Goal: Task Accomplishment & Management: Manage account settings

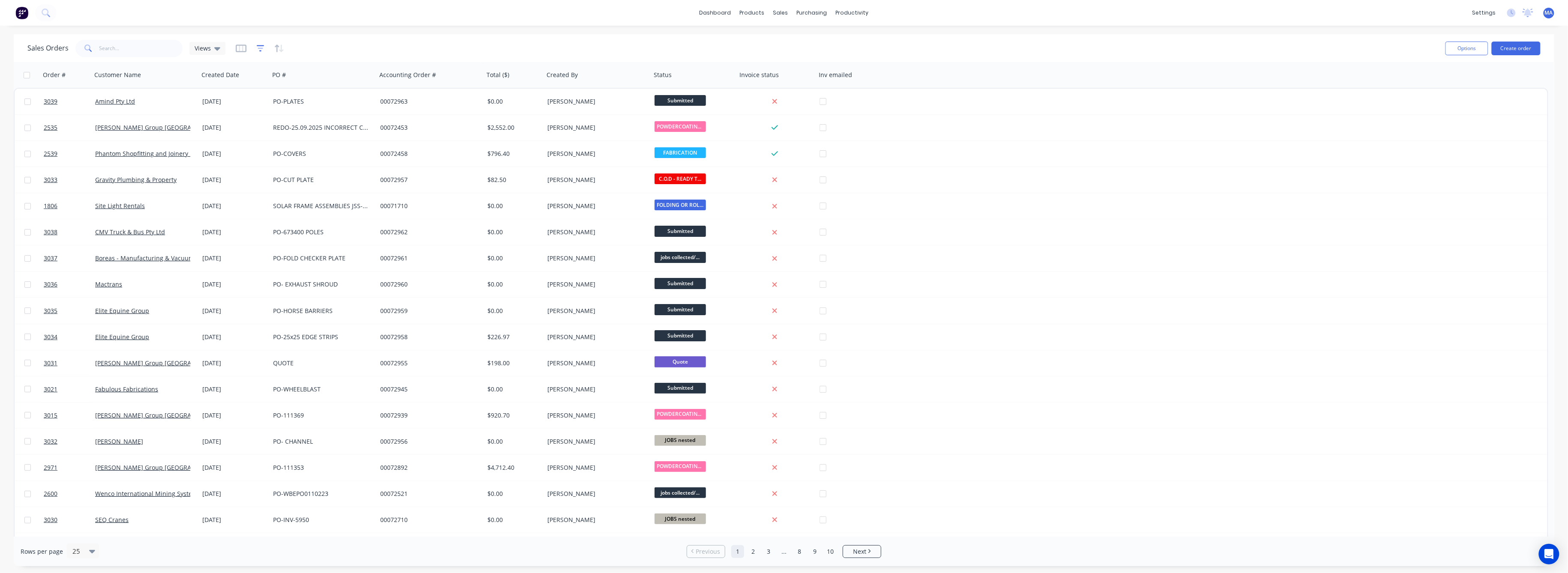
click at [257, 48] on icon "button" at bounding box center [260, 48] width 5 height 1
click at [272, 87] on button "add" at bounding box center [275, 88] width 21 height 7
click at [385, 91] on icon at bounding box center [383, 93] width 9 height 9
click at [324, 222] on div "Status" at bounding box center [341, 223] width 100 height 16
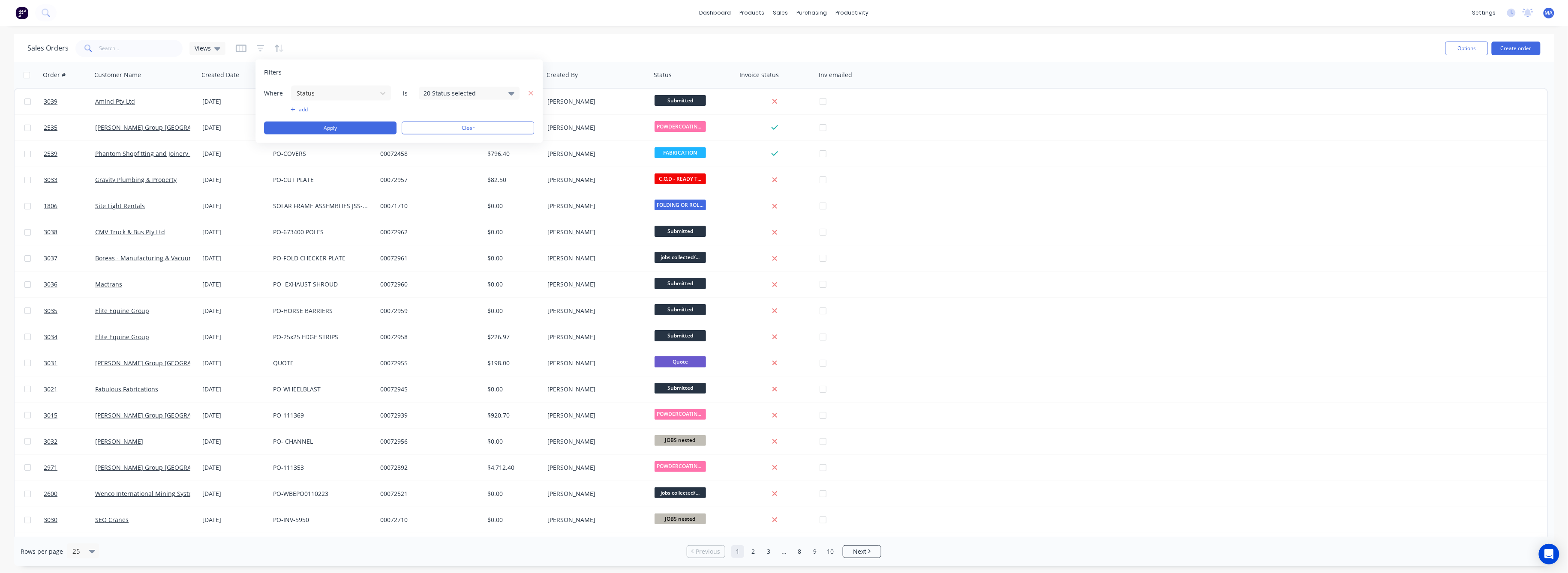
click at [509, 91] on icon at bounding box center [512, 92] width 6 height 9
click at [430, 136] on div at bounding box center [433, 140] width 17 height 17
click at [430, 140] on div at bounding box center [433, 140] width 17 height 17
drag, startPoint x: 430, startPoint y: 215, endPoint x: 430, endPoint y: 203, distance: 12.0
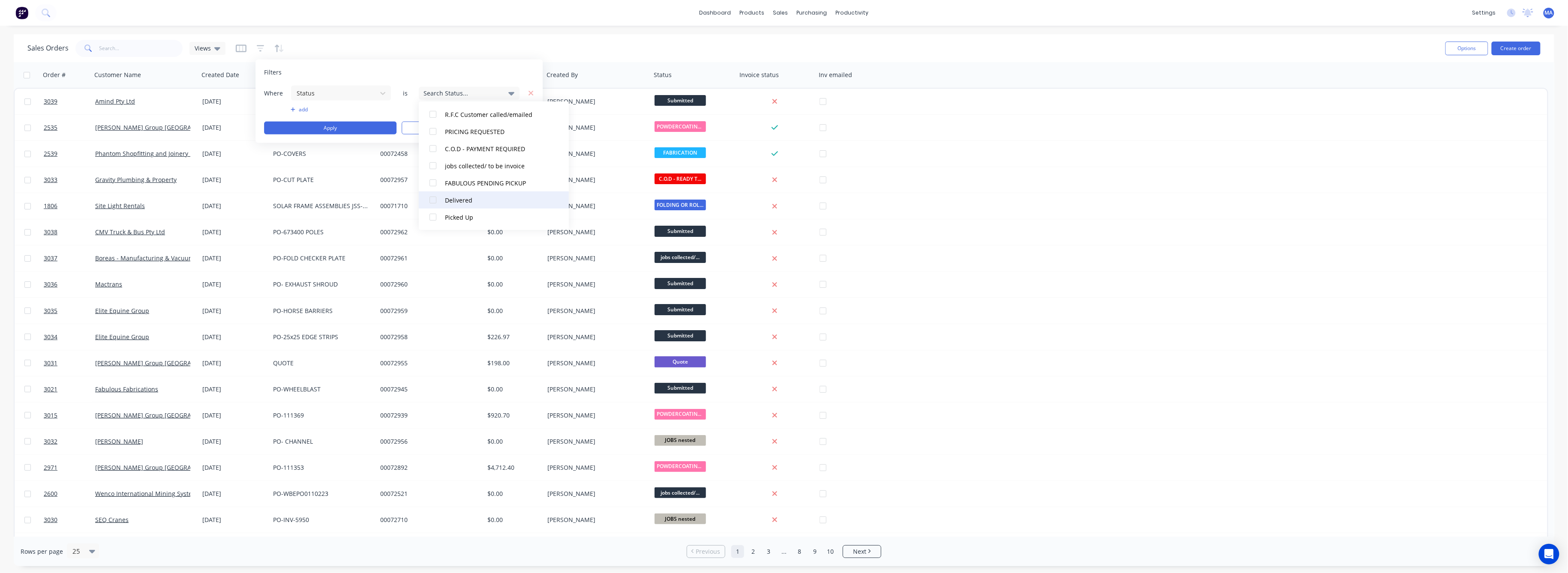
click at [430, 212] on div at bounding box center [433, 217] width 17 height 17
drag, startPoint x: 430, startPoint y: 199, endPoint x: 432, endPoint y: 195, distance: 4.5
click at [432, 196] on div at bounding box center [433, 200] width 17 height 17
drag, startPoint x: 434, startPoint y: 182, endPoint x: 434, endPoint y: 172, distance: 10.0
click at [434, 180] on div at bounding box center [433, 183] width 17 height 17
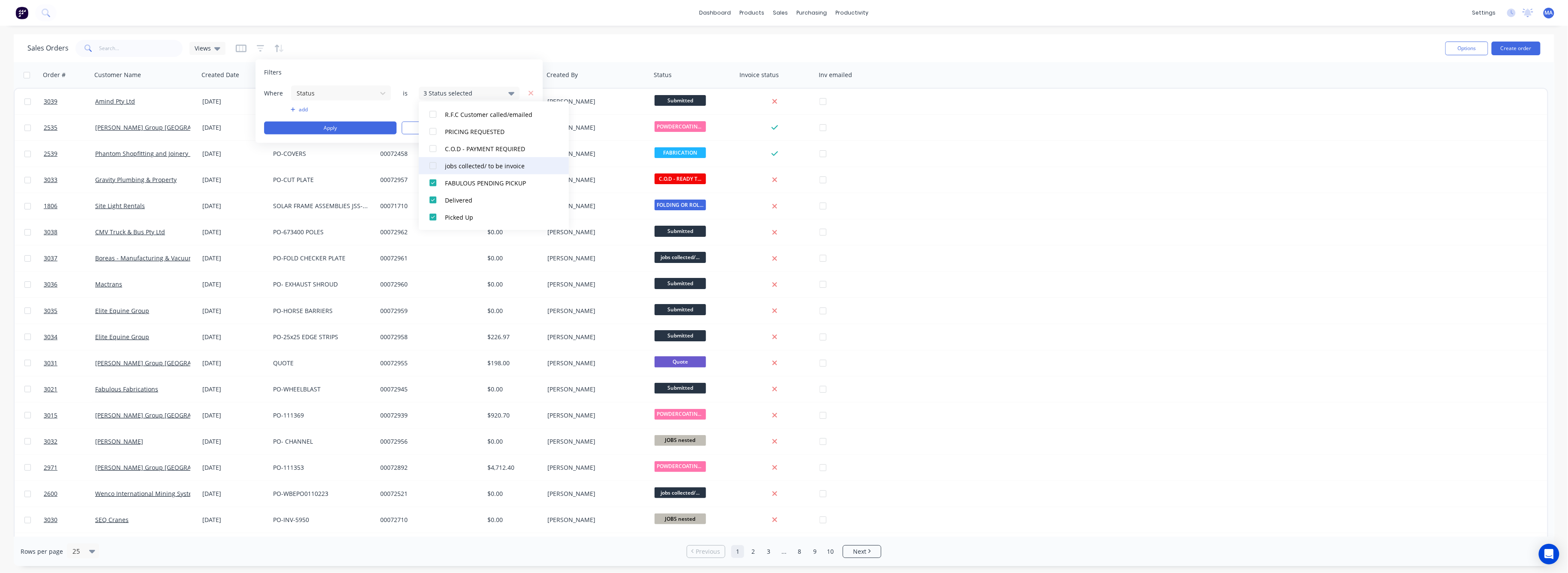
click at [433, 161] on div at bounding box center [433, 165] width 17 height 17
drag, startPoint x: 432, startPoint y: 145, endPoint x: 433, endPoint y: 131, distance: 14.0
click at [433, 143] on div at bounding box center [433, 148] width 17 height 17
drag, startPoint x: 433, startPoint y: 130, endPoint x: 433, endPoint y: 115, distance: 15.0
click at [433, 128] on div at bounding box center [433, 131] width 17 height 17
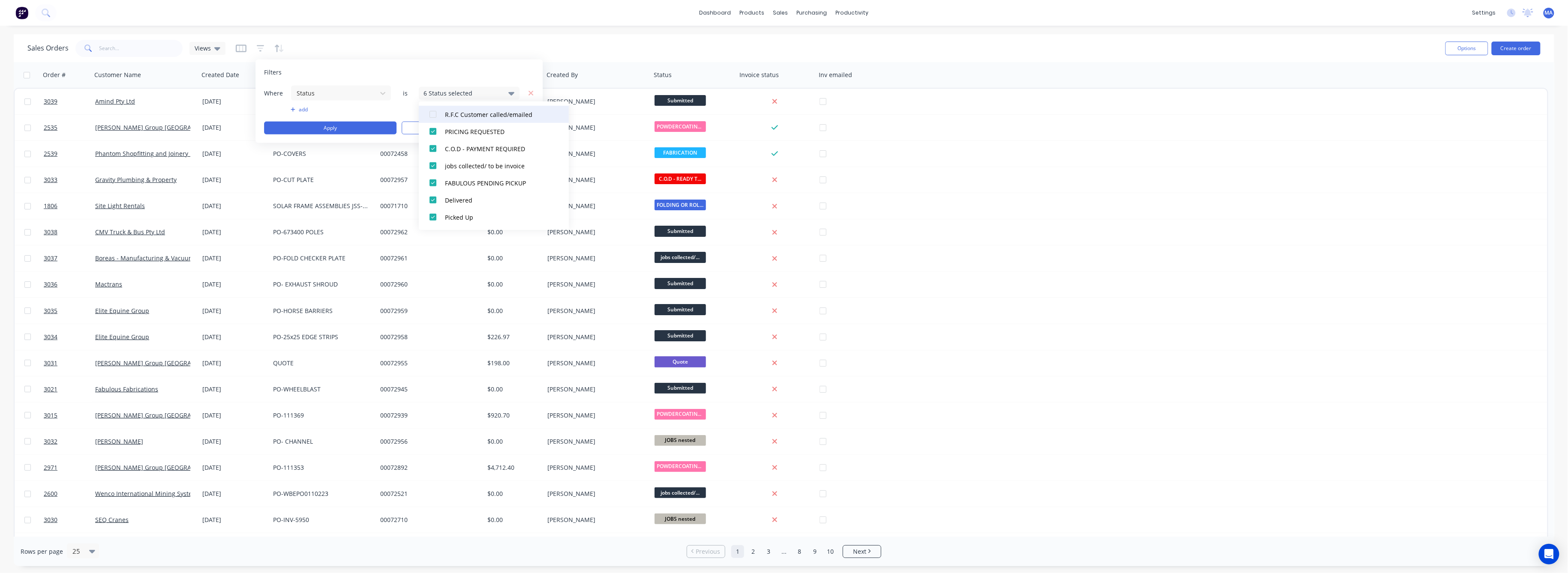
click at [433, 114] on div at bounding box center [433, 114] width 17 height 17
click at [429, 210] on div at bounding box center [433, 212] width 17 height 17
drag, startPoint x: 435, startPoint y: 193, endPoint x: 435, endPoint y: 187, distance: 6.0
click at [435, 192] on div at bounding box center [433, 195] width 17 height 17
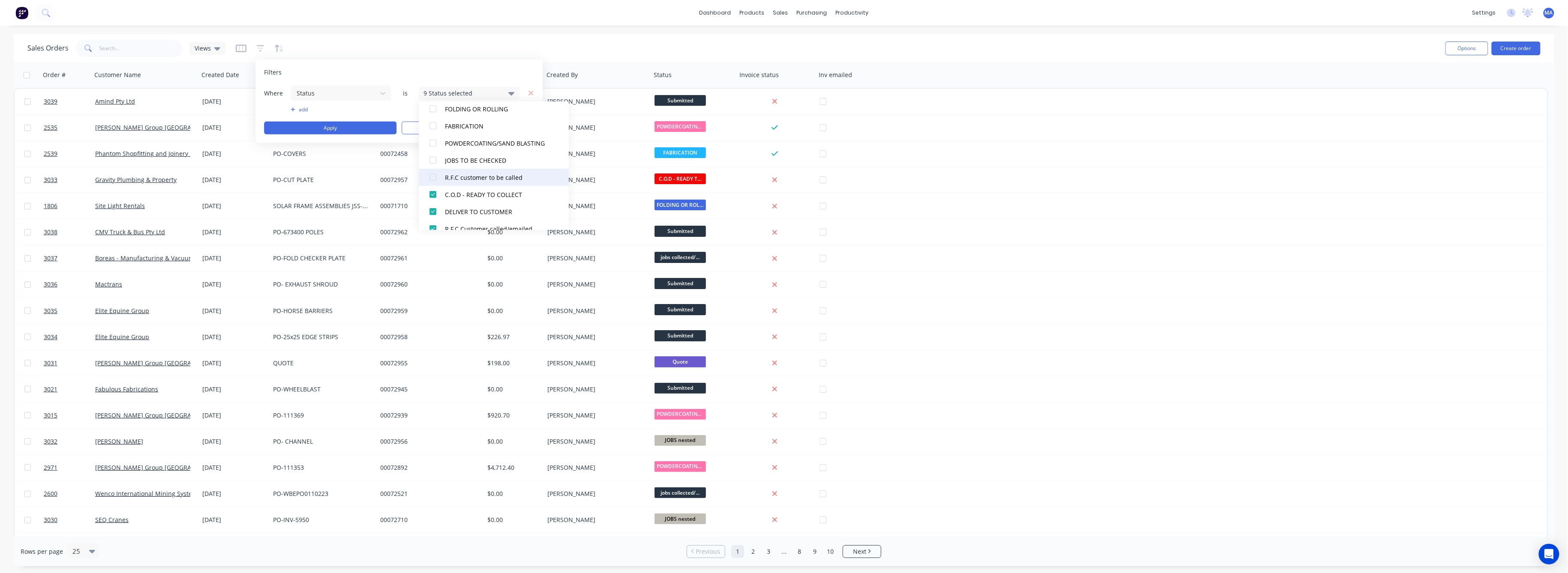
click at [434, 175] on div at bounding box center [433, 177] width 17 height 17
click at [435, 159] on div at bounding box center [433, 160] width 17 height 17
drag, startPoint x: 433, startPoint y: 143, endPoint x: 415, endPoint y: 139, distance: 18.4
click at [433, 143] on div at bounding box center [433, 143] width 17 height 17
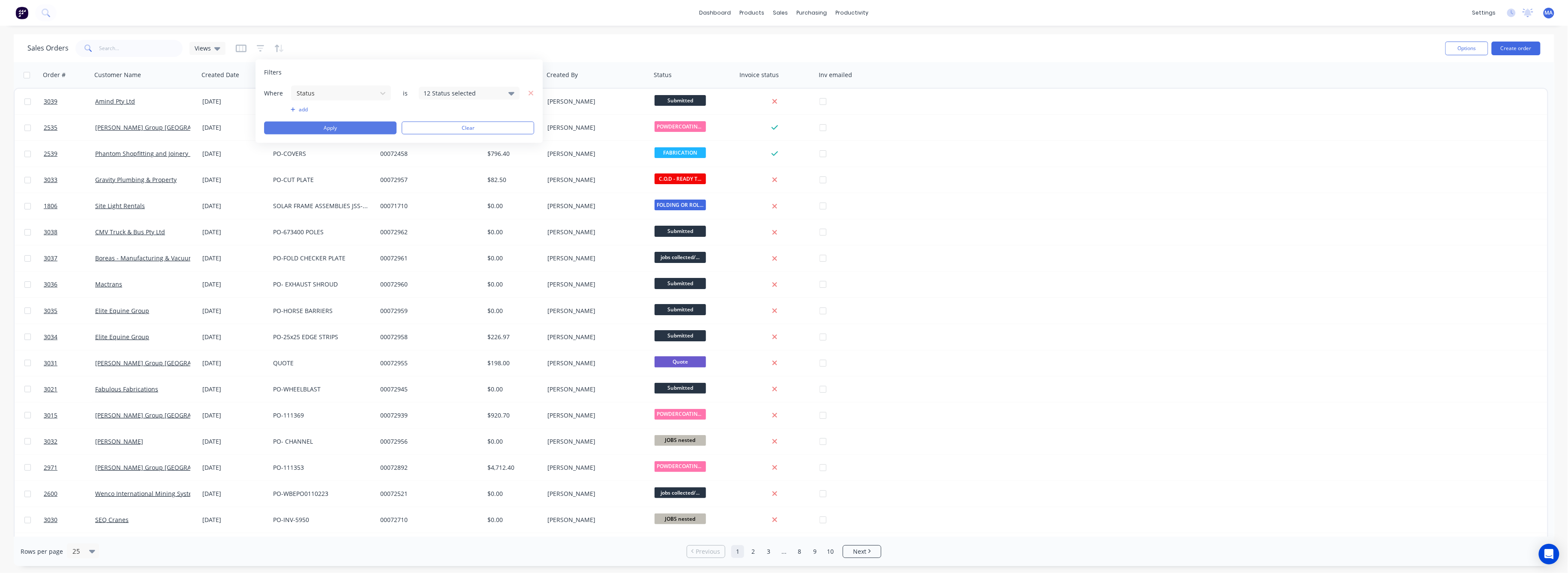
click at [380, 127] on button "Apply" at bounding box center [331, 128] width 133 height 13
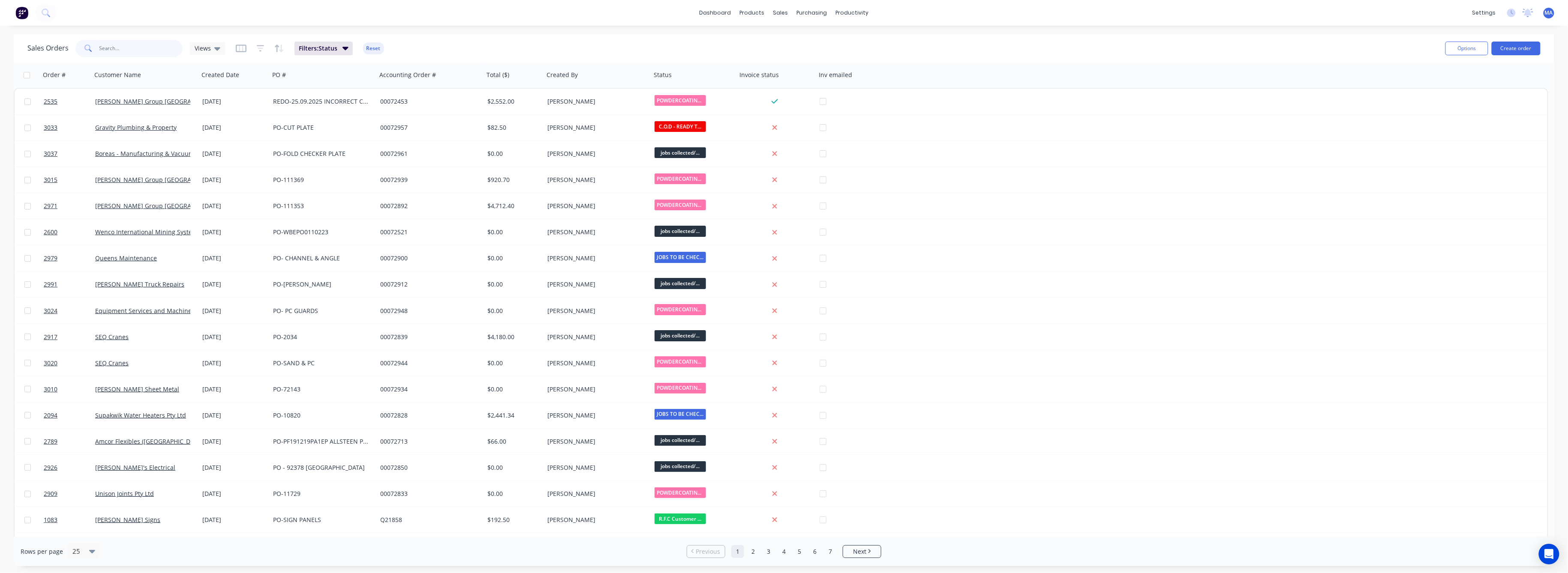
drag, startPoint x: 110, startPoint y: 43, endPoint x: 108, endPoint y: 47, distance: 4.5
click at [109, 43] on input "text" at bounding box center [141, 48] width 83 height 17
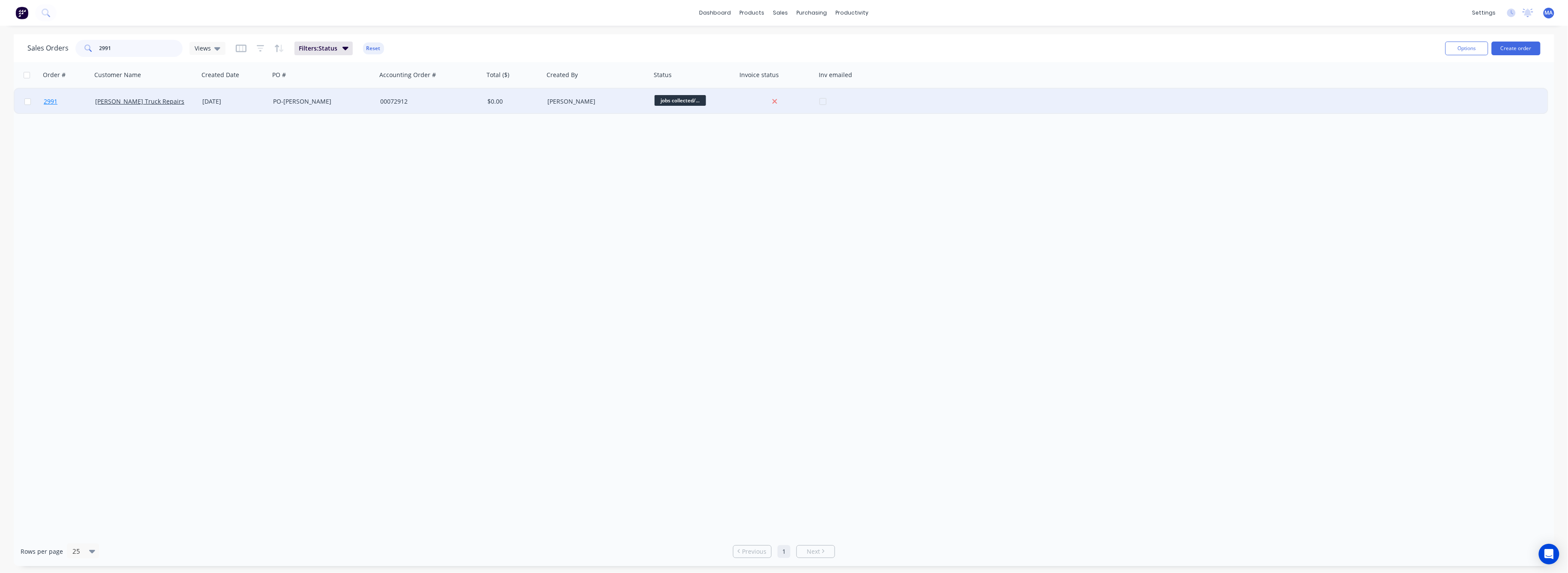
type input "2991"
click at [55, 101] on span "2991" at bounding box center [51, 102] width 14 height 9
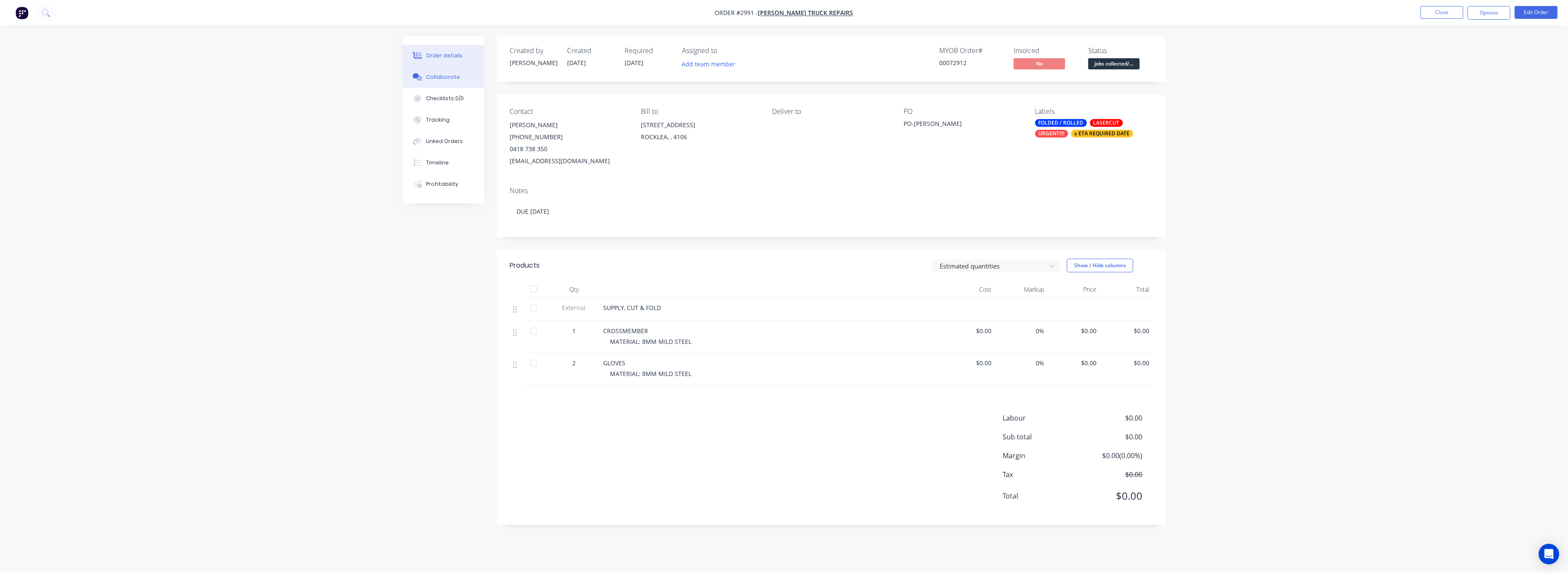
click at [438, 80] on div "Collaborate" at bounding box center [444, 77] width 34 height 8
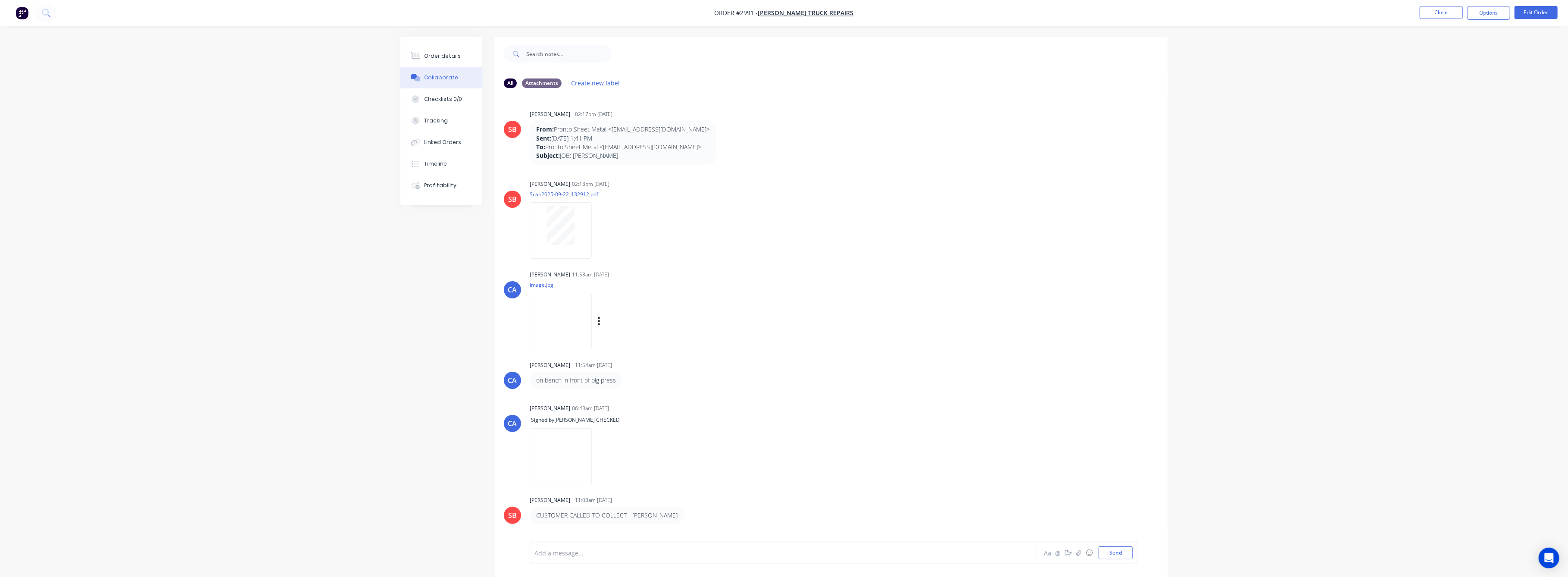
click at [567, 333] on img at bounding box center [560, 321] width 62 height 56
click at [435, 119] on div "Tracking" at bounding box center [436, 121] width 24 height 8
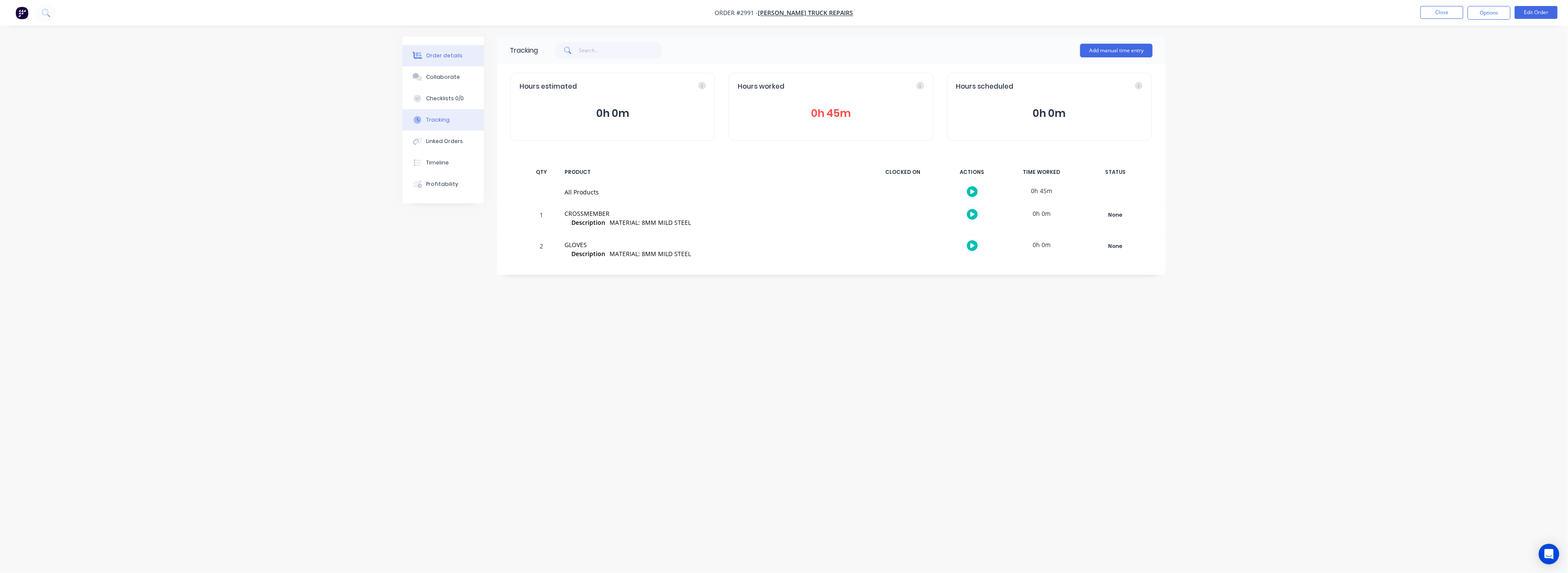
click at [441, 56] on div "Order details" at bounding box center [445, 55] width 37 height 8
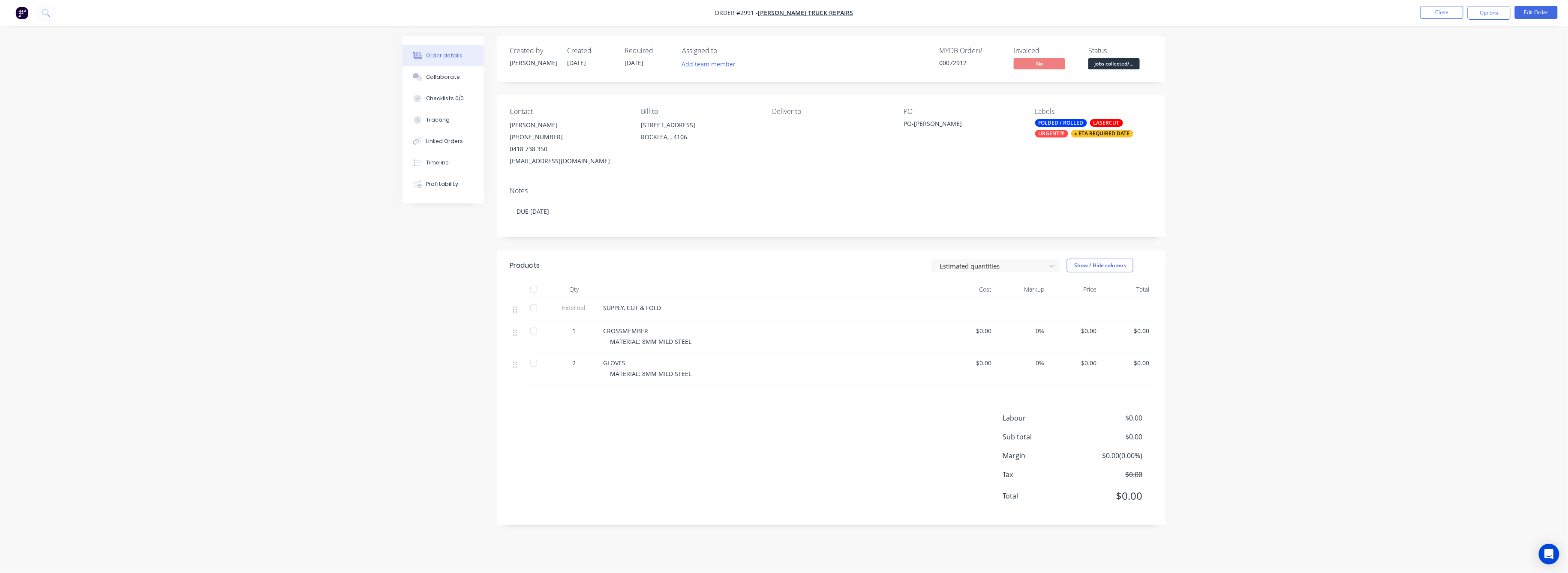
click at [1094, 332] on span "$0.00" at bounding box center [1074, 331] width 46 height 9
click at [1528, 16] on button "Edit Order" at bounding box center [1536, 12] width 43 height 13
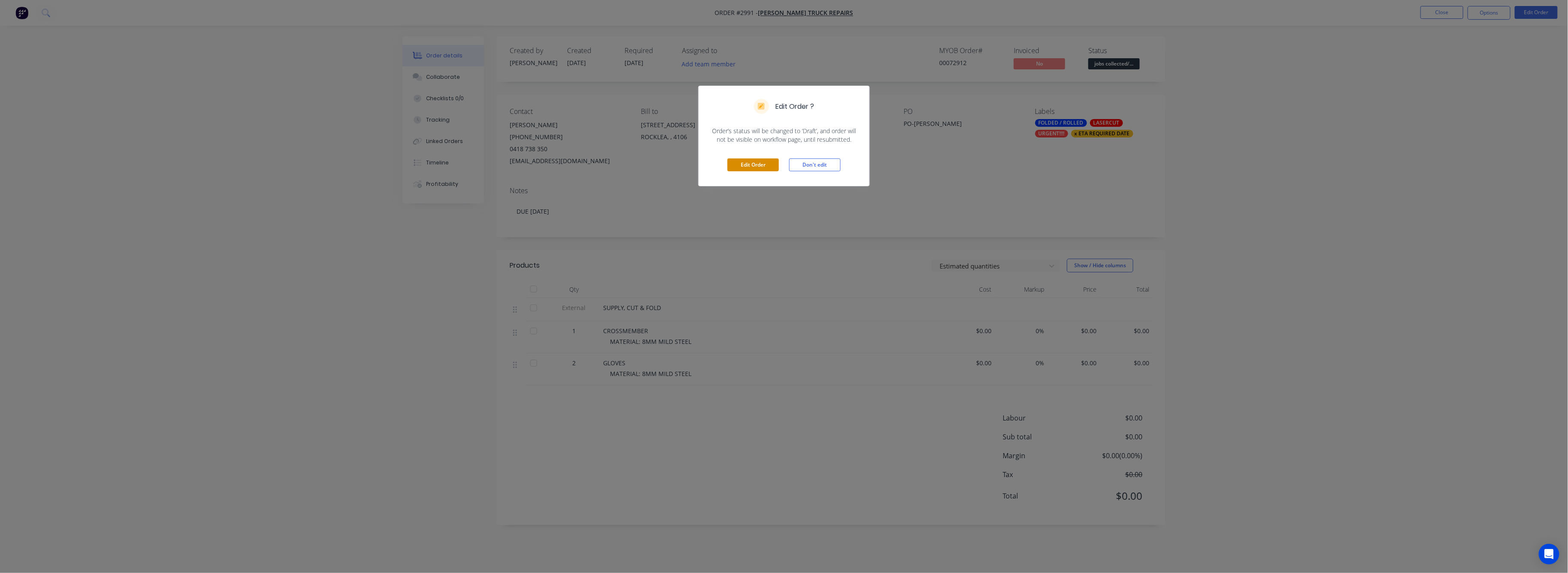
click at [748, 165] on button "Edit Order" at bounding box center [753, 165] width 52 height 13
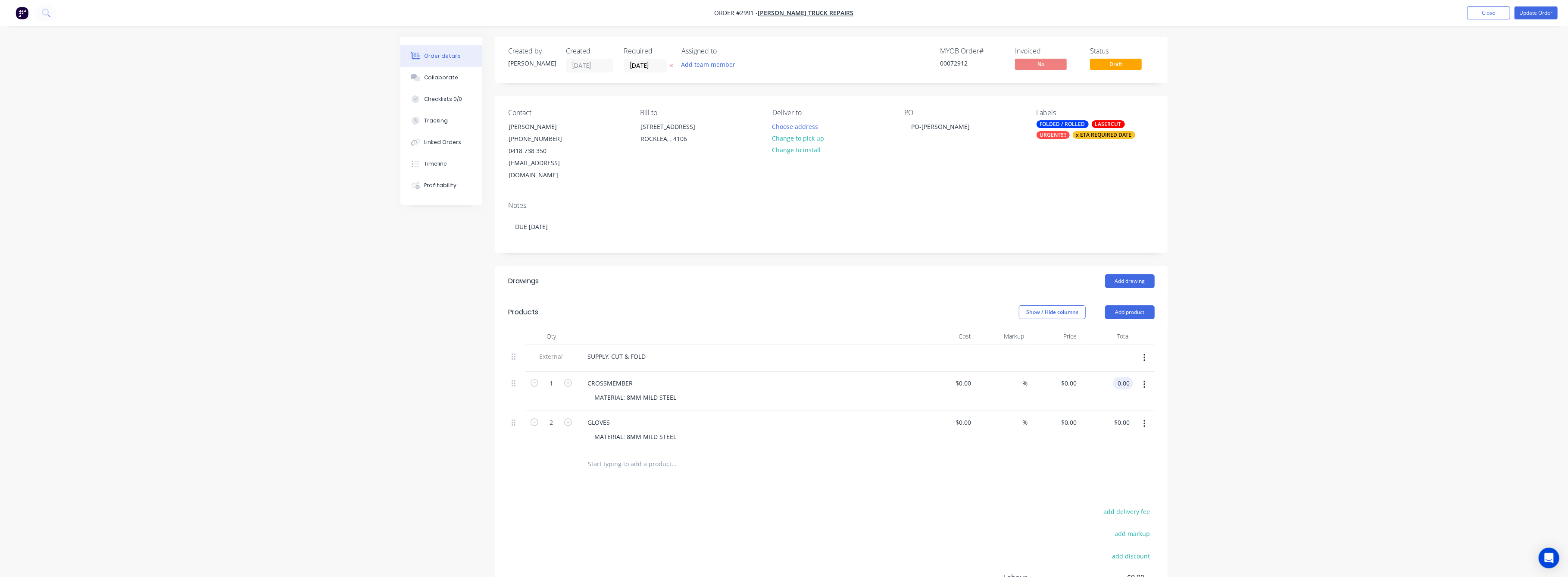
click at [1126, 377] on input "0.00" at bounding box center [1125, 383] width 17 height 12
type input "250"
type input "$250.00"
click at [1121, 417] on input "0.00" at bounding box center [1125, 423] width 17 height 12
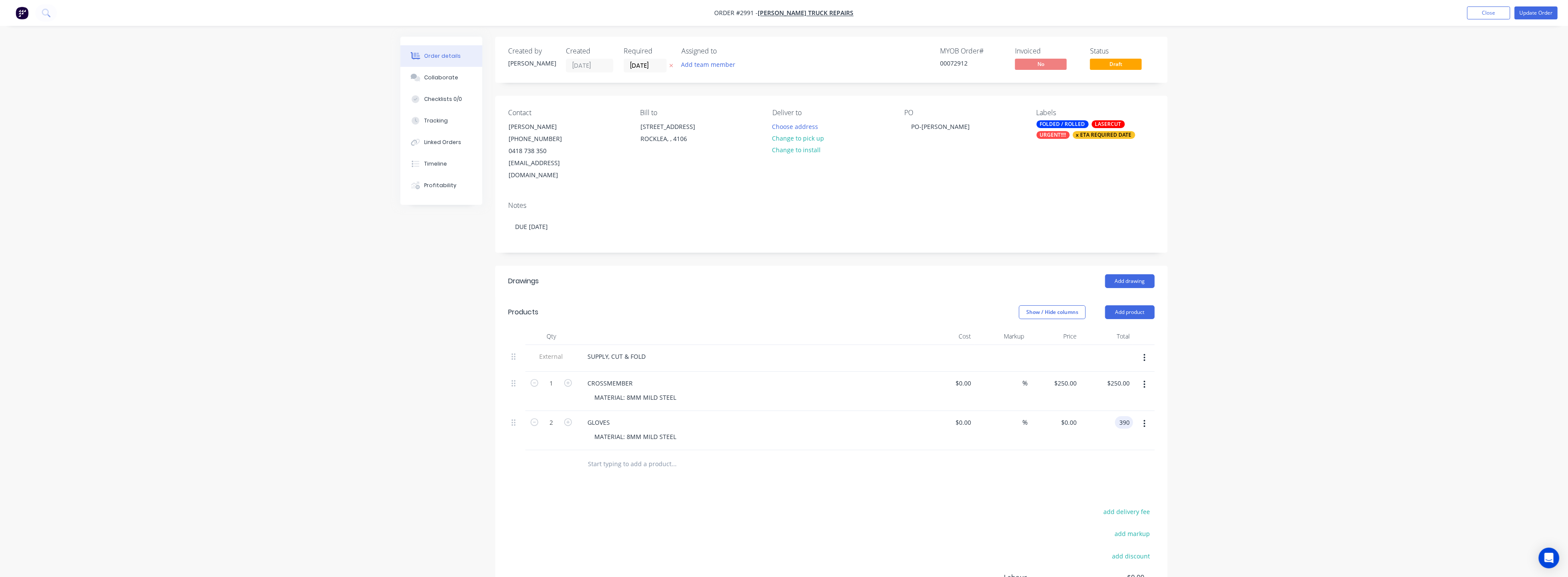
type input "390"
type input "$195.00"
type input "$390.00"
drag, startPoint x: 1239, startPoint y: 444, endPoint x: 1240, endPoint y: 439, distance: 5.1
click at [1239, 443] on div "Order details Collaborate Checklists 0/0 Tracking Linked Orders Timeline Profit…" at bounding box center [784, 349] width 1568 height 698
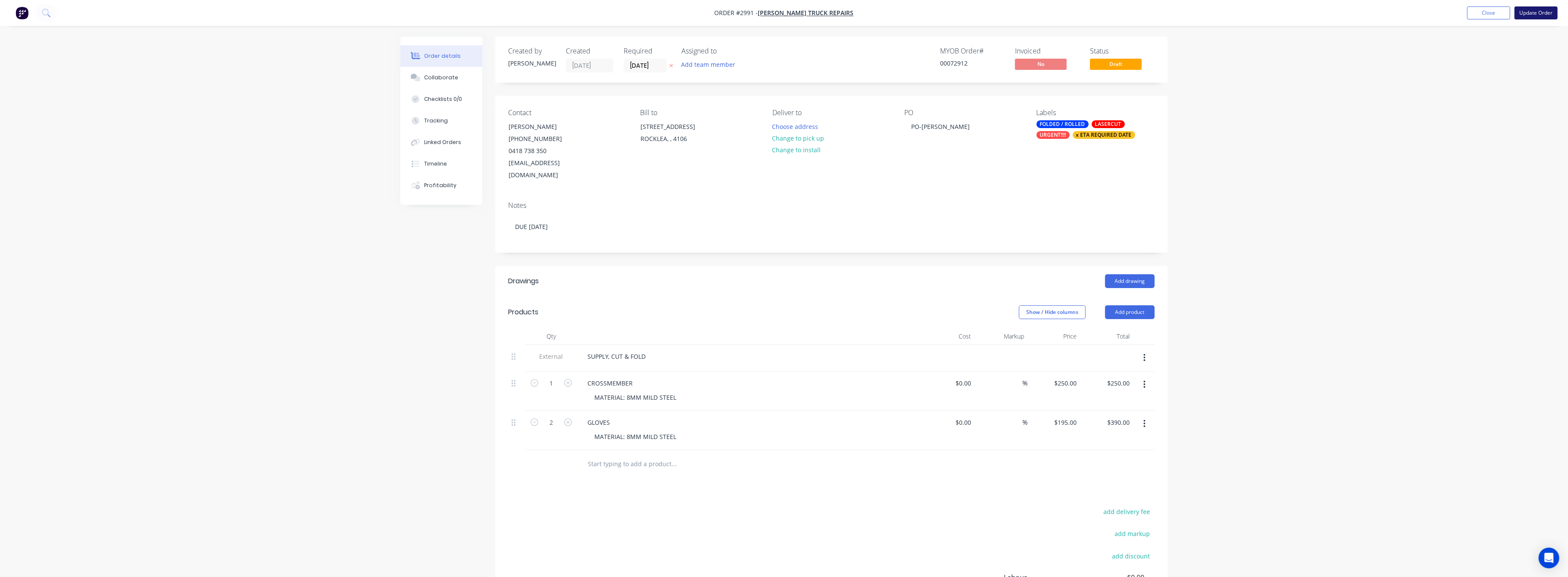
click at [1534, 8] on button "Update Order" at bounding box center [1536, 13] width 43 height 13
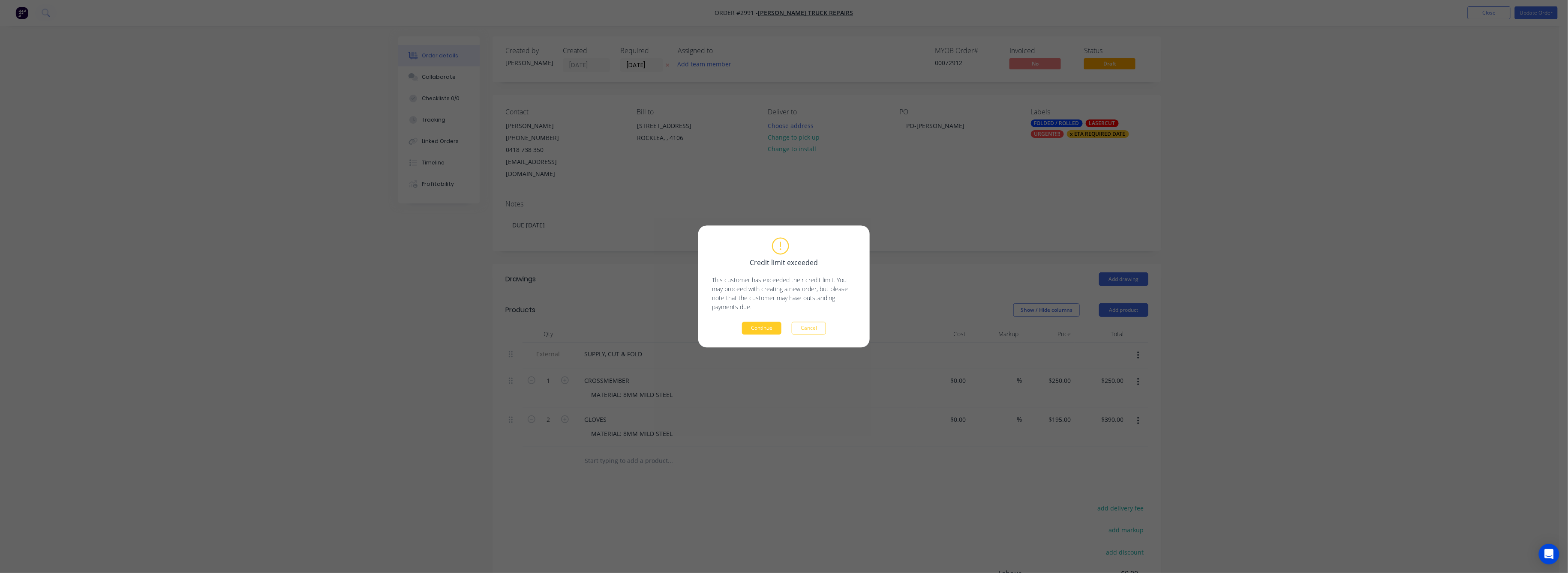
click at [758, 333] on button "Continue" at bounding box center [761, 328] width 40 height 13
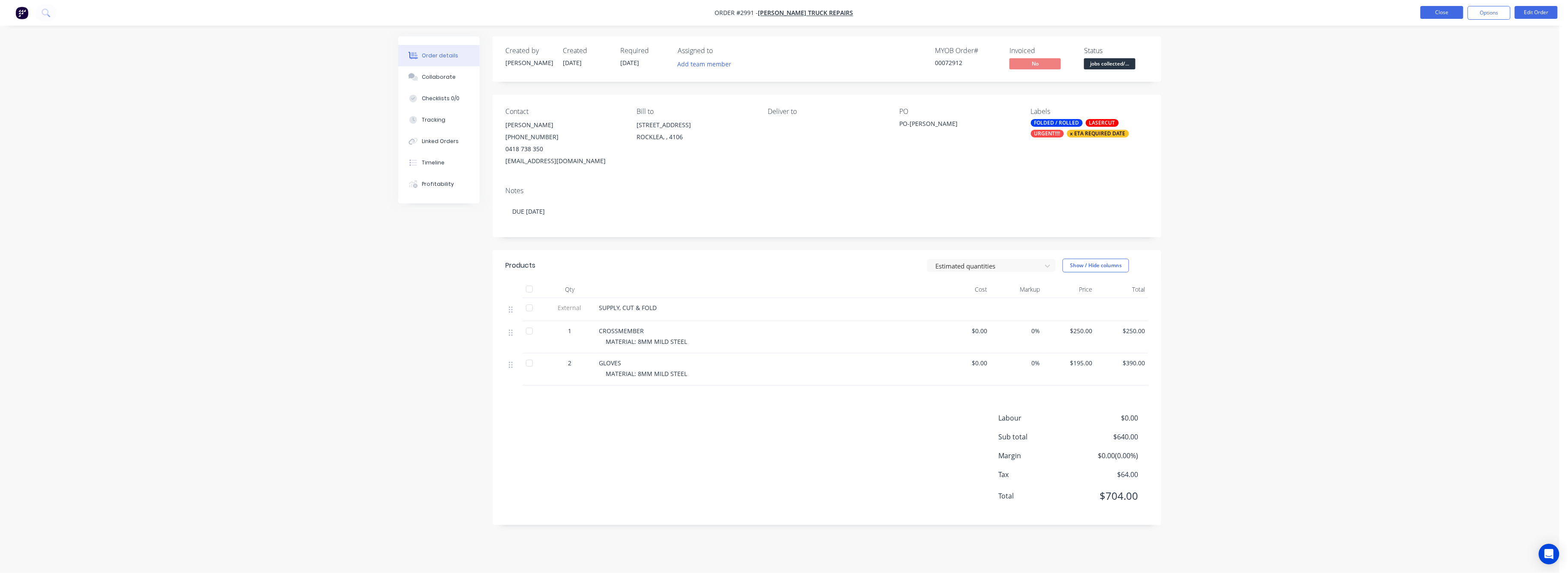
click at [1444, 9] on button "Close" at bounding box center [1442, 12] width 43 height 13
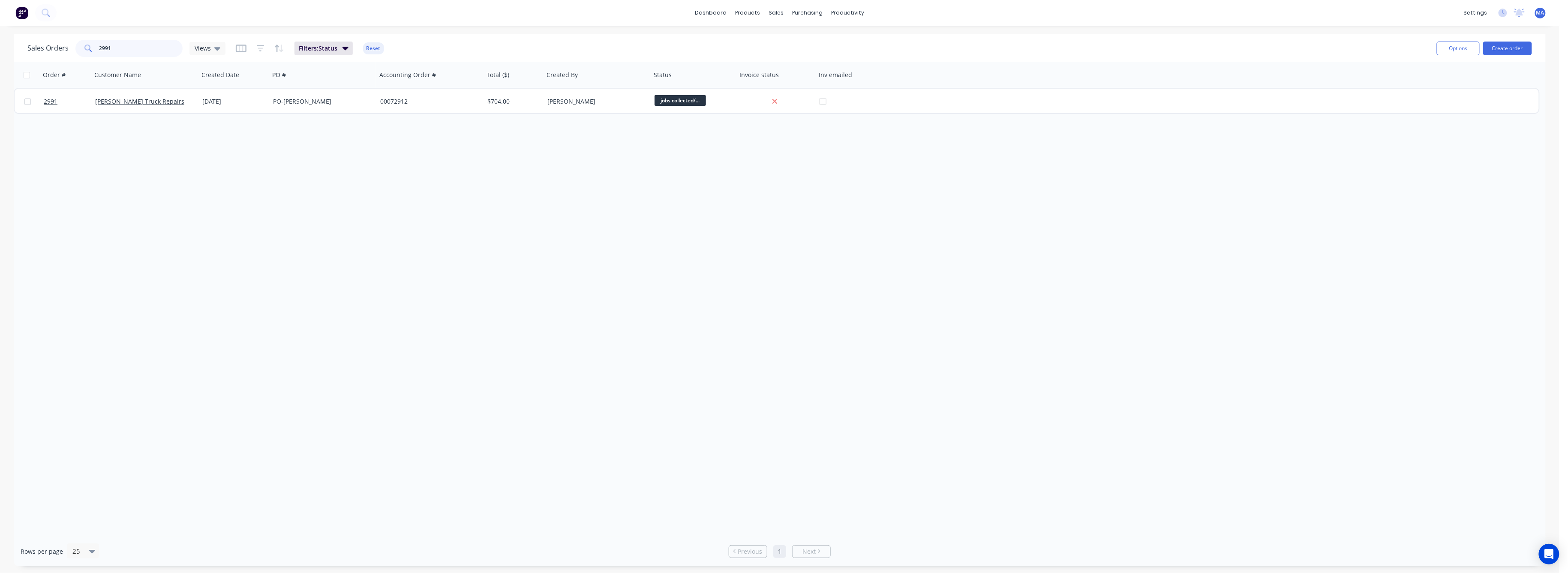
drag, startPoint x: 111, startPoint y: 45, endPoint x: 86, endPoint y: 46, distance: 25.0
click at [86, 46] on div "2991" at bounding box center [129, 48] width 107 height 17
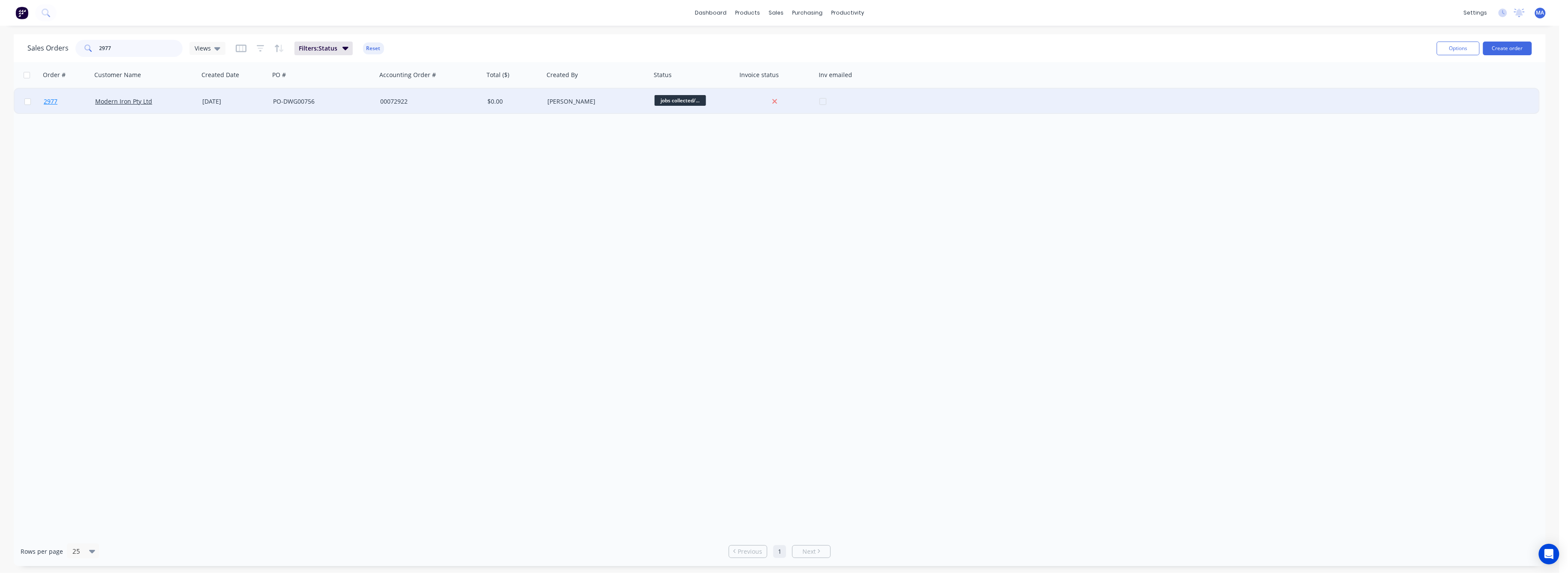
type input "2977"
click at [52, 98] on span "2977" at bounding box center [51, 102] width 14 height 9
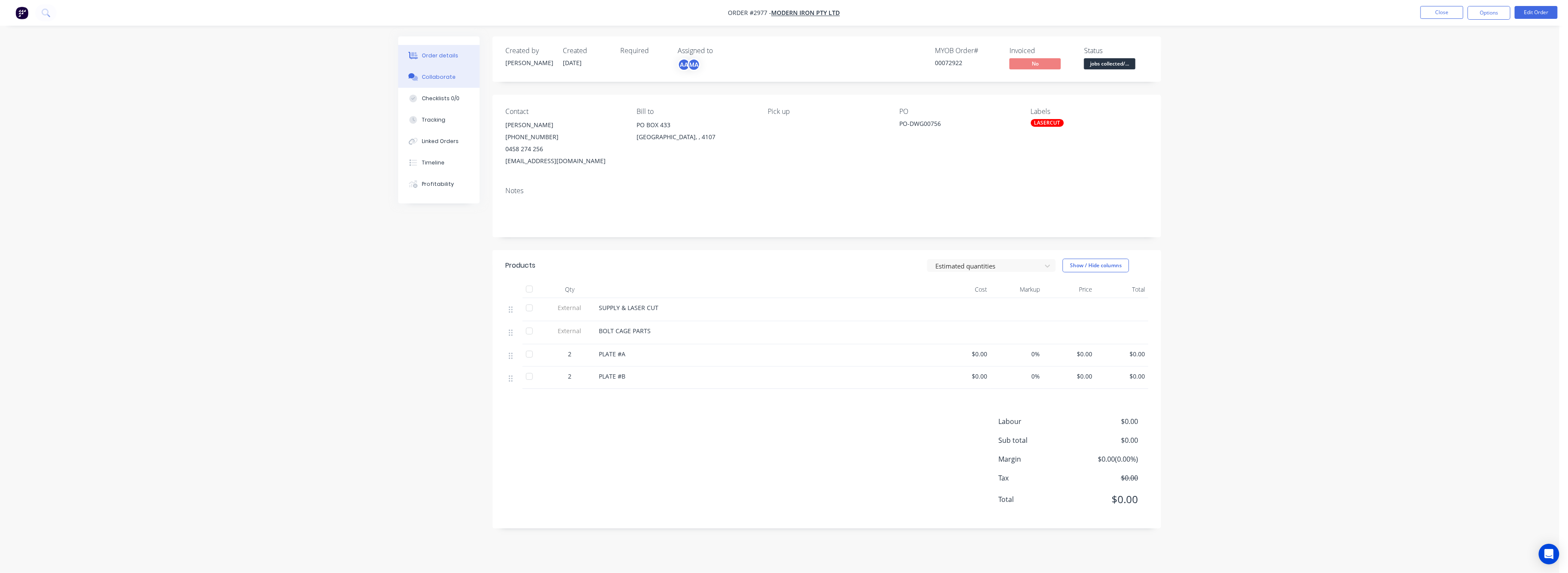
click at [428, 78] on div "Collaborate" at bounding box center [439, 77] width 34 height 8
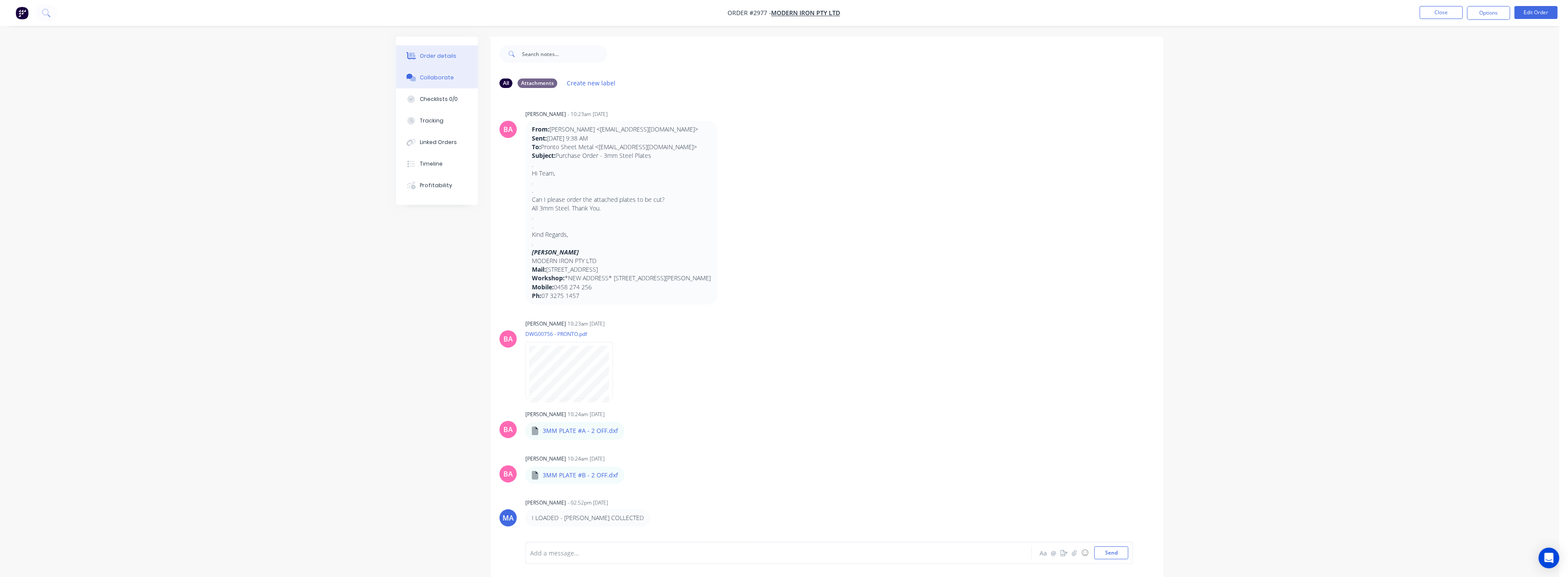
click at [431, 54] on div "Order details" at bounding box center [439, 56] width 37 height 8
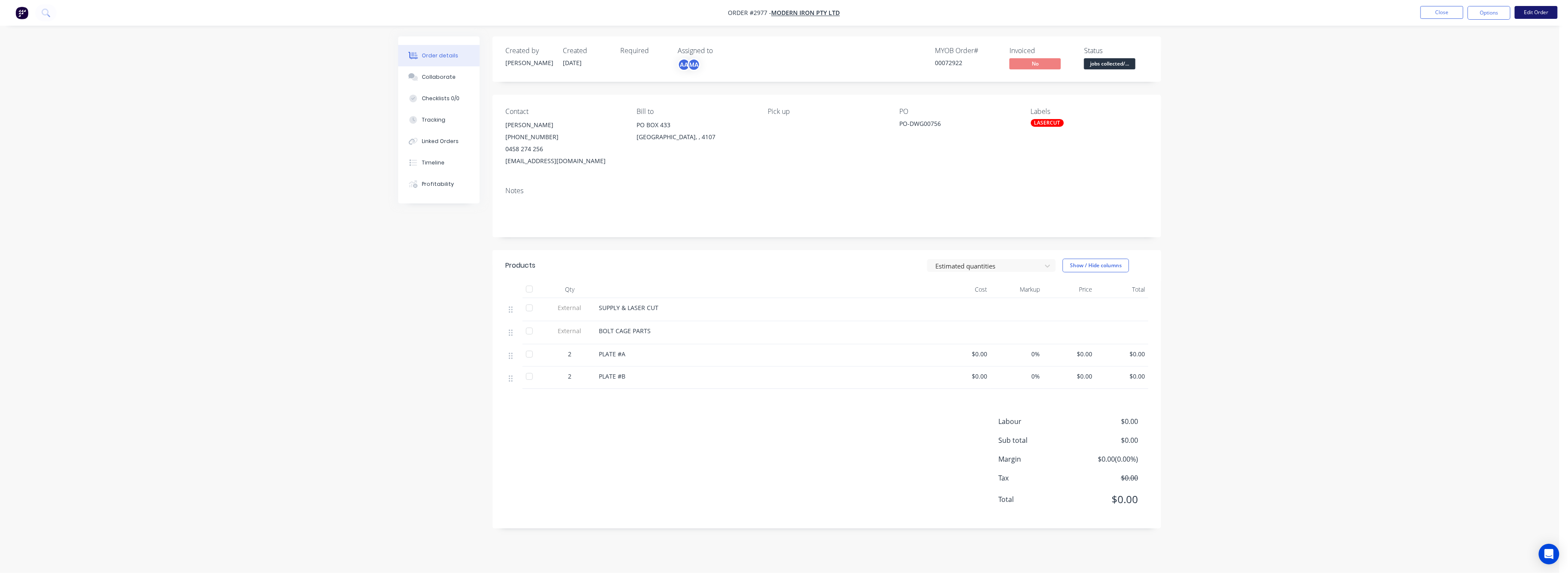
click at [1535, 10] on button "Edit Order" at bounding box center [1536, 12] width 43 height 13
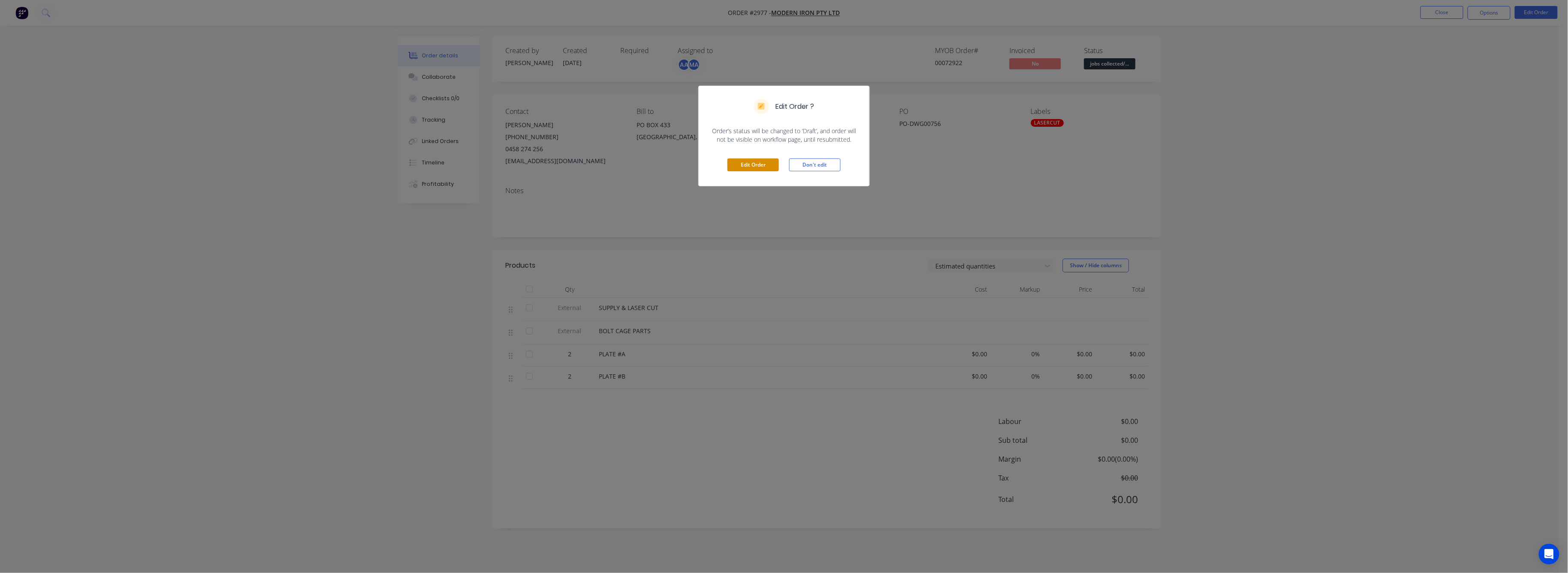
click at [744, 164] on button "Edit Order" at bounding box center [753, 165] width 52 height 13
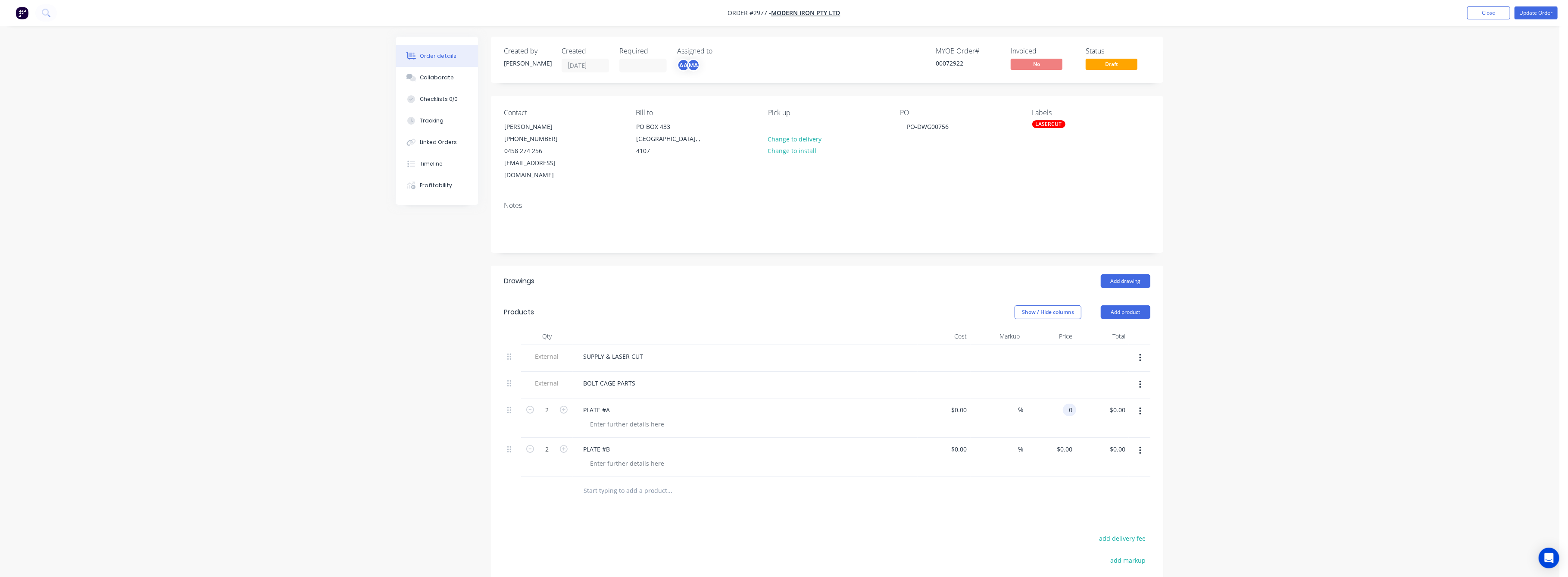
click at [1066, 404] on input "0" at bounding box center [1071, 410] width 10 height 12
type input "$27.90"
type input "$55.80"
drag, startPoint x: 1060, startPoint y: 434, endPoint x: 1069, endPoint y: 439, distance: 10.3
click at [1063, 443] on div "0 0" at bounding box center [1070, 449] width 13 height 12
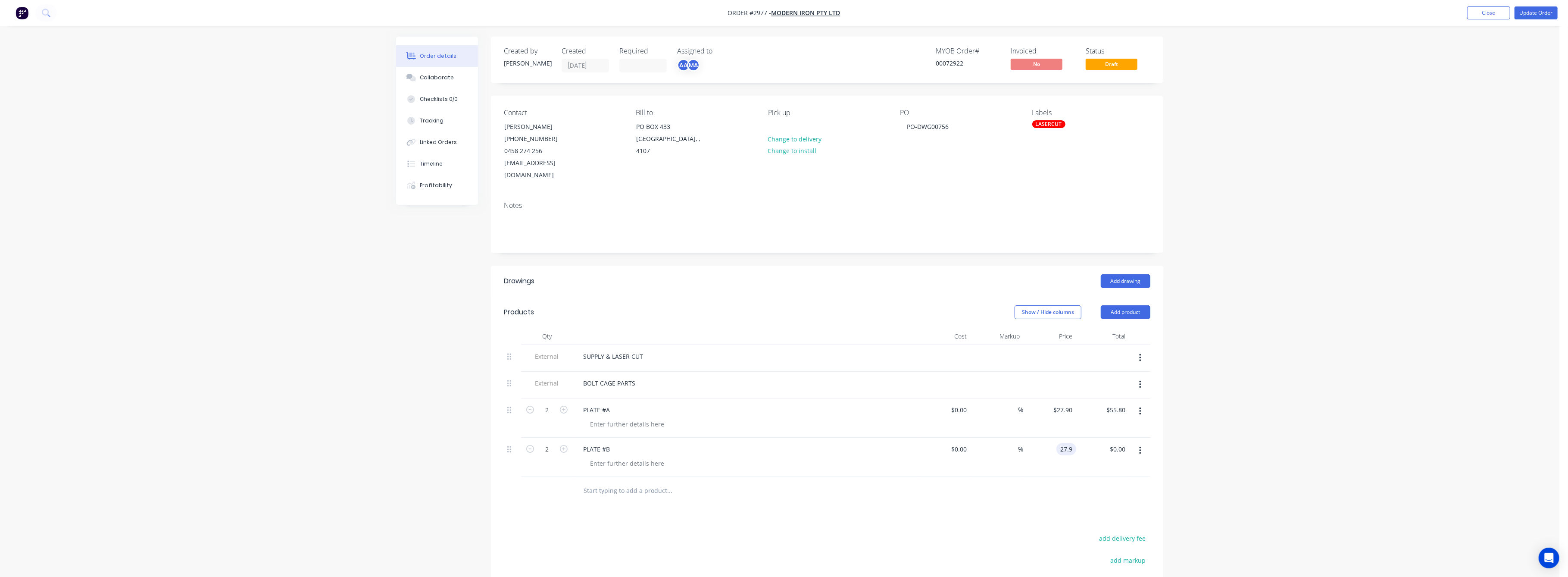
type input "$27.90"
type input "$55.80"
drag, startPoint x: 1256, startPoint y: 457, endPoint x: 1438, endPoint y: 309, distance: 234.6
click at [1285, 418] on div "Order details Collaborate Checklists 0/0 Tracking Linked Orders Timeline Profit…" at bounding box center [780, 363] width 1559 height 725
drag, startPoint x: 1376, startPoint y: 270, endPoint x: 1140, endPoint y: 342, distance: 246.7
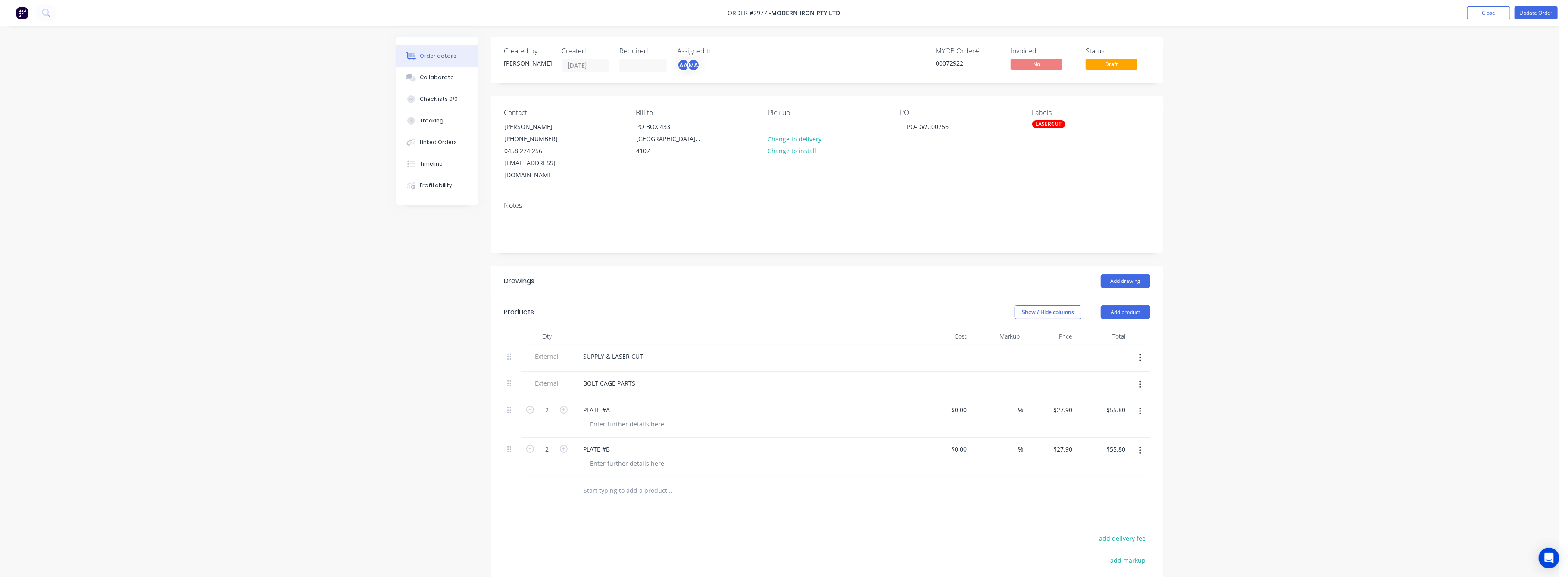
click at [1293, 290] on div "Order details Collaborate Checklists 0/0 Tracking Linked Orders Timeline Profit…" at bounding box center [780, 363] width 1559 height 725
click at [1528, 12] on button "Update Order" at bounding box center [1536, 13] width 43 height 13
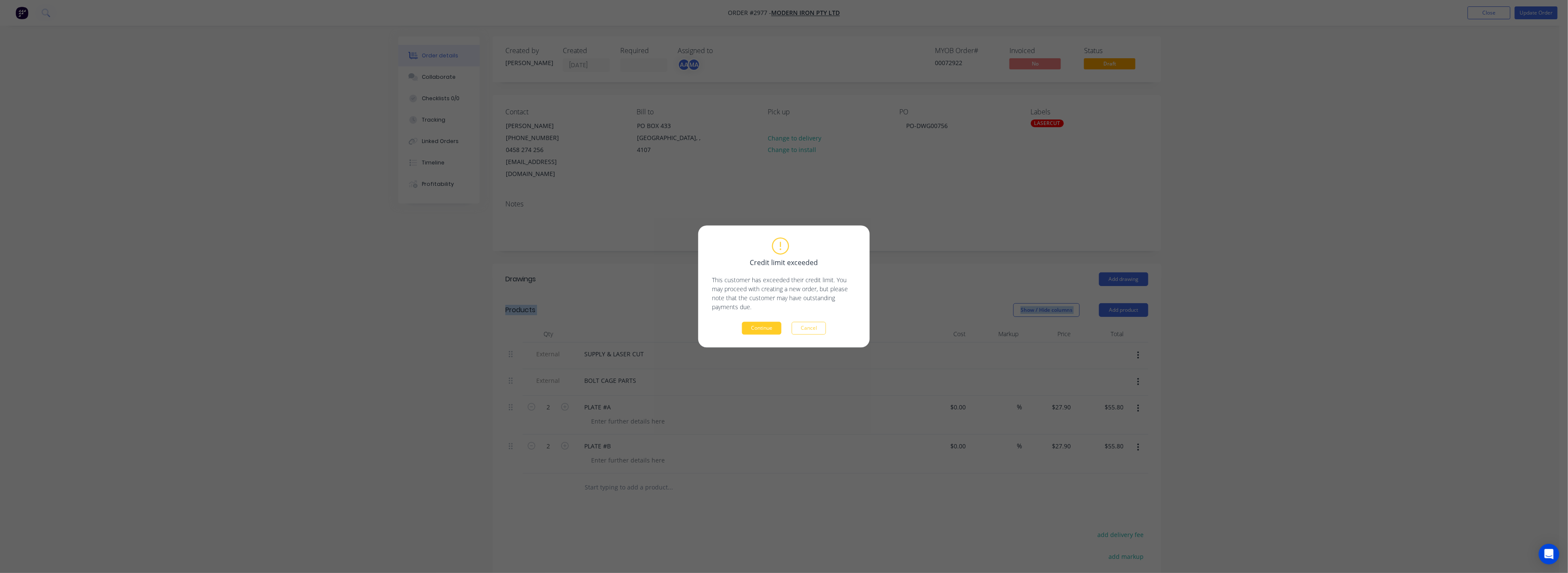
click at [769, 329] on button "Continue" at bounding box center [761, 328] width 40 height 13
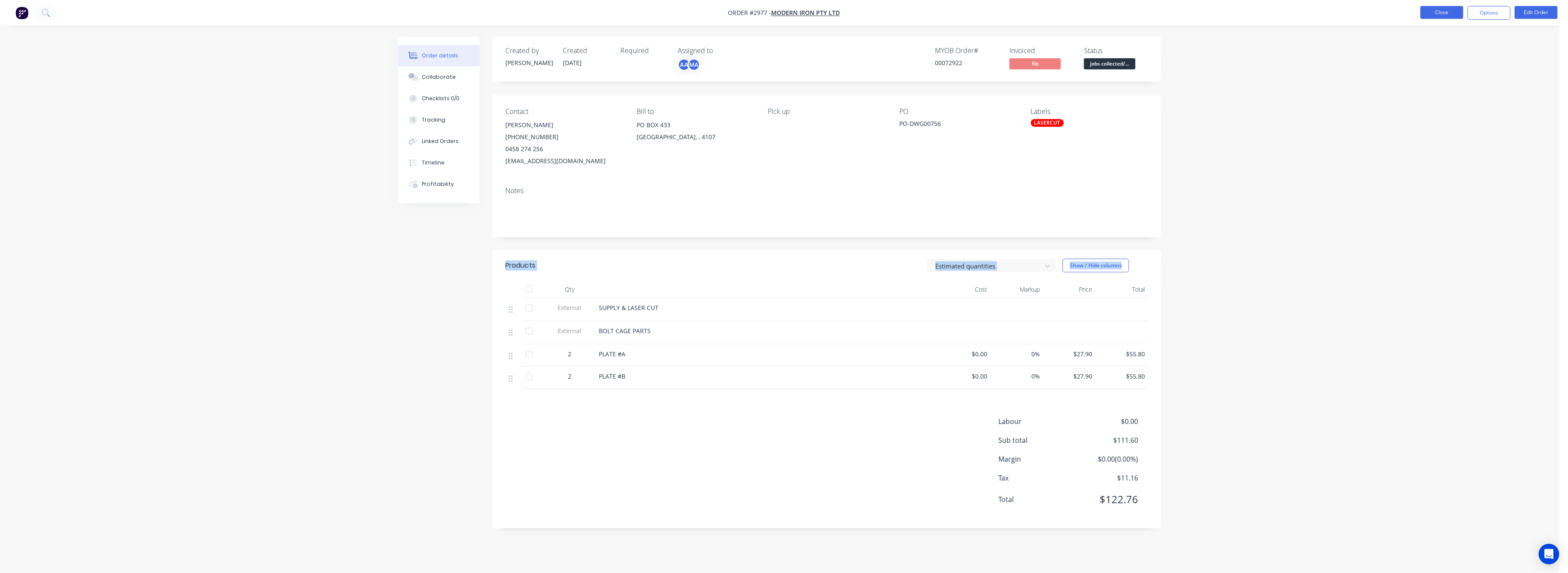
drag, startPoint x: 1439, startPoint y: 15, endPoint x: 1427, endPoint y: 16, distance: 12.0
click at [1427, 16] on button "Close" at bounding box center [1442, 12] width 43 height 13
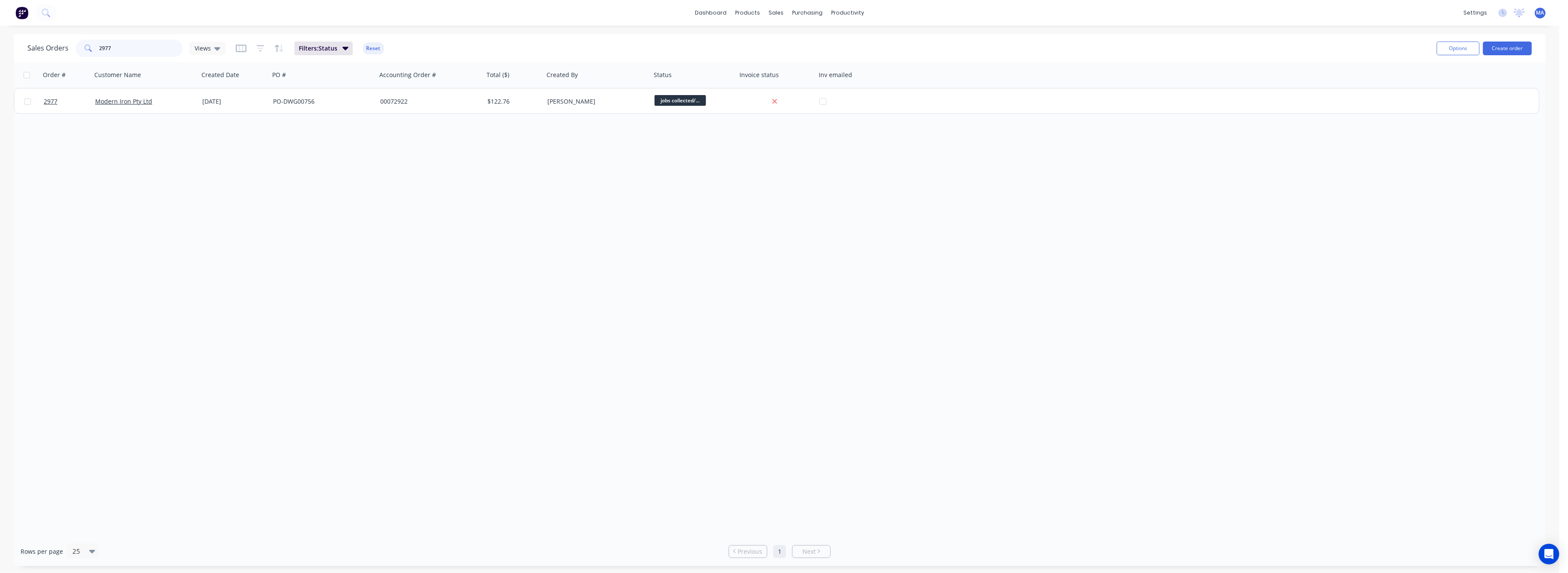
drag, startPoint x: 111, startPoint y: 49, endPoint x: 85, endPoint y: 58, distance: 27.5
click at [88, 52] on div "2977" at bounding box center [129, 48] width 107 height 17
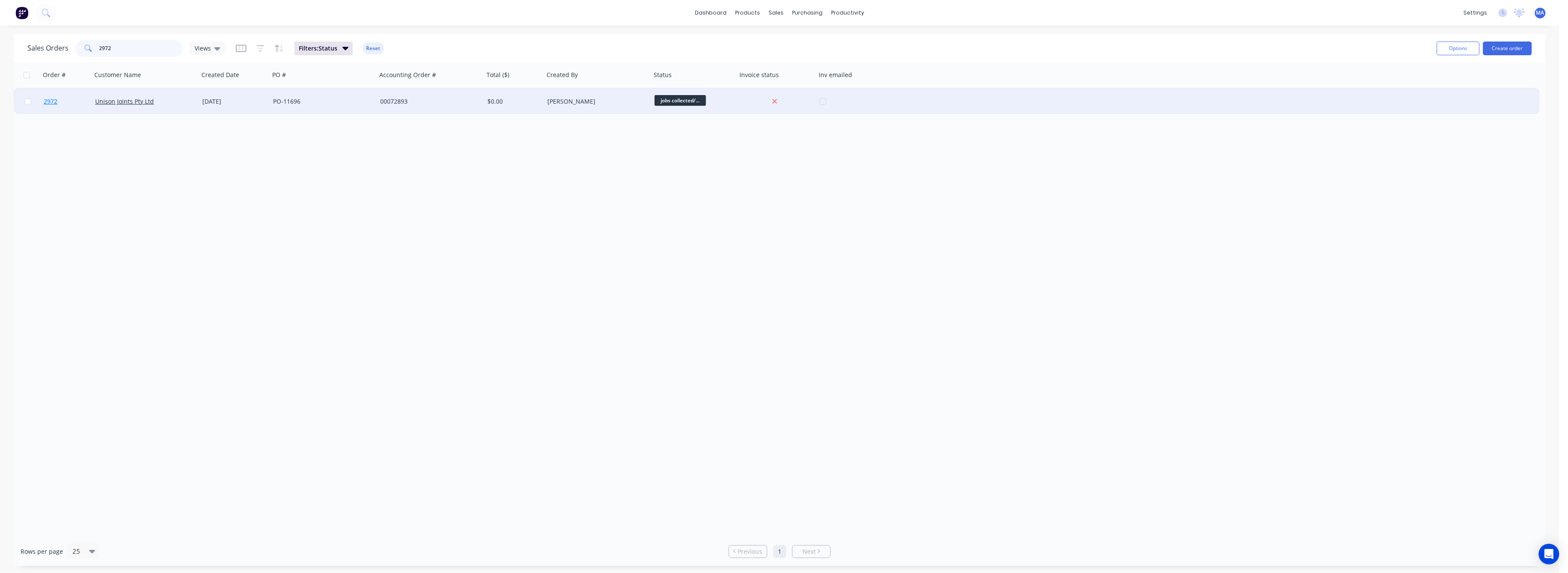
type input "2972"
click at [53, 96] on link "2972" at bounding box center [69, 102] width 52 height 26
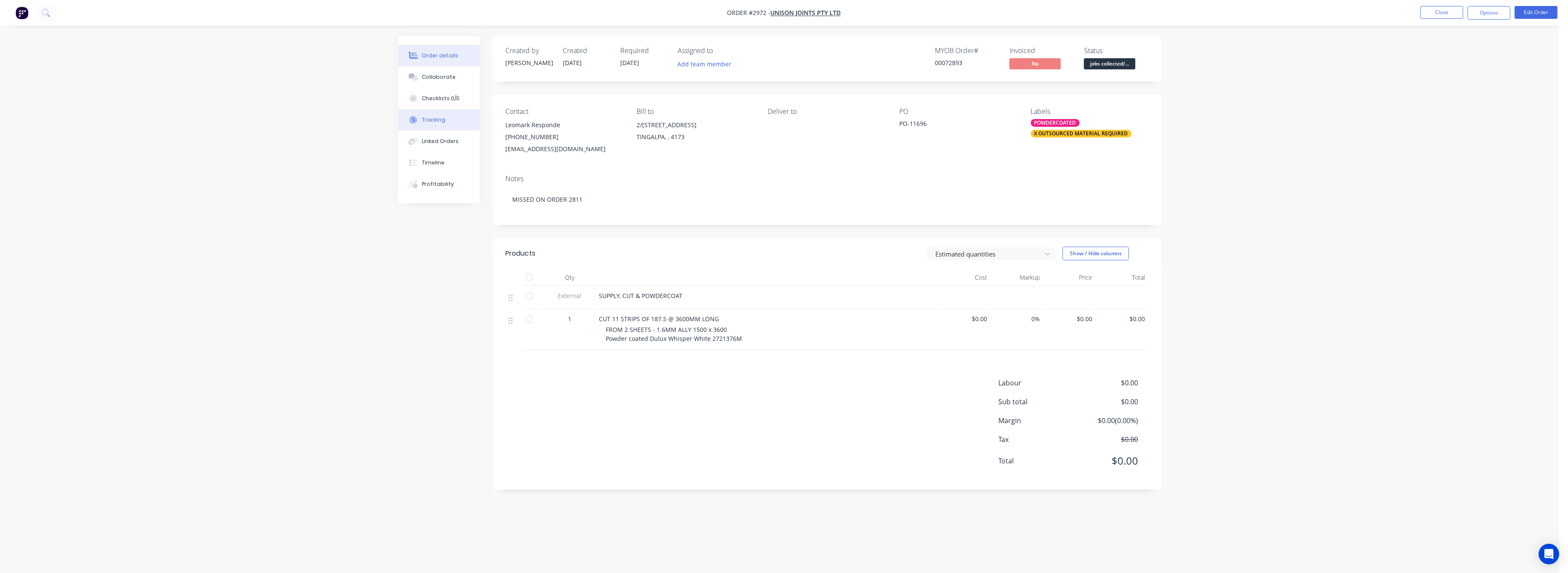
click at [439, 115] on button "Tracking" at bounding box center [439, 120] width 82 height 21
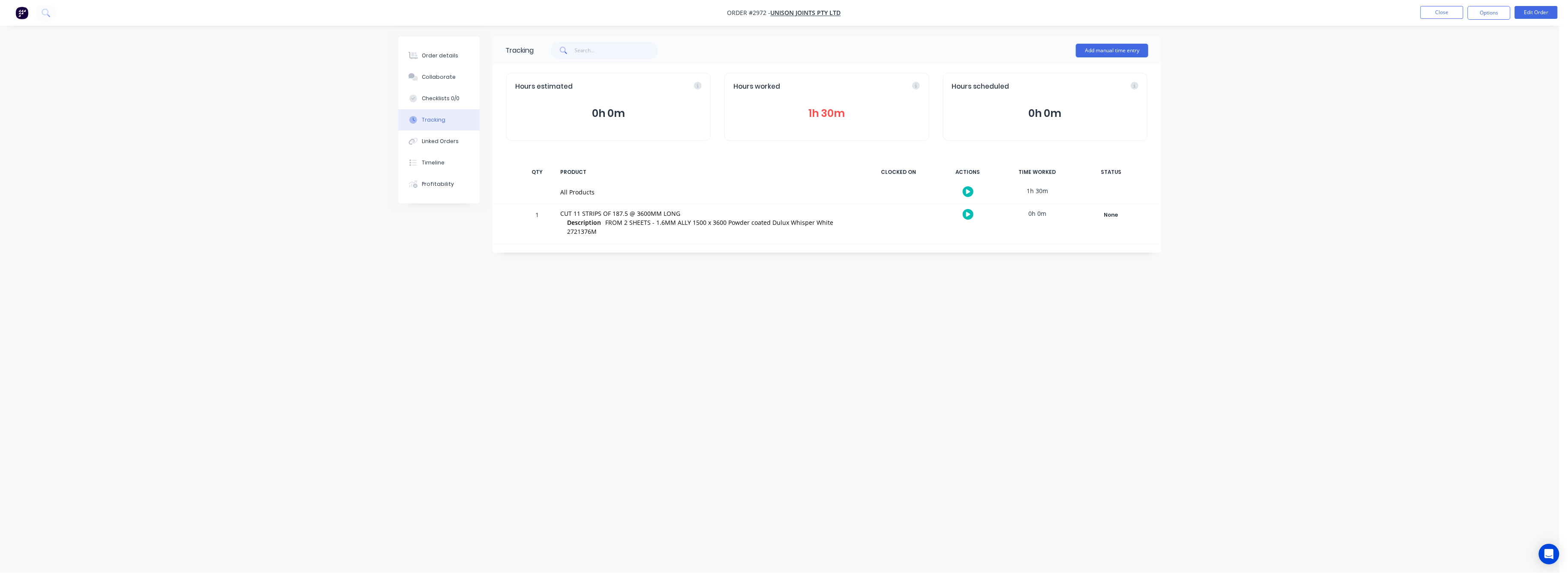
click at [840, 115] on button "1h 30m" at bounding box center [827, 113] width 186 height 16
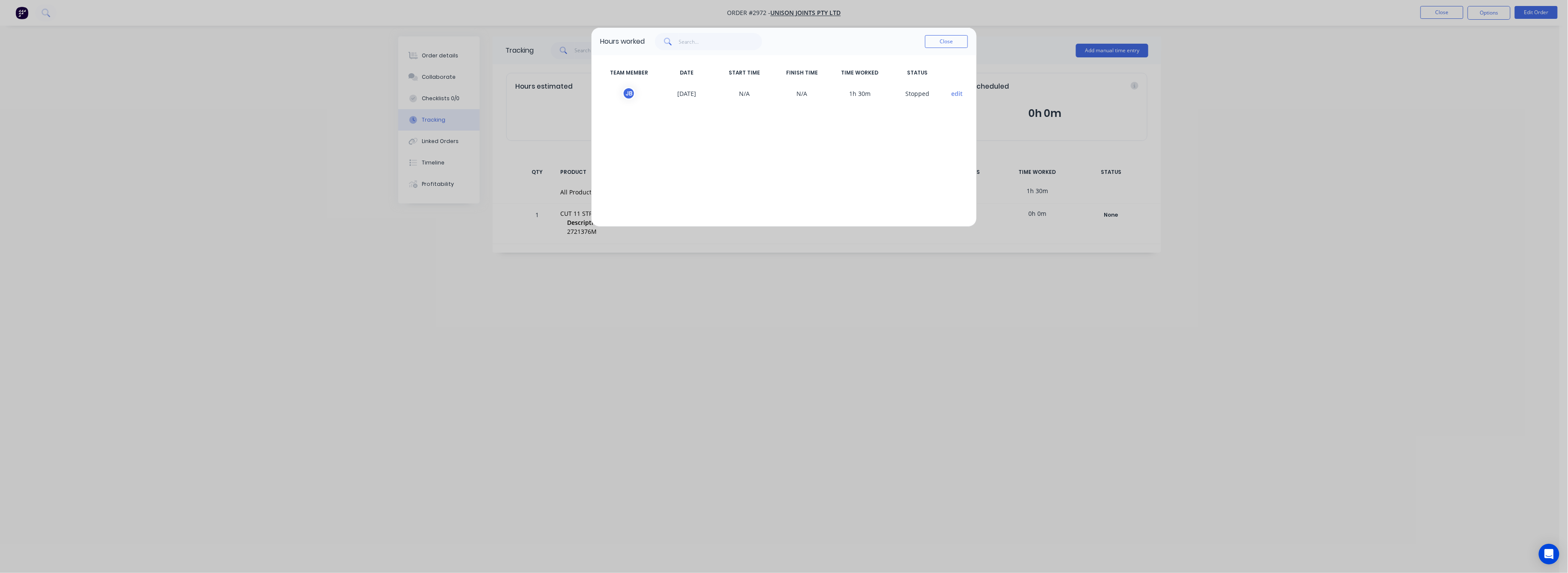
click at [433, 72] on div "Hours worked Close TEAM MEMBER DATE START TIME FINISH TIME TIME WORKED STATUS […" at bounding box center [784, 286] width 1568 height 573
click at [941, 44] on button "Close" at bounding box center [947, 41] width 43 height 13
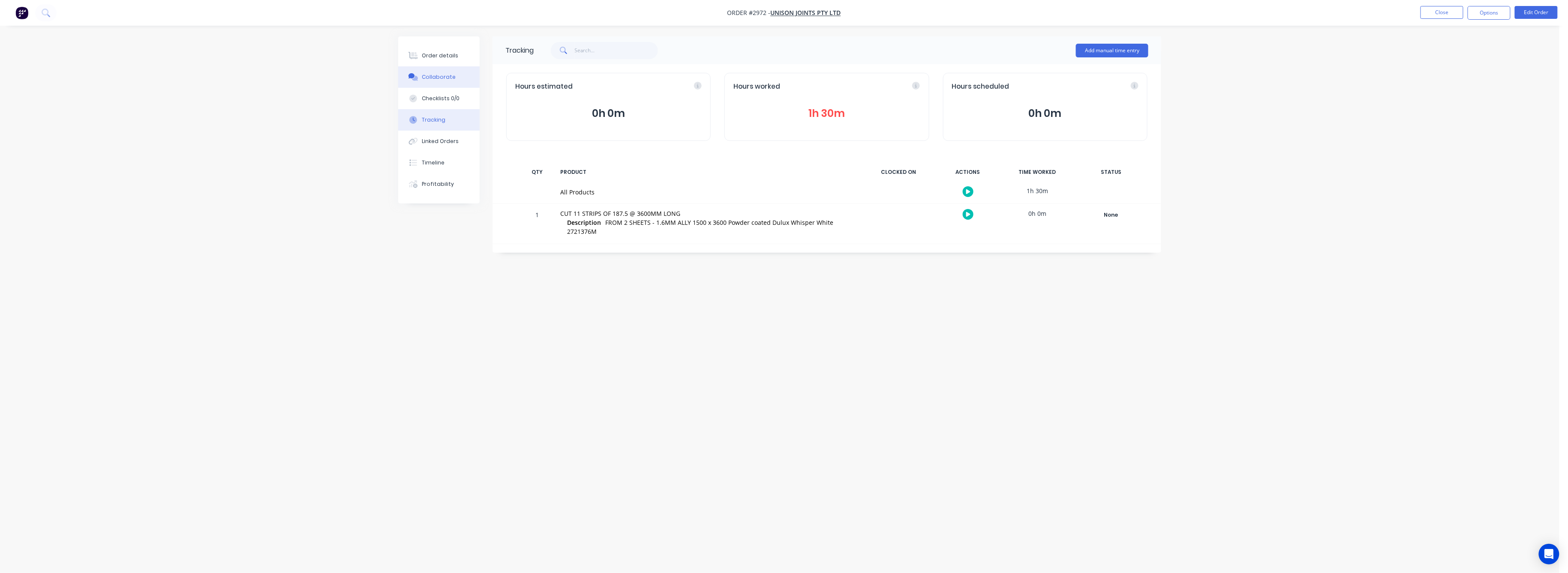
click at [443, 72] on button "Collaborate" at bounding box center [439, 77] width 82 height 21
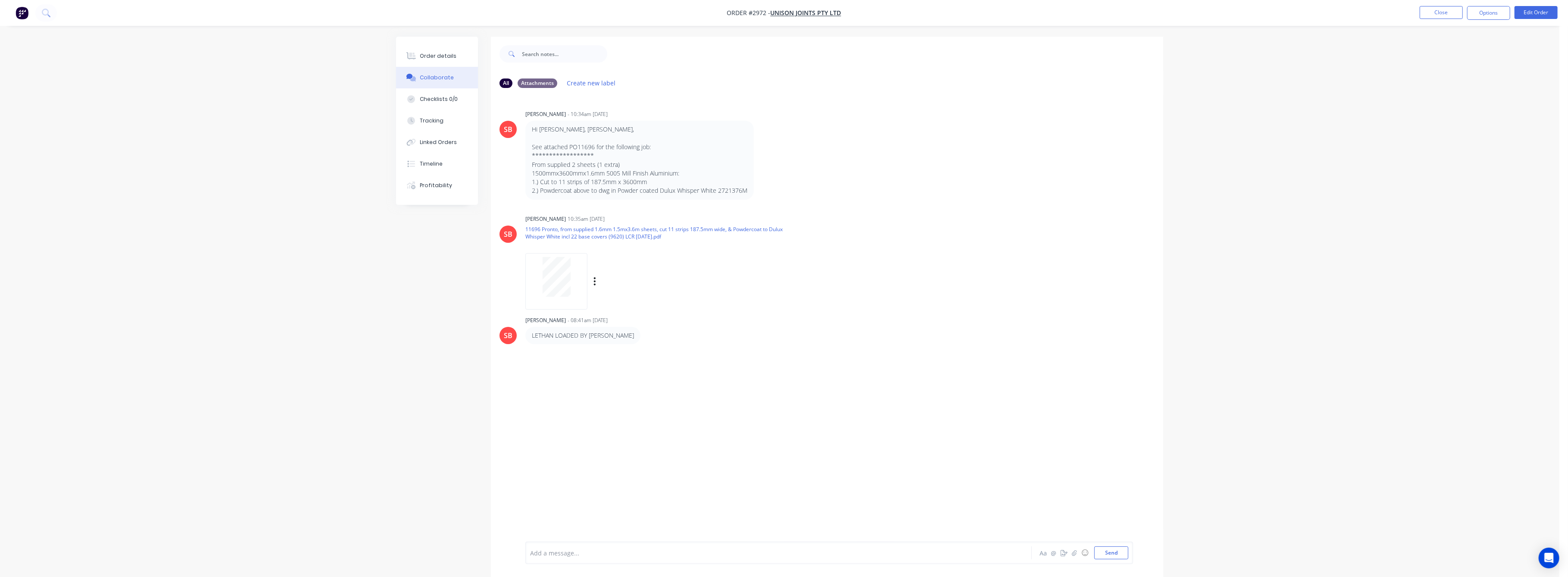
click at [570, 281] on div at bounding box center [556, 277] width 54 height 40
click at [431, 59] on div "Order details" at bounding box center [439, 56] width 37 height 8
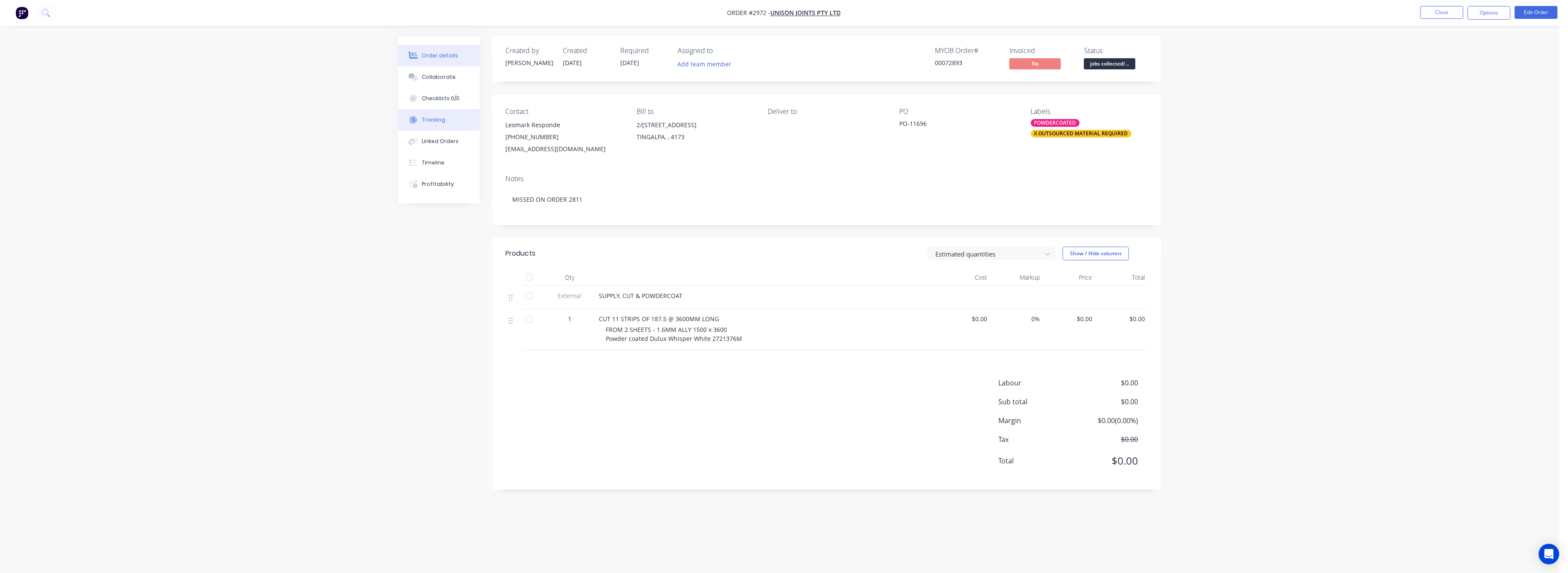
click at [443, 128] on button "Tracking" at bounding box center [439, 120] width 82 height 21
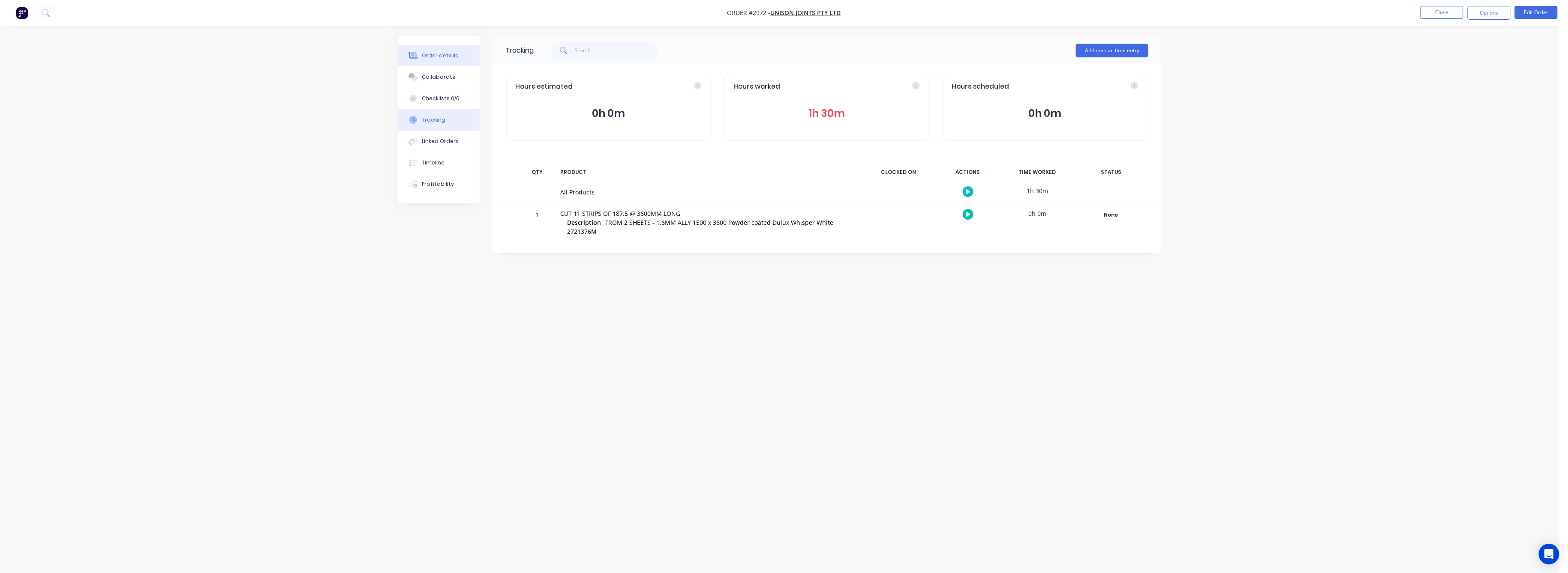
click at [437, 59] on div "Order details" at bounding box center [441, 55] width 37 height 8
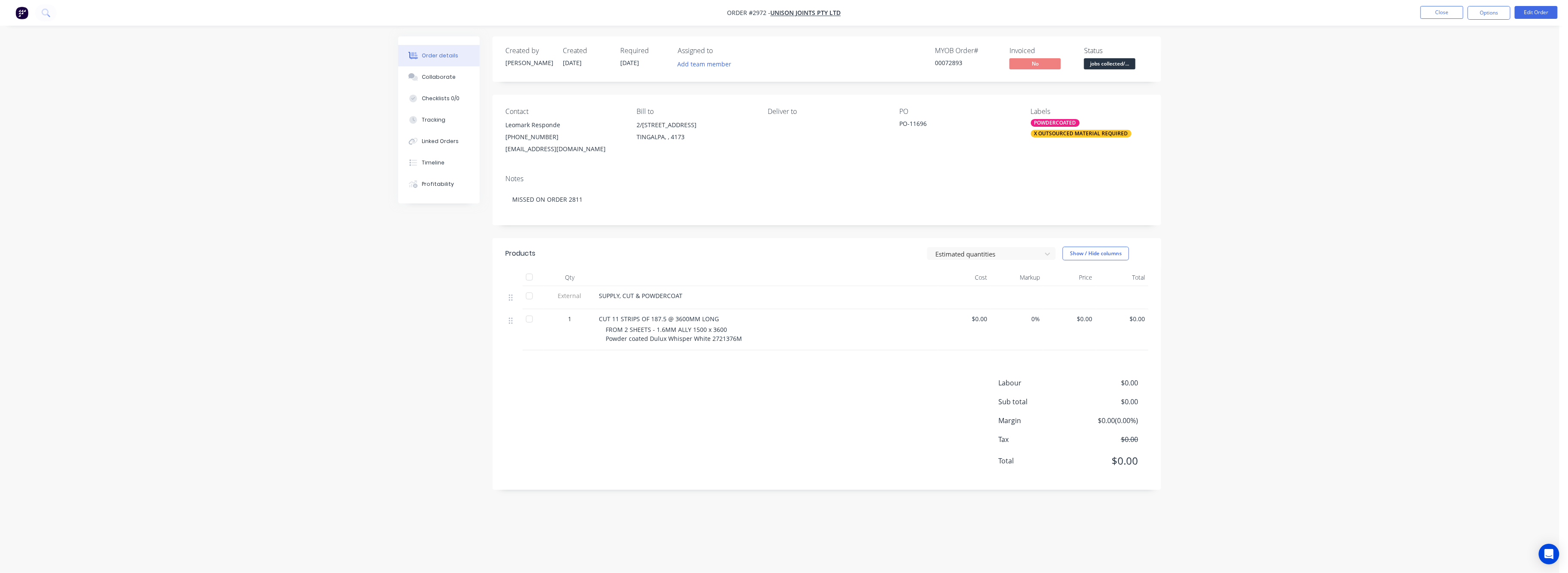
click at [1138, 309] on div "$0.00" at bounding box center [1122, 330] width 53 height 41
drag, startPoint x: 1137, startPoint y: 318, endPoint x: 1171, endPoint y: 307, distance: 35.7
click at [1160, 311] on div "Qty Cost Markup Price Total External SUPPLY, CUT & POWDERCOAT 1 CUT 11 STRIPS O…" at bounding box center [827, 310] width 669 height 82
click at [1541, 10] on button "Edit Order" at bounding box center [1536, 12] width 43 height 13
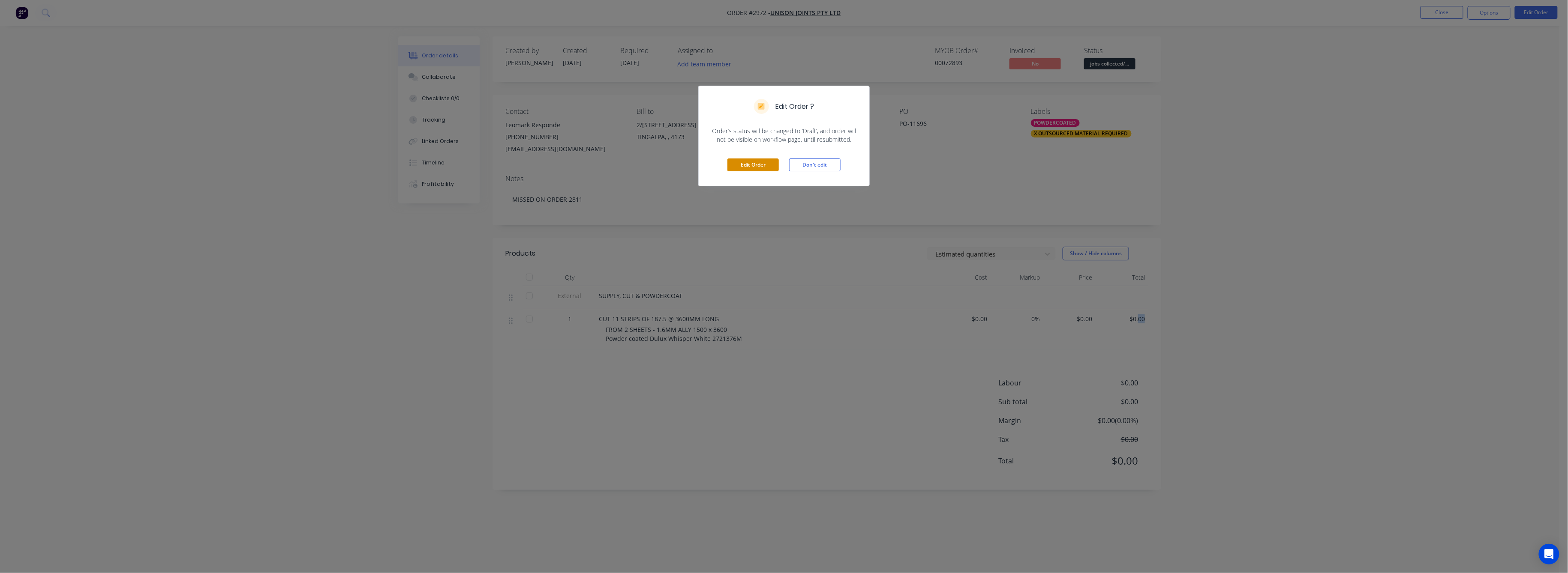
click at [750, 164] on button "Edit Order" at bounding box center [753, 165] width 52 height 13
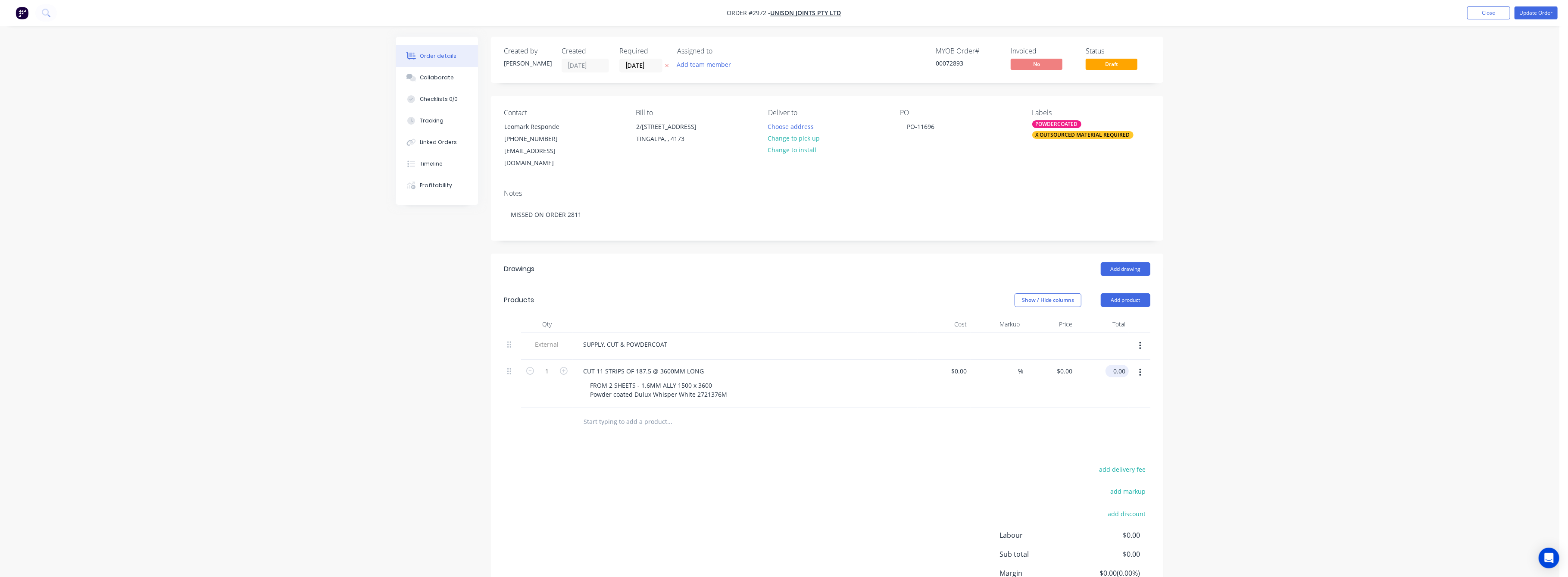
click at [1121, 365] on input "0.00" at bounding box center [1119, 371] width 20 height 12
type input "576"
type input "$576.00"
click at [1307, 418] on div "Order details Collaborate Checklists 0/0 Tracking Linked Orders Timeline Profit…" at bounding box center [780, 328] width 1559 height 656
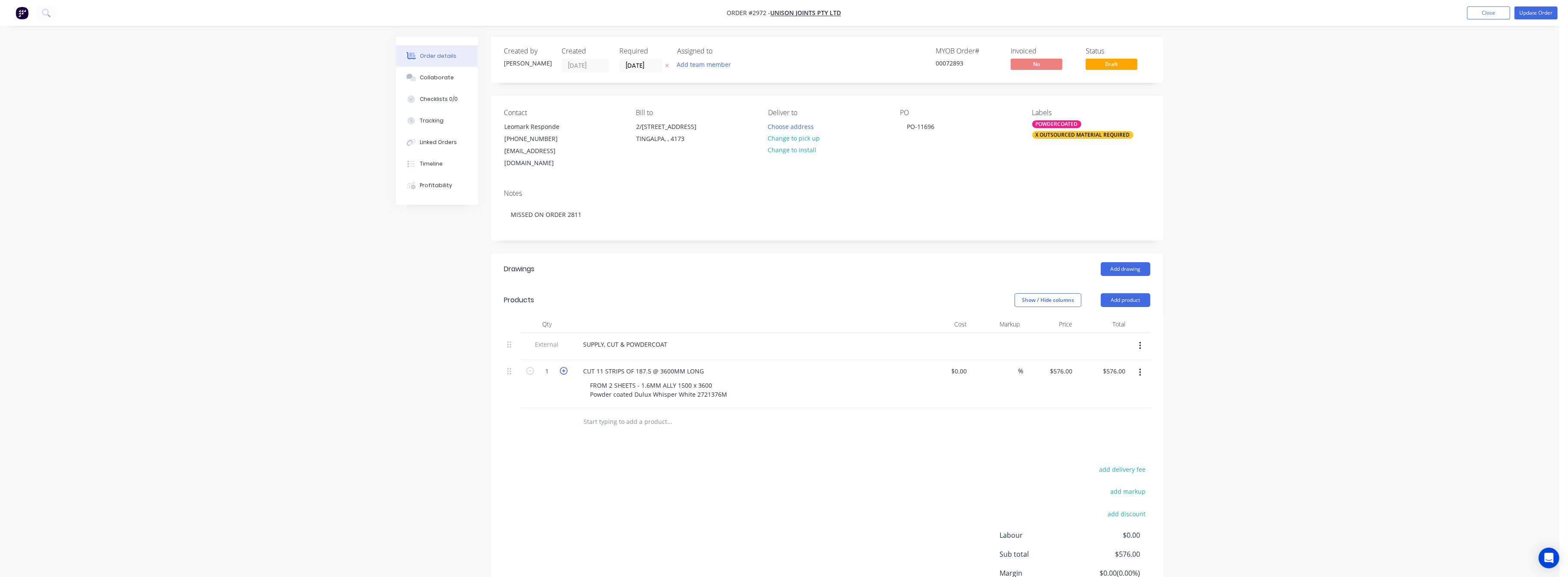
click at [563, 367] on icon "button" at bounding box center [564, 371] width 8 height 8
type input "2"
type input "$1,152.00"
click at [563, 367] on icon "button" at bounding box center [564, 371] width 8 height 8
type input "3"
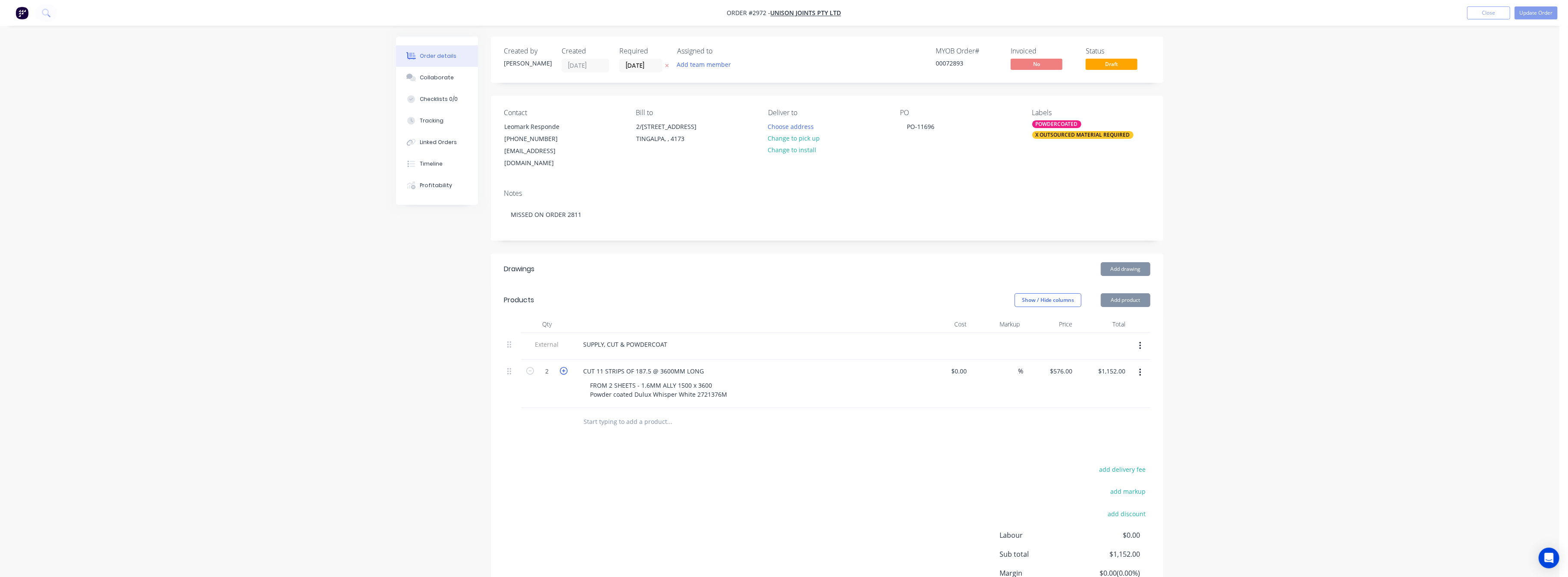
type input "$1,728.00"
click at [563, 367] on icon "button" at bounding box center [564, 371] width 8 height 8
type input "4"
type input "$2,304.00"
click at [563, 367] on icon "button" at bounding box center [564, 371] width 8 height 8
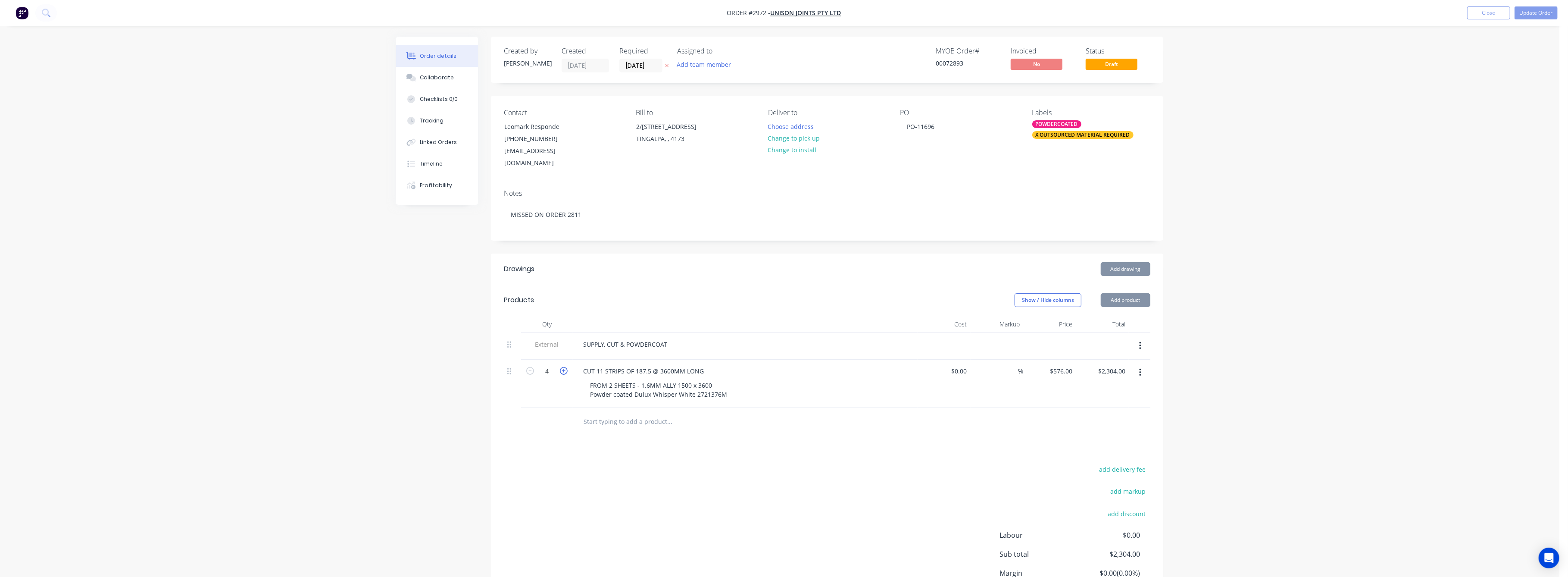
type input "5"
type input "$2,880.00"
click at [563, 367] on icon "button" at bounding box center [564, 371] width 8 height 8
type input "6"
type input "$3,456.00"
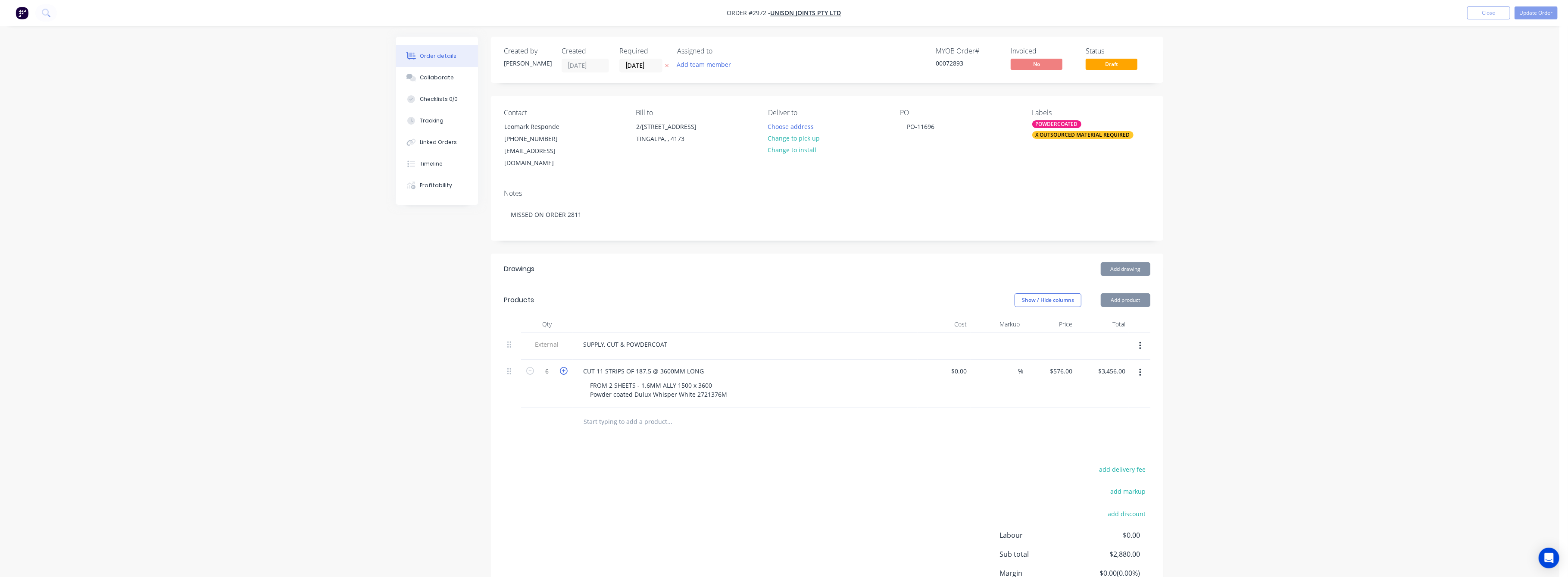
click at [563, 367] on icon "button" at bounding box center [564, 371] width 8 height 8
type input "7"
type input "$4,032.00"
click at [563, 367] on icon "button" at bounding box center [564, 371] width 8 height 8
type input "8"
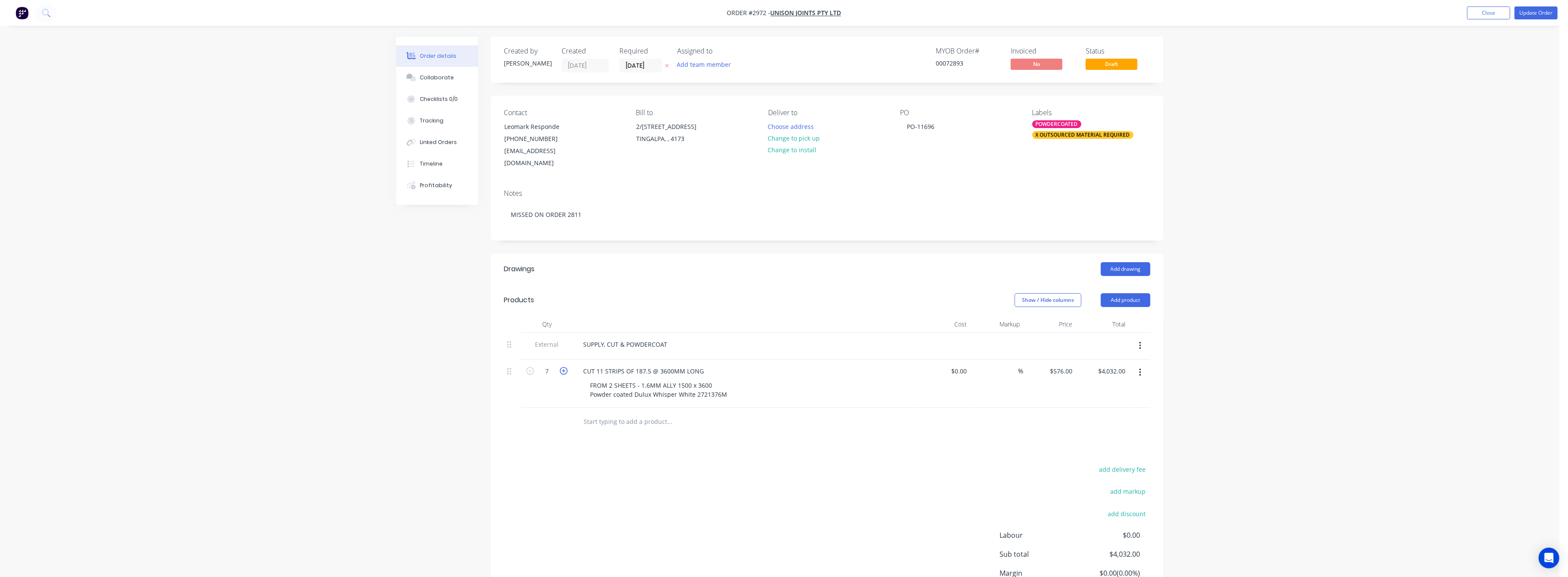
type input "$4,608.00"
click at [563, 367] on icon "button" at bounding box center [564, 371] width 8 height 8
type input "9"
type input "$5,184.00"
click at [563, 367] on icon "button" at bounding box center [564, 371] width 8 height 8
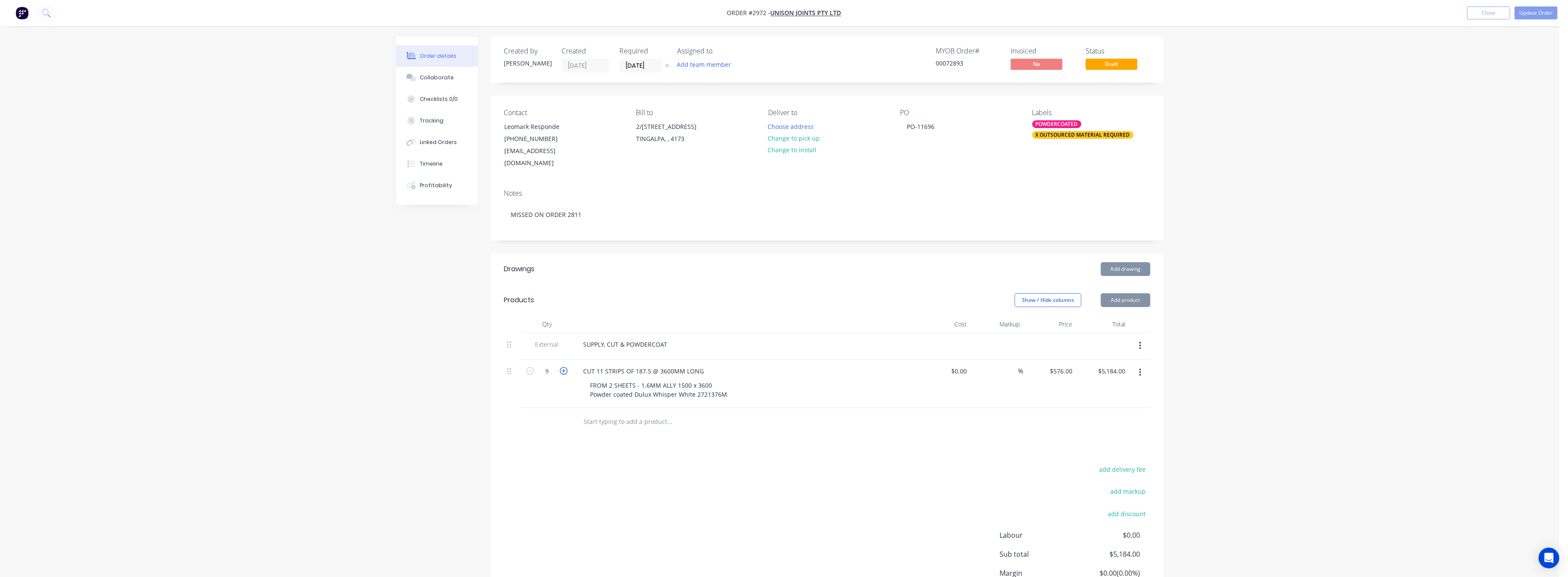
type input "10"
type input "$5,760.00"
click at [563, 367] on icon "button" at bounding box center [564, 371] width 8 height 8
type input "11"
click at [1111, 365] on input "6336.00" at bounding box center [1113, 371] width 31 height 12
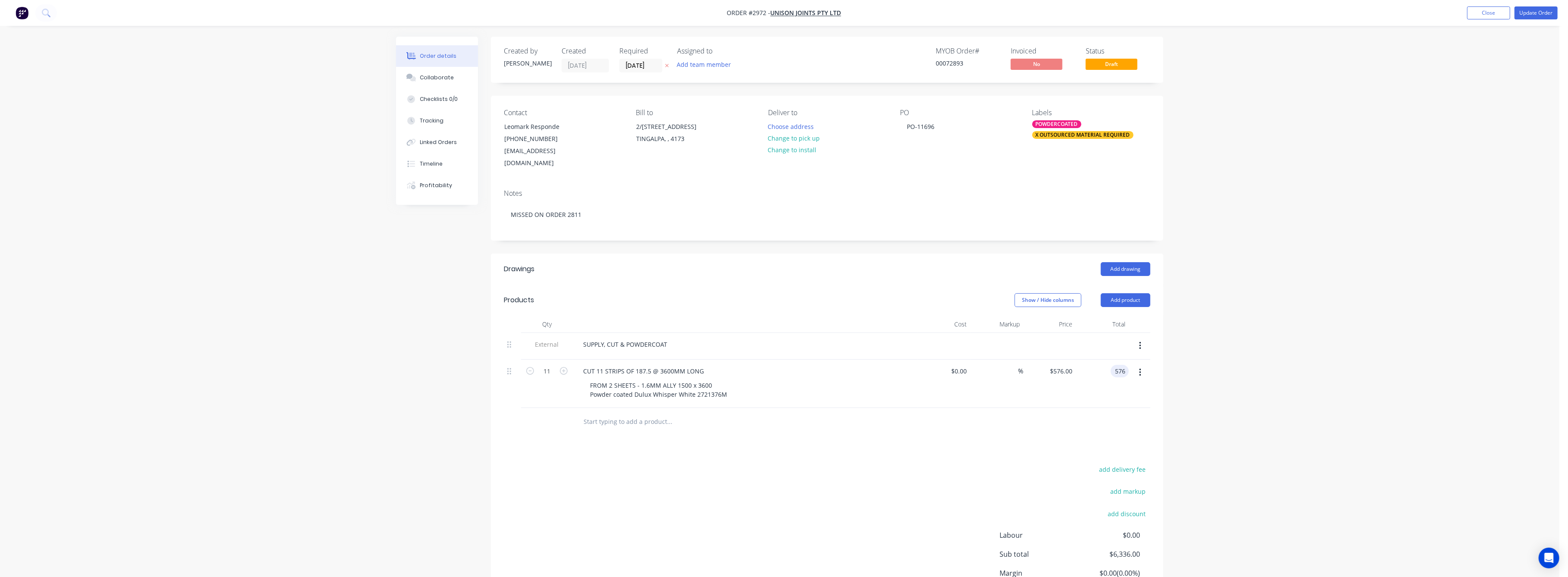
type input "576"
type input "$52.3636"
type input "$576.00"
click at [1271, 372] on div "Order details Collaborate Checklists 0/0 Tracking Linked Orders Timeline Profit…" at bounding box center [780, 328] width 1559 height 656
click at [438, 69] on button "Collaborate" at bounding box center [437, 77] width 82 height 21
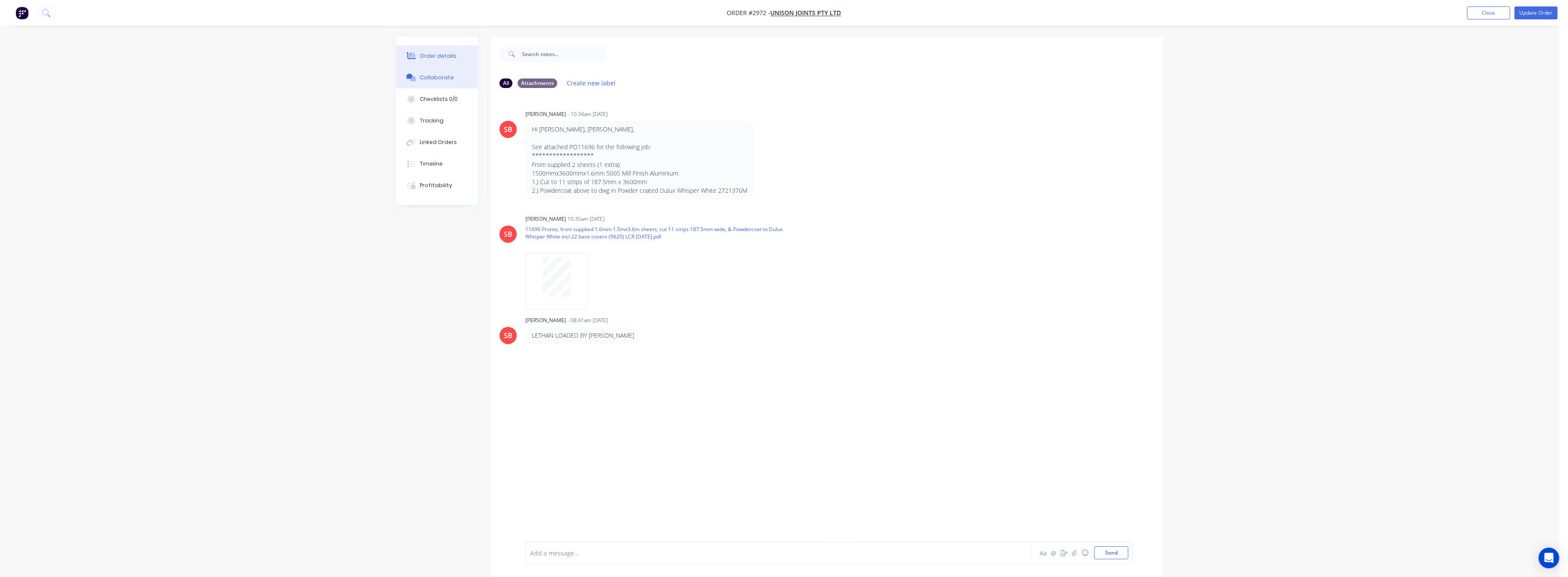
click at [433, 59] on div "Order details" at bounding box center [439, 56] width 37 height 8
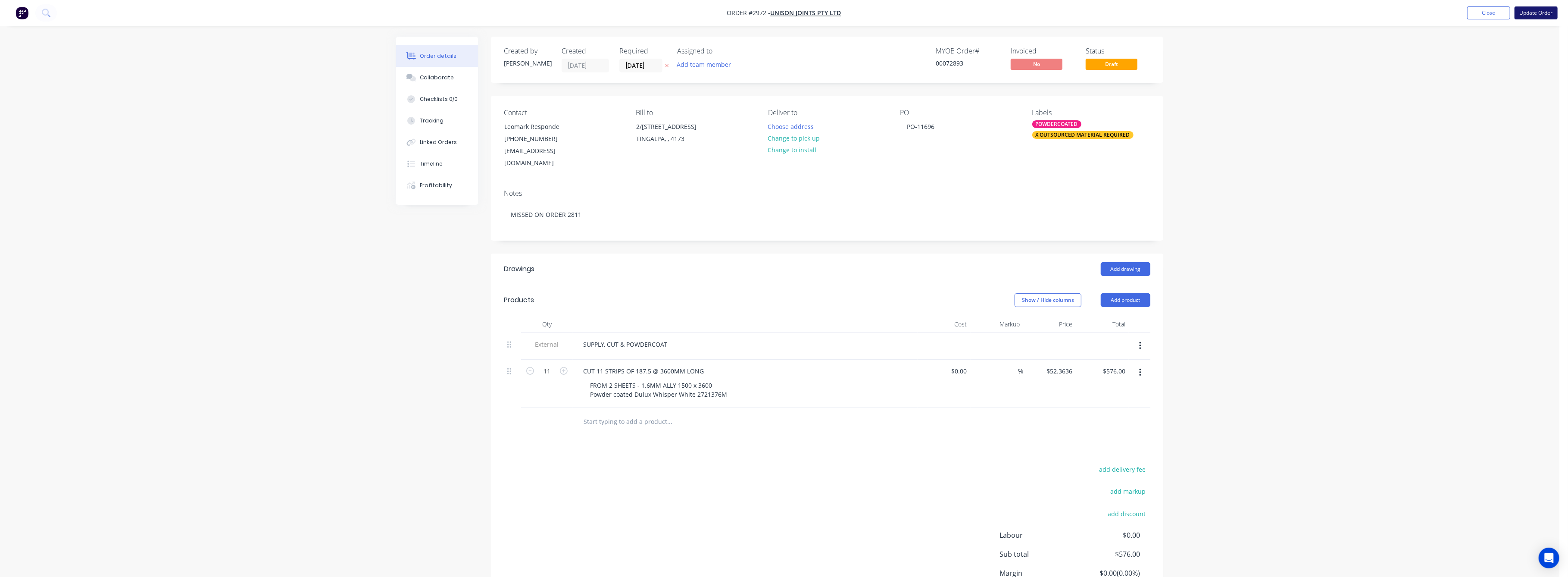
click at [1532, 9] on button "Update Order" at bounding box center [1536, 13] width 43 height 13
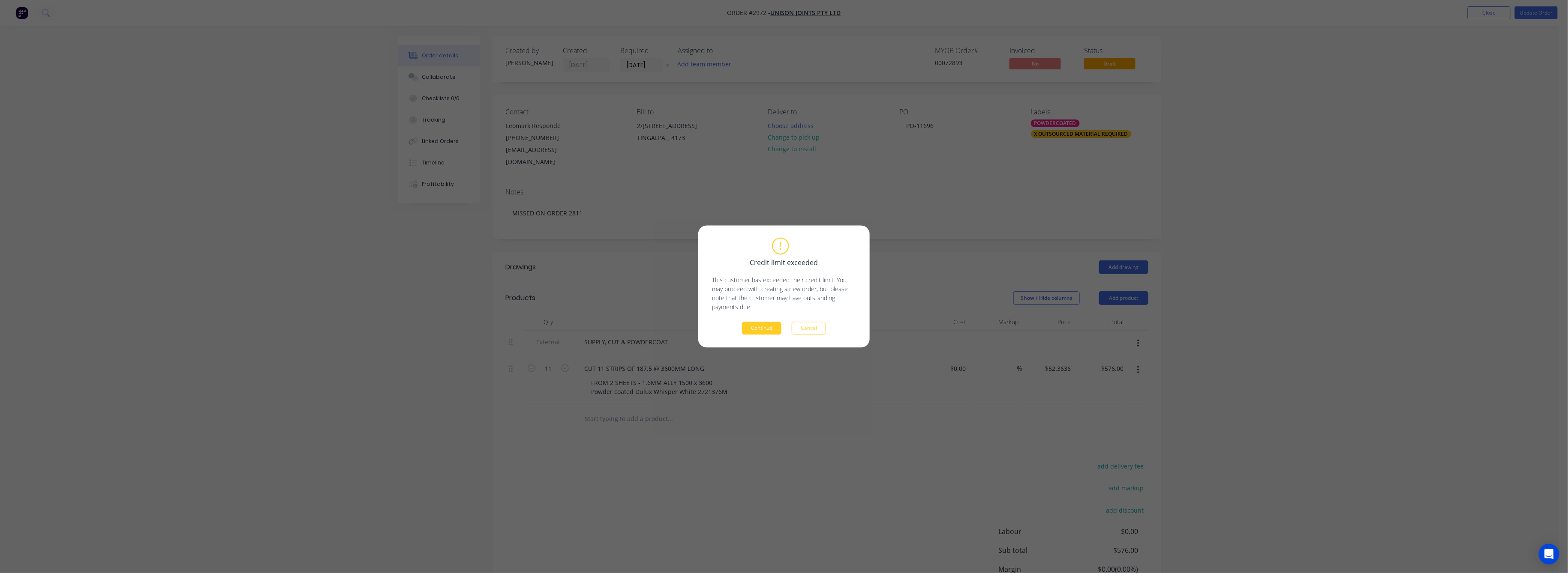
click at [760, 328] on button "Continue" at bounding box center [761, 328] width 40 height 13
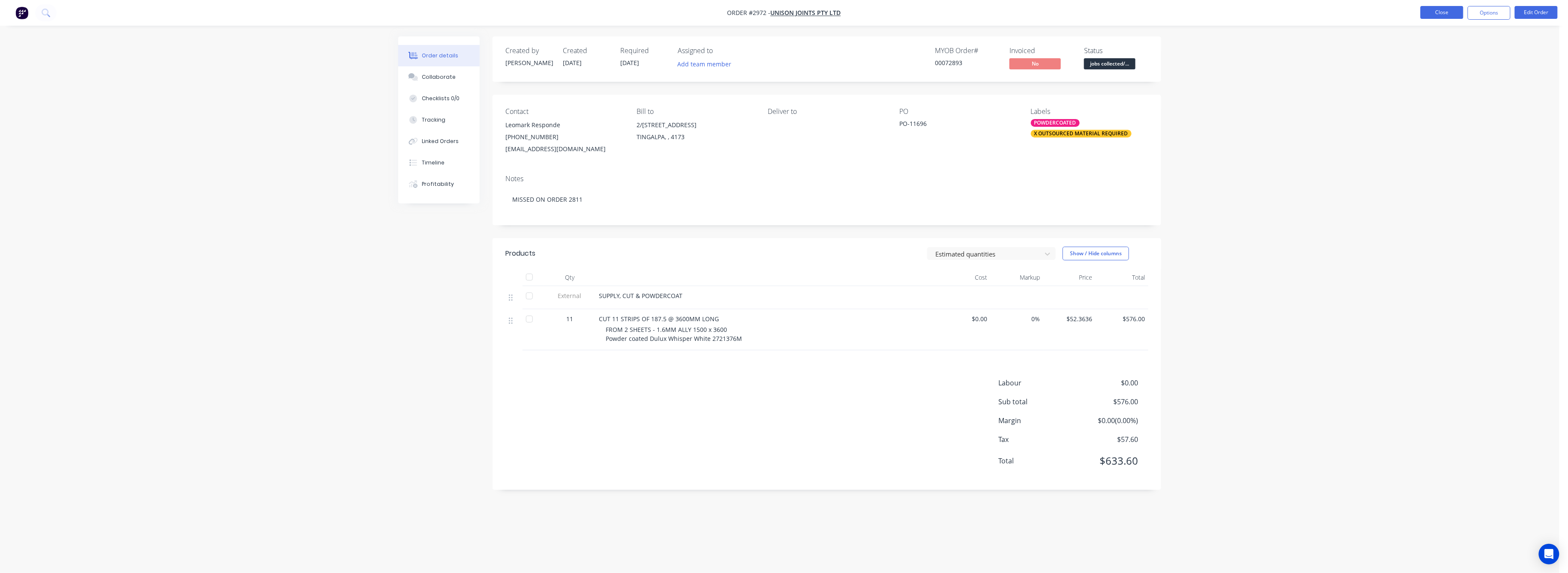
click at [1449, 12] on button "Close" at bounding box center [1442, 12] width 43 height 13
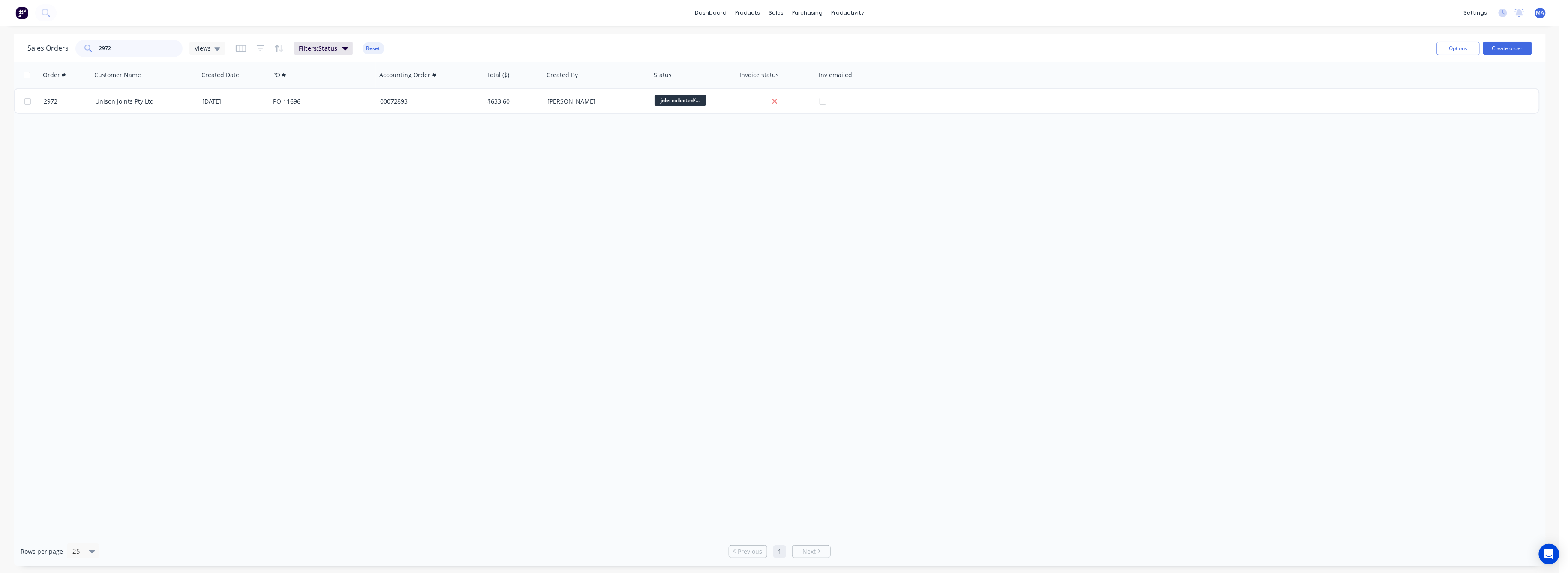
drag, startPoint x: 114, startPoint y: 49, endPoint x: 87, endPoint y: 50, distance: 27.0
click at [87, 50] on div "2972" at bounding box center [129, 48] width 107 height 17
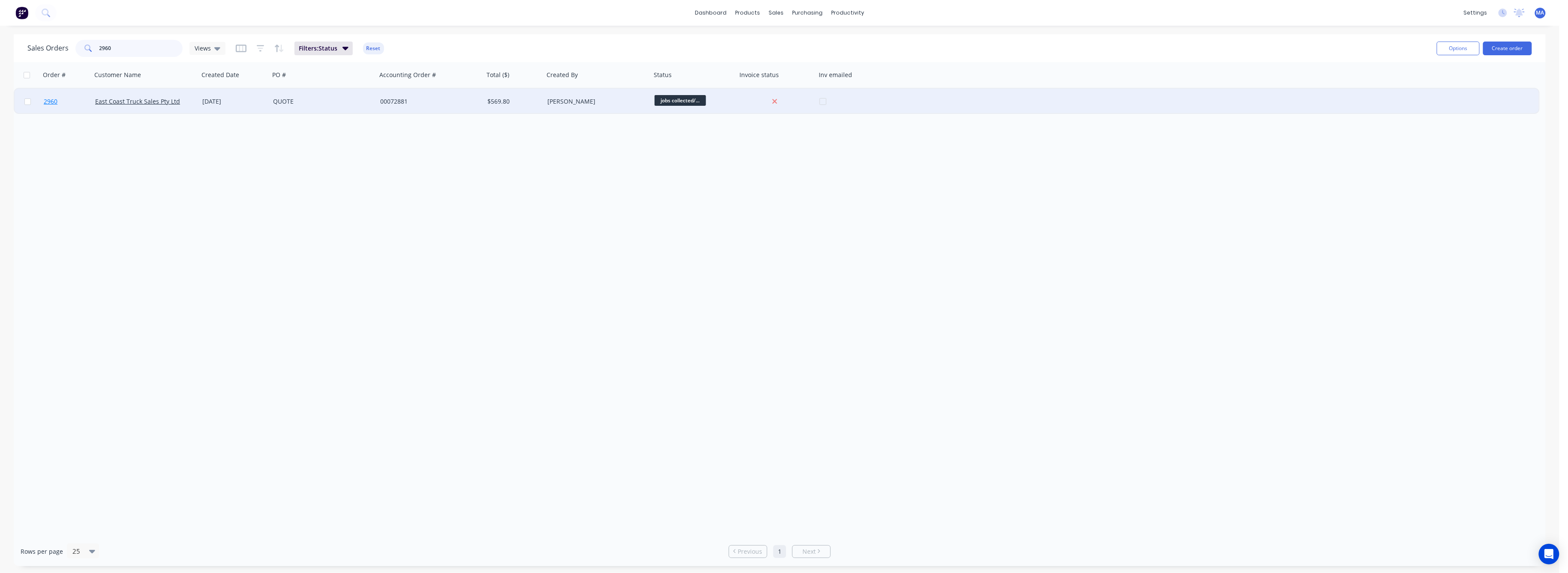
type input "2960"
click at [51, 98] on span "2960" at bounding box center [51, 102] width 14 height 9
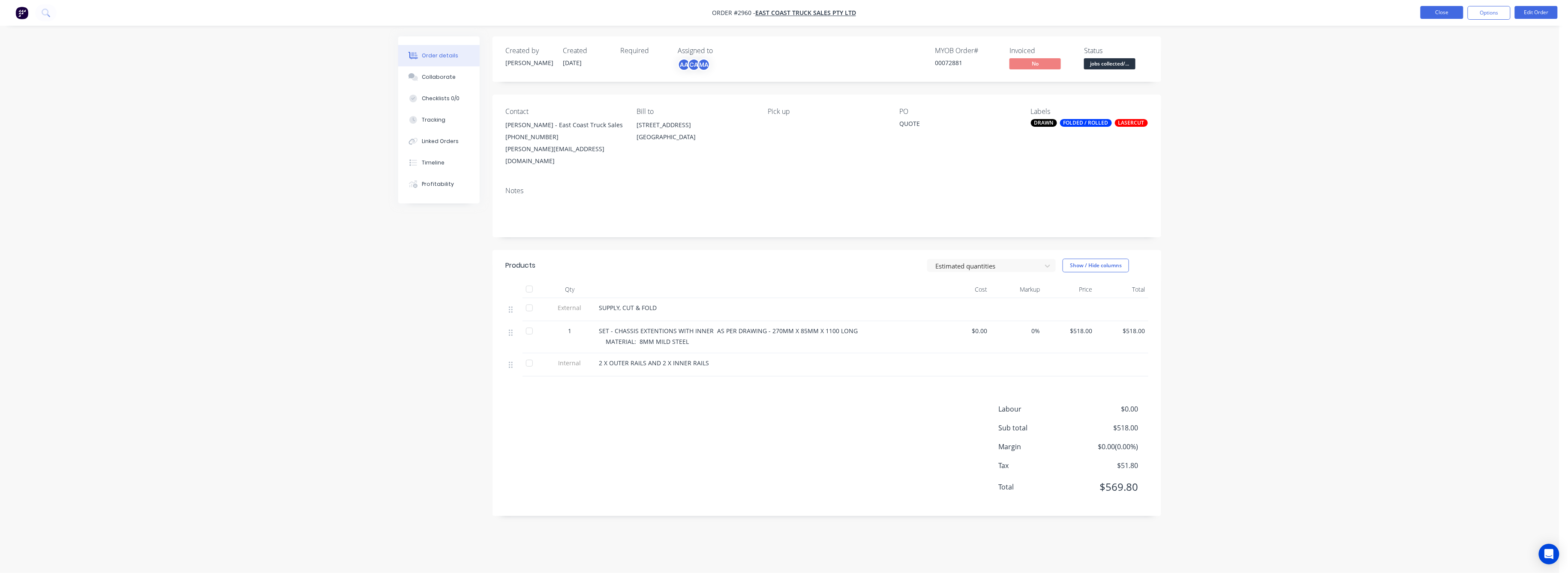
click at [1446, 14] on button "Close" at bounding box center [1442, 12] width 43 height 13
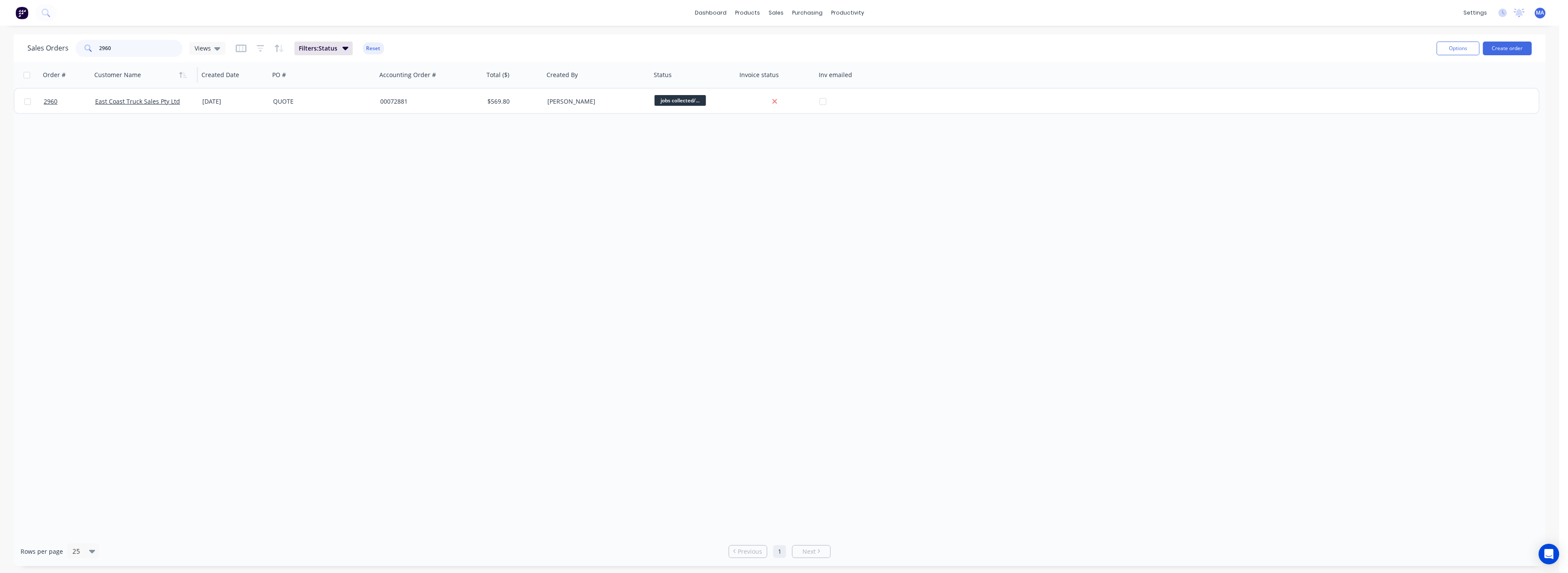
drag, startPoint x: 108, startPoint y: 47, endPoint x: 97, endPoint y: 67, distance: 22.8
click at [95, 49] on div "2960" at bounding box center [129, 48] width 107 height 17
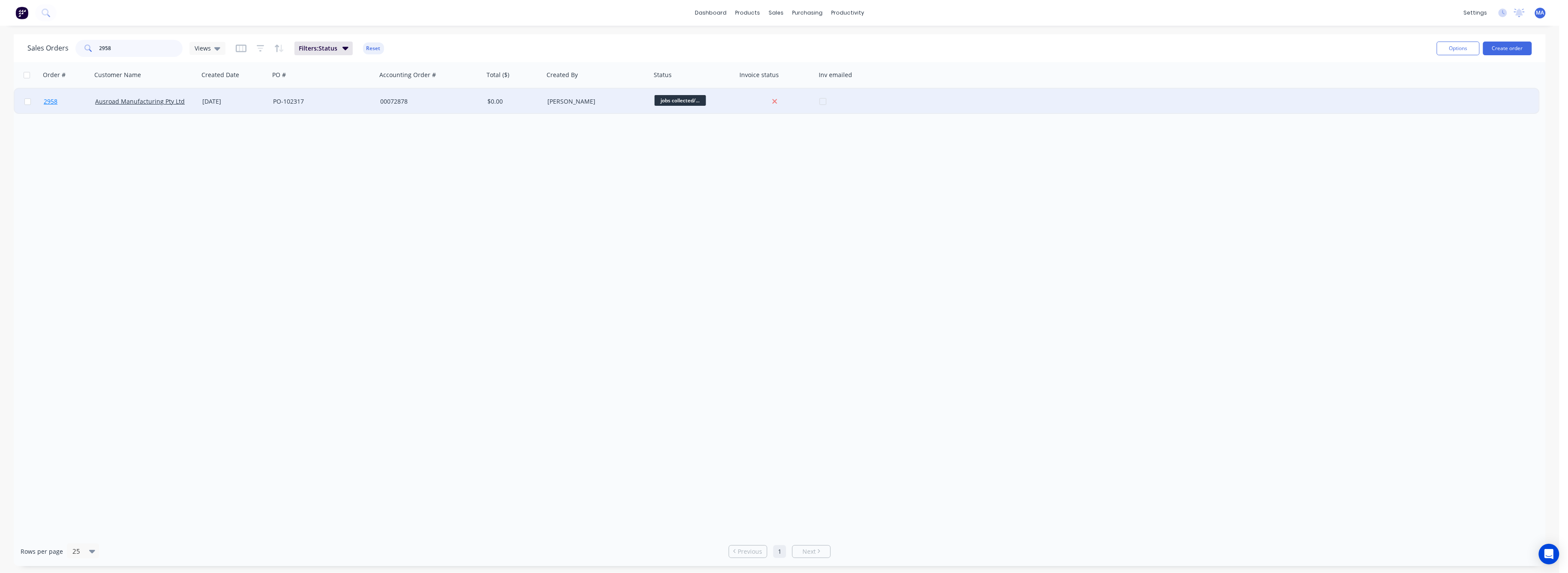
type input "2958"
click at [48, 100] on span "2958" at bounding box center [51, 102] width 14 height 9
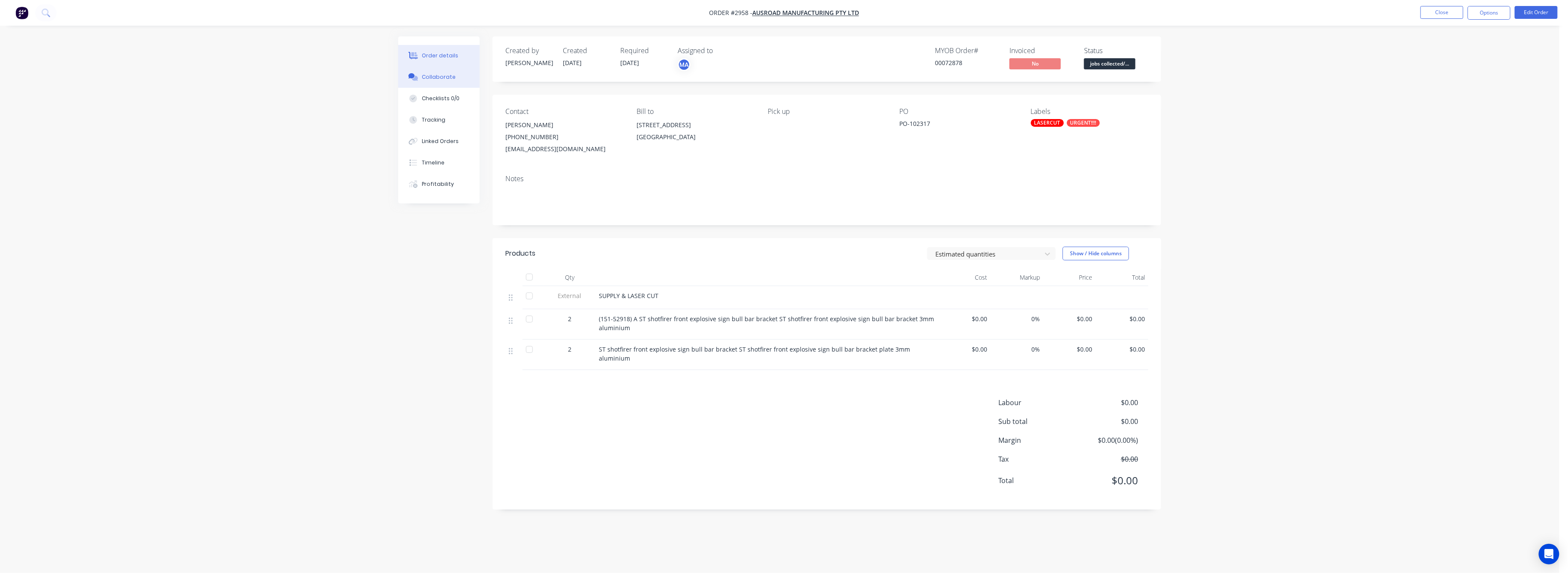
click at [430, 76] on div "Collaborate" at bounding box center [439, 77] width 34 height 8
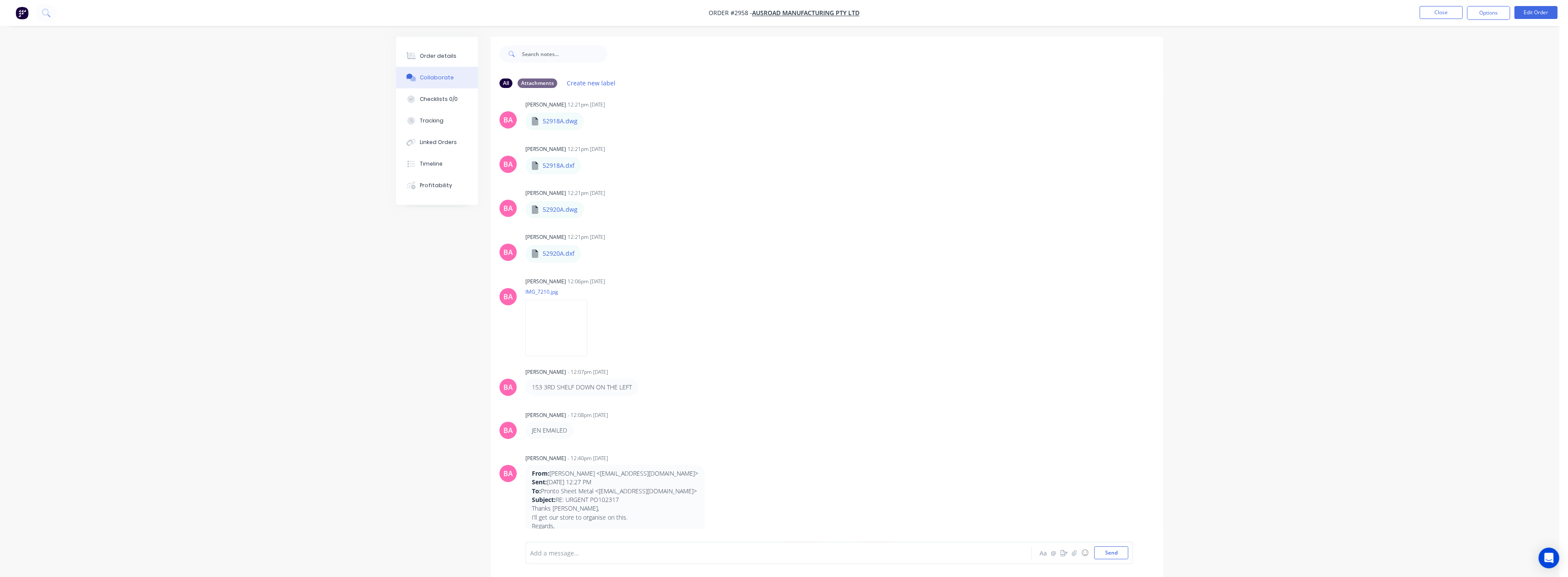
scroll to position [371, 0]
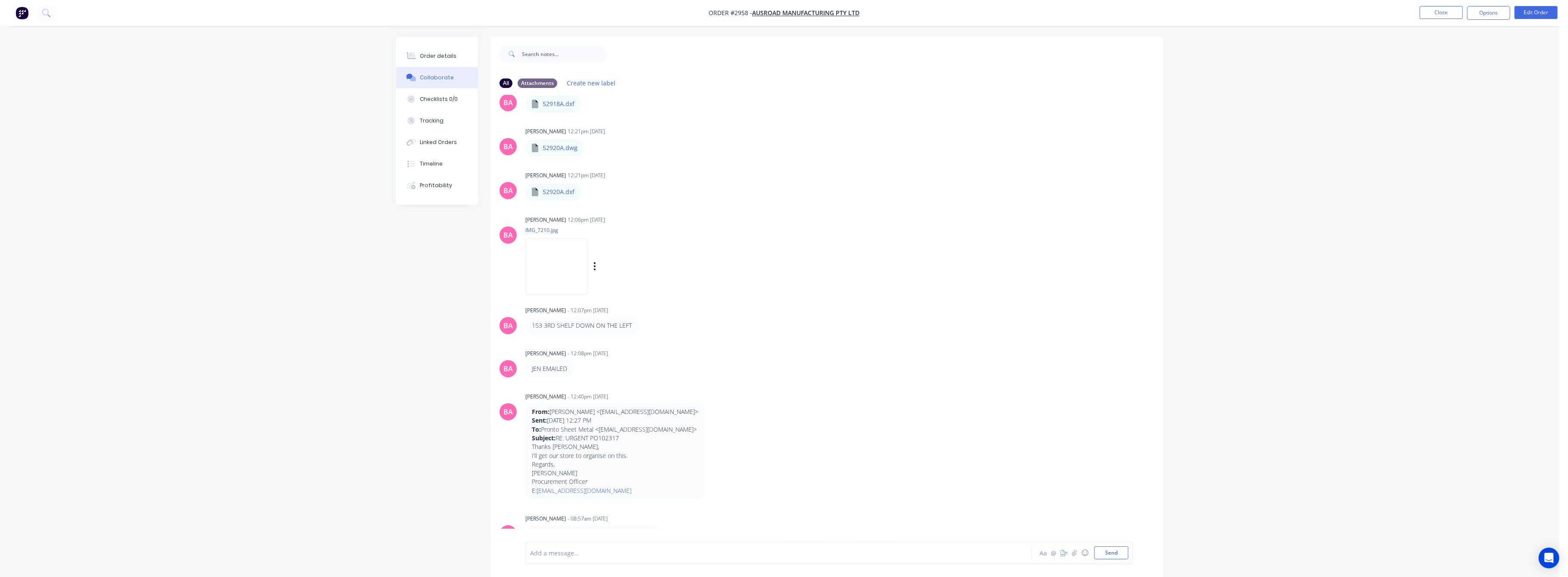
click at [569, 274] on img at bounding box center [556, 266] width 62 height 56
click at [433, 121] on div "Tracking" at bounding box center [432, 121] width 24 height 8
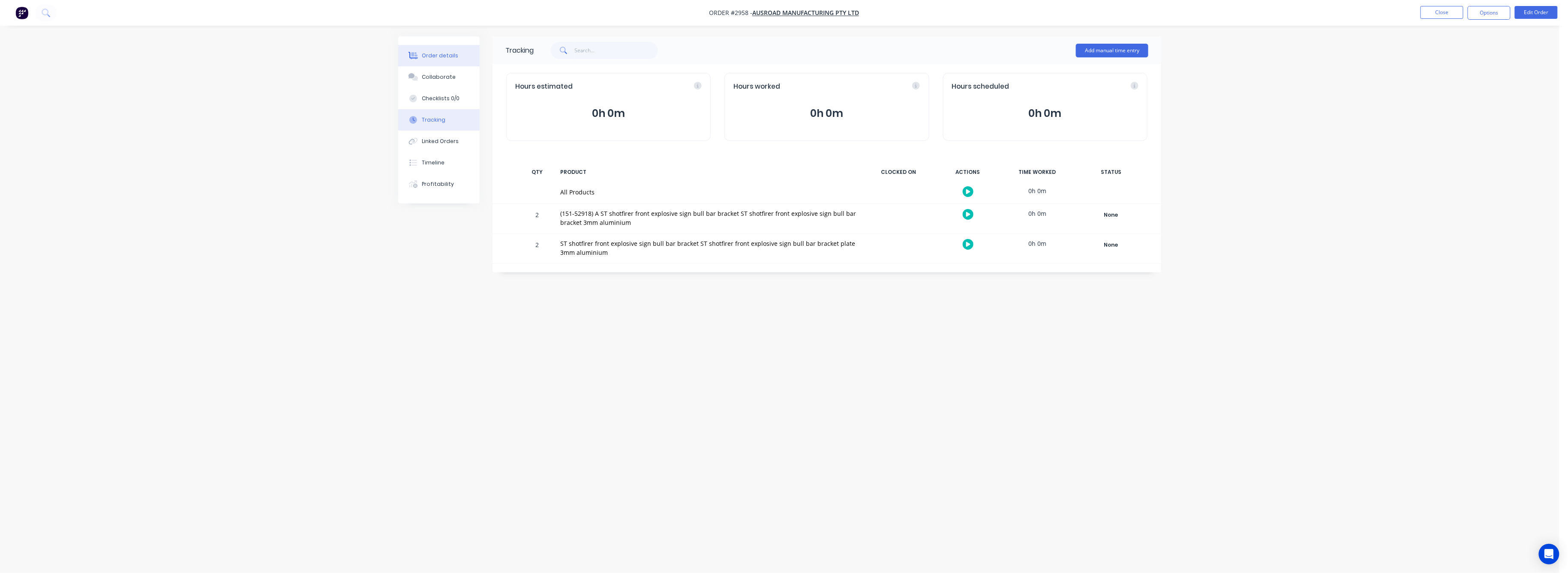
click at [452, 61] on button "Order details" at bounding box center [439, 55] width 82 height 21
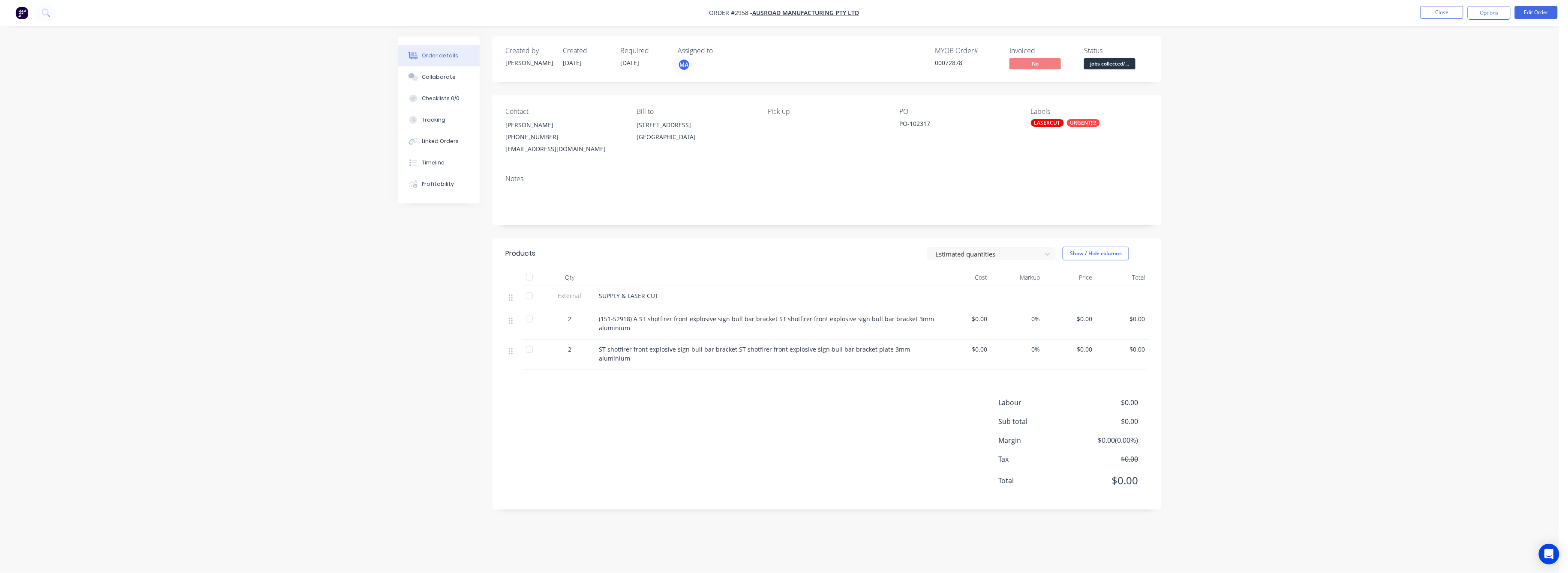
click at [1090, 318] on span "$0.00" at bounding box center [1069, 319] width 46 height 9
click at [1526, 12] on button "Edit Order" at bounding box center [1536, 12] width 43 height 13
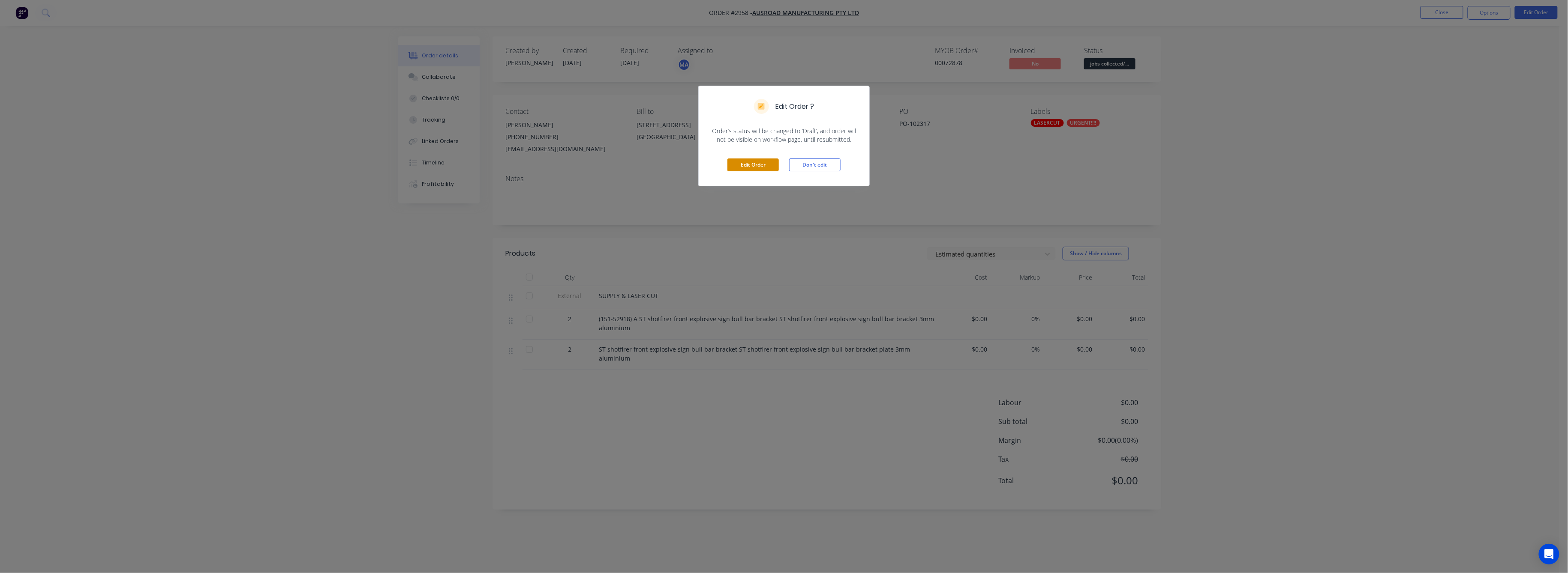
click at [755, 163] on button "Edit Order" at bounding box center [753, 165] width 52 height 13
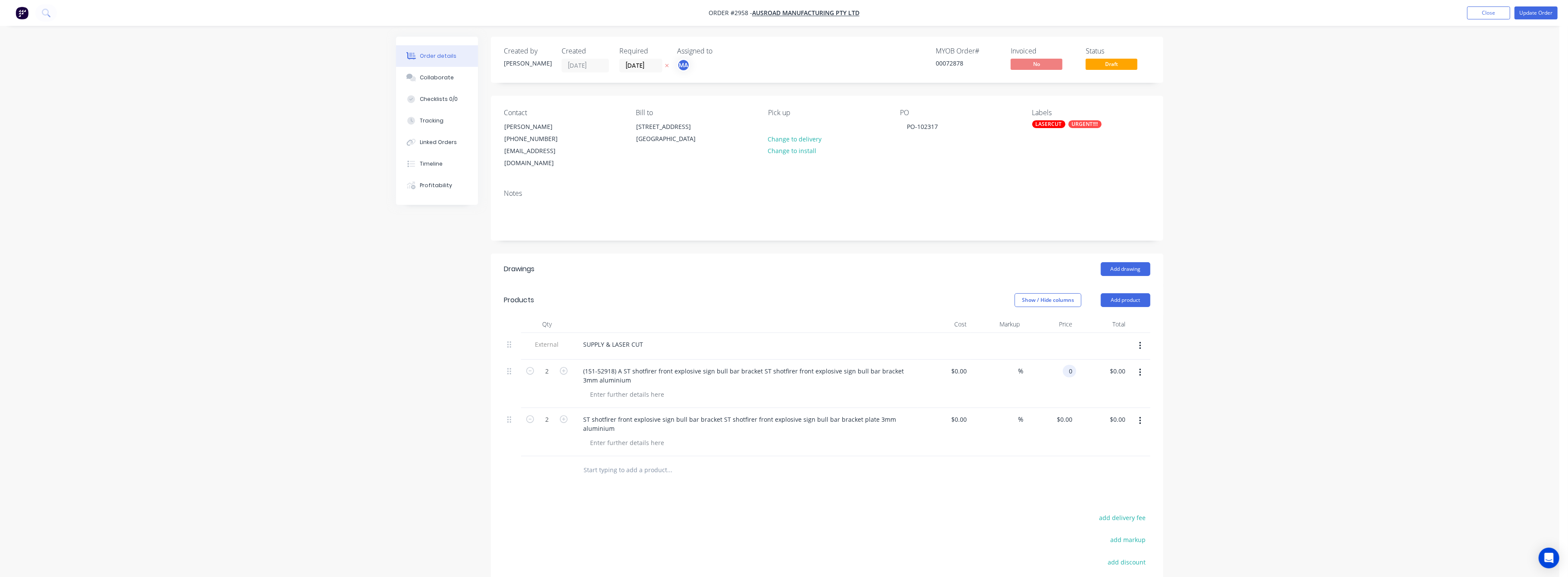
click at [1066, 365] on div "0 0" at bounding box center [1070, 371] width 13 height 12
drag, startPoint x: 1067, startPoint y: 361, endPoint x: 1084, endPoint y: 364, distance: 17.3
click at [1078, 363] on div "2 (151-52918) A ST shotfirer front explosive sign bull bar bracket ST shotfirer…" at bounding box center [827, 383] width 646 height 48
type input "$3.50"
type input "$7.00"
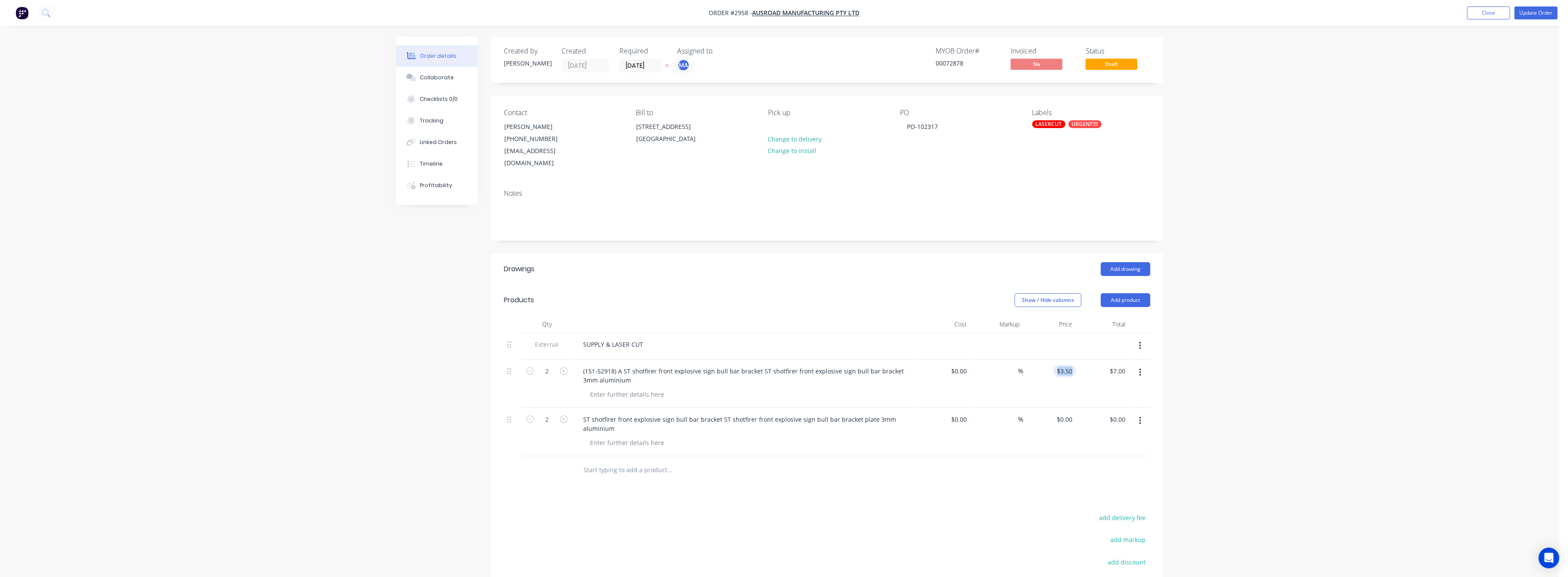
click at [1073, 360] on div "2 (151-52918) A ST shotfirer front explosive sign bull bar bracket ST shotfirer…" at bounding box center [827, 383] width 646 height 48
type input "$37.50"
type input "$75.00"
drag, startPoint x: 1229, startPoint y: 421, endPoint x: 1201, endPoint y: 417, distance: 28.3
click at [1209, 417] on div "Order details Collaborate Checklists 0/0 Tracking Linked Orders Timeline Profit…" at bounding box center [780, 352] width 1559 height 704
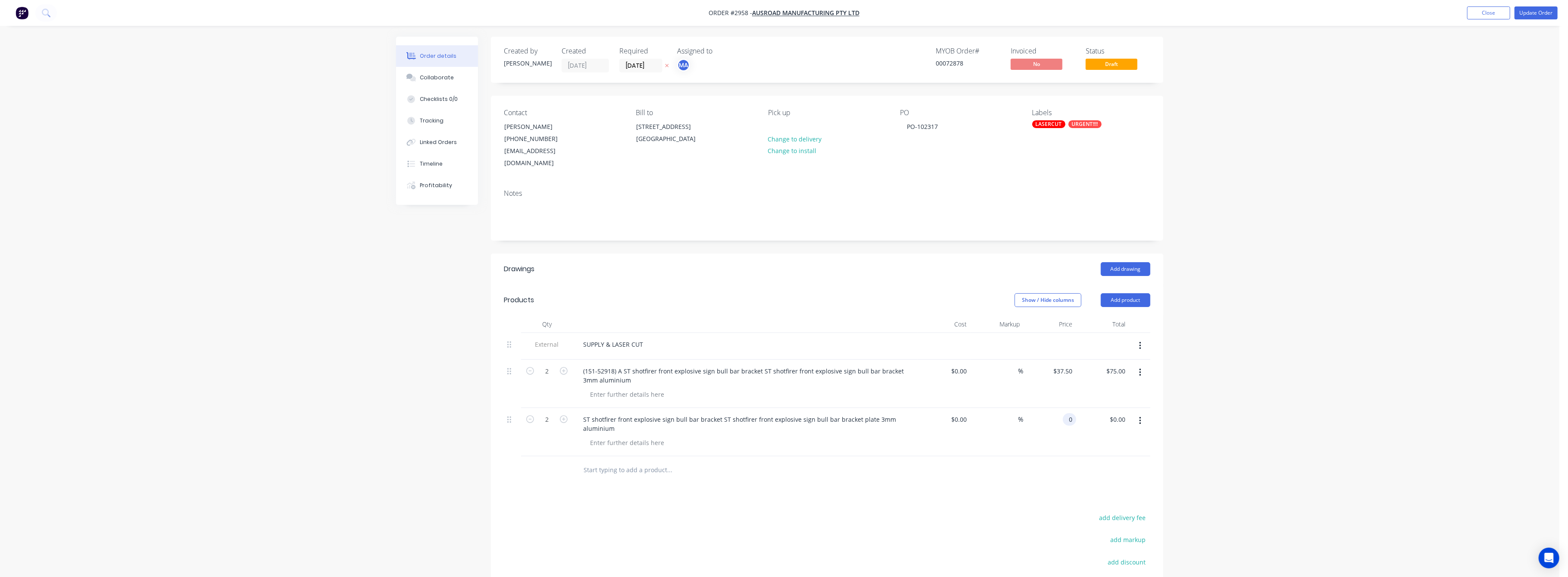
click at [1073, 413] on input "0" at bounding box center [1071, 420] width 10 height 12
type input "$37.50"
type input "$75.00"
click at [1274, 420] on div "Order details Collaborate Checklists 0/0 Tracking Linked Orders Timeline Profit…" at bounding box center [780, 352] width 1559 height 704
click at [432, 77] on div "Collaborate" at bounding box center [438, 77] width 34 height 8
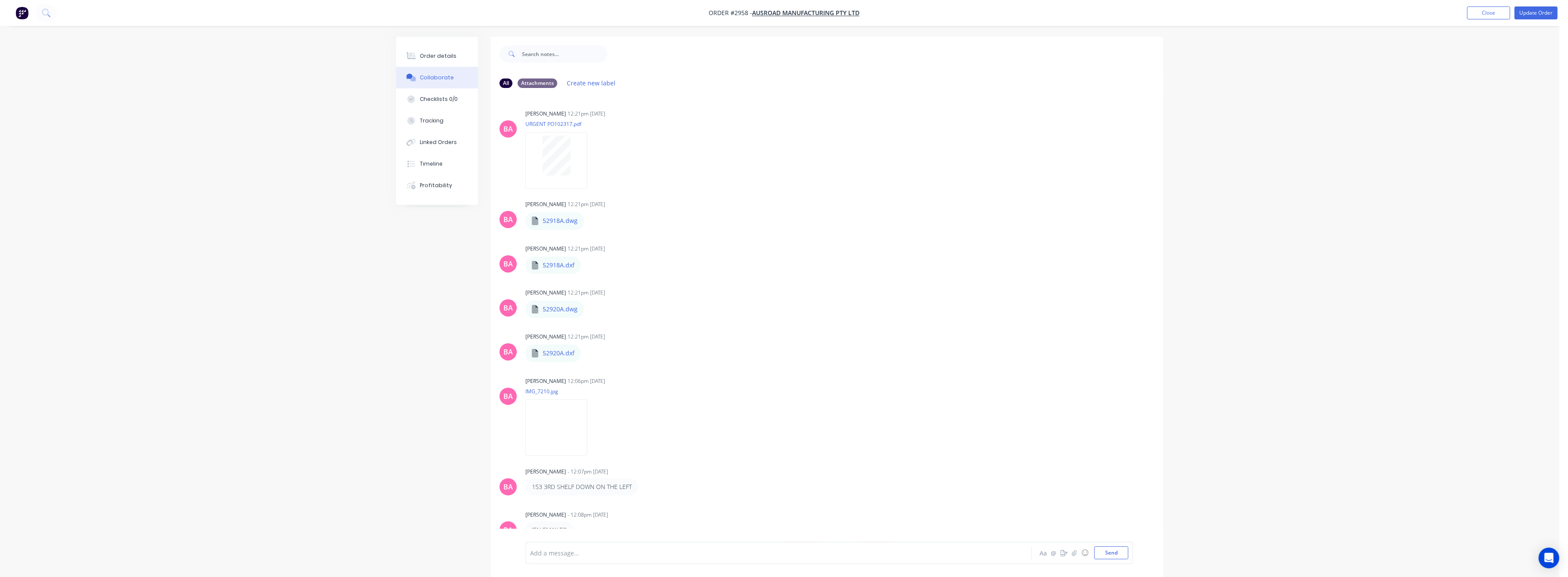
scroll to position [199, 0]
click at [585, 276] on div "Labels Download Delete" at bounding box center [633, 276] width 97 height 12
click at [589, 274] on icon "button" at bounding box center [588, 276] width 2 height 10
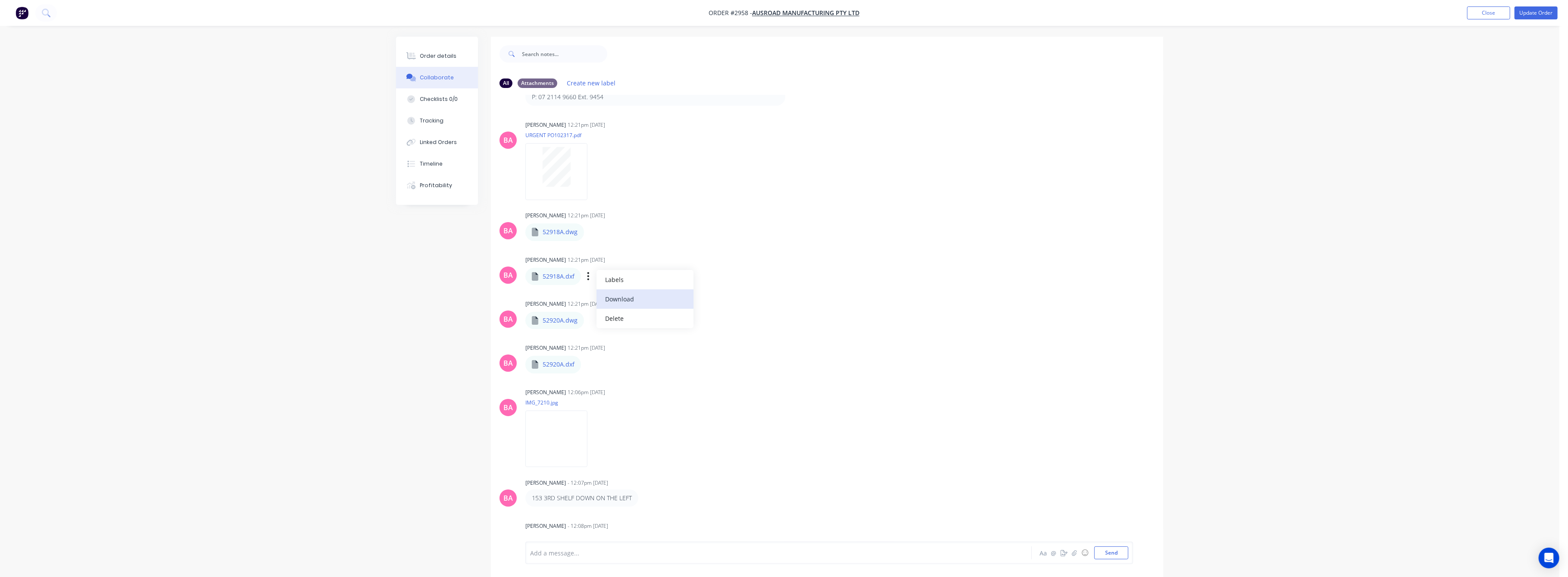
click at [617, 294] on button "Download" at bounding box center [645, 300] width 97 height 20
drag, startPoint x: 433, startPoint y: 61, endPoint x: 447, endPoint y: 61, distance: 14.0
click at [433, 61] on button "Order details" at bounding box center [437, 56] width 82 height 21
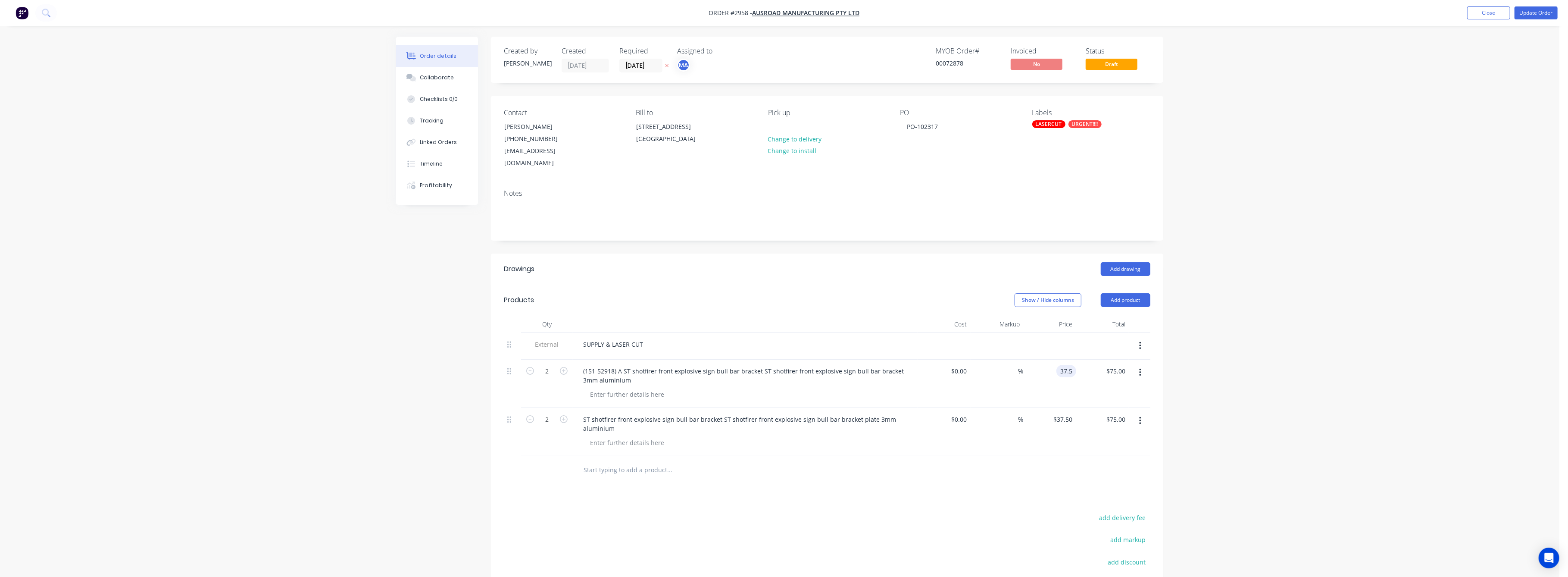
click at [1072, 365] on input "37.5" at bounding box center [1068, 371] width 17 height 12
type input "$76.00"
type input "$152.00"
click at [1236, 371] on div "Order details Collaborate Checklists 0/0 Tracking Linked Orders Timeline Profit…" at bounding box center [780, 352] width 1559 height 704
click at [433, 79] on div "Collaborate" at bounding box center [438, 77] width 34 height 8
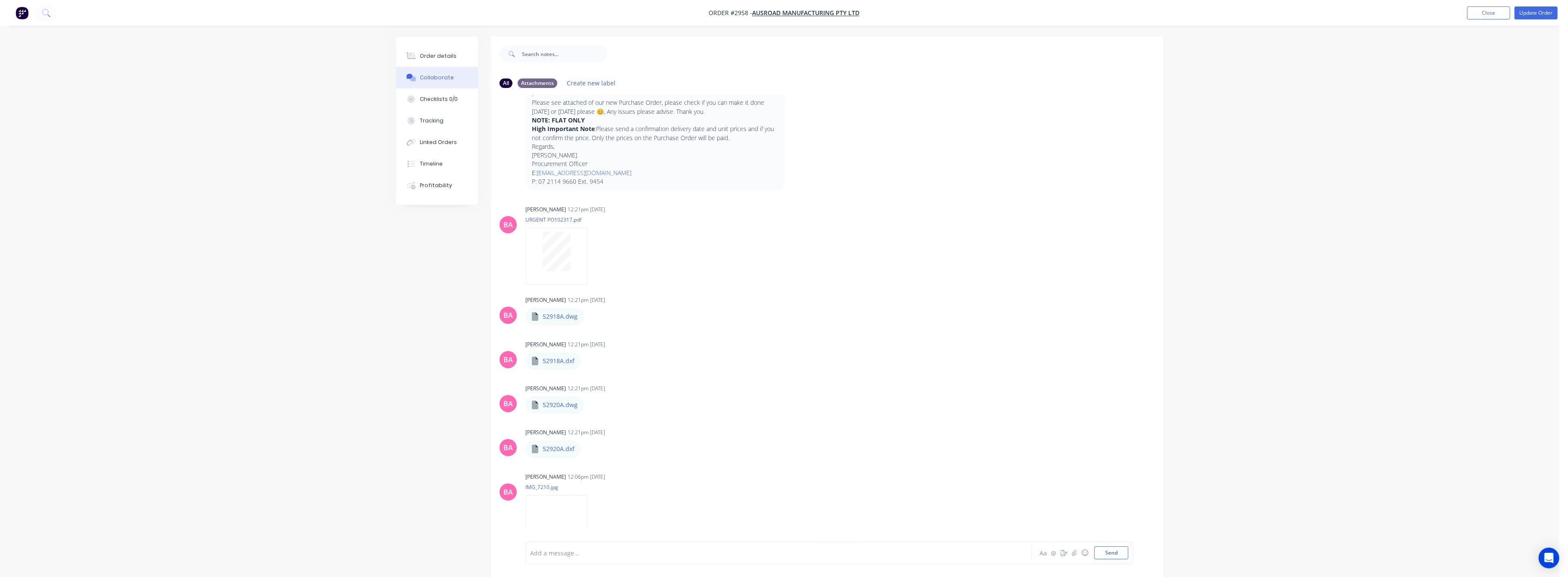
scroll to position [115, 0]
click at [589, 449] on icon "button" at bounding box center [588, 449] width 2 height 10
click at [616, 470] on button "Download" at bounding box center [645, 472] width 97 height 20
drag, startPoint x: 442, startPoint y: 55, endPoint x: 460, endPoint y: 63, distance: 19.7
click at [442, 54] on div "Order details" at bounding box center [439, 56] width 37 height 8
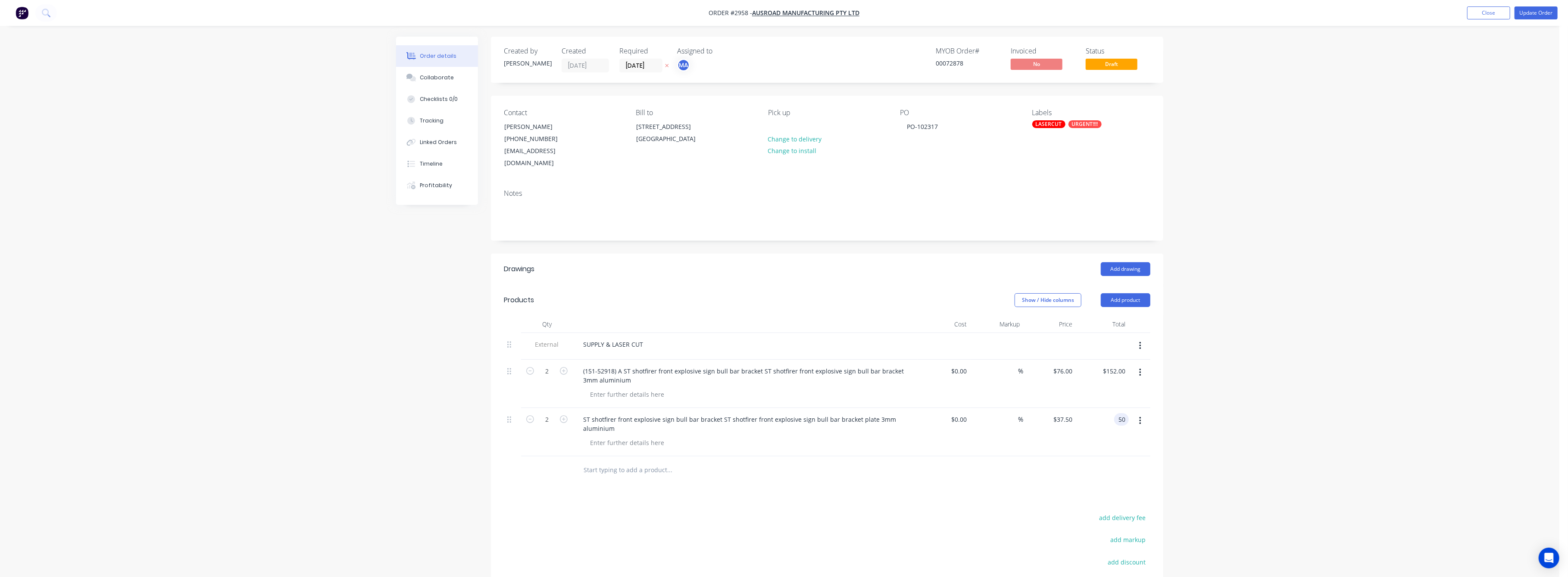
type input "50"
type input "$25.00"
type input "$50.00"
drag, startPoint x: 1402, startPoint y: 477, endPoint x: 1388, endPoint y: 454, distance: 26.9
click at [1391, 458] on div "Order details Collaborate Checklists 0/0 Tracking Linked Orders Timeline Profit…" at bounding box center [780, 352] width 1559 height 704
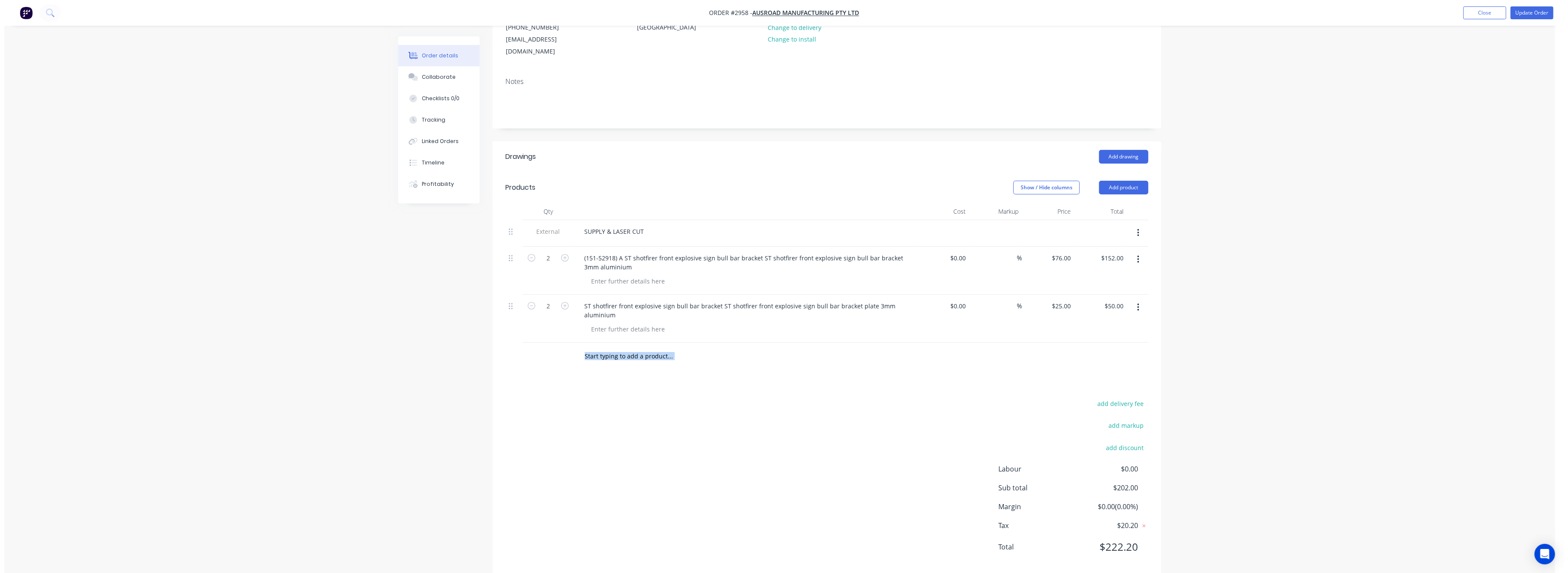
scroll to position [114, 0]
click at [1527, 12] on button "Update Order" at bounding box center [1528, 13] width 43 height 13
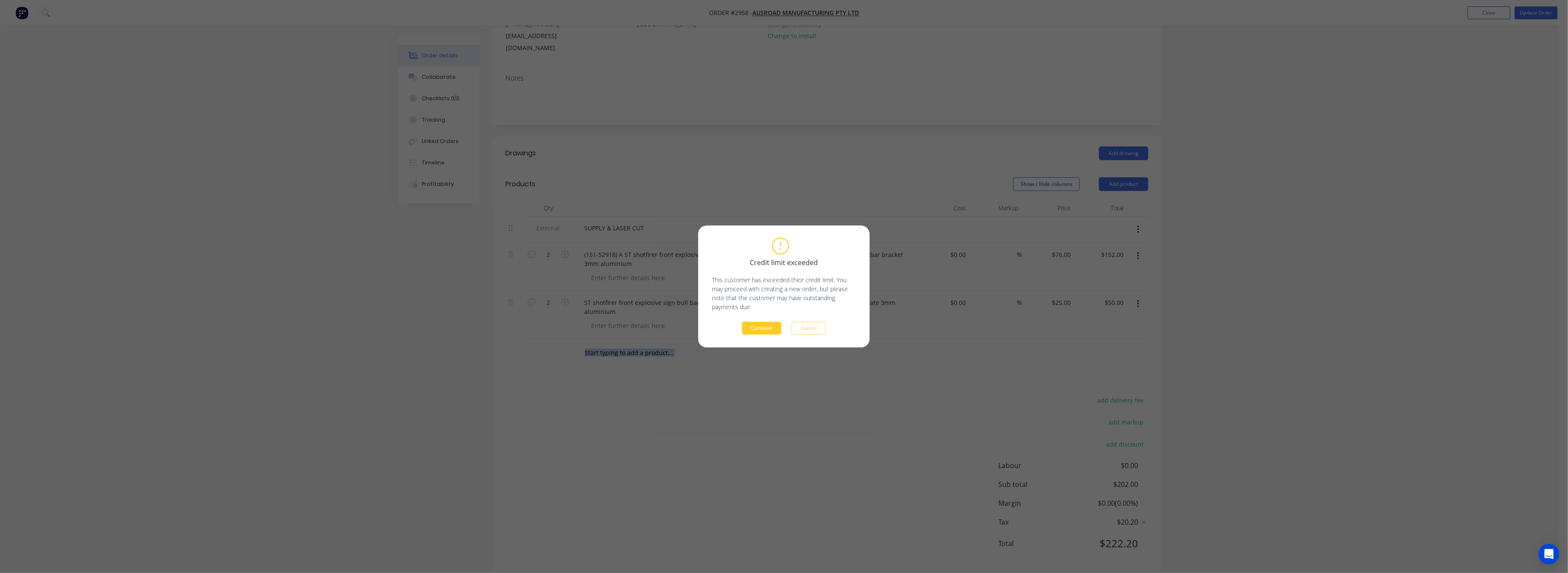
click at [757, 327] on button "Continue" at bounding box center [761, 328] width 40 height 13
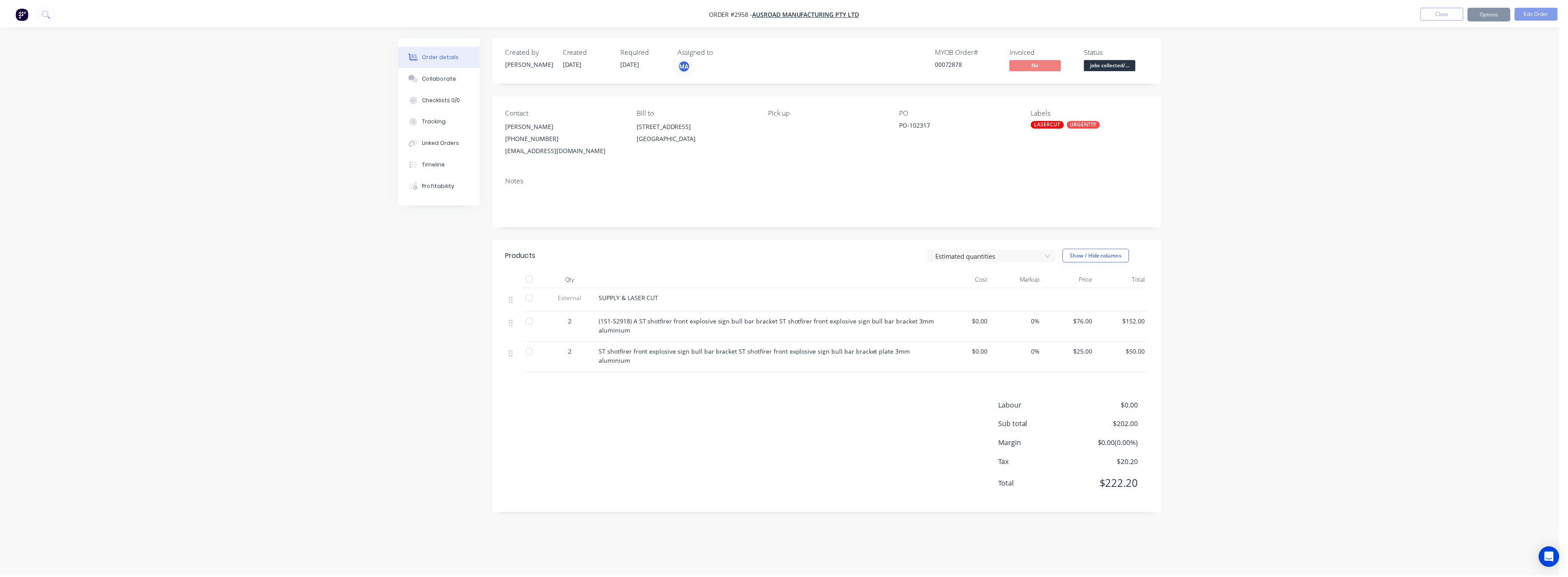
scroll to position [0, 0]
click at [1462, 11] on button "Close" at bounding box center [1450, 12] width 43 height 13
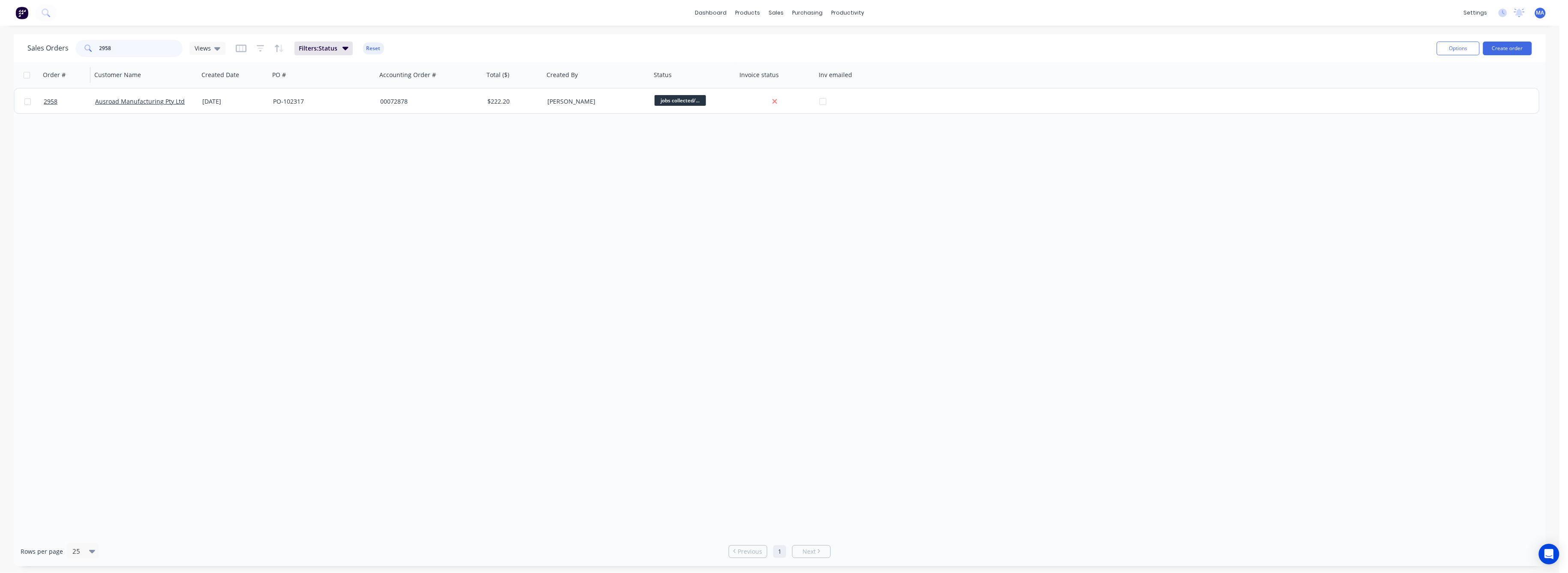
drag, startPoint x: 110, startPoint y: 46, endPoint x: 79, endPoint y: 63, distance: 35.4
click at [85, 55] on div "2958" at bounding box center [129, 48] width 107 height 17
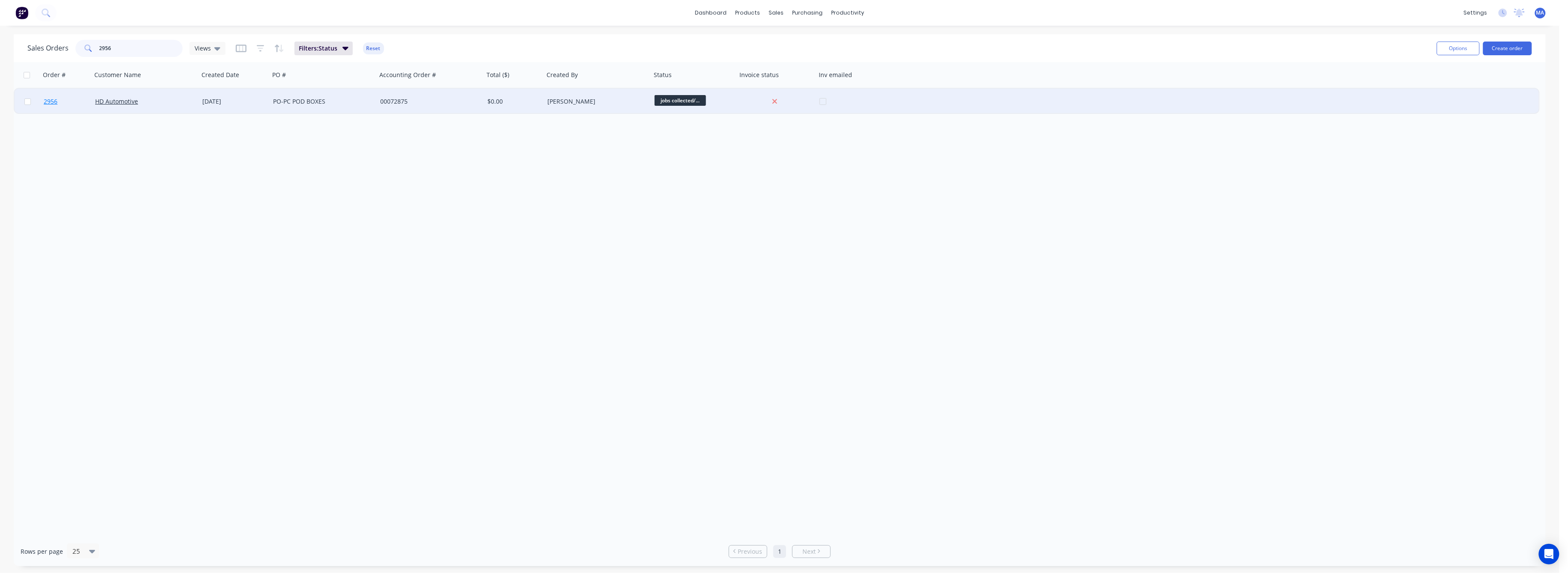
type input "2956"
click at [51, 99] on span "2956" at bounding box center [51, 102] width 14 height 9
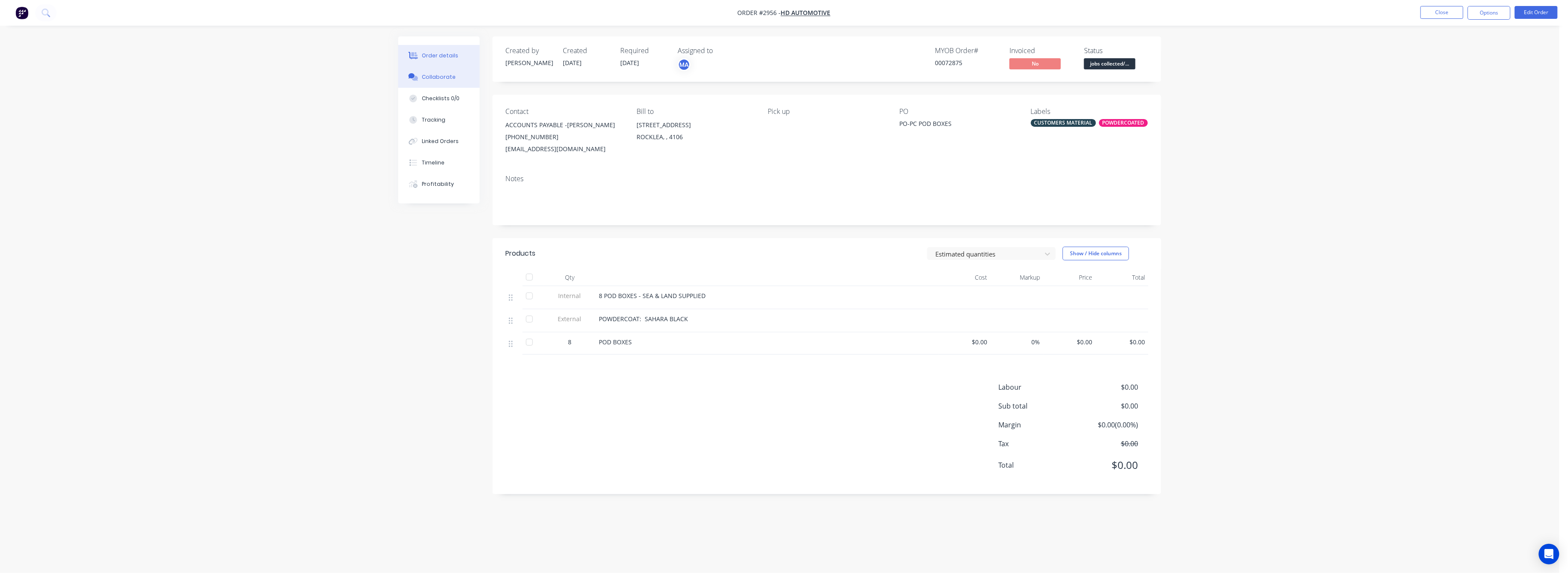
click at [436, 75] on div "Collaborate" at bounding box center [439, 77] width 34 height 8
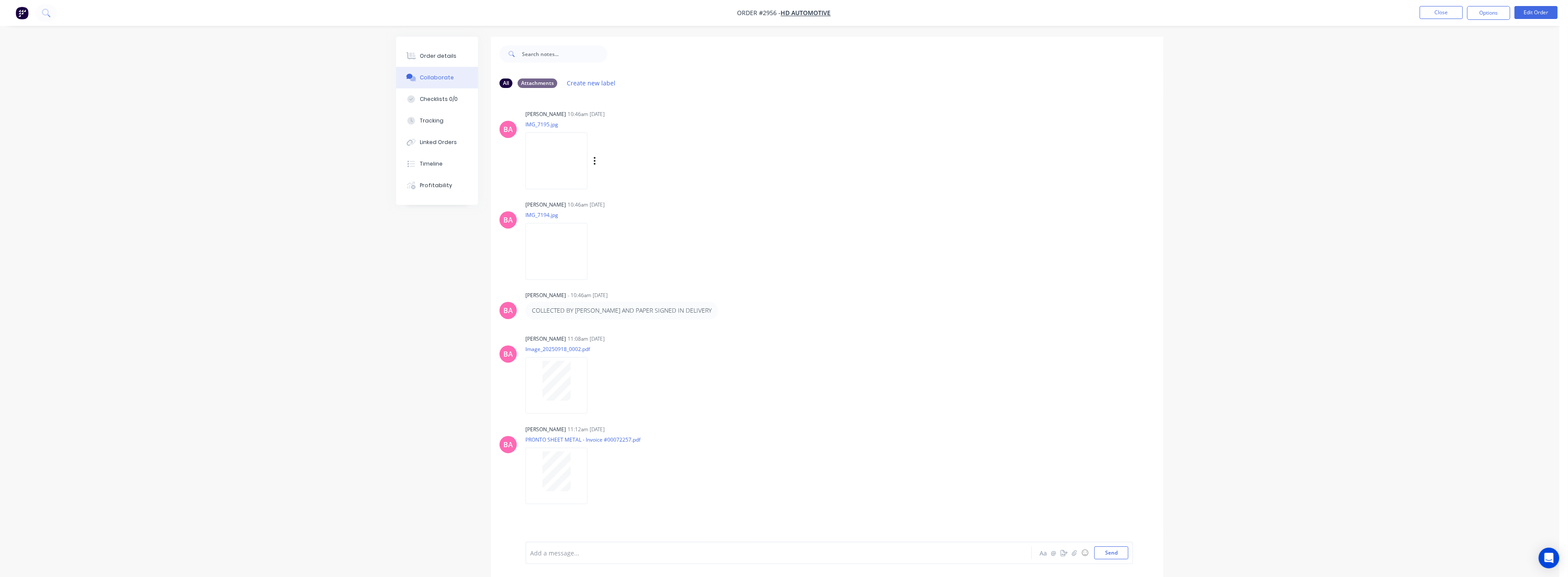
click at [564, 170] on img at bounding box center [556, 160] width 62 height 56
click at [438, 122] on div "Tracking" at bounding box center [432, 121] width 24 height 8
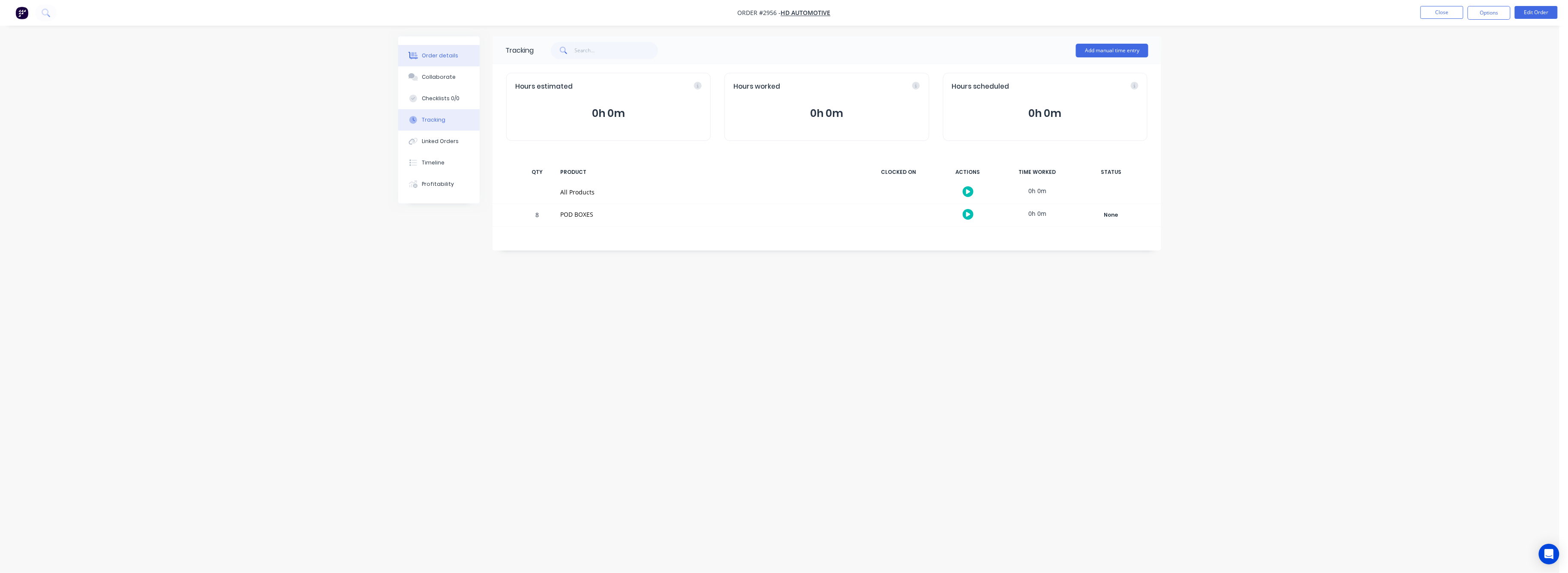
click at [444, 56] on div "Order details" at bounding box center [441, 55] width 37 height 8
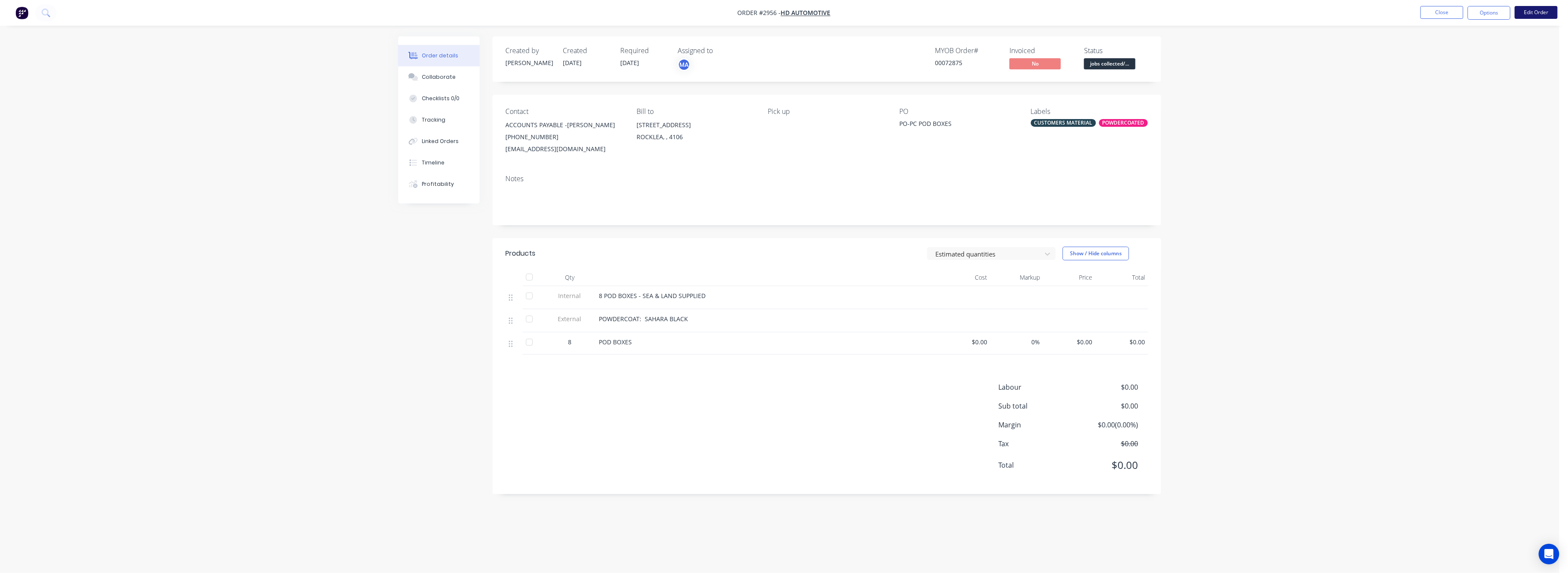
click at [1530, 14] on button "Edit Order" at bounding box center [1536, 12] width 43 height 13
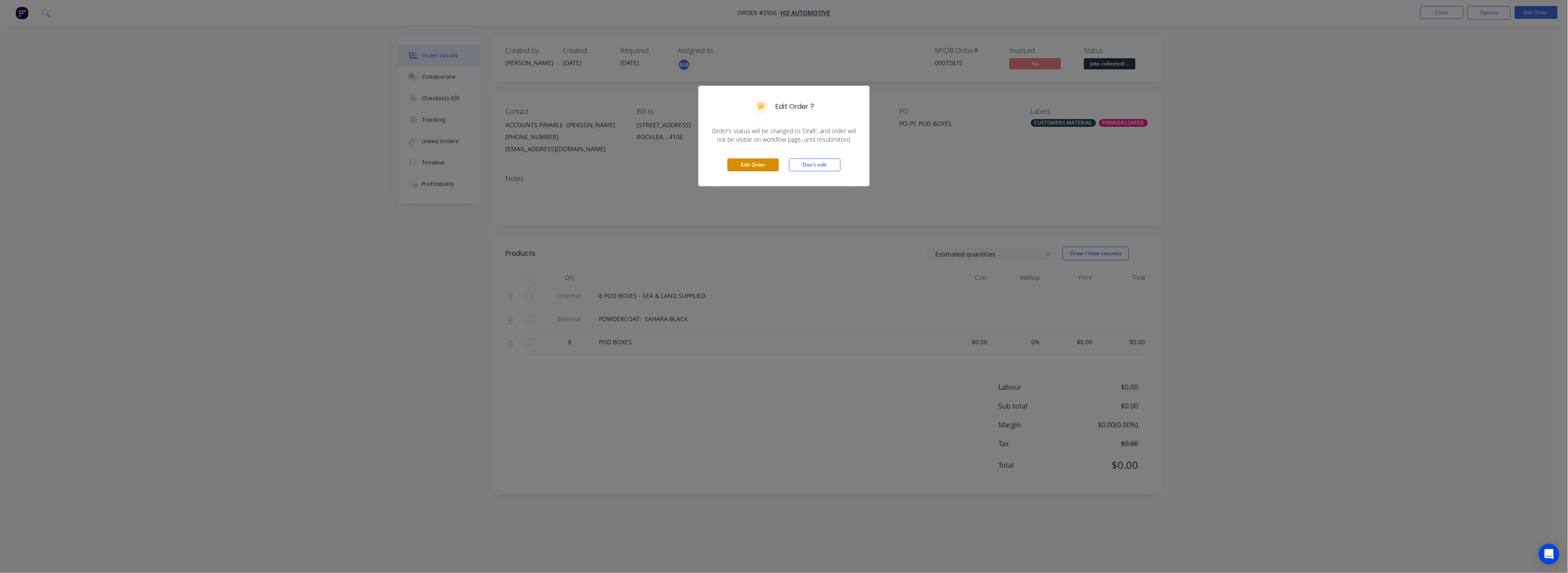
click at [760, 167] on button "Edit Order" at bounding box center [753, 165] width 52 height 13
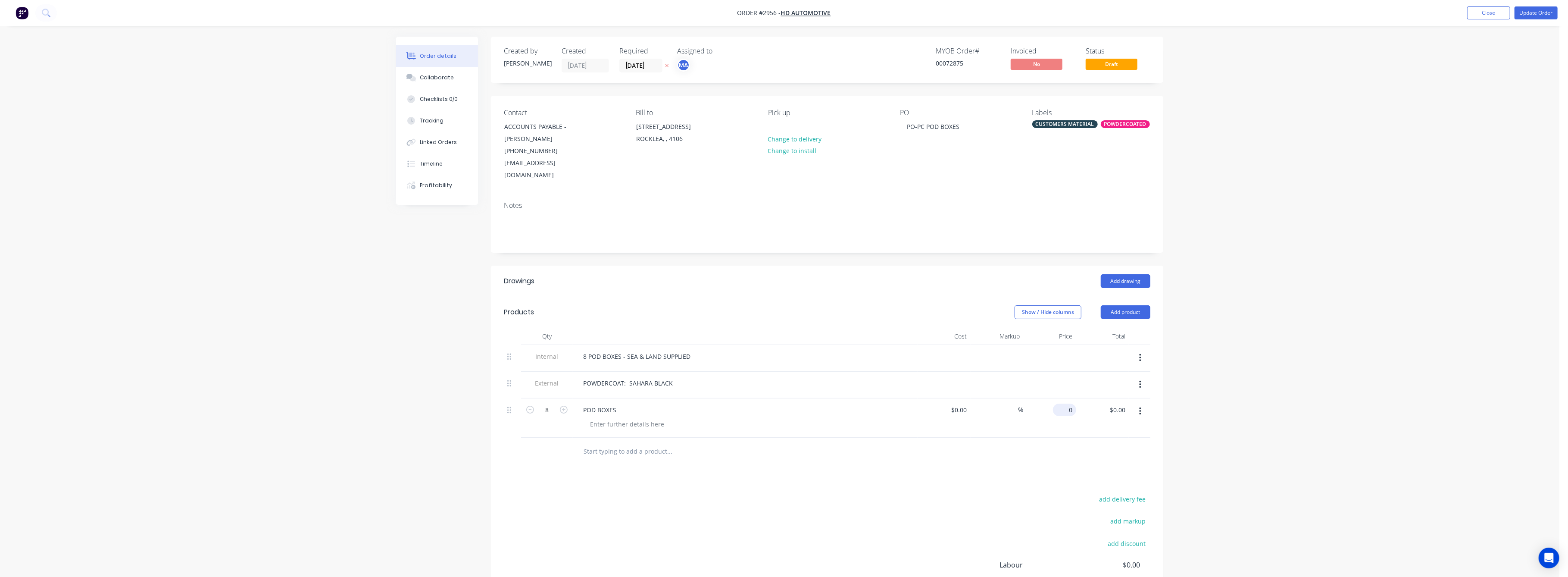
click at [1067, 404] on input "0" at bounding box center [1066, 410] width 20 height 12
type input "$50.00"
type input "$400.00"
click at [1356, 387] on div "Order details Collaborate Checklists 0/0 Tracking Linked Orders Timeline Profit…" at bounding box center [780, 343] width 1559 height 686
click at [1533, 12] on button "Update Order" at bounding box center [1536, 13] width 43 height 13
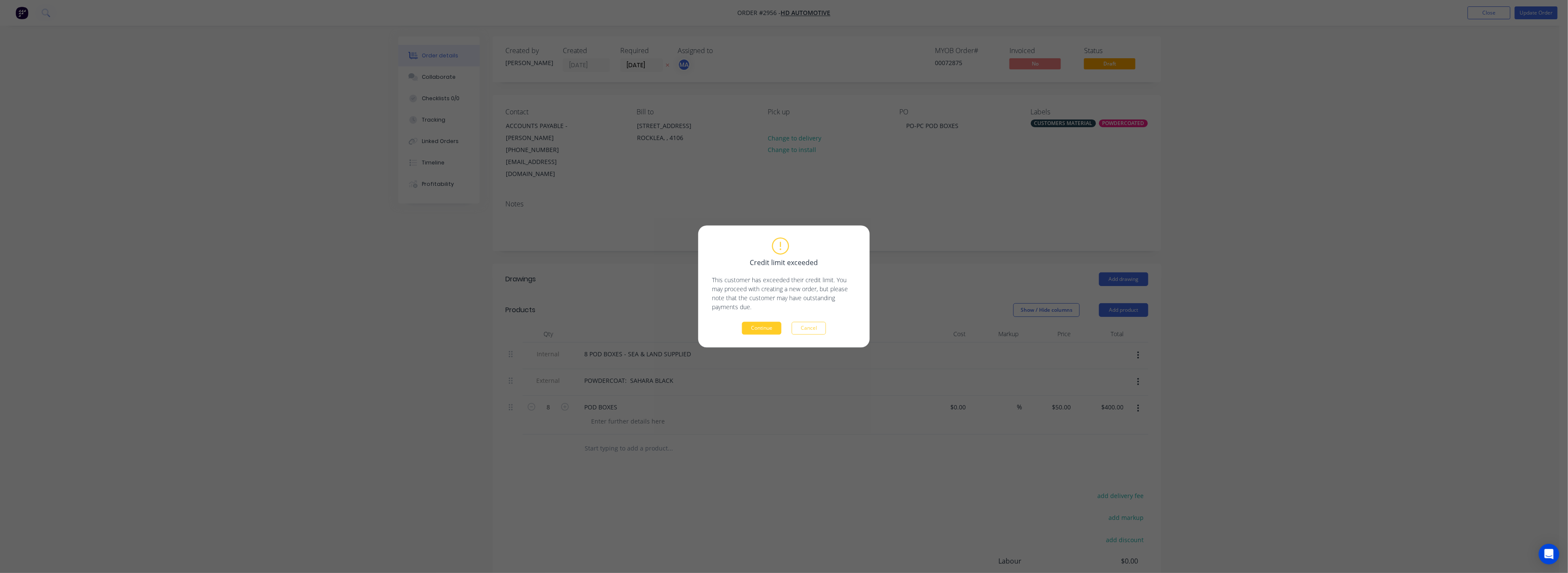
click at [752, 330] on button "Continue" at bounding box center [761, 328] width 40 height 13
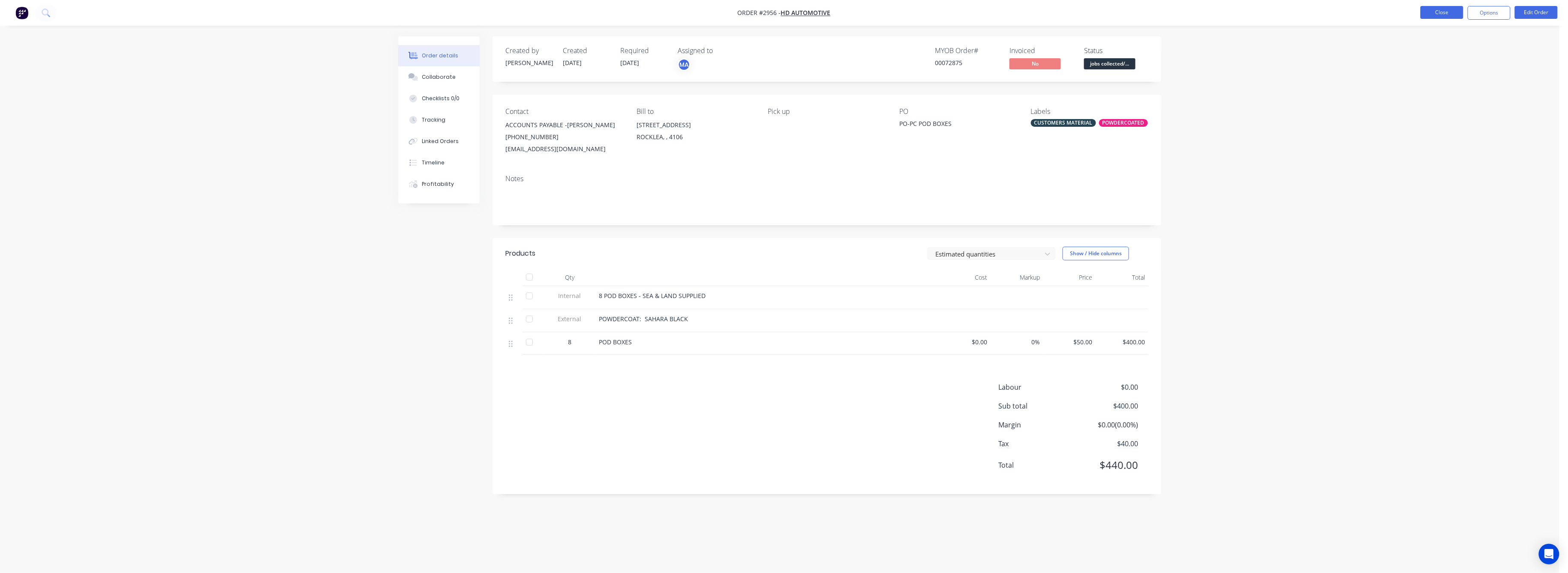
click at [1447, 16] on button "Close" at bounding box center [1442, 12] width 43 height 13
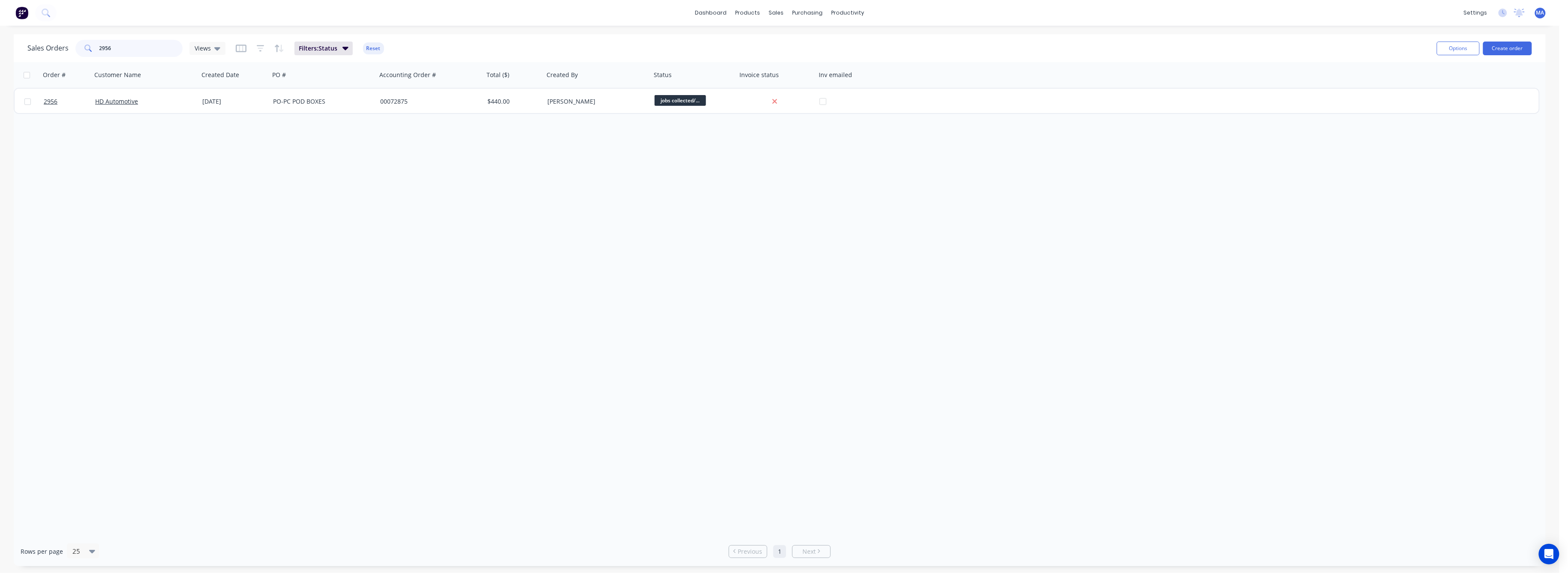
drag, startPoint x: 111, startPoint y: 50, endPoint x: 85, endPoint y: 58, distance: 27.2
click at [86, 56] on div "2956" at bounding box center [129, 48] width 107 height 17
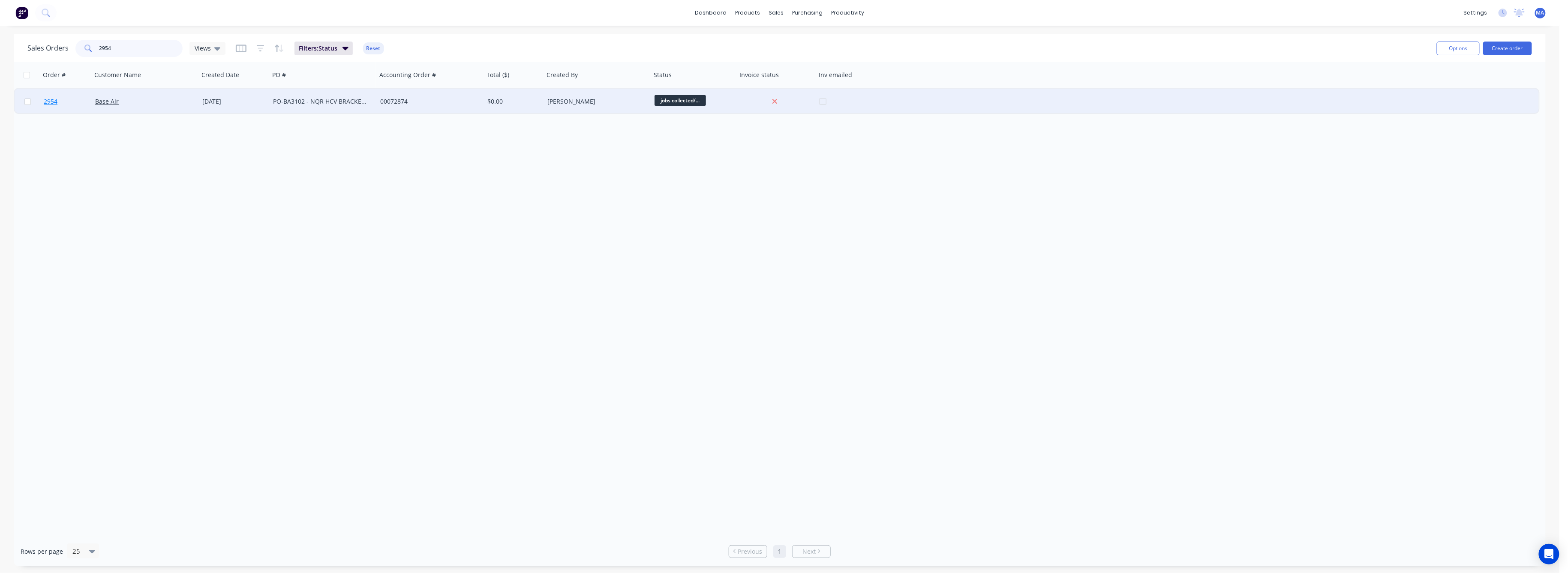
type input "2954"
click at [51, 97] on span "2954" at bounding box center [51, 102] width 14 height 9
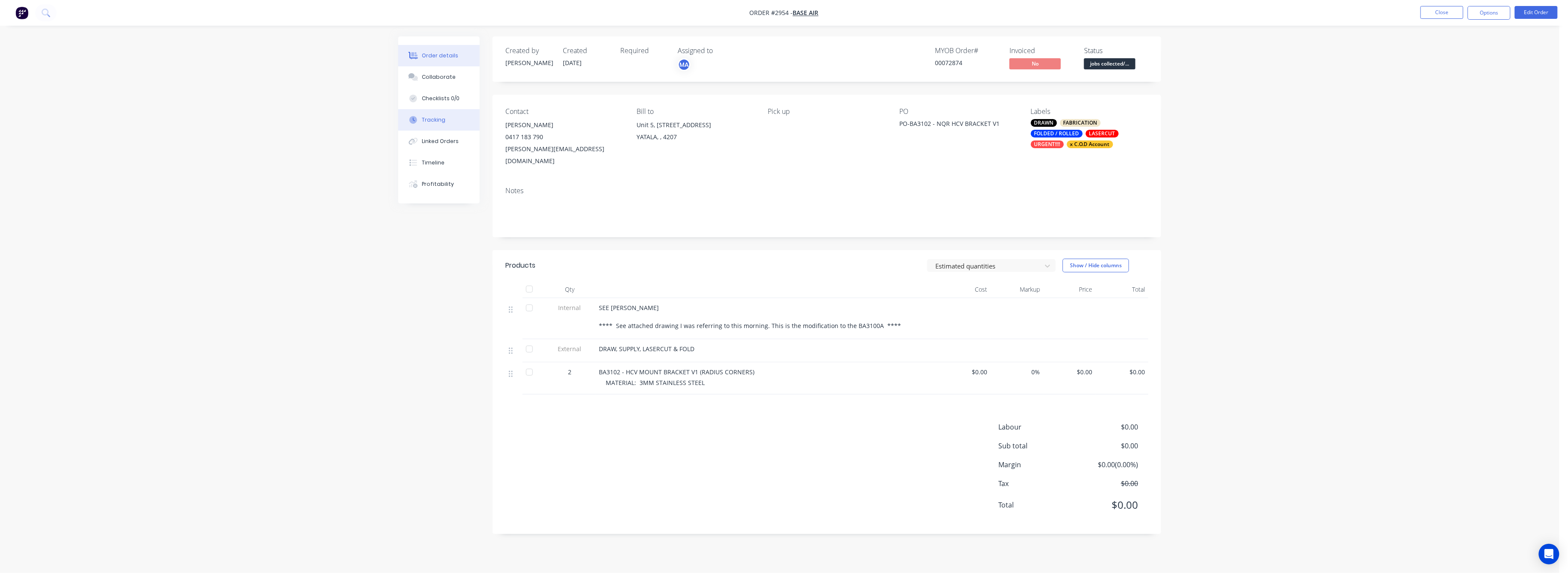
click at [430, 120] on div "Tracking" at bounding box center [434, 120] width 24 height 8
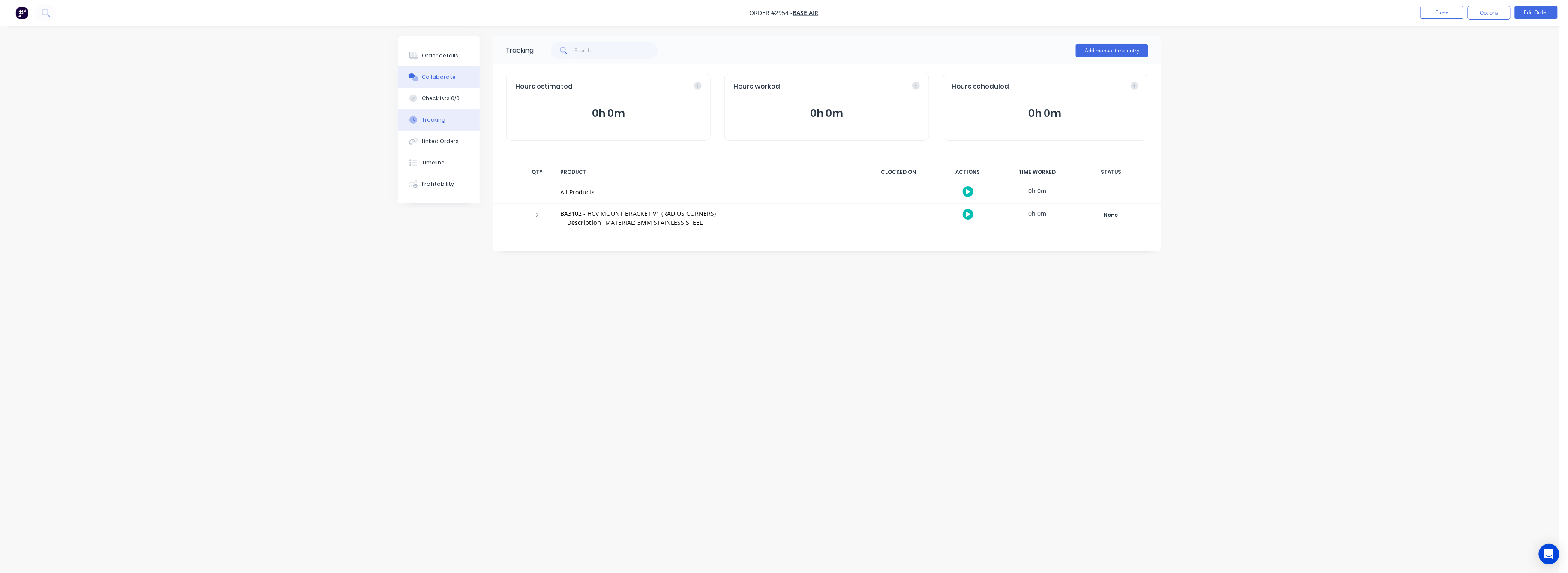
click at [443, 71] on button "Collaborate" at bounding box center [439, 77] width 82 height 21
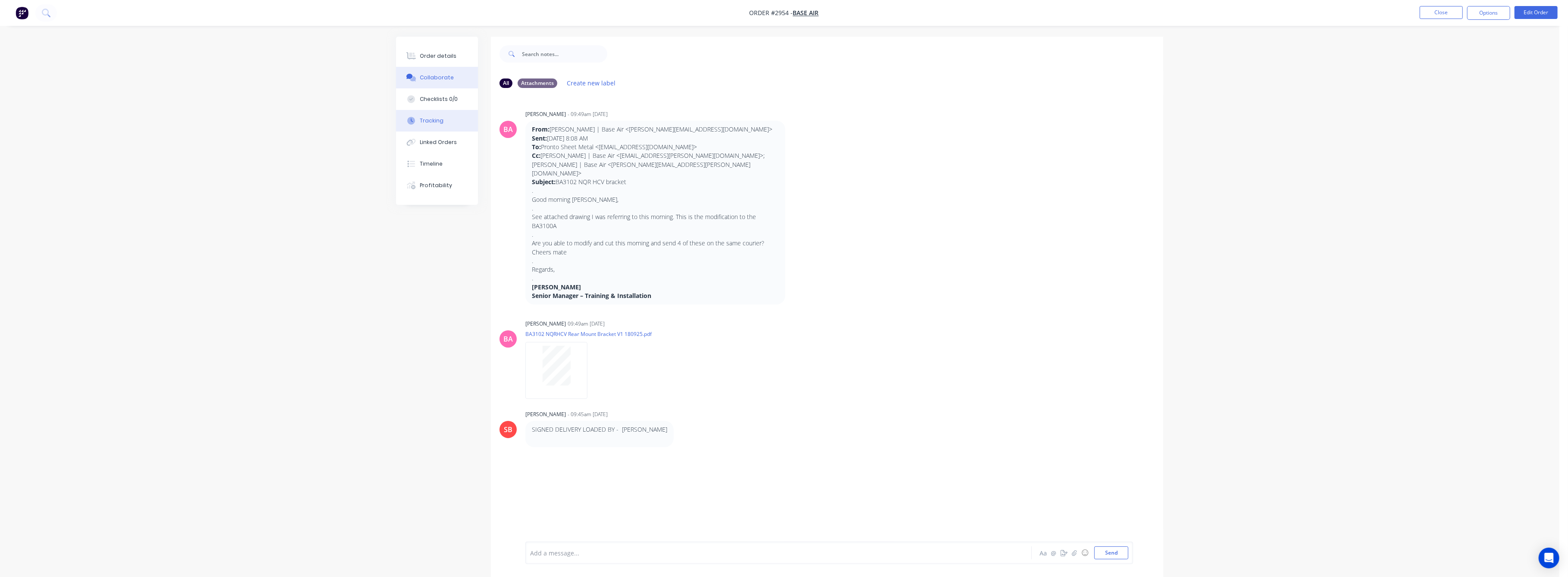
click at [436, 121] on div "Tracking" at bounding box center [432, 121] width 24 height 8
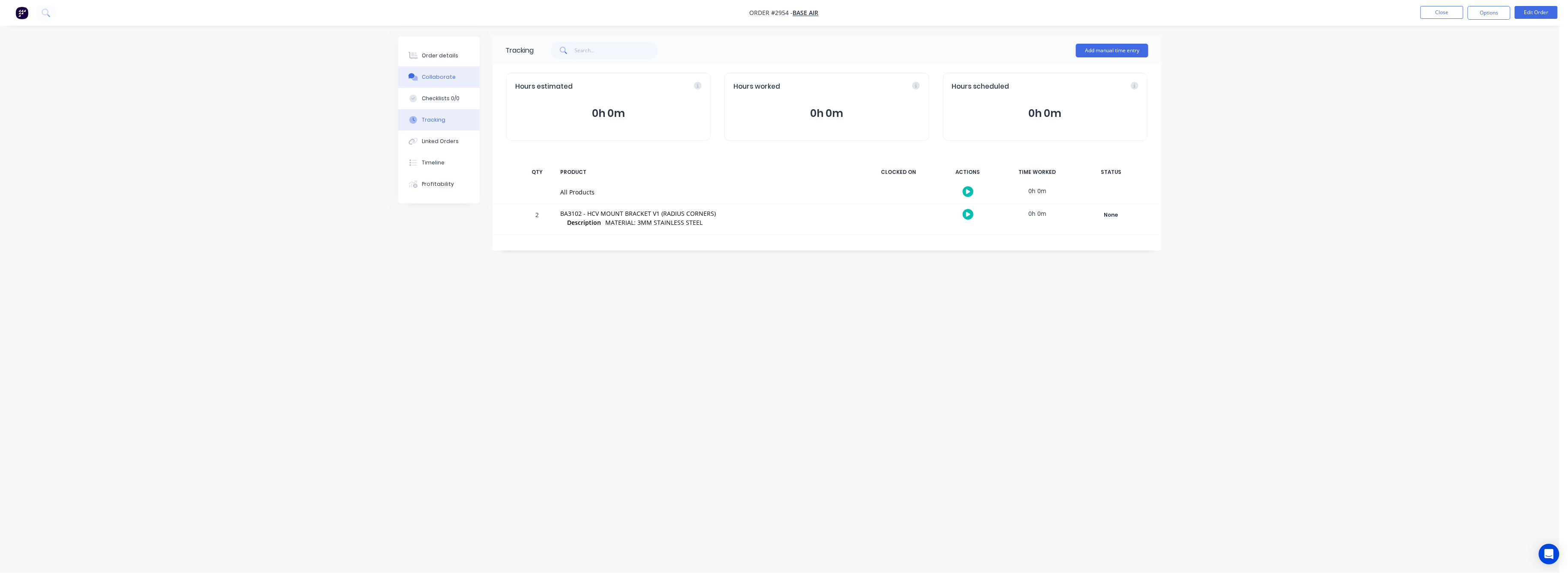
click at [434, 69] on button "Collaborate" at bounding box center [439, 77] width 82 height 21
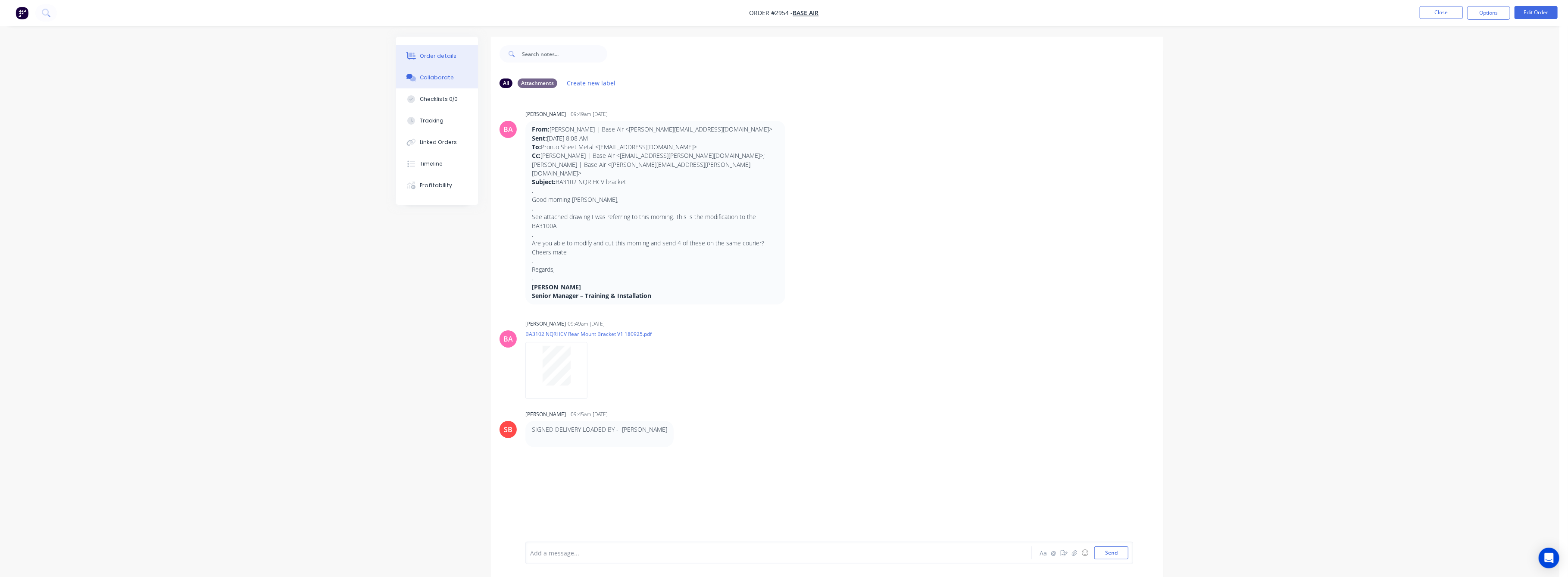
drag, startPoint x: 436, startPoint y: 58, endPoint x: 442, endPoint y: 59, distance: 6.1
click at [436, 58] on div "Order details" at bounding box center [439, 56] width 37 height 8
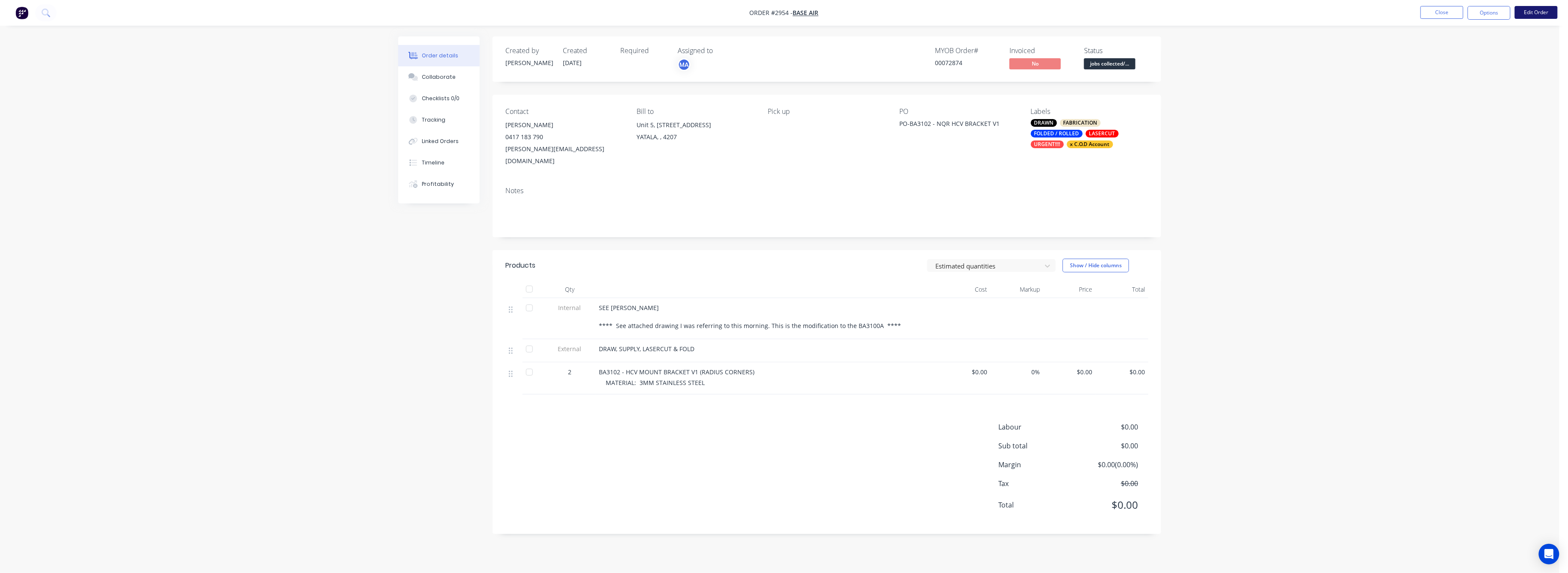
click at [1535, 11] on button "Edit Order" at bounding box center [1536, 12] width 43 height 13
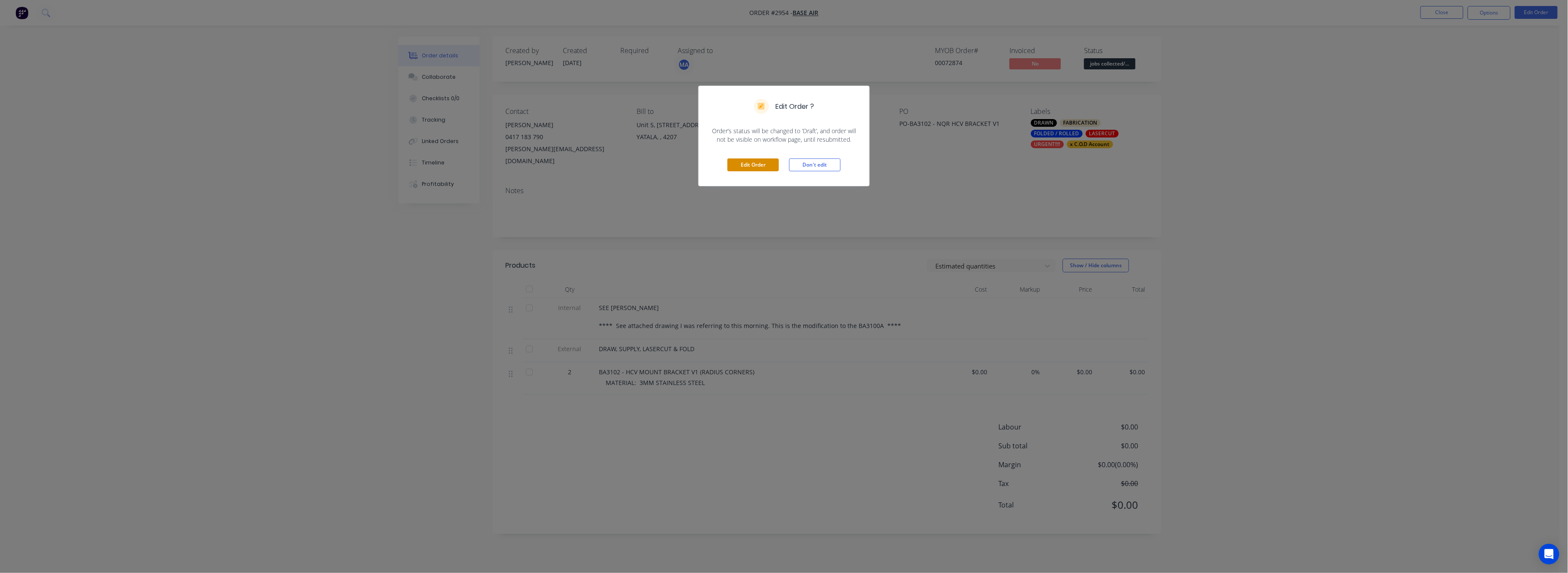
click at [763, 160] on button "Edit Order" at bounding box center [753, 165] width 52 height 13
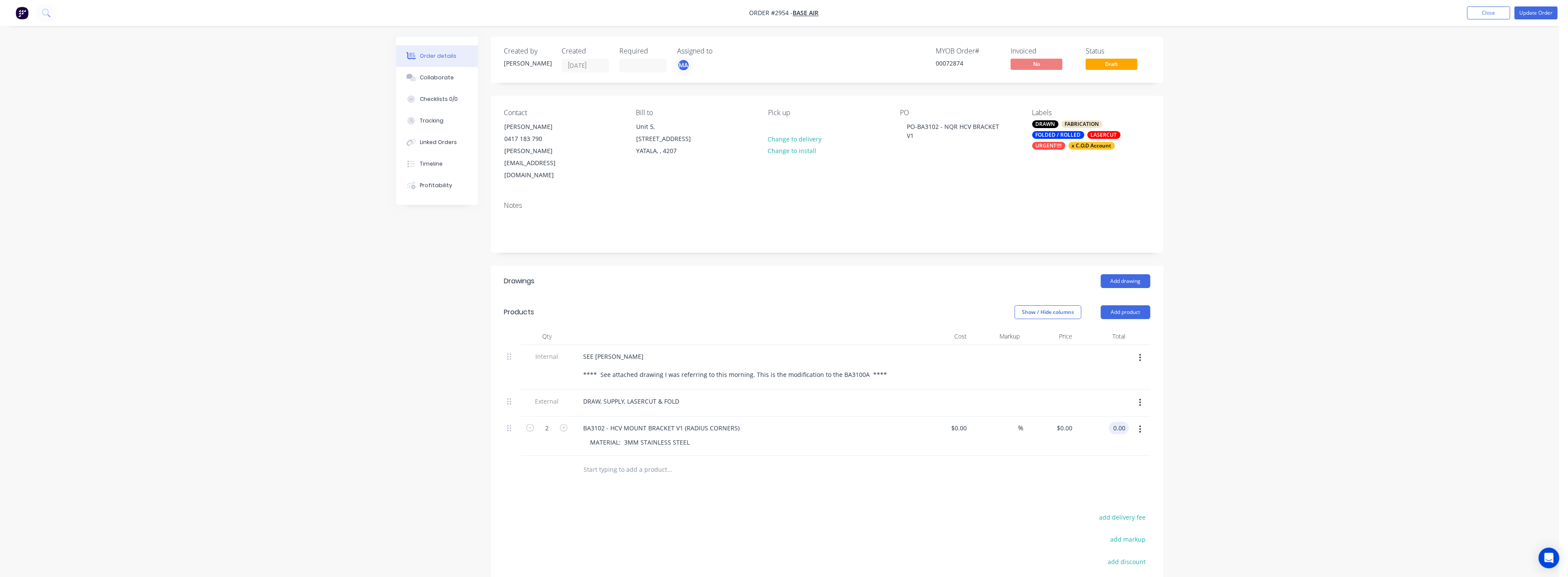
click at [1125, 422] on input "0.00" at bounding box center [1121, 428] width 17 height 12
type input "150"
type input "$75.00"
type input "$150.00"
drag, startPoint x: 1312, startPoint y: 394, endPoint x: 1350, endPoint y: 369, distance: 45.5
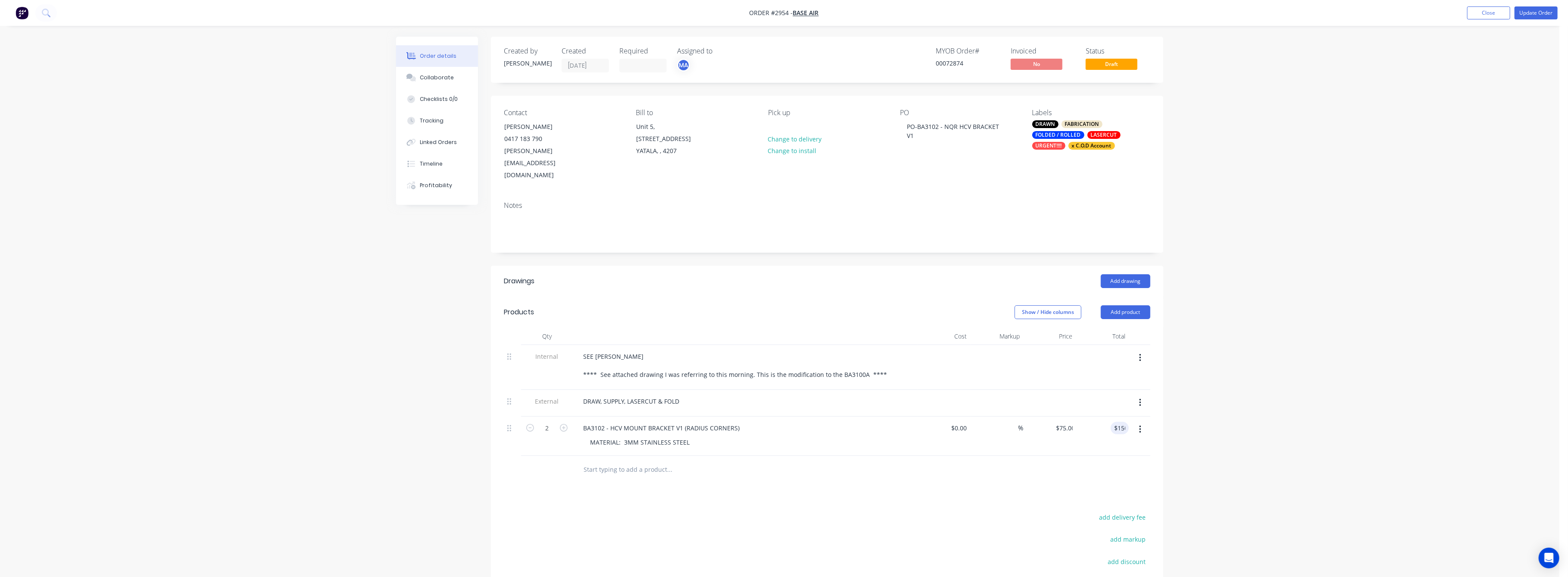
click at [1320, 388] on div "Order details Collaborate Checklists 0/0 Tracking Linked Orders Timeline Profit…" at bounding box center [780, 352] width 1559 height 704
click at [1310, 314] on div "Order details Collaborate Checklists 0/0 Tracking Linked Orders Timeline Profit…" at bounding box center [780, 352] width 1559 height 704
click at [1533, 12] on button "Update Order" at bounding box center [1536, 13] width 43 height 13
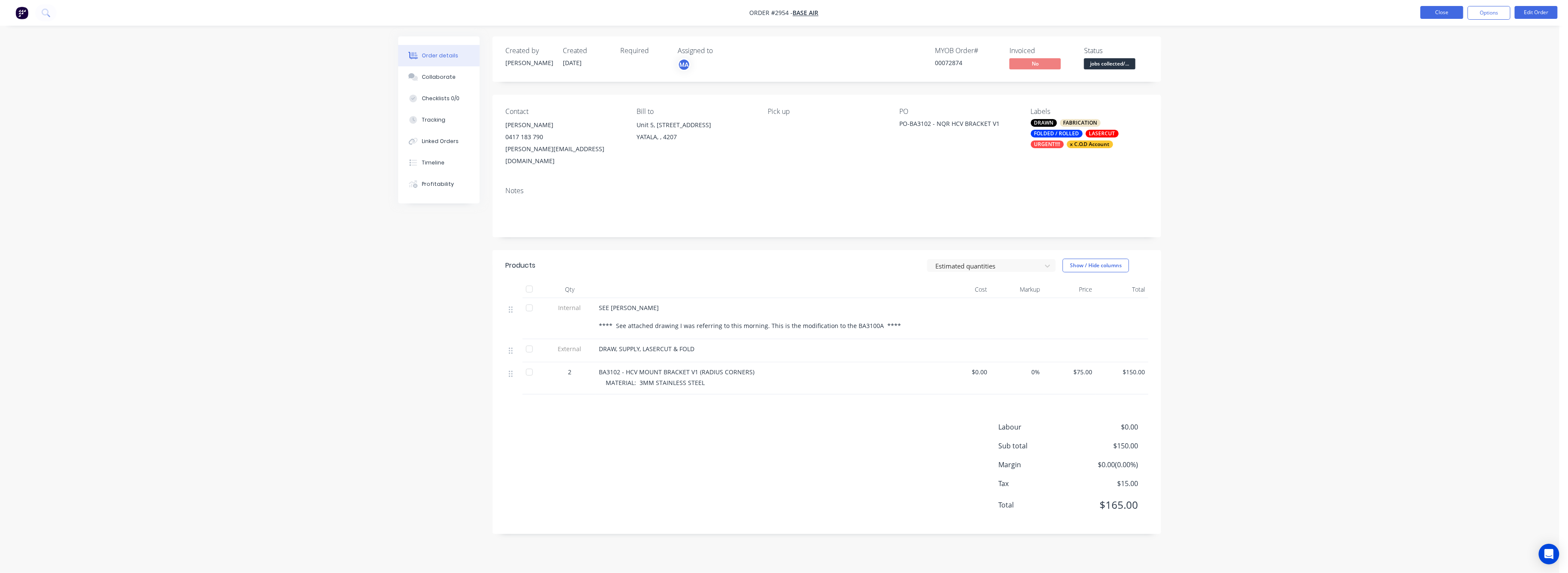
click at [1449, 15] on button "Close" at bounding box center [1442, 12] width 43 height 13
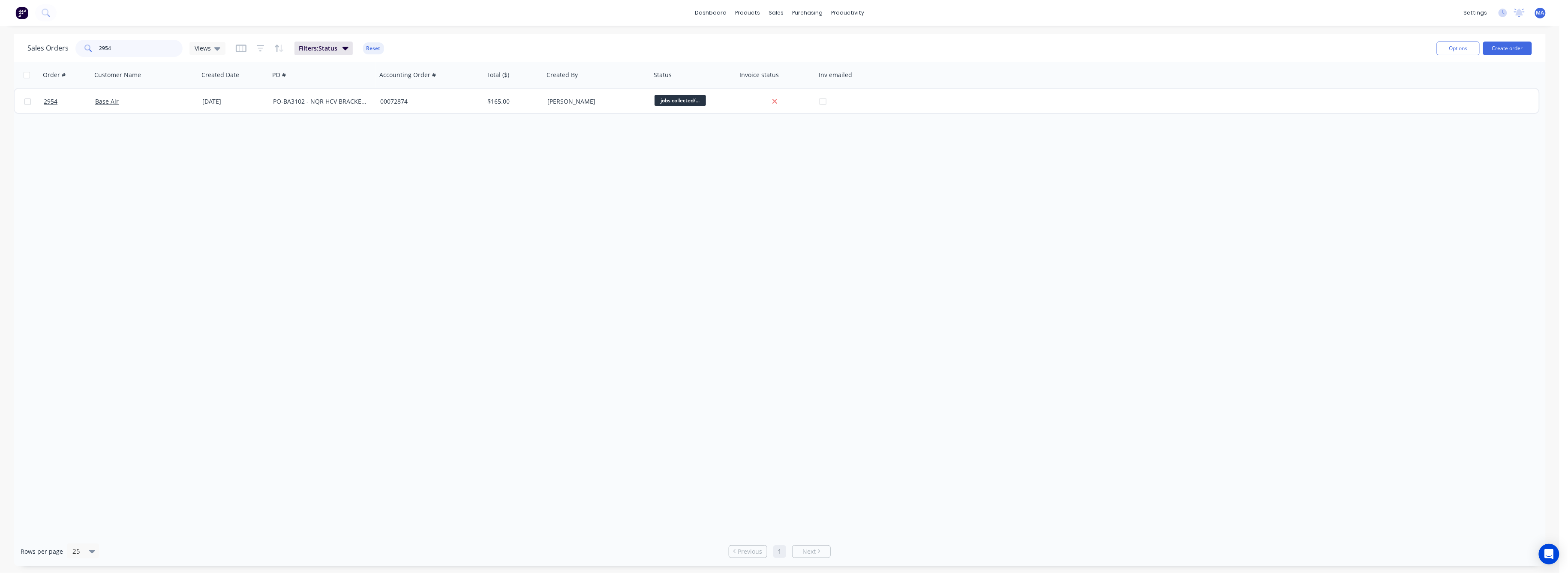
drag, startPoint x: 114, startPoint y: 50, endPoint x: 95, endPoint y: 66, distance: 24.8
click at [98, 51] on div "2954" at bounding box center [129, 48] width 107 height 17
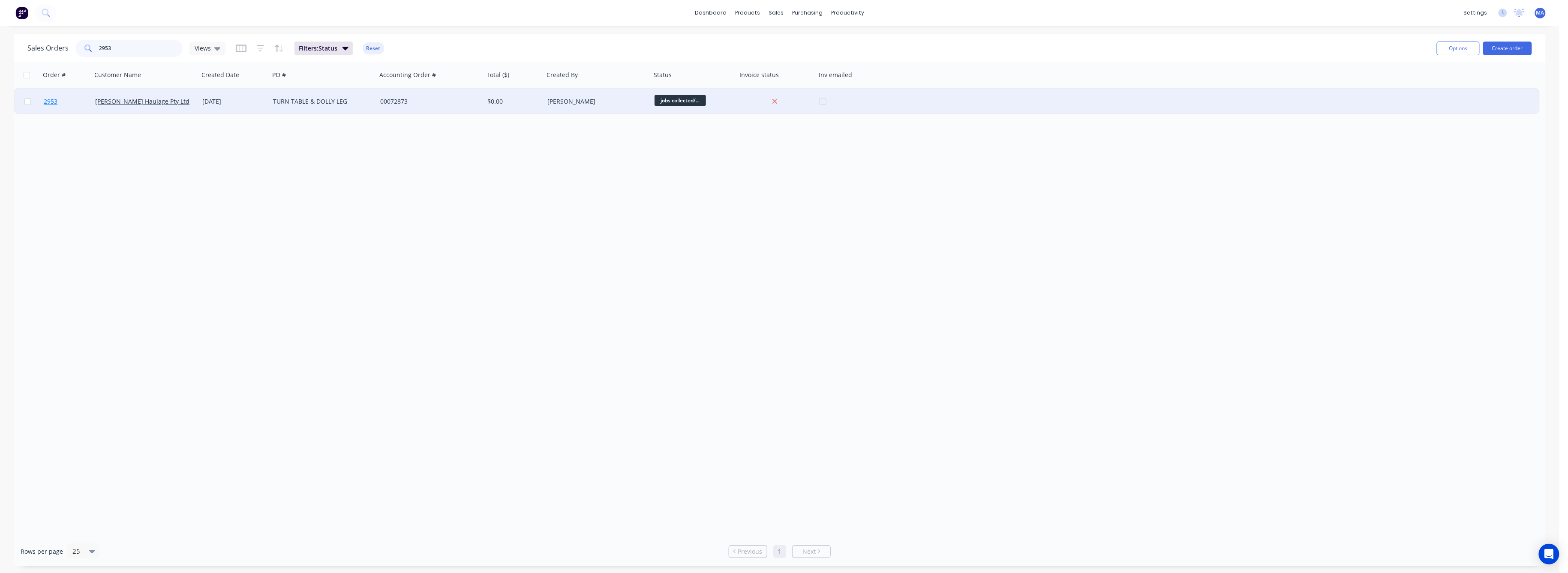
type input "2953"
click at [49, 100] on span "2953" at bounding box center [51, 102] width 14 height 9
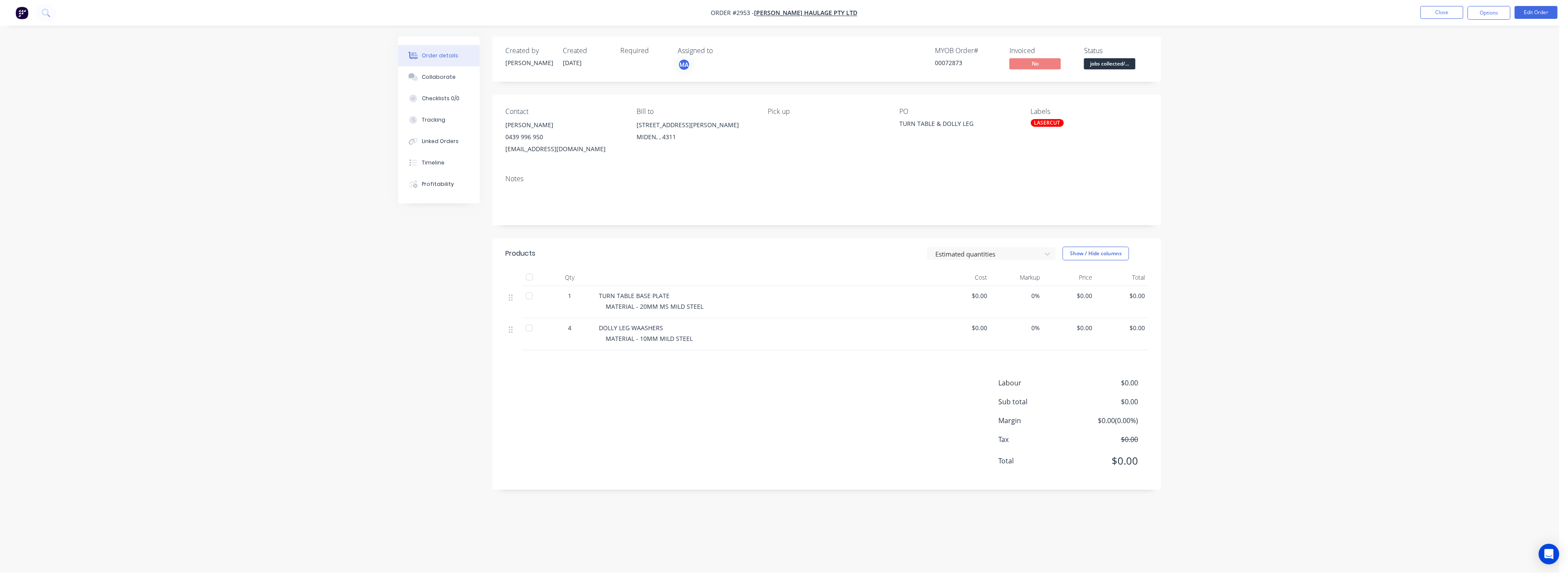
drag, startPoint x: 1091, startPoint y: 332, endPoint x: 1096, endPoint y: 332, distance: 5.0
click at [1091, 331] on span "$0.00" at bounding box center [1069, 328] width 46 height 9
click at [1535, 12] on button "Edit Order" at bounding box center [1536, 12] width 43 height 13
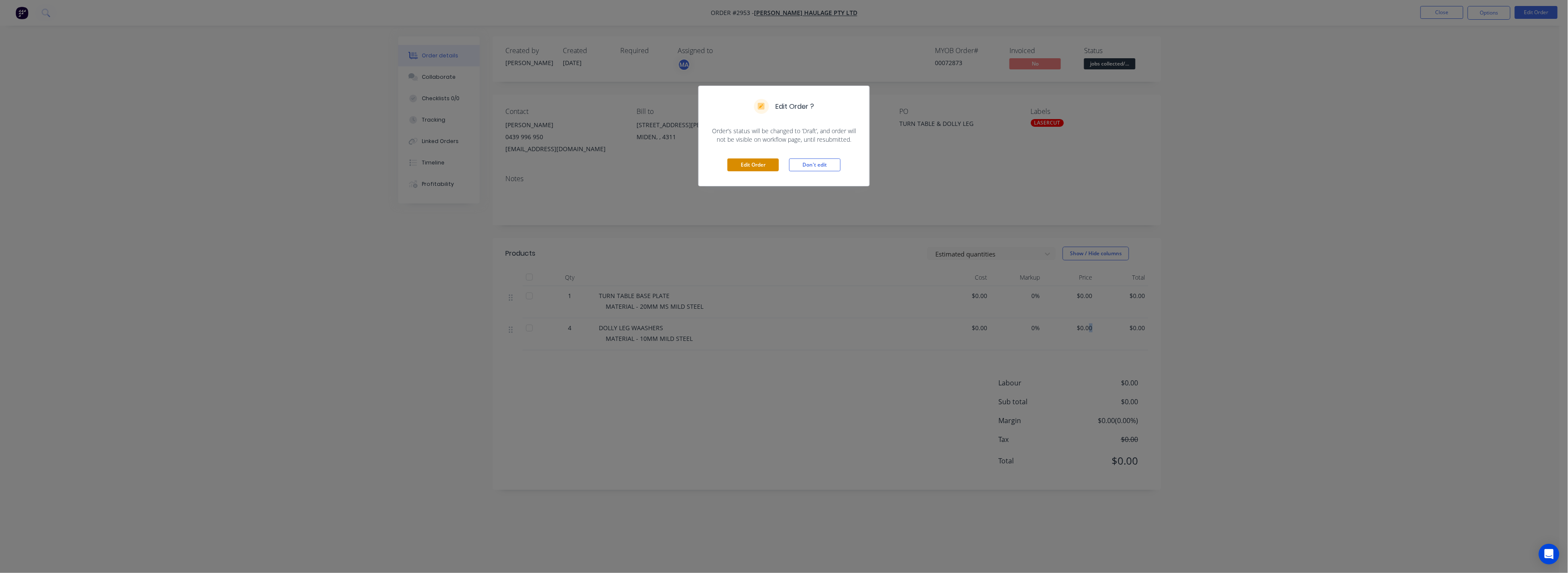
click at [756, 163] on button "Edit Order" at bounding box center [753, 165] width 52 height 13
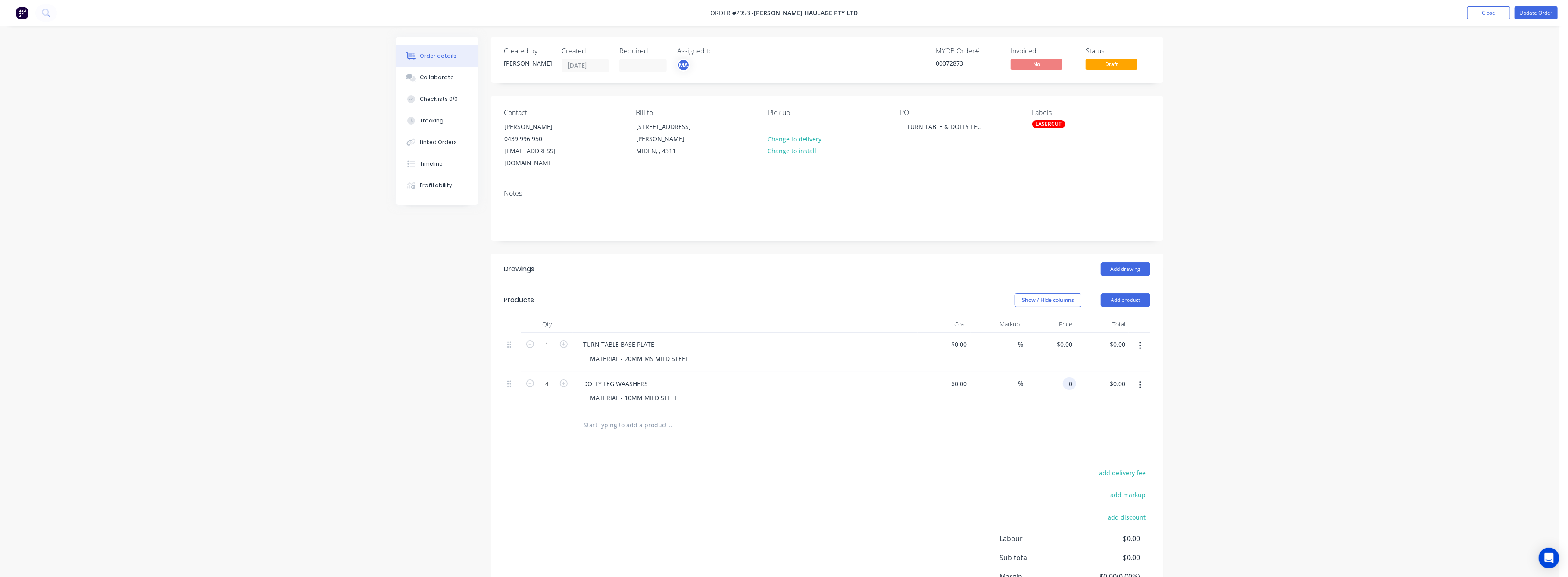
click at [1072, 377] on input "0" at bounding box center [1071, 383] width 10 height 12
type input "$0.00"
click at [1122, 377] on input "0.00" at bounding box center [1119, 383] width 20 height 12
type input "50"
type input "$12.50"
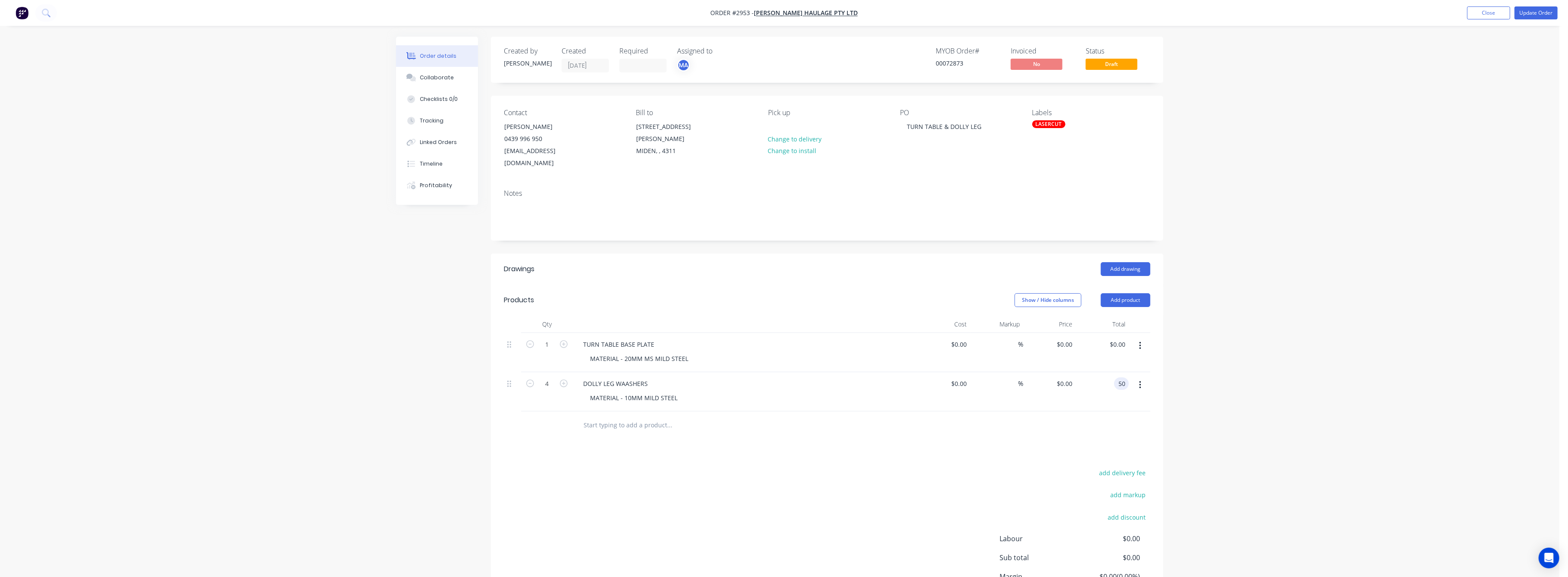
type input "$50.00"
click at [1324, 369] on div "Order details Collaborate Checklists 0/0 Tracking Linked Orders Timeline Profit…" at bounding box center [780, 330] width 1559 height 660
drag, startPoint x: 419, startPoint y: 70, endPoint x: 426, endPoint y: 72, distance: 7.3
click at [419, 70] on button "Collaborate" at bounding box center [437, 77] width 82 height 21
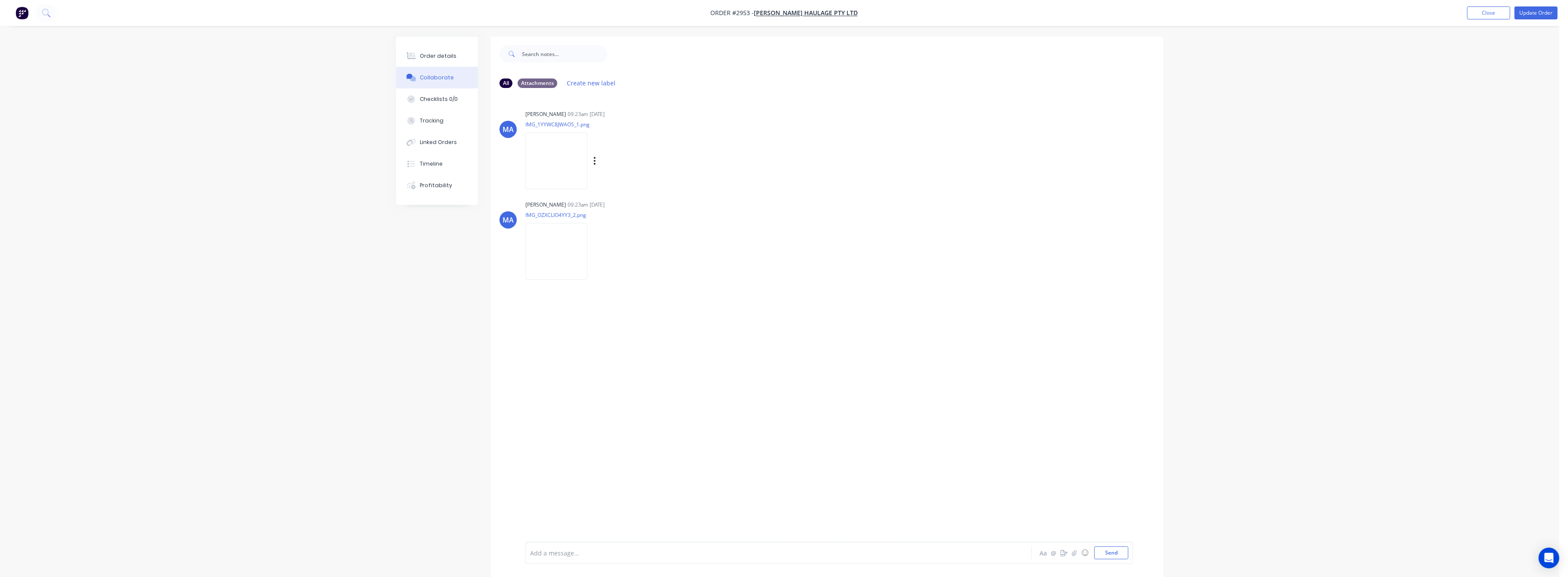
click at [564, 181] on img at bounding box center [556, 160] width 62 height 56
click at [436, 53] on div "Order details" at bounding box center [439, 56] width 37 height 8
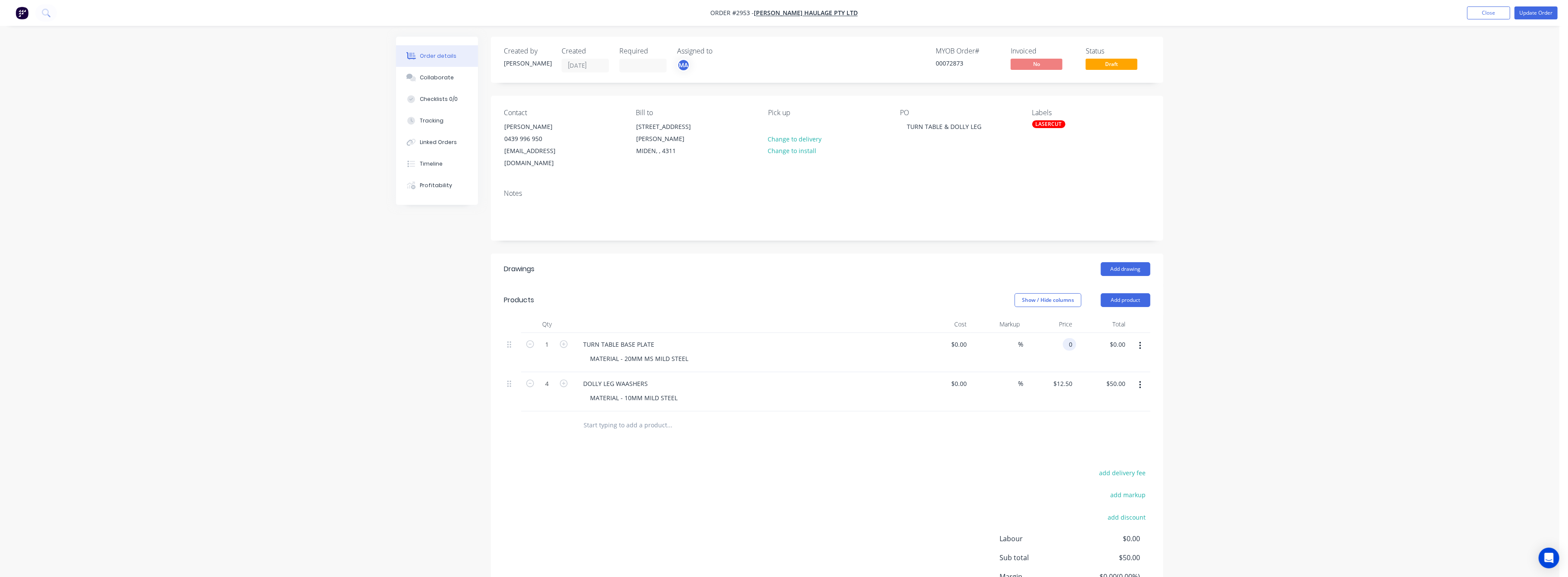
drag, startPoint x: 1071, startPoint y: 338, endPoint x: 1076, endPoint y: 341, distance: 5.8
click at [1071, 338] on input "0" at bounding box center [1071, 344] width 10 height 12
type input "$480.00"
click at [1315, 325] on div "Order details Collaborate Checklists 0/0 Tracking Linked Orders Timeline Profit…" at bounding box center [780, 330] width 1559 height 660
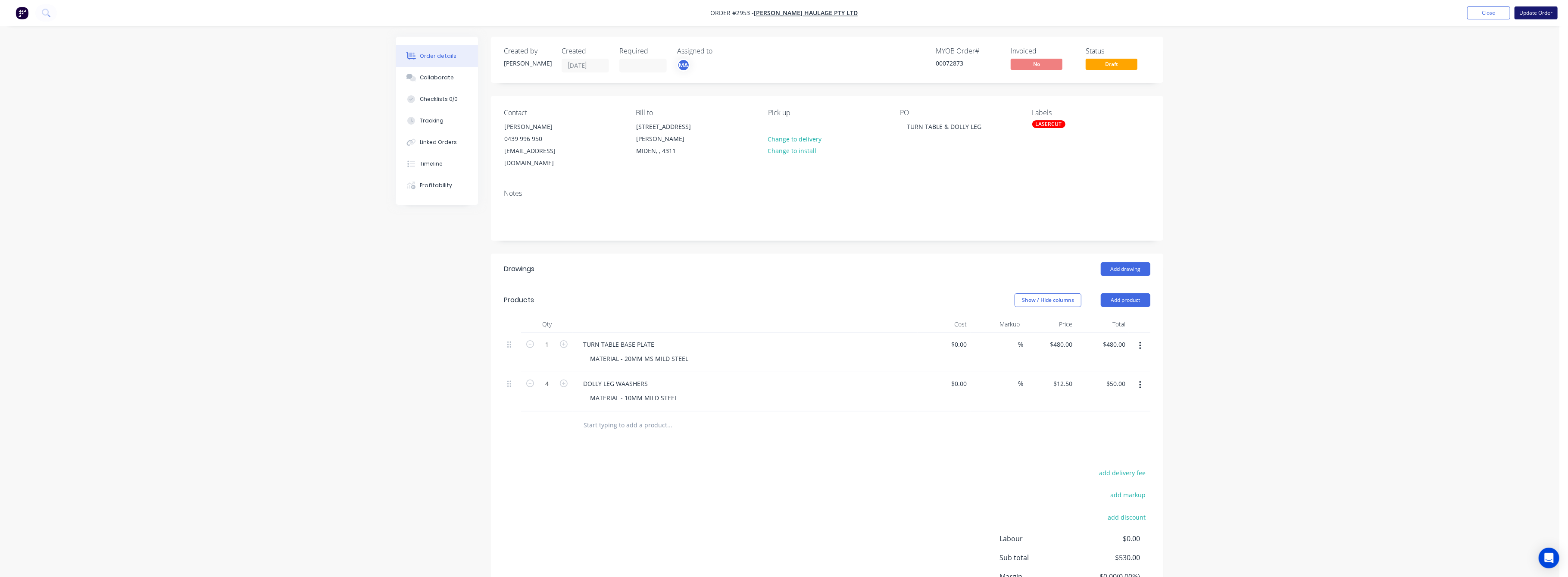
click at [1526, 11] on button "Update Order" at bounding box center [1536, 13] width 43 height 13
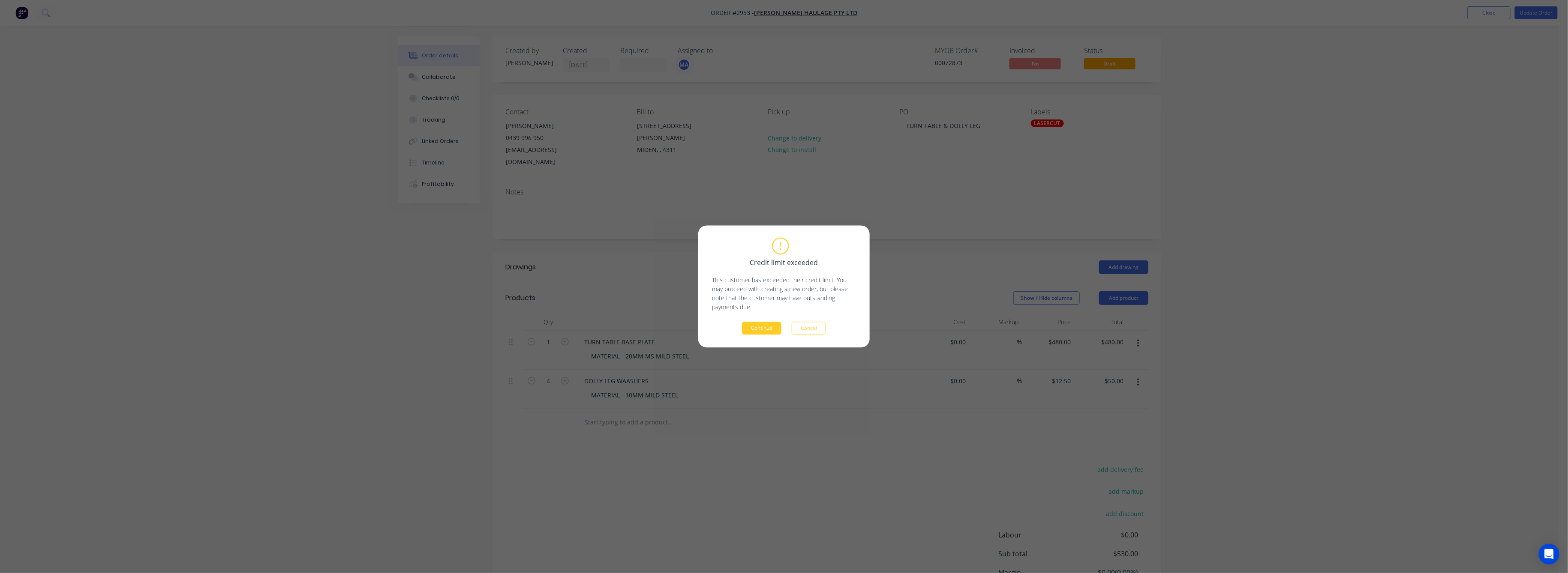
click at [763, 331] on button "Continue" at bounding box center [761, 328] width 40 height 13
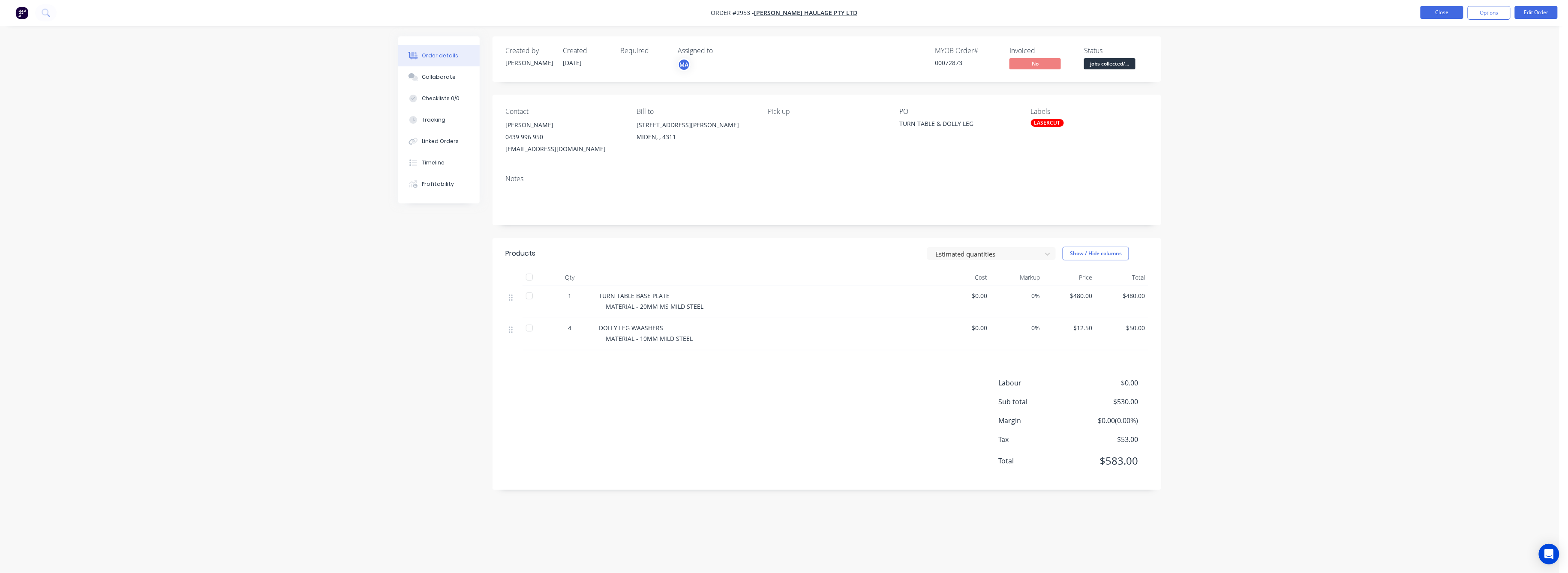
click at [1446, 8] on button "Close" at bounding box center [1442, 12] width 43 height 13
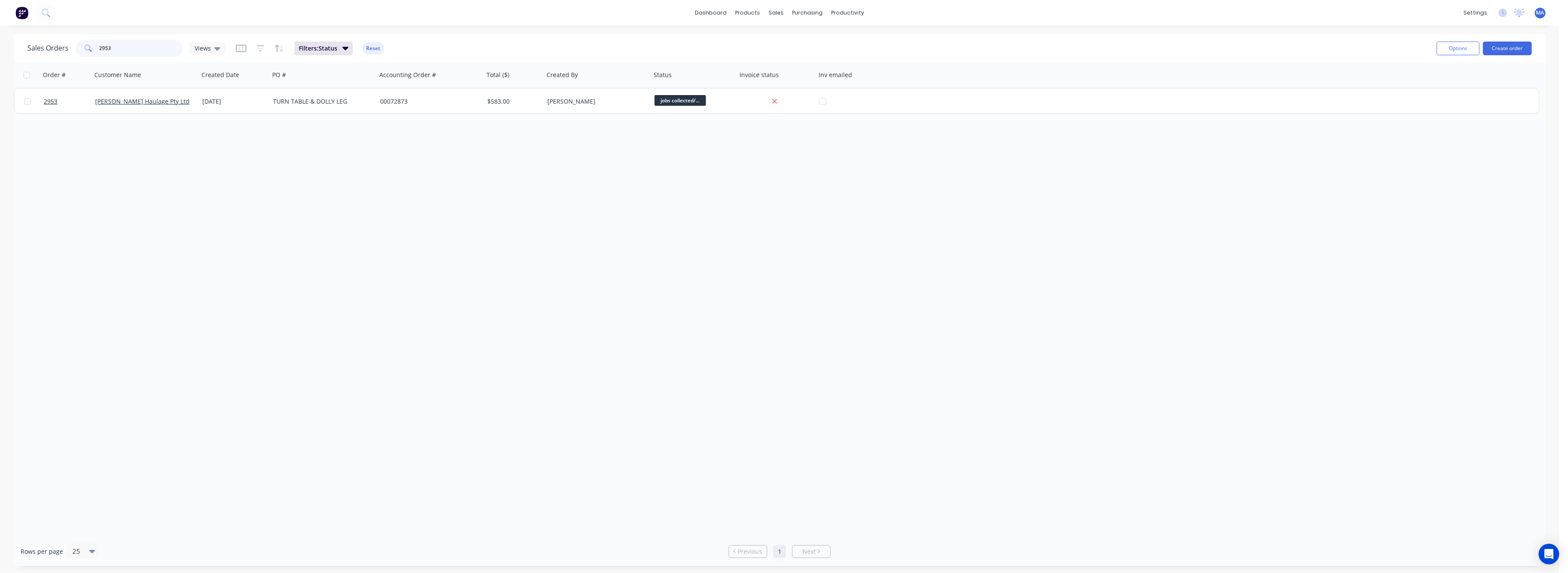
drag, startPoint x: 111, startPoint y: 45, endPoint x: 86, endPoint y: 52, distance: 26.0
click at [88, 51] on div "2953" at bounding box center [129, 48] width 107 height 17
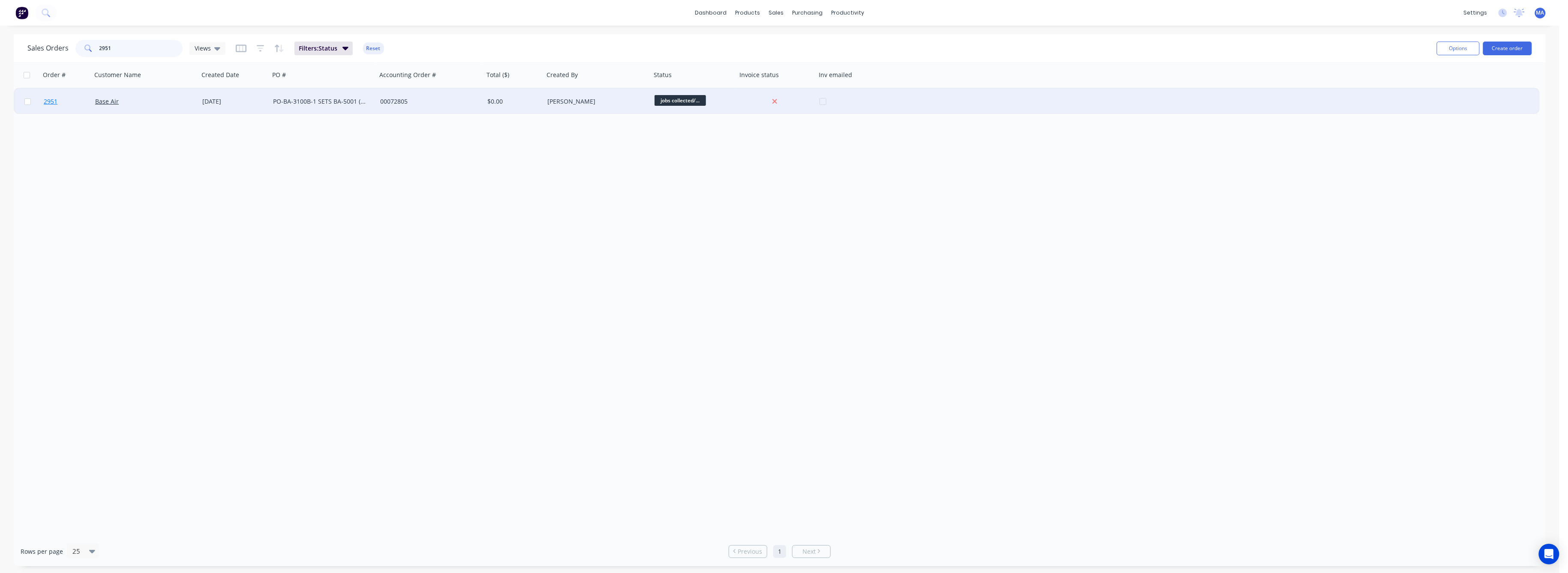
type input "2951"
click at [51, 101] on span "2951" at bounding box center [51, 102] width 14 height 9
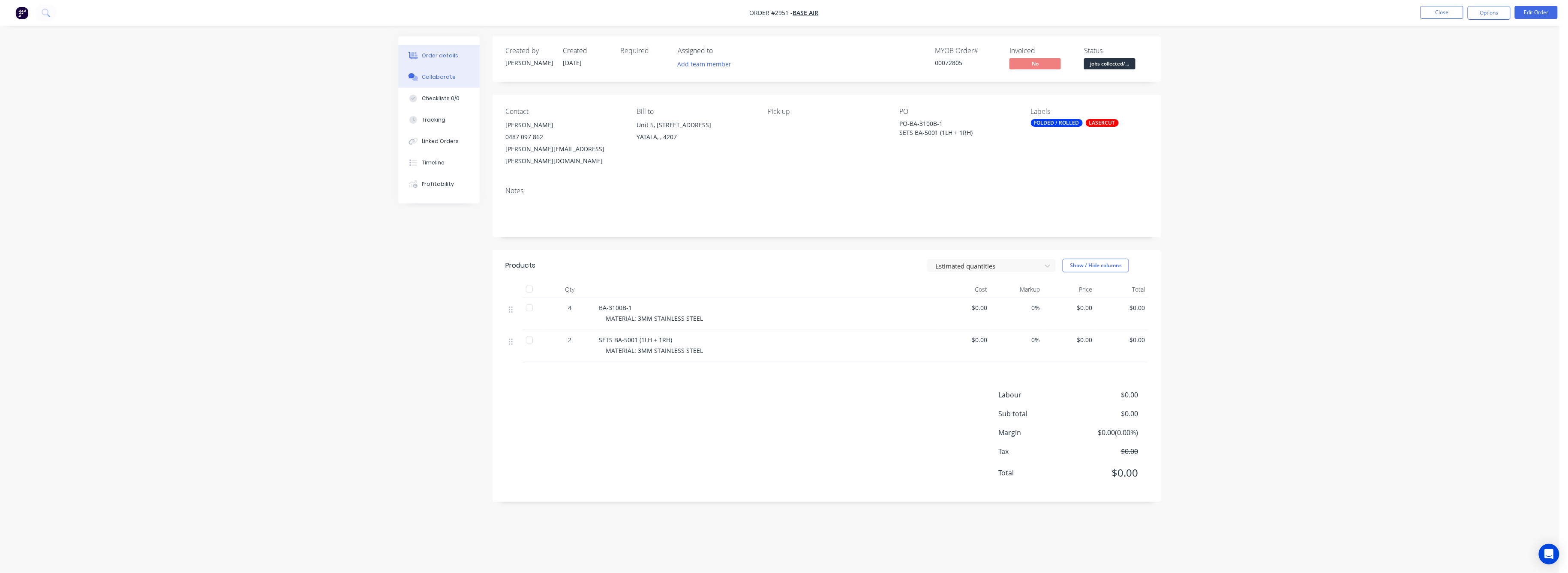
click at [429, 75] on div "Collaborate" at bounding box center [439, 77] width 34 height 8
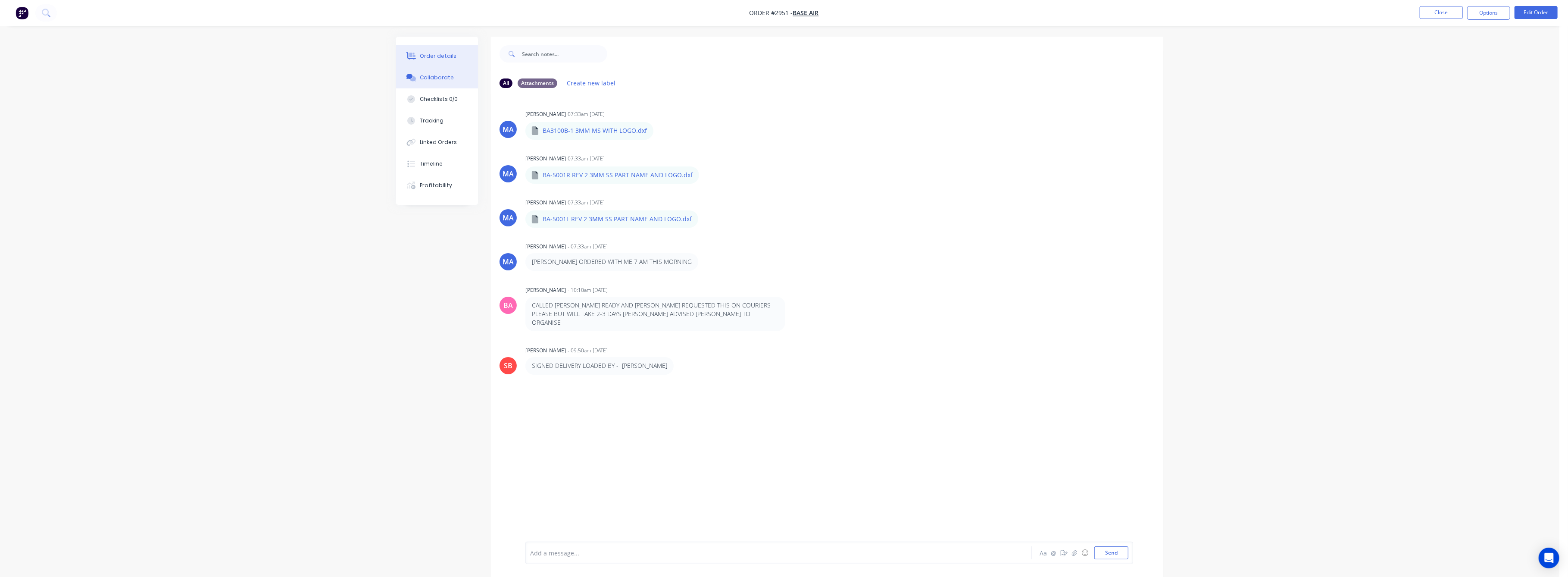
click at [438, 53] on div "Order details" at bounding box center [439, 56] width 37 height 8
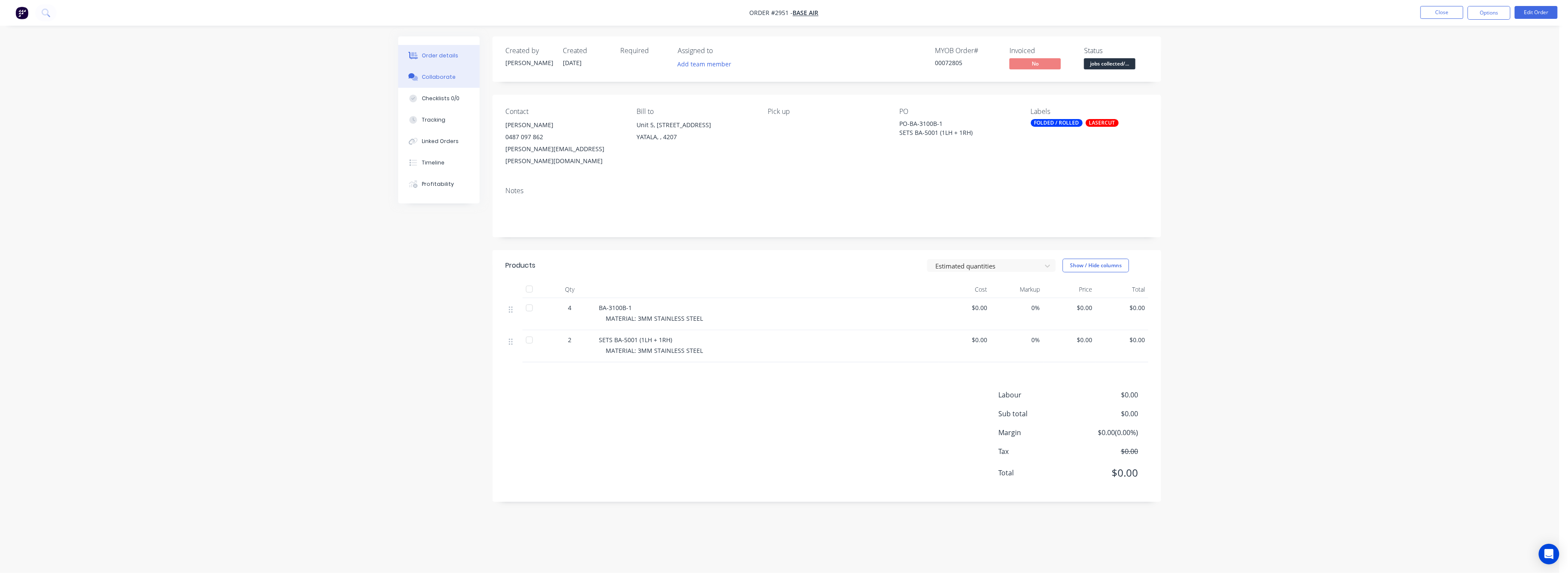
click at [436, 73] on div "Collaborate" at bounding box center [439, 77] width 34 height 8
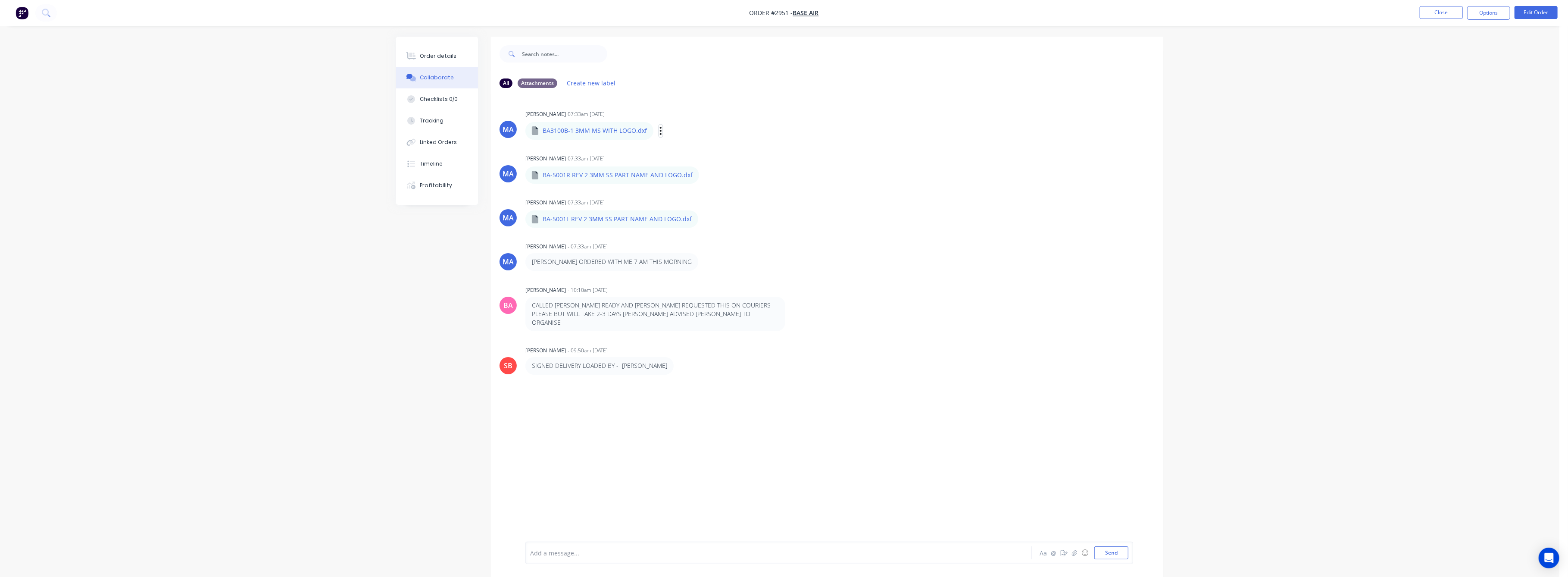
click at [660, 131] on icon "button" at bounding box center [660, 130] width 2 height 8
click at [696, 149] on button "Download" at bounding box center [717, 154] width 97 height 20
click at [438, 55] on div "Order details" at bounding box center [439, 56] width 37 height 8
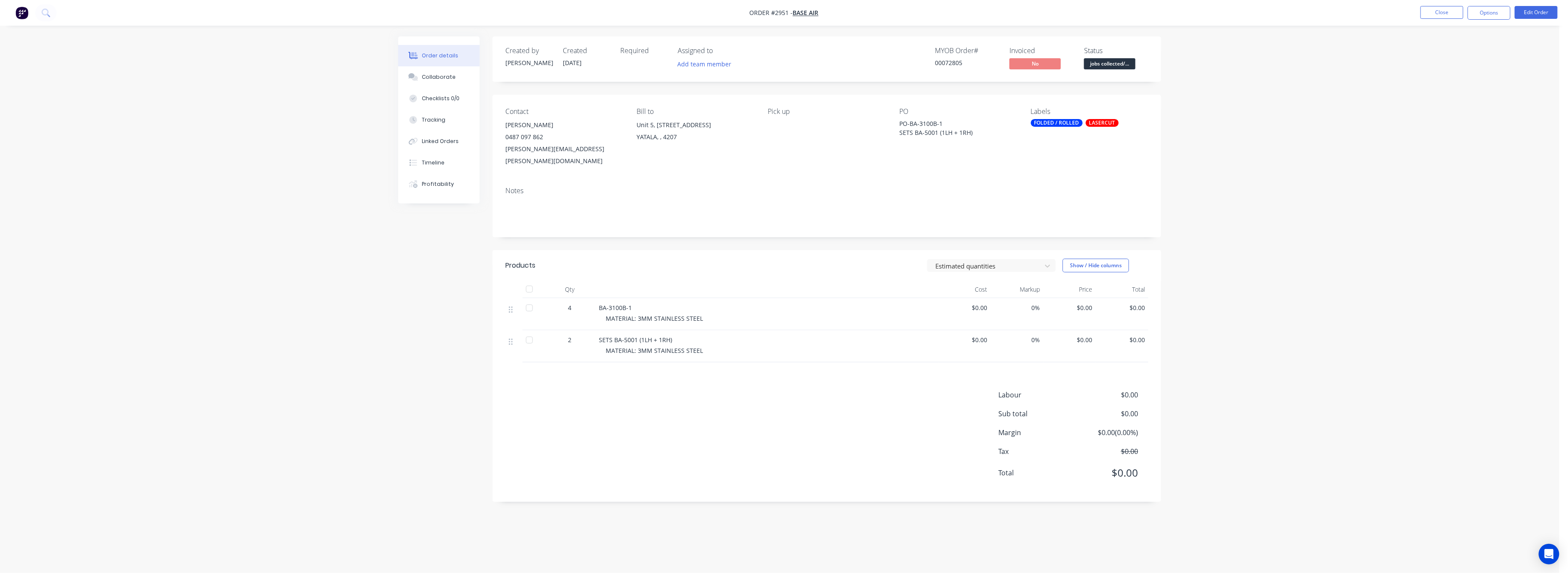
click at [1090, 304] on span "$0.00" at bounding box center [1069, 308] width 46 height 9
click at [1525, 15] on button "Edit Order" at bounding box center [1536, 12] width 43 height 13
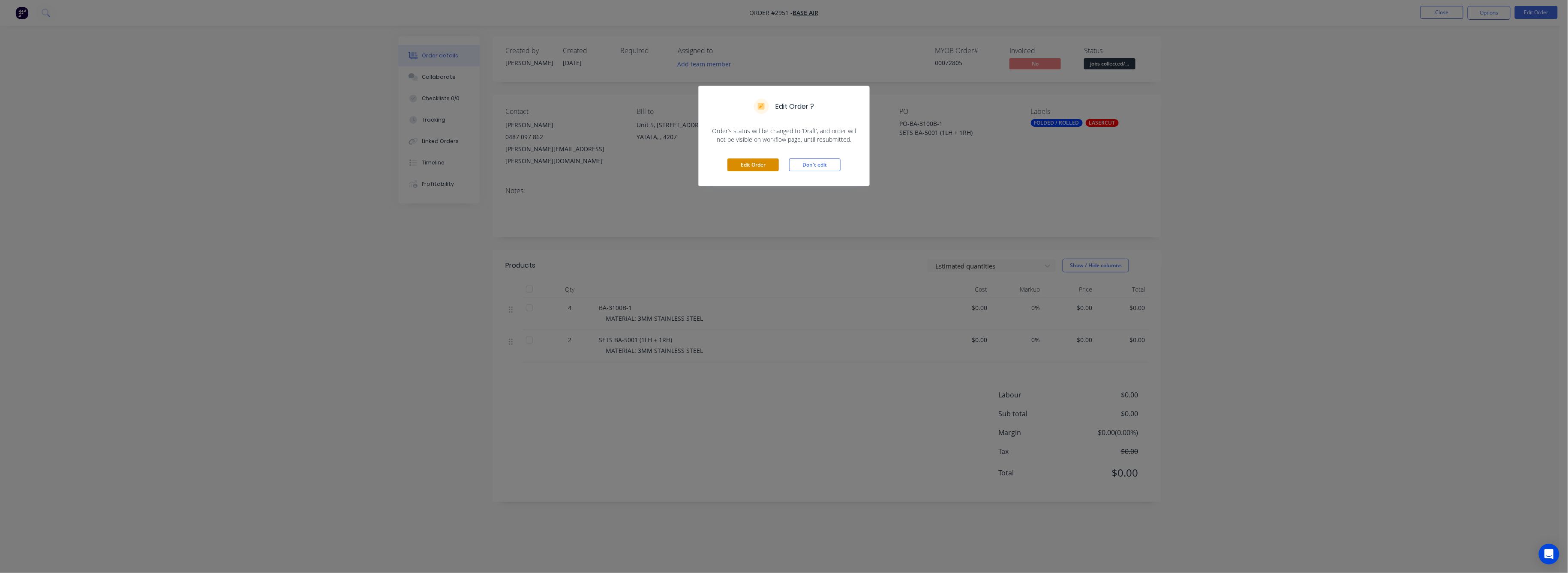
click at [767, 165] on button "Edit Order" at bounding box center [753, 165] width 52 height 13
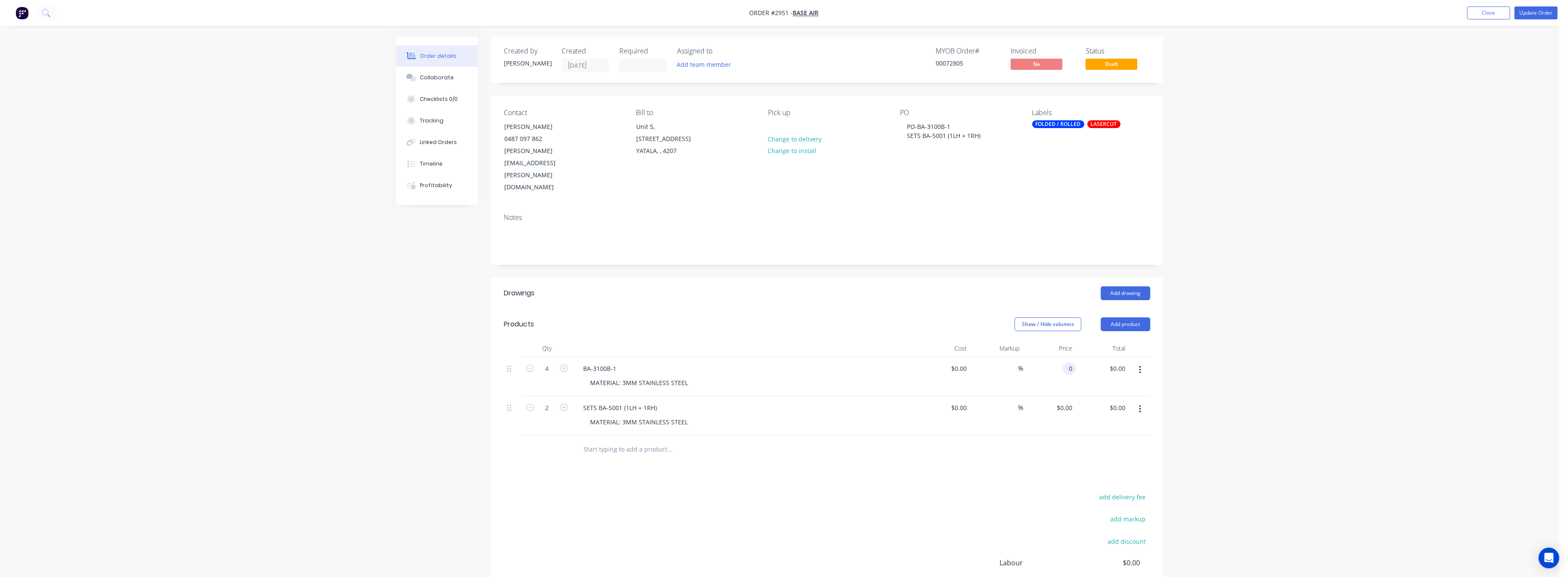
click at [1069, 363] on input "0" at bounding box center [1071, 369] width 10 height 12
type input "$50.00"
type input "$200.00"
drag, startPoint x: 1195, startPoint y: 334, endPoint x: 1233, endPoint y: 344, distance: 39.3
click at [1201, 334] on div "Order details Collaborate Checklists 0/0 Tracking Linked Orders Timeline Profit…" at bounding box center [780, 342] width 1559 height 684
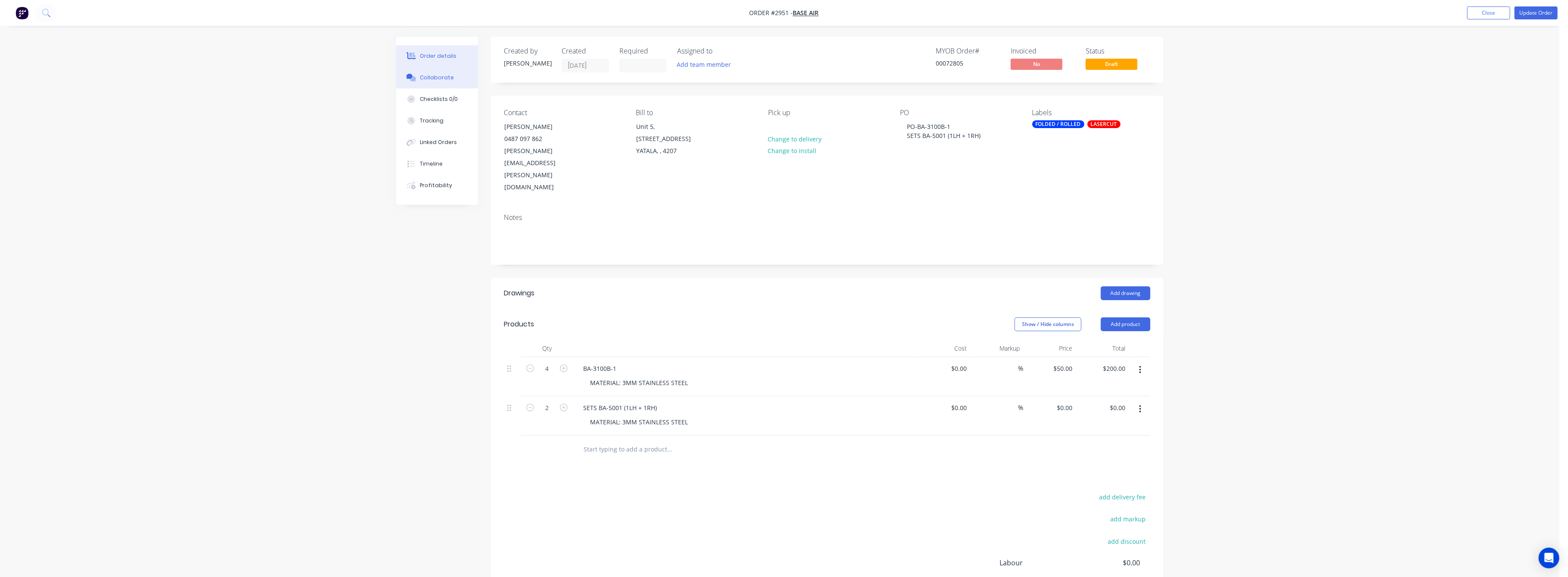
click at [439, 79] on div "Collaborate" at bounding box center [438, 77] width 34 height 8
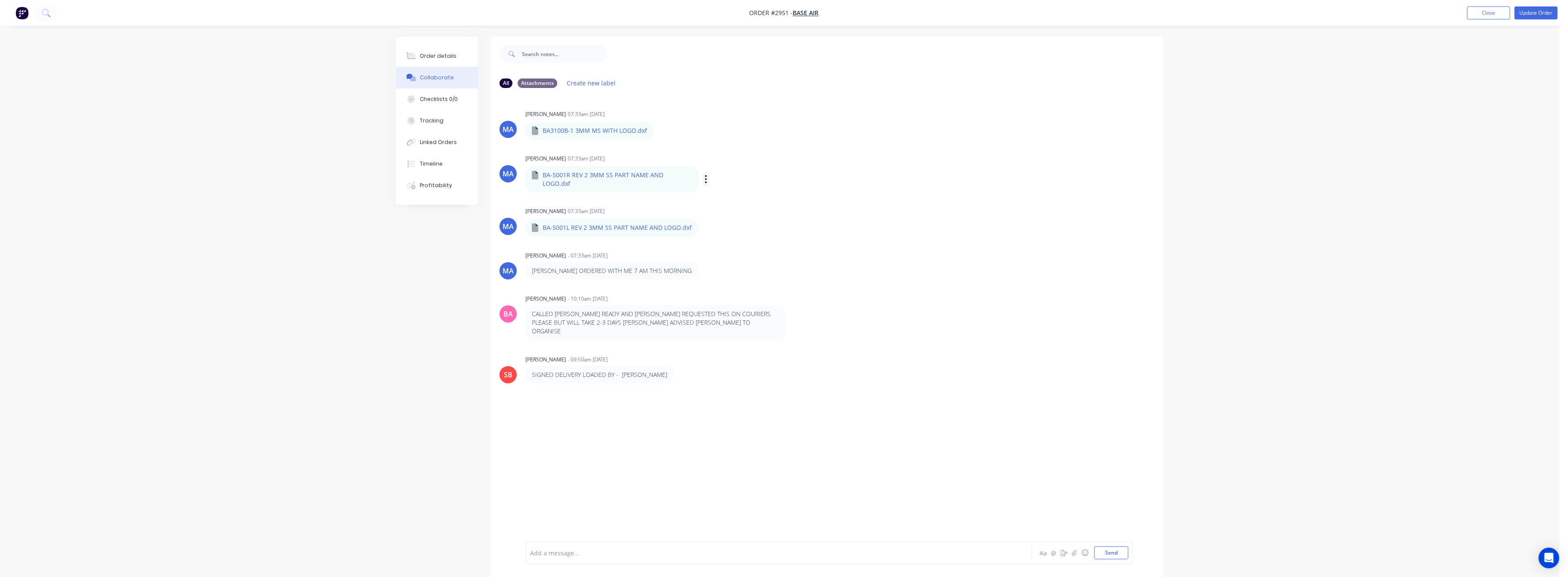
click at [702, 176] on div "Labels Download Delete" at bounding box center [750, 179] width 97 height 12
click at [704, 176] on icon "button" at bounding box center [706, 179] width 2 height 10
click at [730, 193] on button "Download" at bounding box center [763, 202] width 97 height 20
click at [435, 56] on div "Order details" at bounding box center [439, 56] width 37 height 8
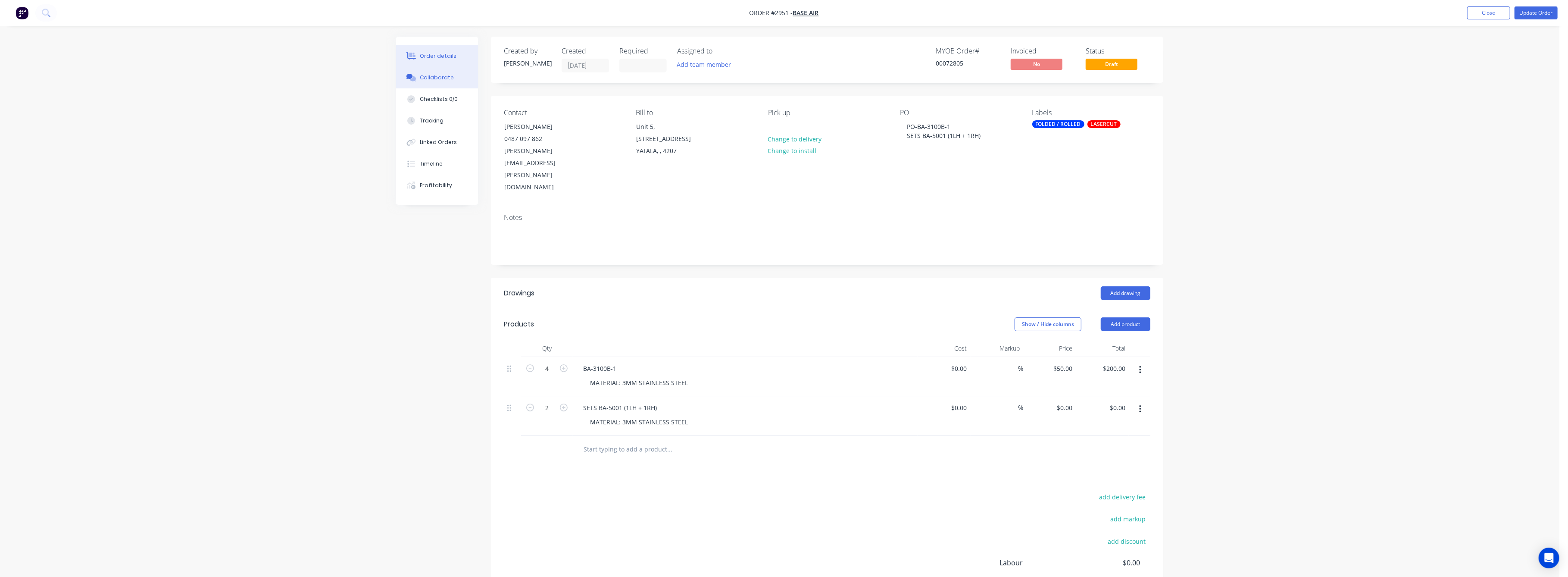
click at [433, 77] on div "Collaborate" at bounding box center [438, 77] width 34 height 8
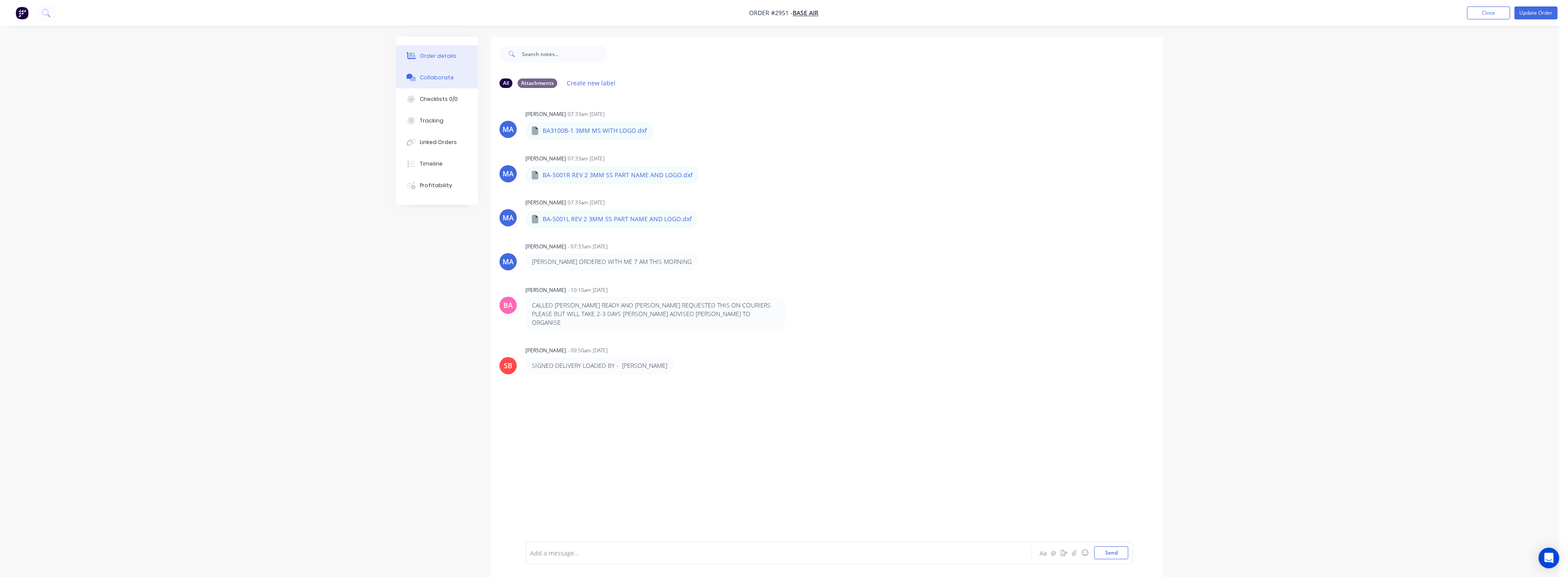
click at [435, 52] on div "Order details" at bounding box center [439, 56] width 37 height 8
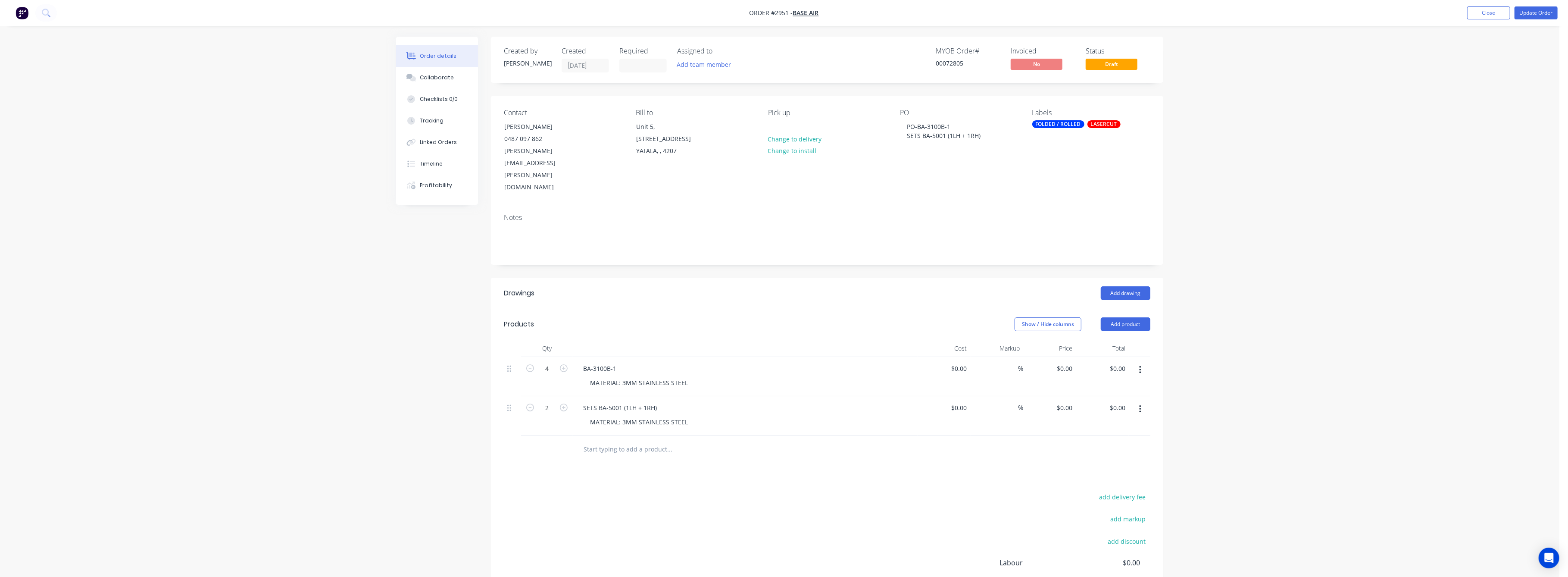
type input "$50.00"
type input "$200.00"
click at [1065, 402] on div "0 0" at bounding box center [1070, 408] width 13 height 12
type input "$60.00"
type input "$120.00"
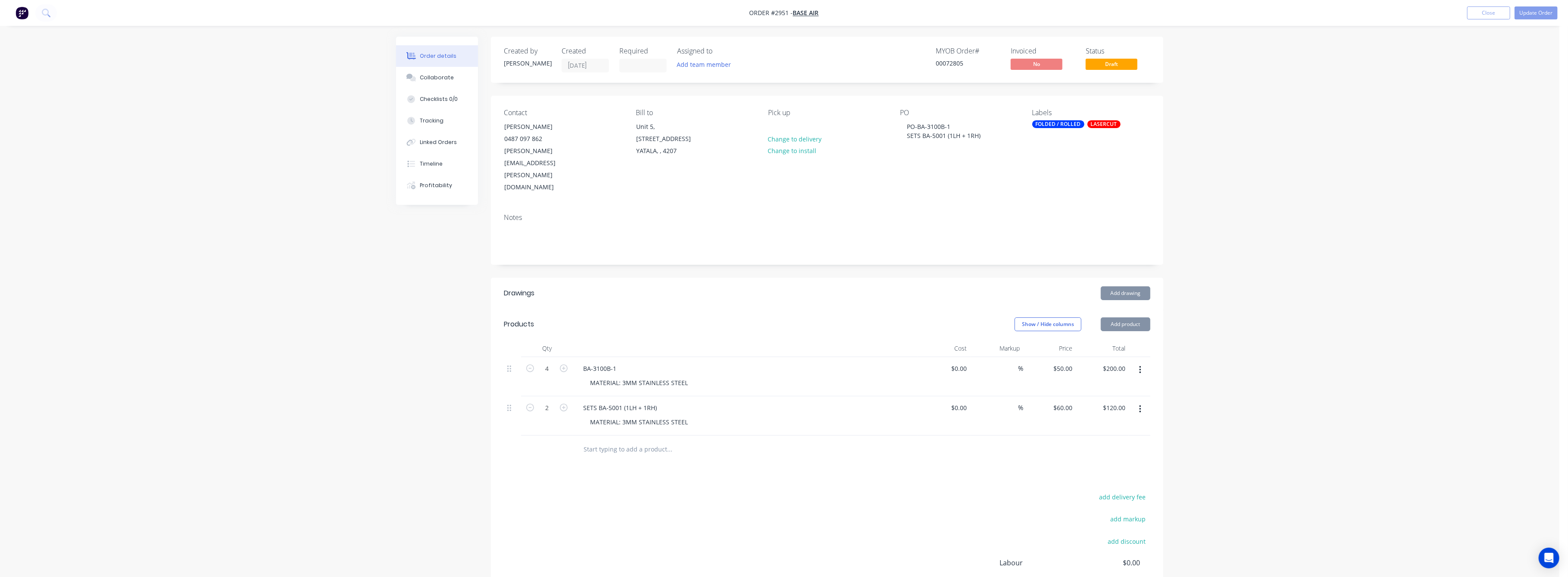
drag, startPoint x: 1366, startPoint y: 396, endPoint x: 1353, endPoint y: 372, distance: 27.3
click at [1357, 377] on div "Order details Collaborate Checklists 0/0 Tracking Linked Orders Timeline Profit…" at bounding box center [780, 342] width 1559 height 684
click at [1534, 15] on button "Update Order" at bounding box center [1536, 13] width 43 height 13
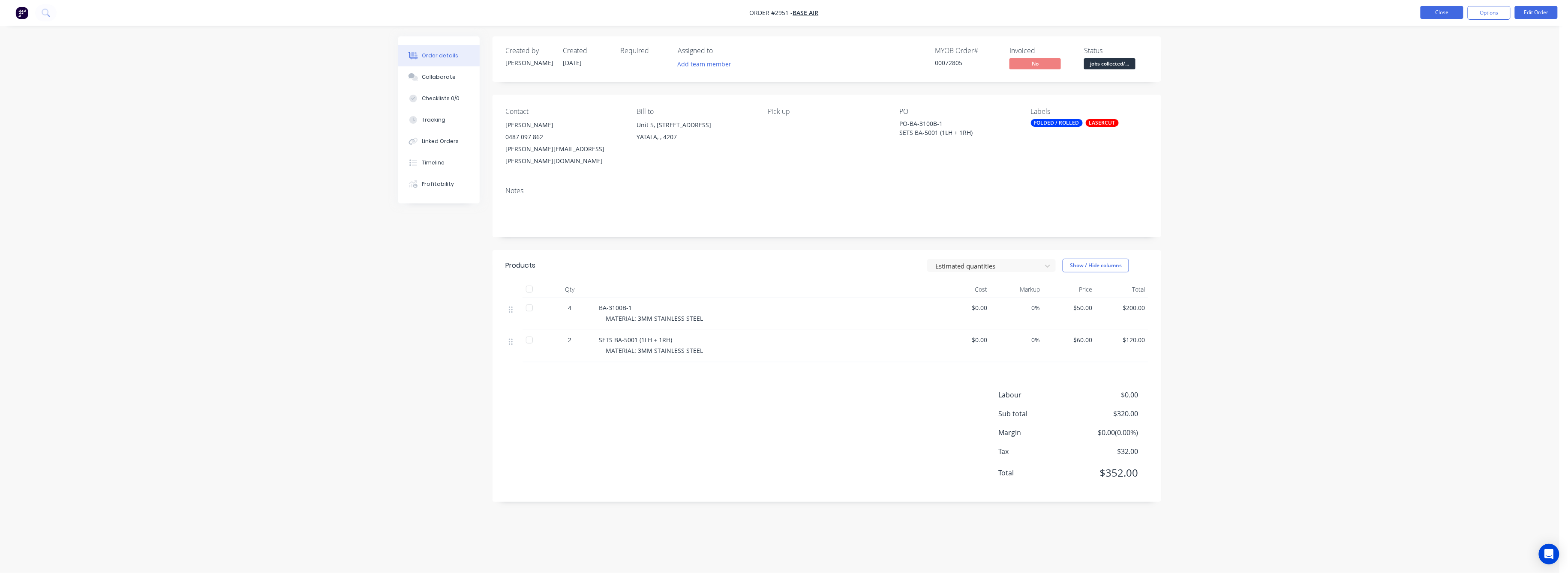
drag, startPoint x: 1437, startPoint y: 11, endPoint x: 1428, endPoint y: 14, distance: 9.5
click at [1428, 14] on button "Close" at bounding box center [1442, 12] width 43 height 13
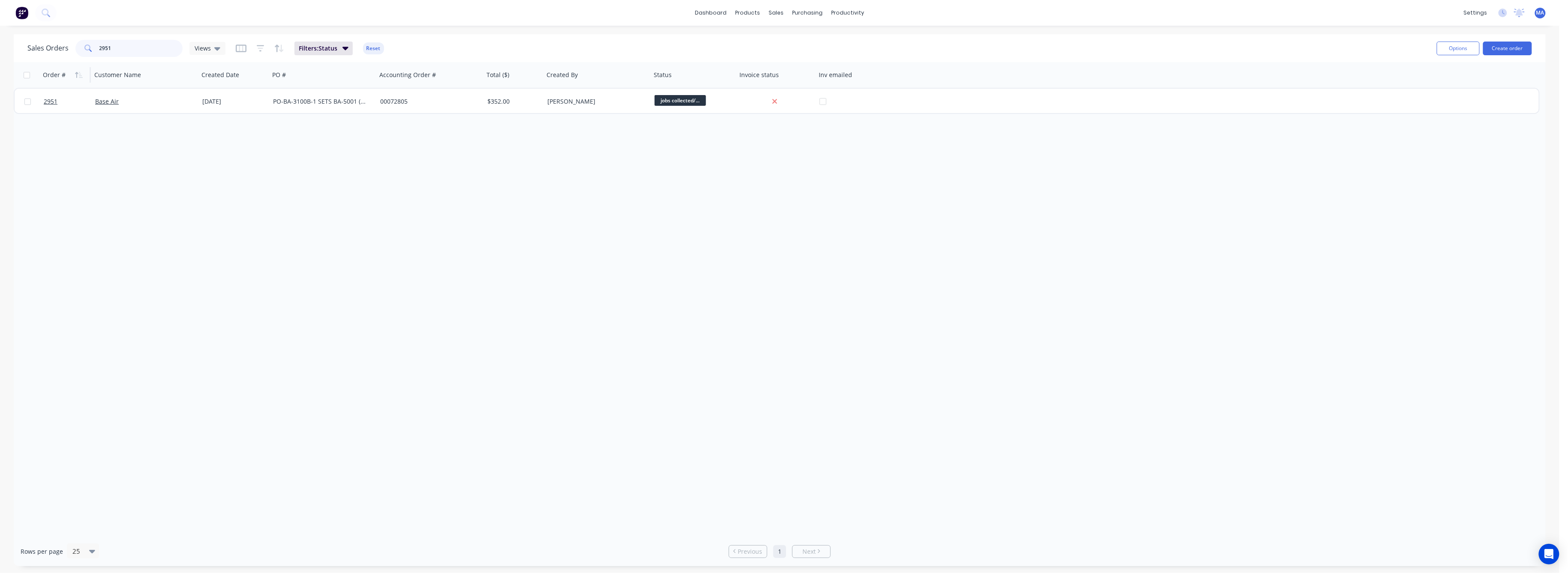
drag, startPoint x: 111, startPoint y: 49, endPoint x: 84, endPoint y: 67, distance: 32.4
click at [89, 56] on div "2951" at bounding box center [129, 48] width 107 height 17
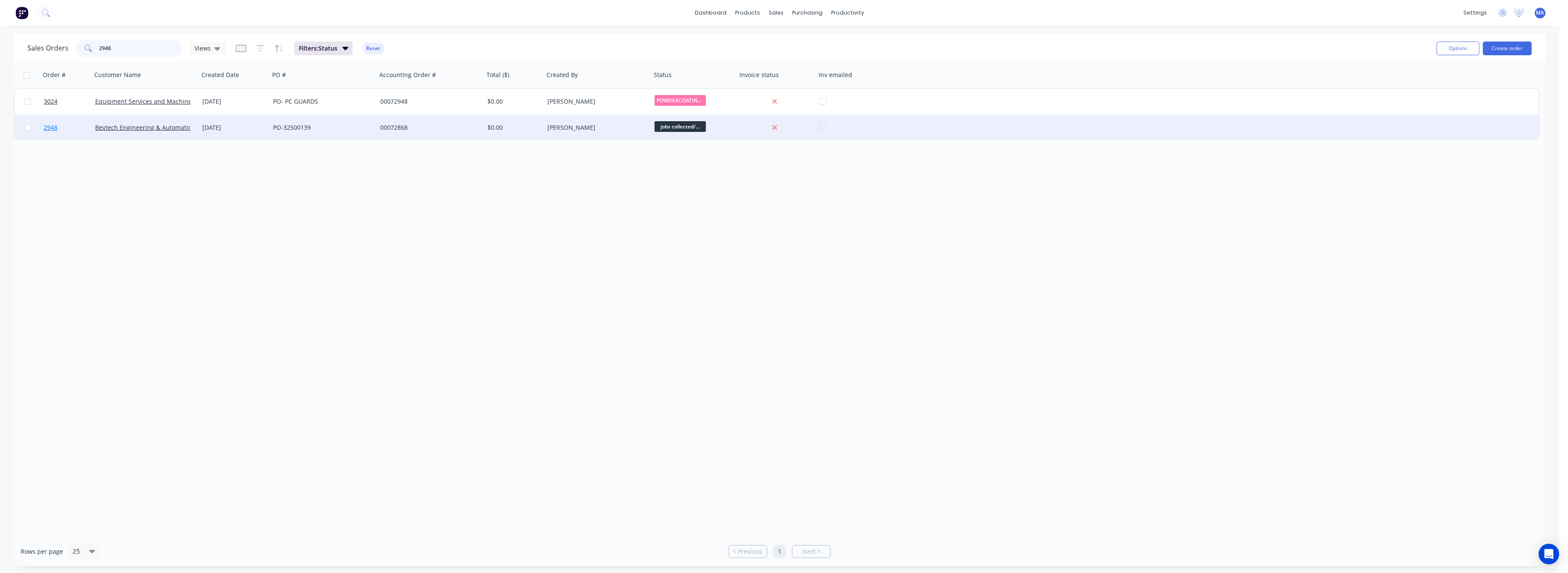
type input "2948"
click at [52, 127] on span "2948" at bounding box center [51, 128] width 14 height 9
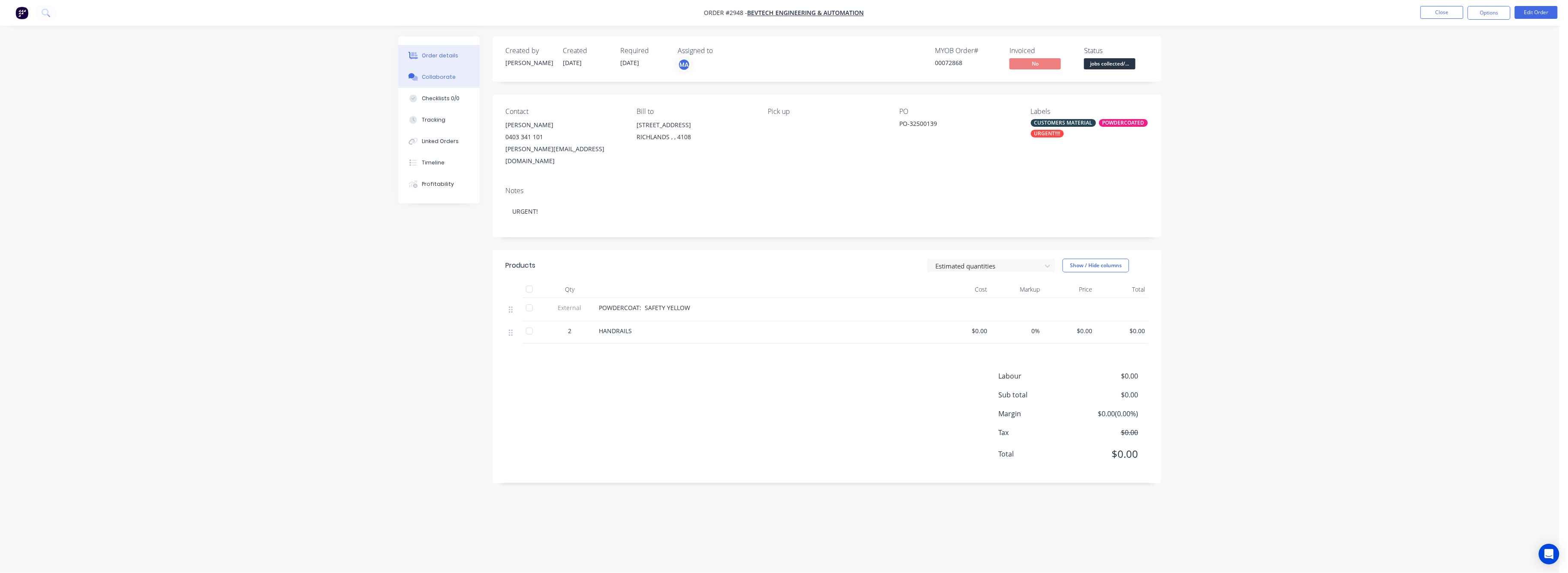
click at [439, 79] on div "Collaborate" at bounding box center [439, 77] width 34 height 8
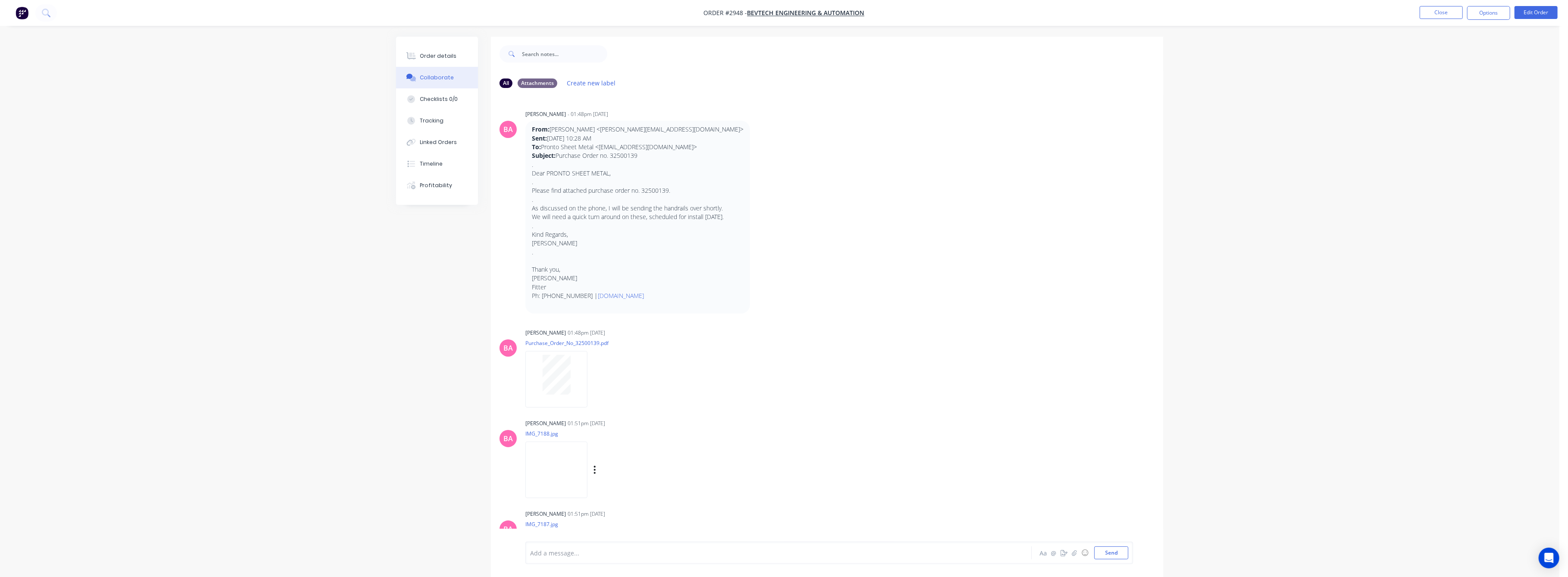
click at [570, 479] on img at bounding box center [556, 470] width 62 height 56
click at [438, 122] on div "Tracking" at bounding box center [432, 121] width 24 height 8
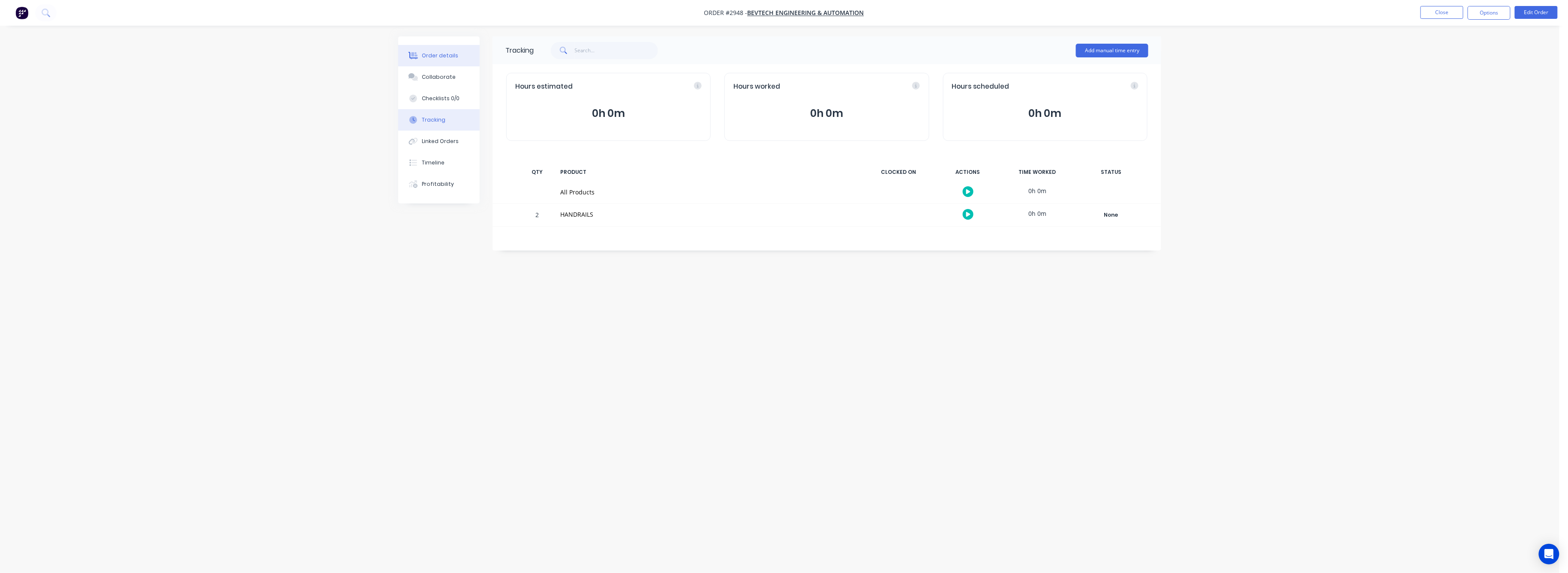
click at [443, 51] on button "Order details" at bounding box center [439, 55] width 82 height 21
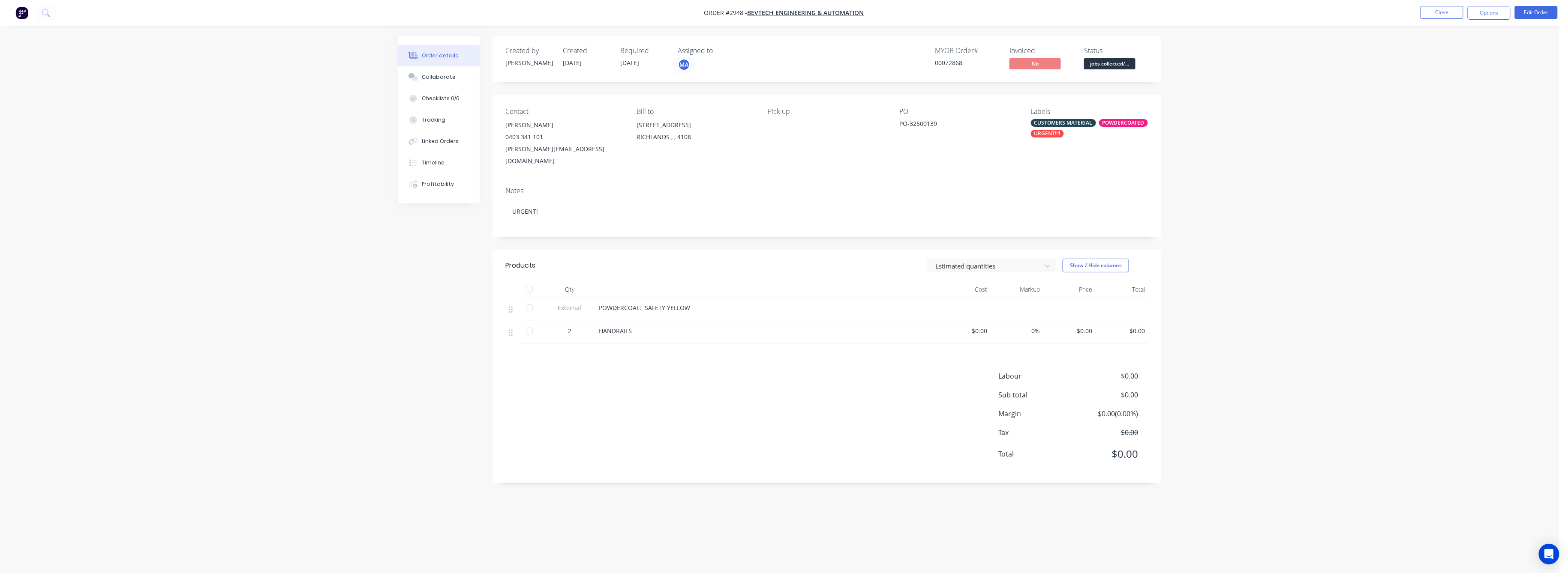
click at [441, 57] on div "Order details" at bounding box center [441, 55] width 37 height 8
click at [1537, 15] on button "Edit Order" at bounding box center [1536, 12] width 43 height 13
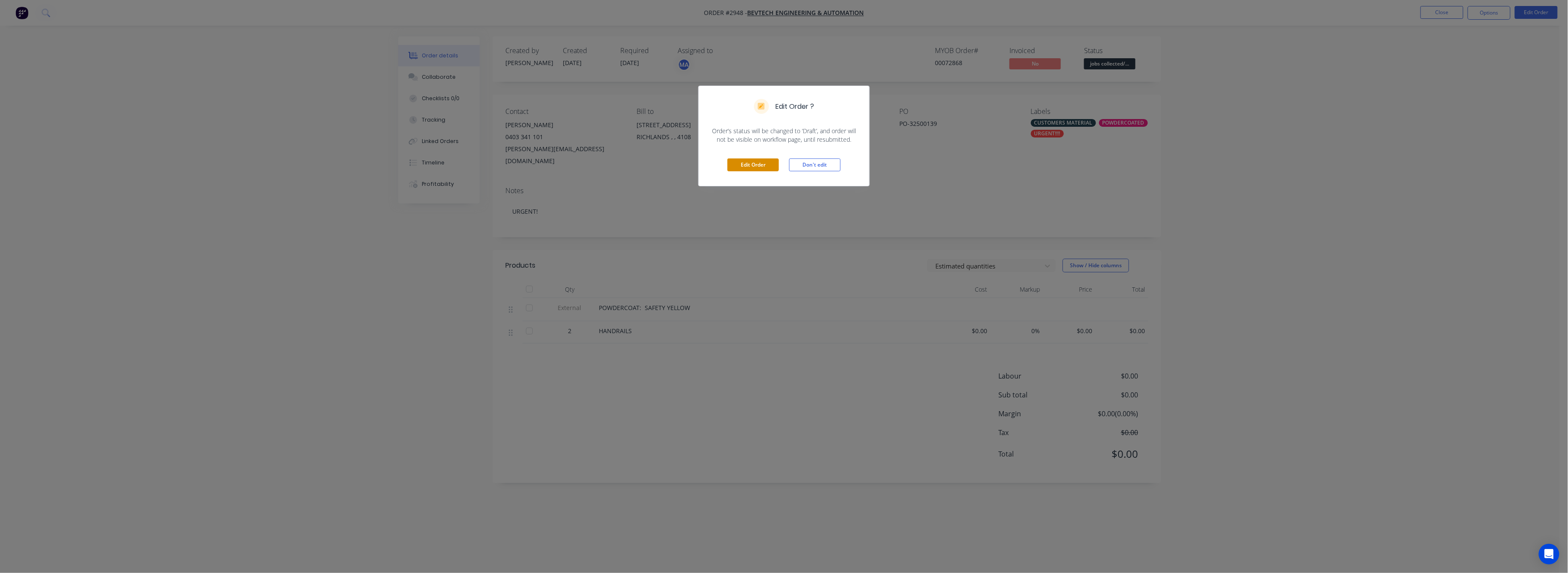
click at [755, 167] on button "Edit Order" at bounding box center [753, 165] width 52 height 13
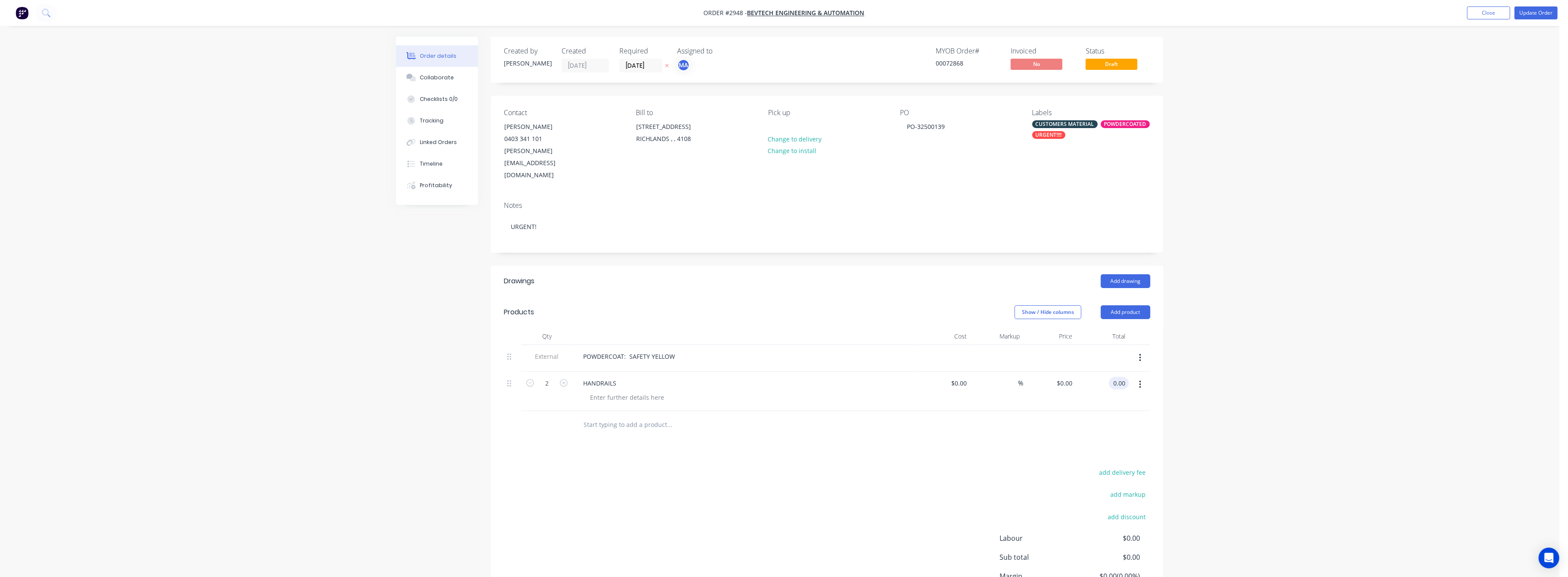
click at [1121, 377] on input "0.00" at bounding box center [1121, 383] width 17 height 12
type input "800"
type input "$400.00"
type input "$800.00"
drag, startPoint x: 1286, startPoint y: 416, endPoint x: 1381, endPoint y: 322, distance: 133.6
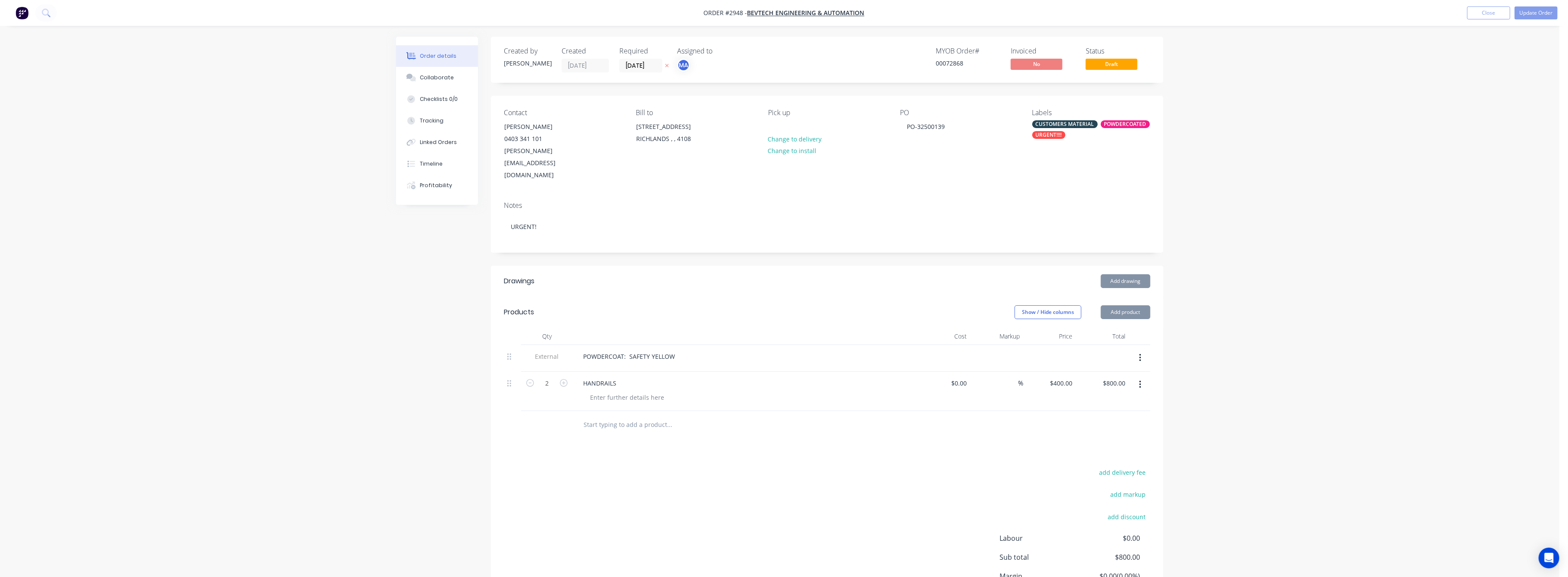
click at [1287, 409] on div "Order details Collaborate Checklists 0/0 Tracking Linked Orders Timeline Profit…" at bounding box center [780, 330] width 1559 height 659
click at [1535, 12] on button "Update Order" at bounding box center [1536, 13] width 43 height 13
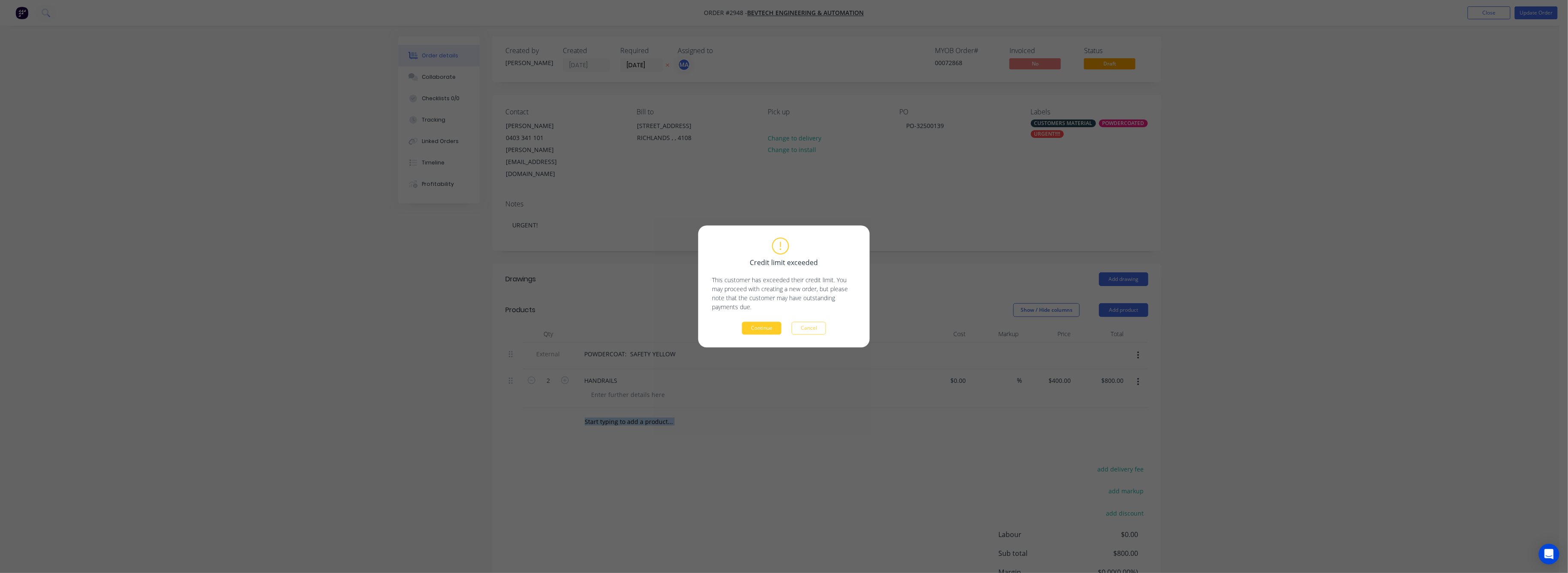
click at [753, 325] on button "Continue" at bounding box center [761, 328] width 40 height 13
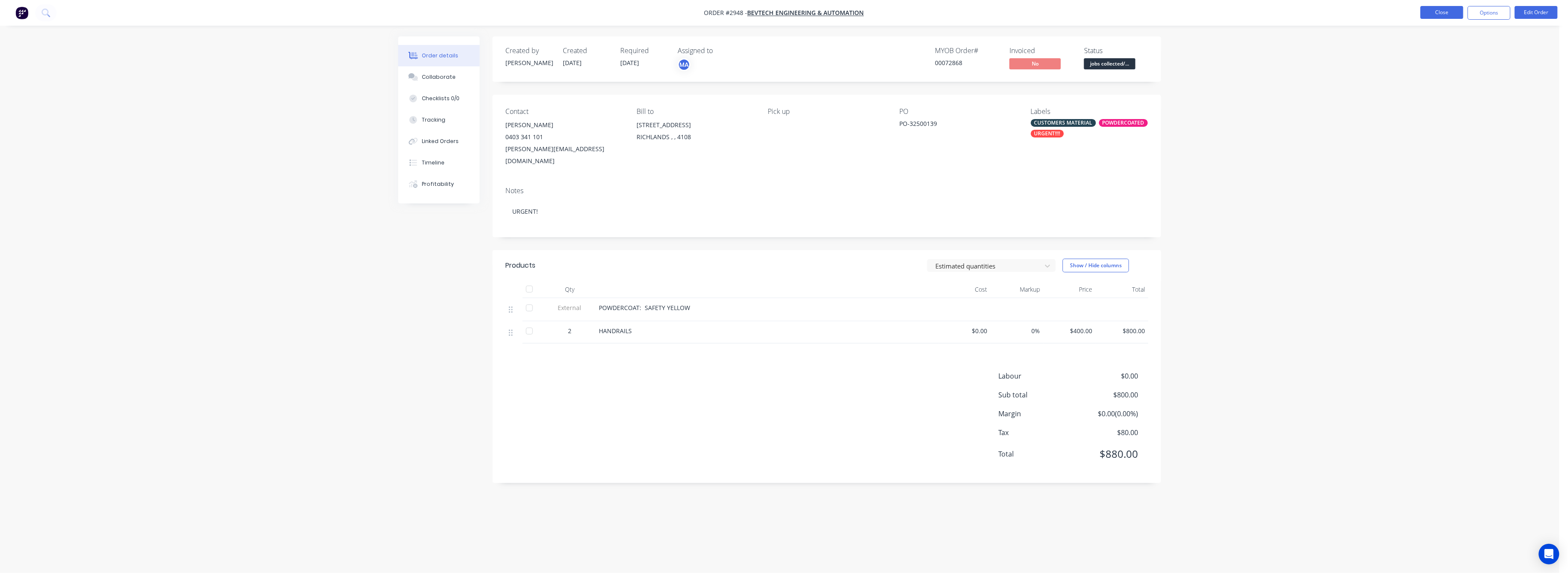
click at [1448, 10] on button "Close" at bounding box center [1442, 12] width 43 height 13
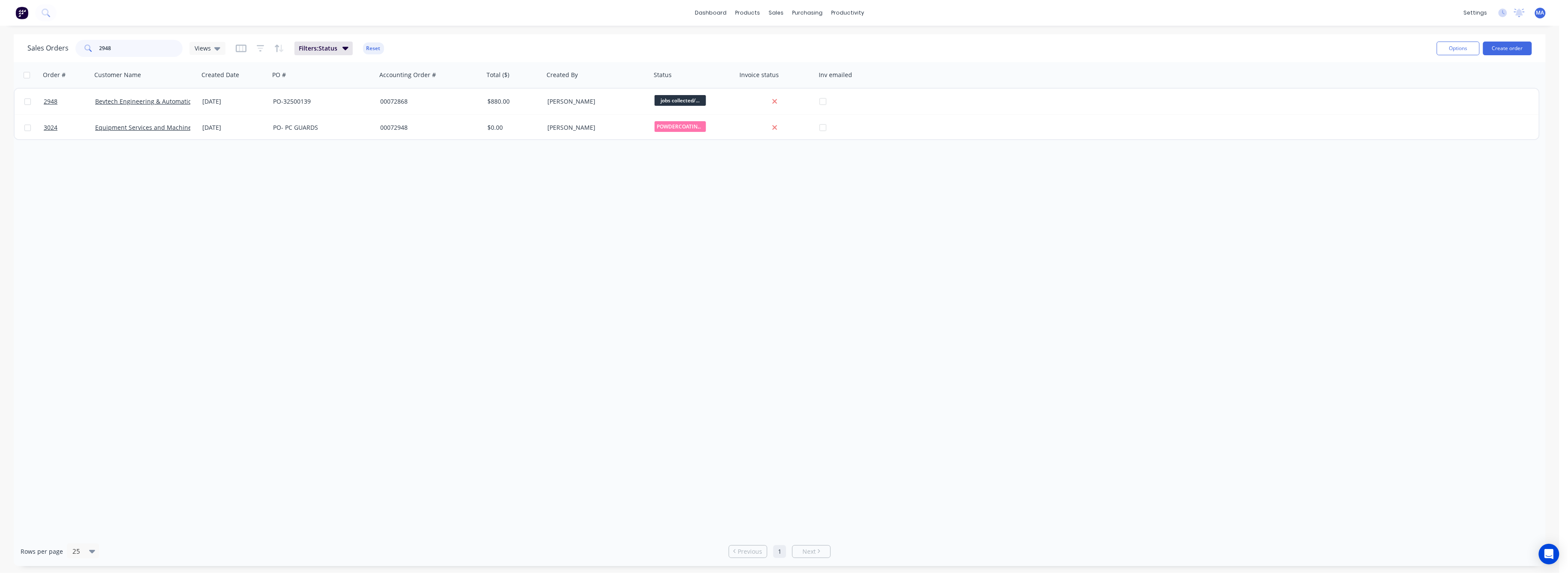
drag, startPoint x: 111, startPoint y: 50, endPoint x: 92, endPoint y: 52, distance: 19.1
click at [95, 51] on div "2948" at bounding box center [129, 48] width 107 height 17
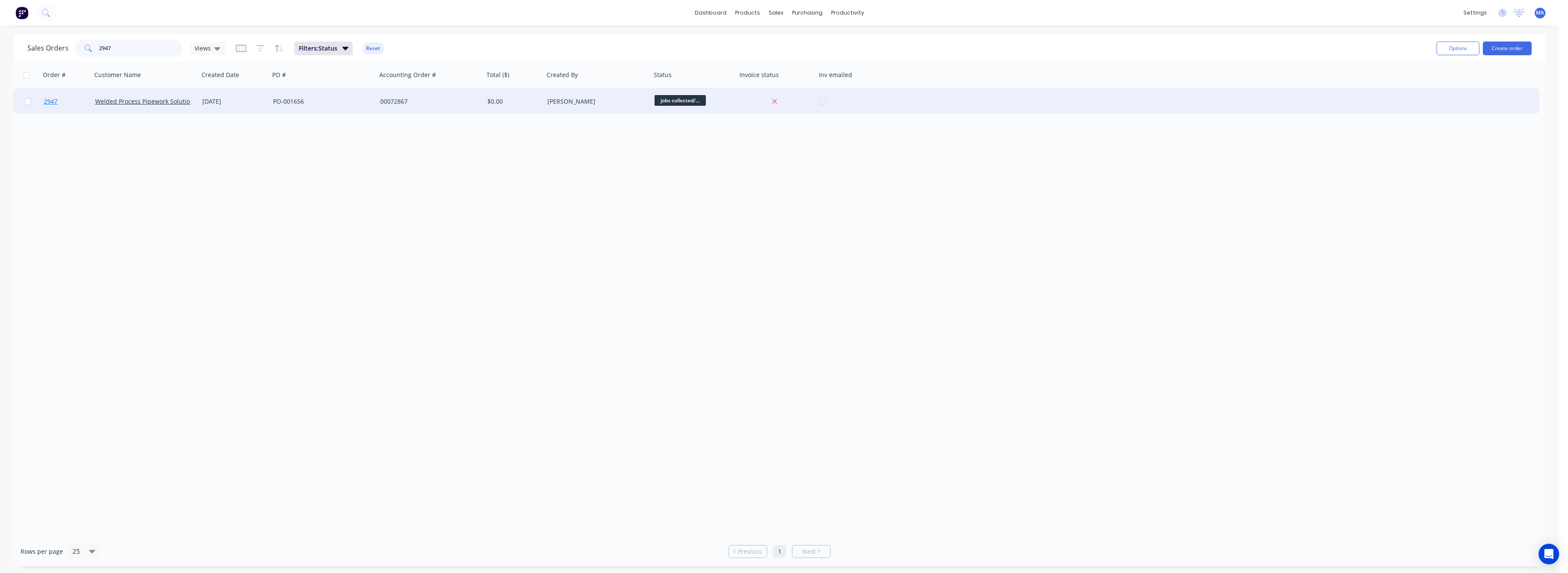
type input "2947"
click at [47, 97] on span "2947" at bounding box center [51, 102] width 14 height 9
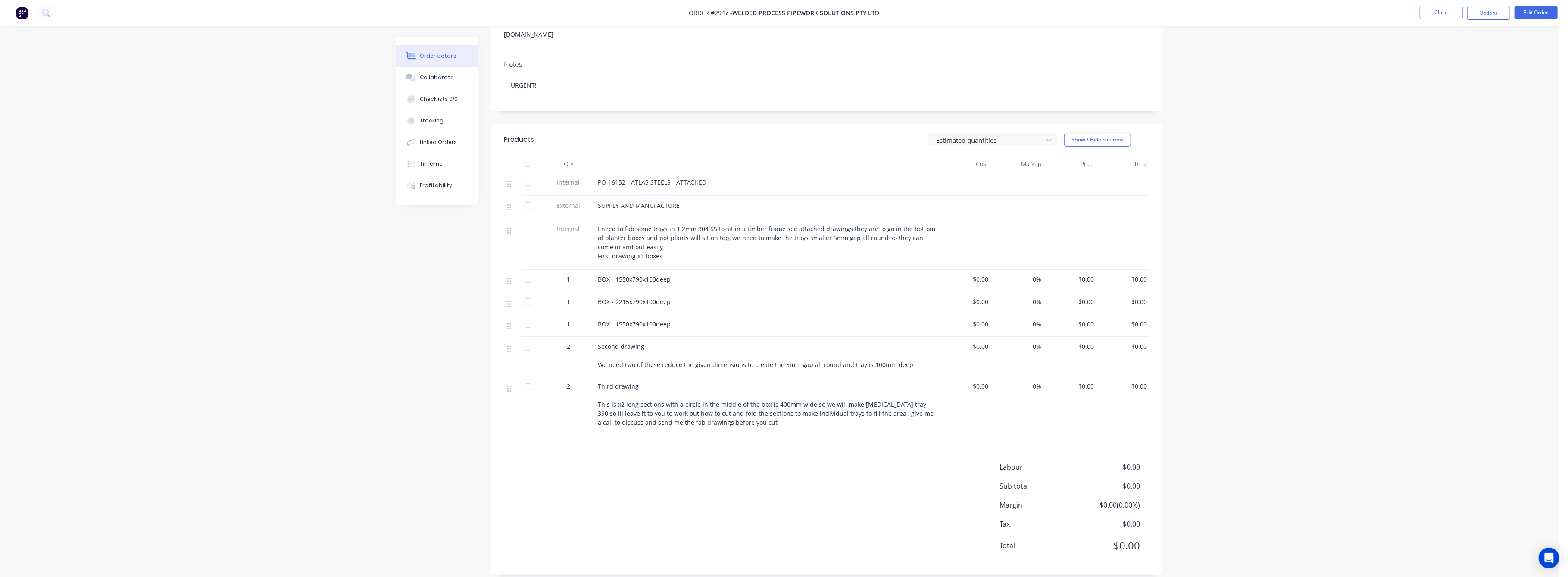
scroll to position [128, 0]
click at [436, 74] on div "Collaborate" at bounding box center [438, 77] width 34 height 8
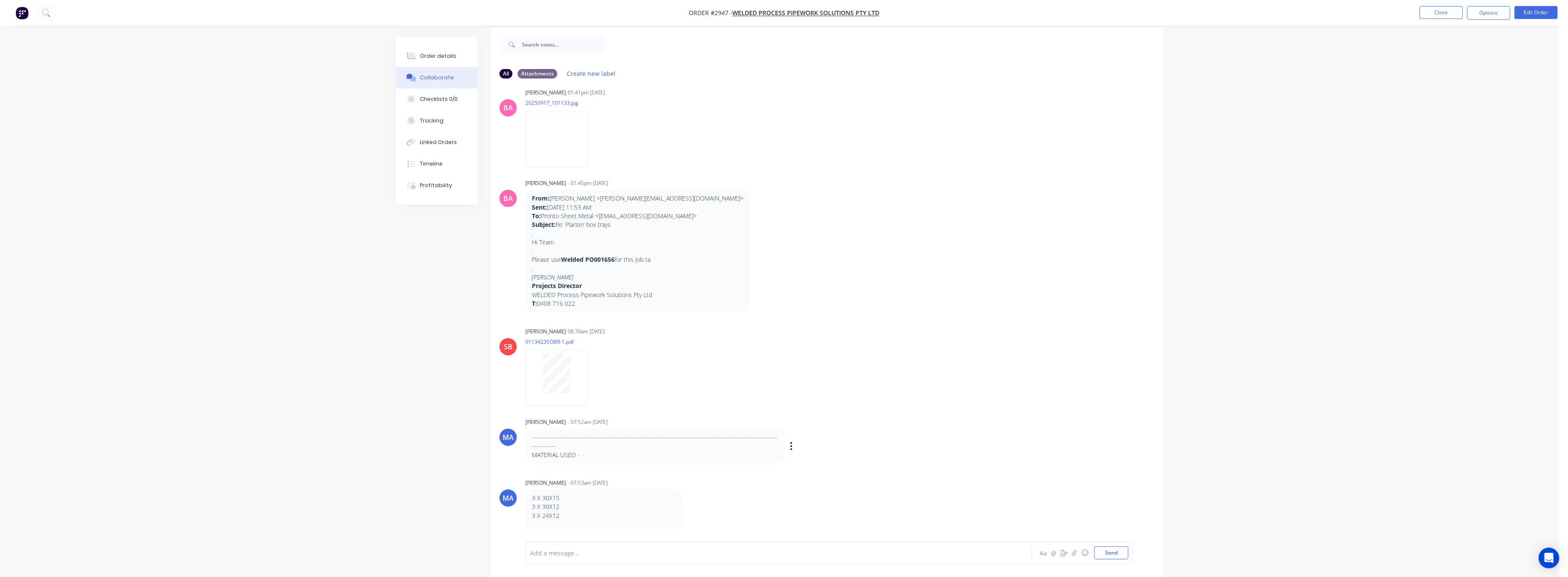
scroll to position [13, 0]
click at [431, 51] on button "Order details" at bounding box center [437, 56] width 82 height 21
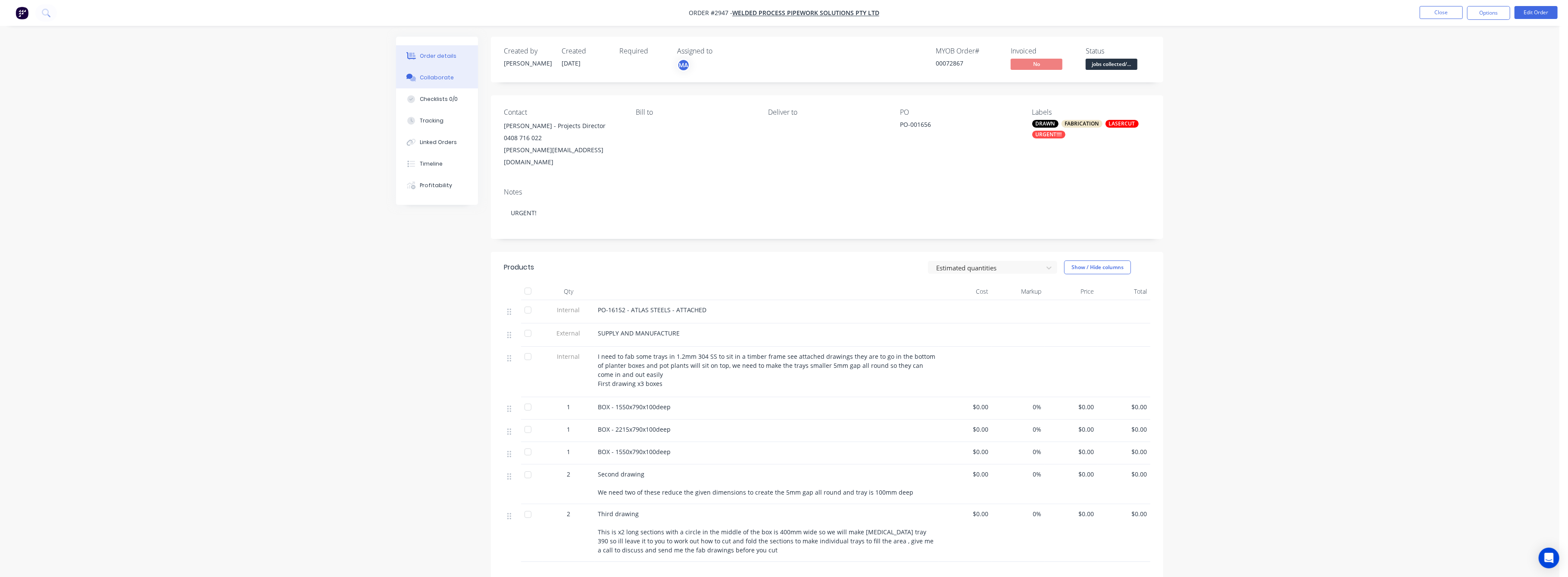
click at [433, 81] on div "Collaborate" at bounding box center [438, 77] width 34 height 8
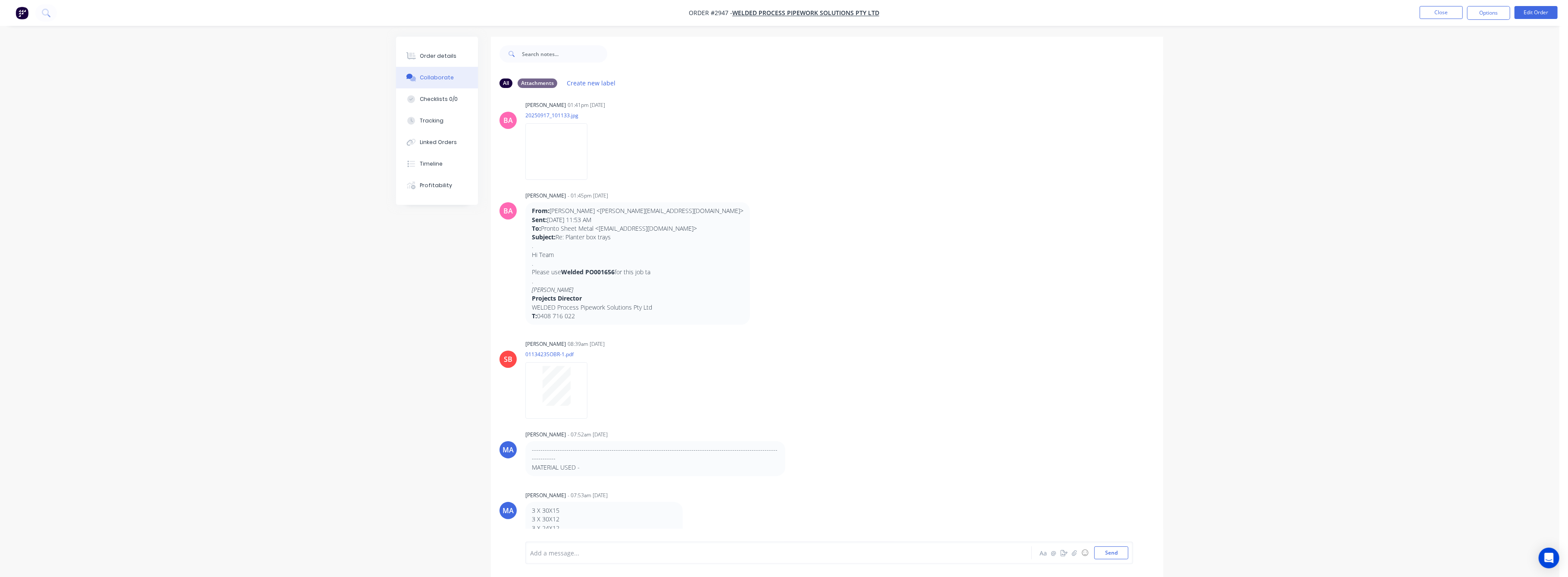
scroll to position [578, 0]
click at [436, 122] on div "Tracking" at bounding box center [432, 121] width 24 height 8
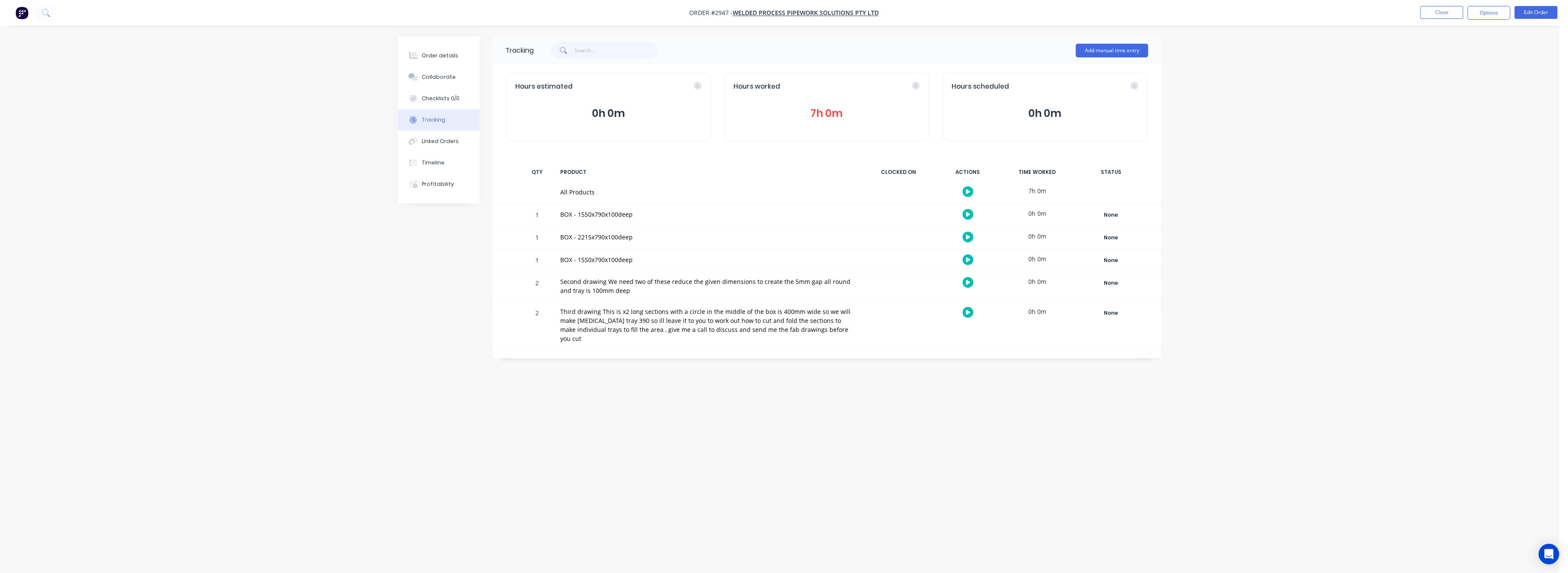
click at [814, 109] on button "7h 0m" at bounding box center [827, 113] width 186 height 16
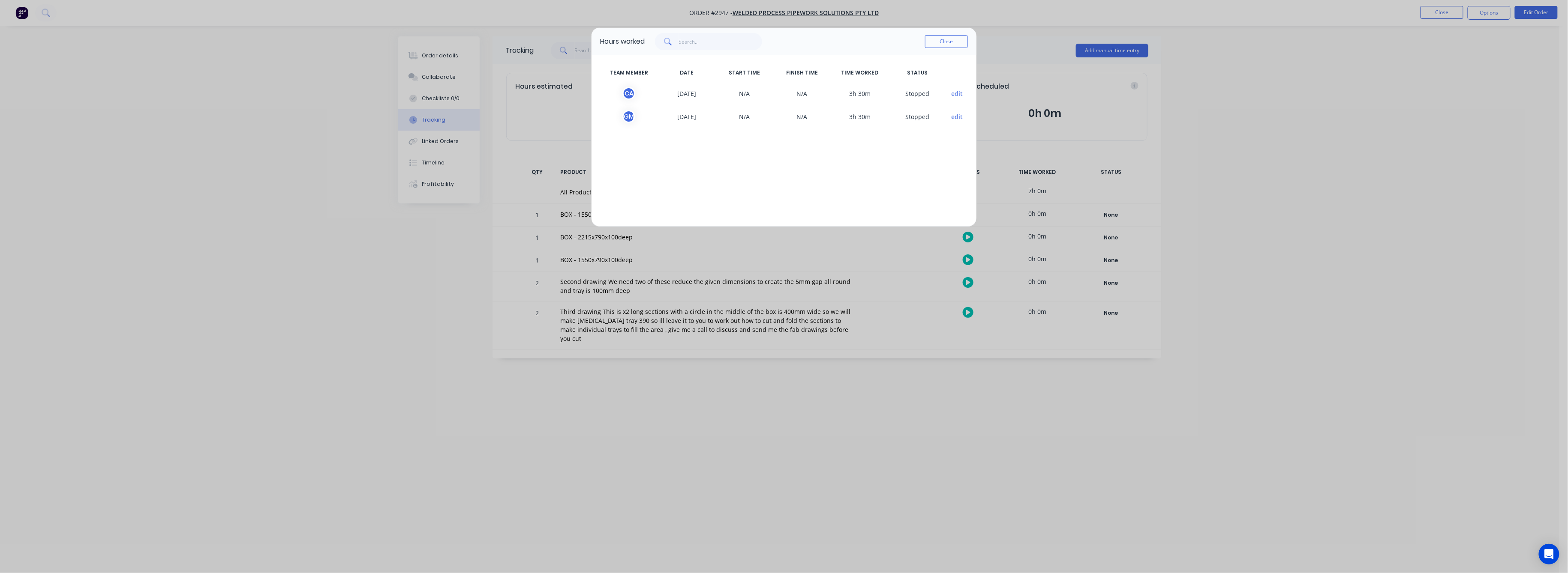
drag, startPoint x: 900, startPoint y: 45, endPoint x: 905, endPoint y: 45, distance: 5.0
click at [900, 45] on div "Close" at bounding box center [806, 41] width 323 height 17
drag, startPoint x: 959, startPoint y: 40, endPoint x: 909, endPoint y: 40, distance: 50.0
click at [953, 39] on button "Close" at bounding box center [947, 41] width 43 height 13
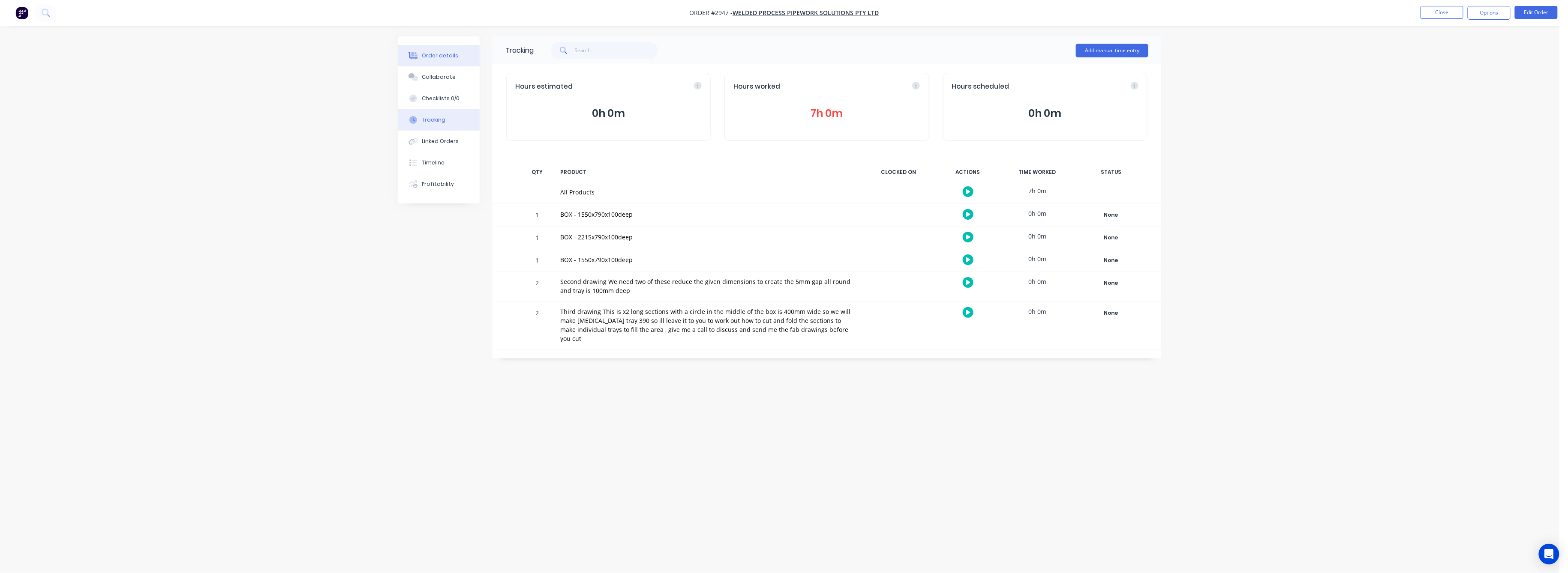
click at [438, 56] on div "Order details" at bounding box center [441, 55] width 37 height 8
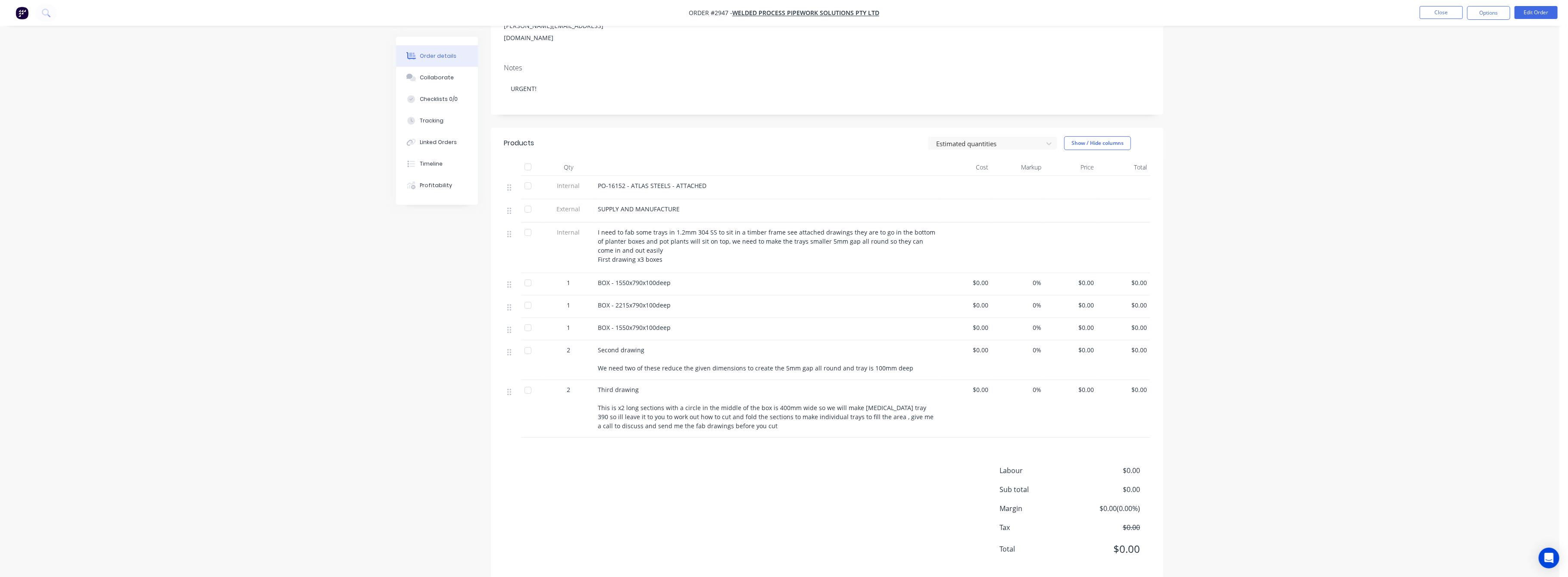
scroll to position [128, 0]
click at [1540, 10] on button "Edit Order" at bounding box center [1536, 12] width 43 height 13
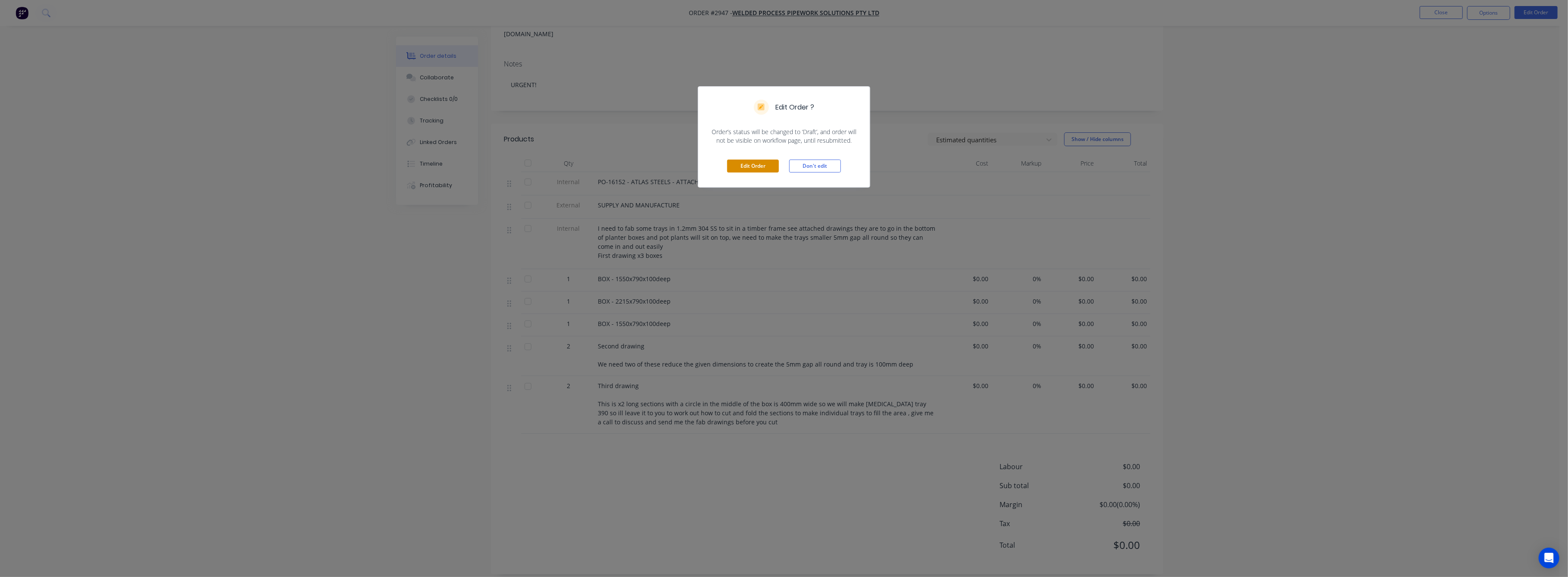
click at [745, 167] on button "Edit Order" at bounding box center [753, 166] width 52 height 13
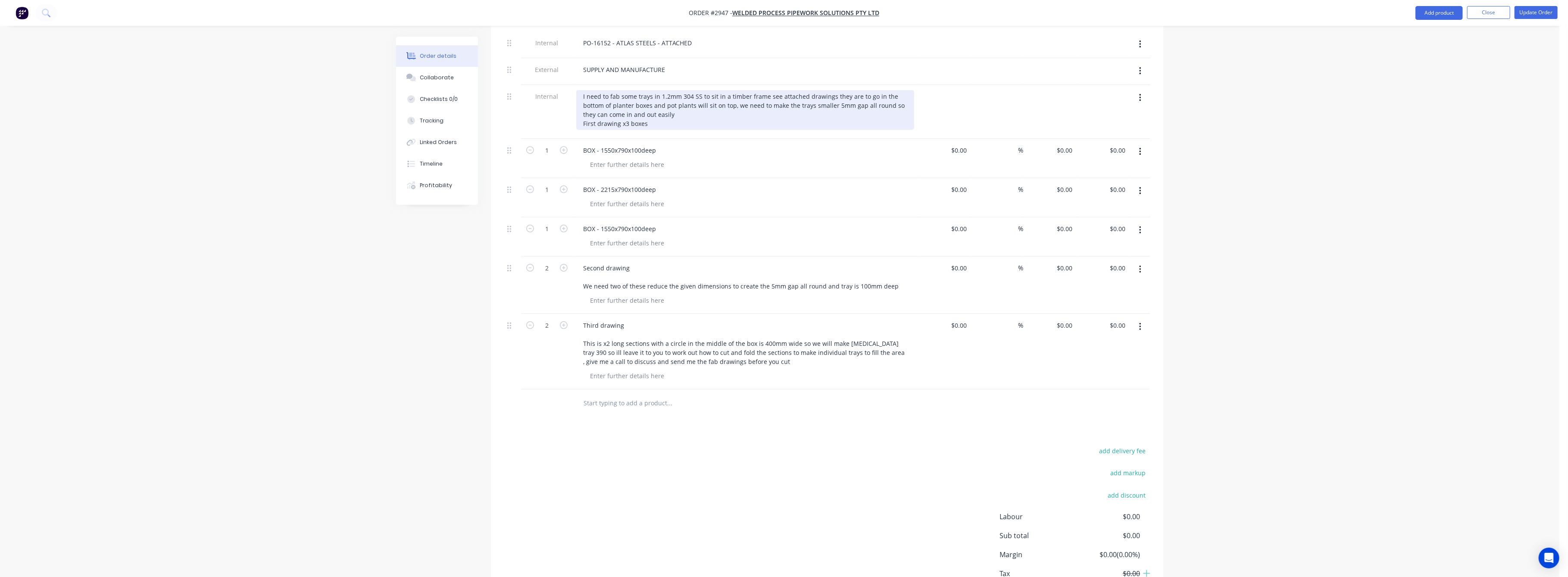
scroll to position [345, 0]
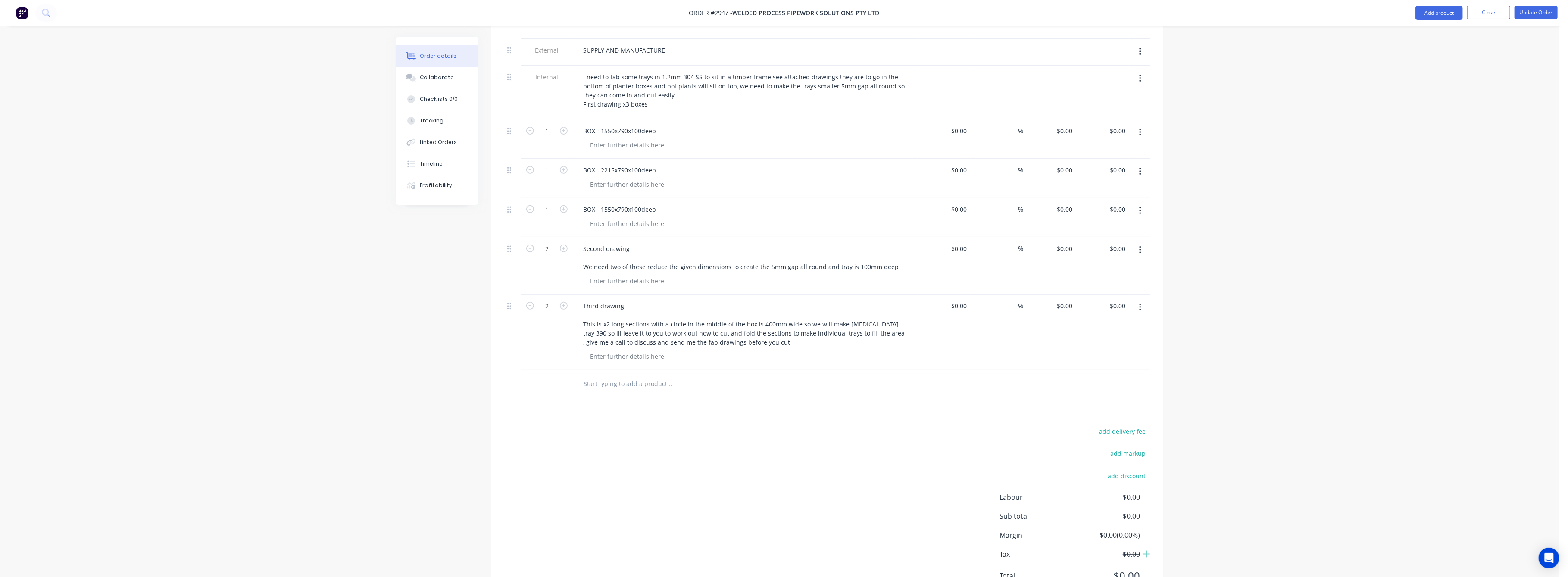
click at [594, 375] on input "text" at bounding box center [670, 384] width 173 height 17
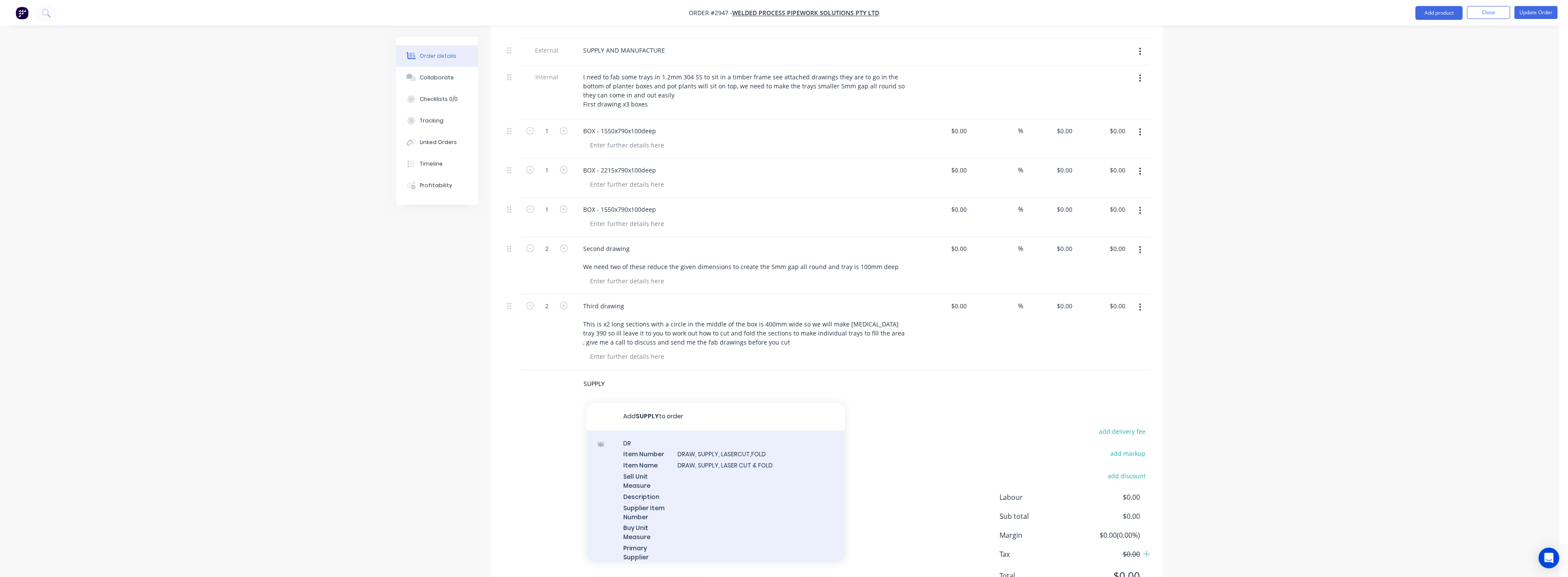
click at [704, 431] on div "DR Item Number DRAW, SUPPLY, LASERCUT,FOLD Item Name DRAW, SUPPLY, LASER CUT & …" at bounding box center [715, 517] width 259 height 173
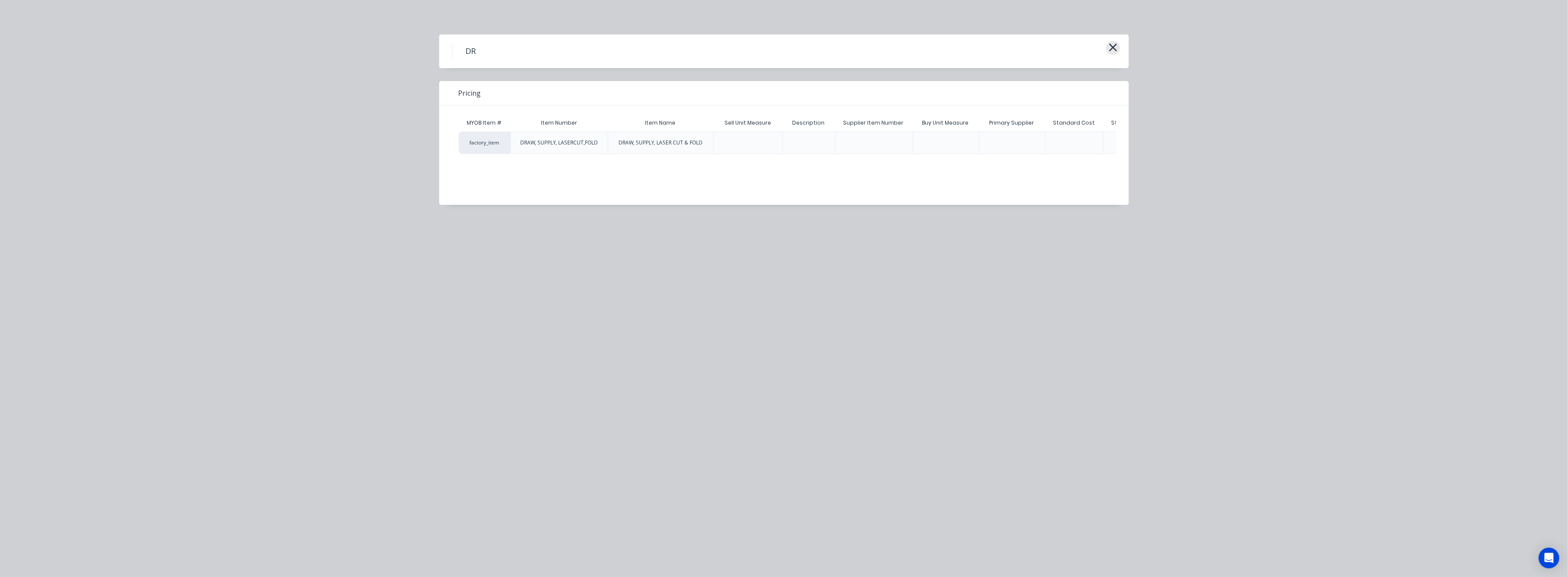
click at [1113, 46] on icon "button" at bounding box center [1113, 48] width 9 height 12
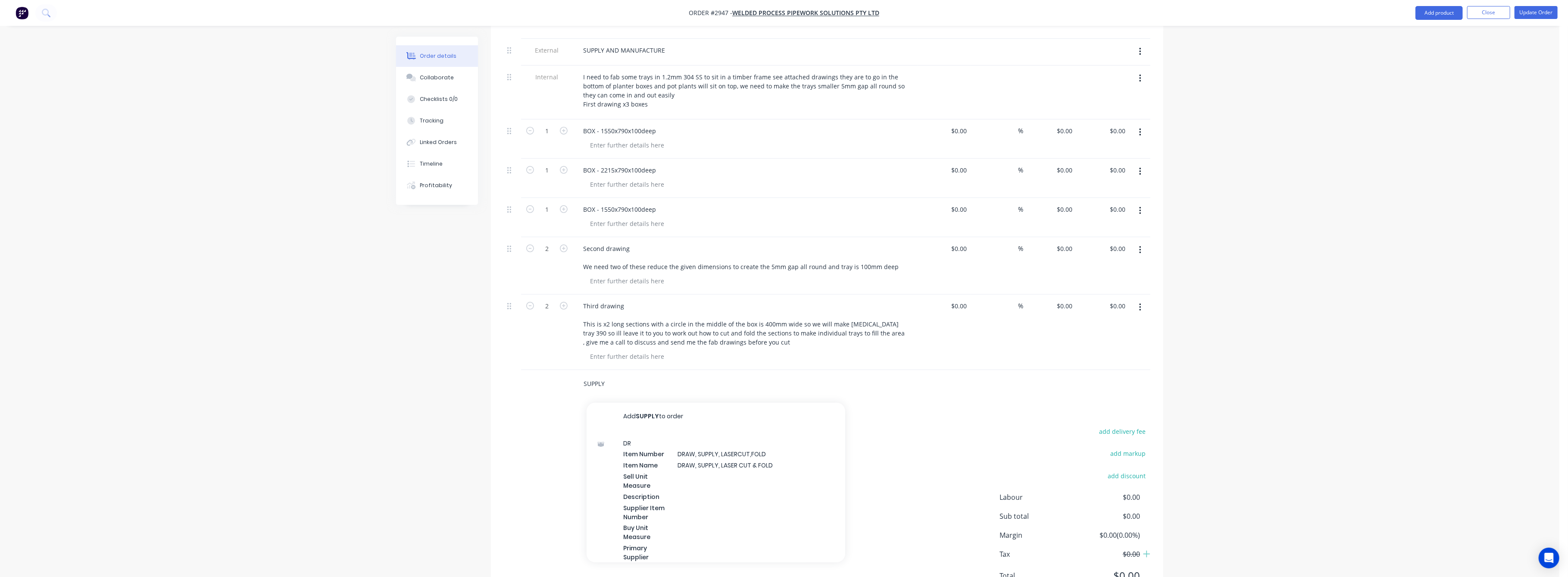
click at [617, 375] on input "SUPPLY" at bounding box center [670, 384] width 173 height 17
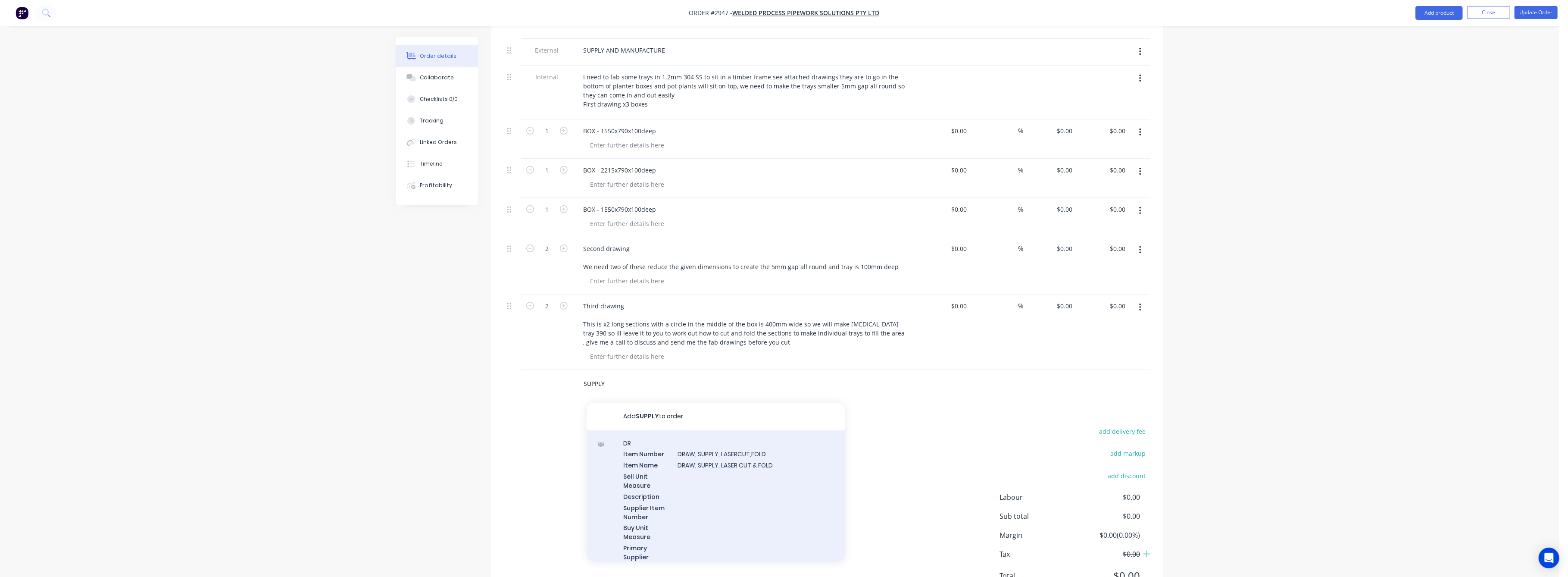
click at [692, 440] on div "DR Item Number DRAW, SUPPLY, LASERCUT,FOLD Item Name DRAW, SUPPLY, LASER CUT & …" at bounding box center [715, 517] width 259 height 173
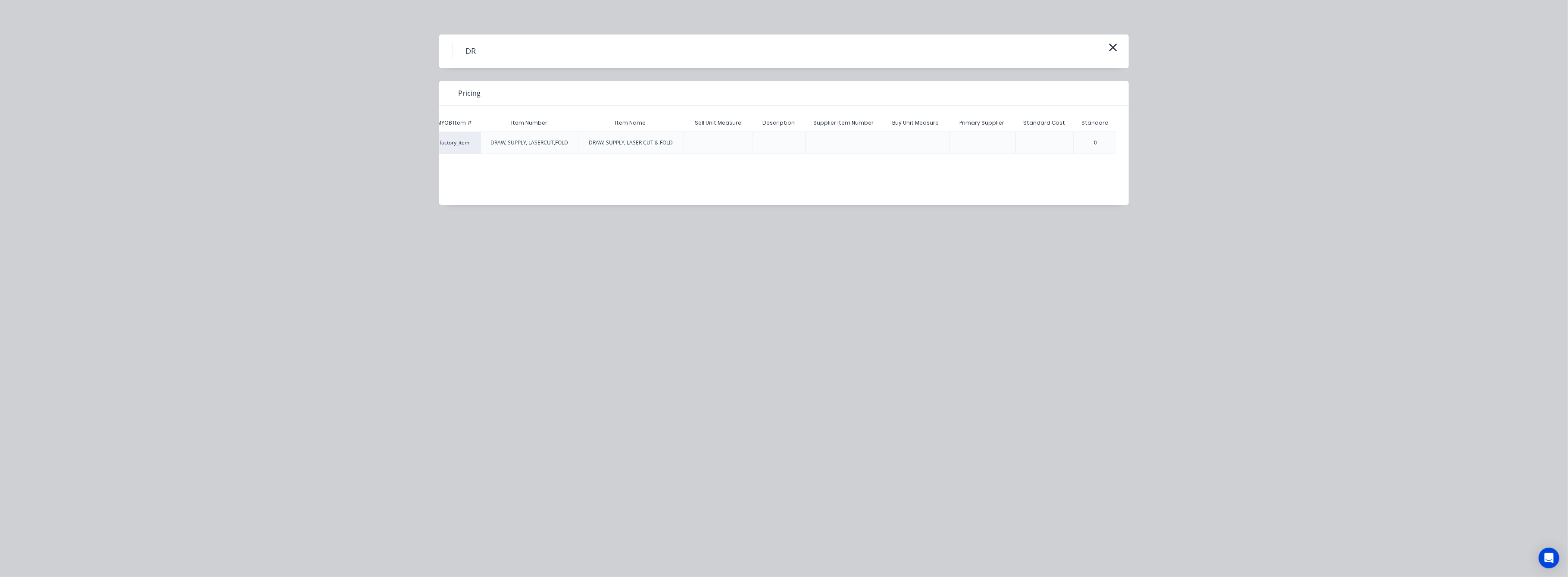
scroll to position [0, 0]
click at [486, 143] on div "factory_item" at bounding box center [484, 143] width 52 height 23
click at [471, 89] on span "Pricing" at bounding box center [469, 93] width 23 height 10
click at [471, 49] on h4 "DR" at bounding box center [471, 51] width 37 height 17
click at [1116, 47] on icon "button" at bounding box center [1113, 48] width 9 height 12
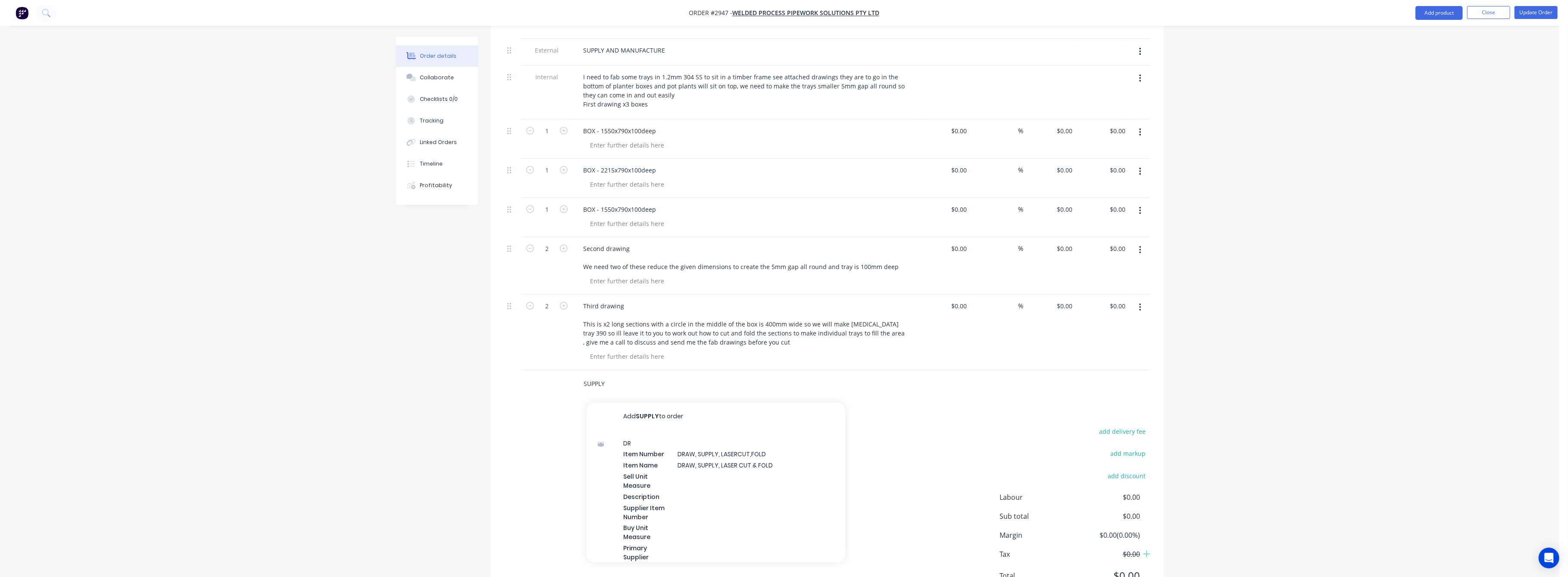
drag, startPoint x: 611, startPoint y: 356, endPoint x: 613, endPoint y: 361, distance: 5.4
click at [612, 375] on input "SUPPLY" at bounding box center [670, 384] width 173 height 17
type input "SUPPLY CUT AND FOLD TRAYS"
click at [696, 403] on button "Add SUPPLY CUT AND FOLD TRAYS to order" at bounding box center [715, 417] width 259 height 28
drag, startPoint x: 1118, startPoint y: 355, endPoint x: 1118, endPoint y: 367, distance: 12.0
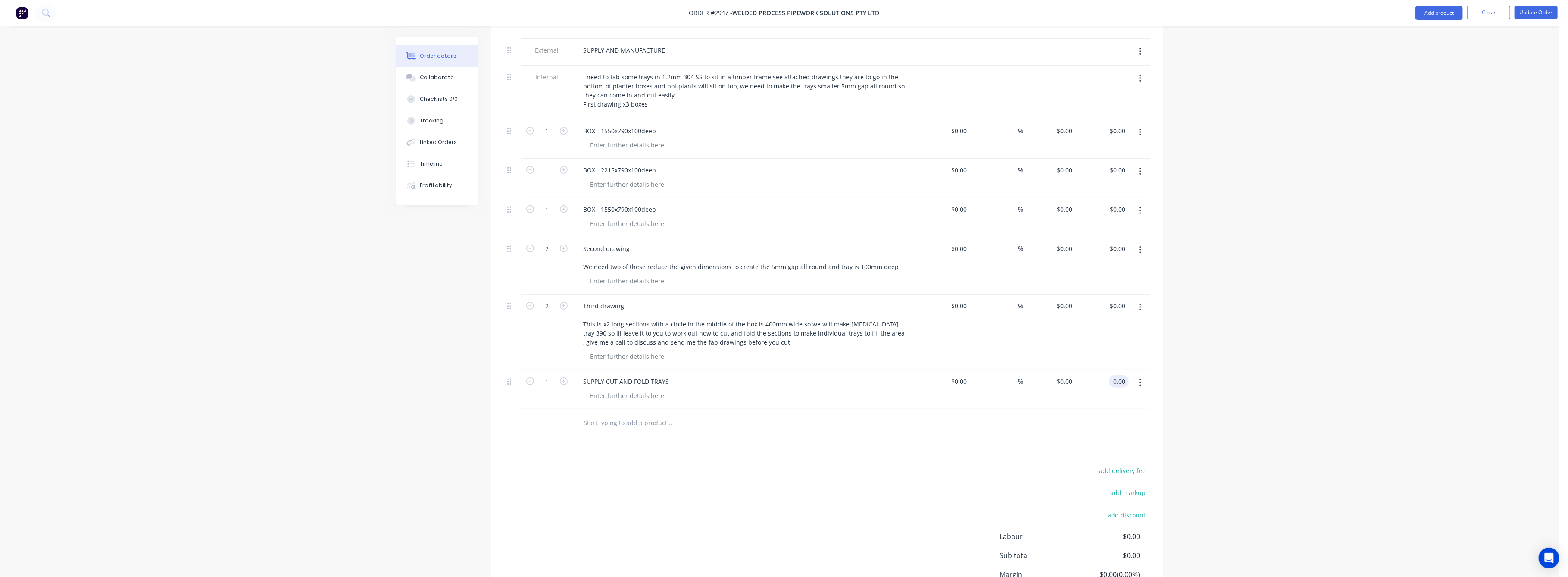
click at [1118, 375] on input "0.00" at bounding box center [1121, 382] width 17 height 12
type input "4754"
type input "$4,754.00"
drag, startPoint x: 1253, startPoint y: 406, endPoint x: 1257, endPoint y: 409, distance: 5.0
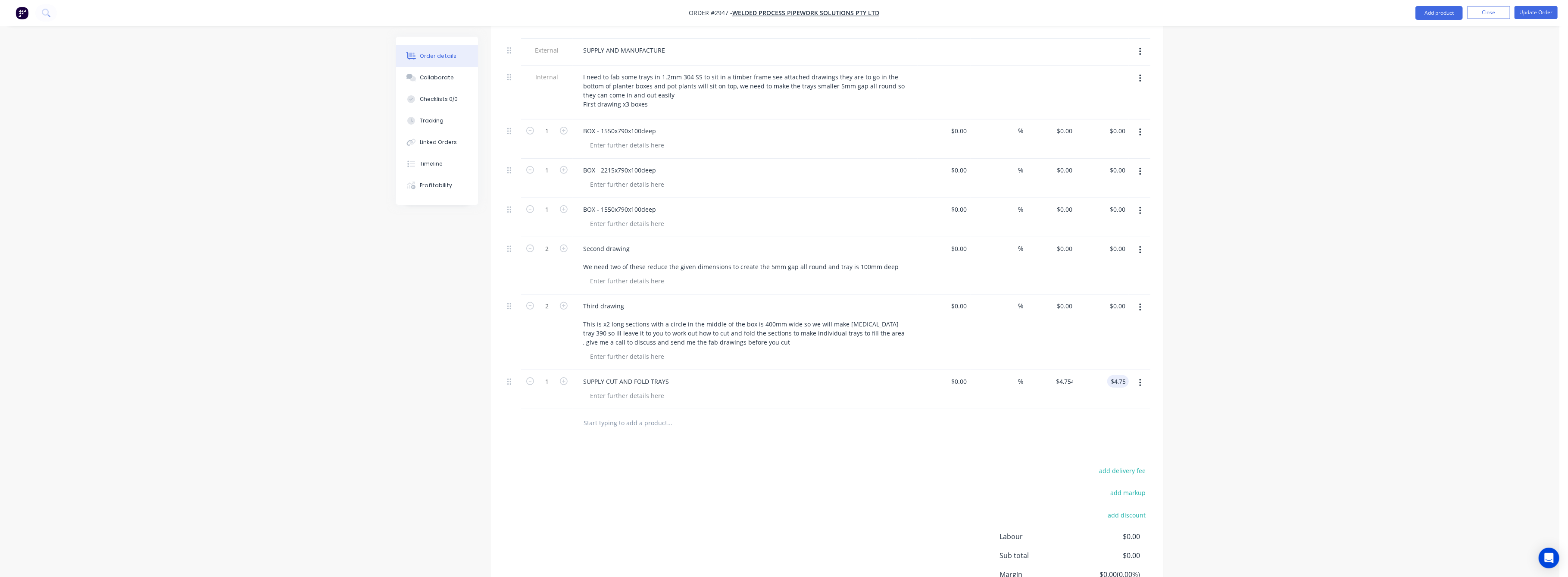
click at [1255, 406] on div "Order details Collaborate Checklists 0/0 Tracking Linked Orders Timeline Profit…" at bounding box center [780, 156] width 1559 height 1003
click at [1529, 13] on button "Update Order" at bounding box center [1536, 12] width 43 height 13
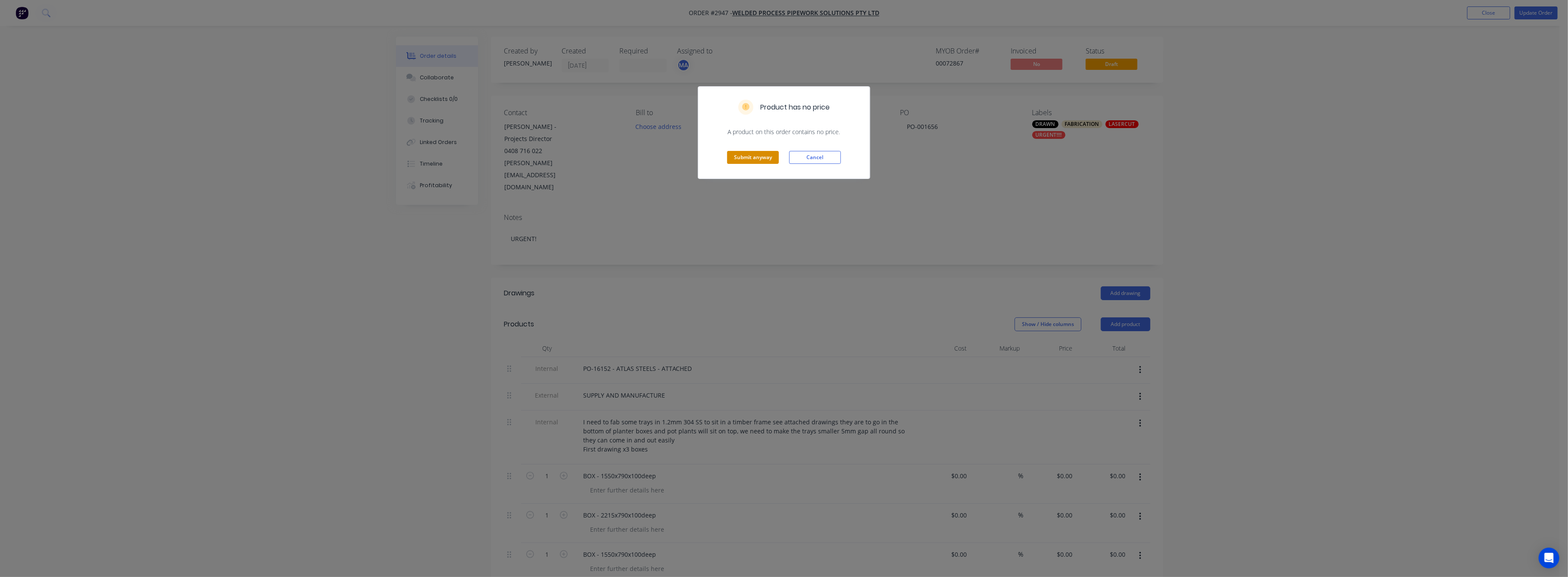
click at [754, 152] on button "Submit anyway" at bounding box center [753, 157] width 52 height 13
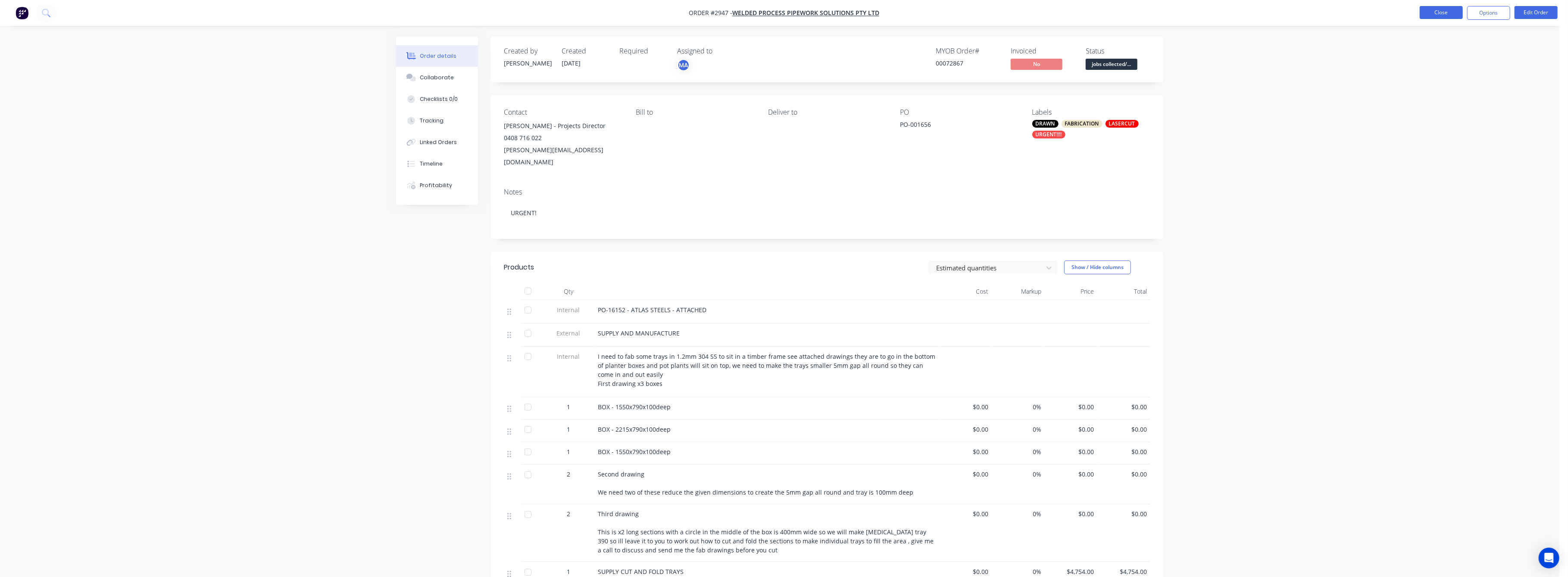
click at [1446, 14] on button "Close" at bounding box center [1441, 12] width 43 height 13
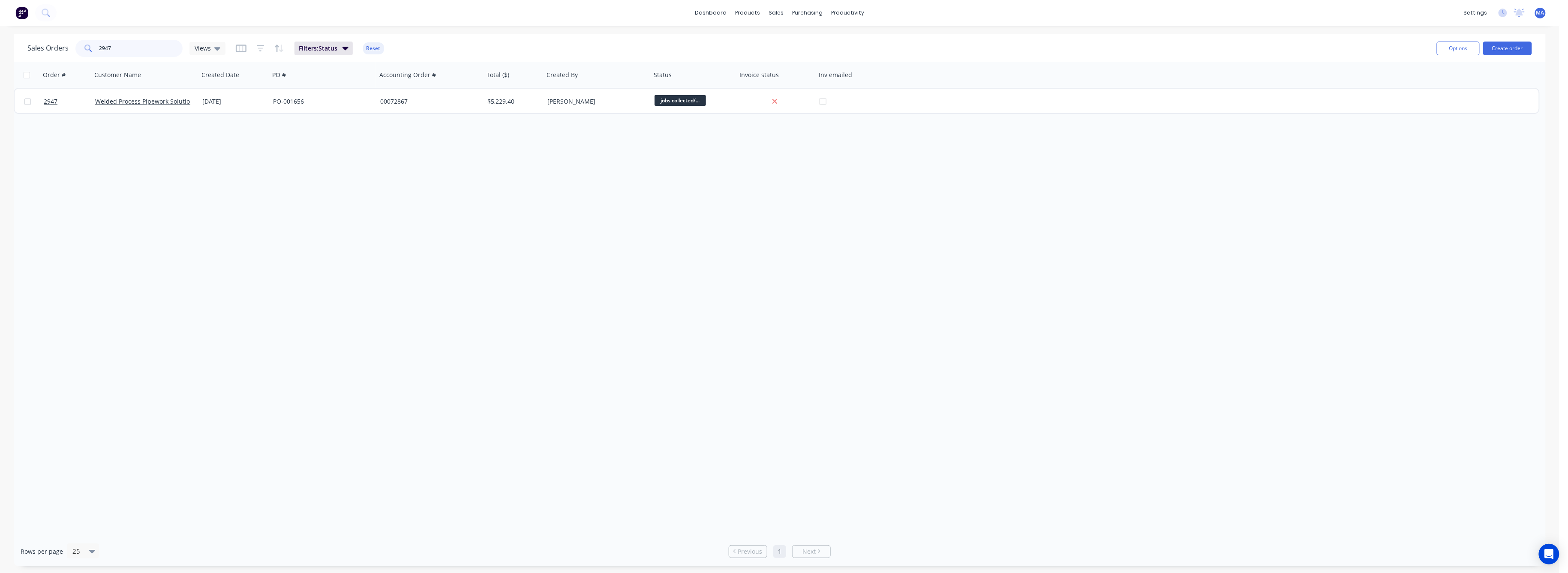
drag, startPoint x: 111, startPoint y: 46, endPoint x: 140, endPoint y: 88, distance: 51.0
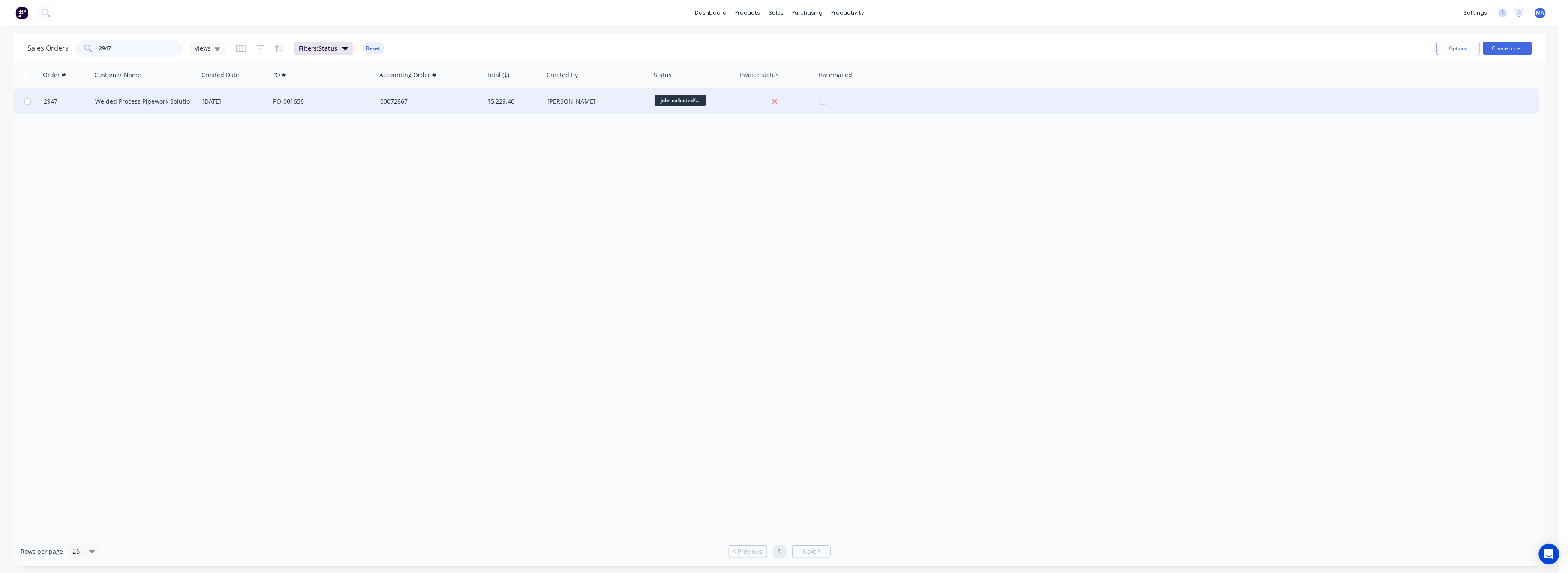
click at [79, 52] on div "2947" at bounding box center [129, 48] width 107 height 17
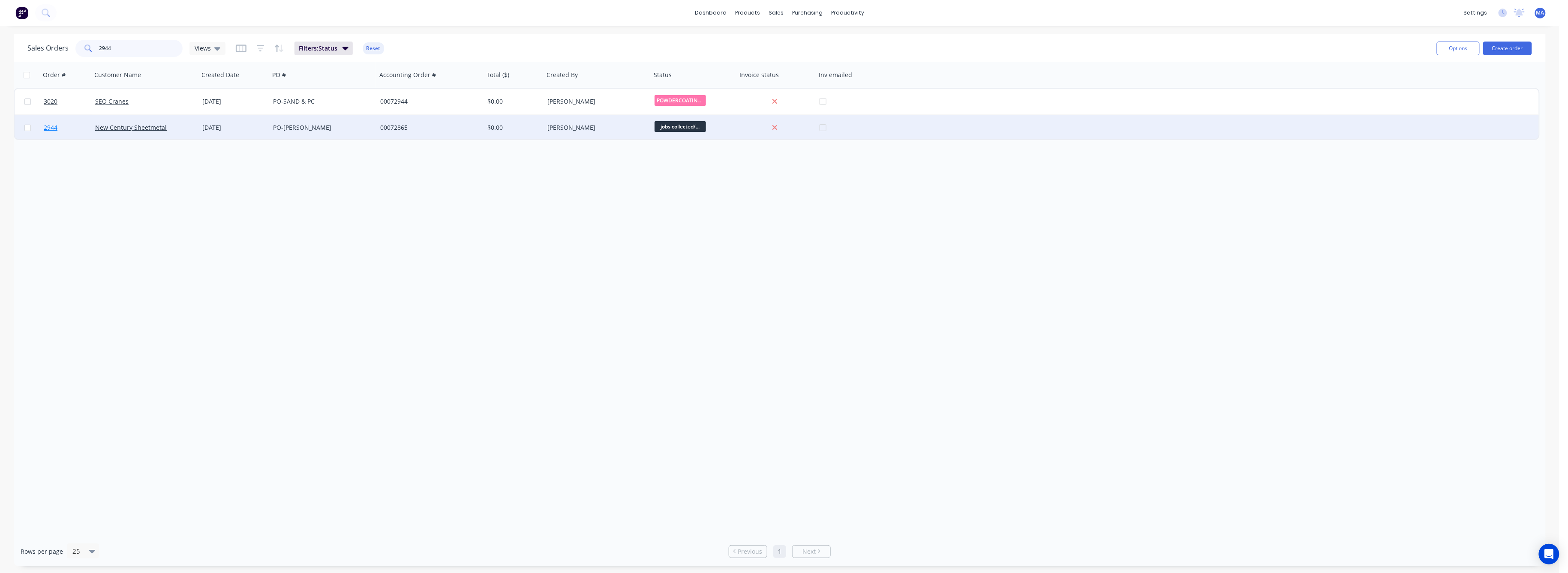
type input "2944"
click at [46, 127] on span "2944" at bounding box center [51, 128] width 14 height 9
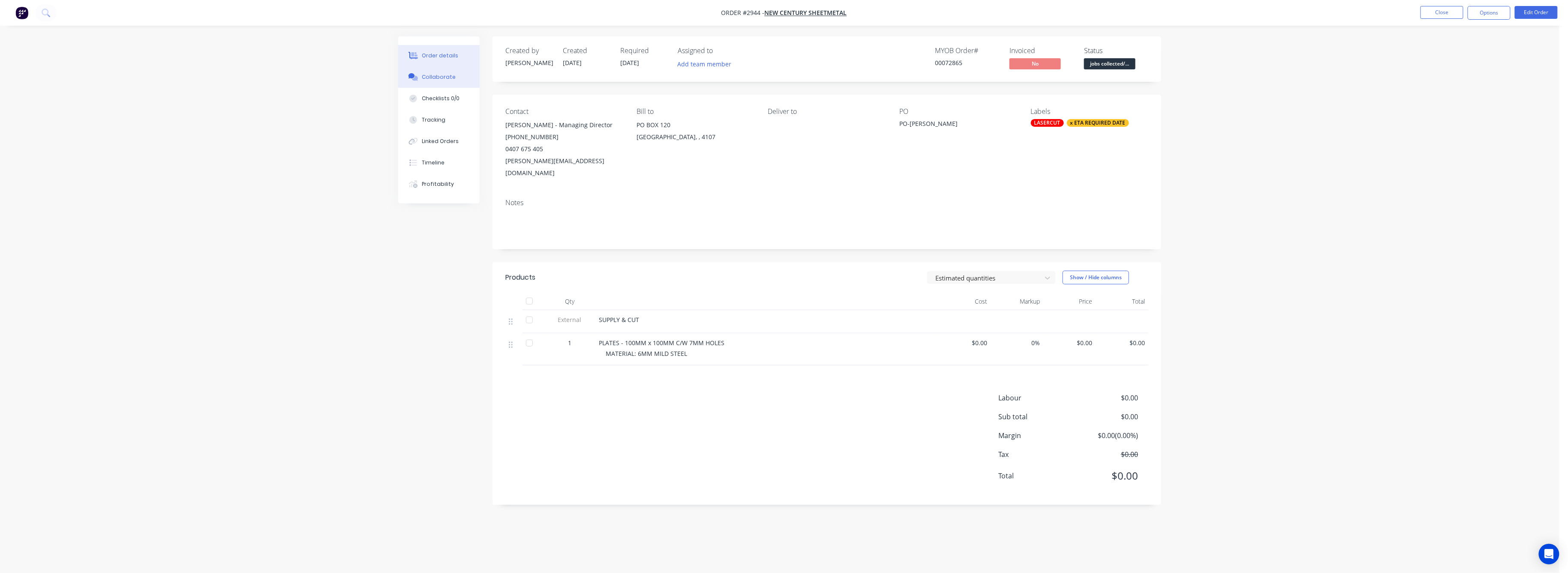
click at [438, 77] on div "Collaborate" at bounding box center [439, 77] width 34 height 8
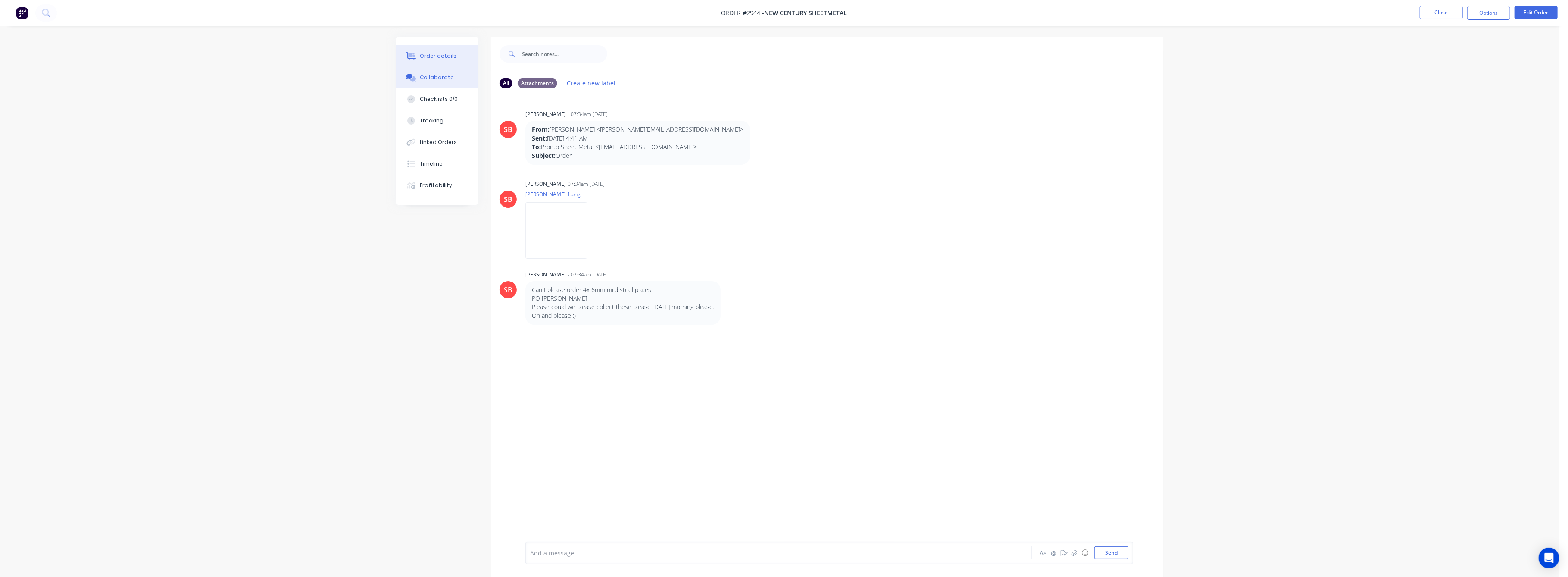
click at [440, 56] on div "Order details" at bounding box center [439, 56] width 37 height 8
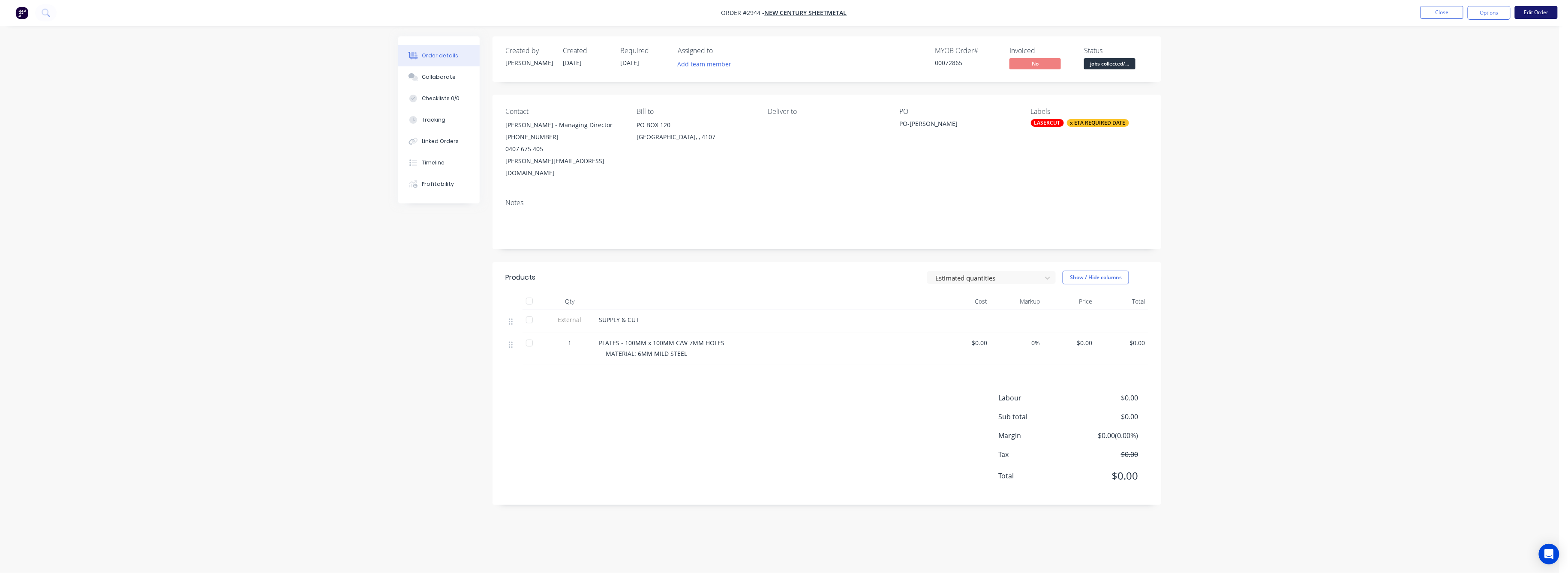
click at [1531, 9] on button "Edit Order" at bounding box center [1536, 12] width 43 height 13
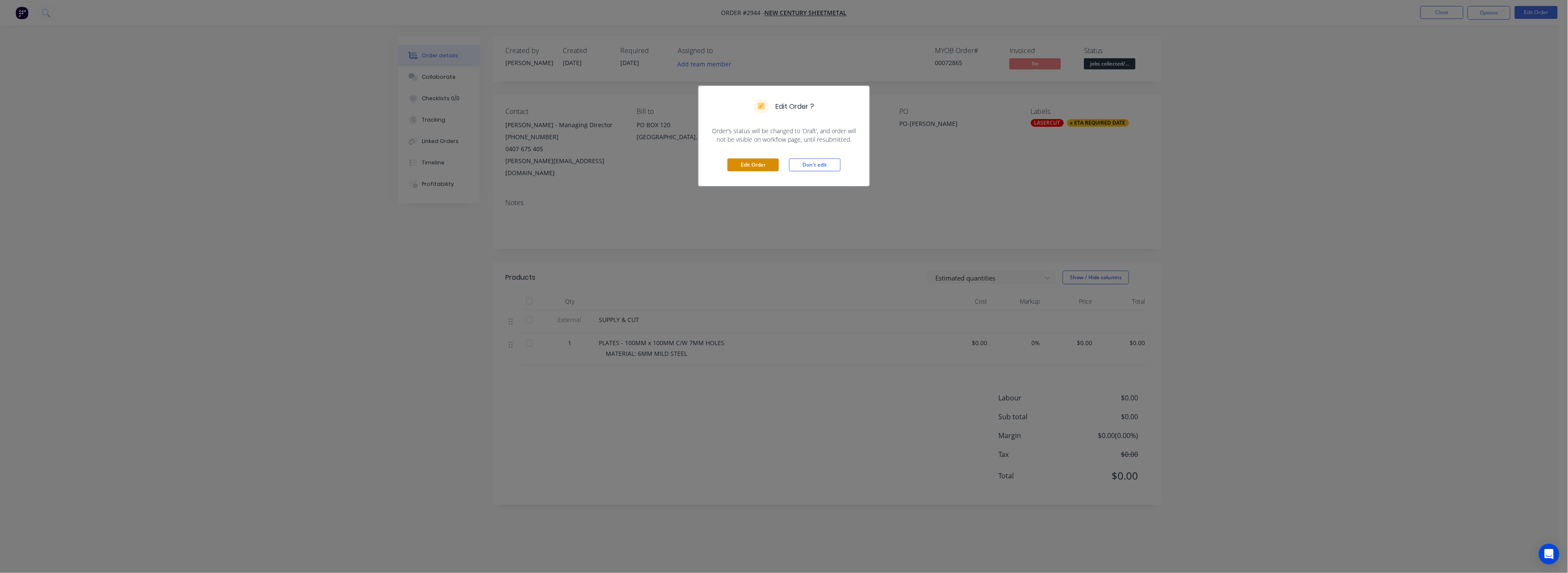
click at [757, 166] on button "Edit Order" at bounding box center [753, 165] width 52 height 13
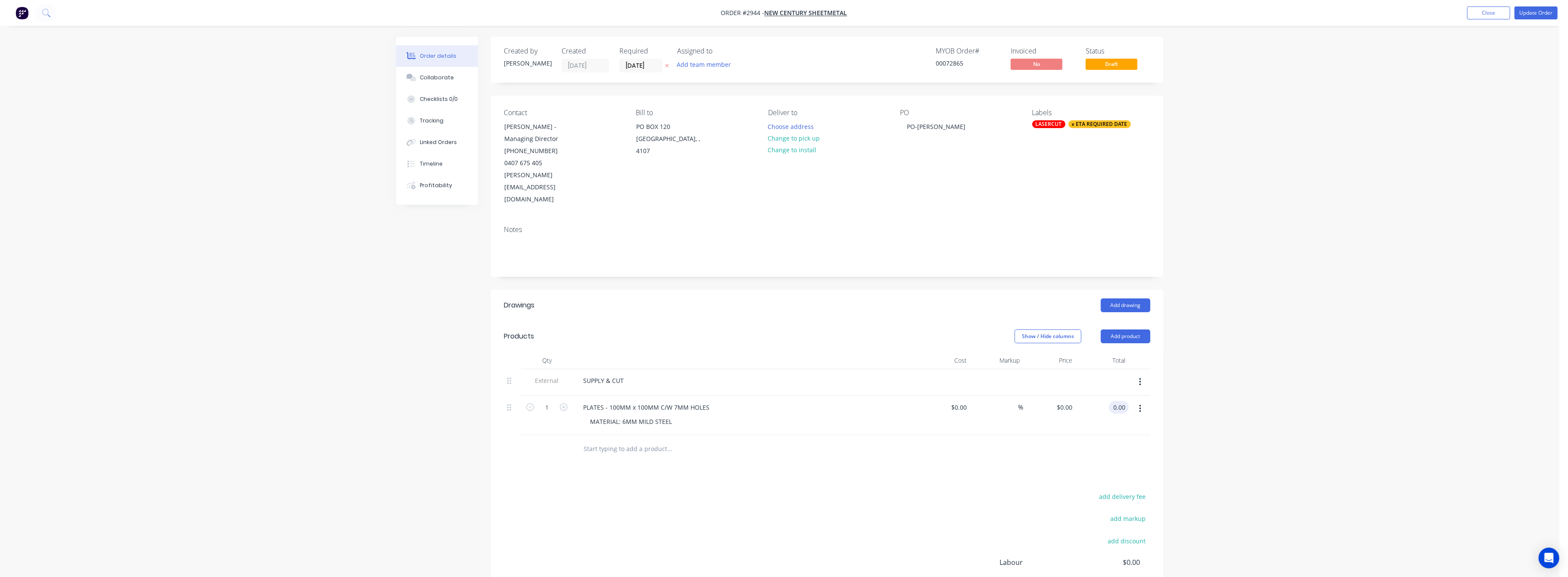
drag, startPoint x: 1118, startPoint y: 385, endPoint x: 1127, endPoint y: 411, distance: 27.5
click at [1119, 401] on input "0.00" at bounding box center [1121, 407] width 17 height 12
type input "75"
type input "$75.00"
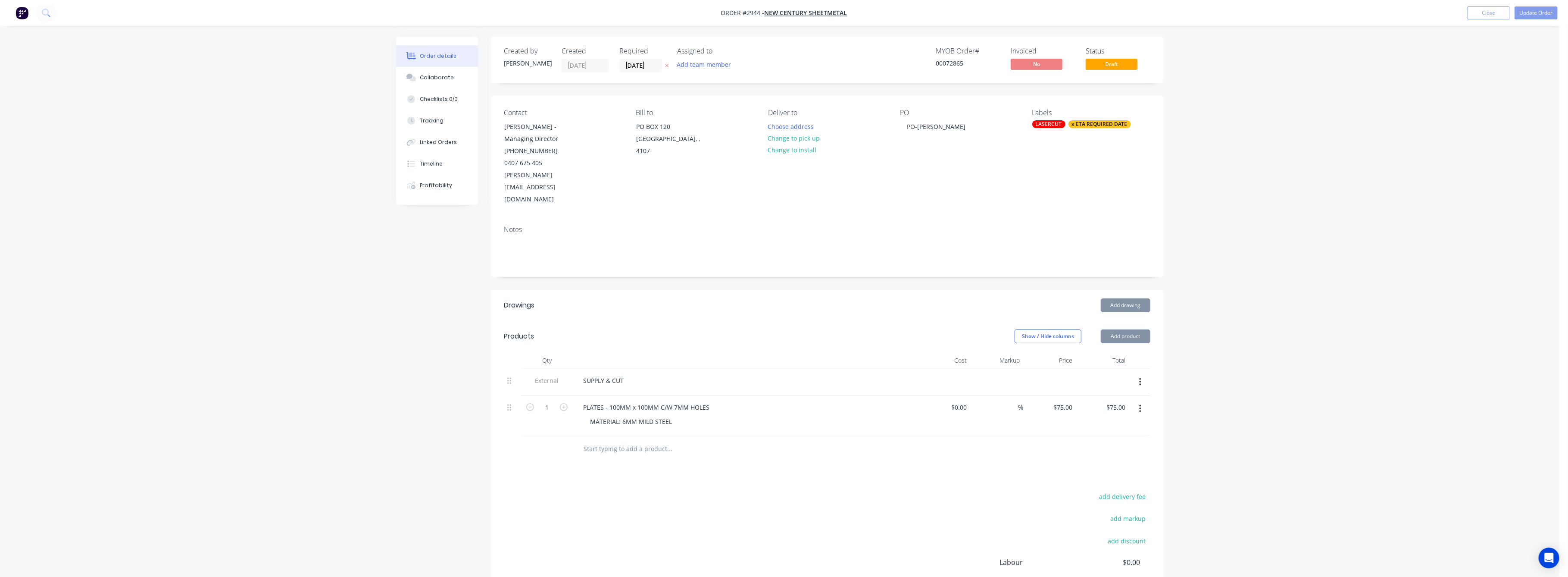
drag, startPoint x: 1270, startPoint y: 415, endPoint x: 1353, endPoint y: 379, distance: 90.5
click at [1272, 413] on div "Order details Collaborate Checklists 0/0 Tracking Linked Orders Timeline Profit…" at bounding box center [780, 341] width 1559 height 683
click at [561, 403] on icon "button" at bounding box center [564, 407] width 8 height 8
type input "2"
type input "$150.00"
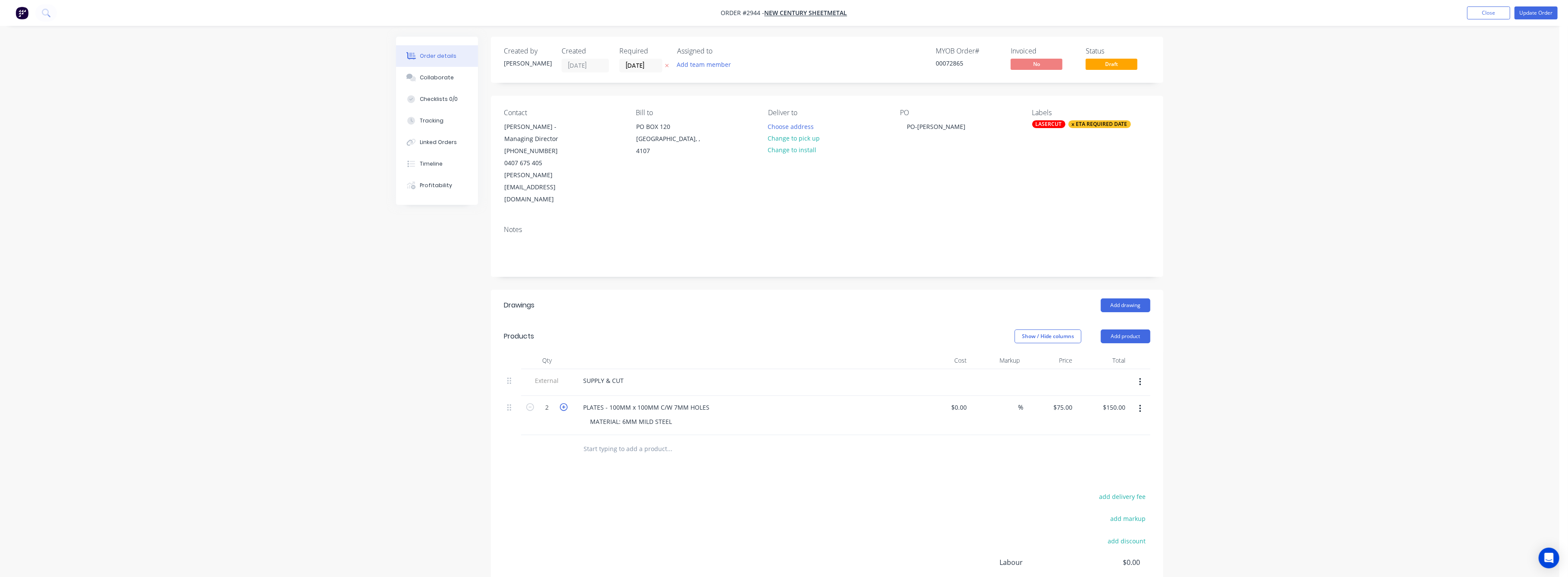
click at [561, 403] on icon "button" at bounding box center [564, 407] width 8 height 8
type input "3"
type input "$225.00"
click at [561, 403] on icon "button" at bounding box center [564, 407] width 8 height 8
type input "4"
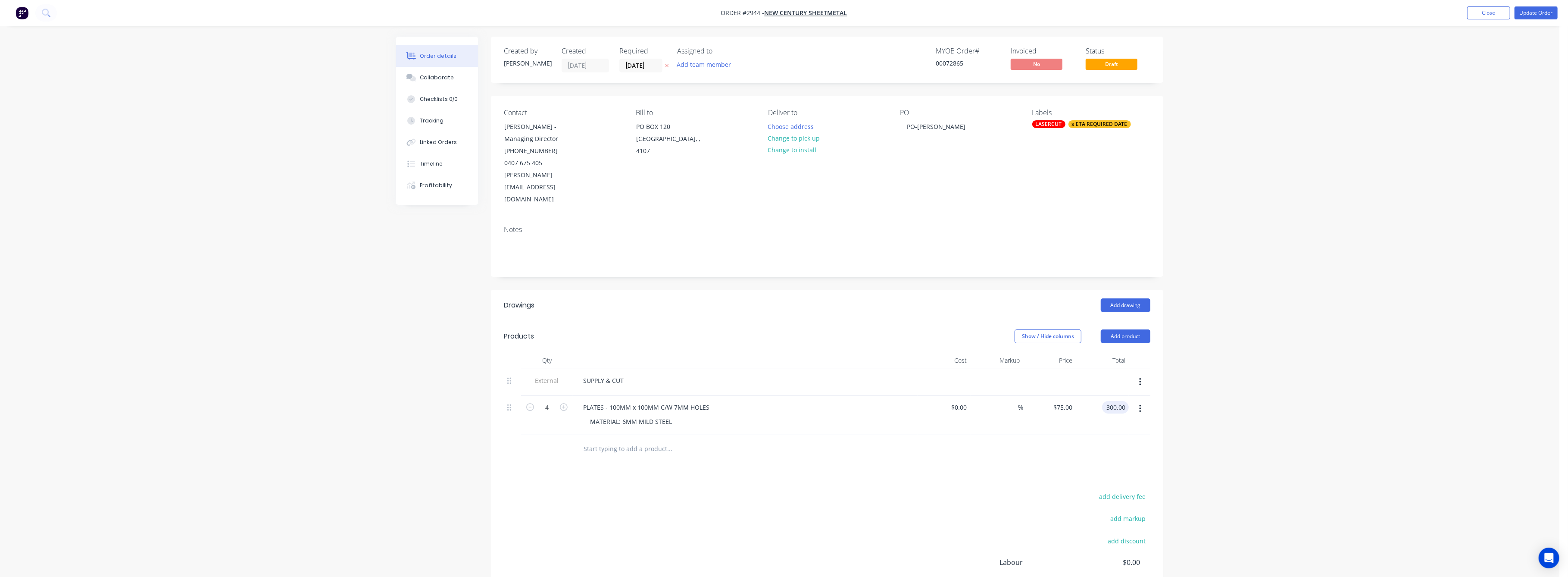
click at [1122, 401] on input "300.00" at bounding box center [1117, 407] width 23 height 12
type input "75"
type input "$18.75"
type input "$75.00"
drag, startPoint x: 1280, startPoint y: 394, endPoint x: 1449, endPoint y: 309, distance: 189.2
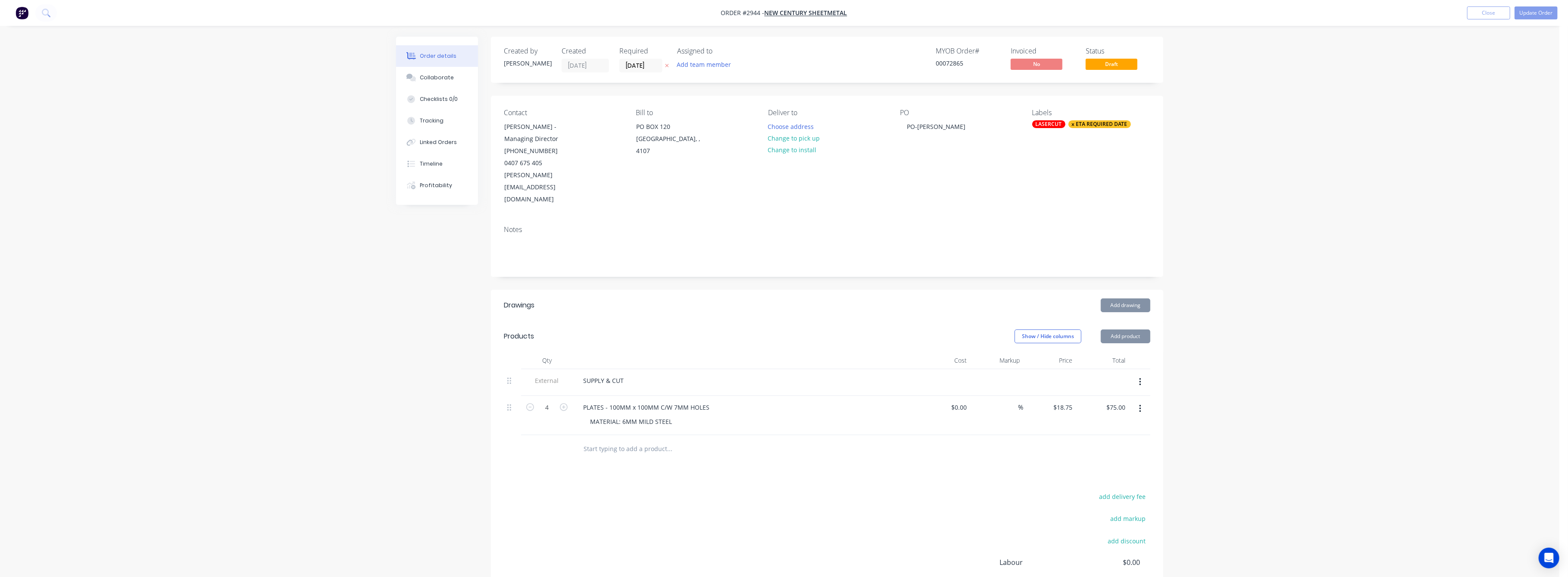
click at [1308, 372] on div "Order details Collaborate Checklists 0/0 Tracking Linked Orders Timeline Profit…" at bounding box center [780, 341] width 1559 height 683
drag, startPoint x: 1529, startPoint y: 6, endPoint x: 1520, endPoint y: 21, distance: 17.5
click at [1530, 7] on button "Update Order" at bounding box center [1536, 13] width 43 height 13
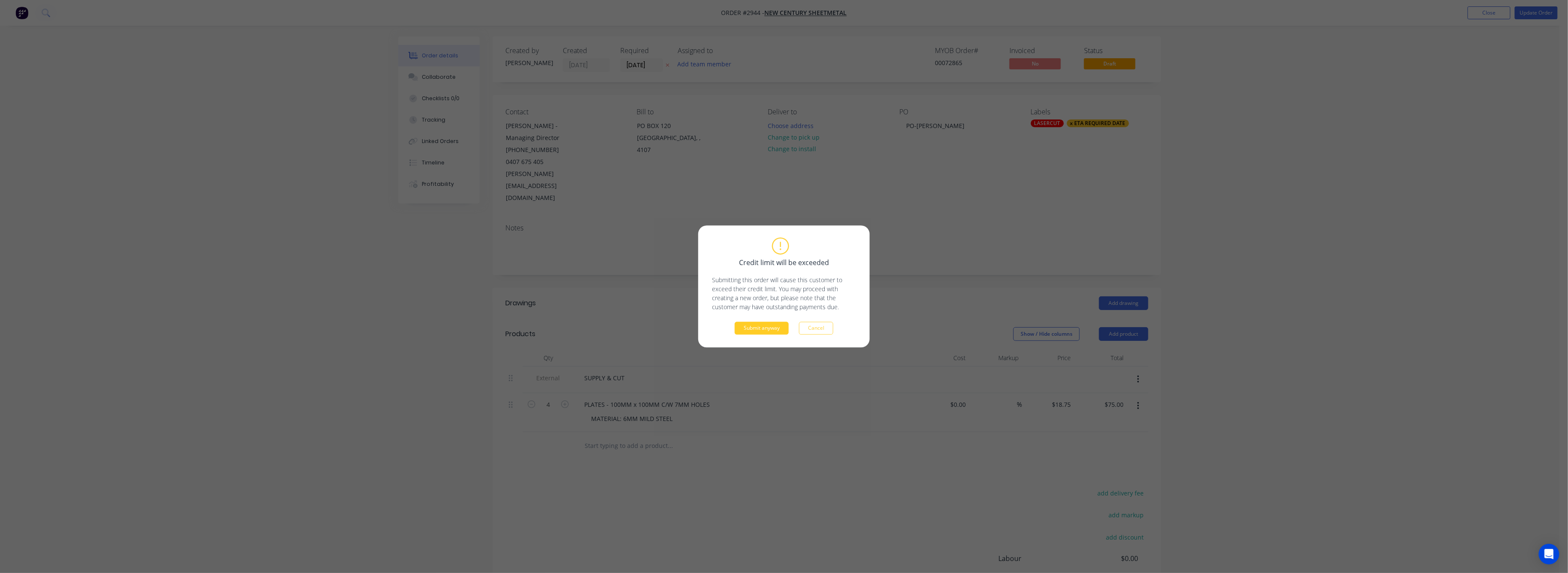
click at [766, 327] on button "Submit anyway" at bounding box center [761, 328] width 54 height 13
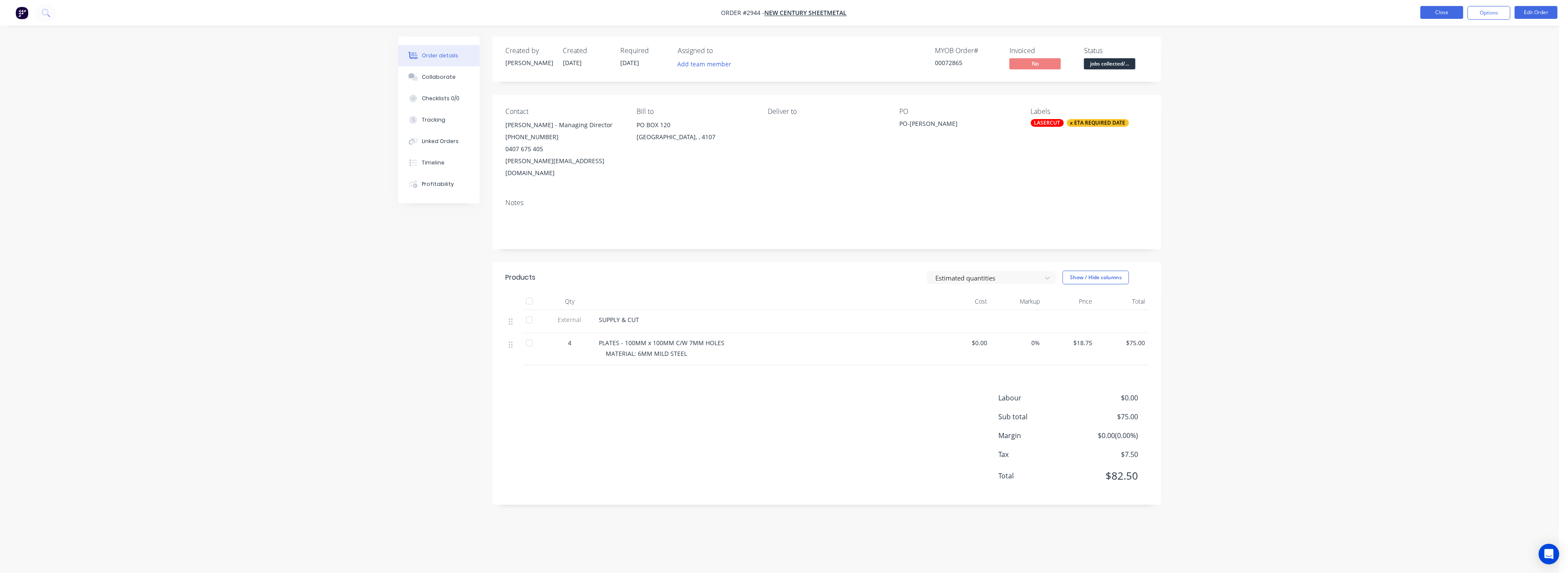
click at [1449, 6] on button "Close" at bounding box center [1442, 12] width 43 height 13
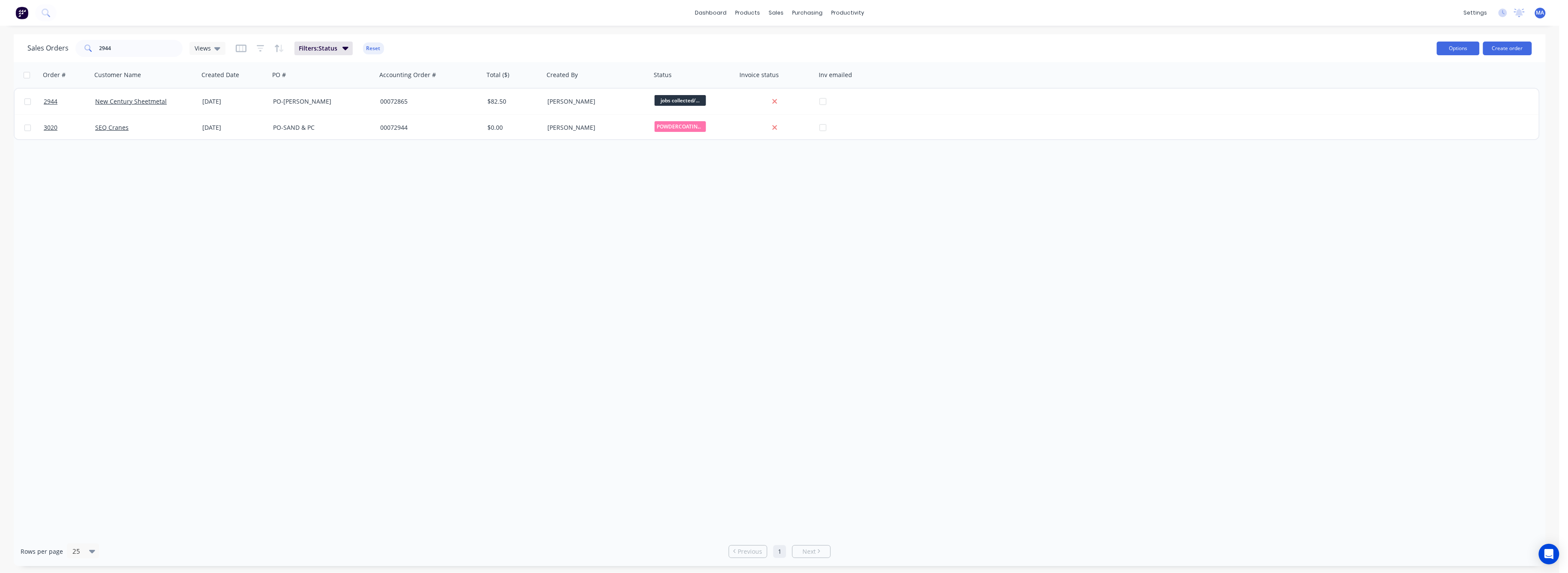
click at [1451, 43] on button "Options" at bounding box center [1458, 48] width 43 height 14
drag, startPoint x: 113, startPoint y: 47, endPoint x: 78, endPoint y: 58, distance: 36.7
click at [78, 58] on div "Sales Orders 2944 Views Filters: Status Reset" at bounding box center [729, 48] width 1402 height 21
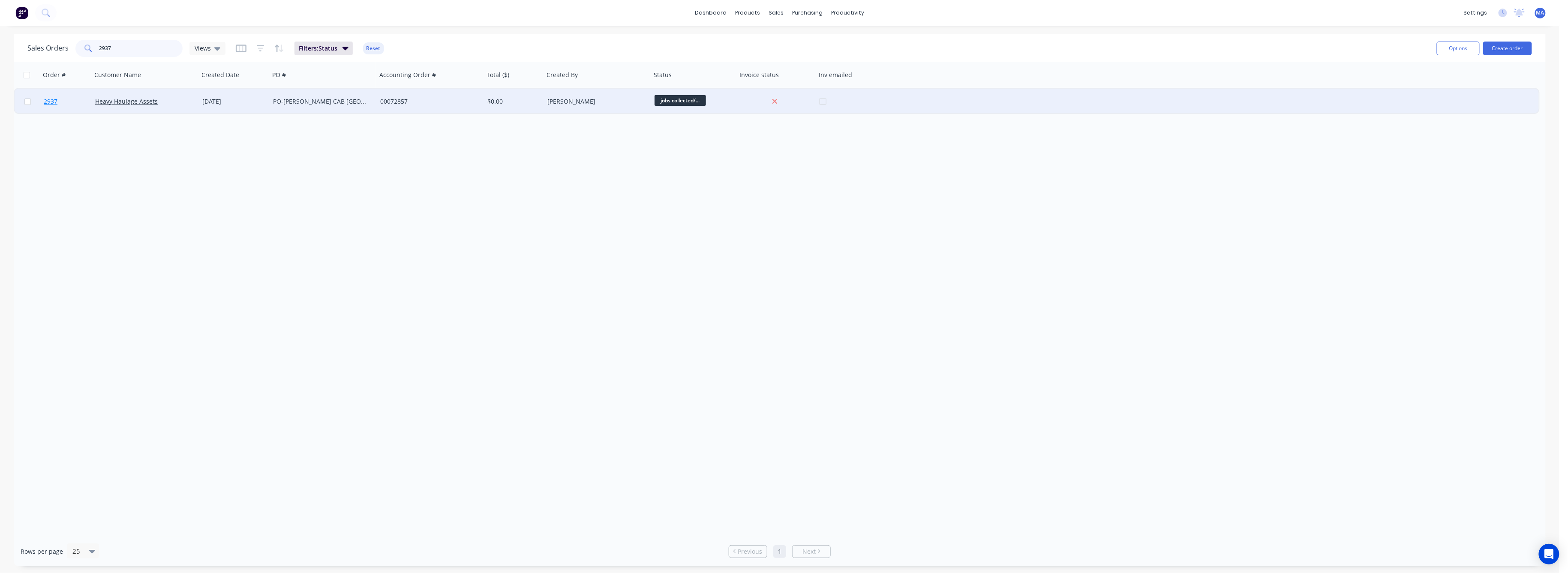
type input "2937"
click at [52, 99] on span "2937" at bounding box center [51, 102] width 14 height 9
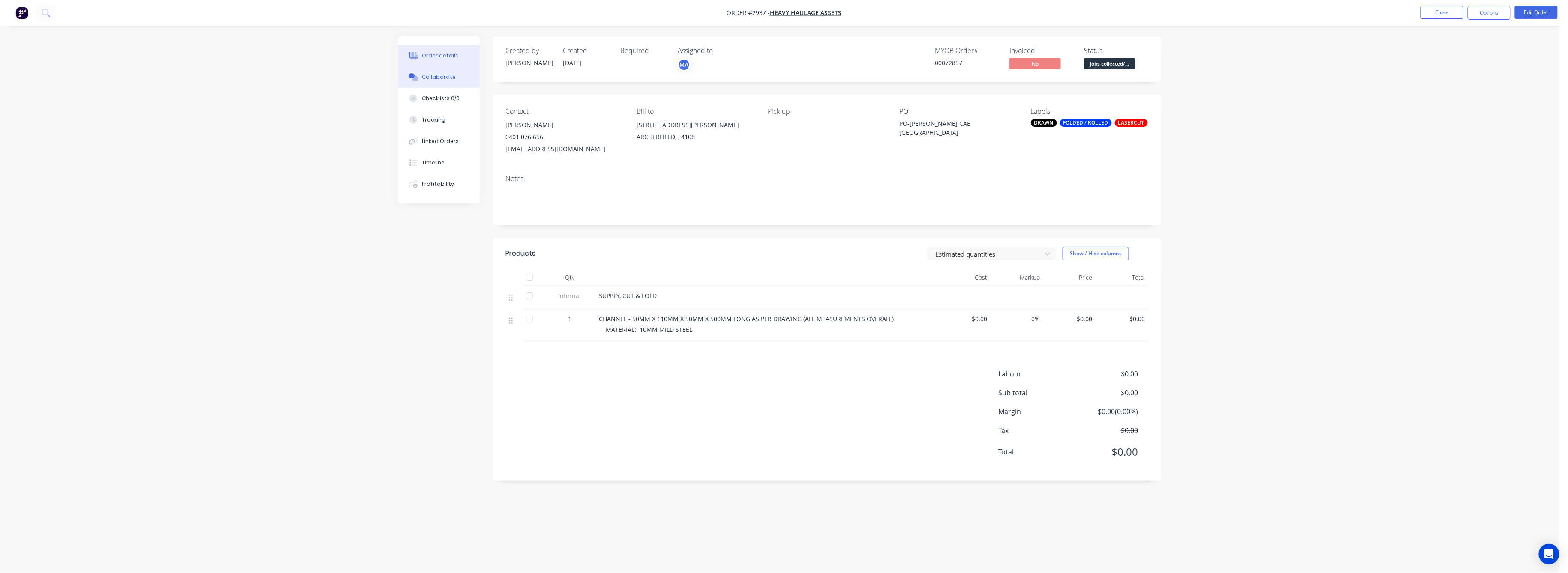
click at [441, 77] on div "Collaborate" at bounding box center [439, 77] width 34 height 8
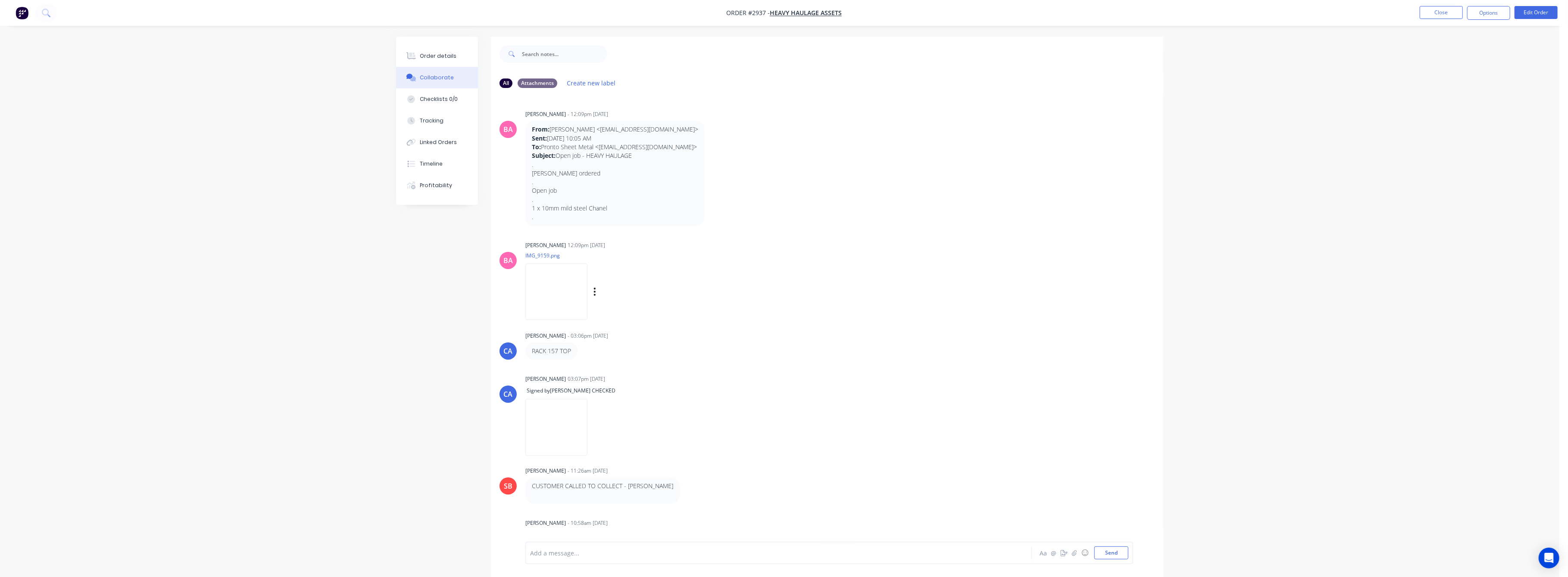
click at [565, 290] on img at bounding box center [556, 292] width 62 height 56
click at [428, 53] on div "Order details" at bounding box center [439, 56] width 37 height 8
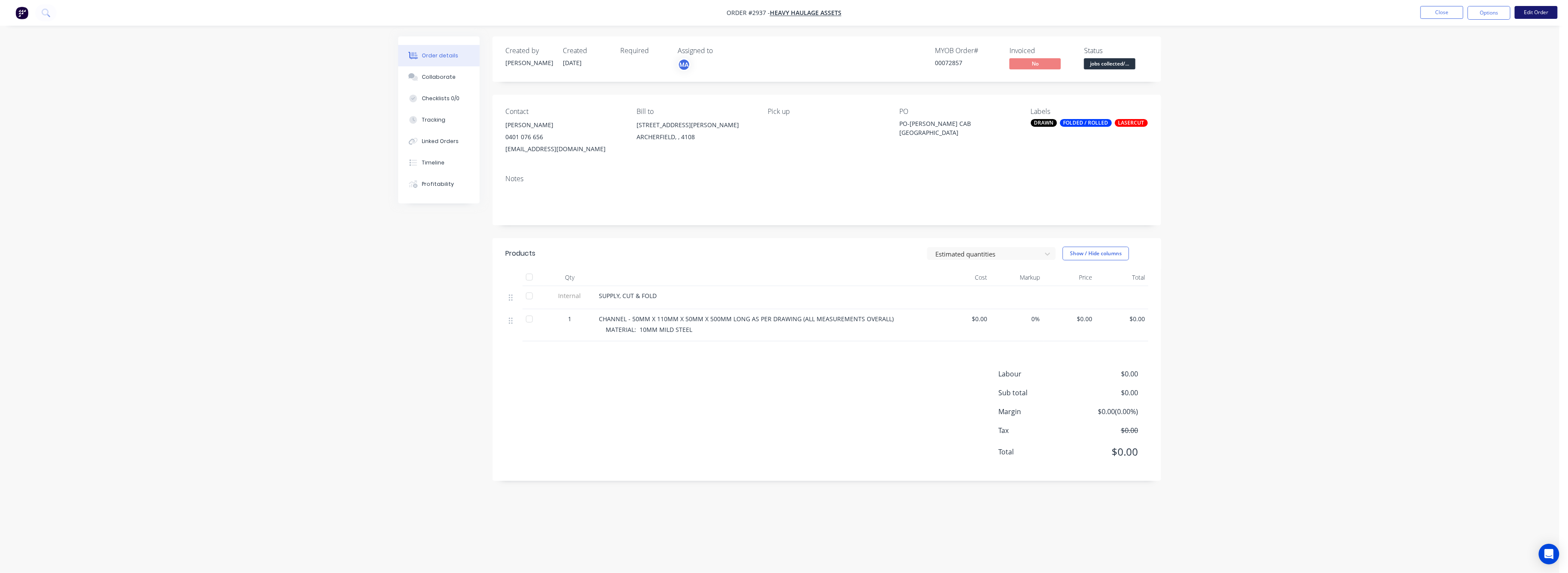
click at [1531, 14] on button "Edit Order" at bounding box center [1536, 12] width 43 height 13
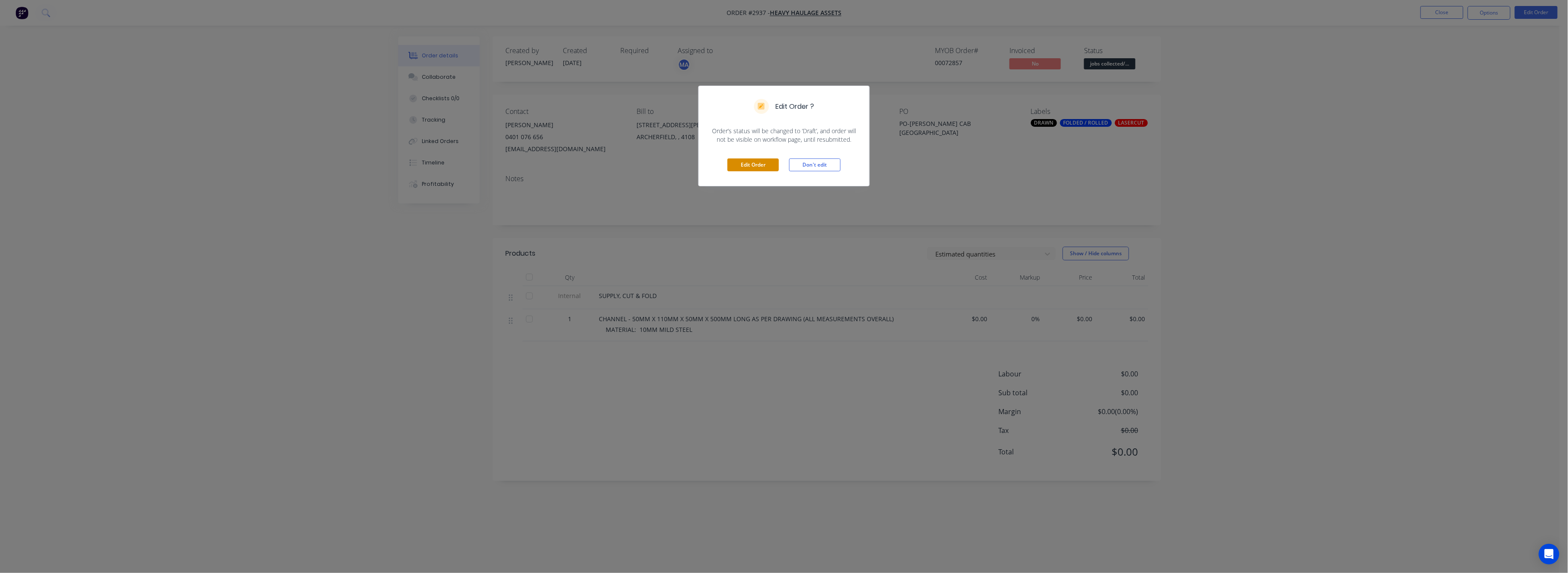
click at [751, 165] on button "Edit Order" at bounding box center [753, 165] width 52 height 13
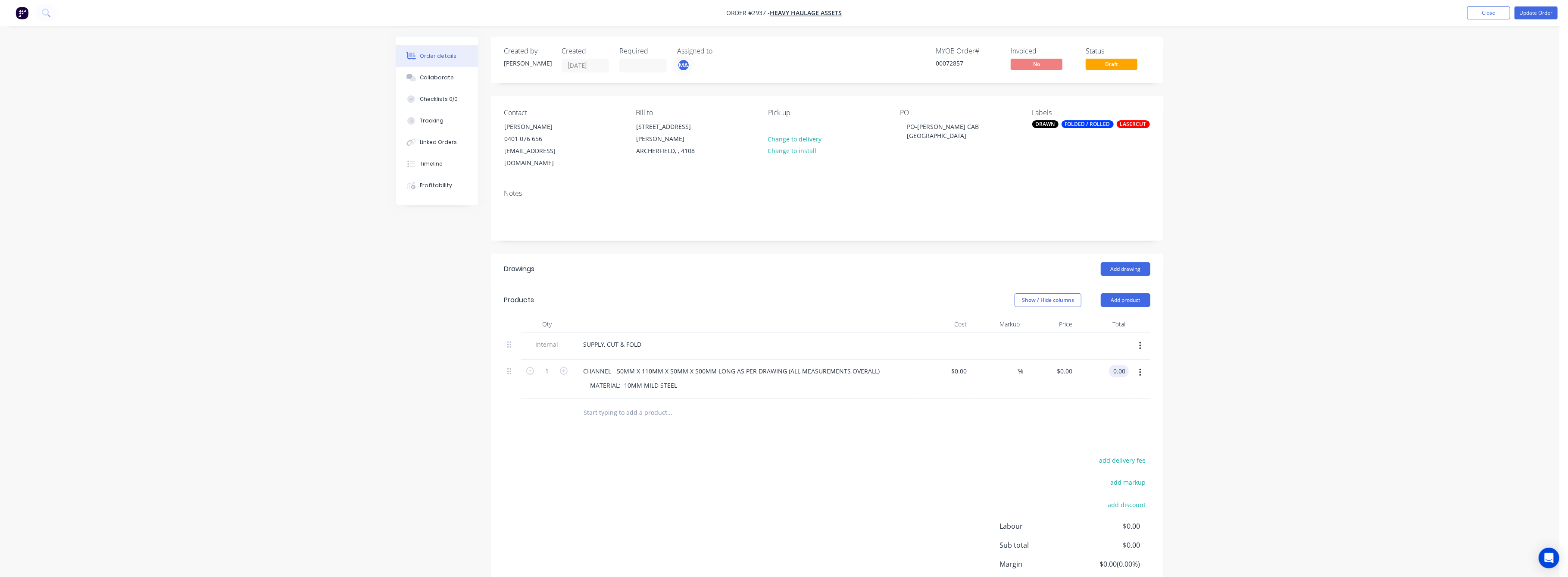
click at [1122, 365] on input "0.00" at bounding box center [1121, 371] width 17 height 12
type input "184"
type input "$184.00"
drag, startPoint x: 1312, startPoint y: 375, endPoint x: 1356, endPoint y: 344, distance: 53.8
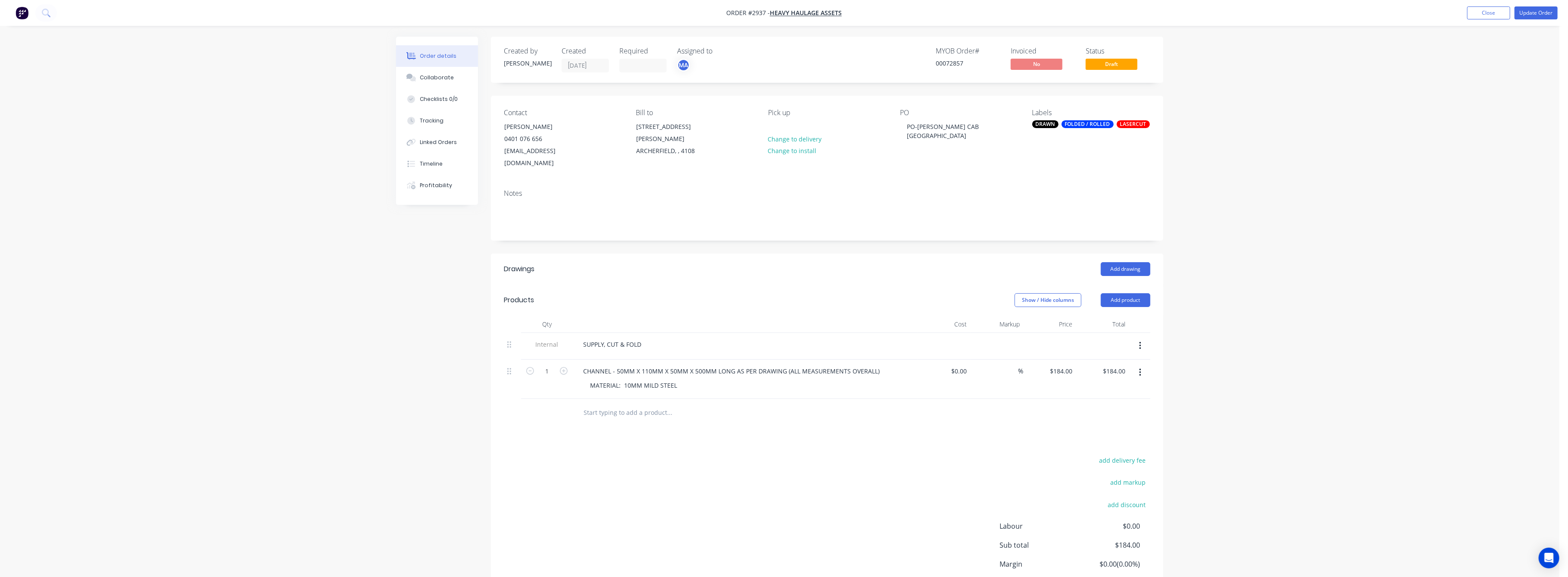
click at [1315, 372] on div "Order details Collaborate Checklists 0/0 Tracking Linked Orders Timeline Profit…" at bounding box center [780, 323] width 1559 height 647
click at [1536, 12] on button "Update Order" at bounding box center [1536, 13] width 43 height 13
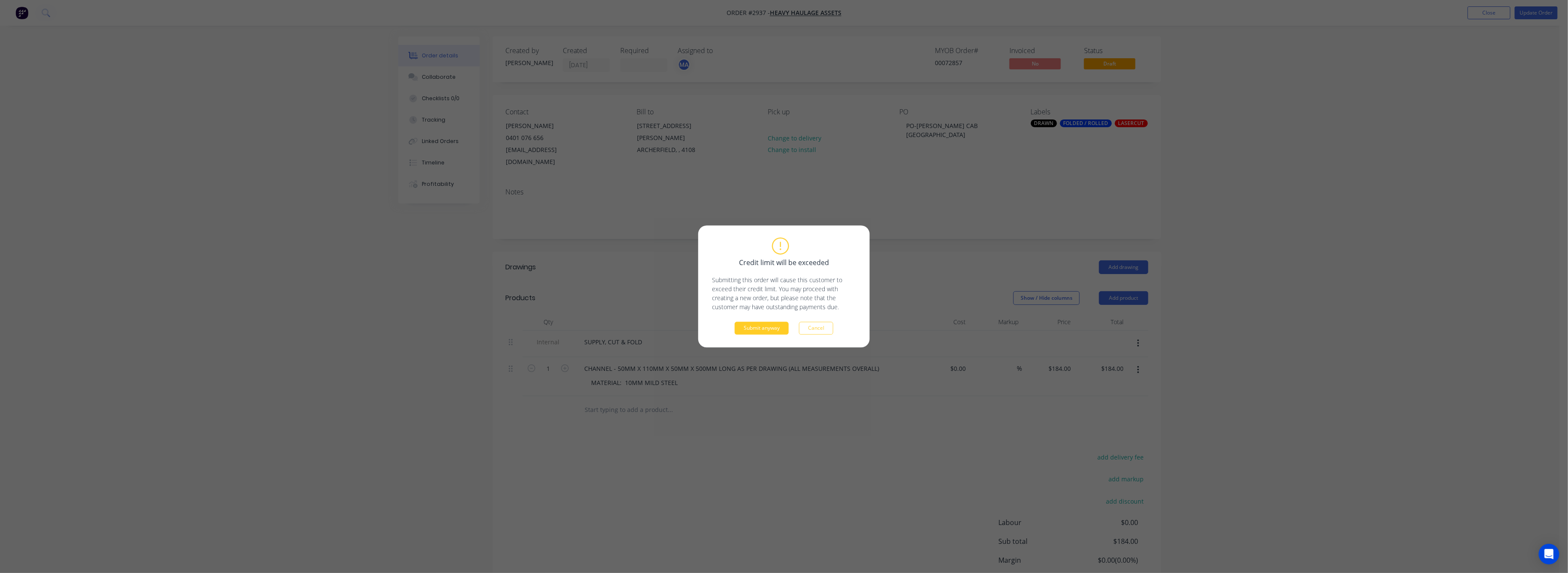
click at [778, 328] on button "Submit anyway" at bounding box center [761, 328] width 54 height 13
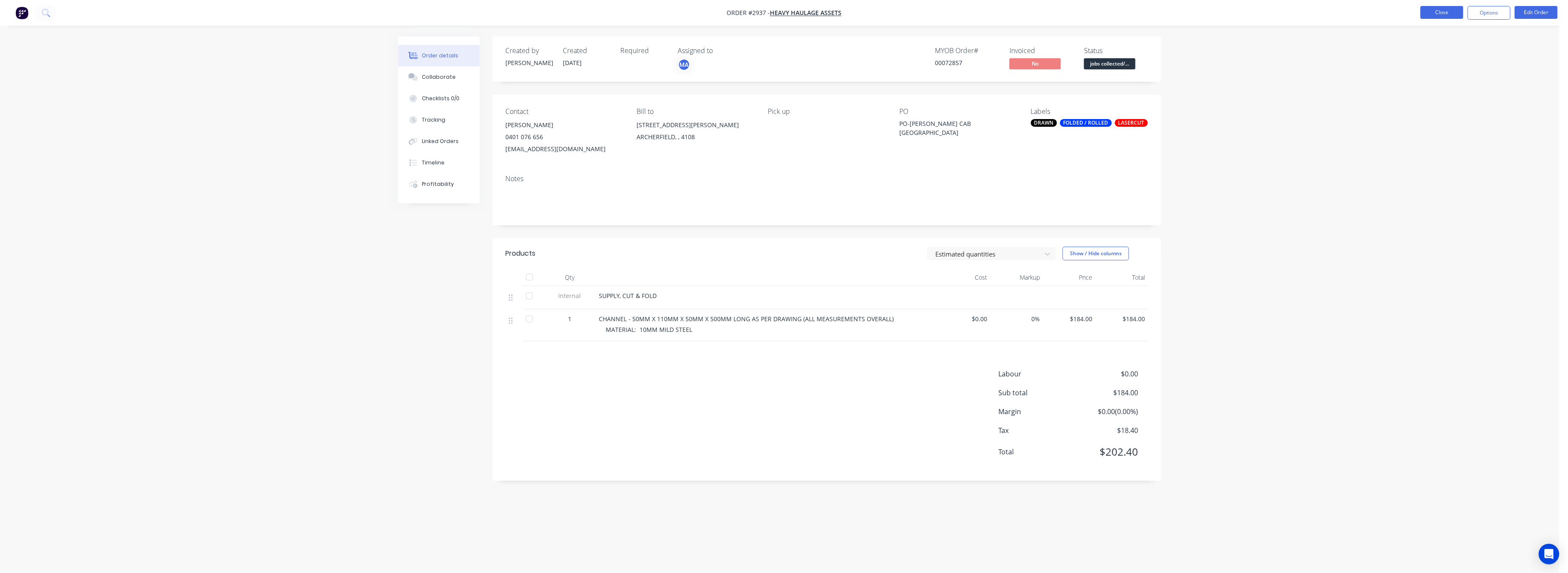
click at [1449, 13] on button "Close" at bounding box center [1442, 12] width 43 height 13
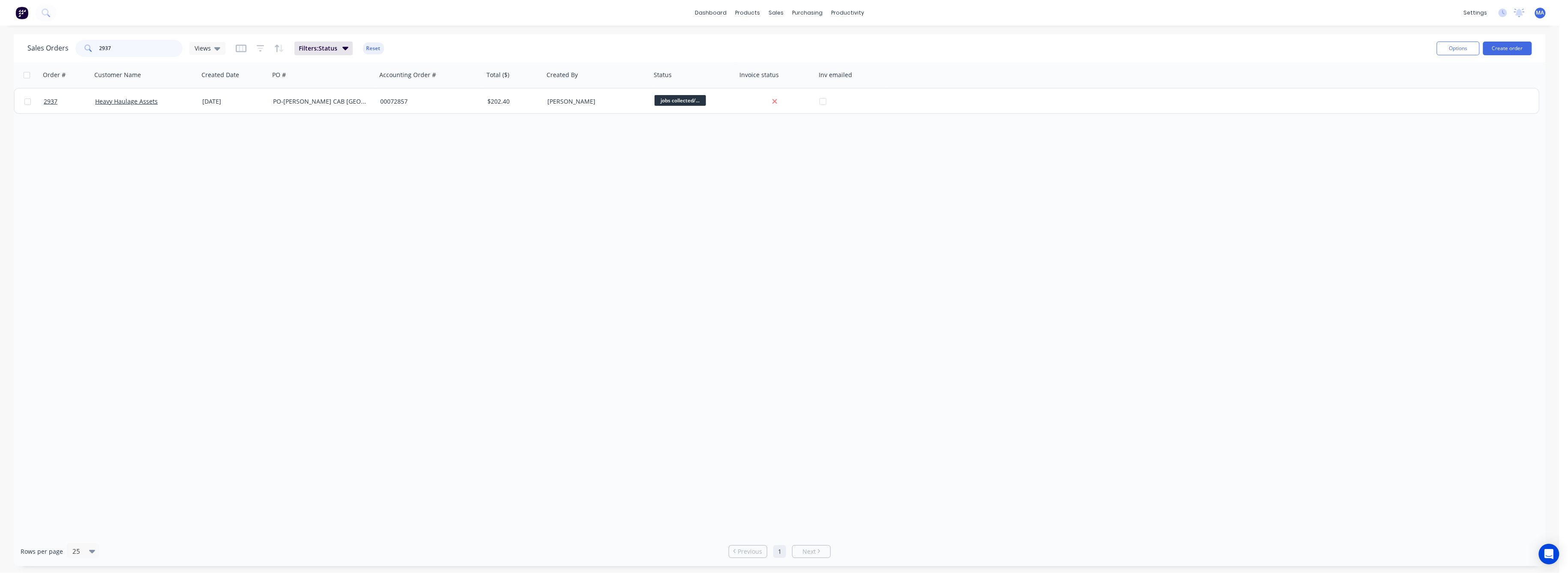
drag, startPoint x: 111, startPoint y: 50, endPoint x: 85, endPoint y: 57, distance: 26.9
click at [86, 55] on div "2937" at bounding box center [129, 48] width 107 height 17
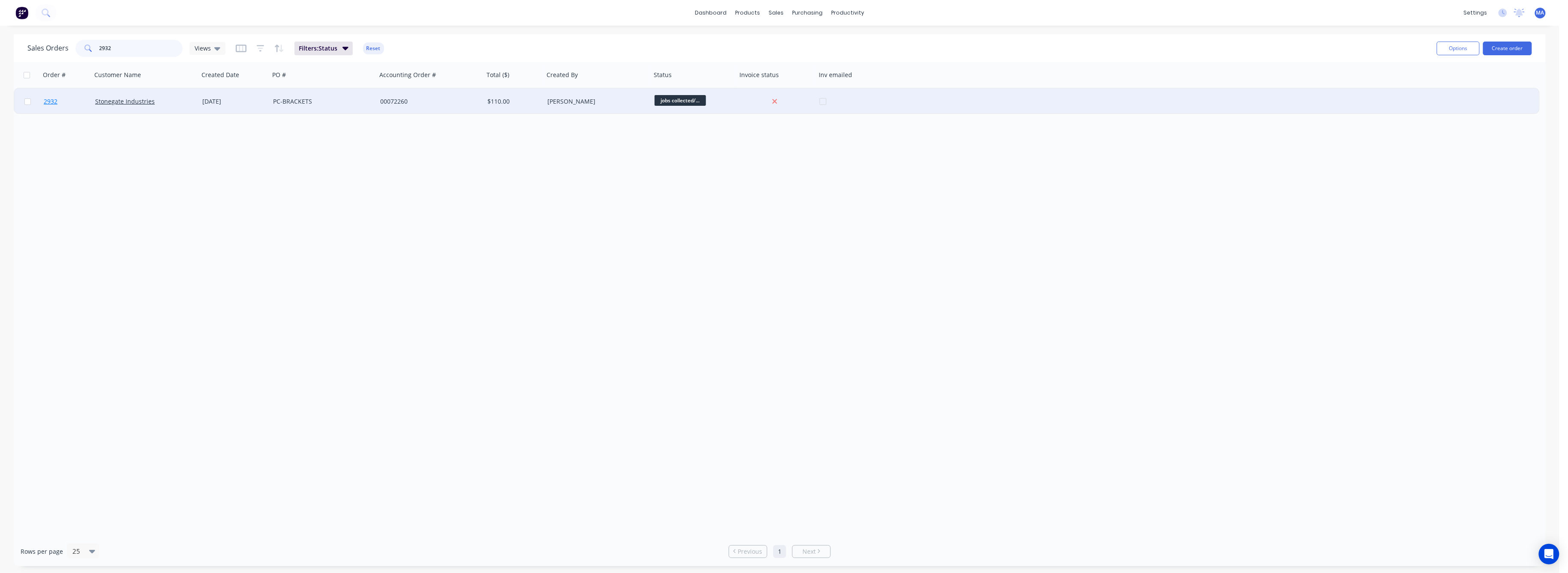
type input "2932"
click at [50, 99] on span "2932" at bounding box center [51, 102] width 14 height 9
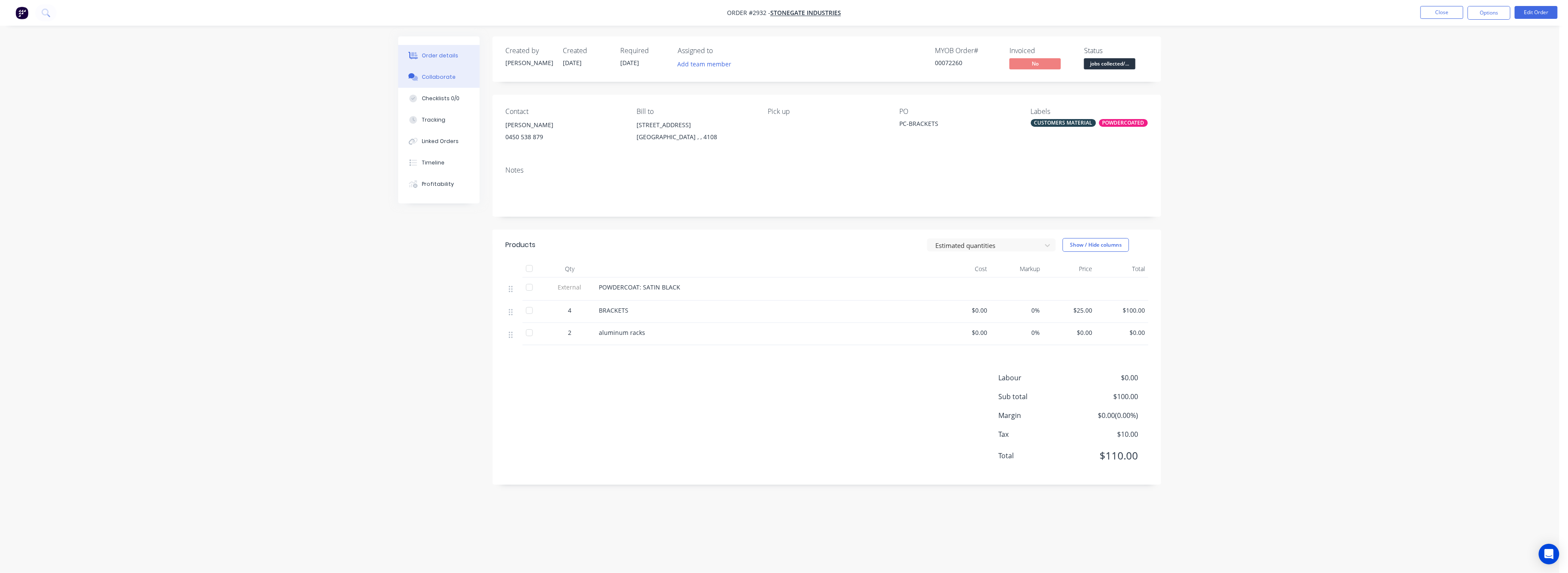
click at [438, 78] on div "Collaborate" at bounding box center [439, 77] width 34 height 8
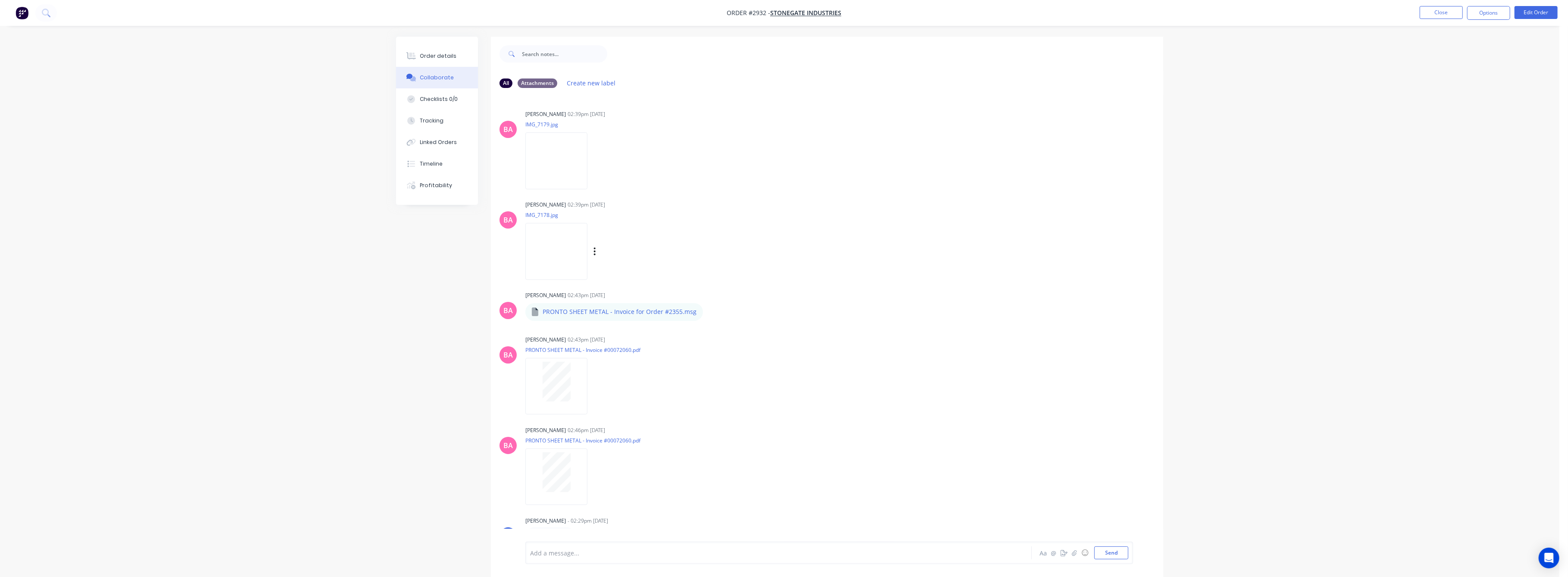
click at [574, 255] on img at bounding box center [556, 251] width 62 height 56
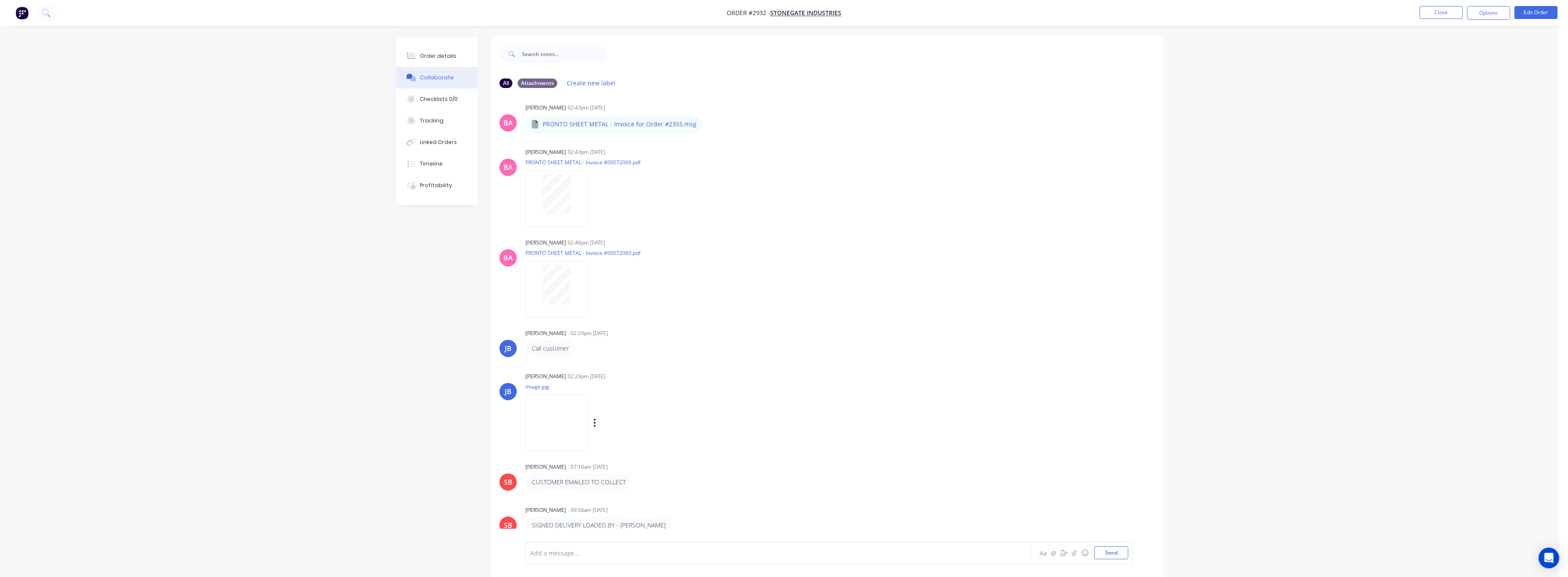
scroll to position [188, 0]
click at [584, 421] on img at bounding box center [556, 423] width 62 height 56
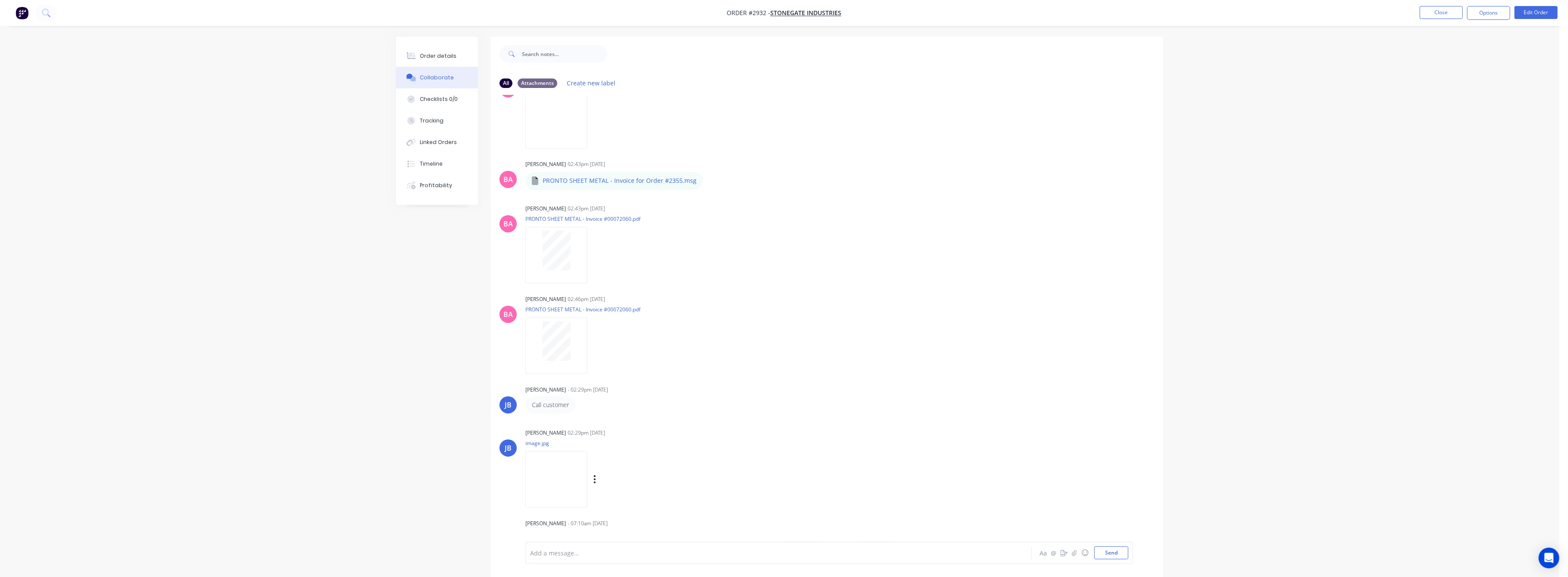
scroll to position [0, 0]
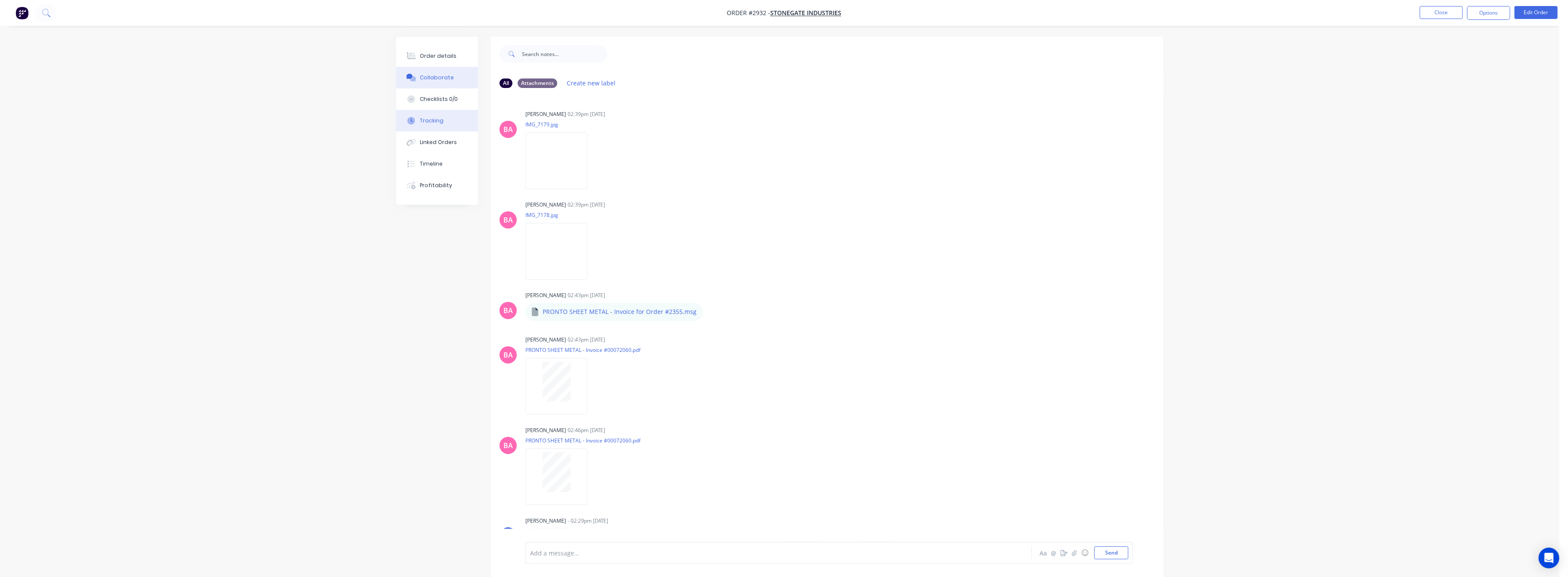
click at [441, 113] on button "Tracking" at bounding box center [437, 121] width 82 height 21
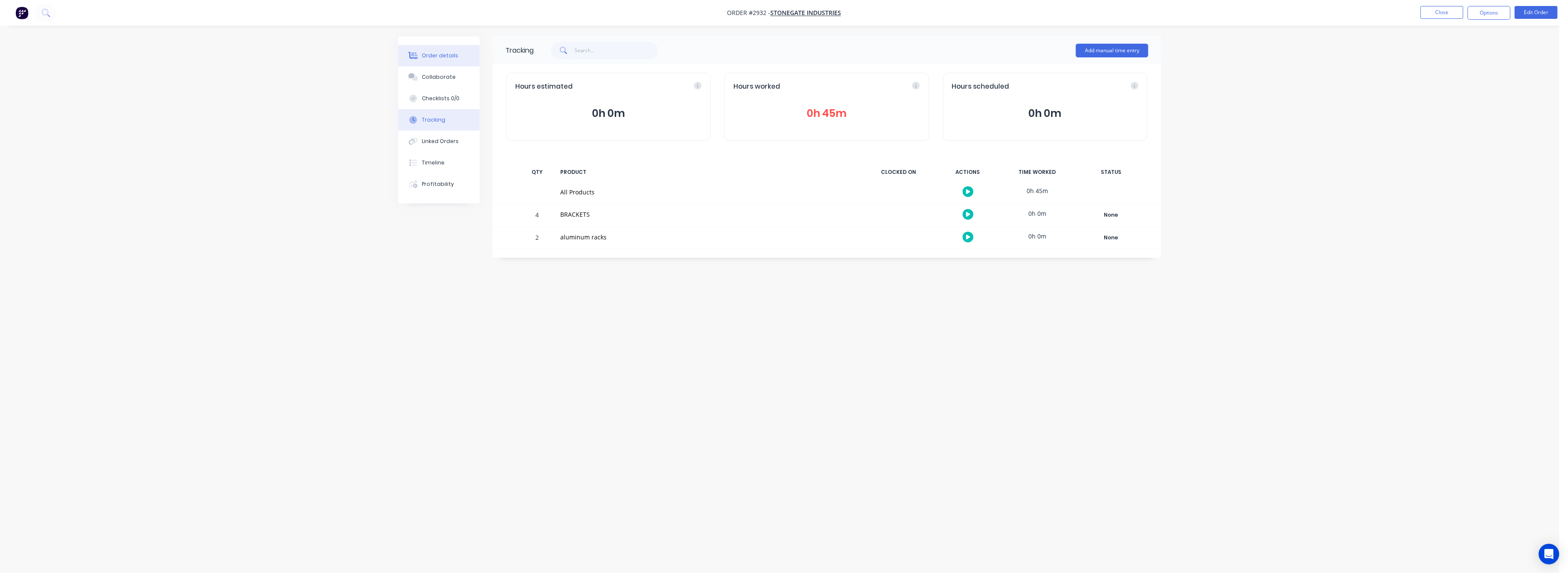
drag, startPoint x: 431, startPoint y: 55, endPoint x: 446, endPoint y: 66, distance: 18.6
click at [433, 56] on div "Order details" at bounding box center [441, 55] width 37 height 8
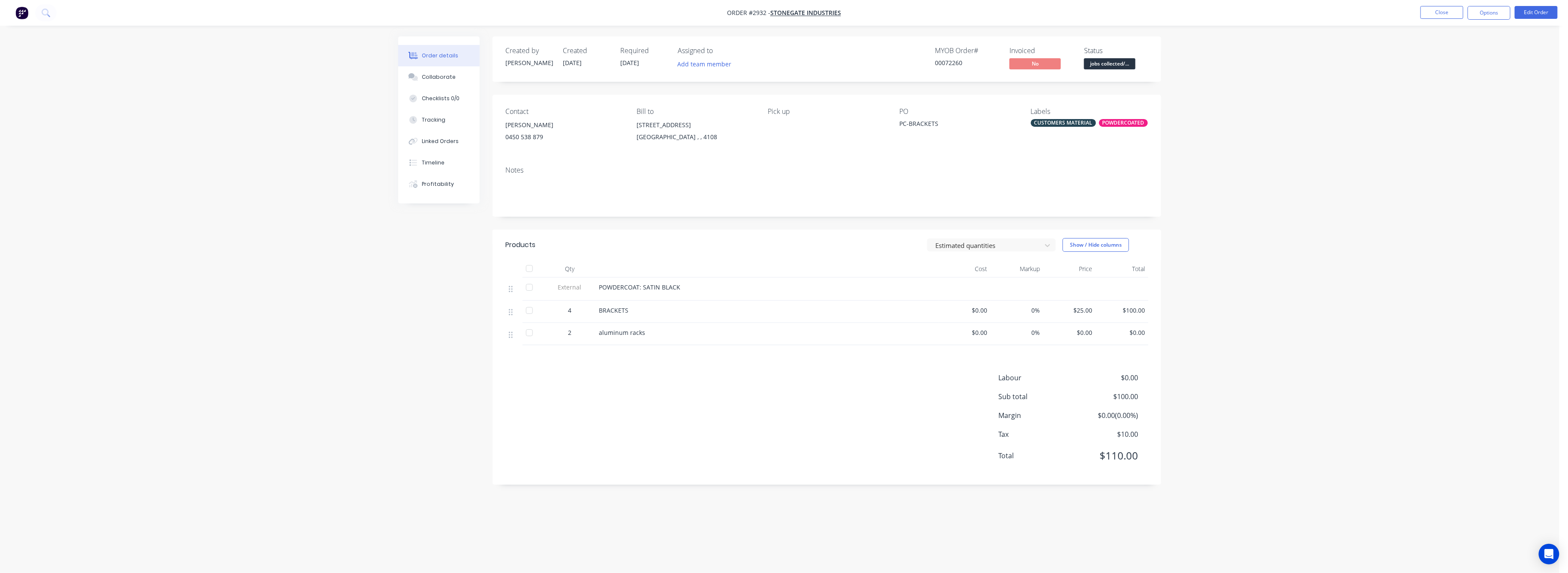
click at [1089, 333] on span "$0.00" at bounding box center [1069, 332] width 46 height 9
click at [1533, 8] on button "Edit Order" at bounding box center [1536, 12] width 43 height 13
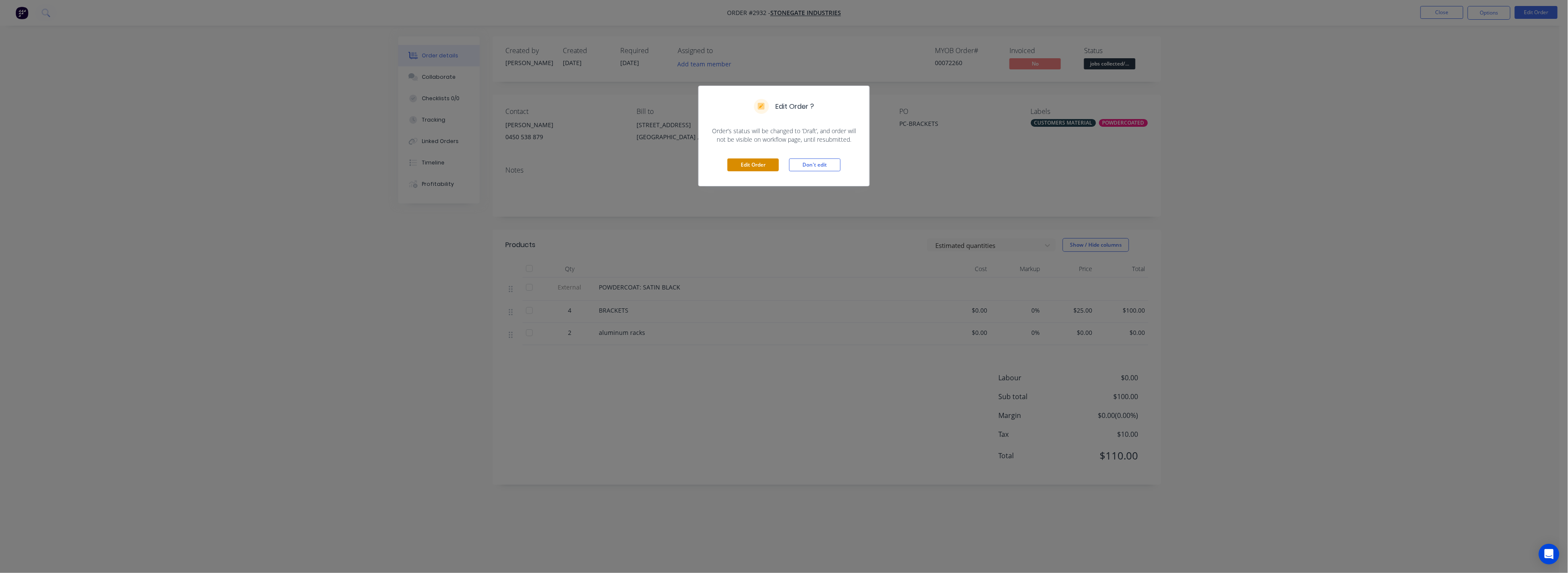
drag, startPoint x: 752, startPoint y: 163, endPoint x: 794, endPoint y: 193, distance: 51.6
click at [752, 163] on button "Edit Order" at bounding box center [753, 165] width 52 height 13
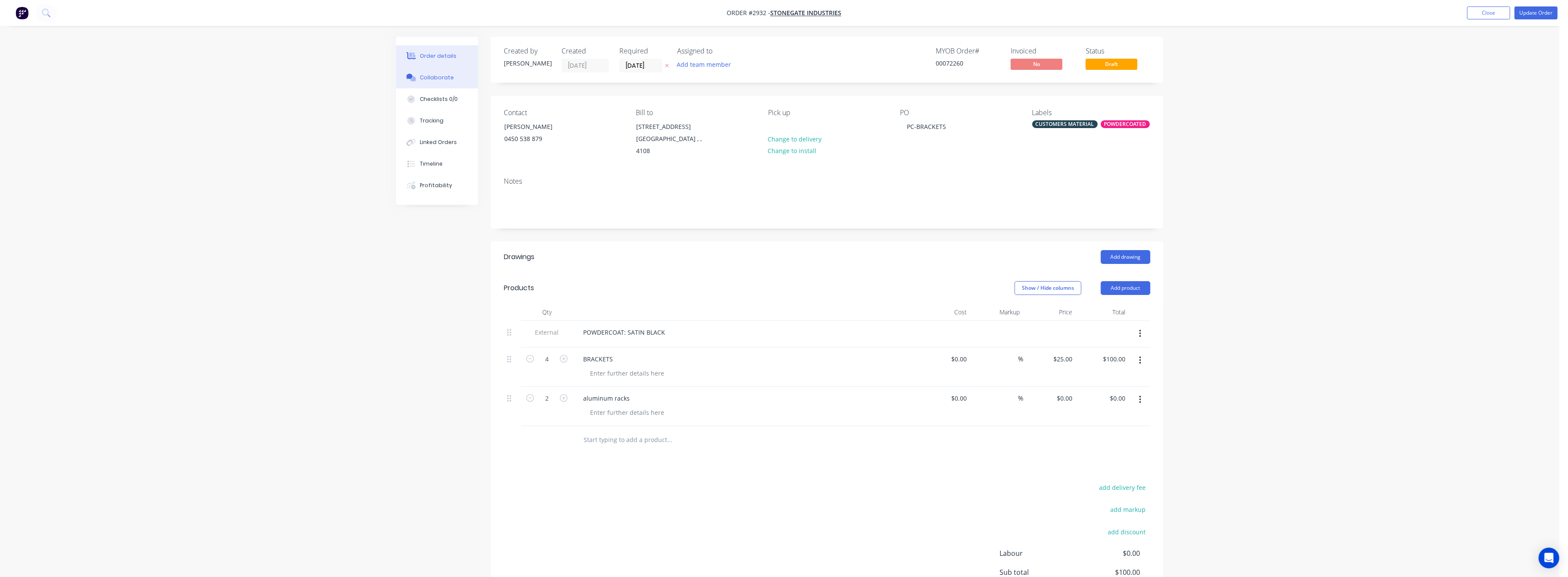
click at [435, 75] on div "Collaborate" at bounding box center [438, 77] width 34 height 8
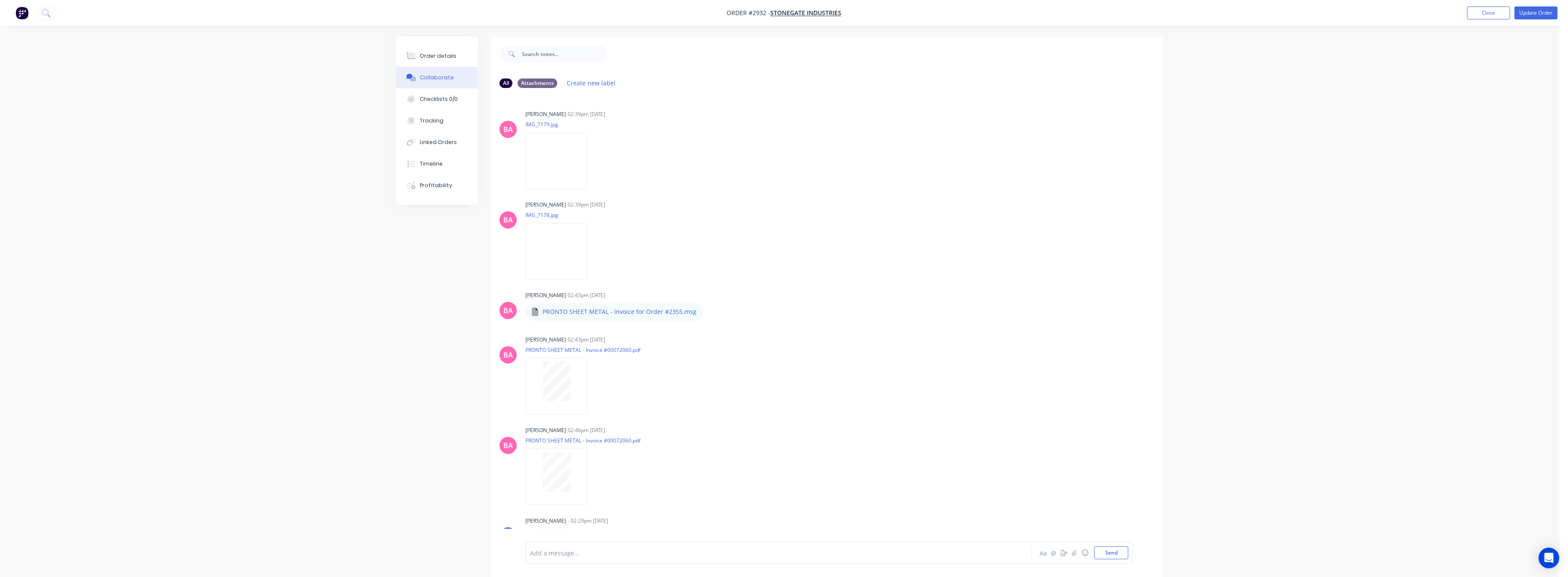
scroll to position [58, 0]
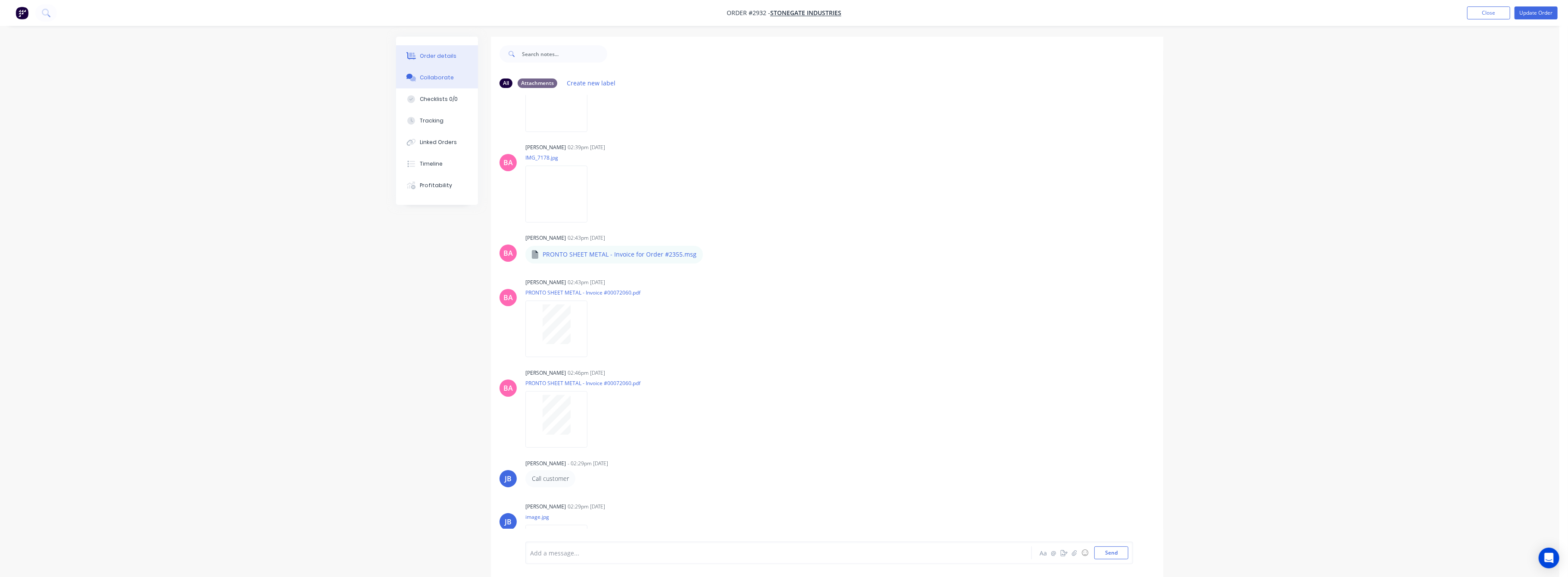
click at [442, 53] on div "Order details" at bounding box center [439, 56] width 37 height 8
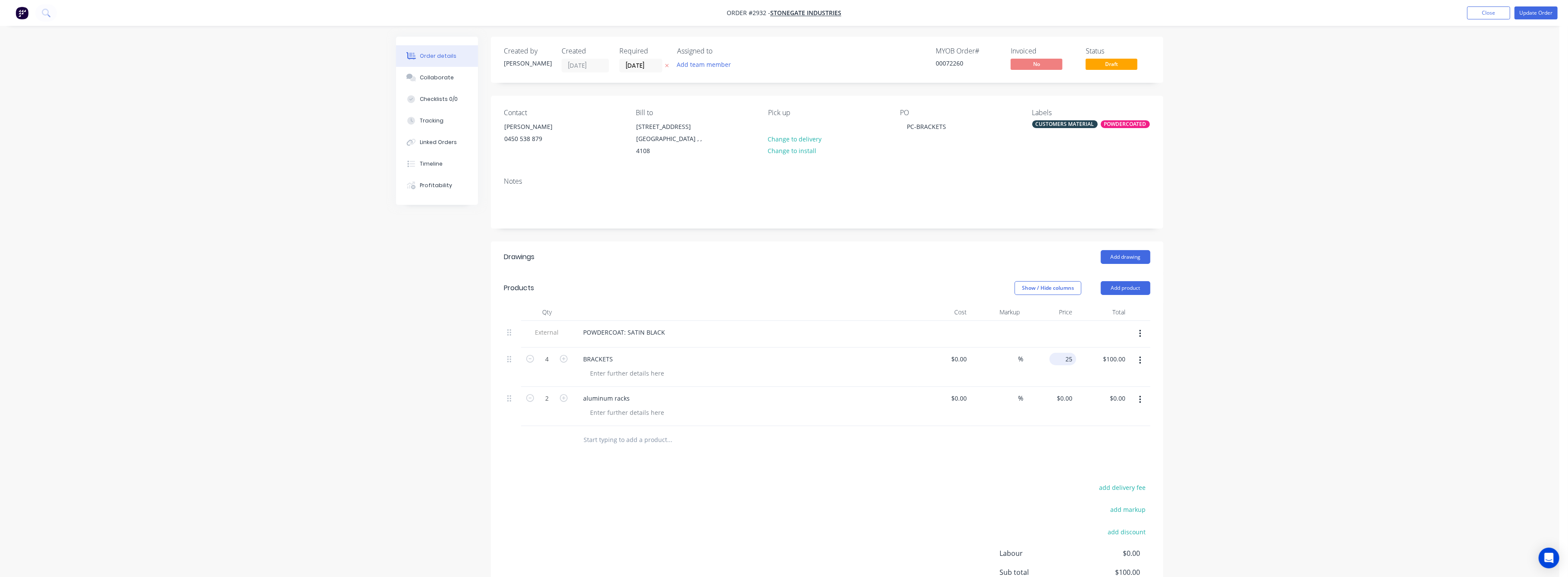
click at [1072, 358] on input "25" at bounding box center [1064, 359] width 23 height 12
type input "$35.00"
type input "$140.00"
click at [1243, 364] on div "Order details Collaborate Checklists 0/0 Tracking Linked Orders Timeline Profit…" at bounding box center [780, 337] width 1559 height 674
drag, startPoint x: 1064, startPoint y: 399, endPoint x: 1073, endPoint y: 403, distance: 9.8
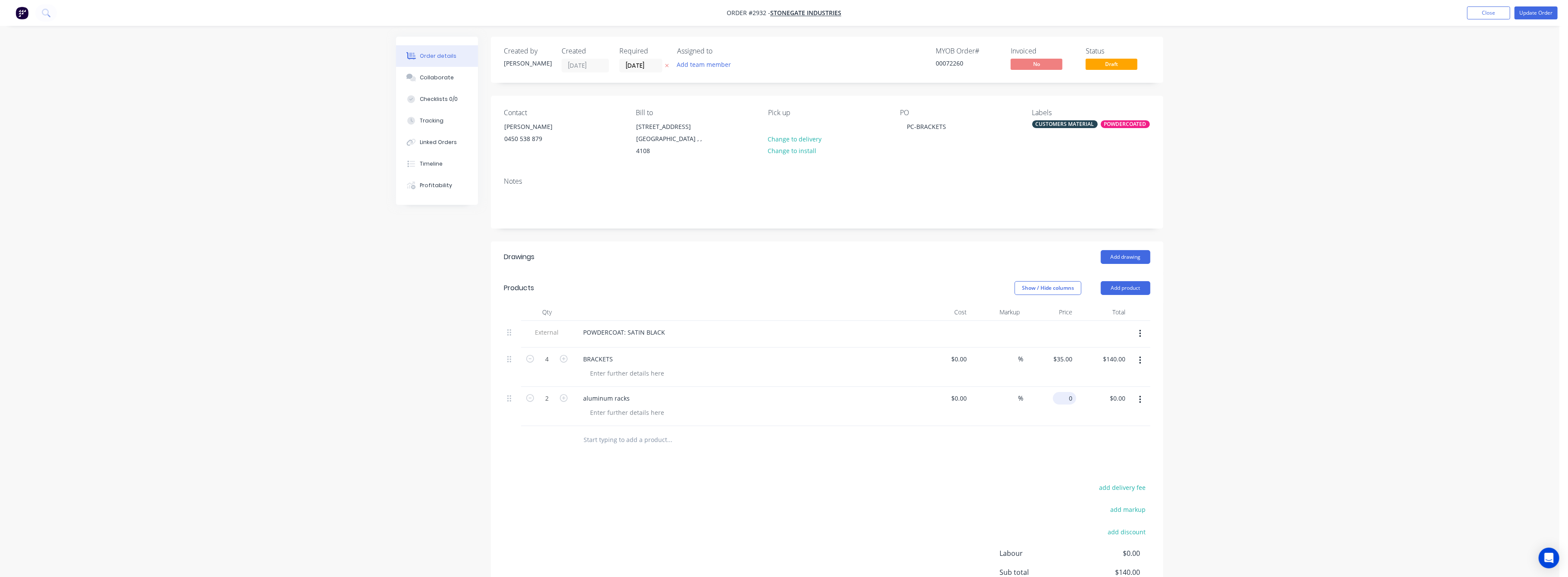
click at [1071, 402] on input "0" at bounding box center [1066, 398] width 20 height 12
type input "$35.00"
type input "$70.00"
click at [1230, 421] on div "Order details Collaborate Checklists 0/0 Tracking Linked Orders Timeline Profit…" at bounding box center [780, 337] width 1559 height 674
click at [1538, 4] on nav "Order #2932 - Stonegate Industries Add product Close Update Order" at bounding box center [784, 13] width 1568 height 26
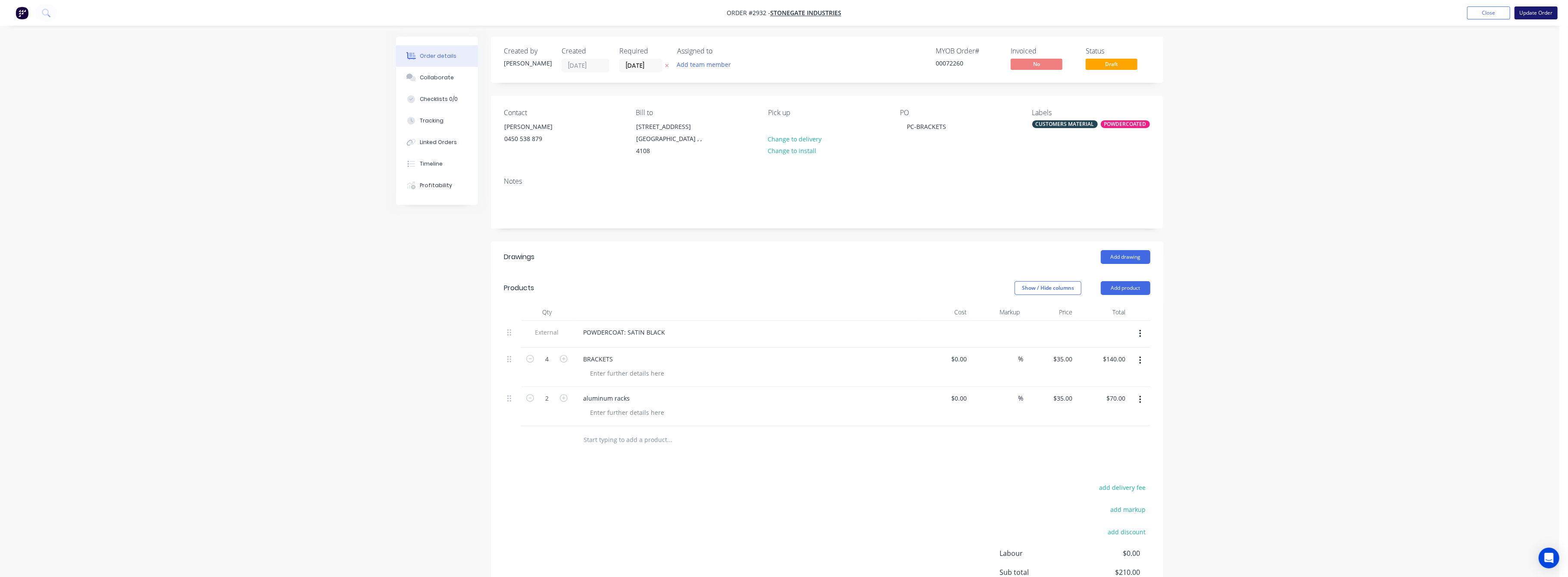
click at [1538, 18] on button "Update Order" at bounding box center [1536, 13] width 43 height 13
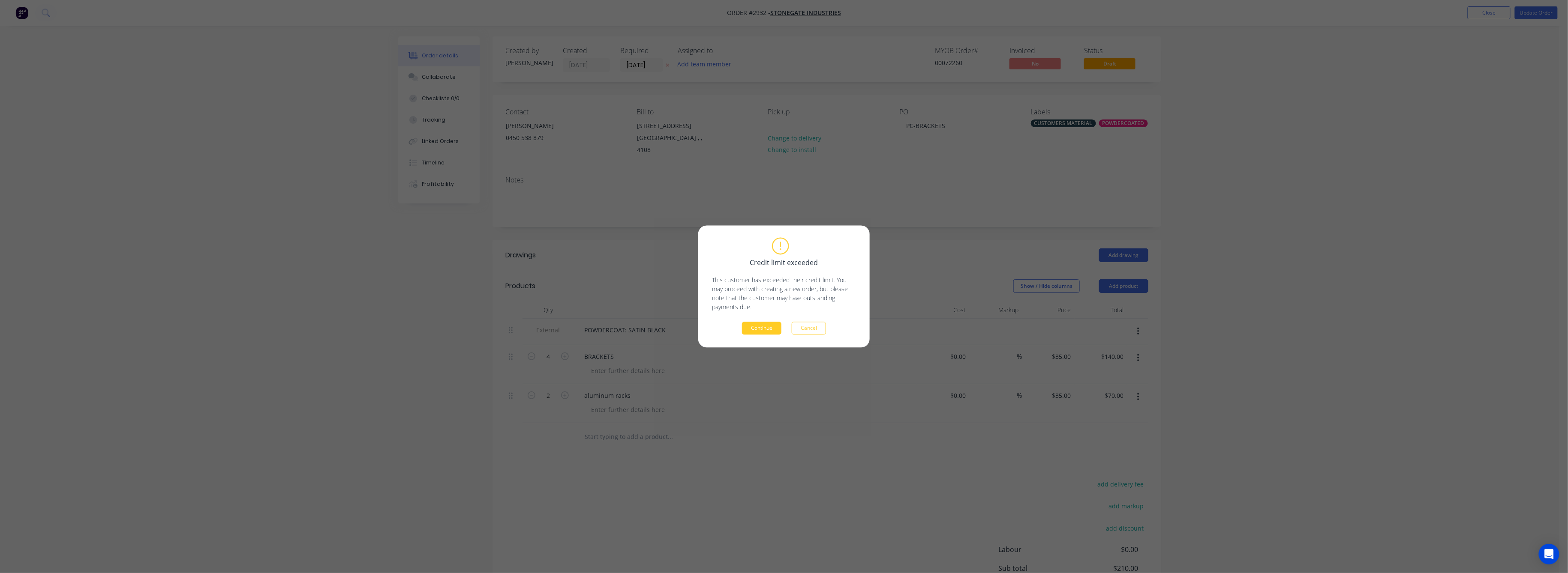
click at [774, 329] on button "Continue" at bounding box center [761, 328] width 40 height 13
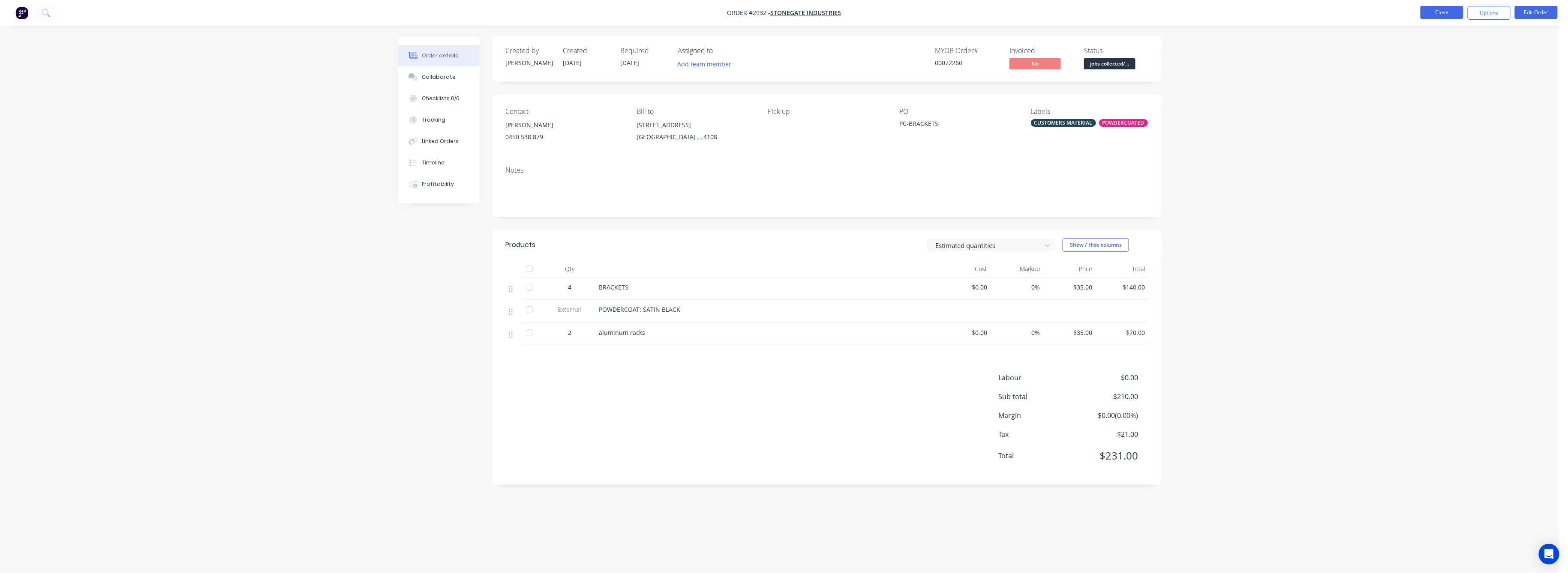
click at [1444, 13] on button "Close" at bounding box center [1442, 12] width 43 height 13
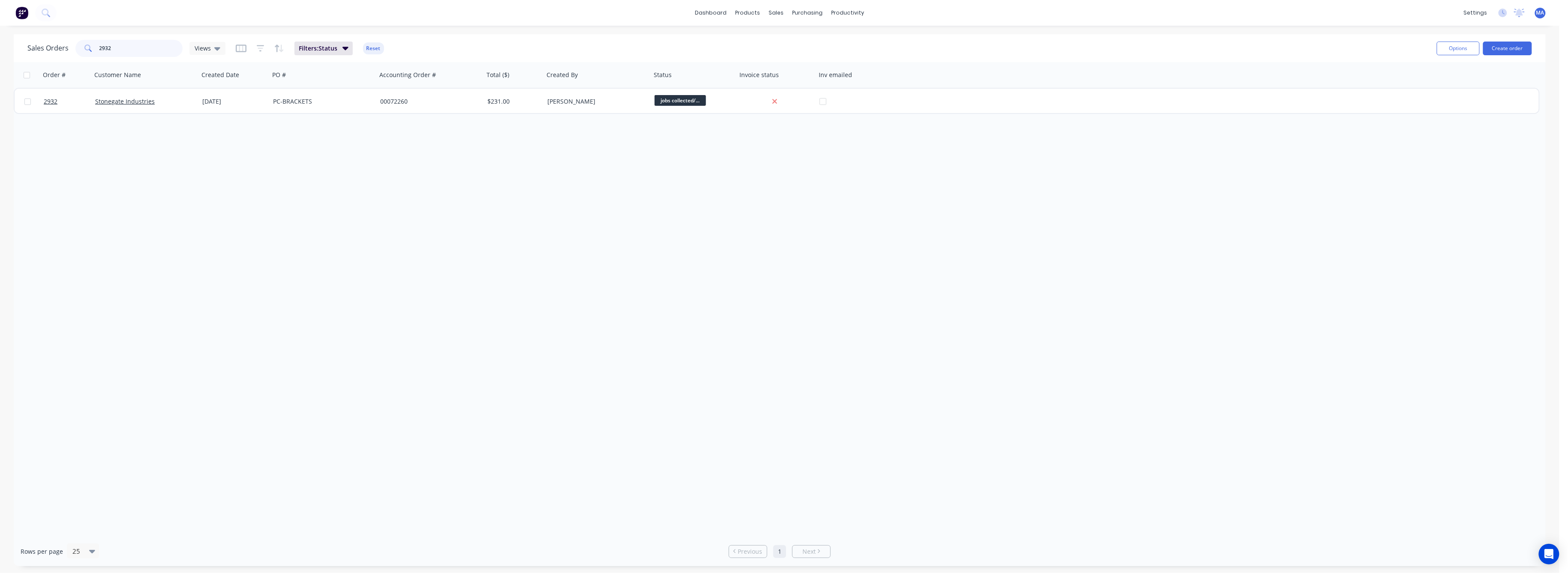
drag, startPoint x: 109, startPoint y: 52, endPoint x: 86, endPoint y: 55, distance: 23.2
click at [86, 54] on div "2932" at bounding box center [129, 48] width 107 height 17
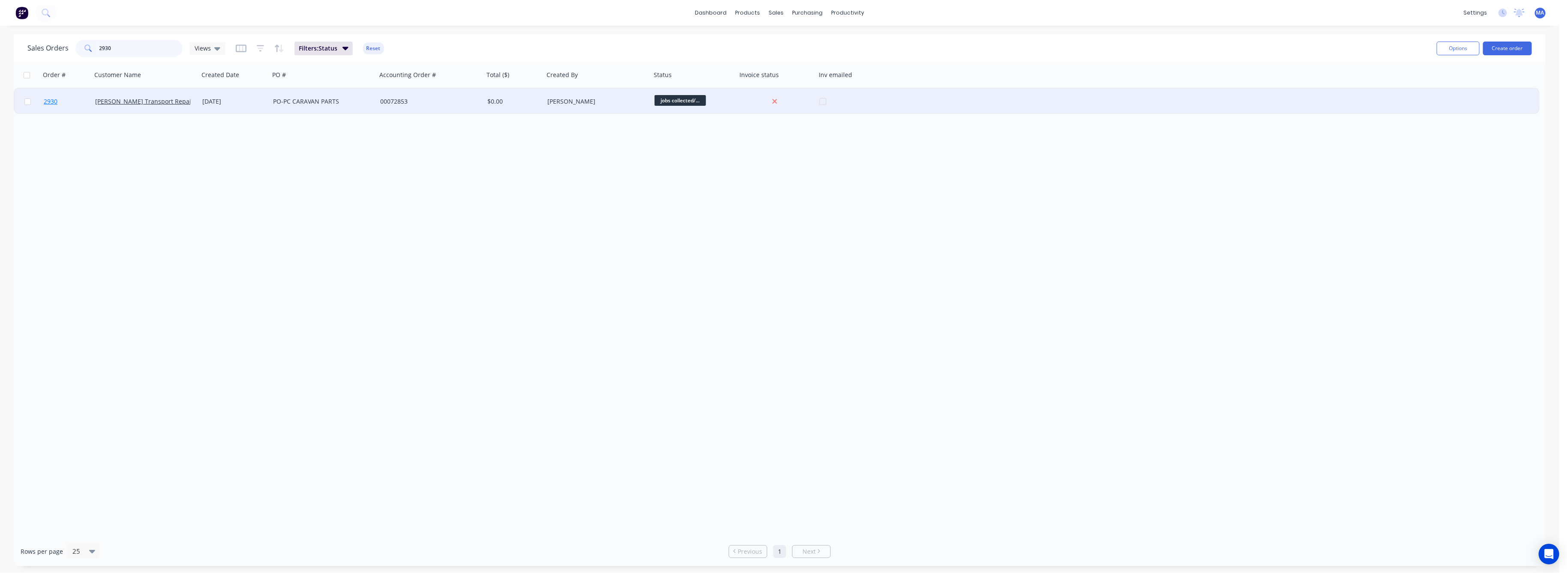
type input "2930"
click at [51, 98] on span "2930" at bounding box center [51, 102] width 14 height 9
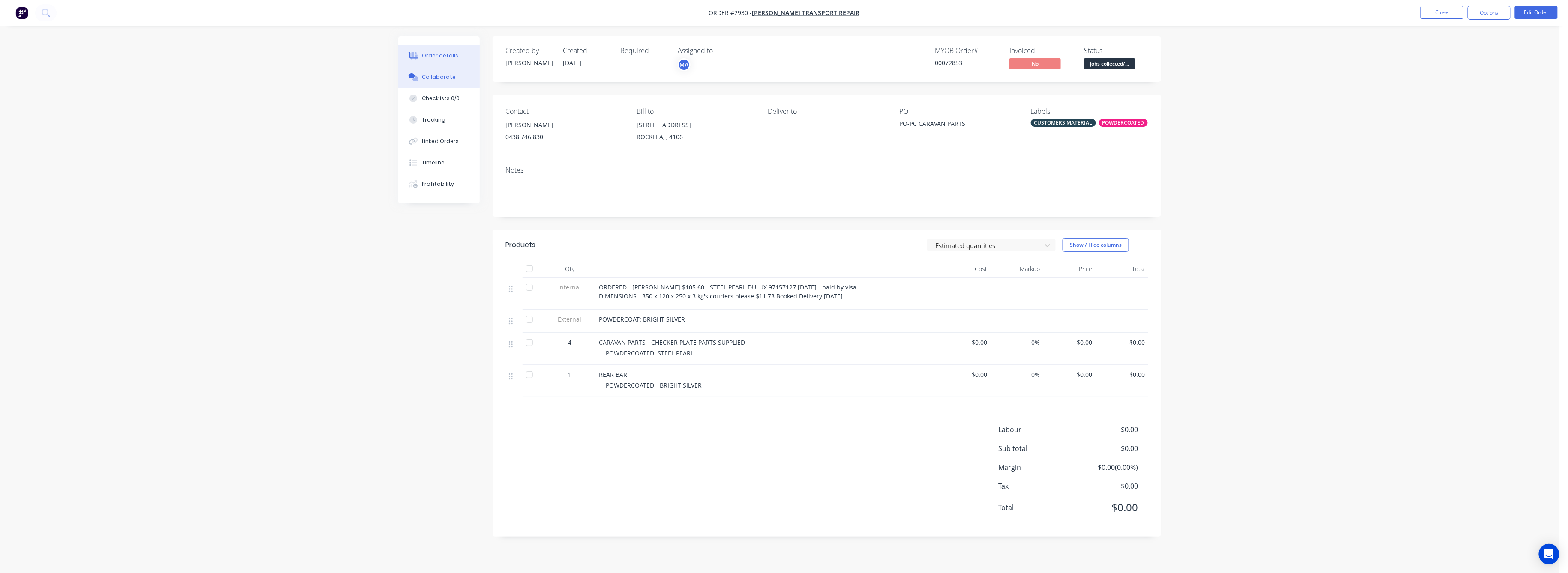
click at [439, 77] on div "Collaborate" at bounding box center [439, 77] width 34 height 8
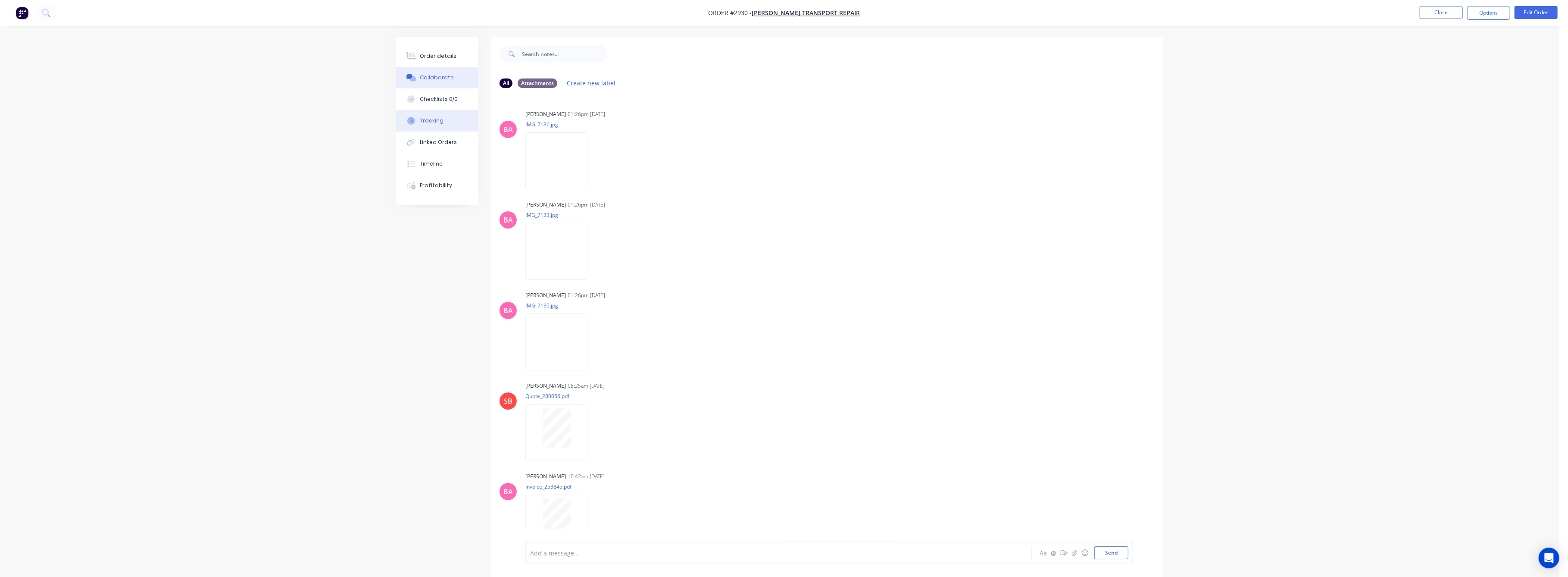
click at [428, 123] on div "Tracking" at bounding box center [432, 121] width 24 height 8
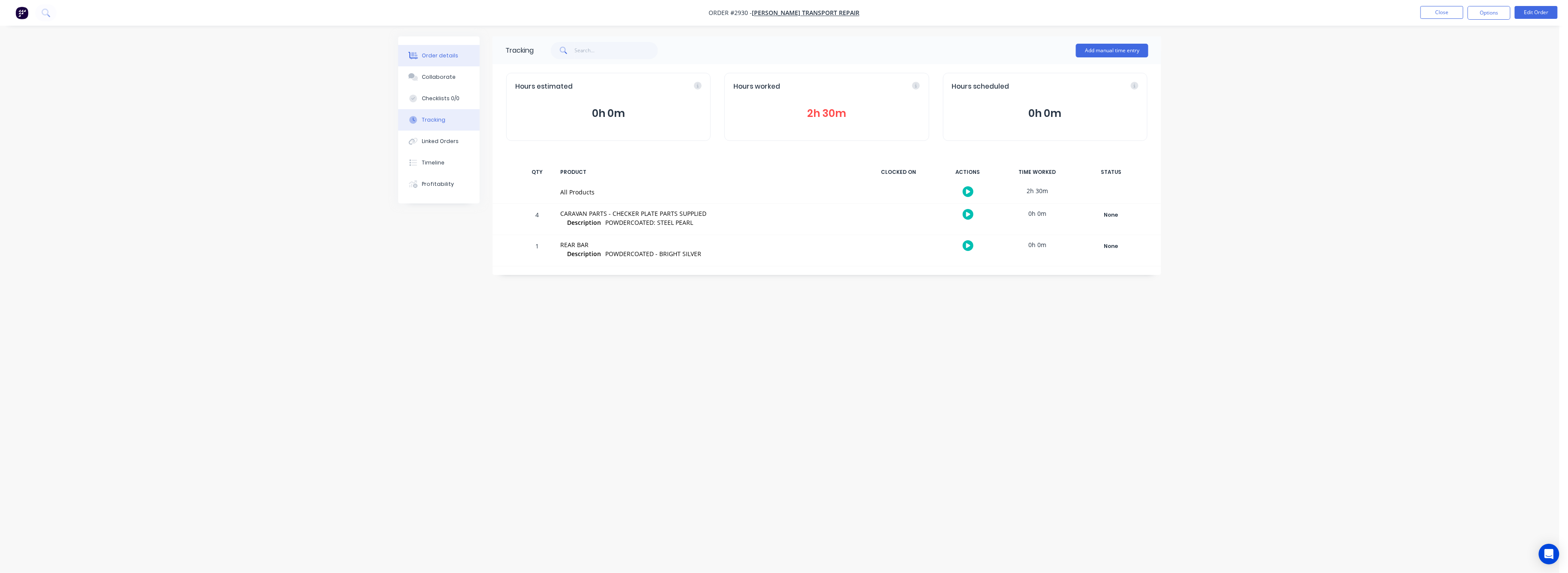
click at [439, 52] on div "Order details" at bounding box center [441, 55] width 37 height 8
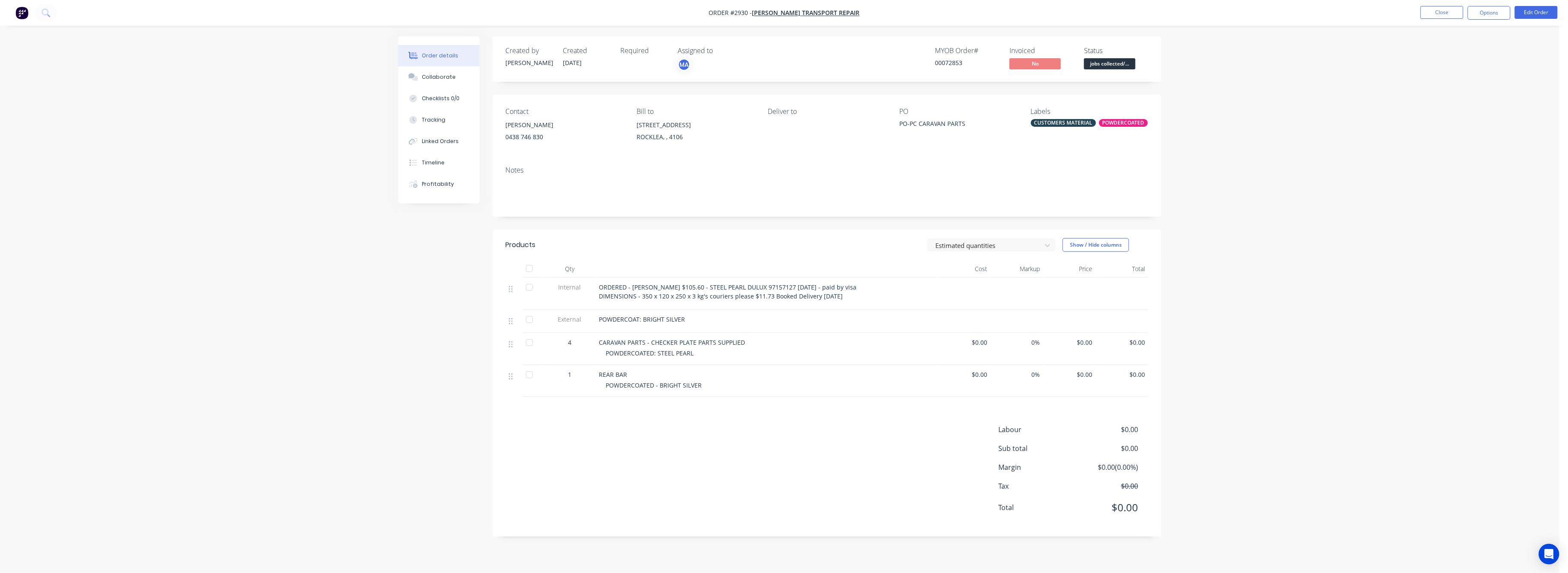
click at [437, 57] on div "Order details" at bounding box center [441, 55] width 37 height 8
click at [434, 76] on div "Collaborate" at bounding box center [439, 77] width 34 height 8
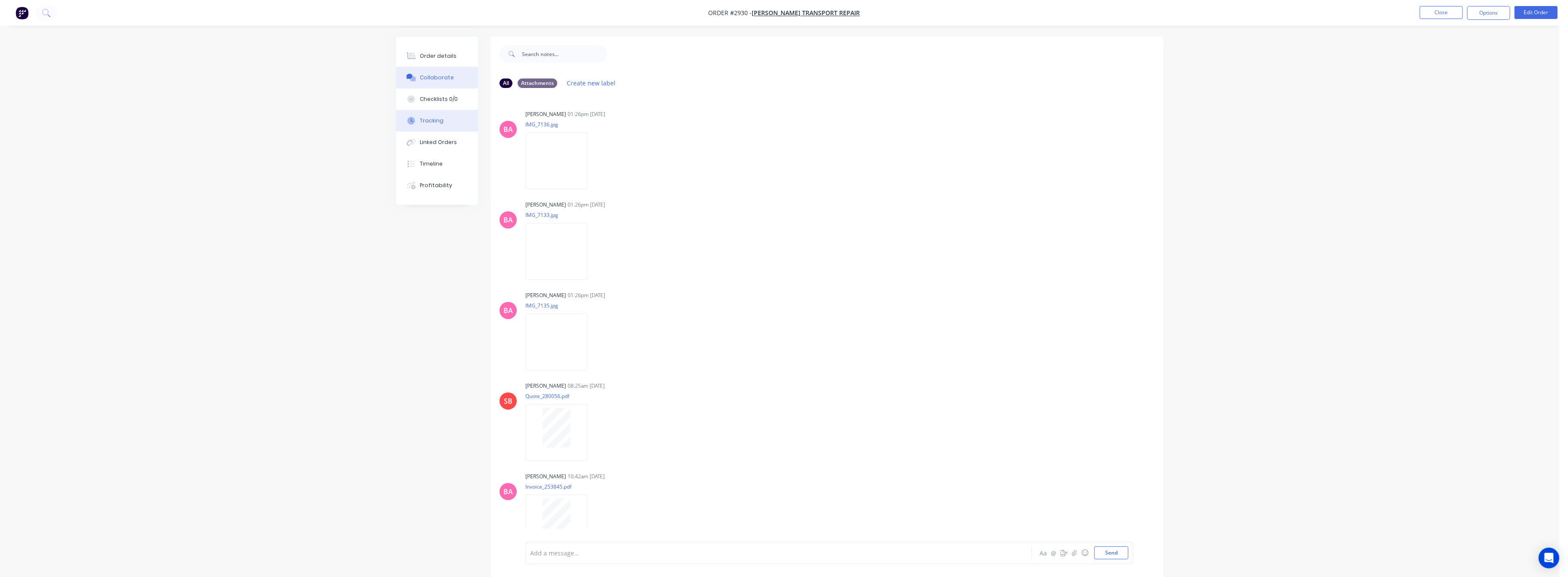
click at [435, 123] on div "Tracking" at bounding box center [432, 121] width 24 height 8
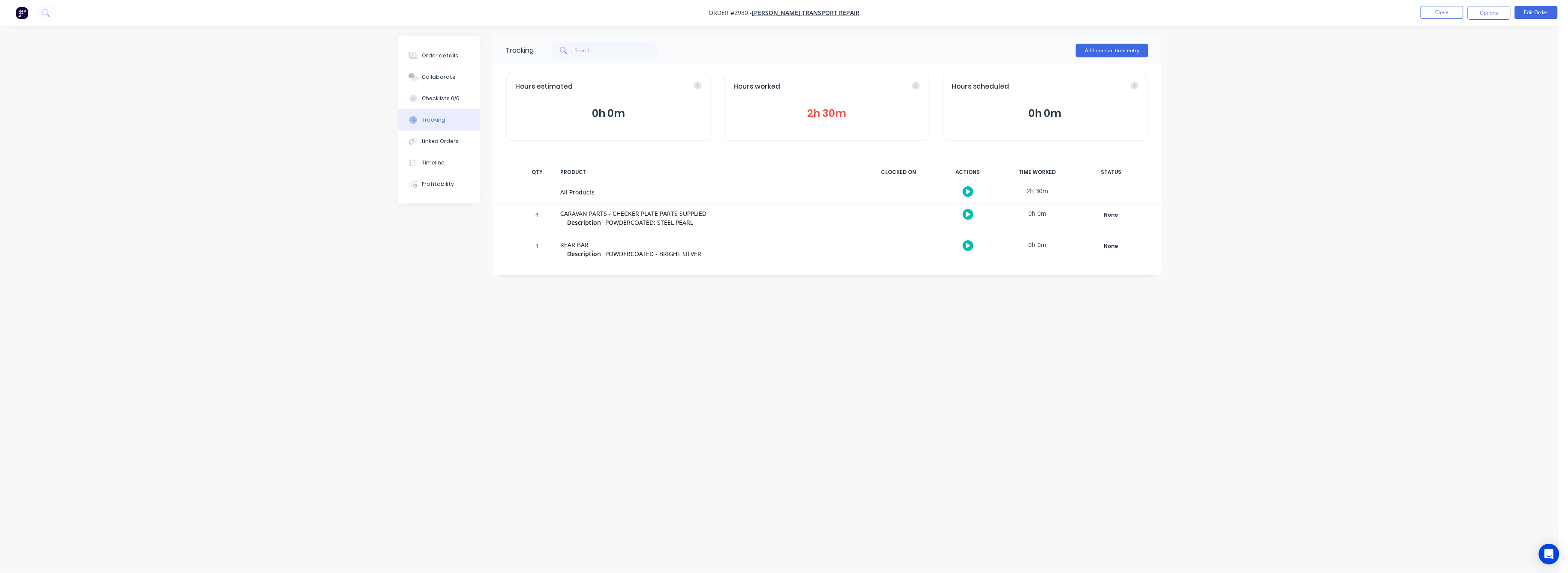
click at [825, 105] on button "2h 30m" at bounding box center [827, 113] width 186 height 16
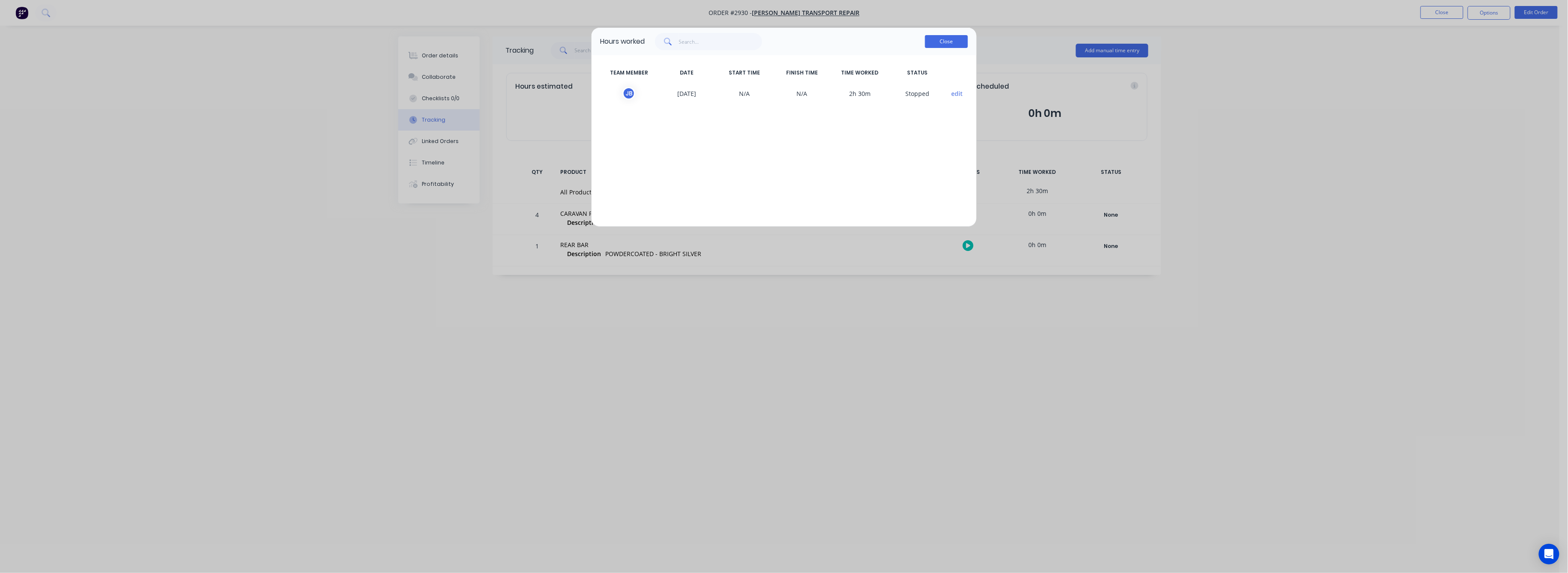
drag, startPoint x: 956, startPoint y: 39, endPoint x: 914, endPoint y: 42, distance: 42.1
click at [950, 40] on button "Close" at bounding box center [947, 41] width 43 height 13
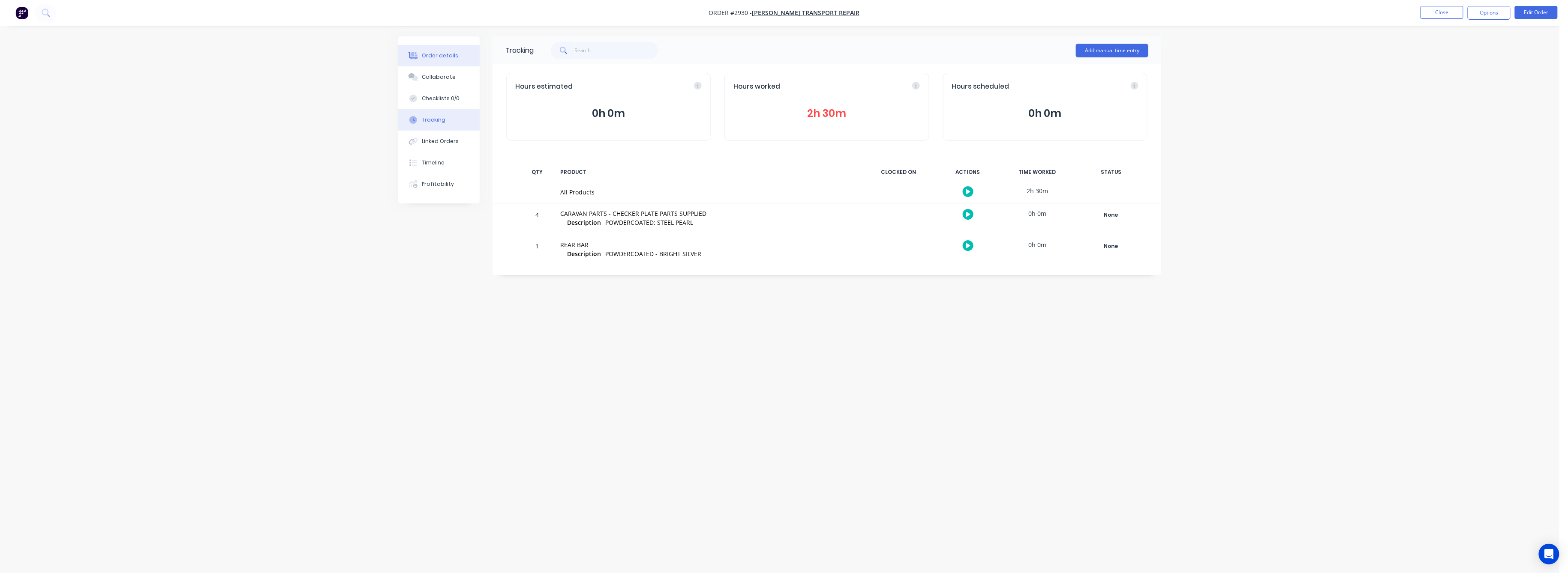
click at [436, 53] on div "Order details" at bounding box center [441, 55] width 37 height 8
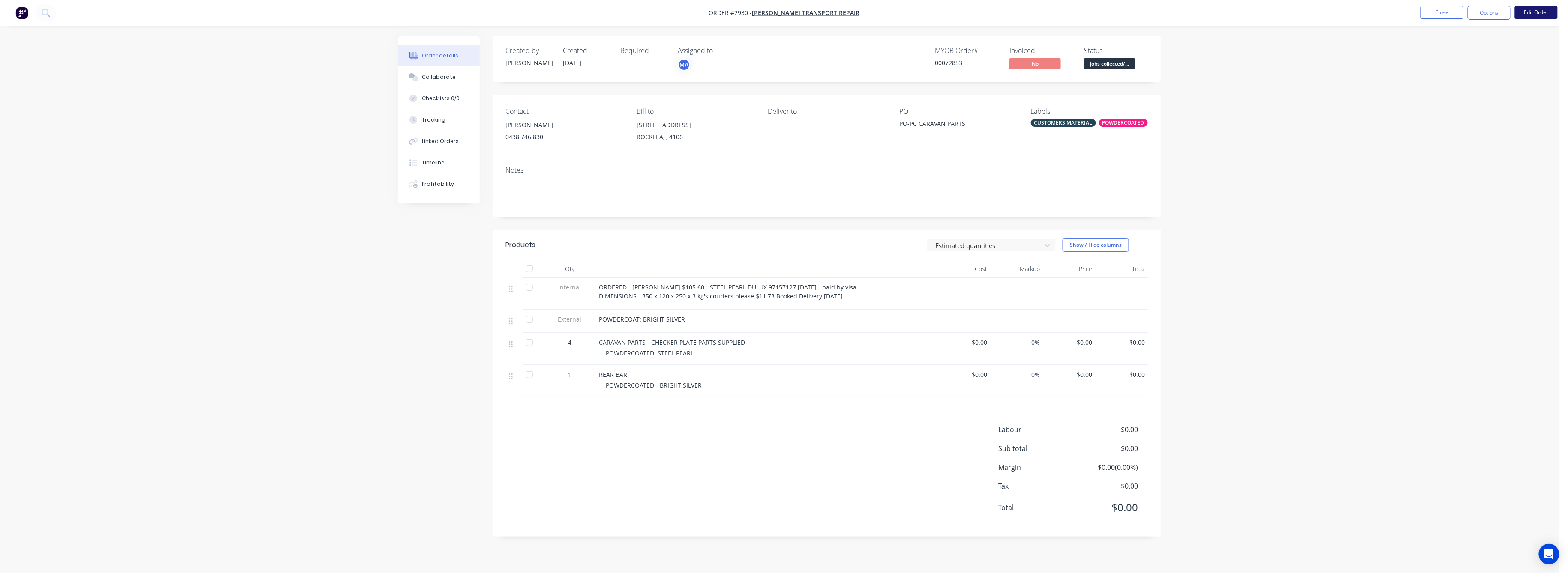
click at [1530, 14] on button "Edit Order" at bounding box center [1536, 12] width 43 height 13
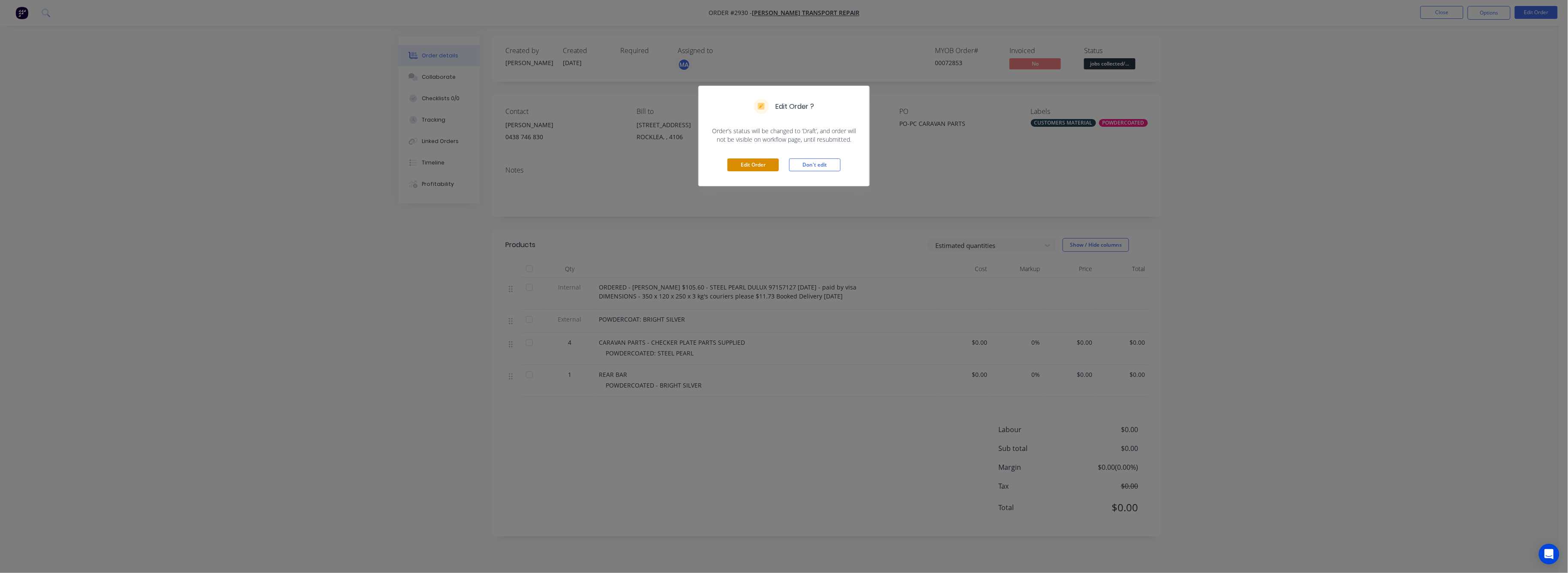
click at [758, 165] on button "Edit Order" at bounding box center [753, 165] width 52 height 13
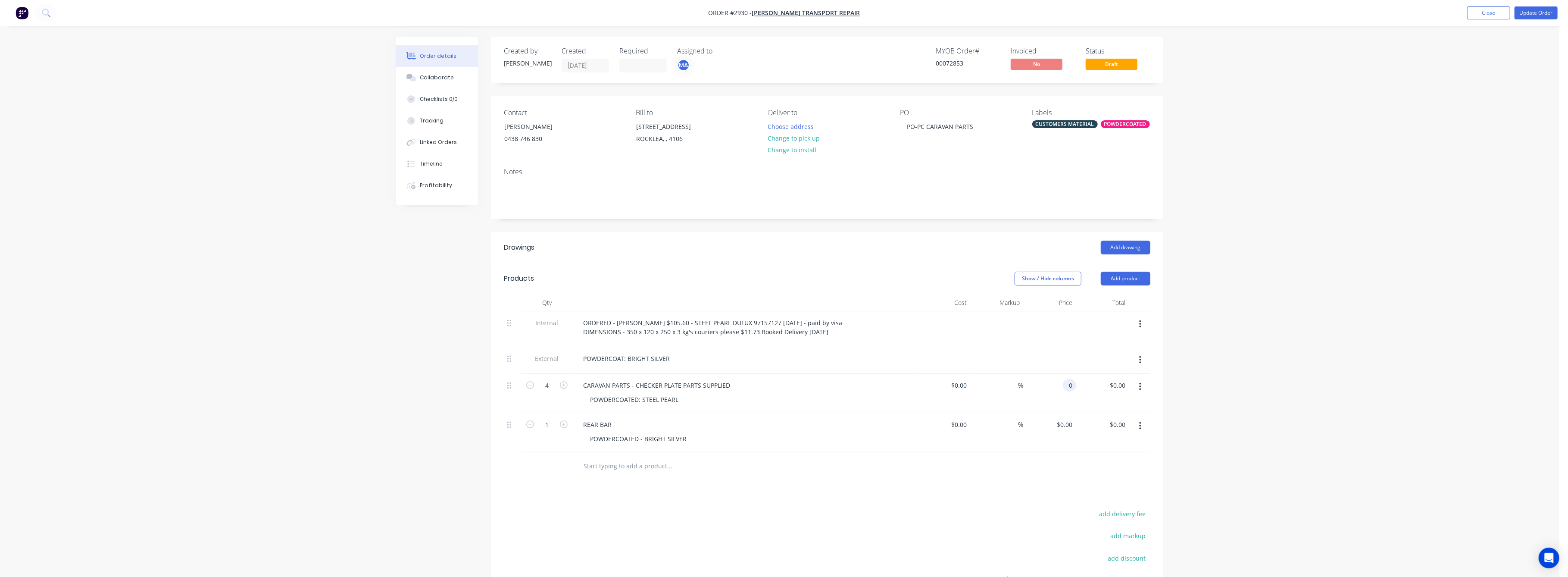
click at [1072, 383] on input "0" at bounding box center [1071, 385] width 10 height 12
type input "$300.00"
click at [1122, 391] on input "1200.00" at bounding box center [1116, 385] width 27 height 12
type input "300"
type input "$75.00"
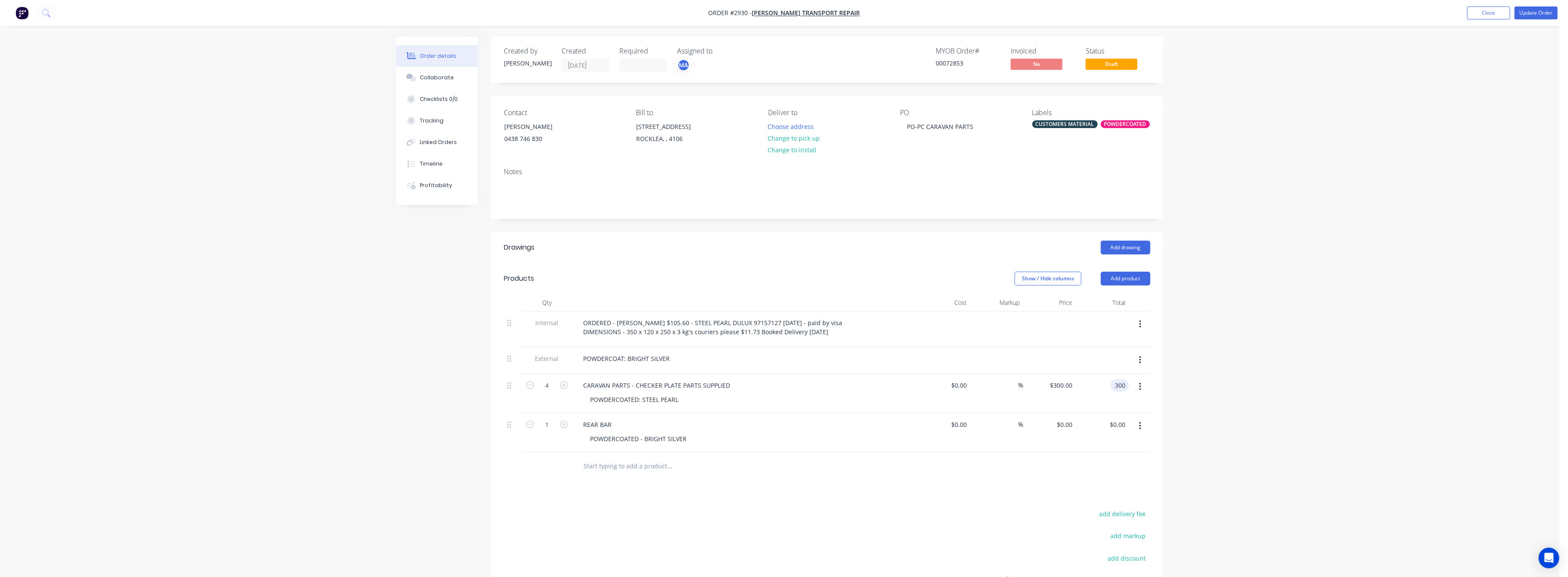
type input "$300.00"
click at [1229, 401] on div "Order details Collaborate Checklists 0/0 Tracking Linked Orders Timeline Profit…" at bounding box center [780, 350] width 1559 height 701
drag, startPoint x: 1110, startPoint y: 424, endPoint x: 1107, endPoint y: 439, distance: 15.3
click at [1111, 426] on div "0.00 0.00" at bounding box center [1119, 424] width 20 height 12
type input "200"
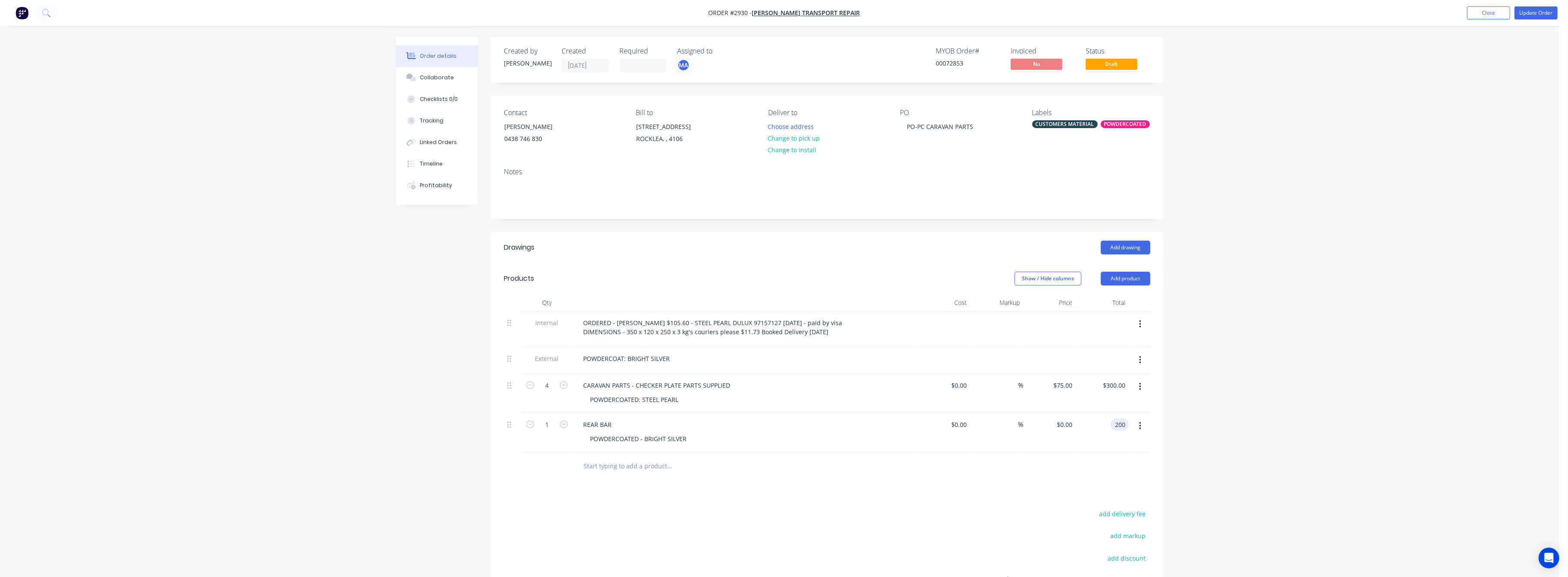
type input "$200.00"
click at [1232, 437] on div "Order details Collaborate Checklists 0/0 Tracking Linked Orders Timeline Profit…" at bounding box center [780, 350] width 1559 height 701
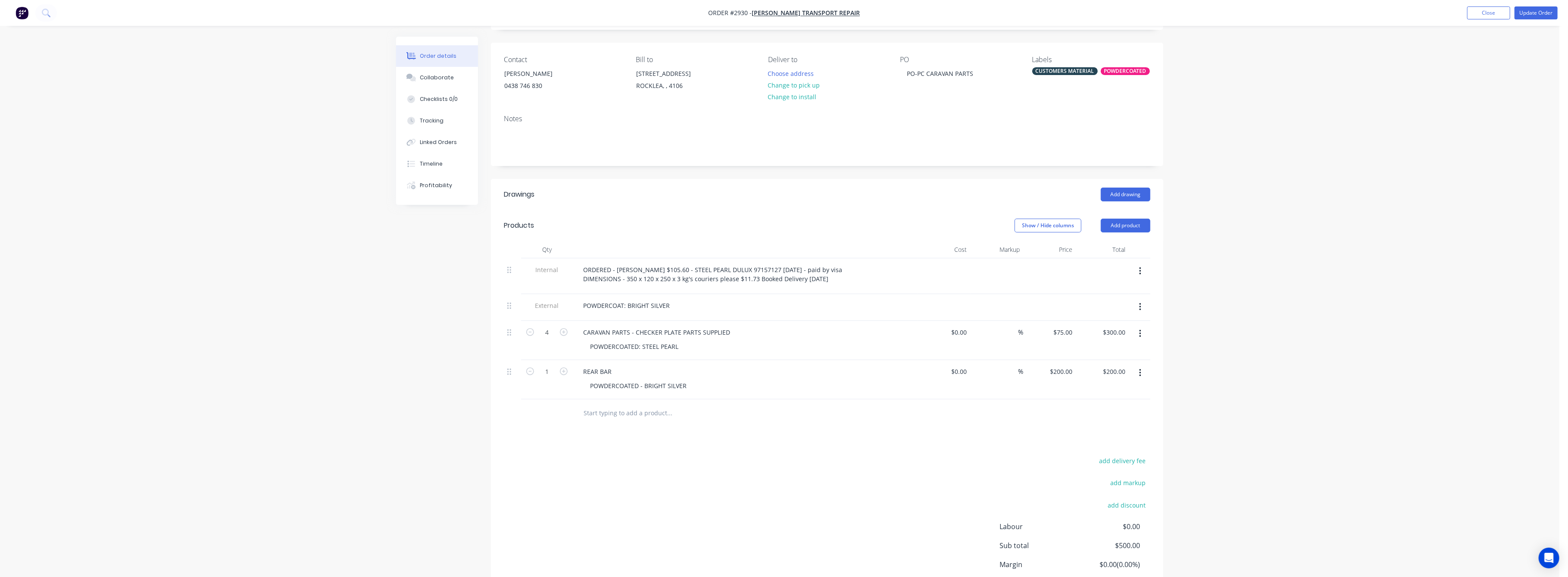
scroll to position [123, 0]
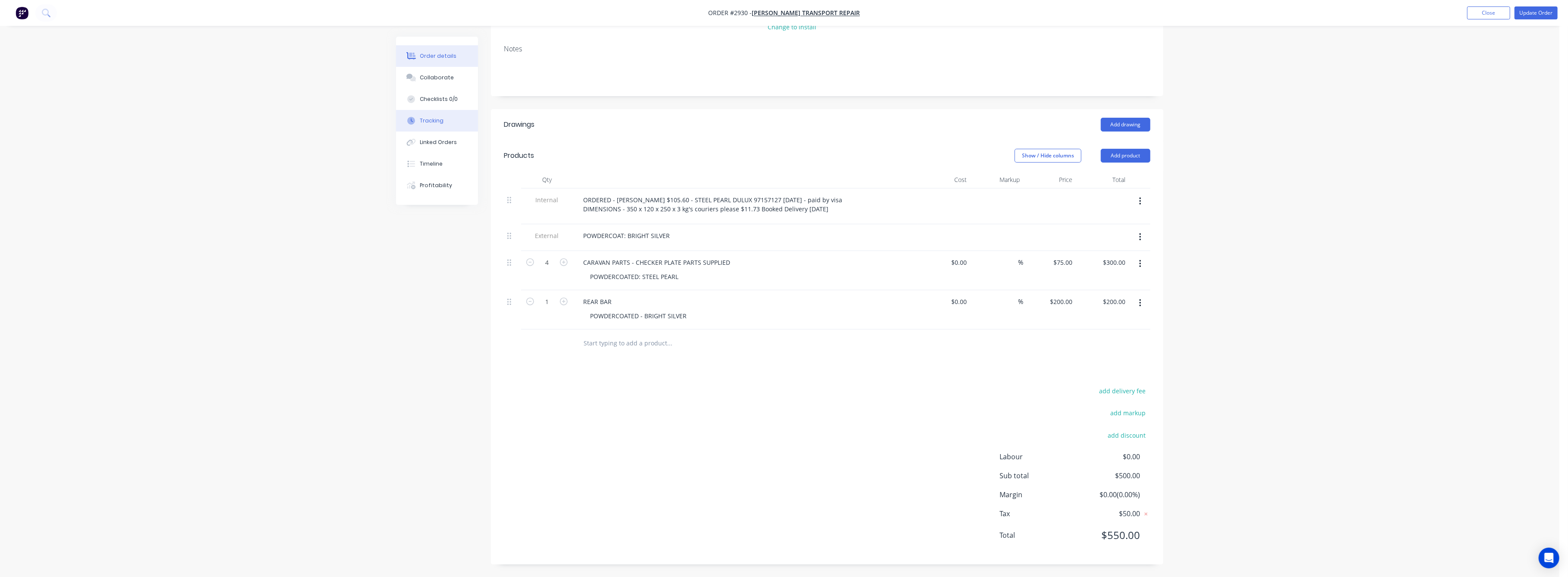
click at [429, 122] on div "Tracking" at bounding box center [432, 121] width 24 height 8
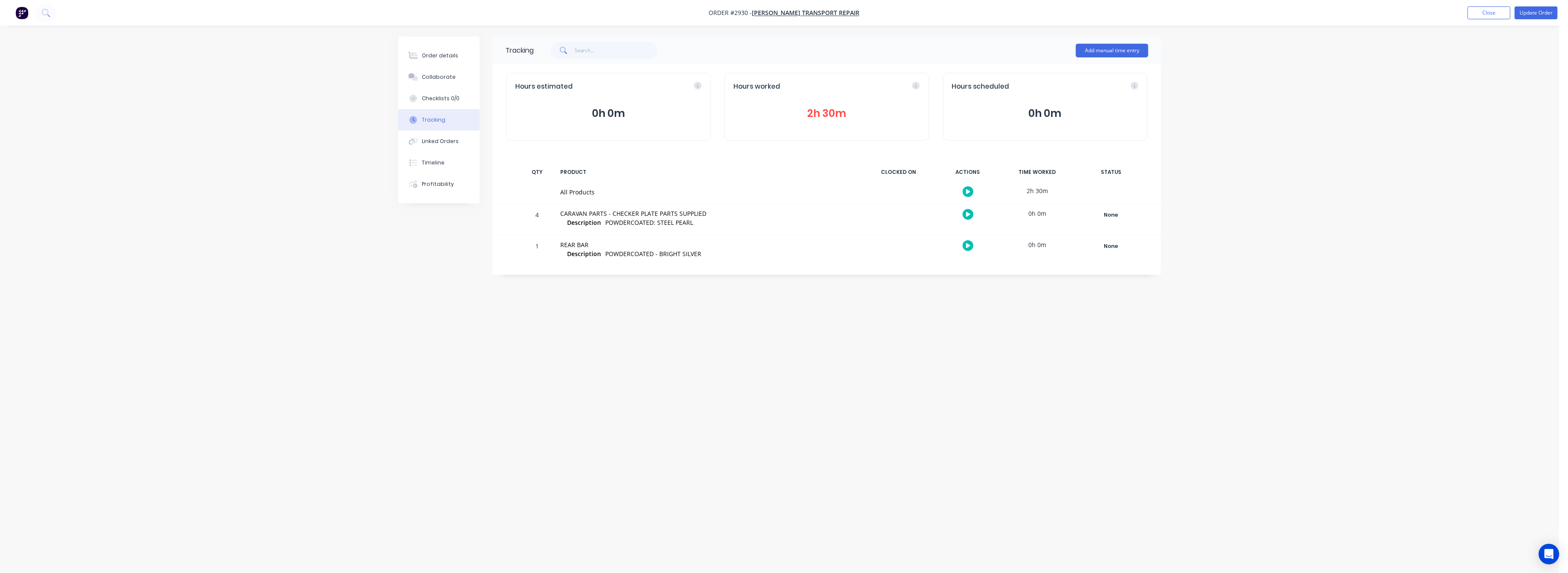
click at [825, 114] on button "2h 30m" at bounding box center [827, 113] width 186 height 16
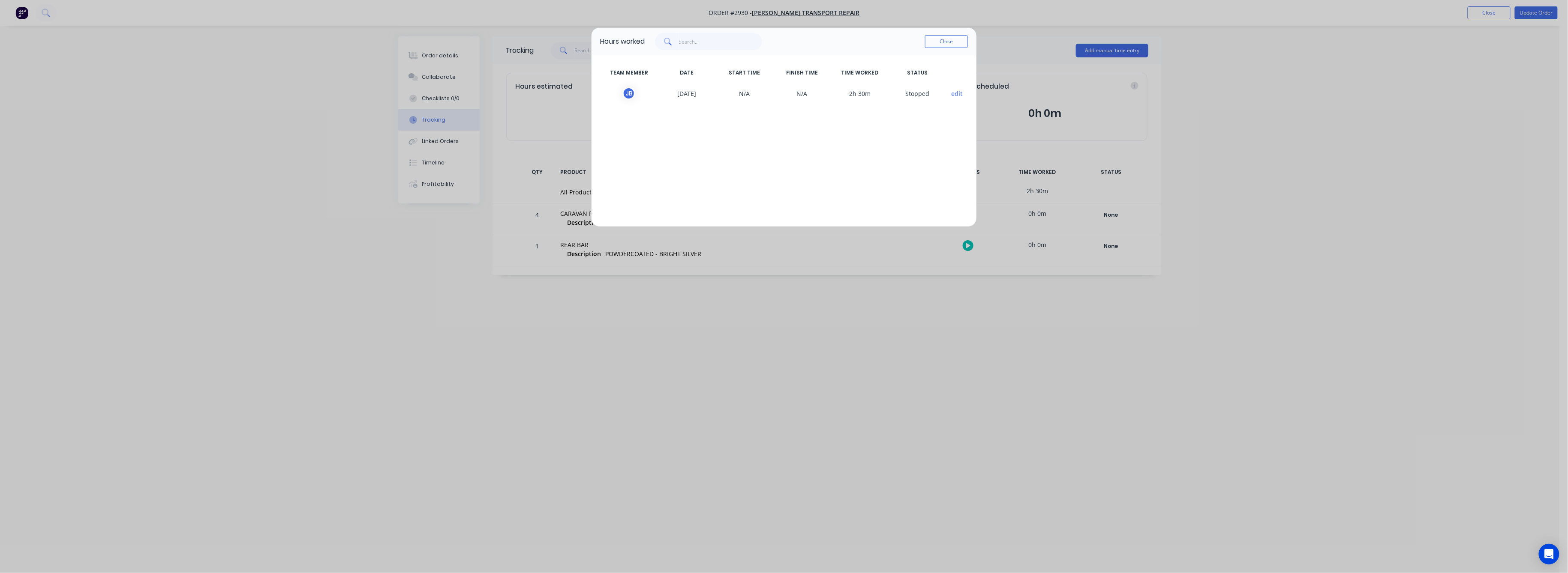
drag, startPoint x: 957, startPoint y: 39, endPoint x: 950, endPoint y: 38, distance: 7.1
click at [957, 38] on button "Close" at bounding box center [947, 41] width 43 height 13
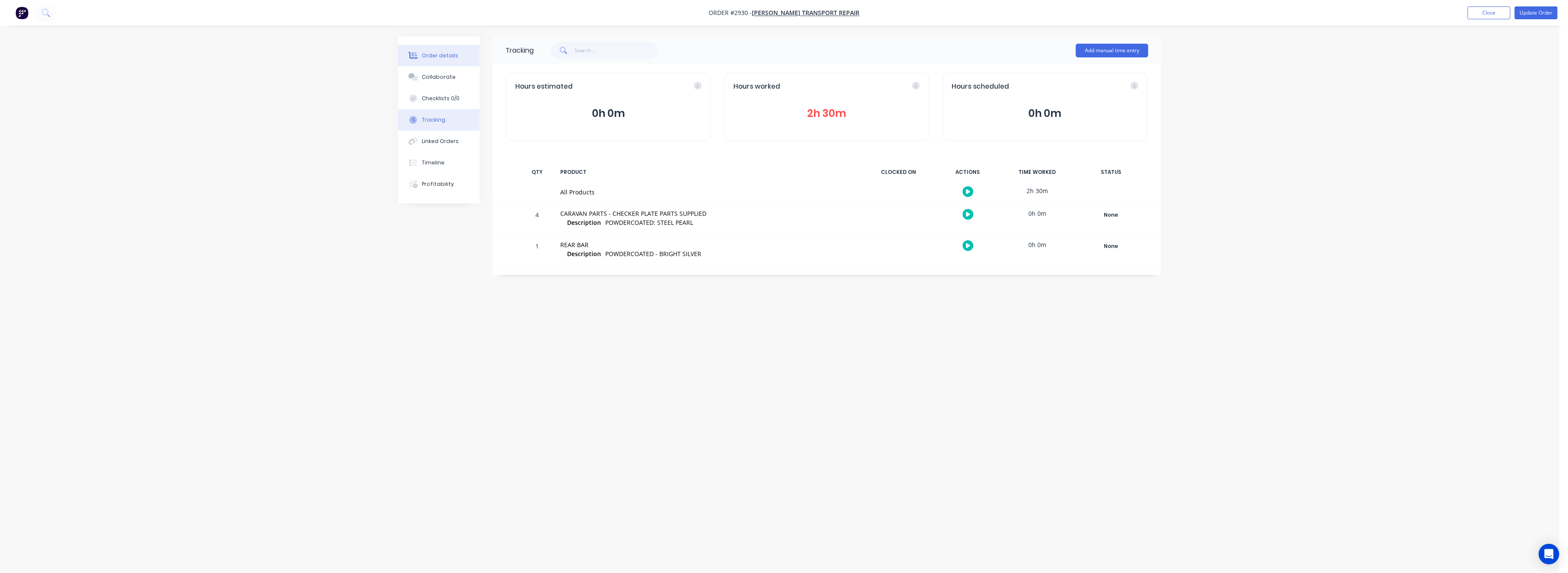
click at [438, 49] on button "Order details" at bounding box center [439, 55] width 82 height 21
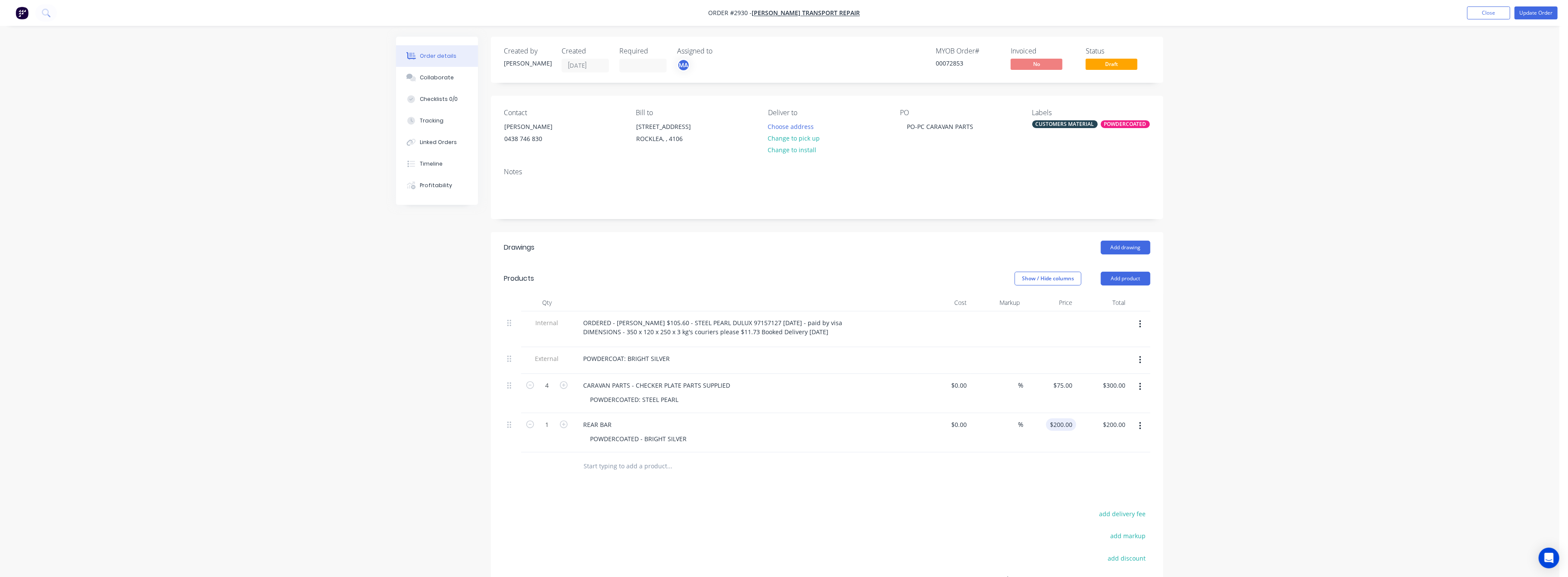
drag, startPoint x: 1078, startPoint y: 422, endPoint x: 1072, endPoint y: 424, distance: 6.3
click at [1073, 423] on div "1 REAR BAR POWDERCOATED - BRIGHT SILVER $0.00 $0.00 % $200.00 $200.00 $200.00 $…" at bounding box center [827, 433] width 646 height 39
type input "$250.00"
drag, startPoint x: 1215, startPoint y: 468, endPoint x: 1244, endPoint y: 459, distance: 30.4
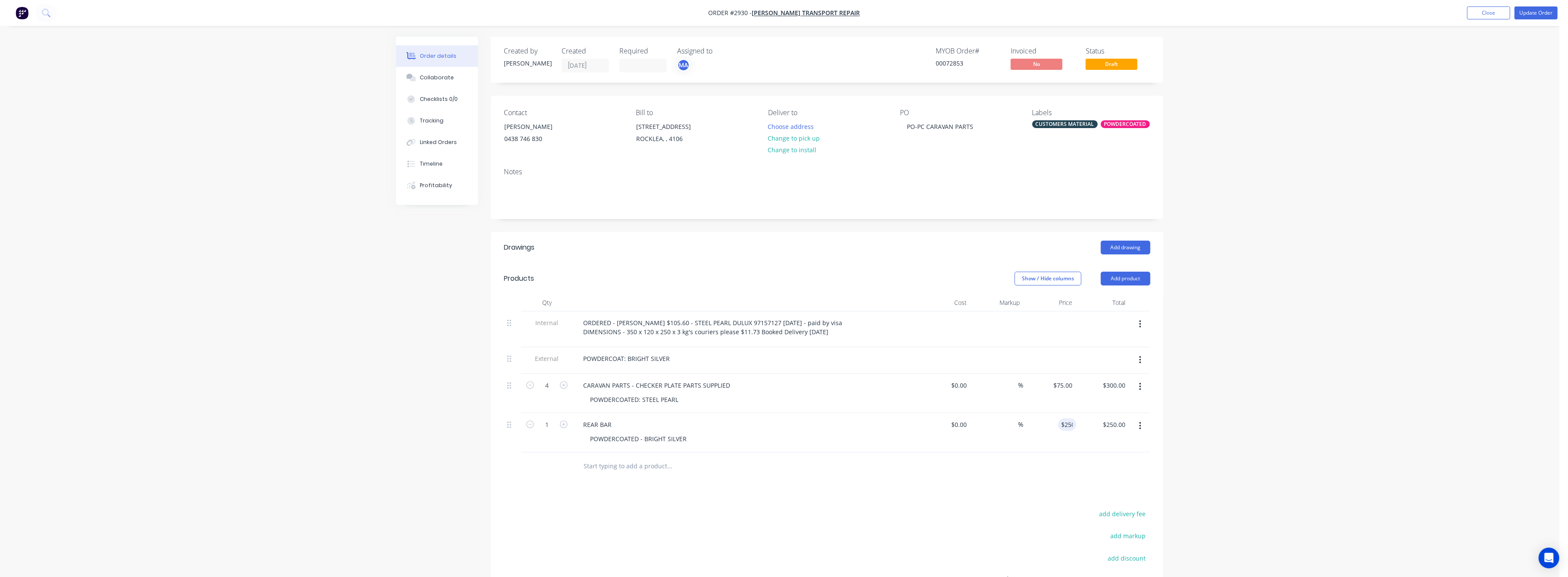
click at [1237, 459] on div "Order details Collaborate Checklists 0/0 Tracking Linked Orders Timeline Profit…" at bounding box center [780, 350] width 1559 height 701
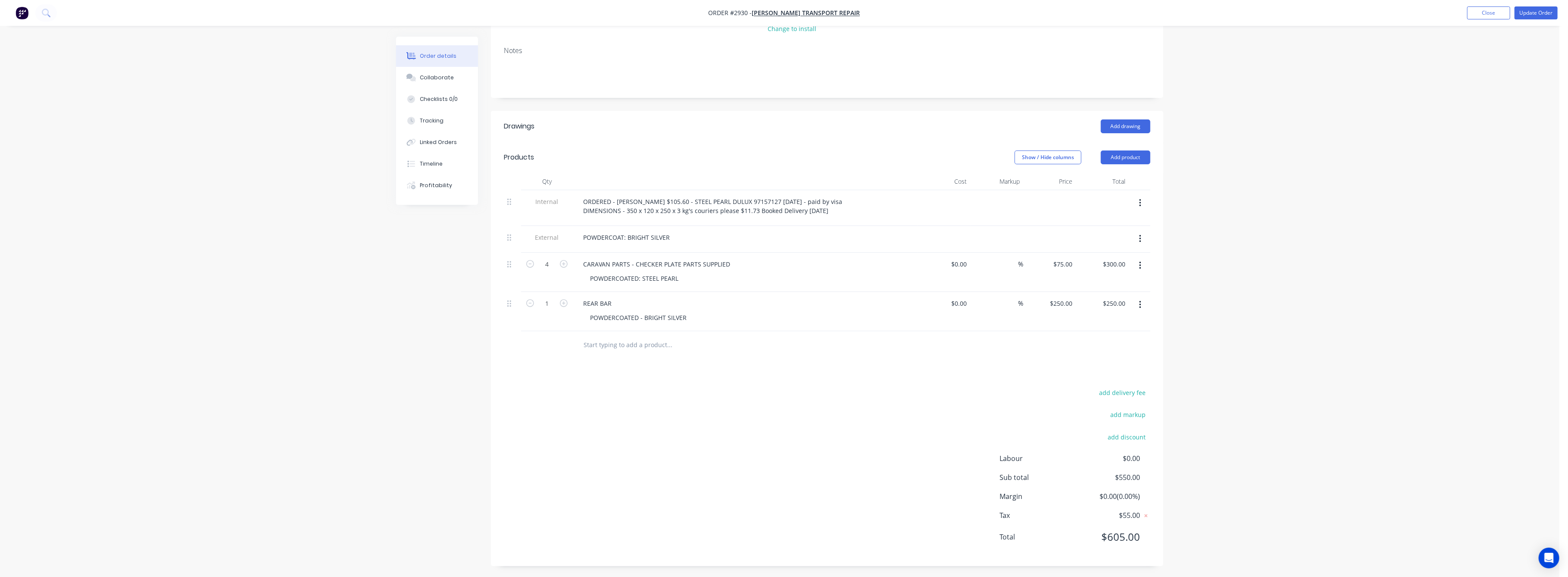
scroll to position [123, 0]
click at [1532, 13] on button "Update Order" at bounding box center [1536, 13] width 43 height 13
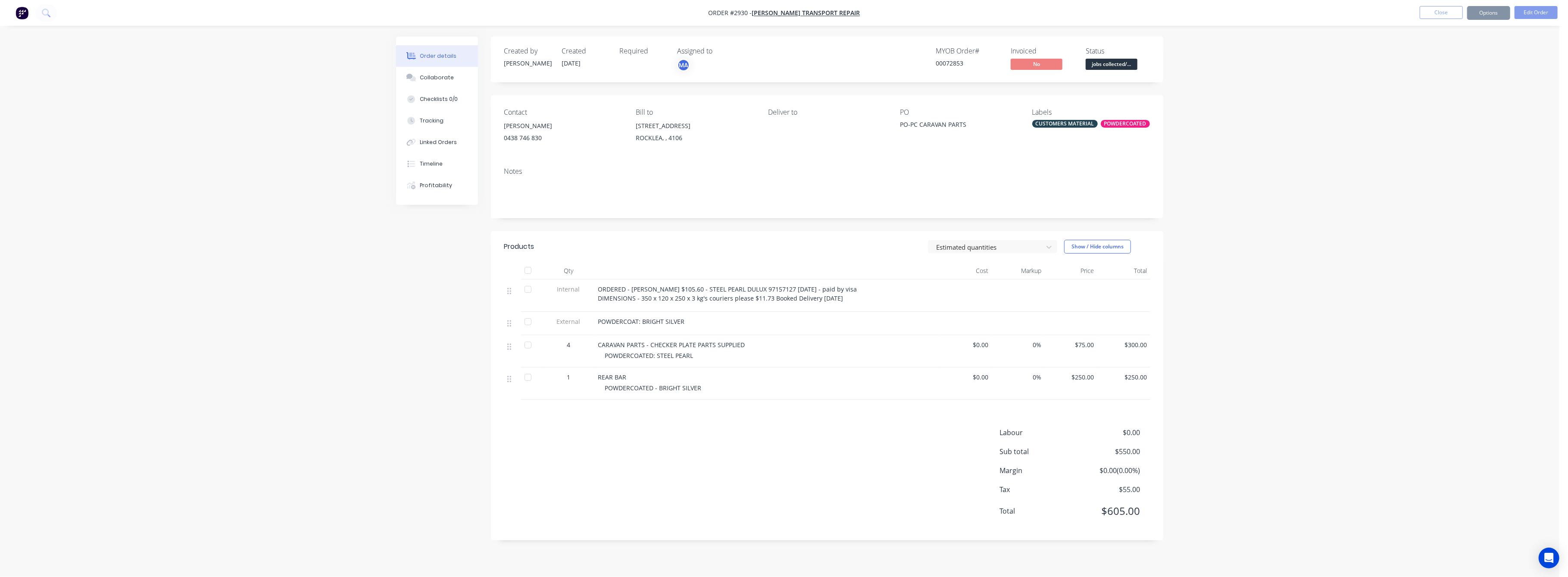
scroll to position [0, 0]
click at [1439, 11] on button "Close" at bounding box center [1450, 12] width 43 height 13
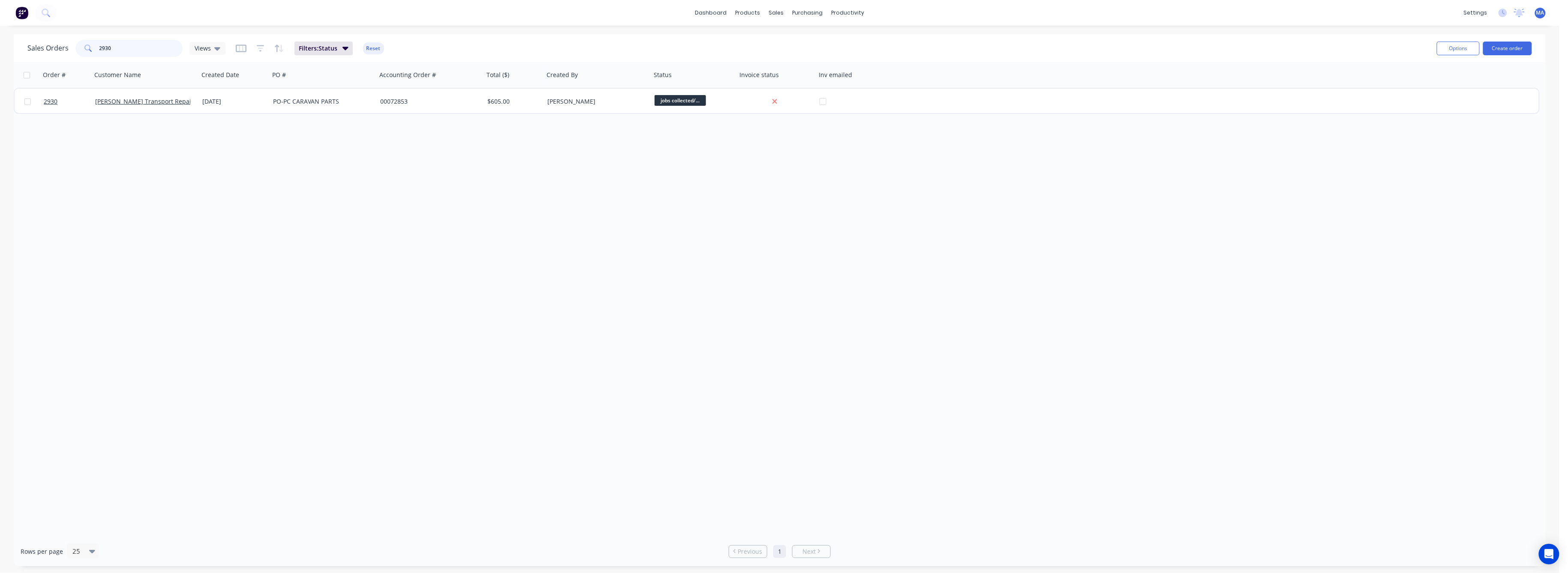
drag, startPoint x: 87, startPoint y: 52, endPoint x: 77, endPoint y: 59, distance: 12.2
click at [83, 55] on div "2930" at bounding box center [129, 48] width 107 height 17
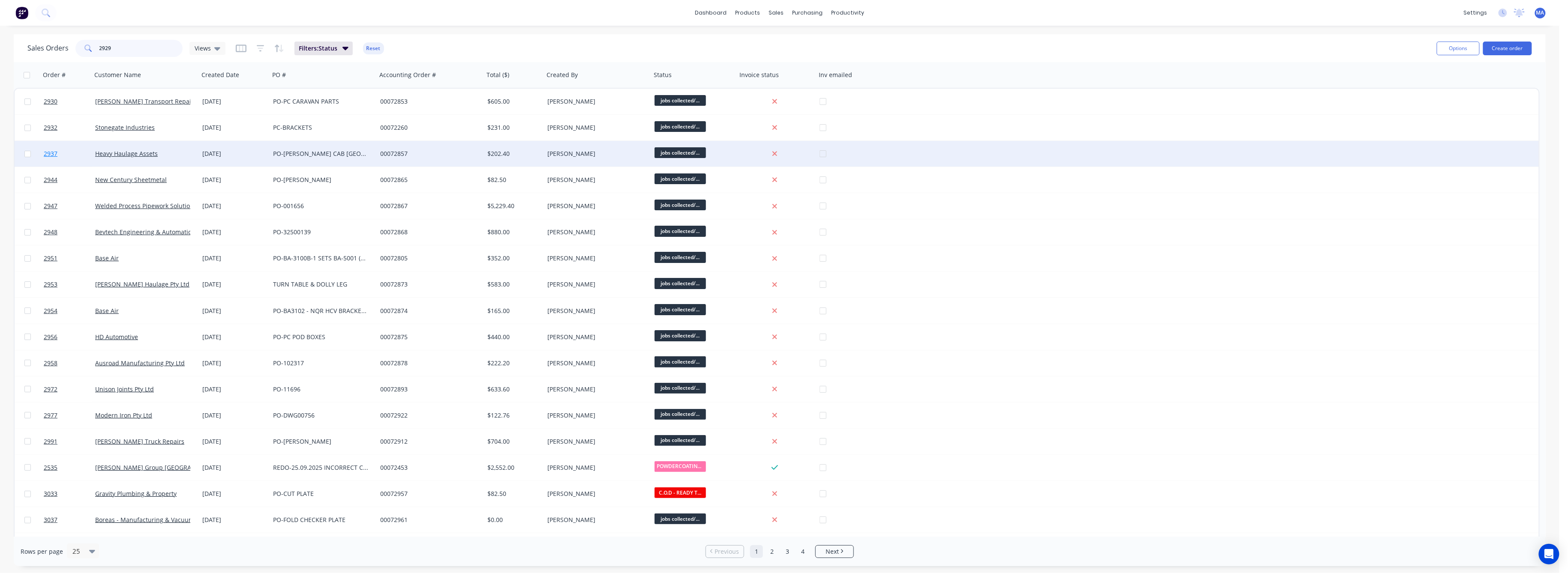
type input "2929"
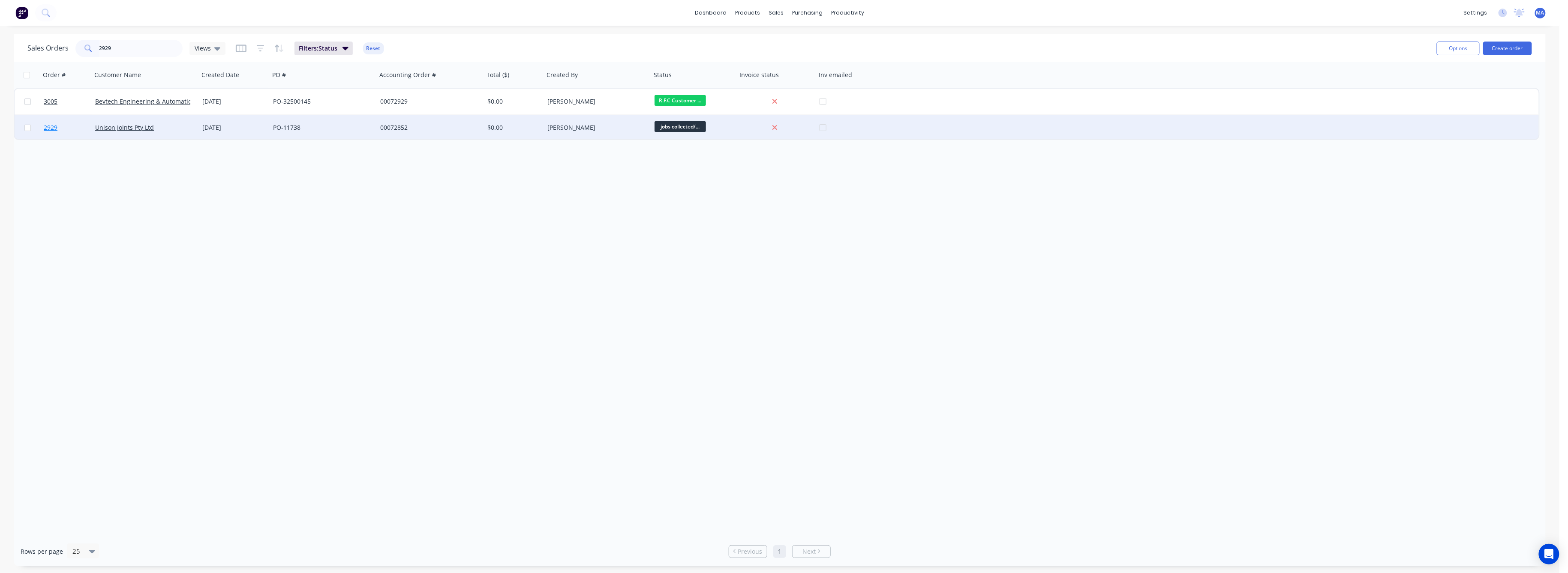
click at [50, 125] on span "2929" at bounding box center [51, 128] width 14 height 9
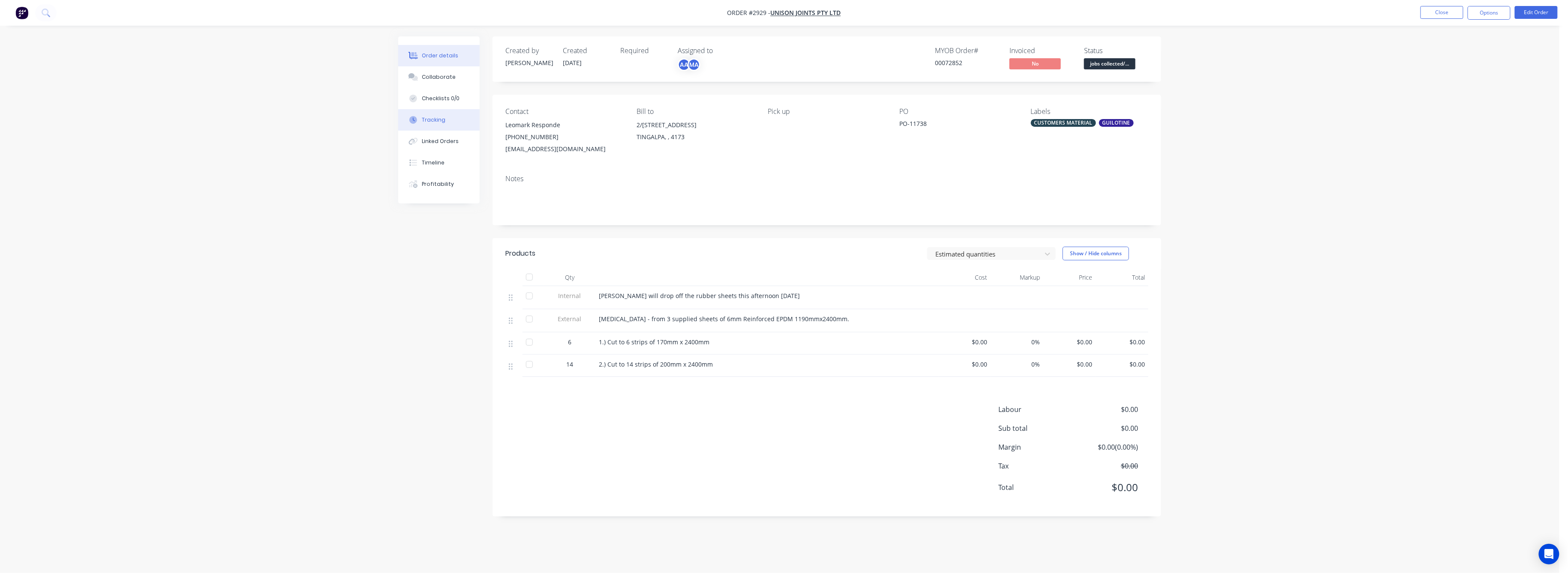
click at [441, 117] on div "Tracking" at bounding box center [434, 120] width 24 height 8
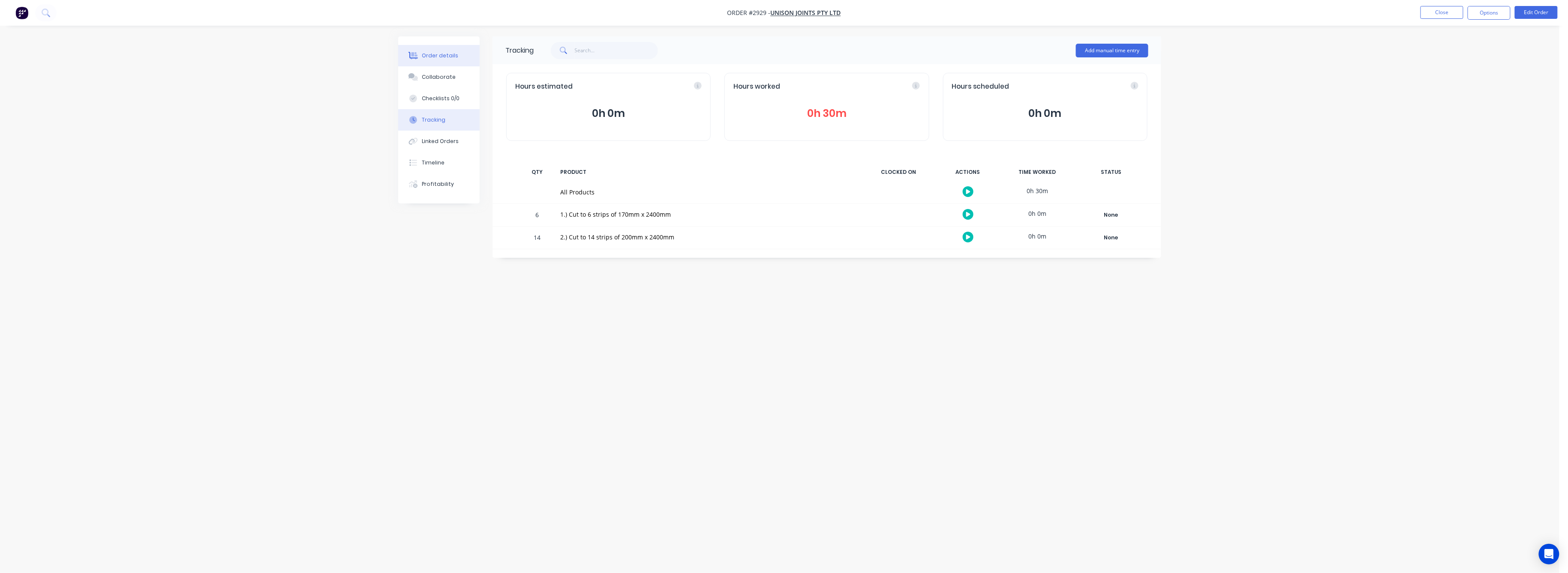
click at [440, 57] on div "Order details" at bounding box center [441, 55] width 37 height 8
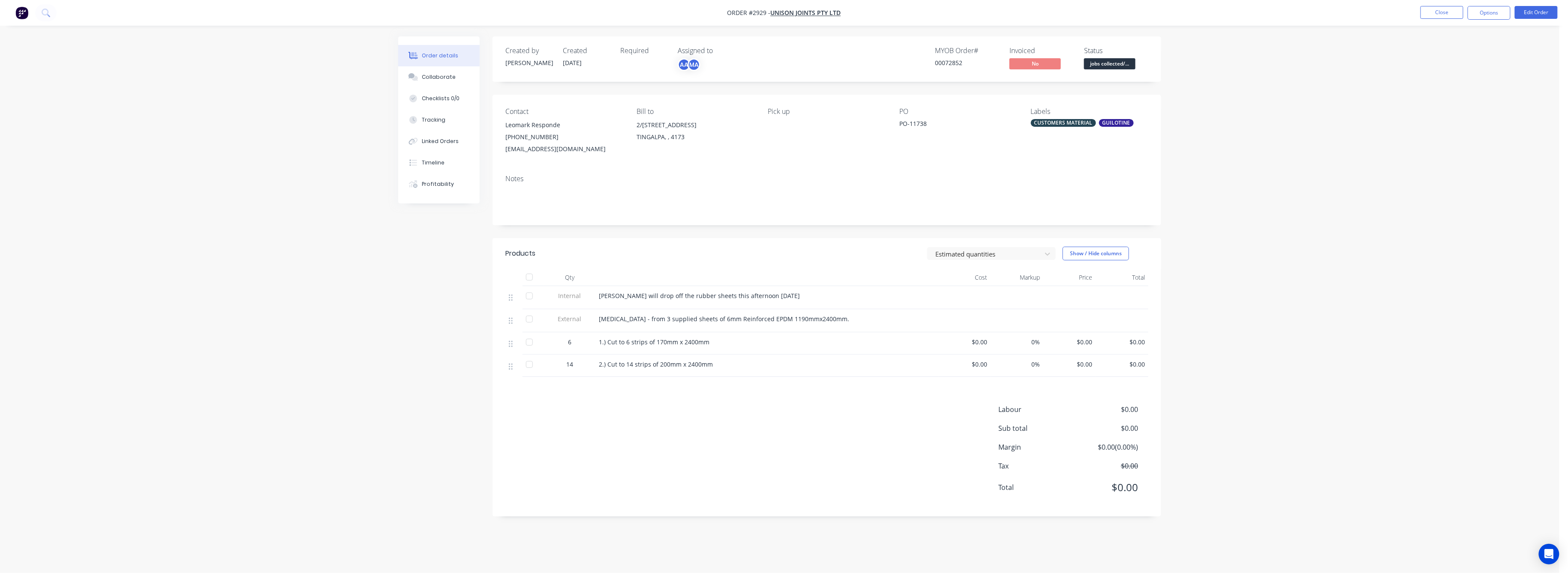
click at [1142, 344] on span "$0.00" at bounding box center [1122, 342] width 46 height 9
click at [1528, 13] on button "Edit Order" at bounding box center [1536, 12] width 43 height 13
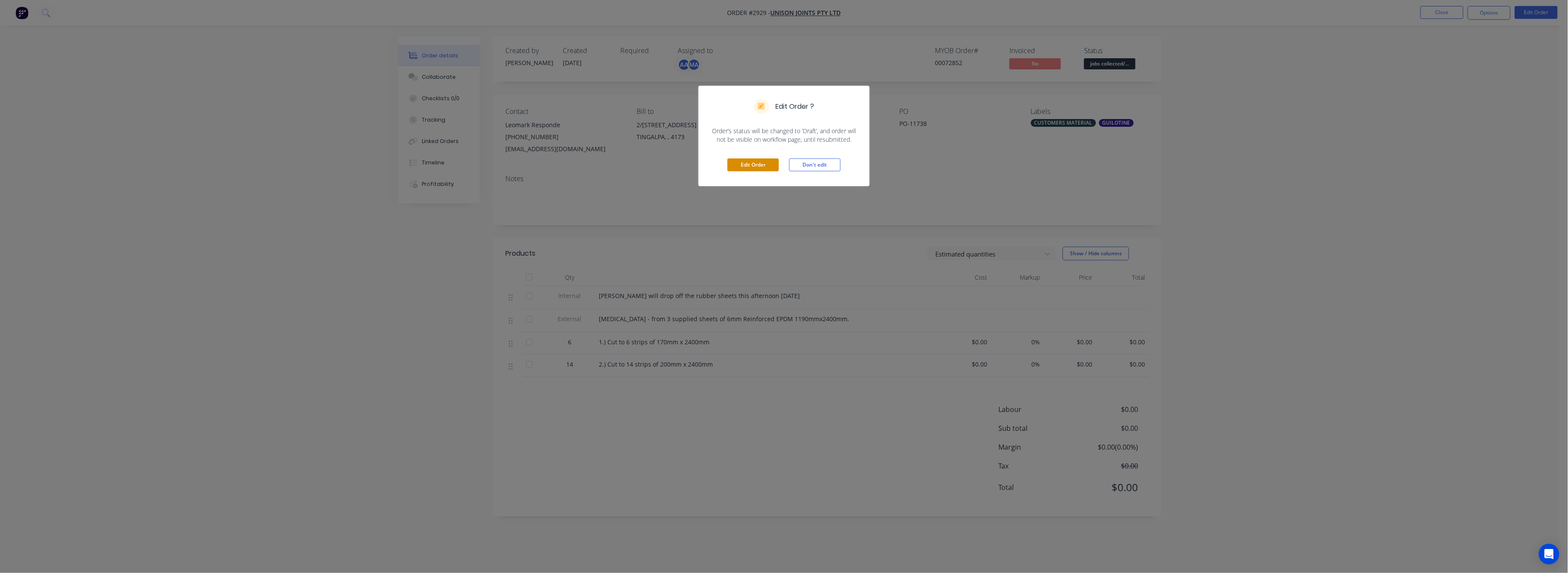
click at [761, 161] on button "Edit Order" at bounding box center [753, 165] width 52 height 13
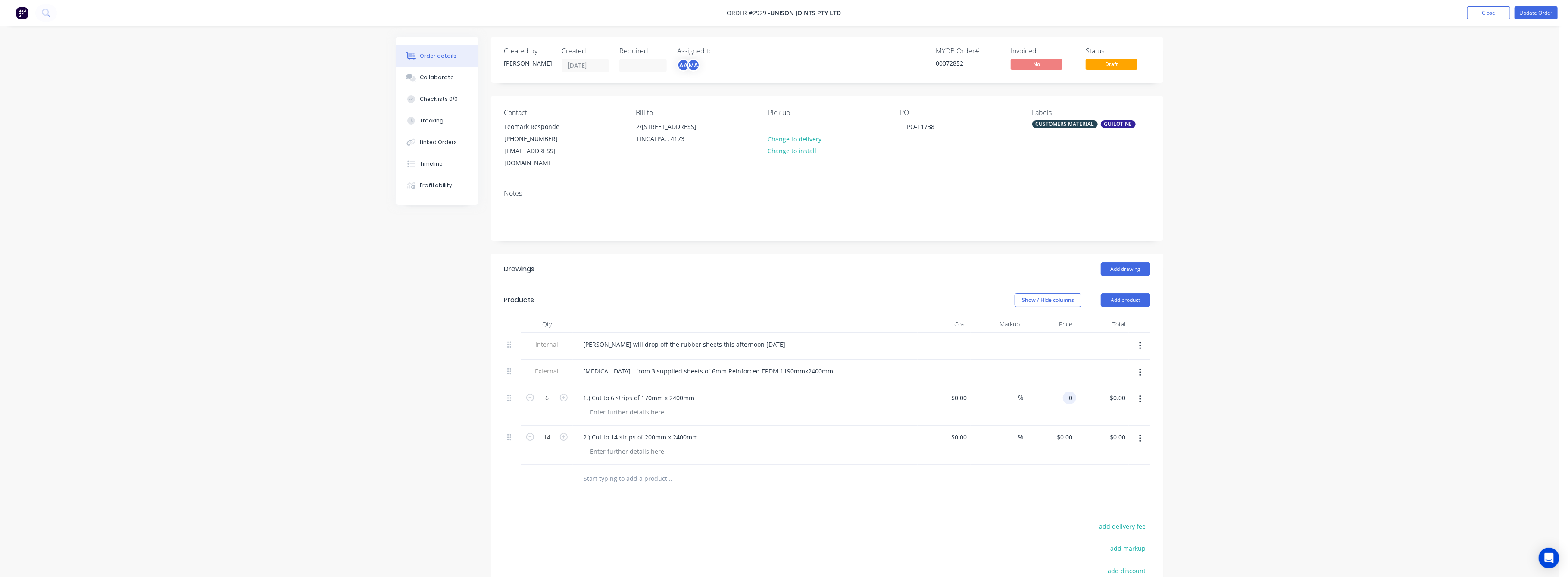
click at [1070, 391] on input "0" at bounding box center [1071, 398] width 10 height 12
type input "$0.00"
click at [1116, 391] on input "0.00" at bounding box center [1121, 398] width 17 height 12
type input "54"
type input "$9.00"
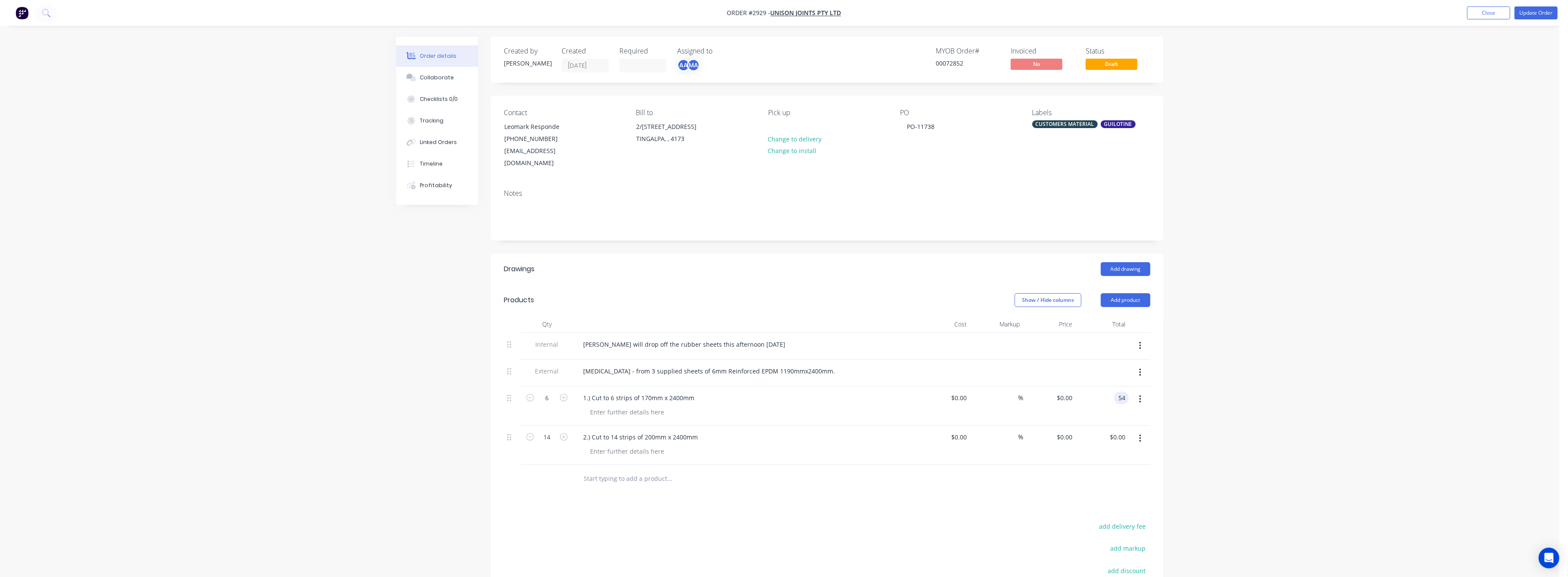
type input "$54.00"
click at [1309, 391] on div "Order details Collaborate Checklists 0/0 Tracking Linked Orders Timeline Profit…" at bounding box center [780, 356] width 1559 height 713
click at [1071, 431] on input "0" at bounding box center [1071, 437] width 10 height 12
type input "$0.00"
drag, startPoint x: 1125, startPoint y: 426, endPoint x: 1127, endPoint y: 440, distance: 14.1
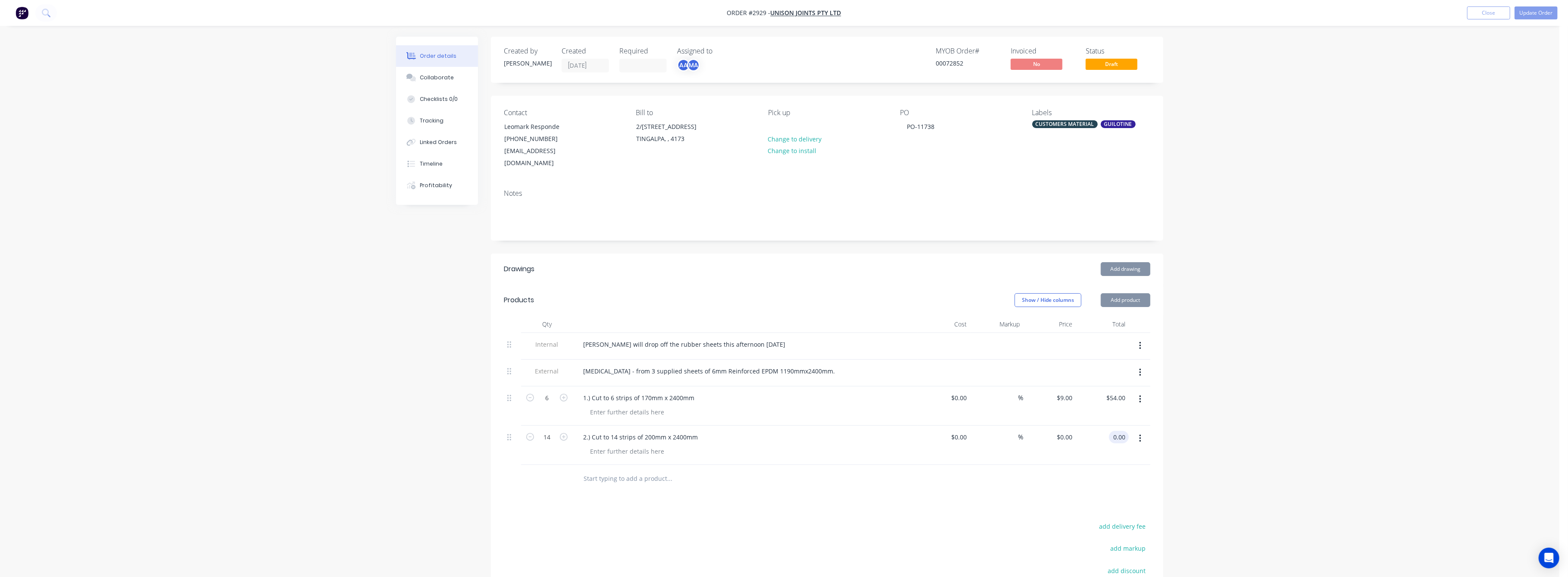
click at [1126, 431] on input "0.00" at bounding box center [1121, 437] width 17 height 12
type input "126"
type input "$9.00"
type input "$126.00"
drag, startPoint x: 1297, startPoint y: 445, endPoint x: 1409, endPoint y: 300, distance: 183.2
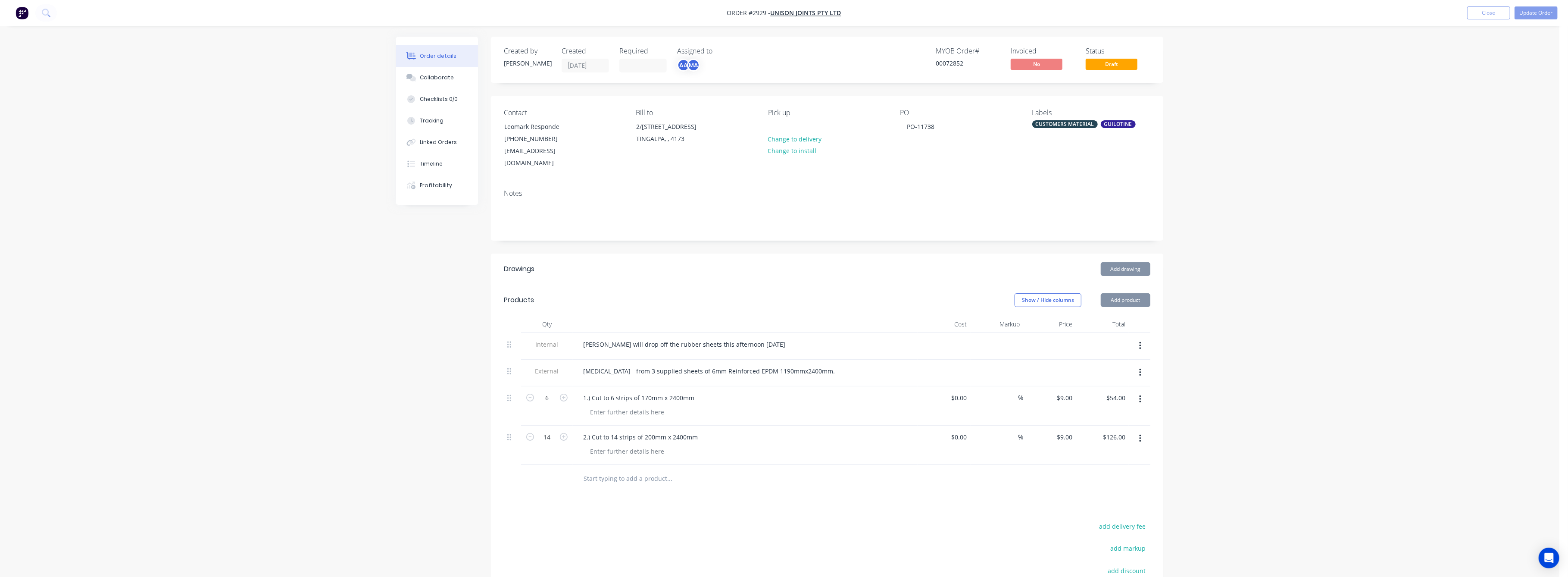
click at [1306, 431] on div "Order details Collaborate Checklists 0/0 Tracking Linked Orders Timeline Profit…" at bounding box center [780, 356] width 1559 height 713
click at [1539, 10] on button "Update Order" at bounding box center [1536, 13] width 43 height 13
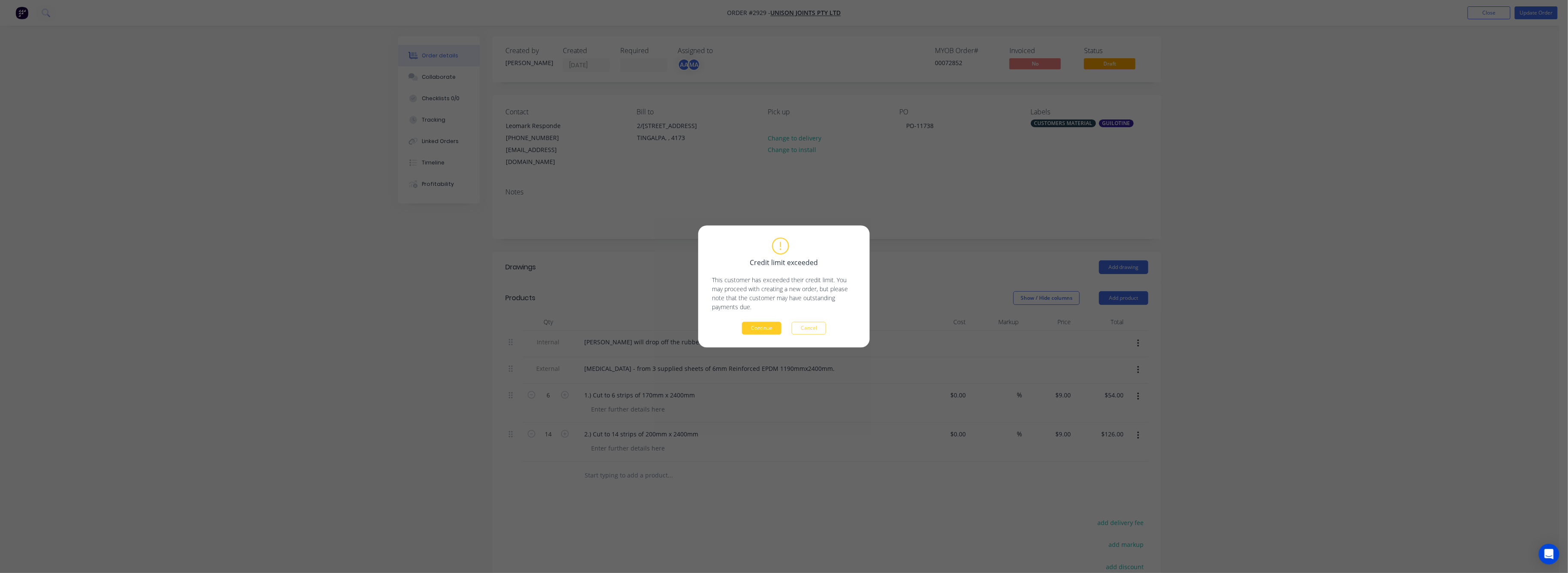
click at [758, 327] on button "Continue" at bounding box center [761, 328] width 40 height 13
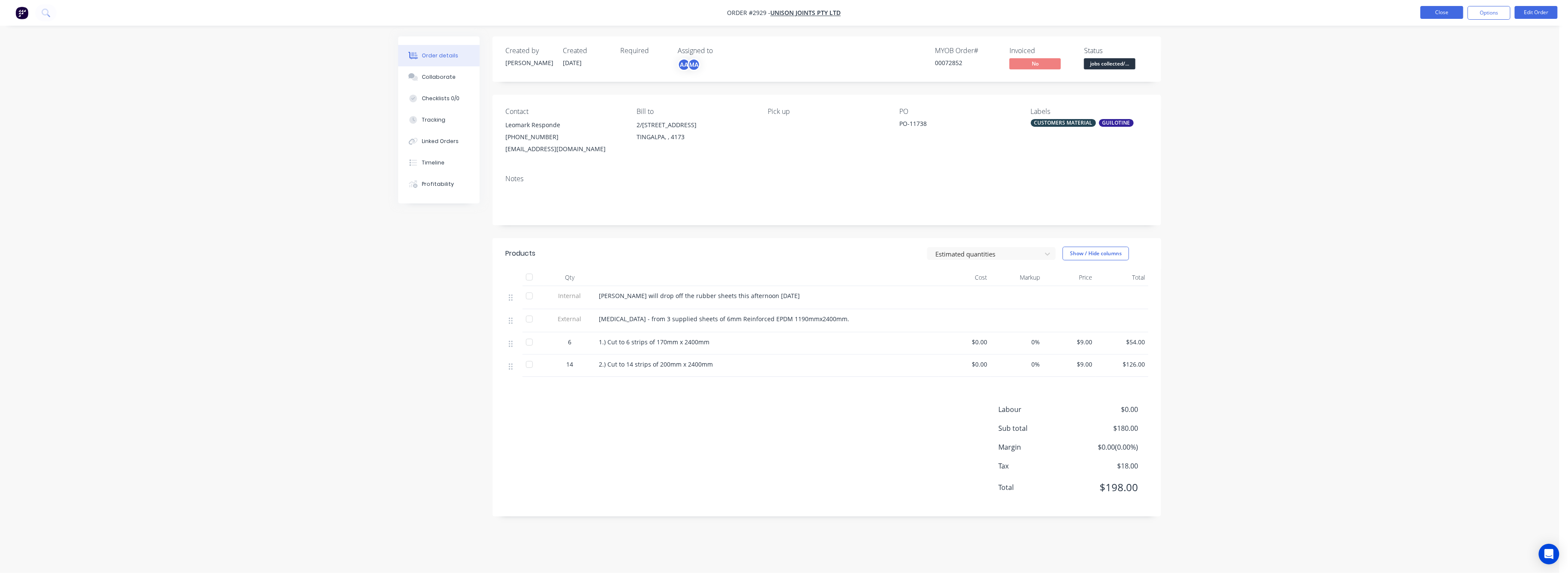
drag, startPoint x: 1441, startPoint y: 9, endPoint x: 1427, endPoint y: 11, distance: 14.1
click at [1427, 11] on button "Close" at bounding box center [1442, 12] width 43 height 13
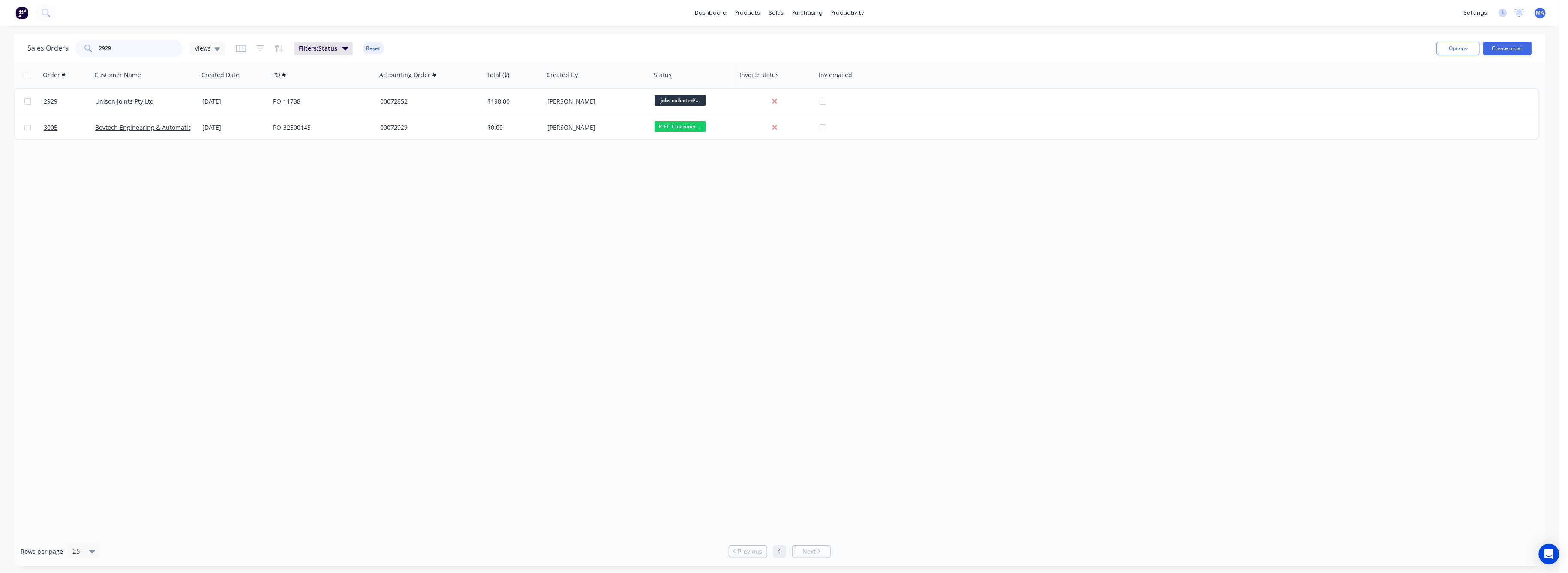
drag, startPoint x: 110, startPoint y: 47, endPoint x: 87, endPoint y: 53, distance: 23.8
click at [88, 52] on div "2929" at bounding box center [129, 48] width 107 height 17
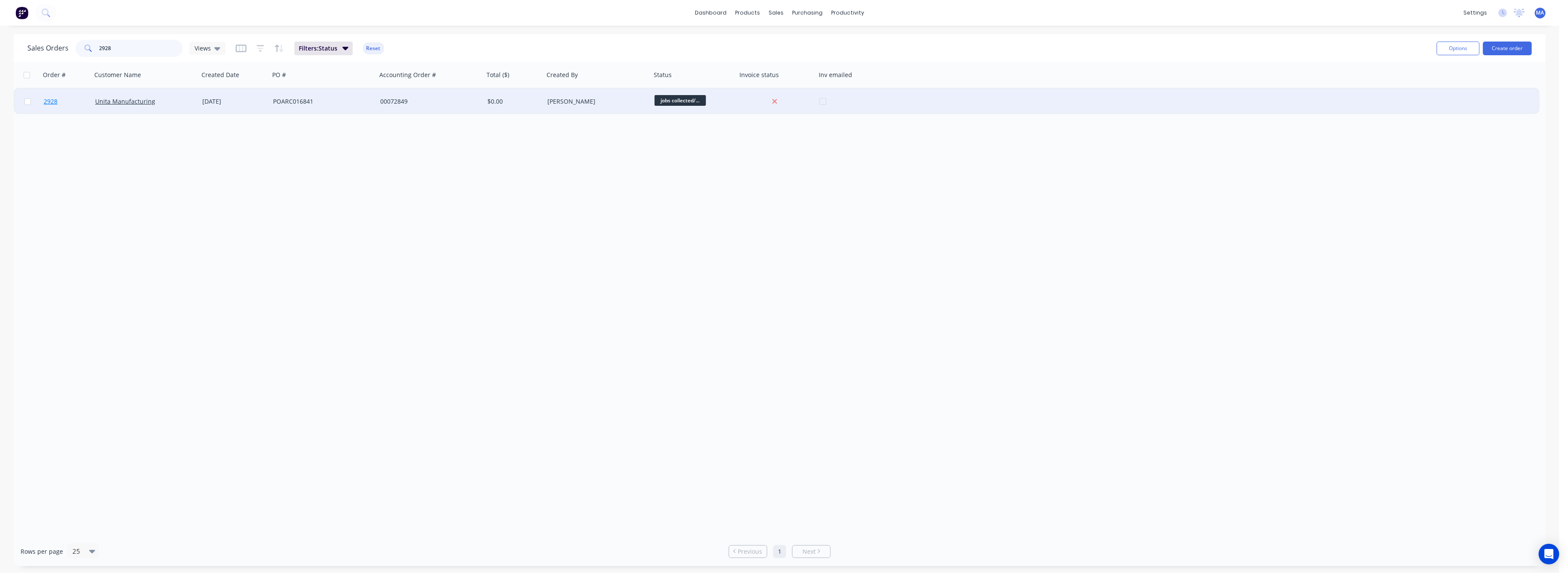
type input "2928"
click at [44, 102] on span "2928" at bounding box center [51, 102] width 14 height 9
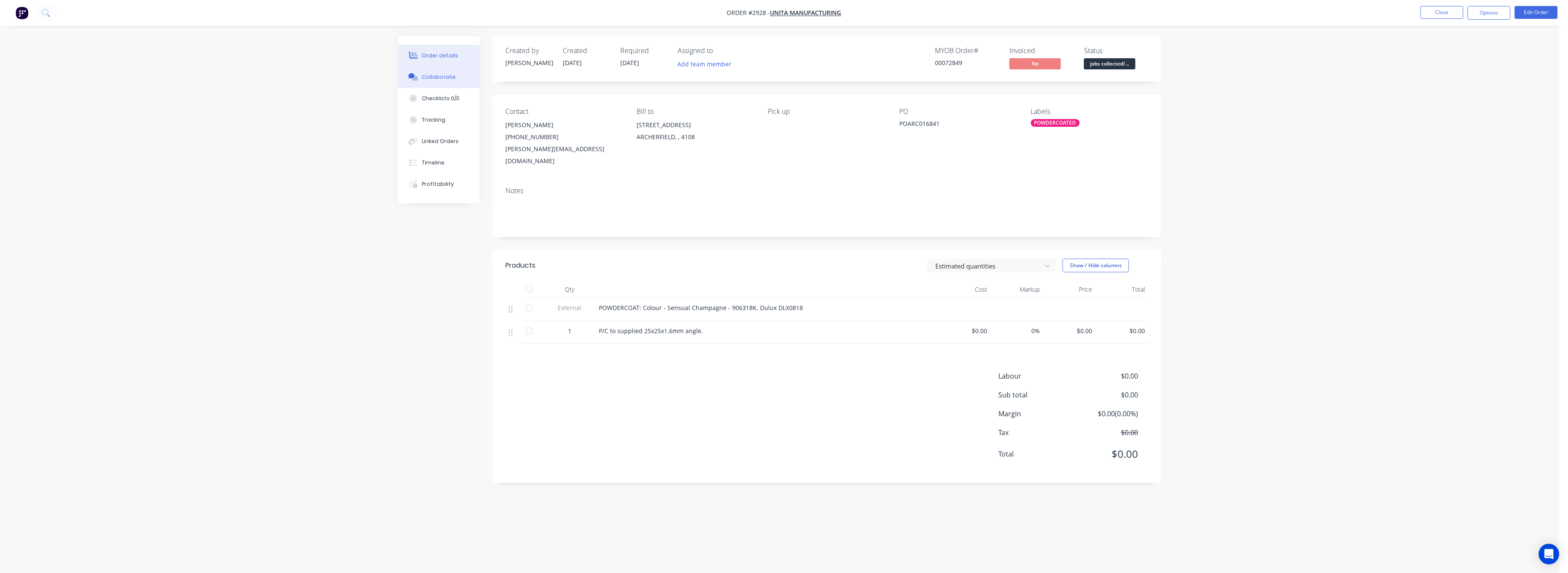
click at [437, 76] on div "Collaborate" at bounding box center [439, 77] width 34 height 8
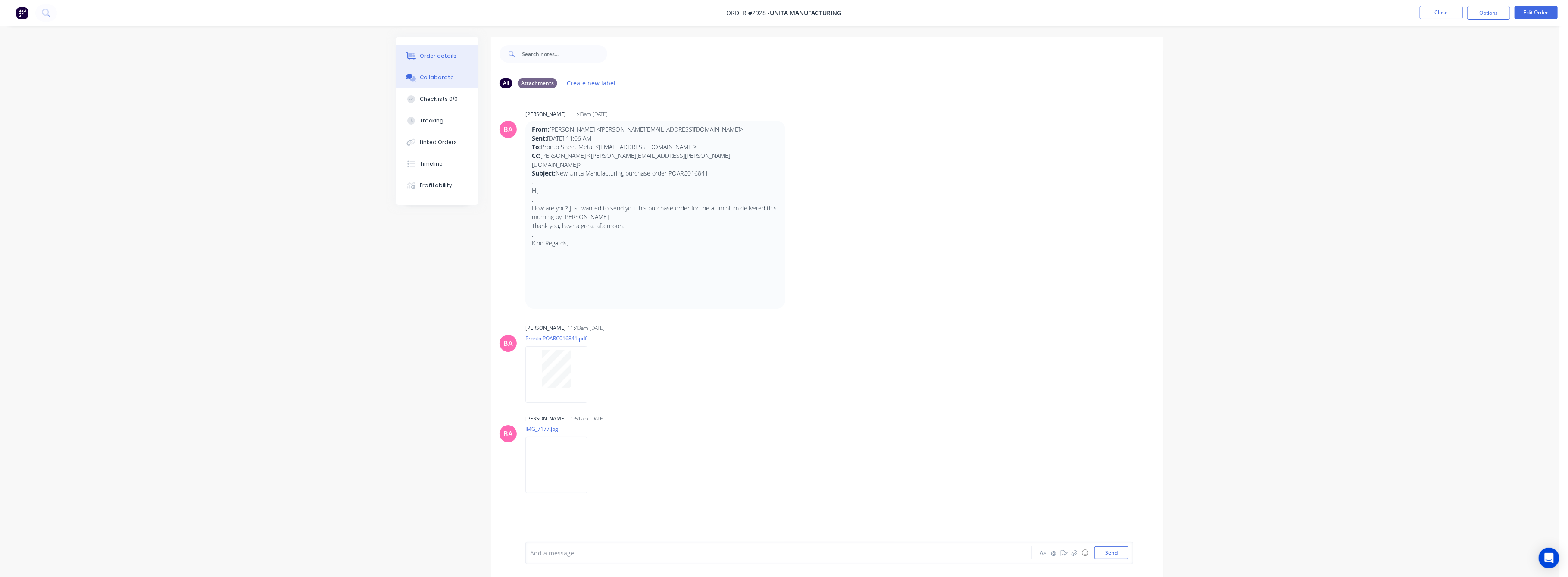
drag, startPoint x: 431, startPoint y: 55, endPoint x: 482, endPoint y: 55, distance: 51.0
click at [437, 55] on div "Order details" at bounding box center [439, 56] width 37 height 8
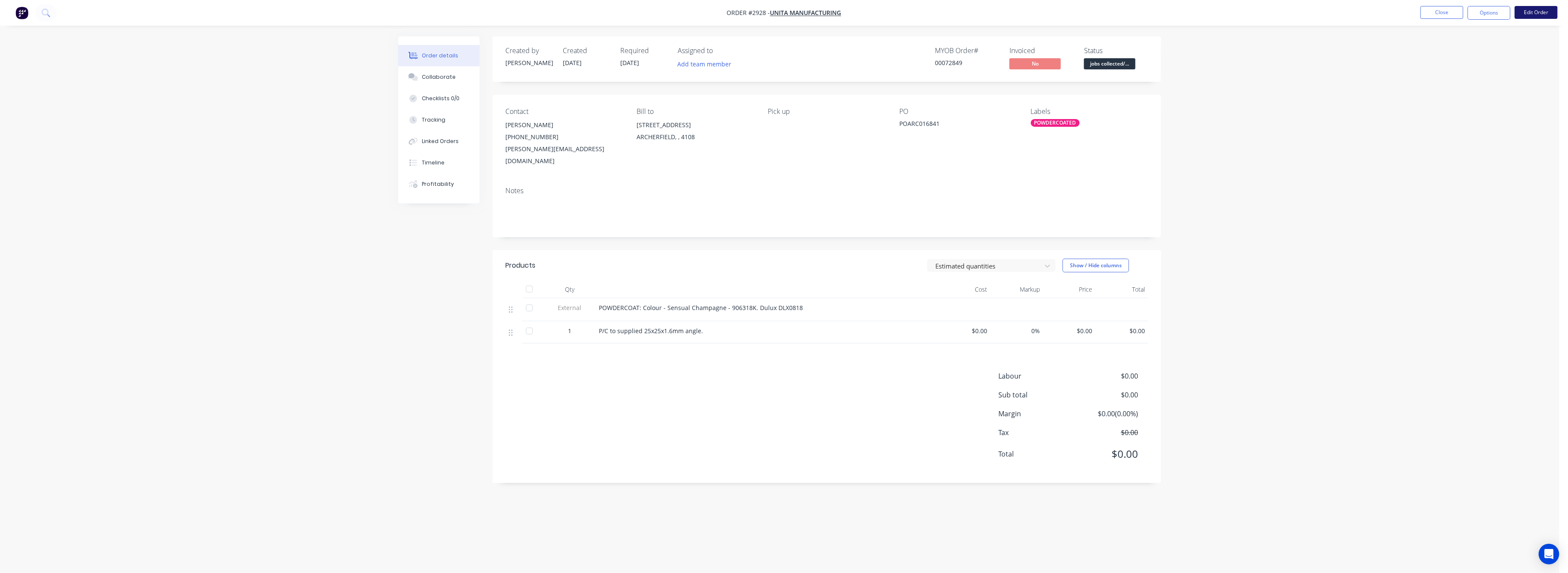
click at [1527, 9] on button "Edit Order" at bounding box center [1536, 12] width 43 height 13
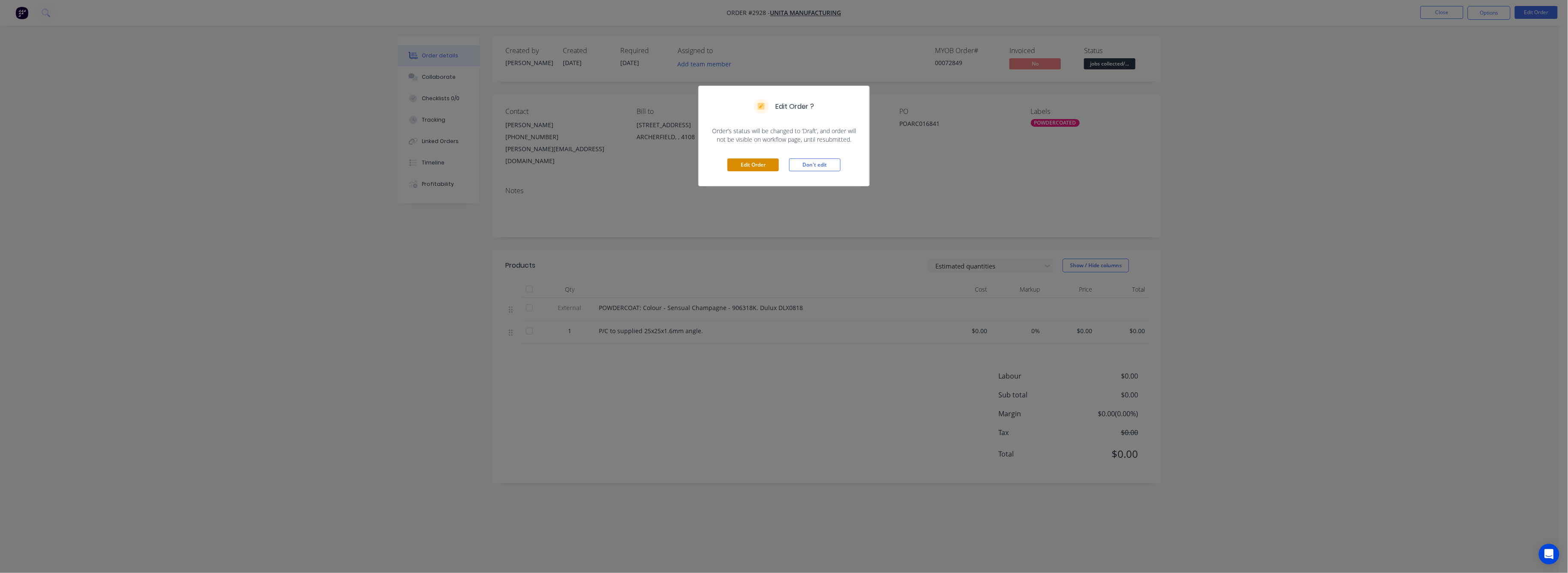
click at [761, 165] on button "Edit Order" at bounding box center [753, 165] width 52 height 13
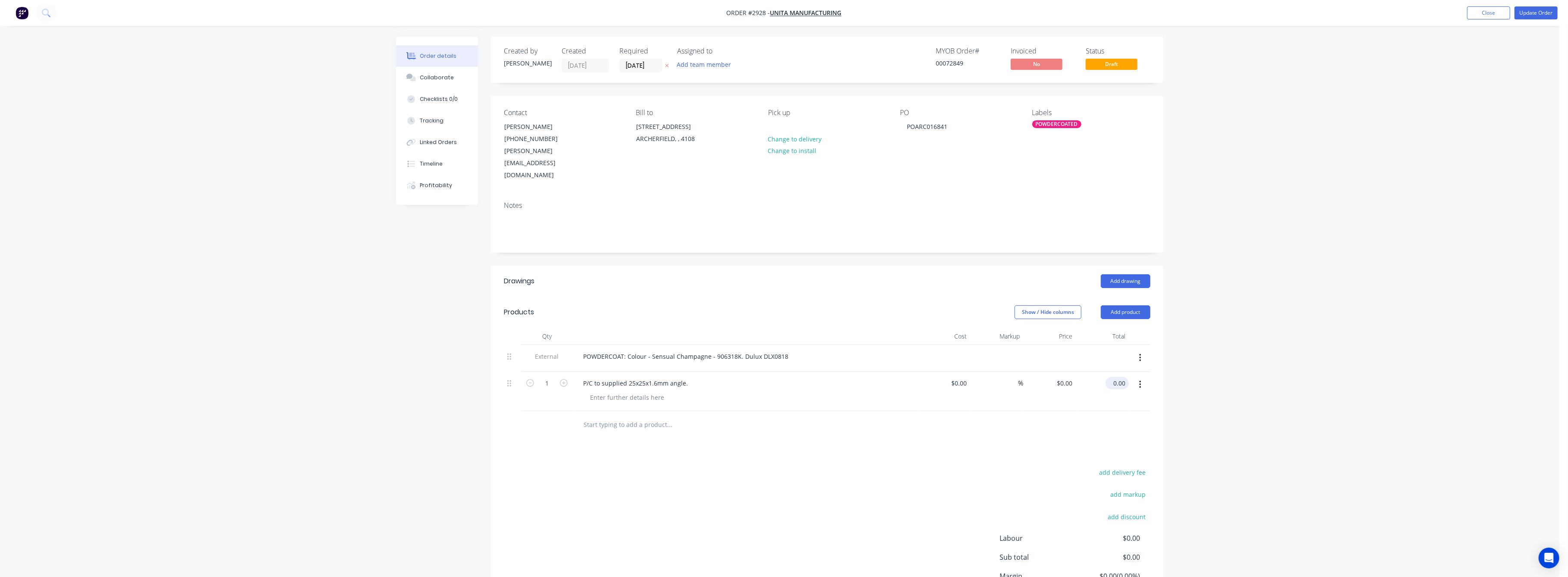
click at [1121, 377] on input "0.00" at bounding box center [1119, 383] width 20 height 12
type input "100"
type input "$100.00"
drag, startPoint x: 1236, startPoint y: 372, endPoint x: 1427, endPoint y: 288, distance: 208.7
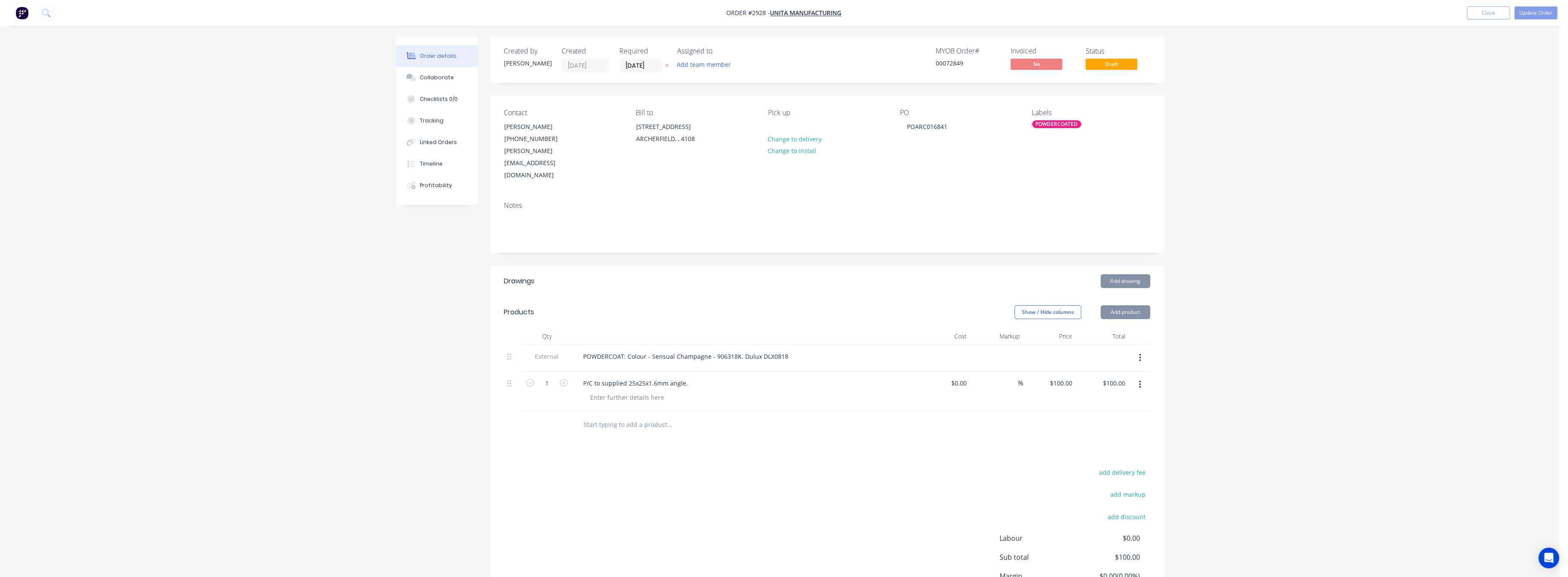
click at [1253, 364] on div "Order details Collaborate Checklists 0/0 Tracking Linked Orders Timeline Profit…" at bounding box center [780, 330] width 1559 height 659
click at [1535, 9] on button "Update Order" at bounding box center [1536, 13] width 43 height 13
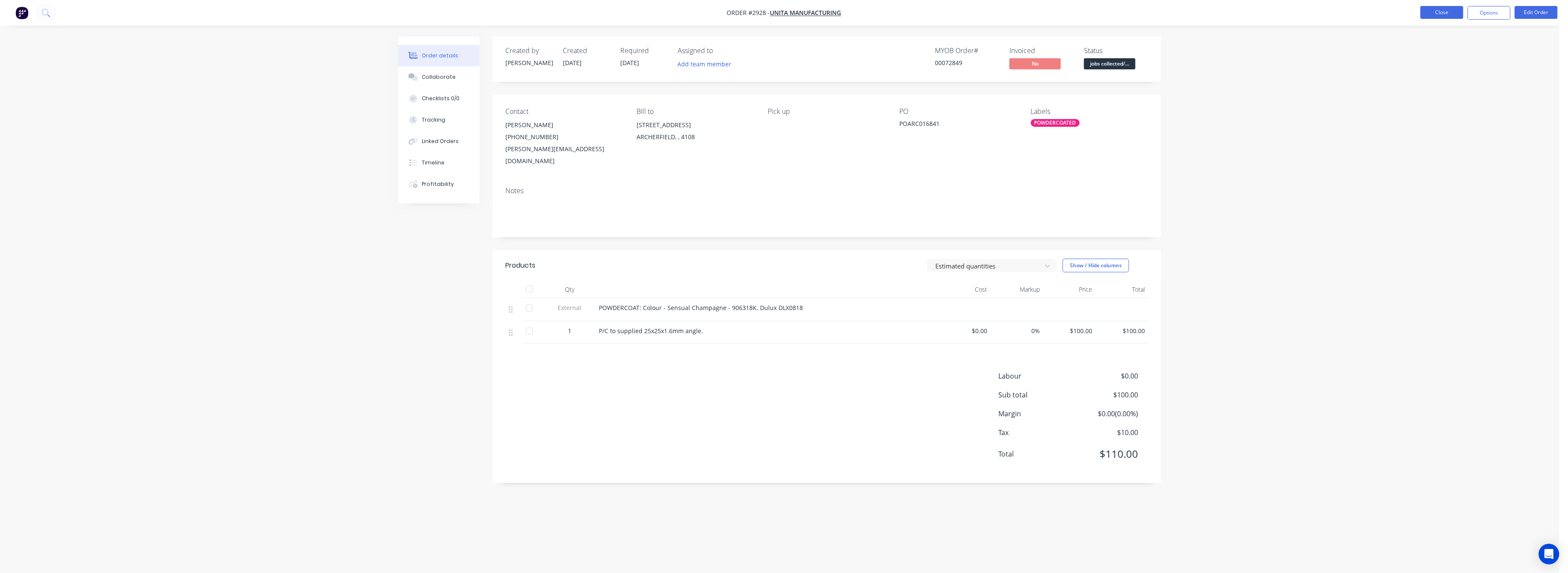
click at [1441, 12] on button "Close" at bounding box center [1442, 12] width 43 height 13
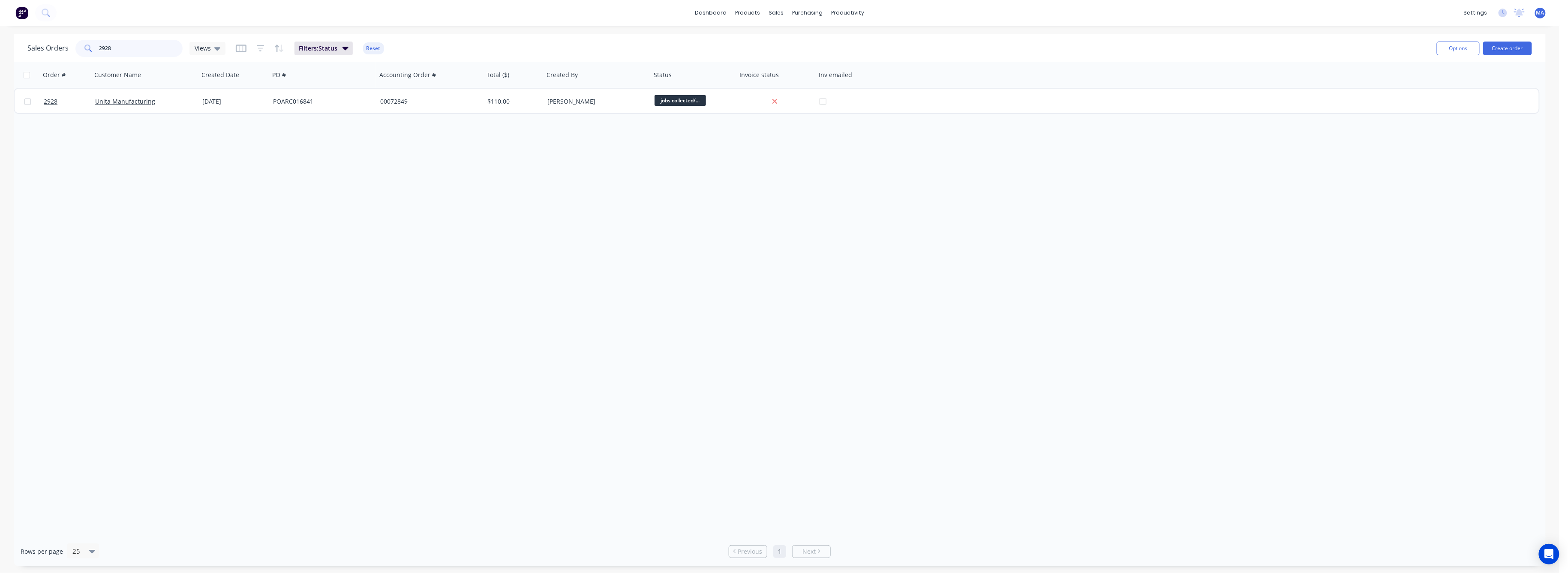
drag, startPoint x: 75, startPoint y: 47, endPoint x: 58, endPoint y: 54, distance: 18.4
click at [66, 50] on div "Sales Orders 2928 Views" at bounding box center [126, 48] width 198 height 17
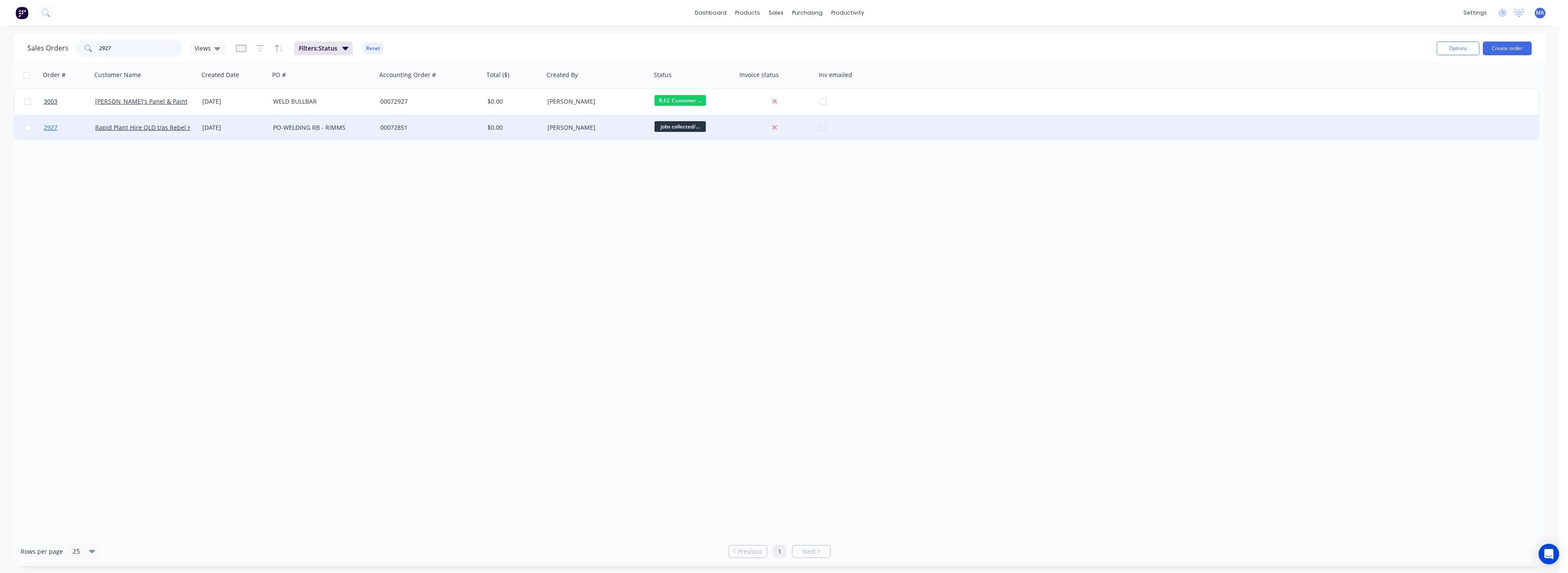
type input "2927"
click at [51, 125] on span "2927" at bounding box center [51, 128] width 14 height 9
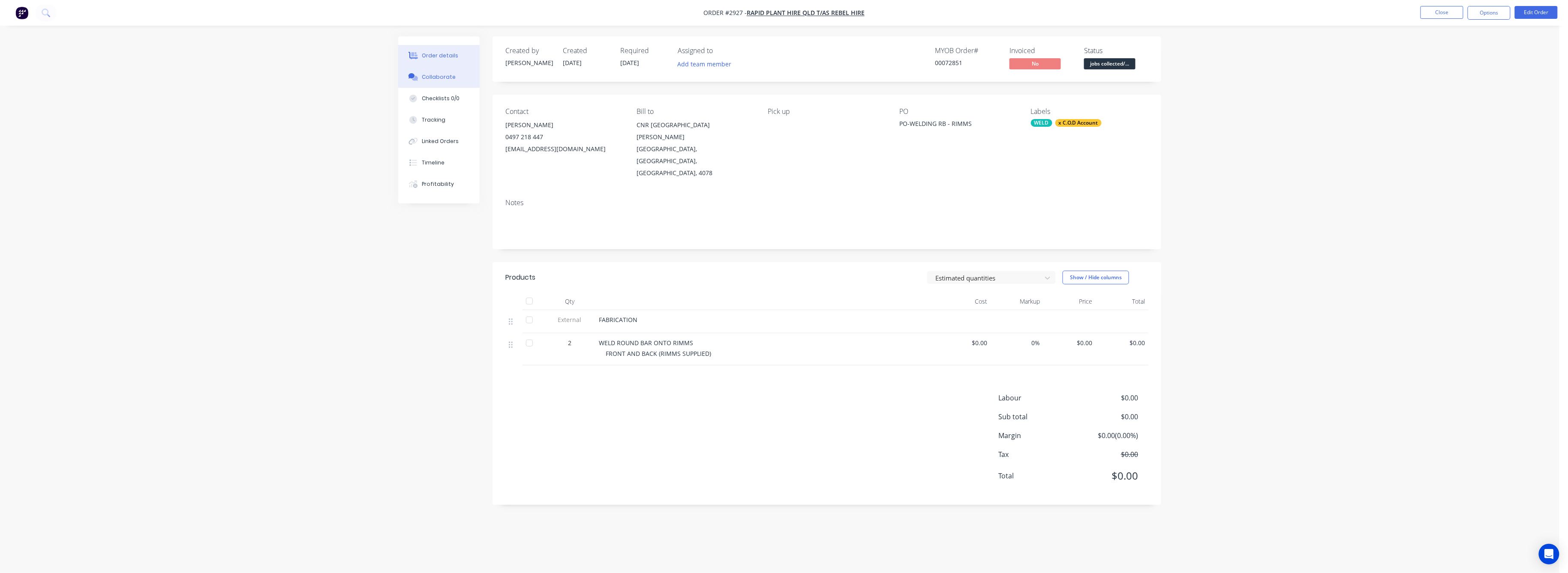
click at [453, 73] on button "Collaborate" at bounding box center [439, 77] width 82 height 21
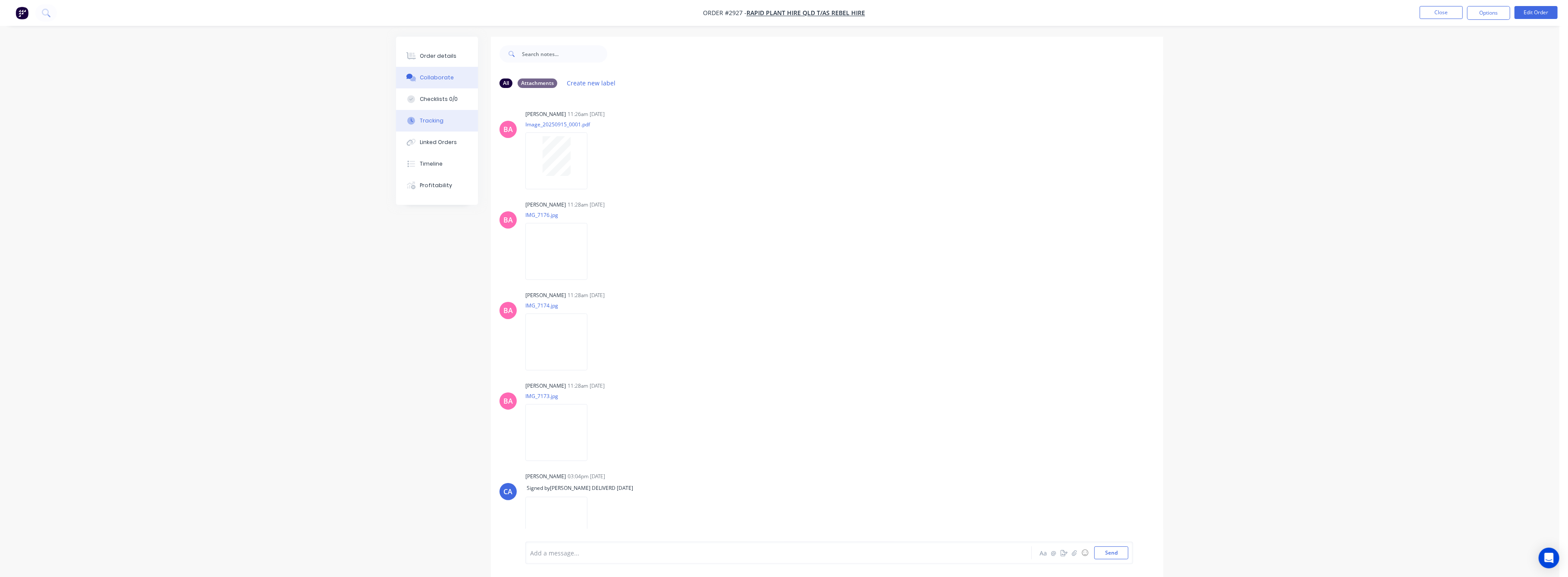
click at [427, 122] on div "Tracking" at bounding box center [432, 121] width 24 height 8
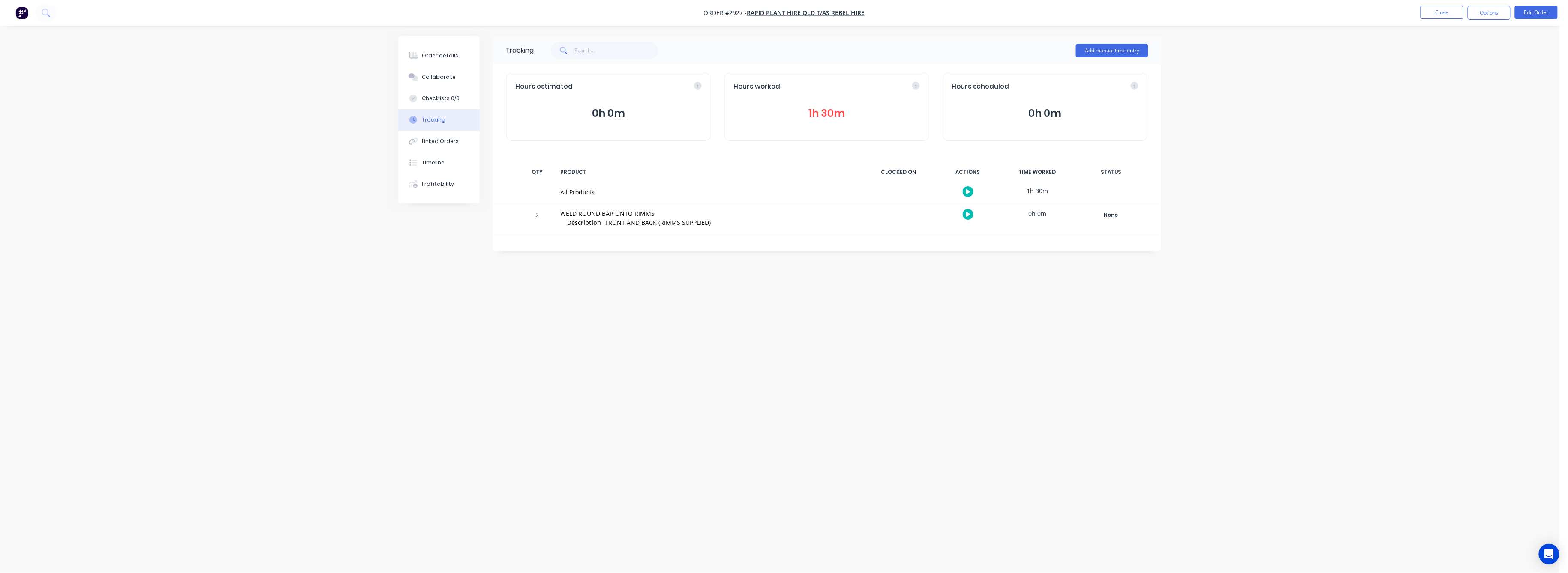
click at [839, 108] on button "1h 30m" at bounding box center [827, 113] width 186 height 16
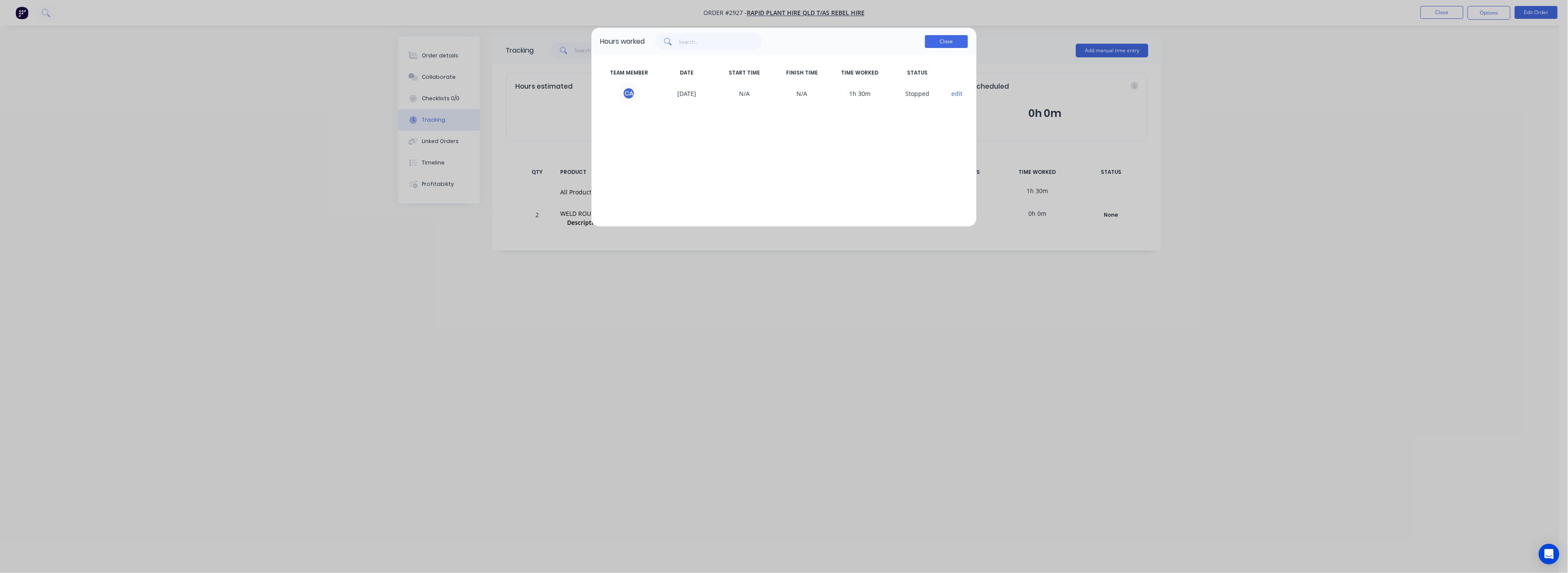
click at [951, 41] on button "Close" at bounding box center [947, 41] width 43 height 13
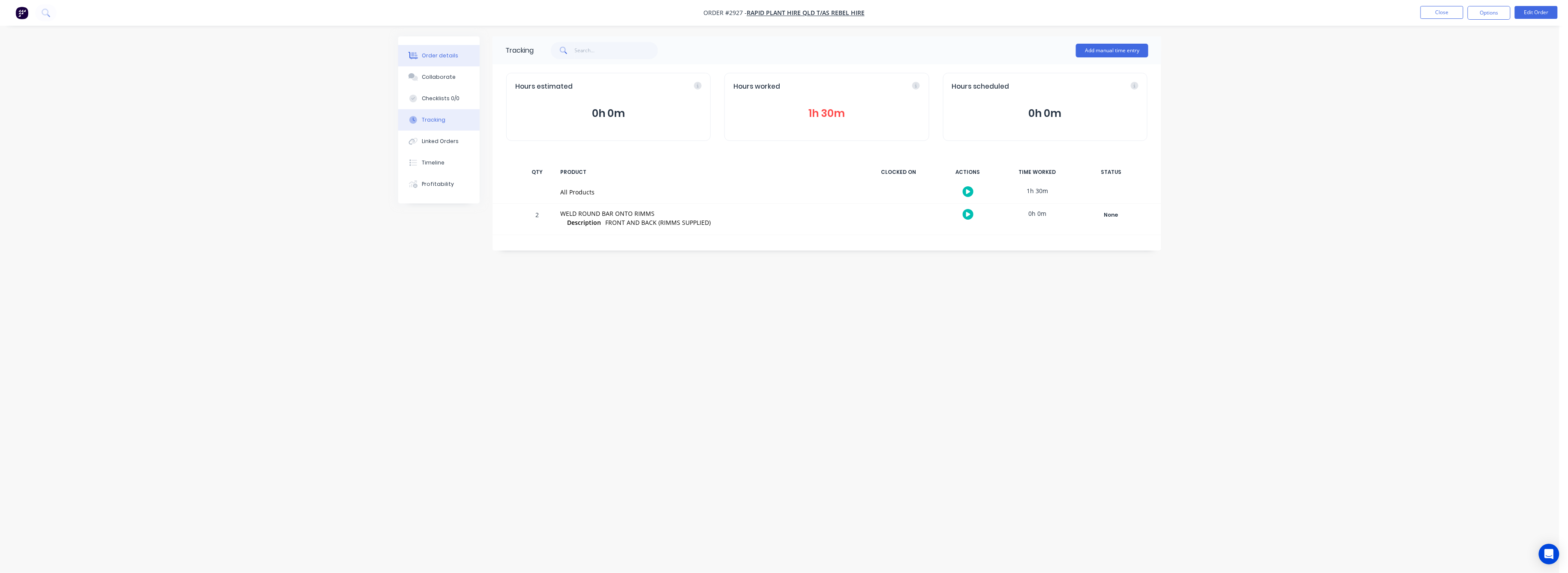
click at [454, 56] on div "Order details" at bounding box center [441, 55] width 37 height 8
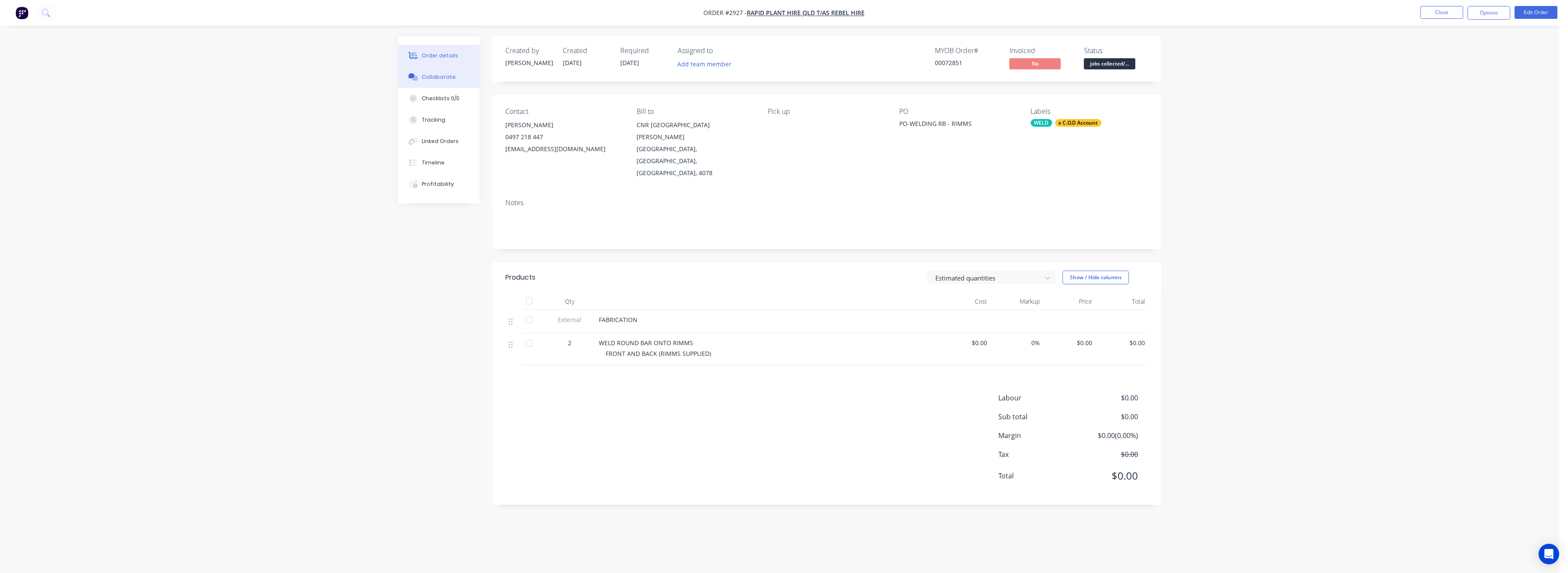
click at [441, 75] on div "Collaborate" at bounding box center [439, 77] width 34 height 8
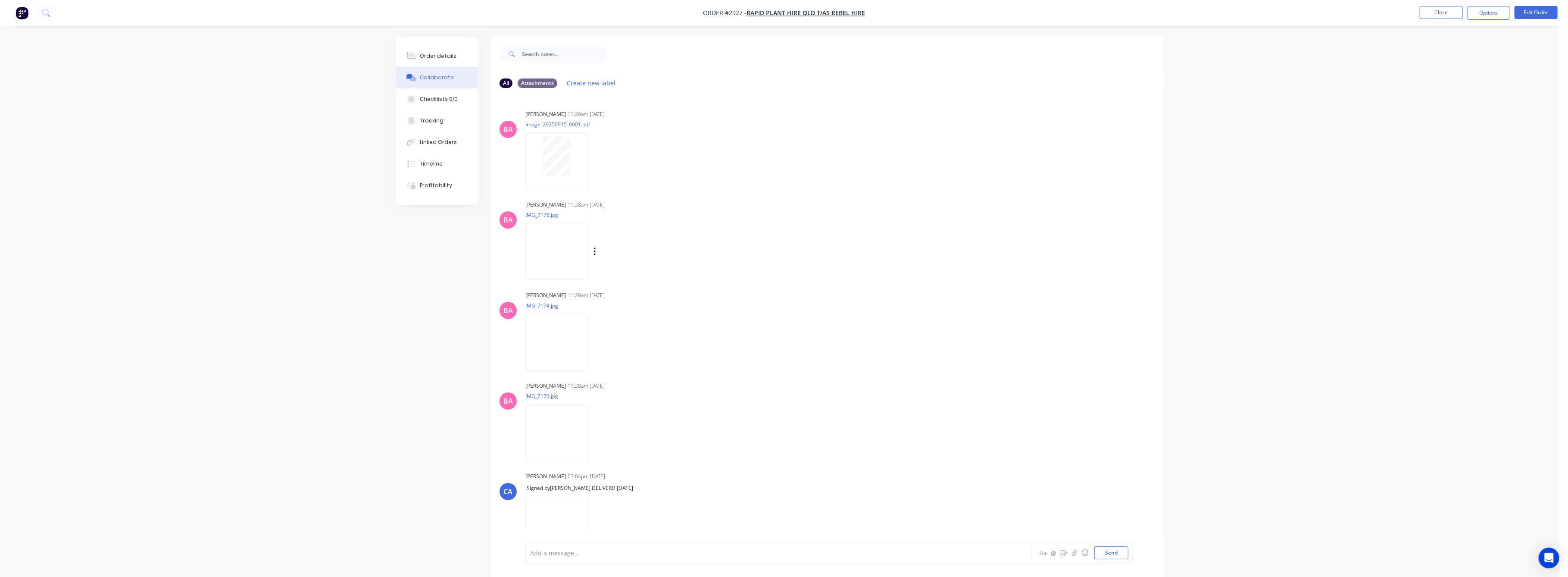
click at [532, 237] on img at bounding box center [556, 251] width 62 height 56
drag, startPoint x: 439, startPoint y: 56, endPoint x: 476, endPoint y: 74, distance: 41.1
click at [439, 56] on div "Order details" at bounding box center [439, 56] width 37 height 8
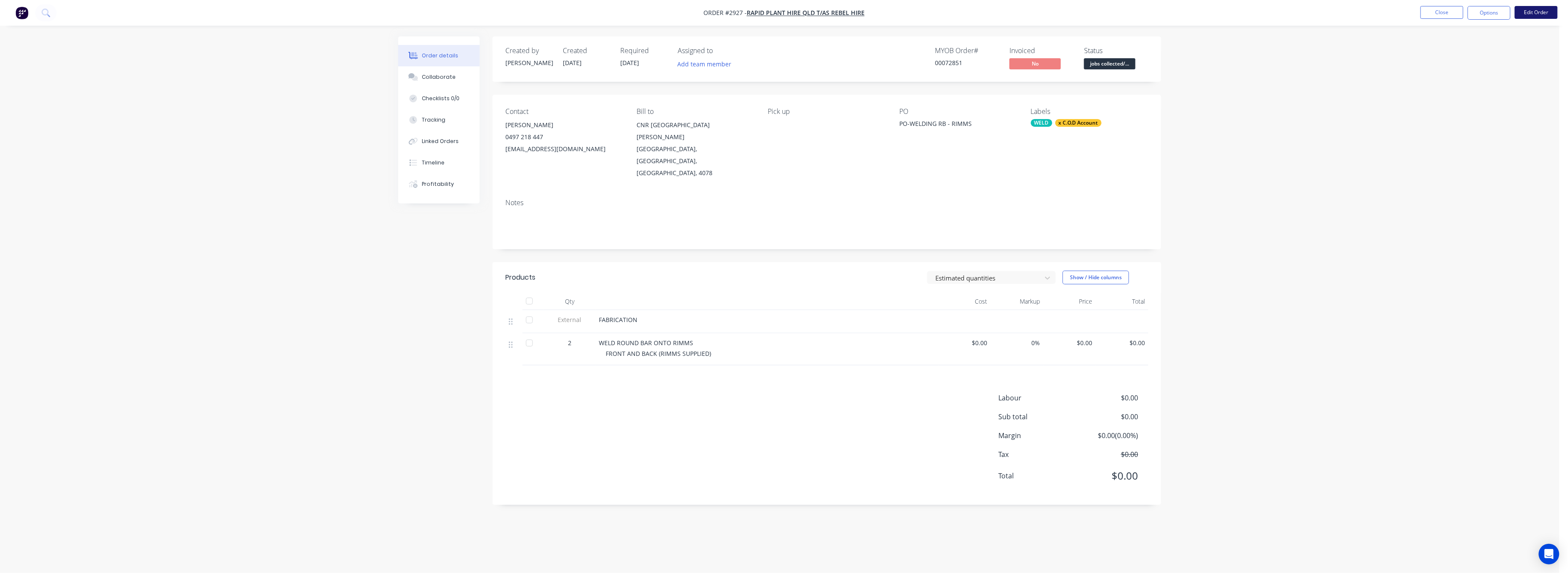
click at [1538, 7] on button "Edit Order" at bounding box center [1536, 12] width 43 height 13
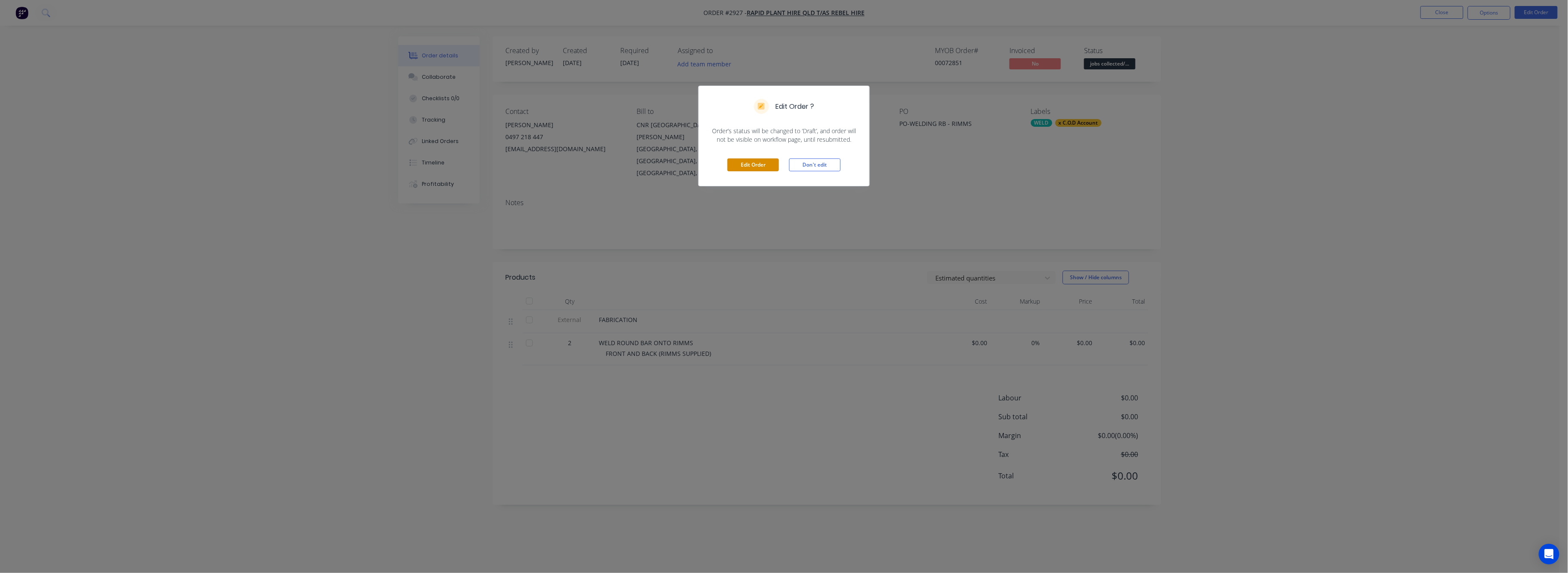
drag, startPoint x: 753, startPoint y: 162, endPoint x: 774, endPoint y: 173, distance: 23.7
click at [755, 162] on button "Edit Order" at bounding box center [753, 165] width 52 height 13
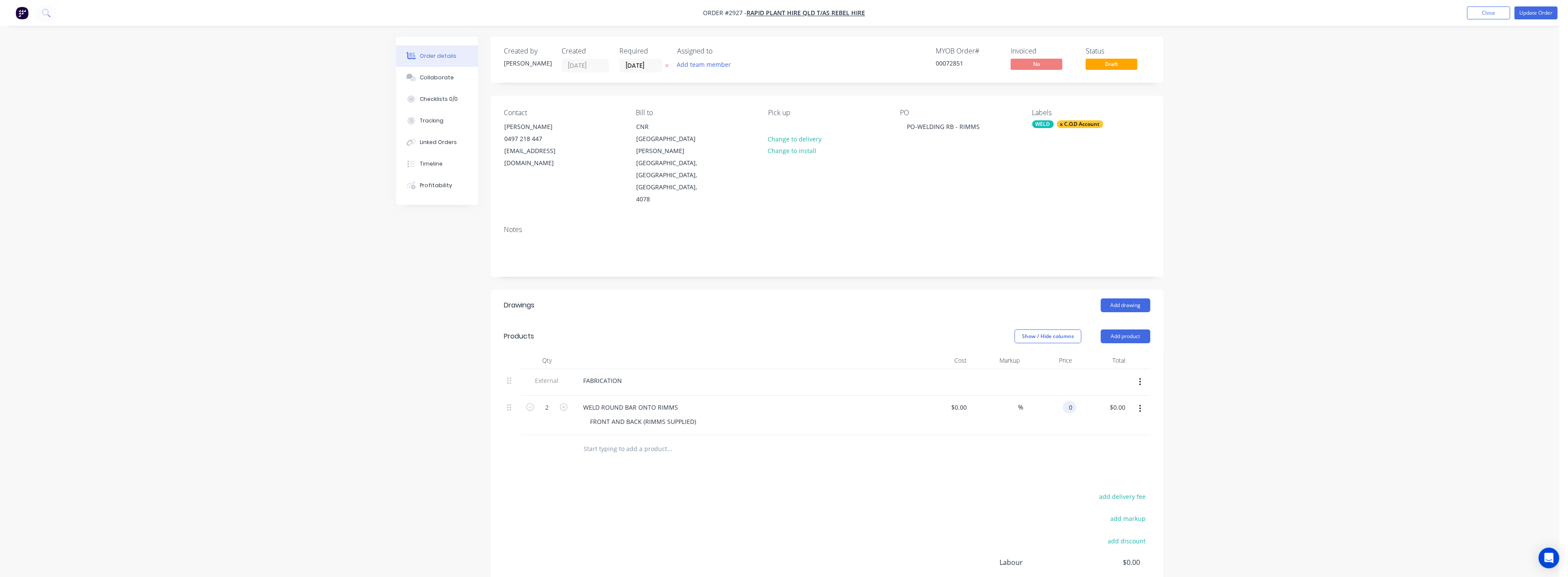
click at [1073, 401] on input "0" at bounding box center [1071, 407] width 10 height 12
type input "$180.00"
type input "$360.00"
drag, startPoint x: 1209, startPoint y: 382, endPoint x: 1223, endPoint y: 374, distance: 16.1
click at [1223, 374] on div "Order details Collaborate Checklists 0/0 Tracking Linked Orders Timeline Profit…" at bounding box center [780, 341] width 1559 height 683
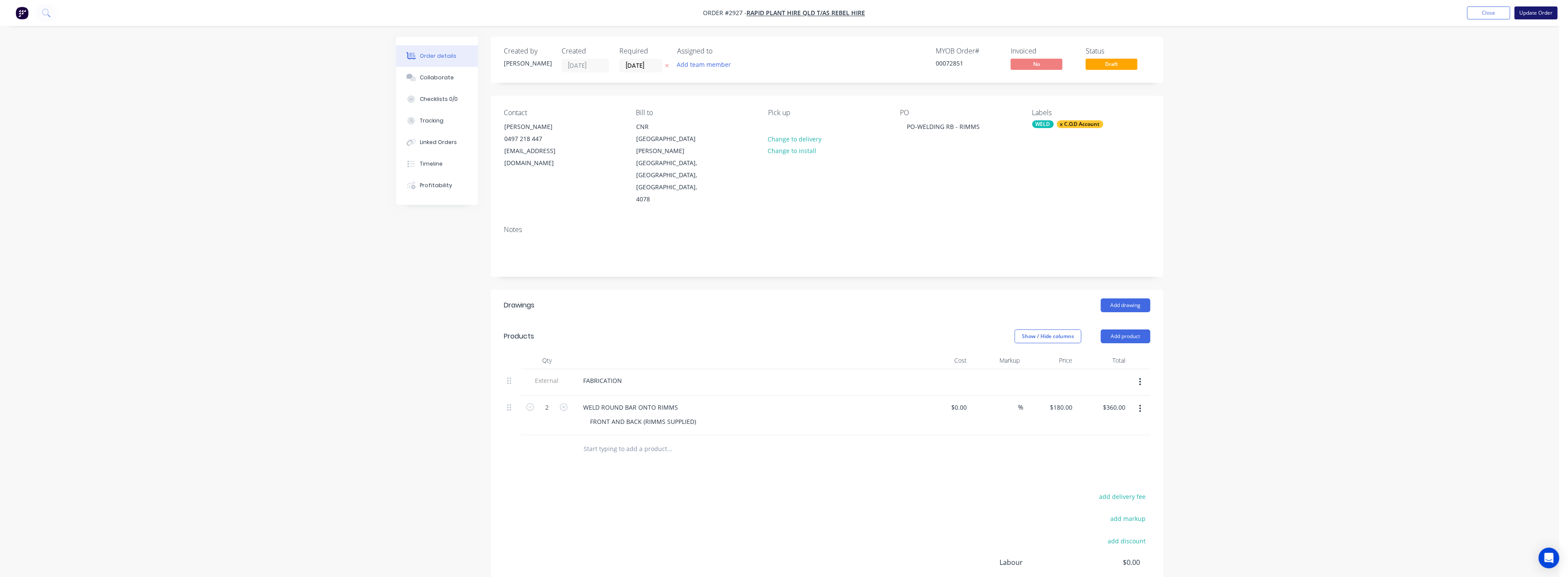
click at [1538, 15] on button "Update Order" at bounding box center [1536, 13] width 43 height 13
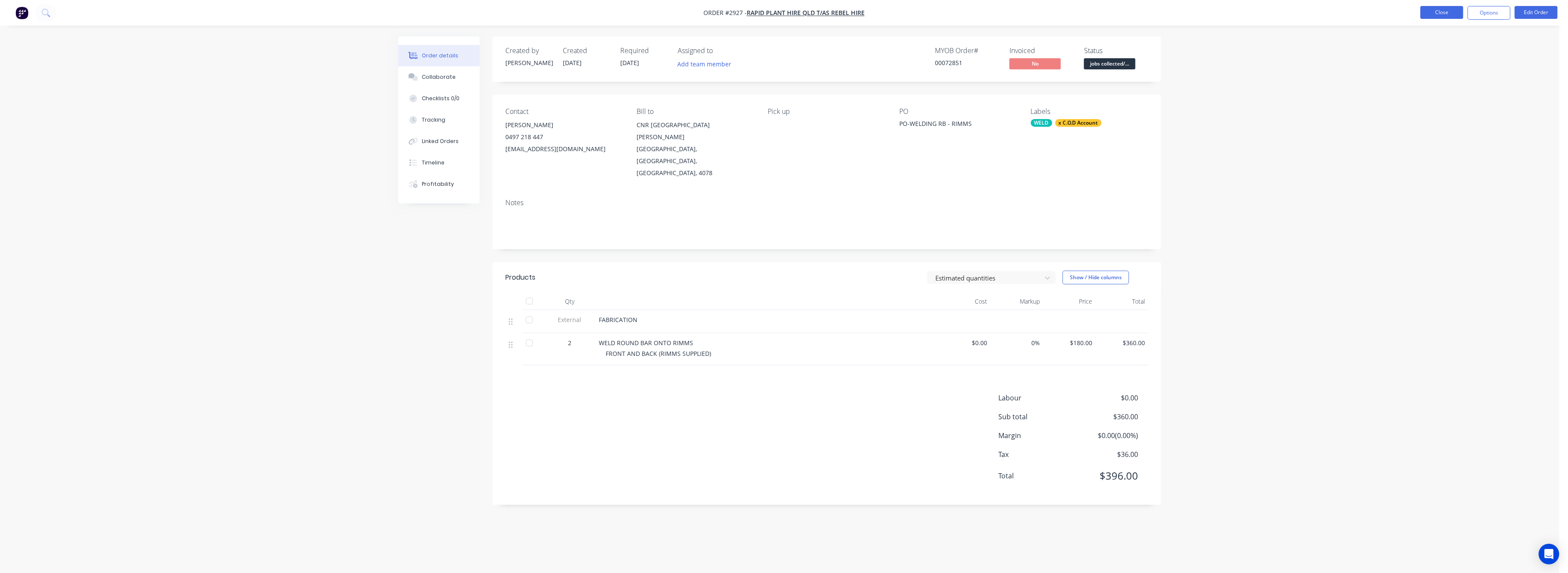
click at [1437, 12] on button "Close" at bounding box center [1442, 12] width 43 height 13
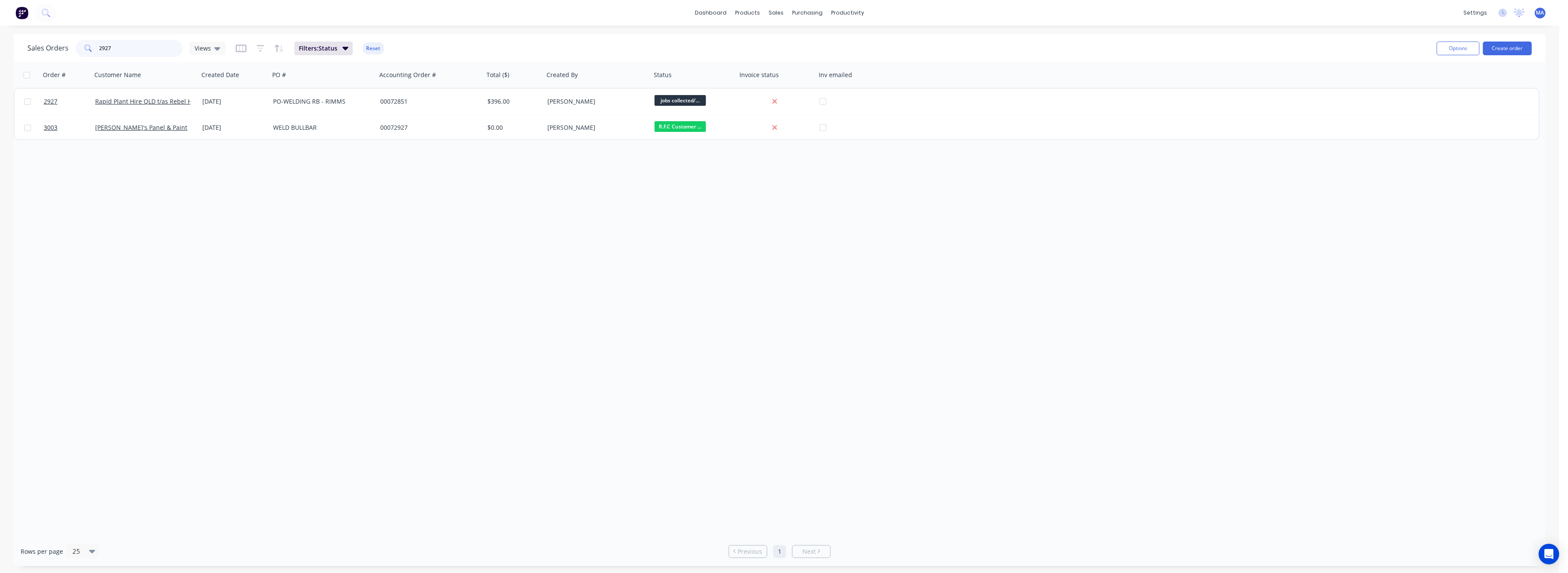
drag, startPoint x: 111, startPoint y: 46, endPoint x: 91, endPoint y: 50, distance: 20.4
click at [92, 49] on div "2927" at bounding box center [129, 48] width 107 height 17
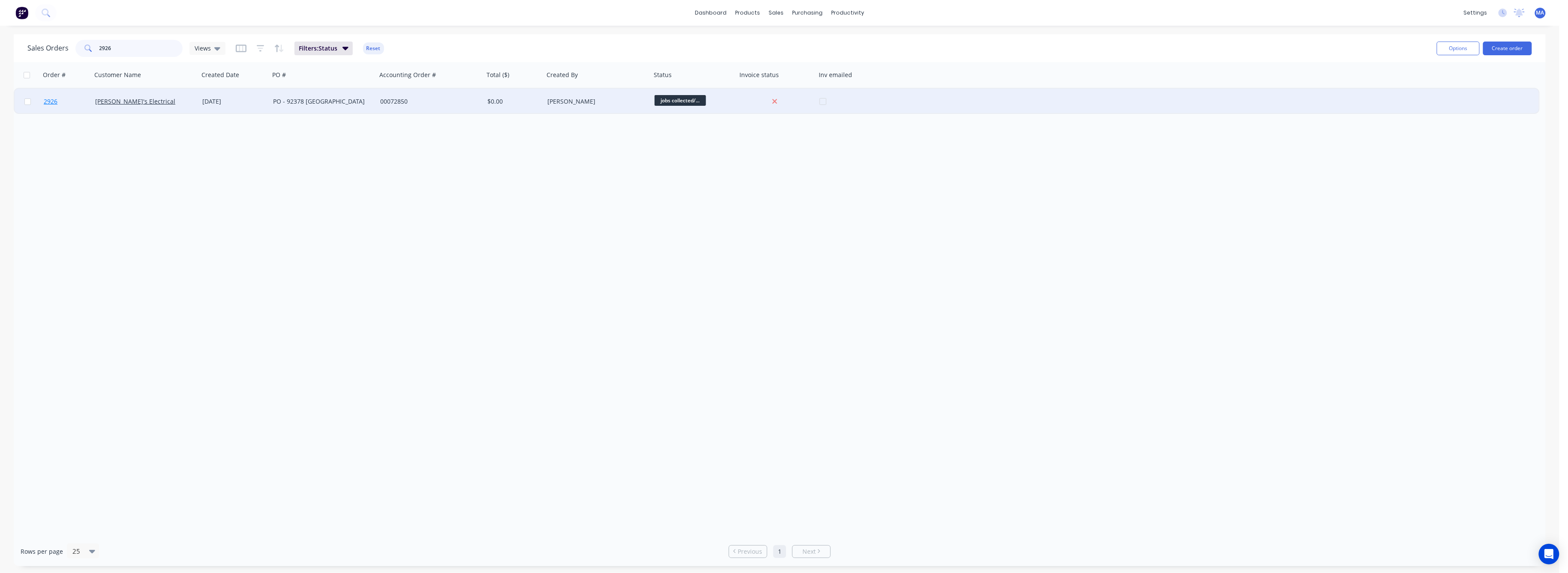
type input "2926"
click at [54, 100] on span "2926" at bounding box center [51, 102] width 14 height 9
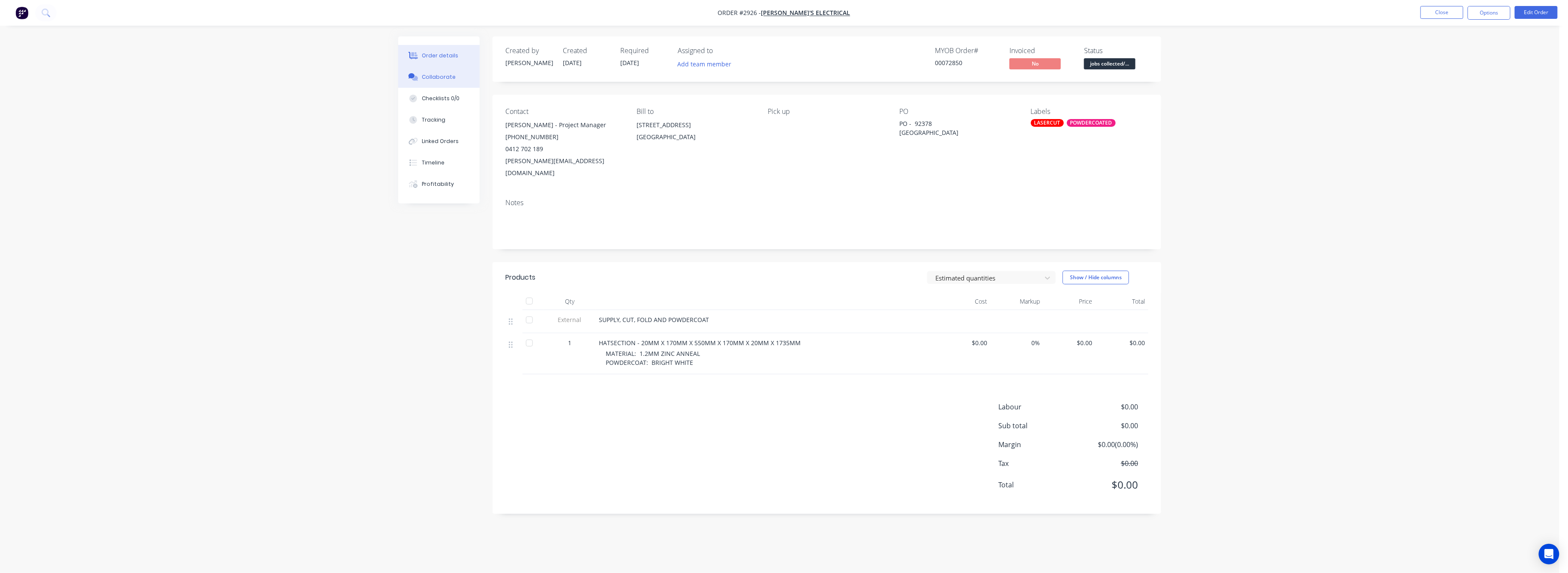
click at [447, 78] on div "Collaborate" at bounding box center [439, 77] width 34 height 8
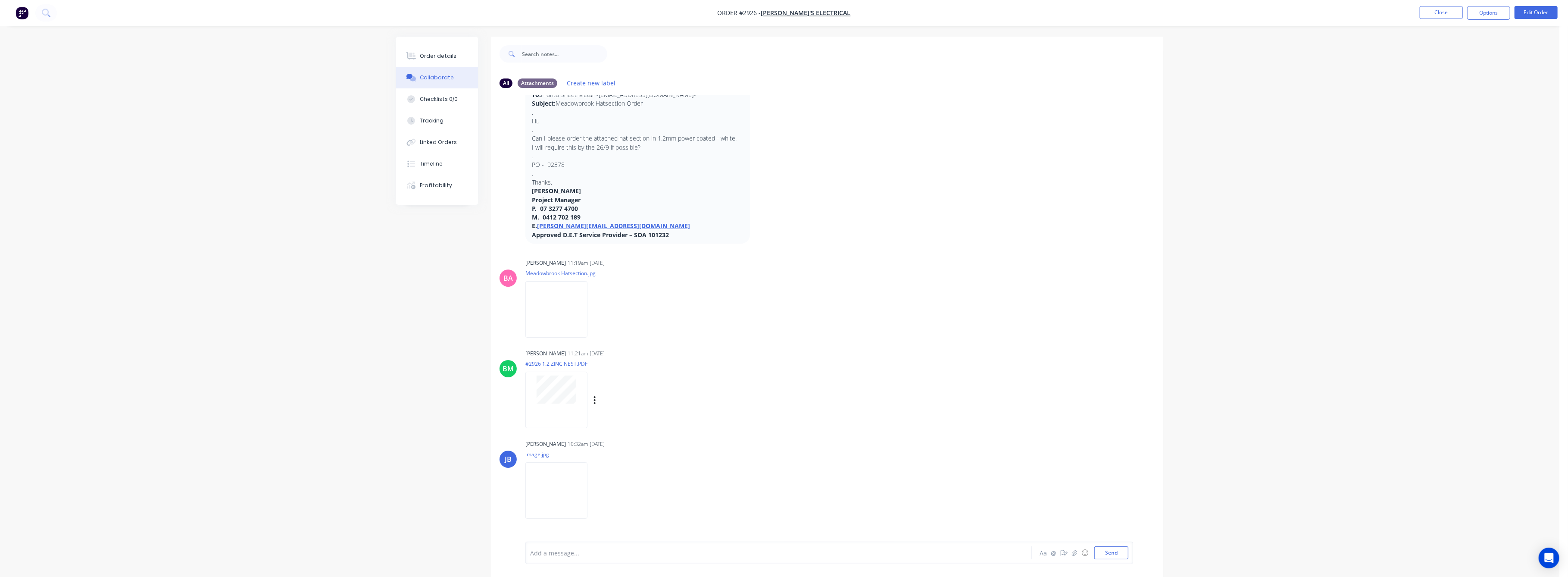
scroll to position [115, 0]
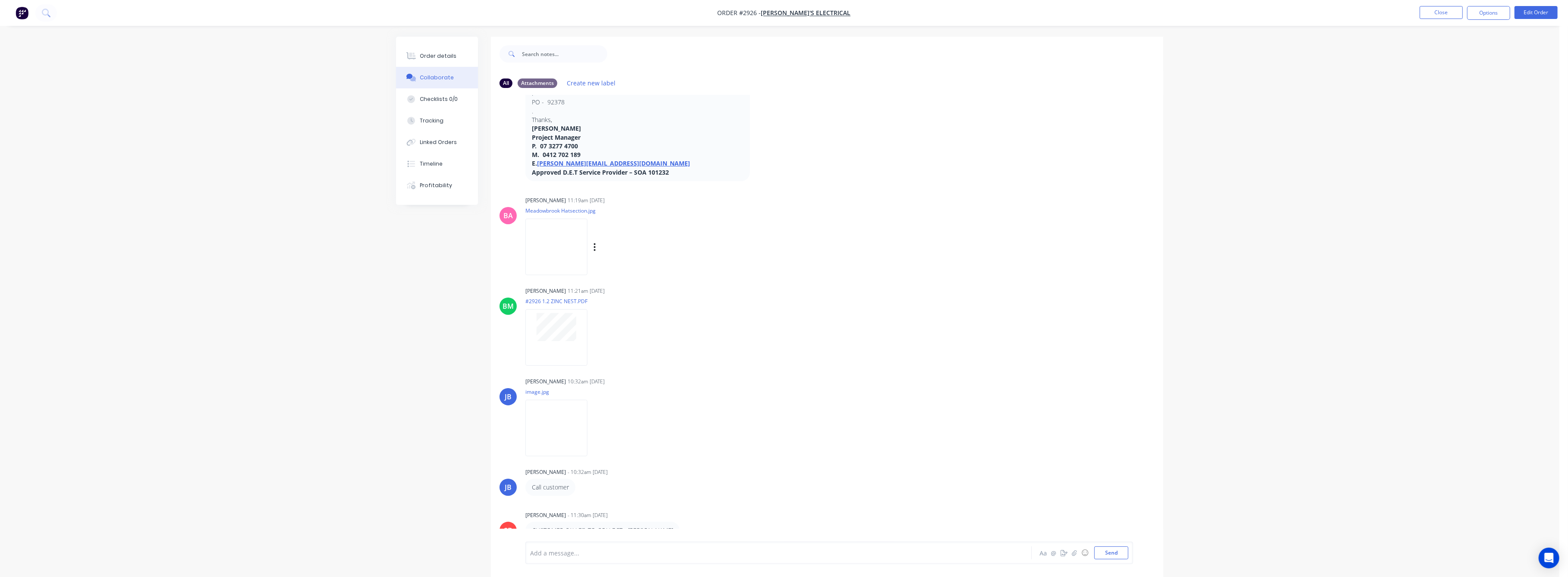
click at [562, 254] on img at bounding box center [556, 247] width 62 height 56
click at [431, 122] on div "Tracking" at bounding box center [432, 121] width 24 height 8
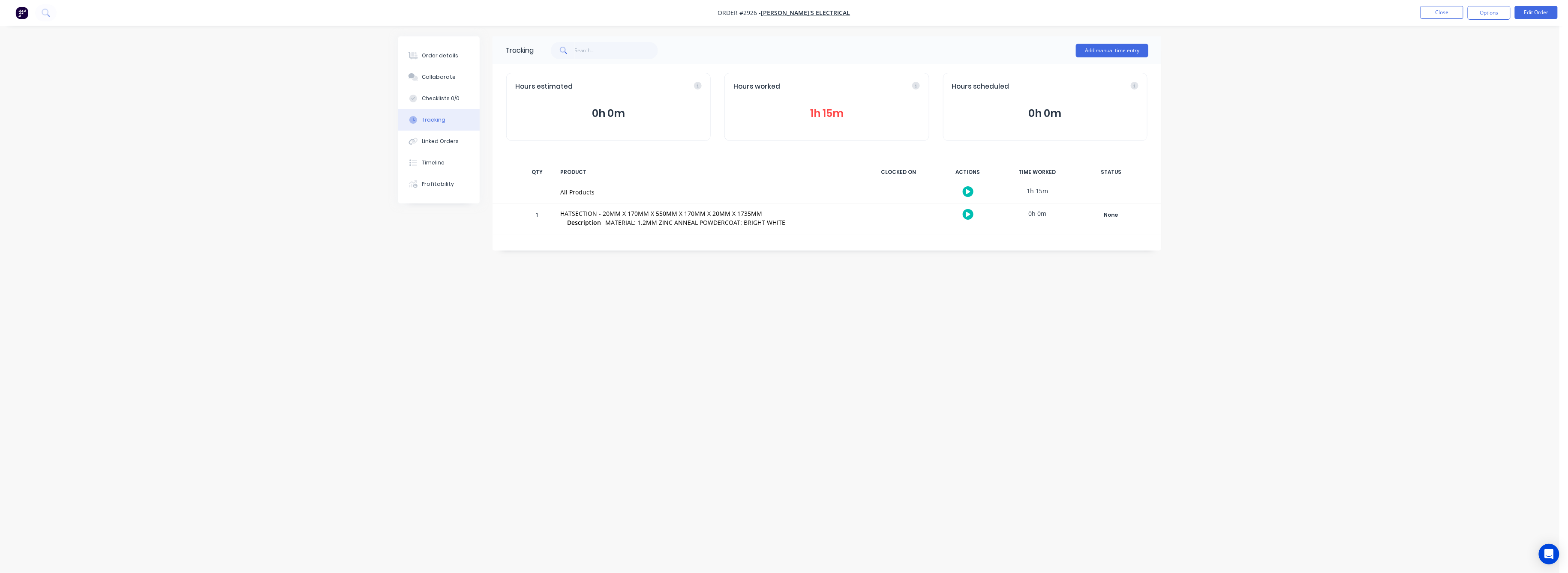
click at [833, 117] on button "1h 15m" at bounding box center [827, 113] width 186 height 16
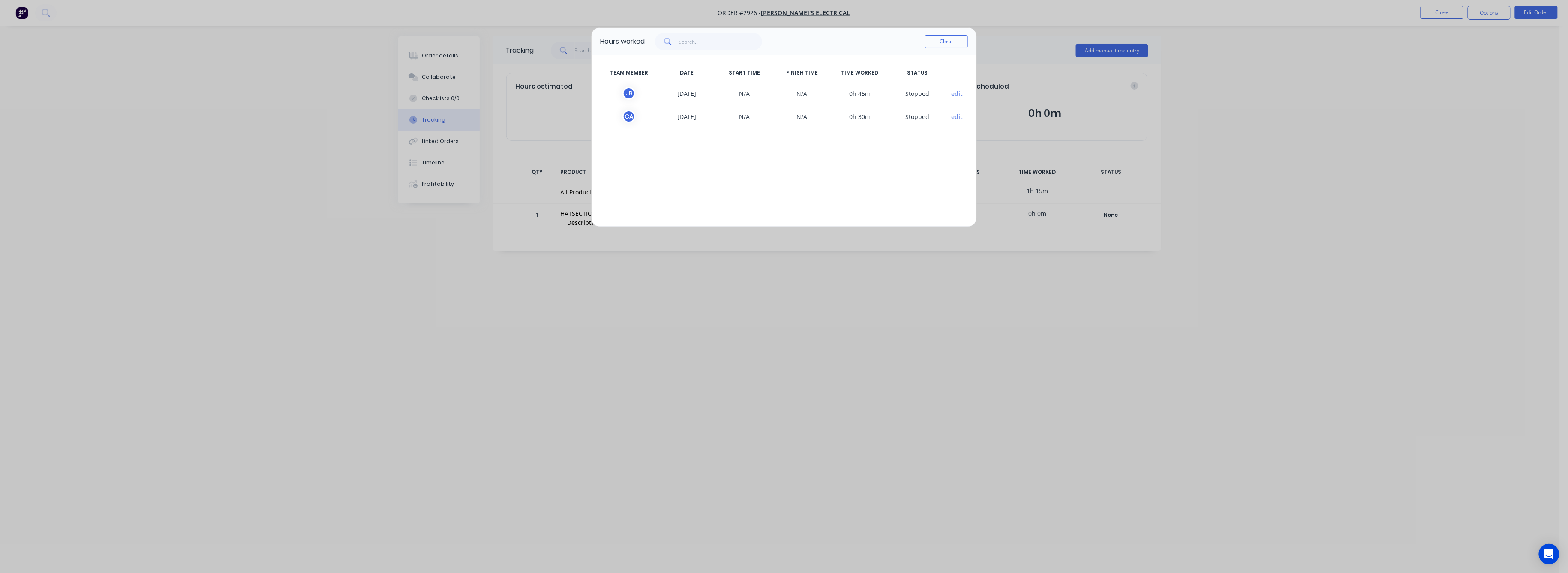
click at [435, 52] on div "Hours worked Close TEAM MEMBER DATE START TIME FINISH TIME TIME WORKED STATUS […" at bounding box center [784, 286] width 1568 height 573
drag, startPoint x: 939, startPoint y: 43, endPoint x: 841, endPoint y: 44, distance: 98.0
click at [914, 43] on div "Close" at bounding box center [806, 41] width 323 height 17
drag, startPoint x: 963, startPoint y: 35, endPoint x: 865, endPoint y: 38, distance: 98.0
click at [948, 33] on div "Close" at bounding box center [947, 41] width 43 height 17
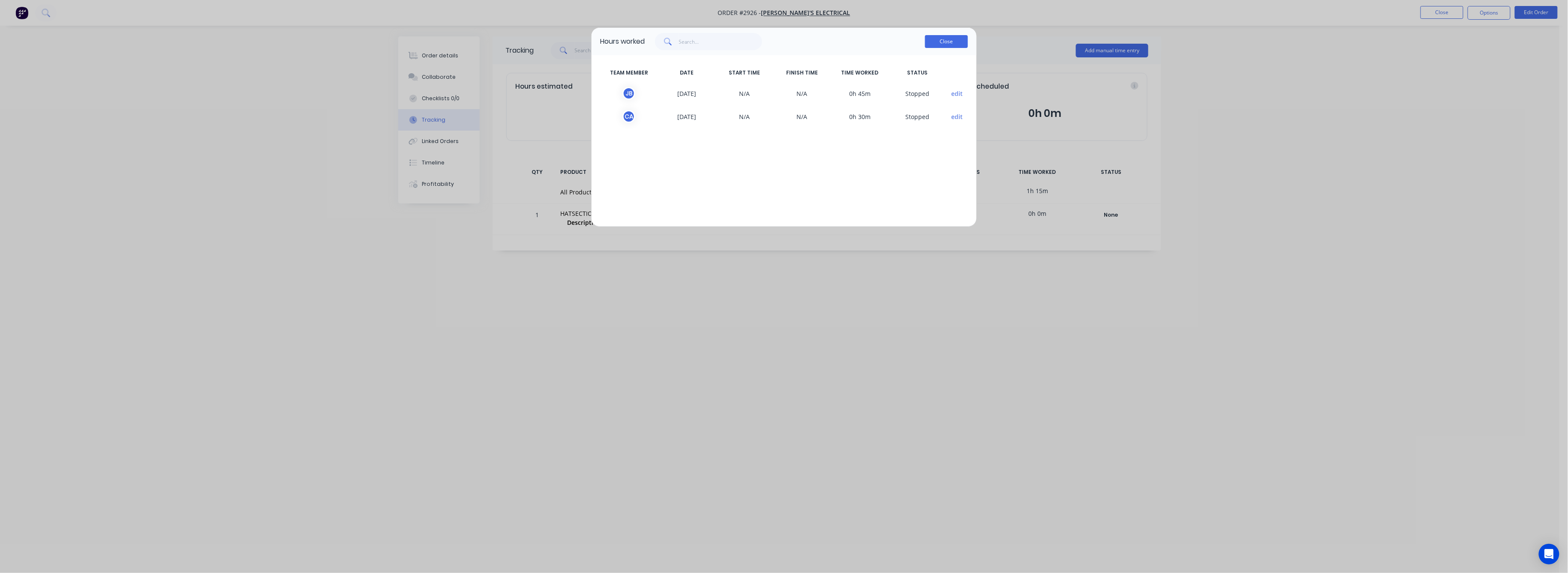
drag, startPoint x: 948, startPoint y: 40, endPoint x: 933, endPoint y: 39, distance: 15.0
click at [947, 40] on button "Close" at bounding box center [947, 41] width 43 height 13
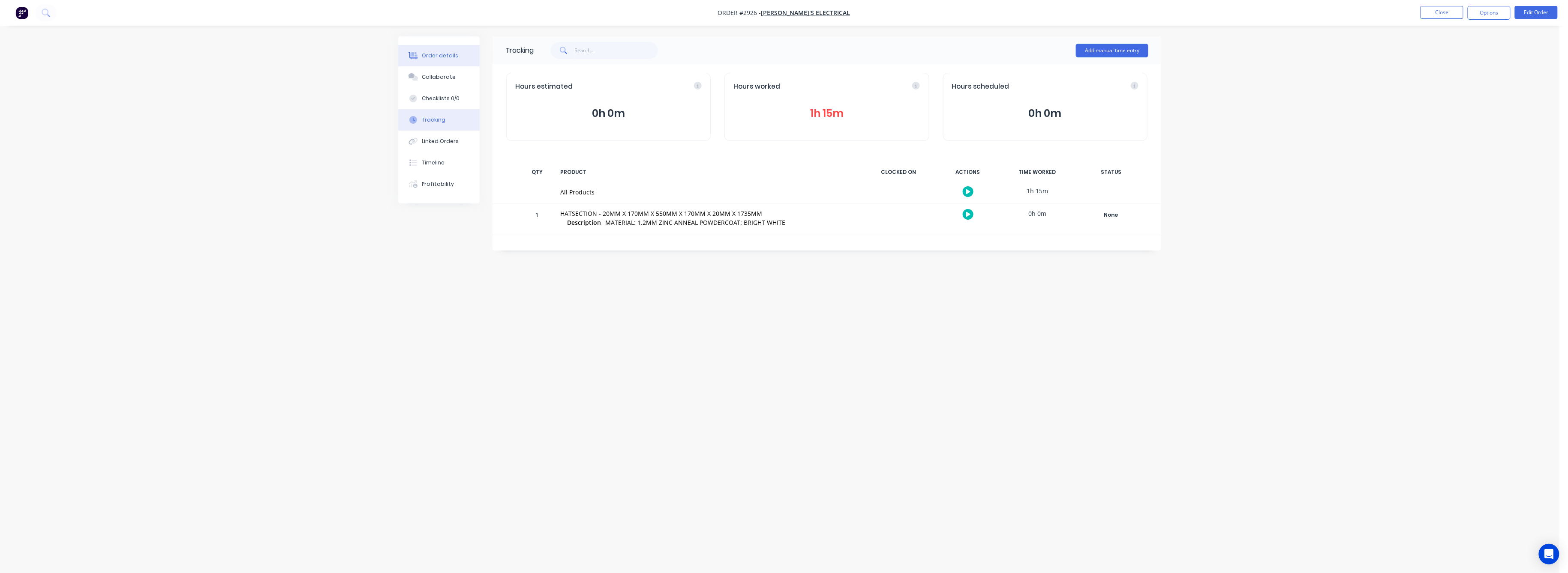
click at [440, 53] on div "Order details" at bounding box center [441, 55] width 37 height 8
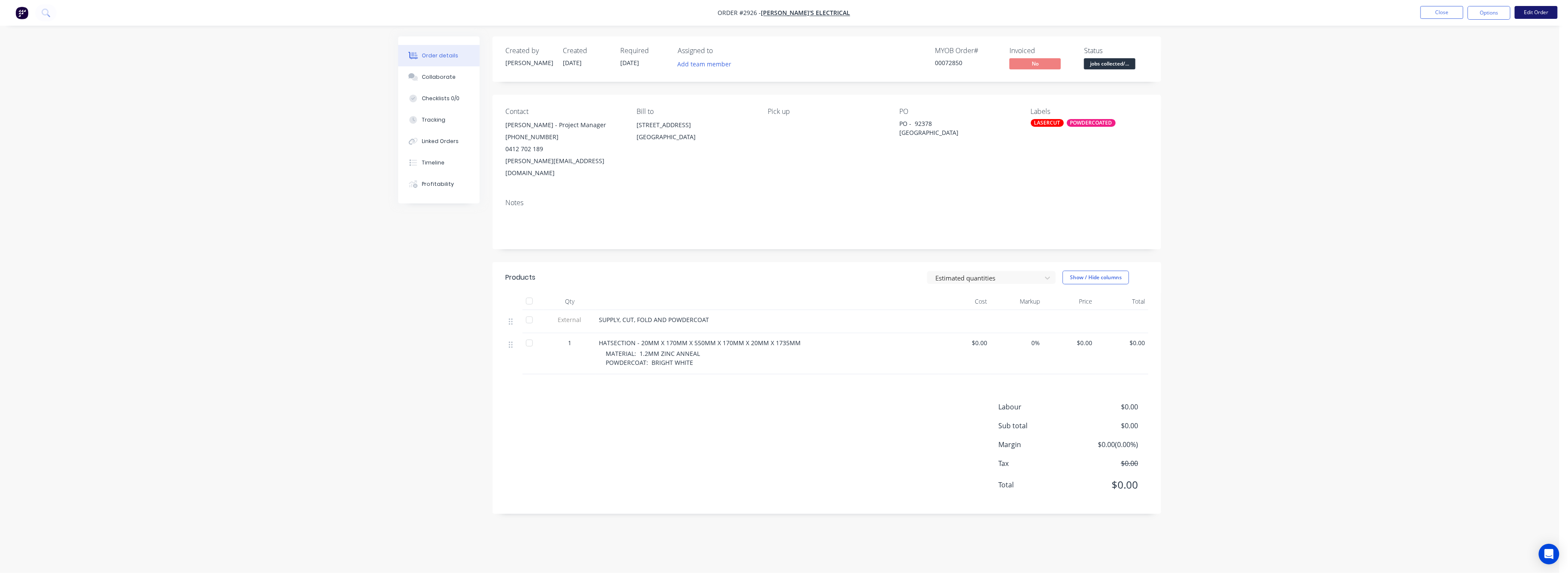
click at [1531, 12] on button "Edit Order" at bounding box center [1536, 12] width 43 height 13
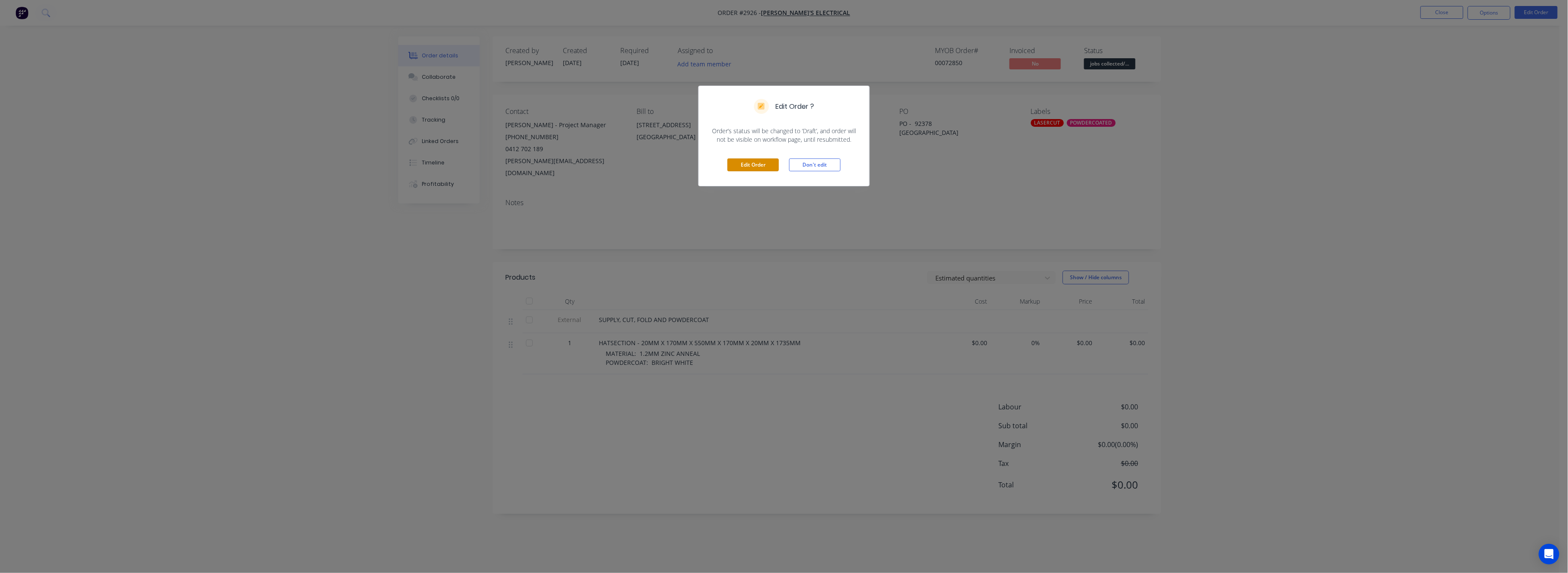
drag, startPoint x: 768, startPoint y: 163, endPoint x: 797, endPoint y: 194, distance: 42.4
click at [769, 163] on button "Edit Order" at bounding box center [753, 165] width 52 height 13
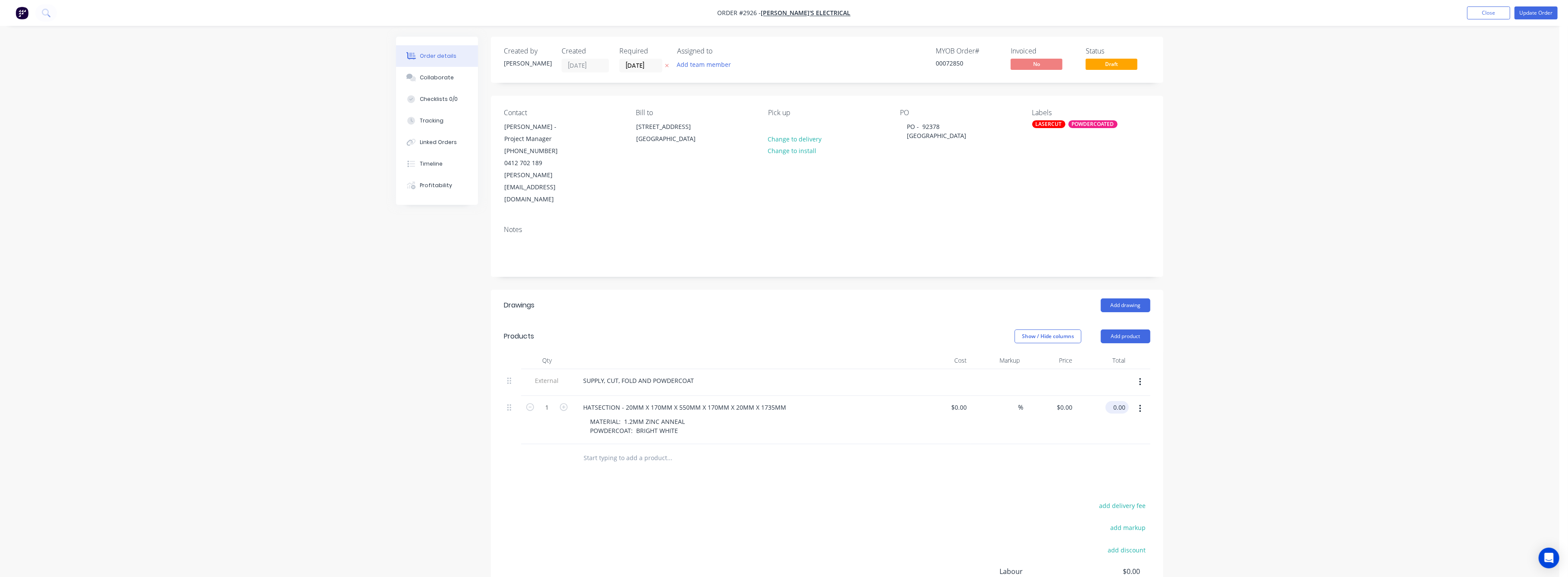
click at [1122, 401] on input "0.00" at bounding box center [1119, 407] width 20 height 12
type input "327"
type input "$327.00"
drag, startPoint x: 1255, startPoint y: 382, endPoint x: 1317, endPoint y: 354, distance: 68.0
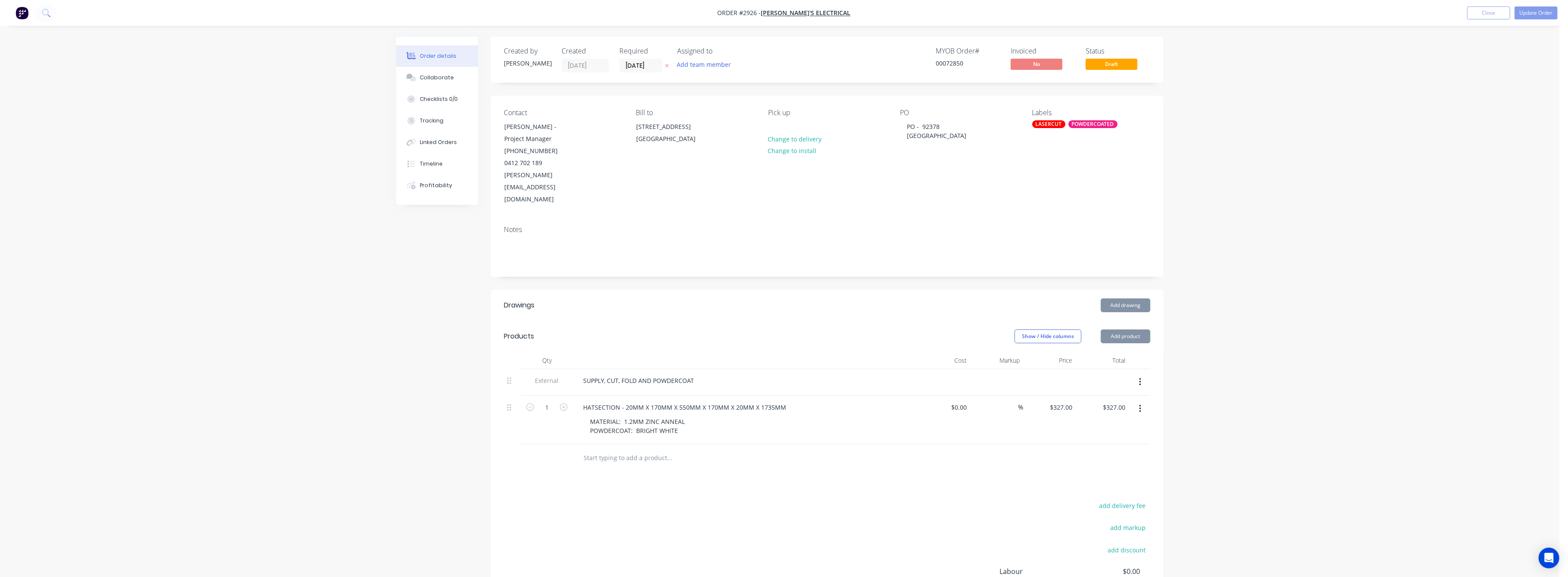
click at [1263, 379] on div "Order details Collaborate Checklists 0/0 Tracking Linked Orders Timeline Profit…" at bounding box center [780, 346] width 1559 height 692
click at [1525, 11] on button "Update Order" at bounding box center [1536, 13] width 43 height 13
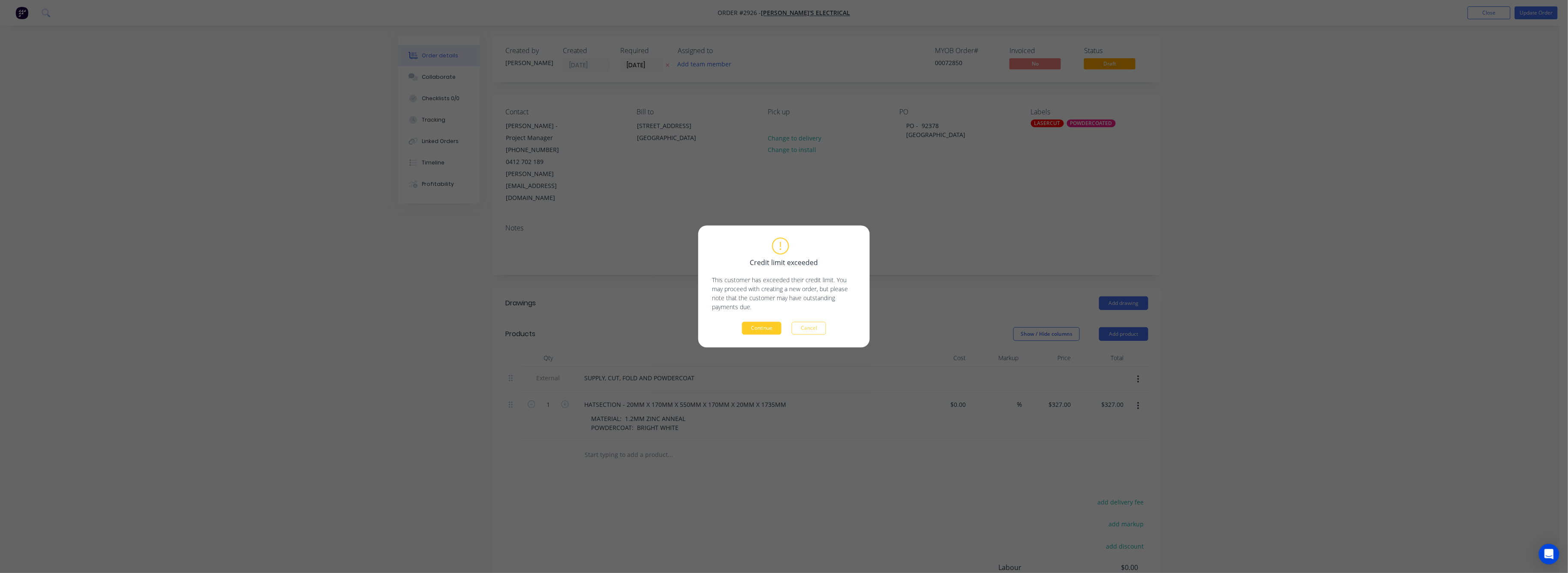
click at [753, 327] on button "Continue" at bounding box center [761, 328] width 40 height 13
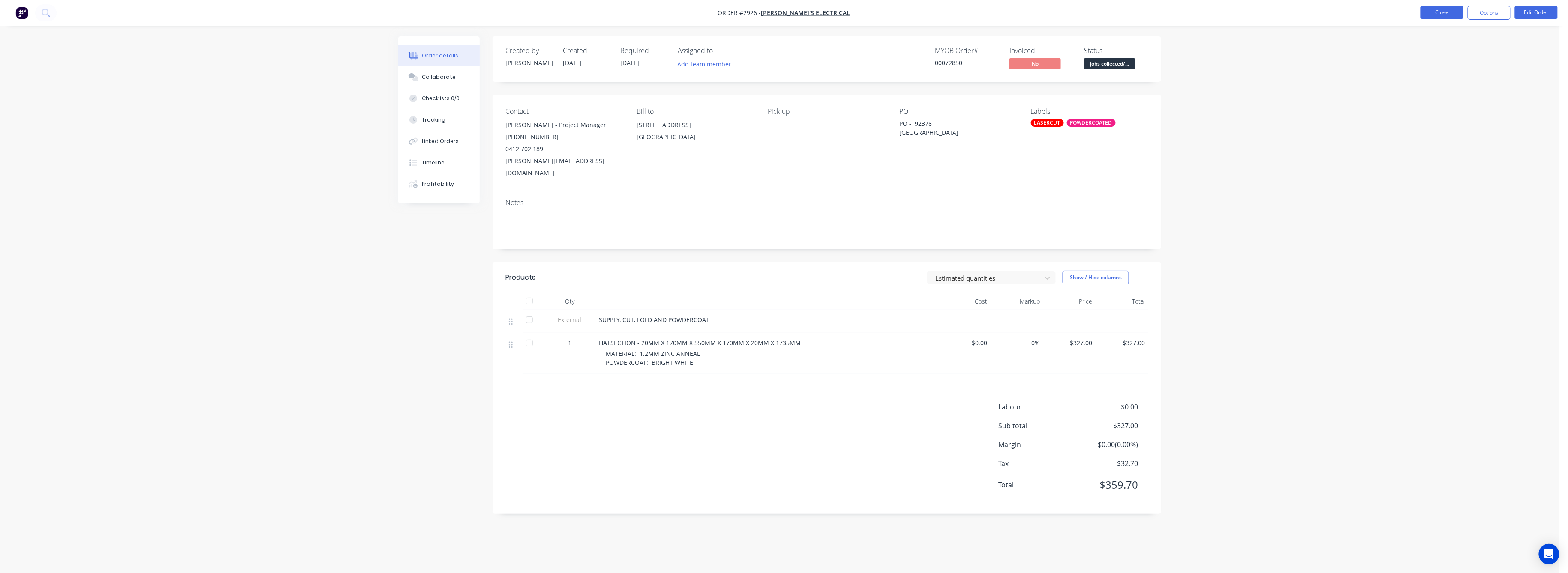
click at [1423, 10] on button "Close" at bounding box center [1442, 12] width 43 height 13
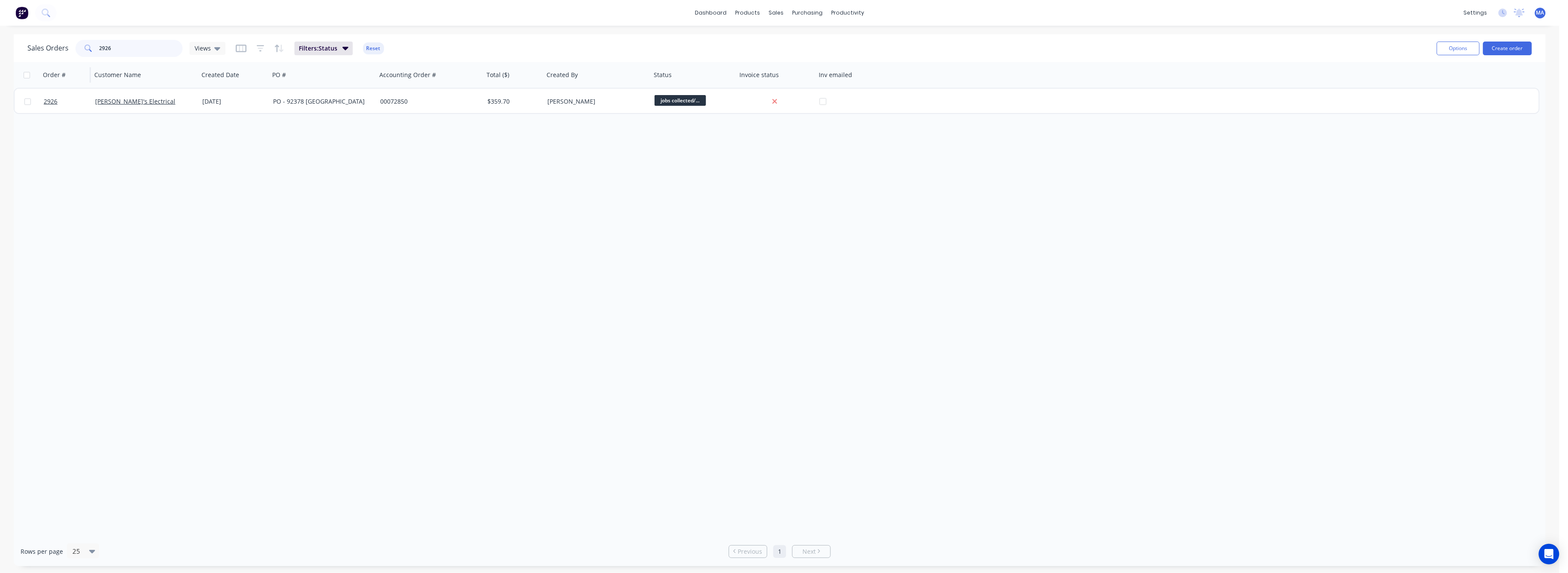
drag, startPoint x: 111, startPoint y: 46, endPoint x: 91, endPoint y: 77, distance: 36.9
click at [96, 50] on div "2926" at bounding box center [129, 48] width 107 height 17
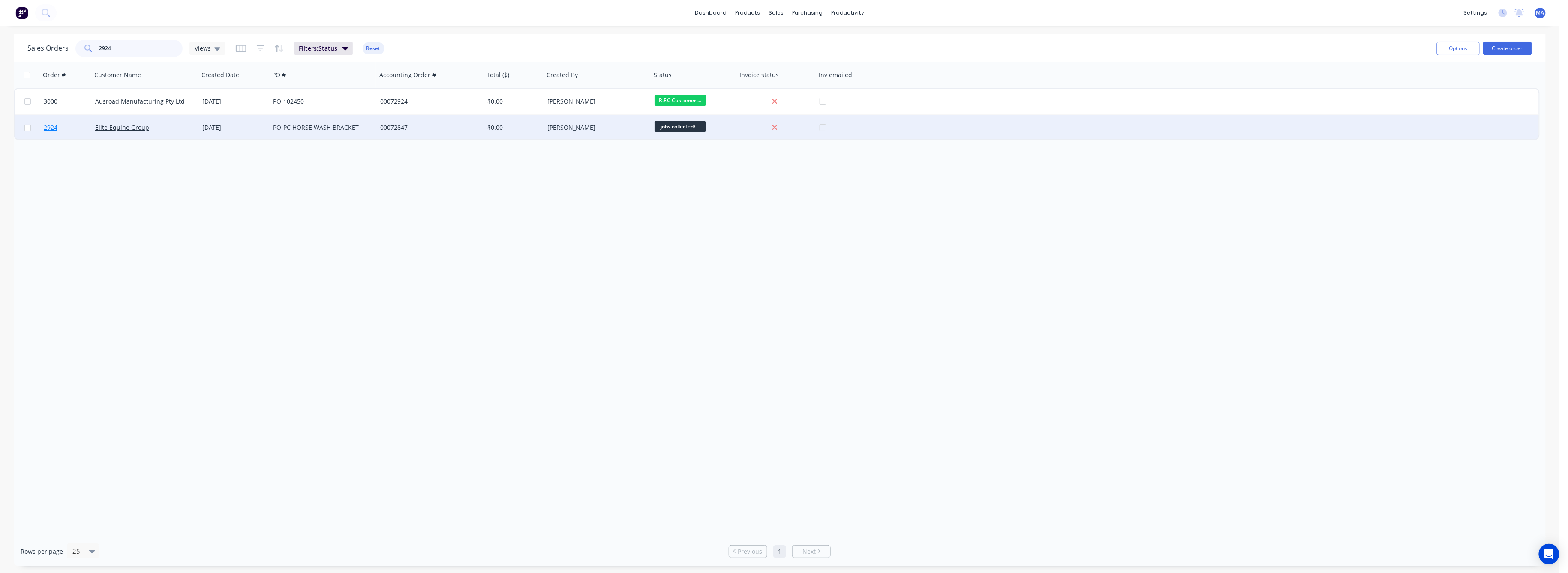
type input "2924"
click at [52, 125] on span "2924" at bounding box center [51, 128] width 14 height 9
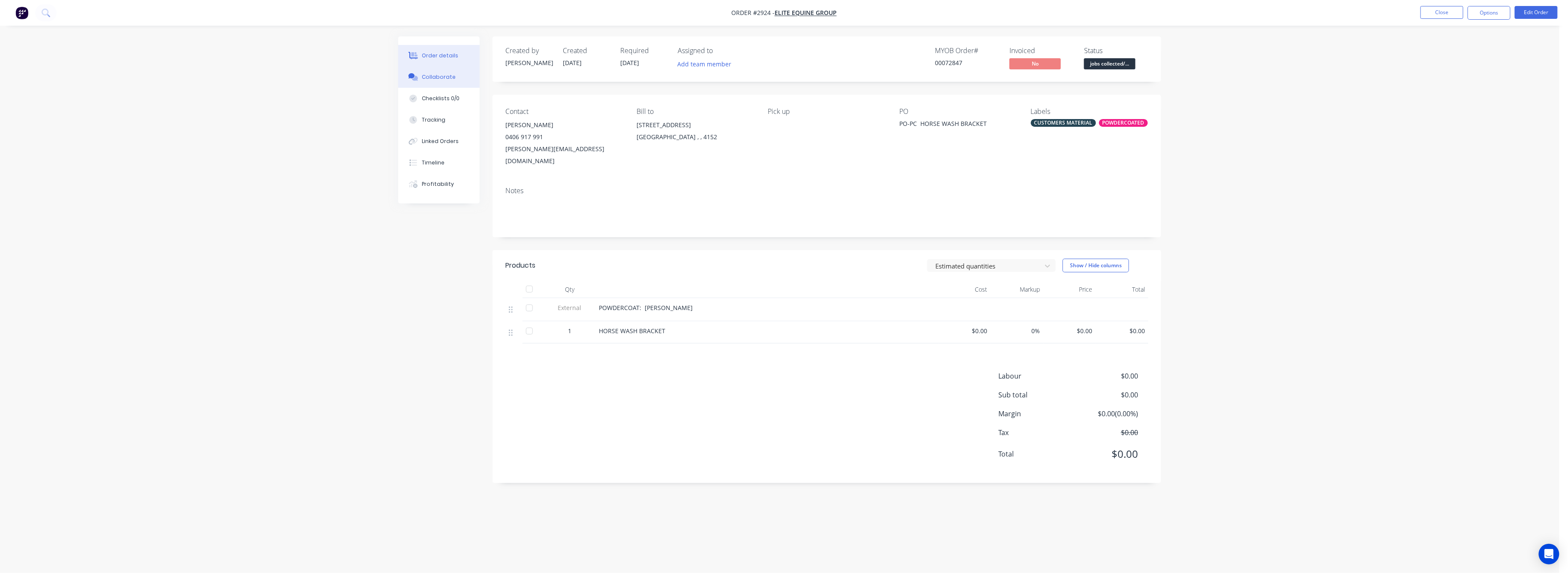
click at [440, 74] on div "Collaborate" at bounding box center [439, 77] width 34 height 8
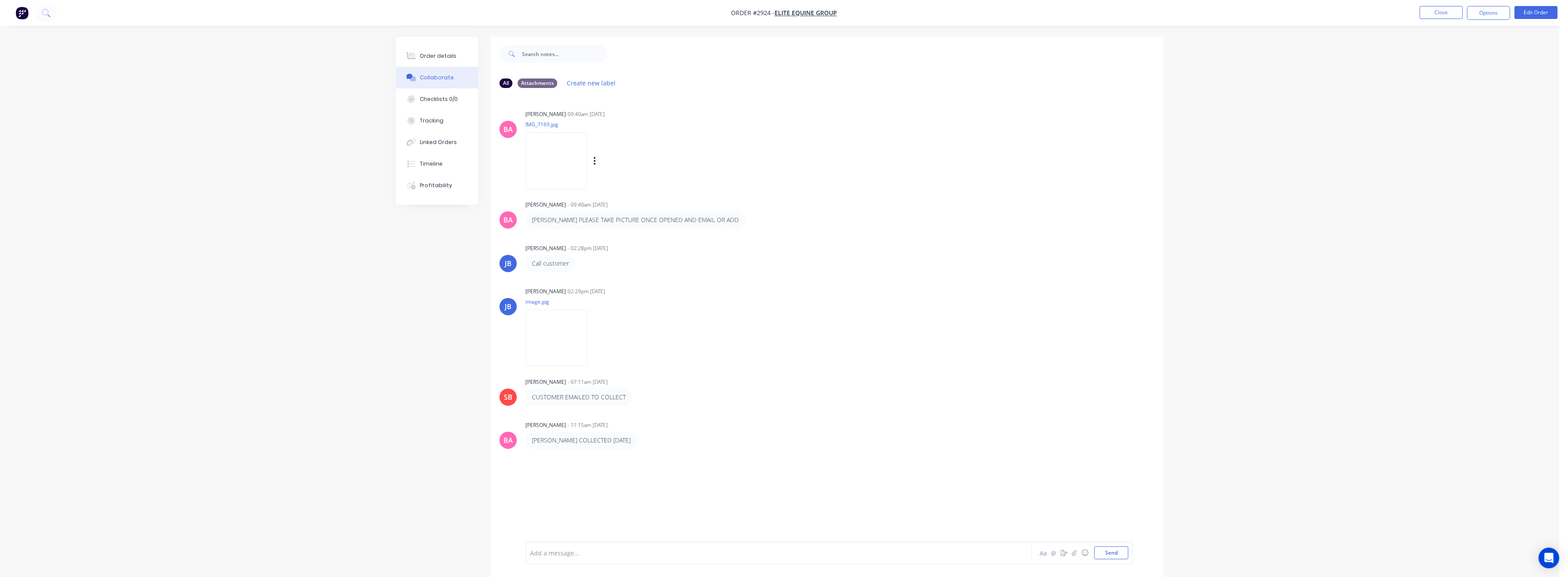
click at [560, 170] on img at bounding box center [556, 160] width 62 height 56
click at [419, 124] on button "Tracking" at bounding box center [437, 121] width 82 height 21
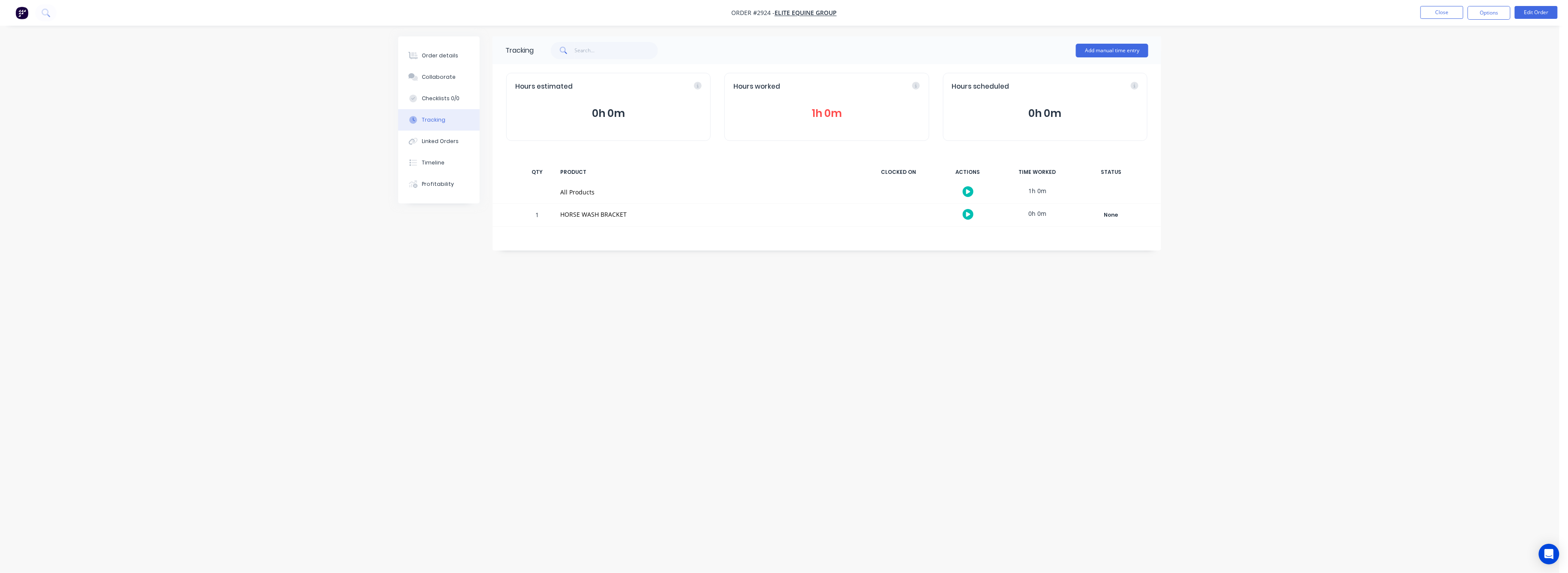
click at [821, 114] on button "1h 0m" at bounding box center [827, 113] width 186 height 16
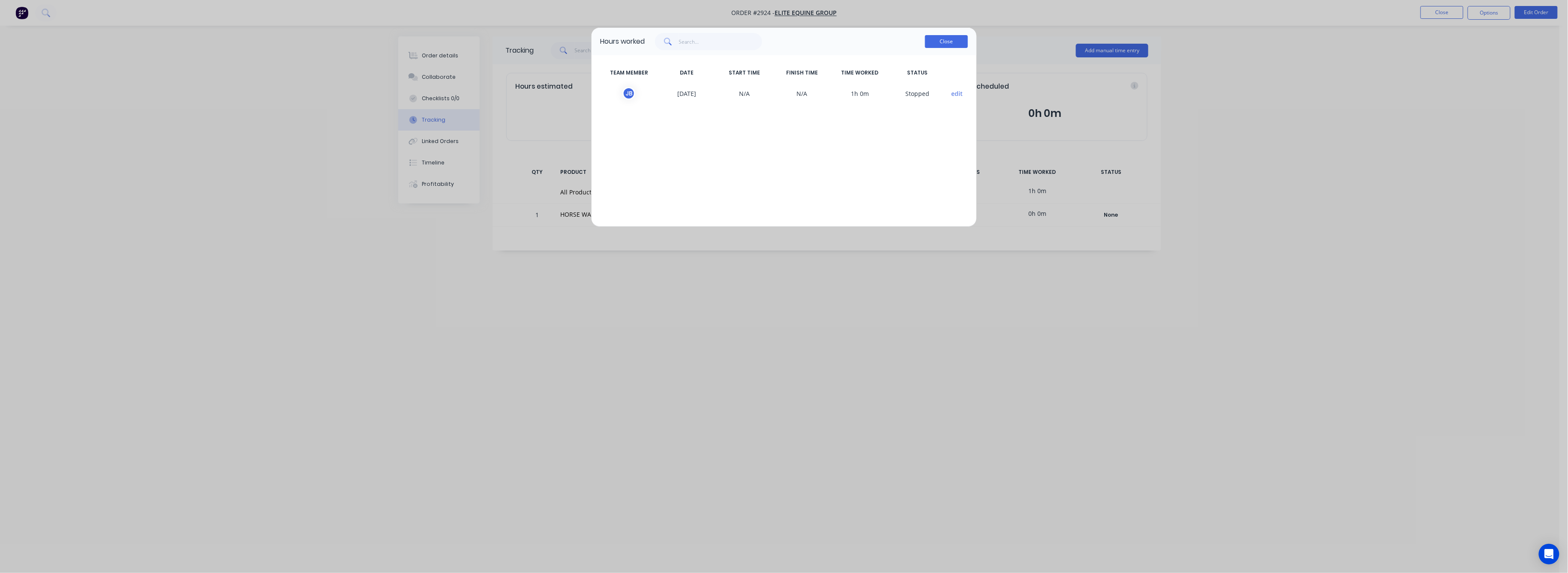
click at [948, 42] on button "Close" at bounding box center [947, 41] width 43 height 13
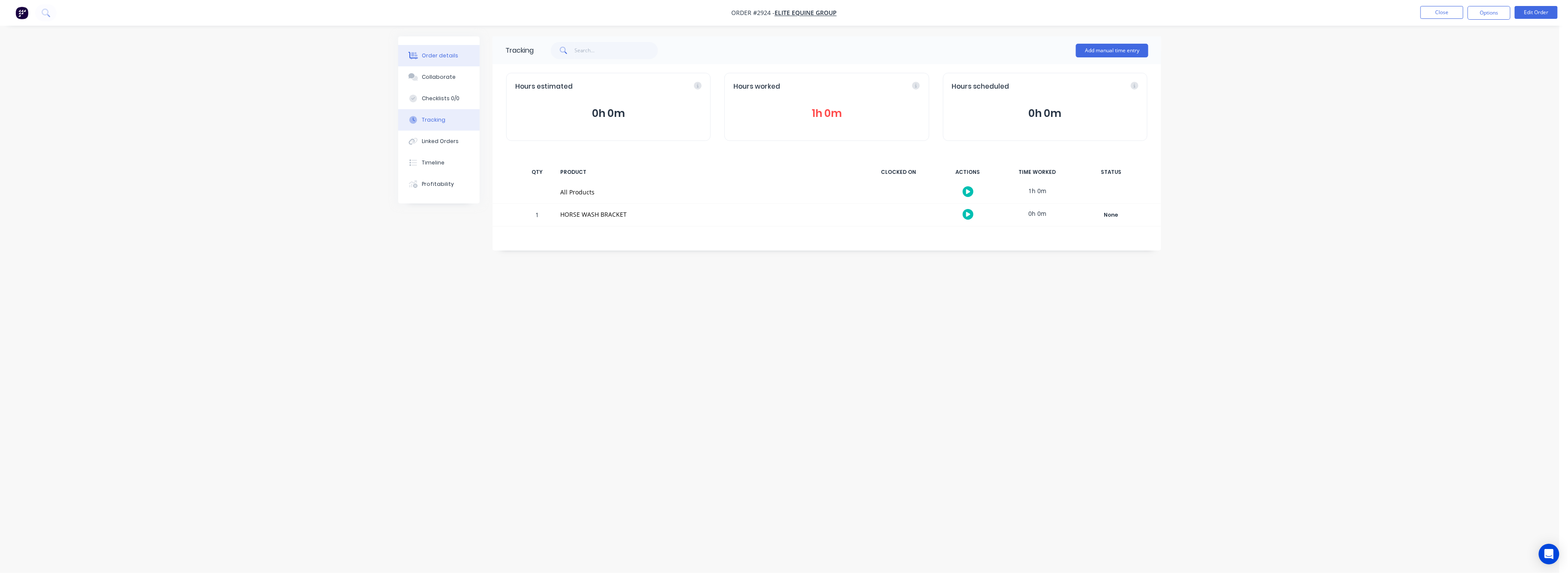
click at [437, 56] on div "Order details" at bounding box center [441, 55] width 37 height 8
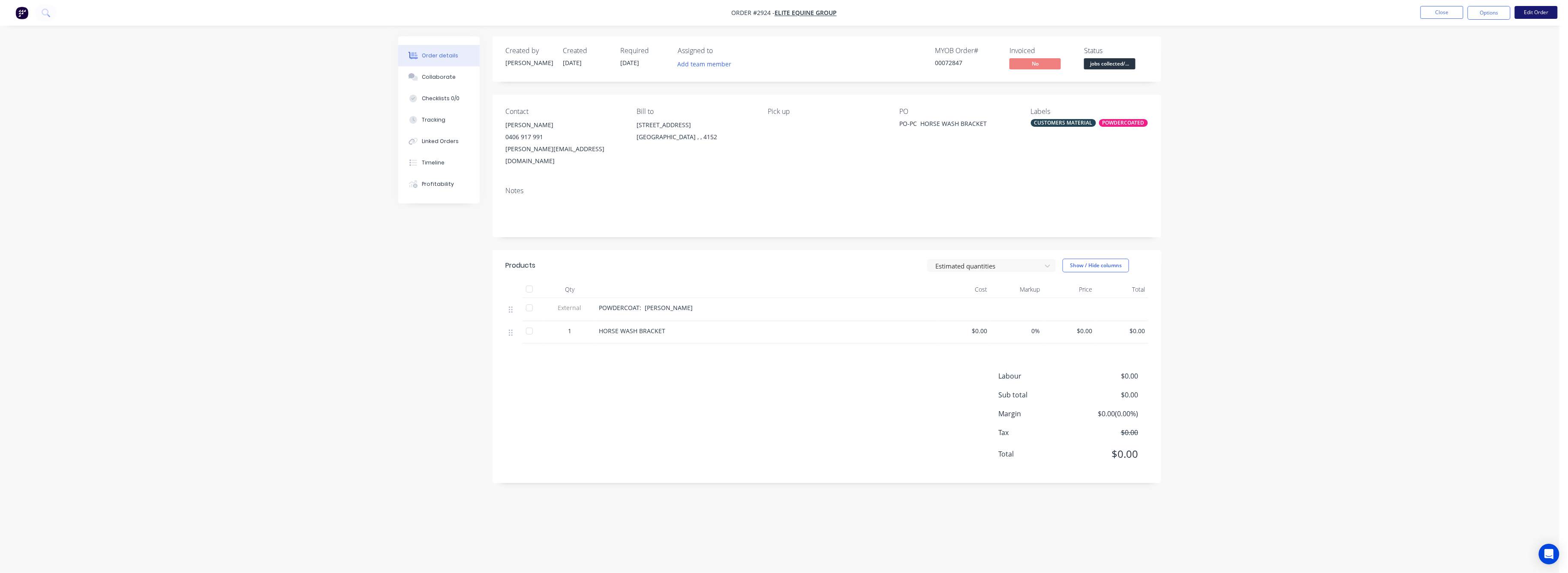
click at [1528, 13] on button "Edit Order" at bounding box center [1536, 12] width 43 height 13
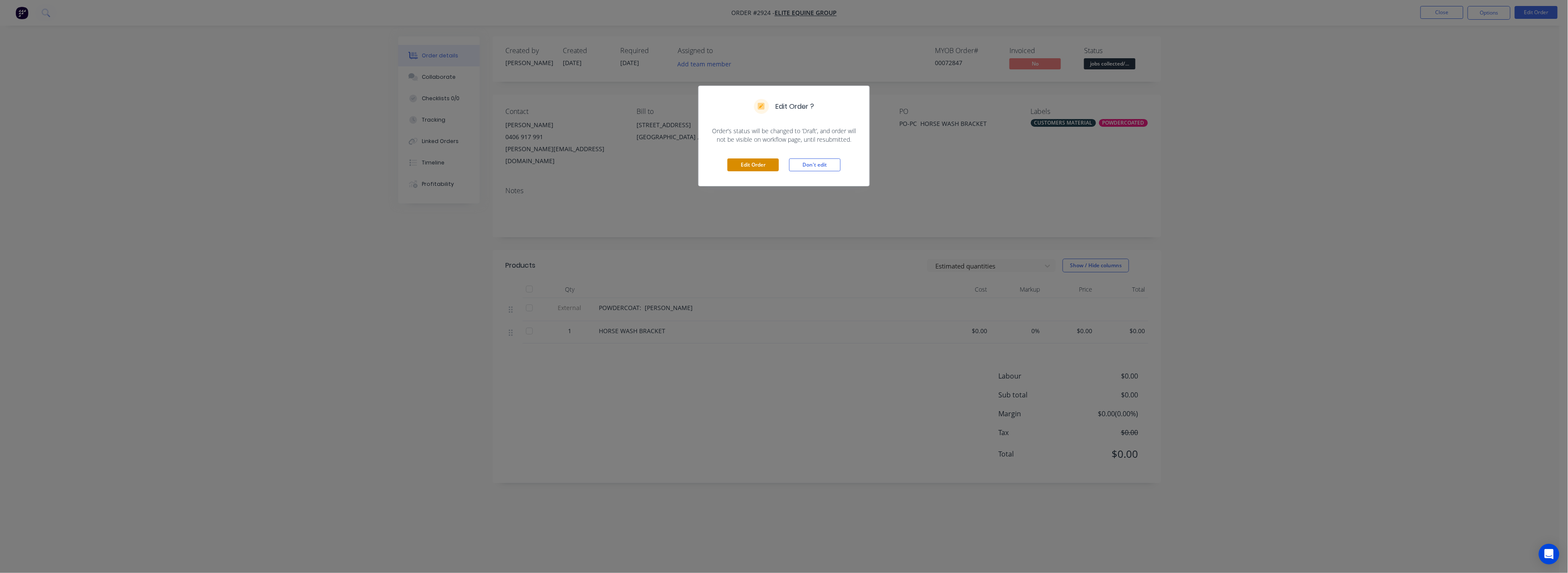
click at [751, 166] on button "Edit Order" at bounding box center [753, 165] width 52 height 13
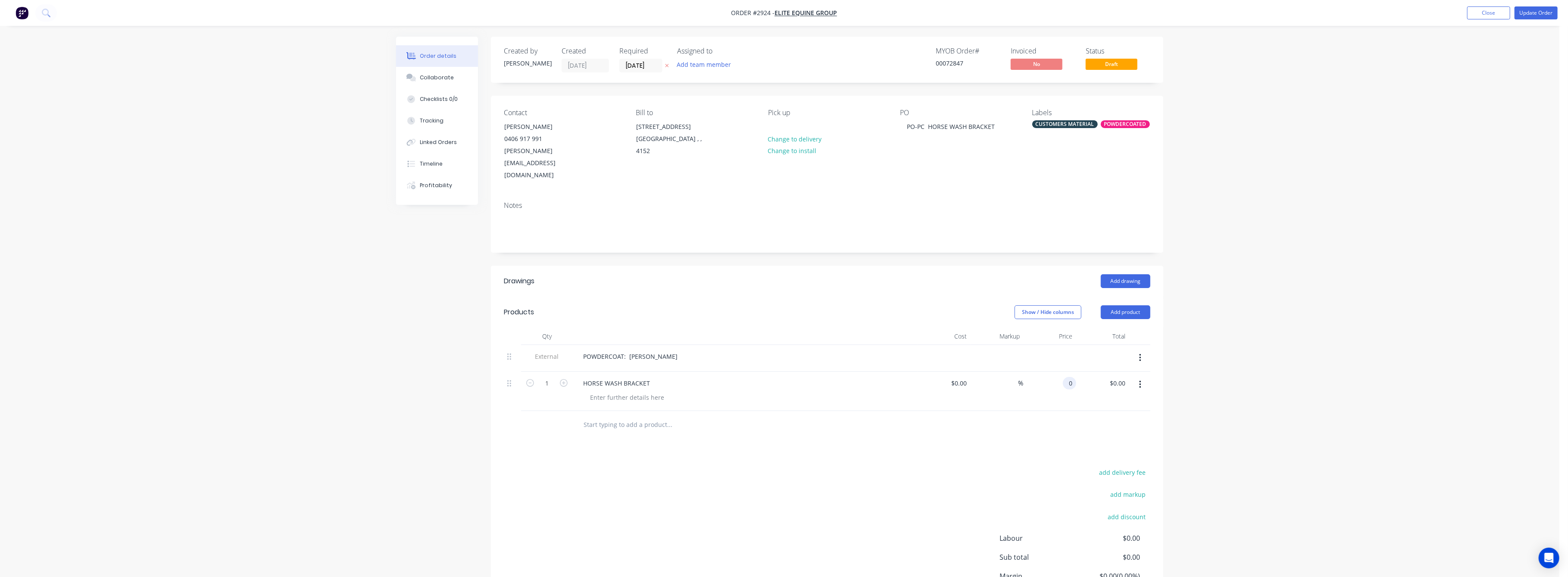
click at [1075, 377] on input "0" at bounding box center [1071, 383] width 10 height 12
type input "$180.00"
drag, startPoint x: 1190, startPoint y: 365, endPoint x: 1368, endPoint y: 326, distance: 182.2
click at [1203, 360] on div "Order details Collaborate Checklists 0/0 Tracking Linked Orders Timeline Profit…" at bounding box center [780, 330] width 1559 height 659
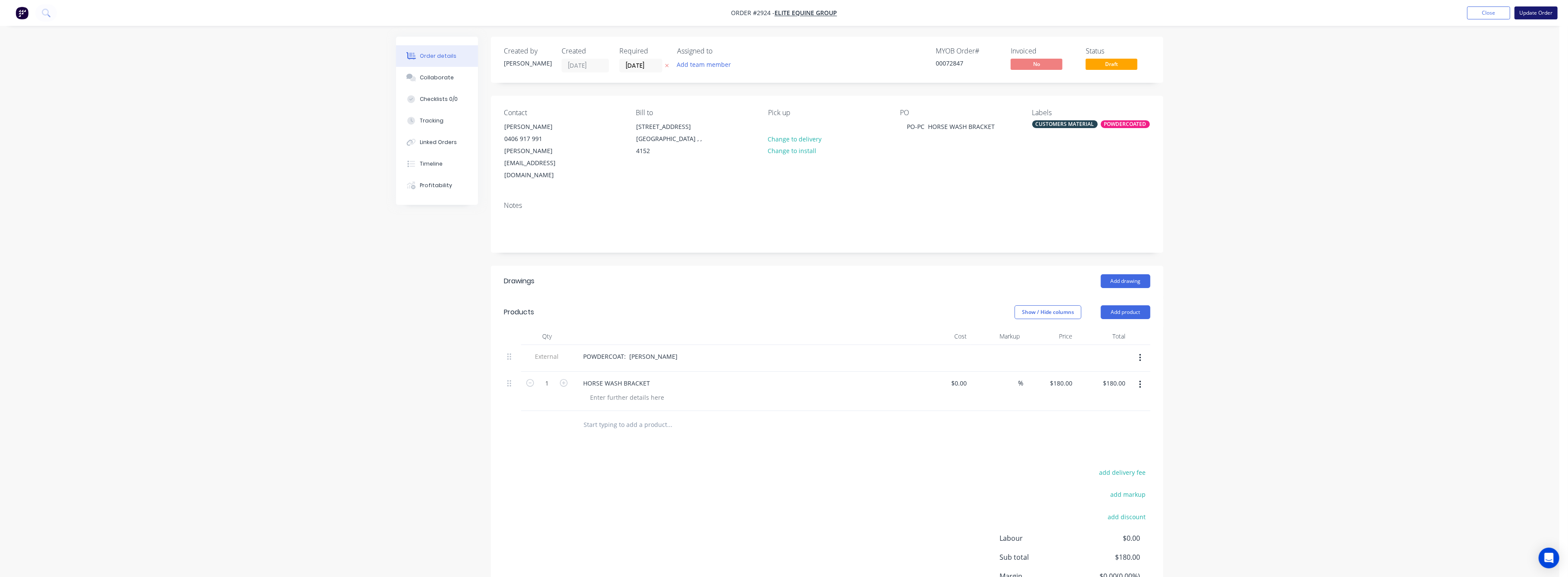
click at [1537, 9] on button "Update Order" at bounding box center [1536, 13] width 43 height 13
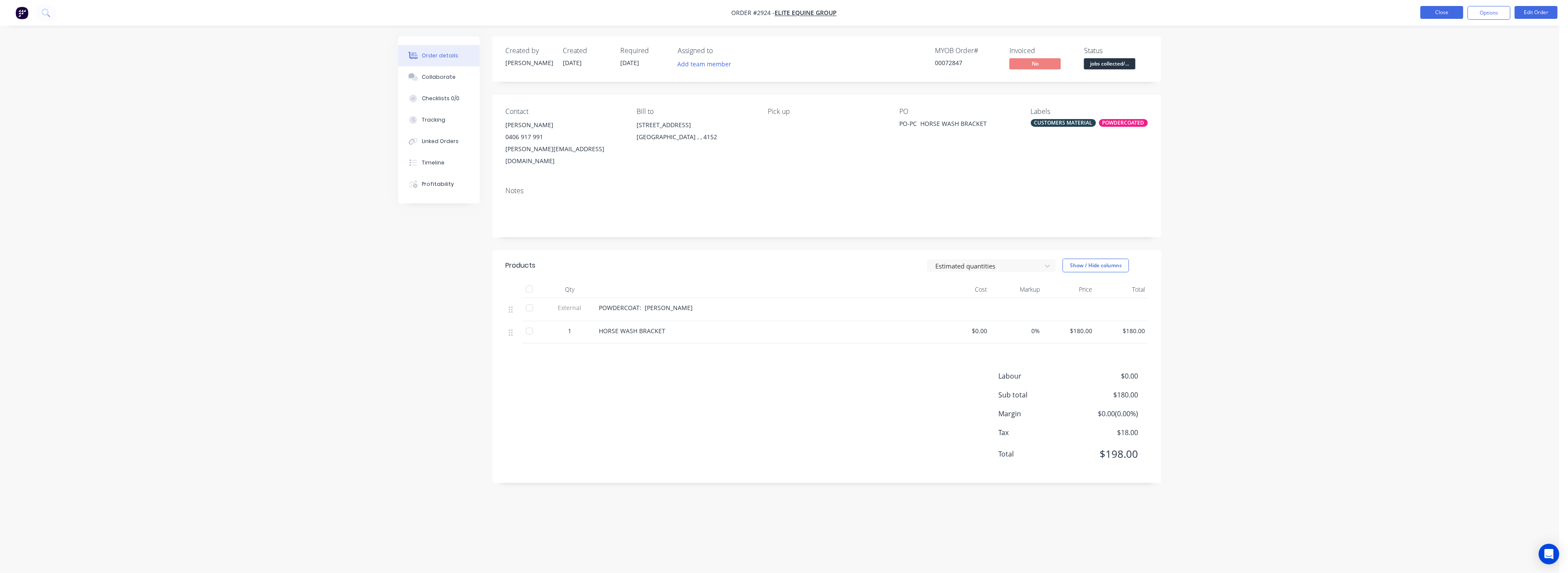
click at [1443, 10] on button "Close" at bounding box center [1442, 12] width 43 height 13
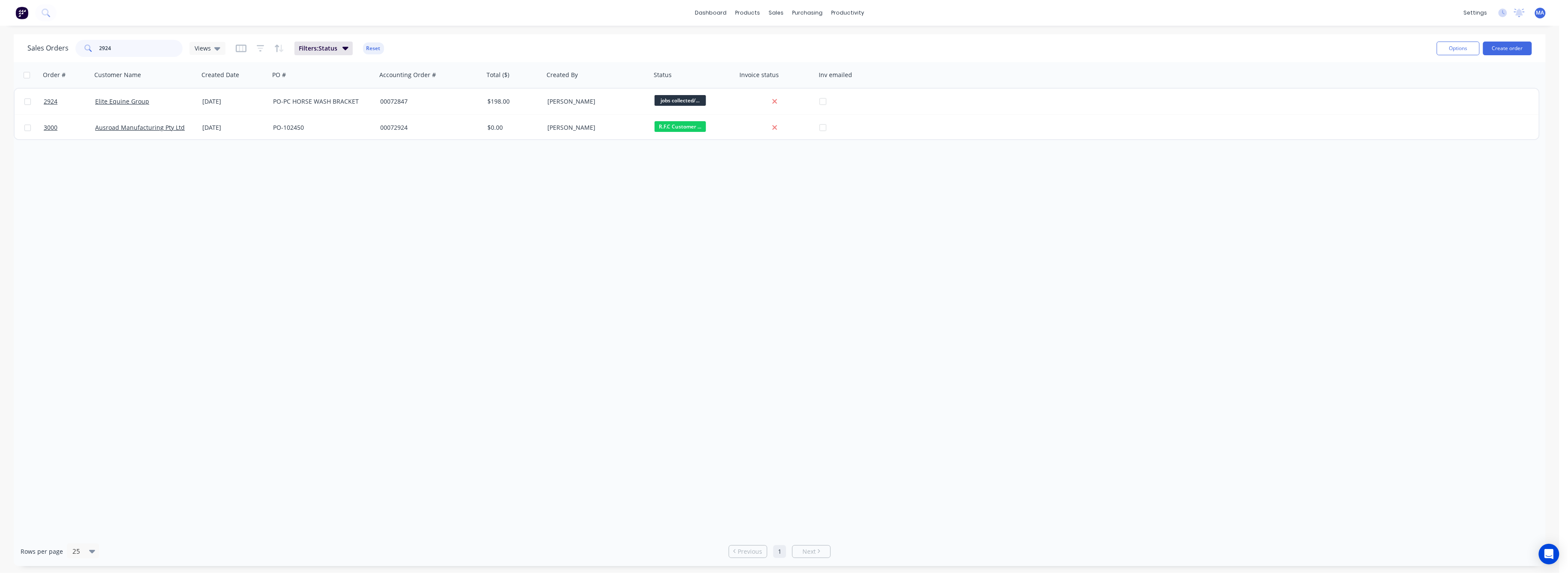
drag, startPoint x: 110, startPoint y: 46, endPoint x: 91, endPoint y: 46, distance: 19.0
click at [91, 46] on div "2924" at bounding box center [129, 48] width 107 height 17
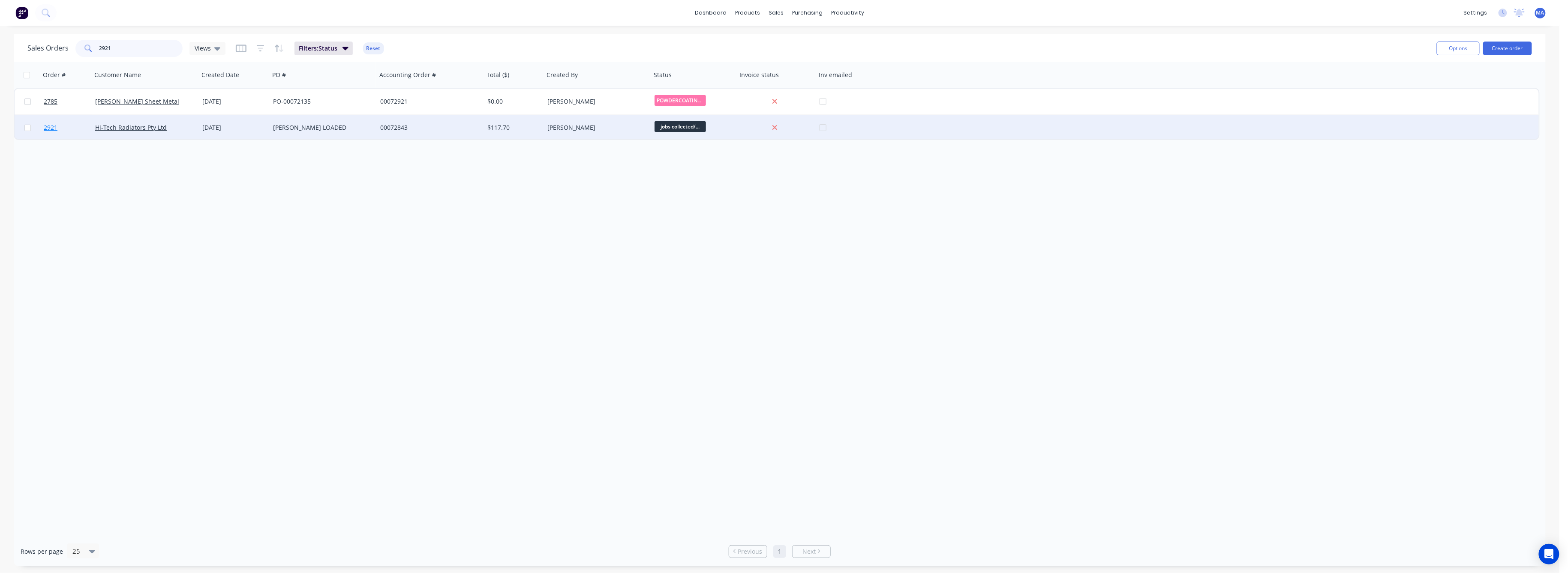
type input "2921"
click at [46, 127] on span "2921" at bounding box center [51, 128] width 14 height 9
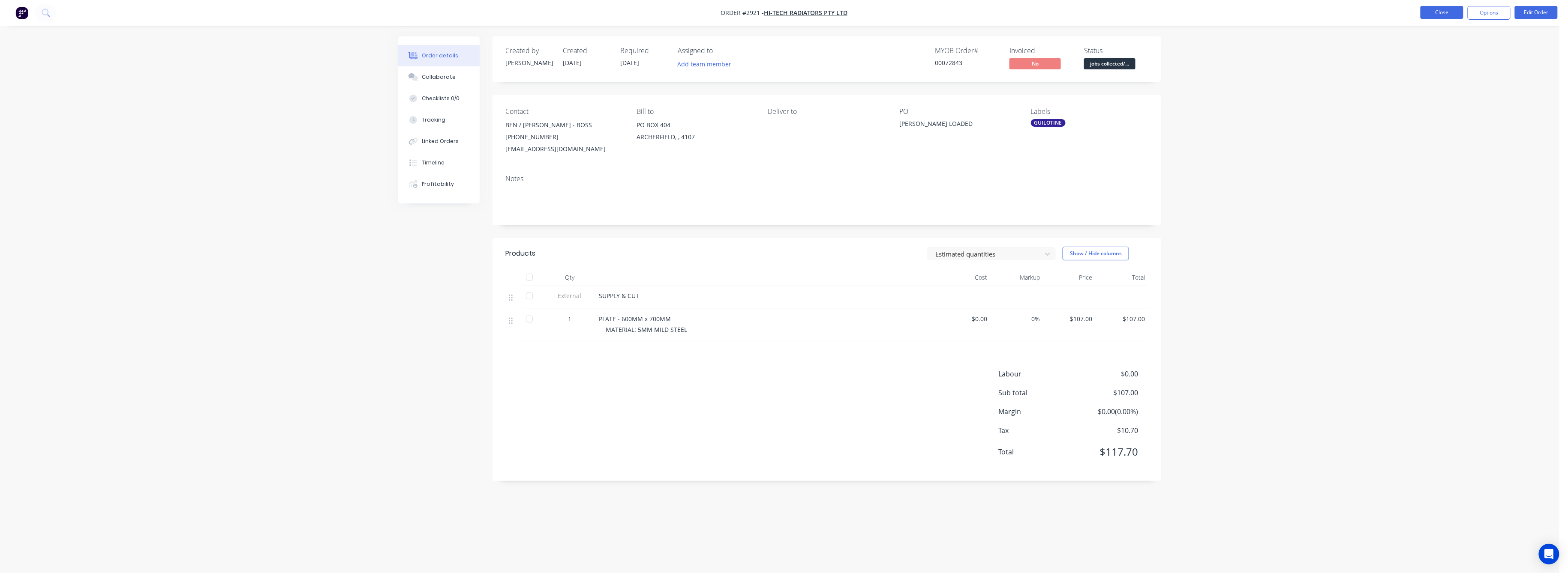
click at [1450, 12] on button "Close" at bounding box center [1442, 12] width 43 height 13
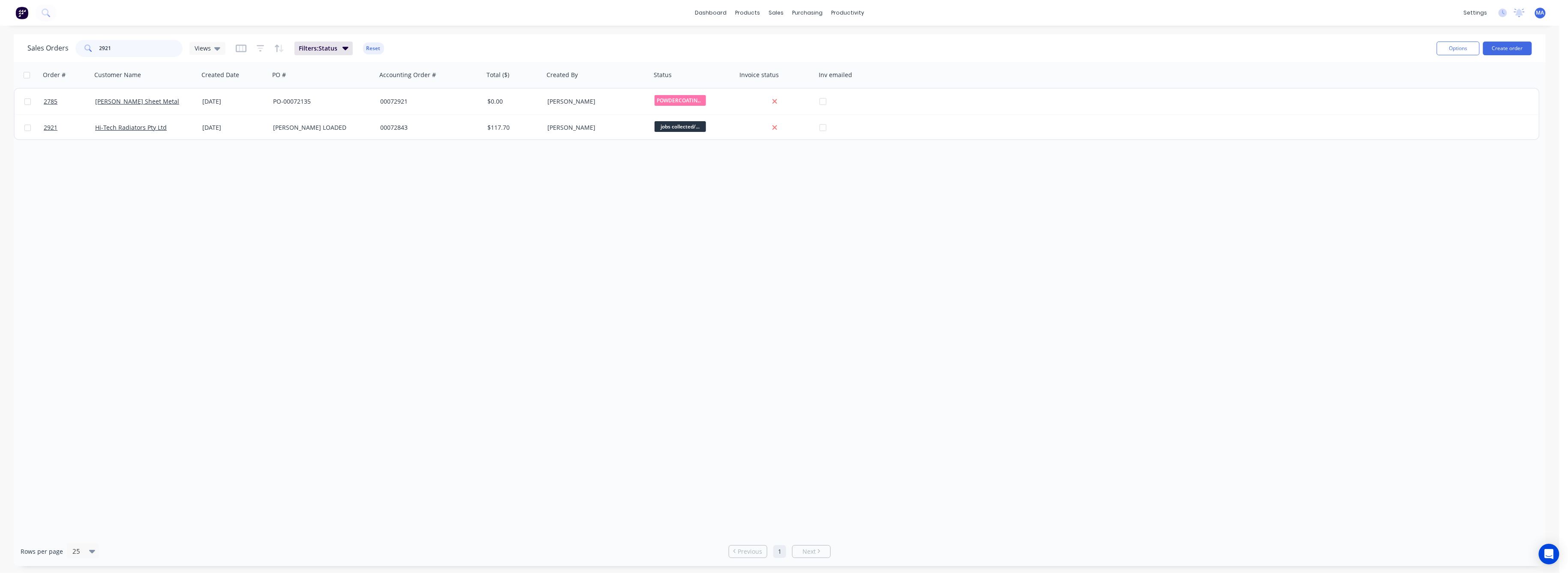
click at [107, 46] on input "2921" at bounding box center [141, 48] width 83 height 17
drag, startPoint x: 108, startPoint y: 46, endPoint x: 94, endPoint y: 46, distance: 14.0
click at [94, 46] on div "2921" at bounding box center [129, 48] width 107 height 17
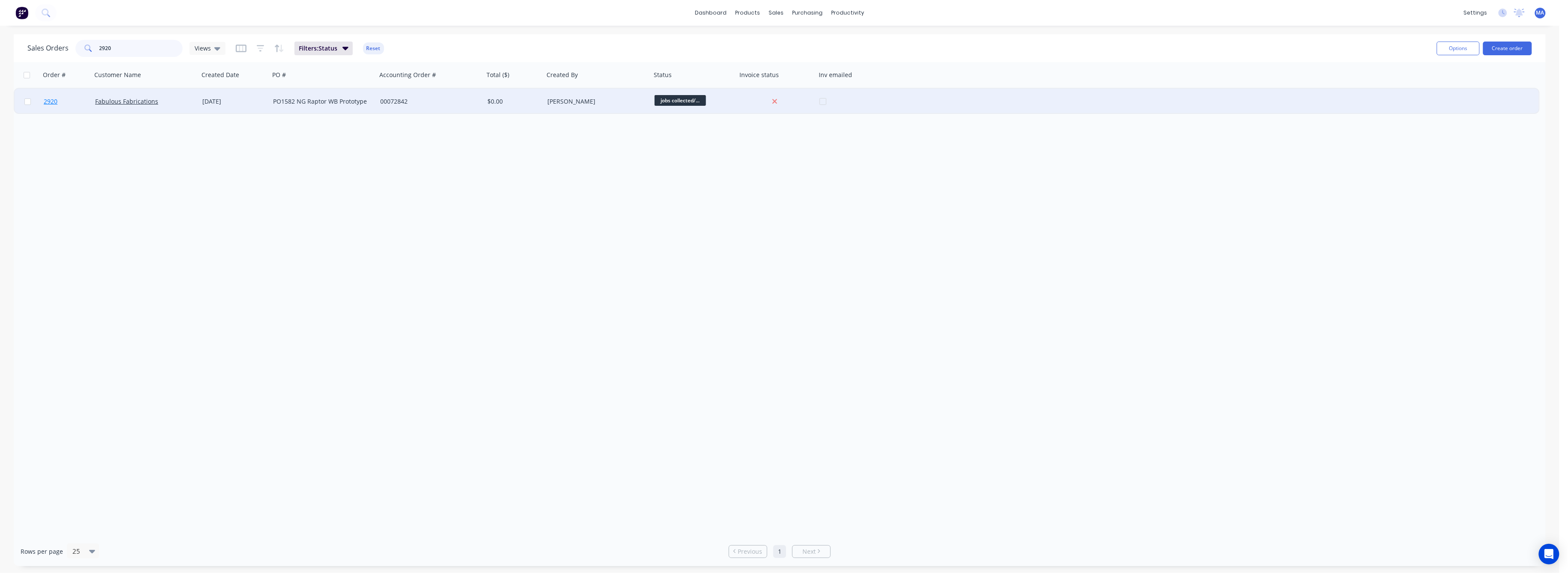
type input "2920"
click at [47, 99] on span "2920" at bounding box center [51, 102] width 14 height 9
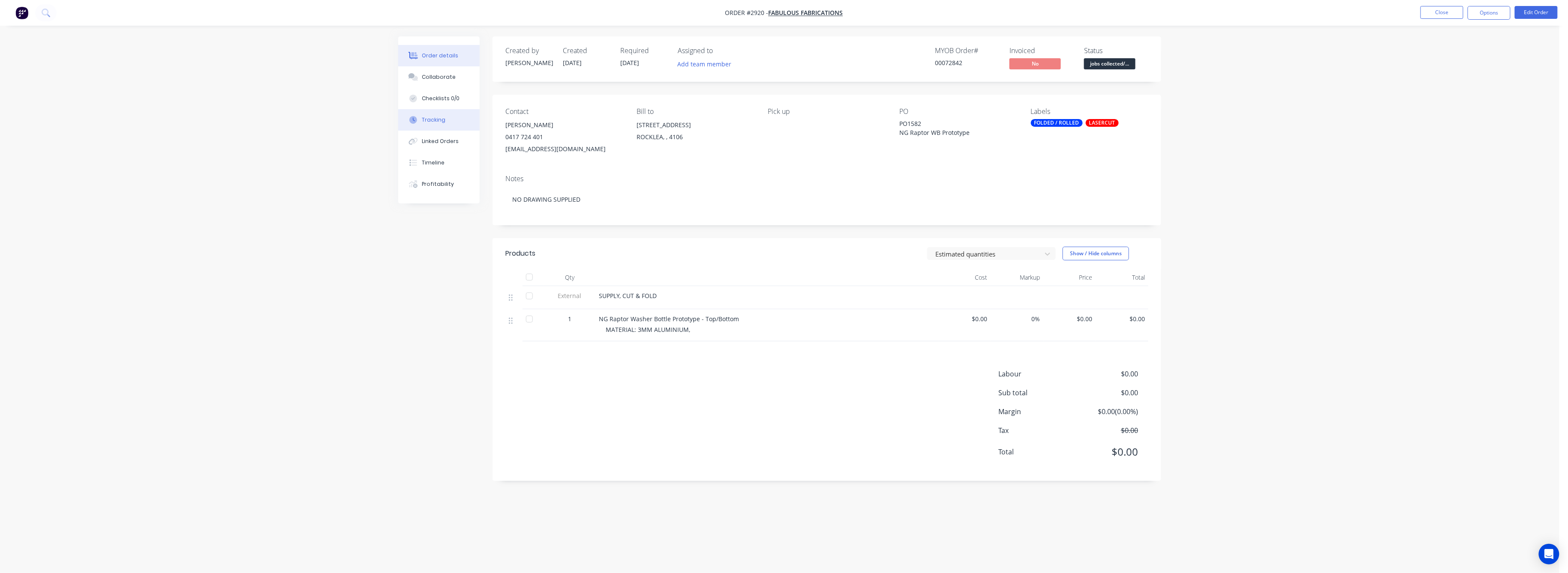
click at [440, 119] on div "Tracking" at bounding box center [434, 120] width 24 height 8
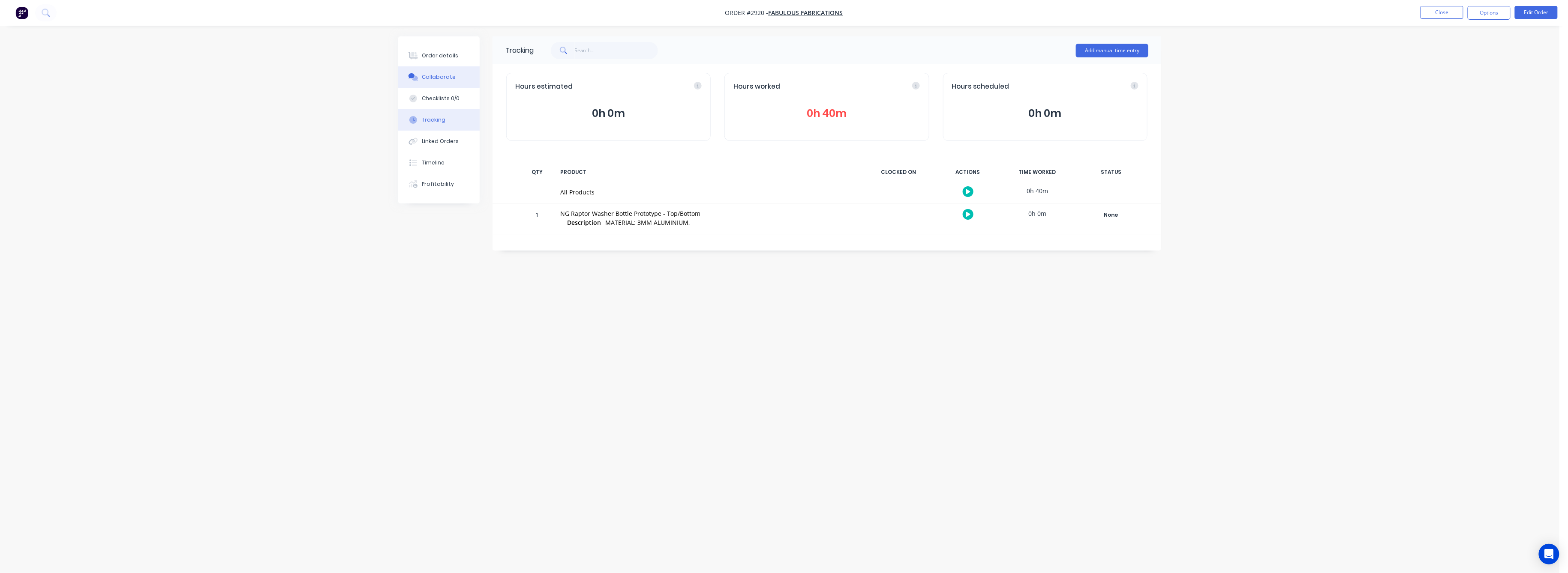
click at [438, 71] on button "Collaborate" at bounding box center [439, 77] width 82 height 21
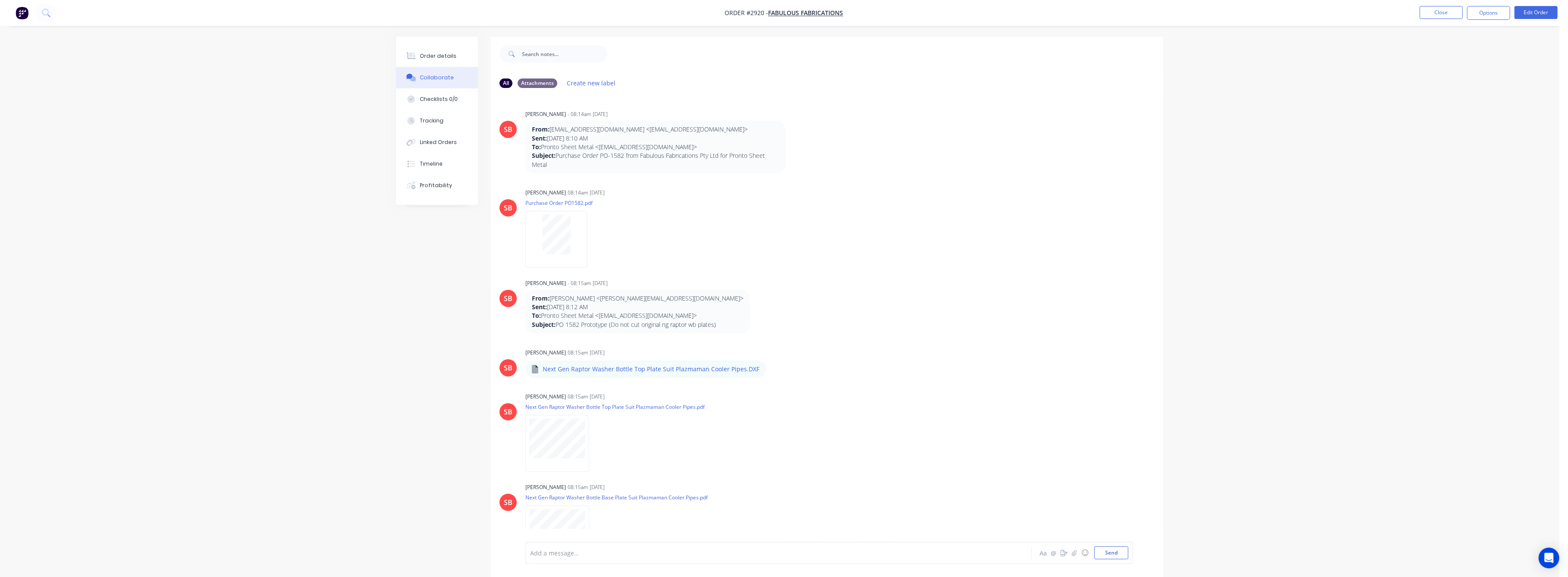
drag, startPoint x: 438, startPoint y: 56, endPoint x: 458, endPoint y: 69, distance: 23.9
click at [438, 56] on div "Order details" at bounding box center [439, 56] width 37 height 8
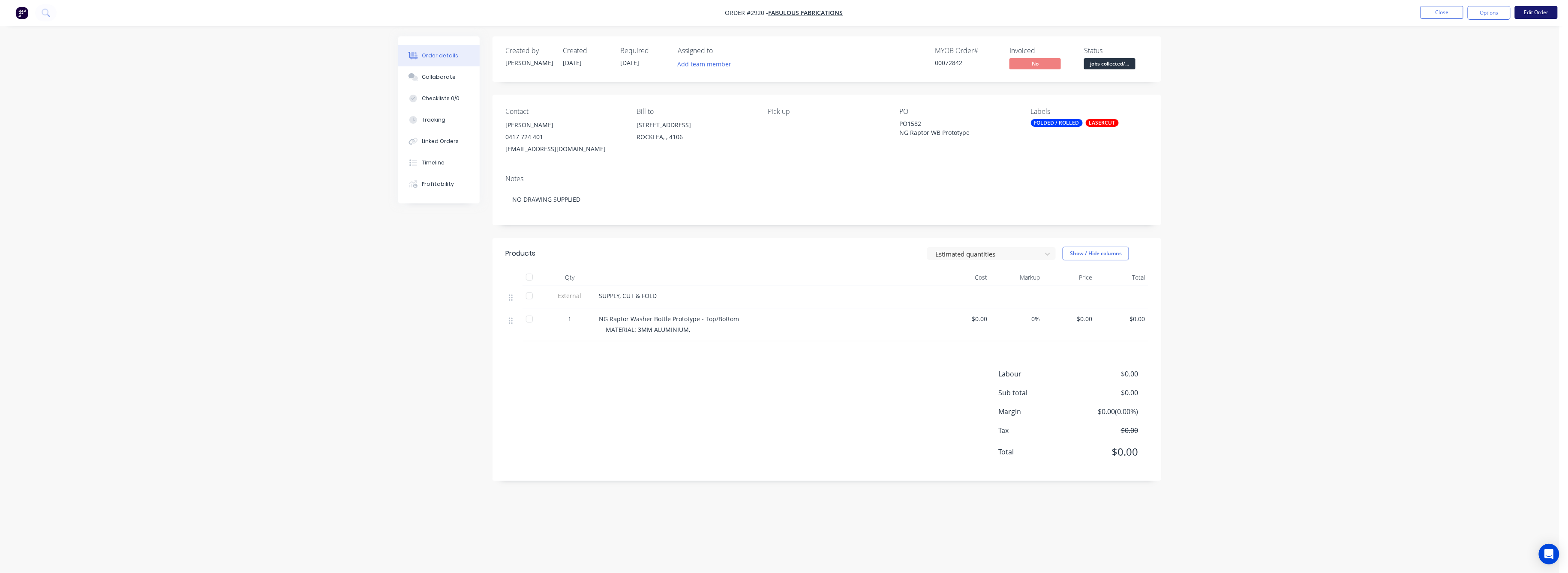
click at [1534, 12] on button "Edit Order" at bounding box center [1536, 12] width 43 height 13
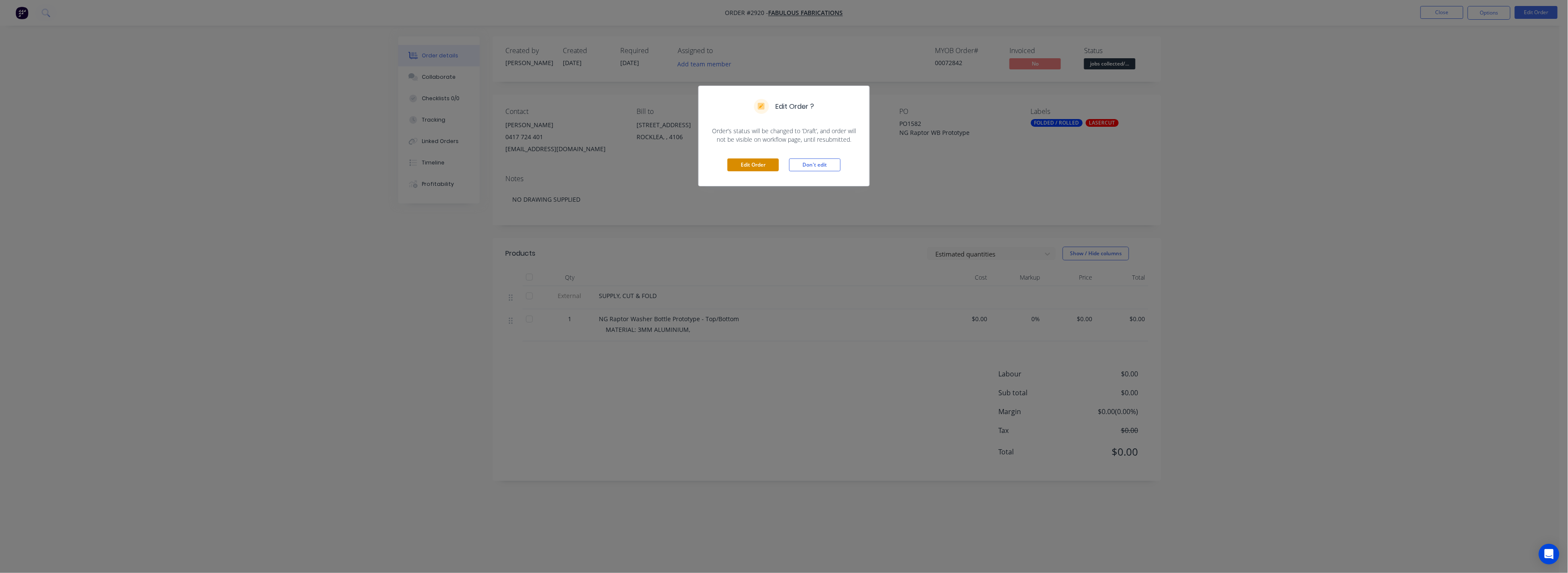
click at [755, 166] on button "Edit Order" at bounding box center [753, 165] width 52 height 13
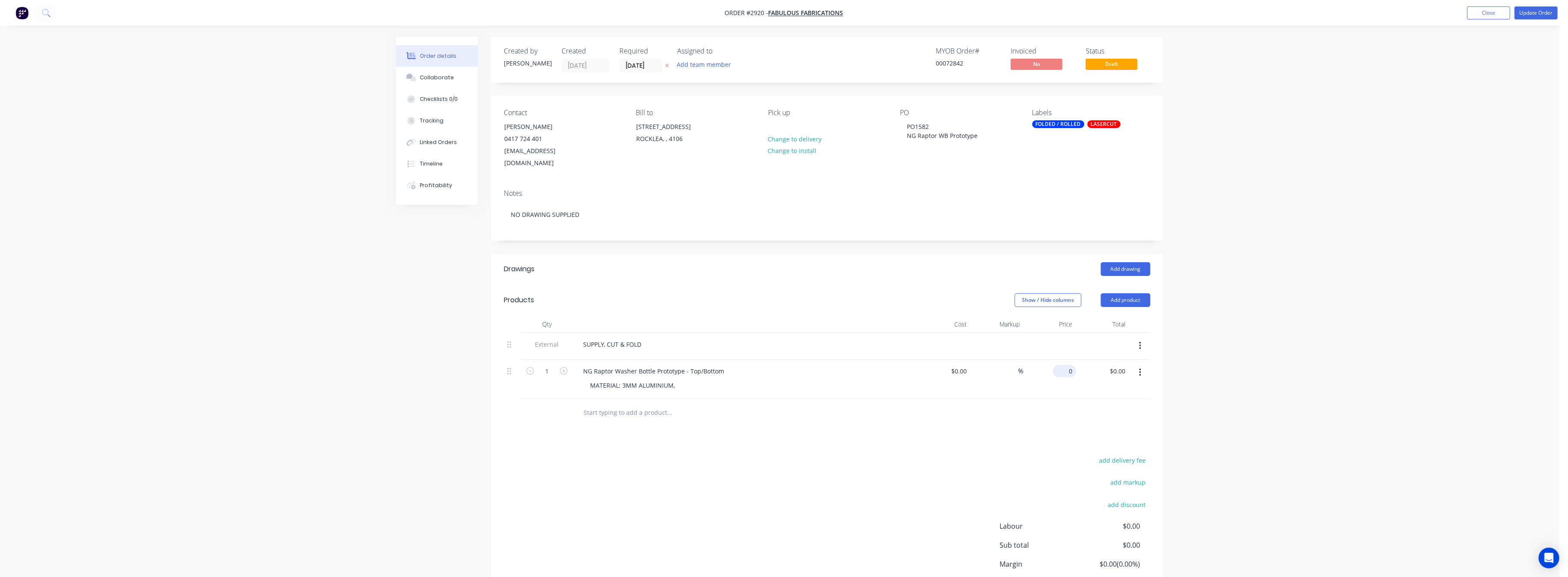
click at [1072, 365] on input "0" at bounding box center [1066, 371] width 20 height 12
type input "$236.00"
drag, startPoint x: 1202, startPoint y: 382, endPoint x: 1325, endPoint y: 361, distance: 124.8
click at [1229, 373] on div "Order details Collaborate Checklists 0/0 Tracking Linked Orders Timeline Profit…" at bounding box center [780, 323] width 1559 height 647
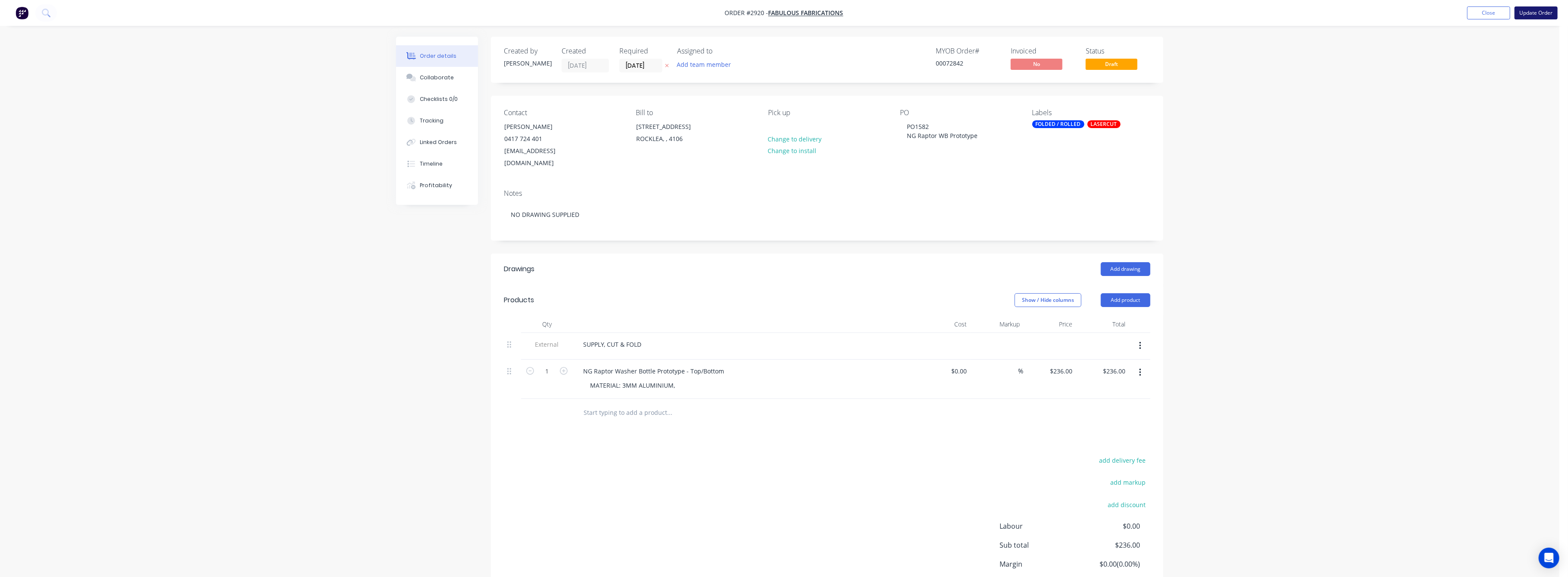
click at [1528, 17] on button "Update Order" at bounding box center [1536, 13] width 43 height 13
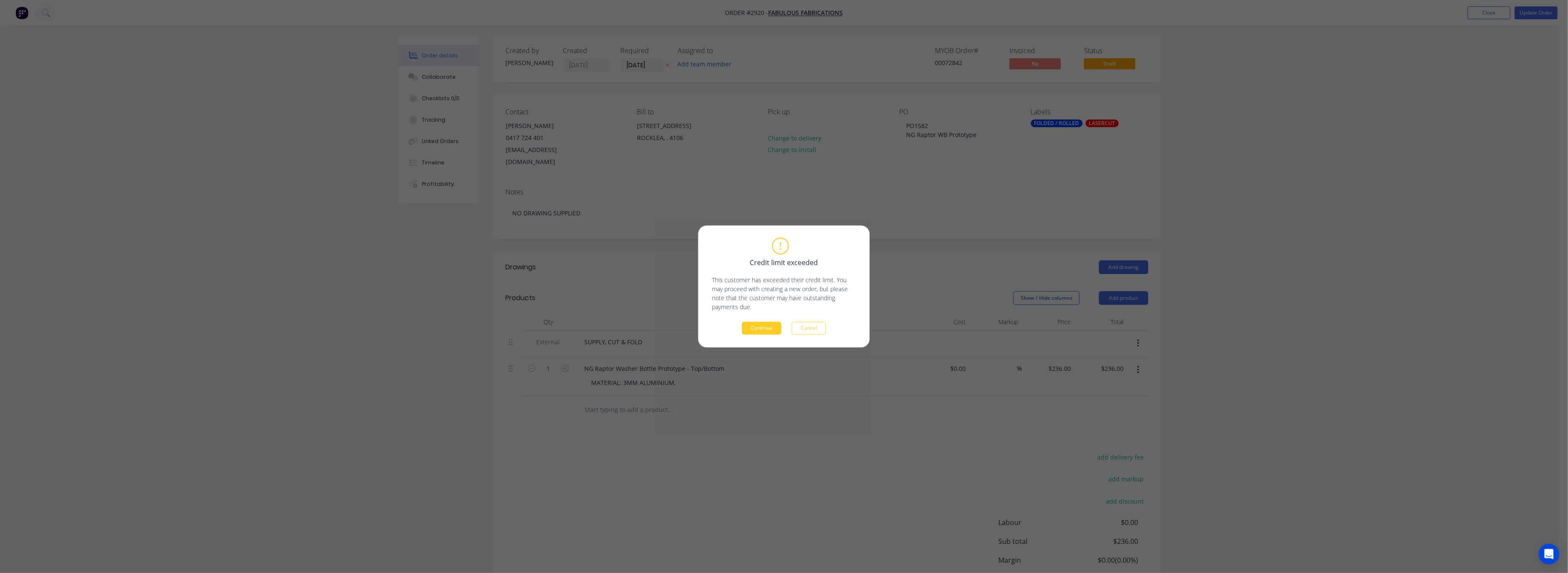
click at [751, 330] on button "Continue" at bounding box center [761, 328] width 40 height 13
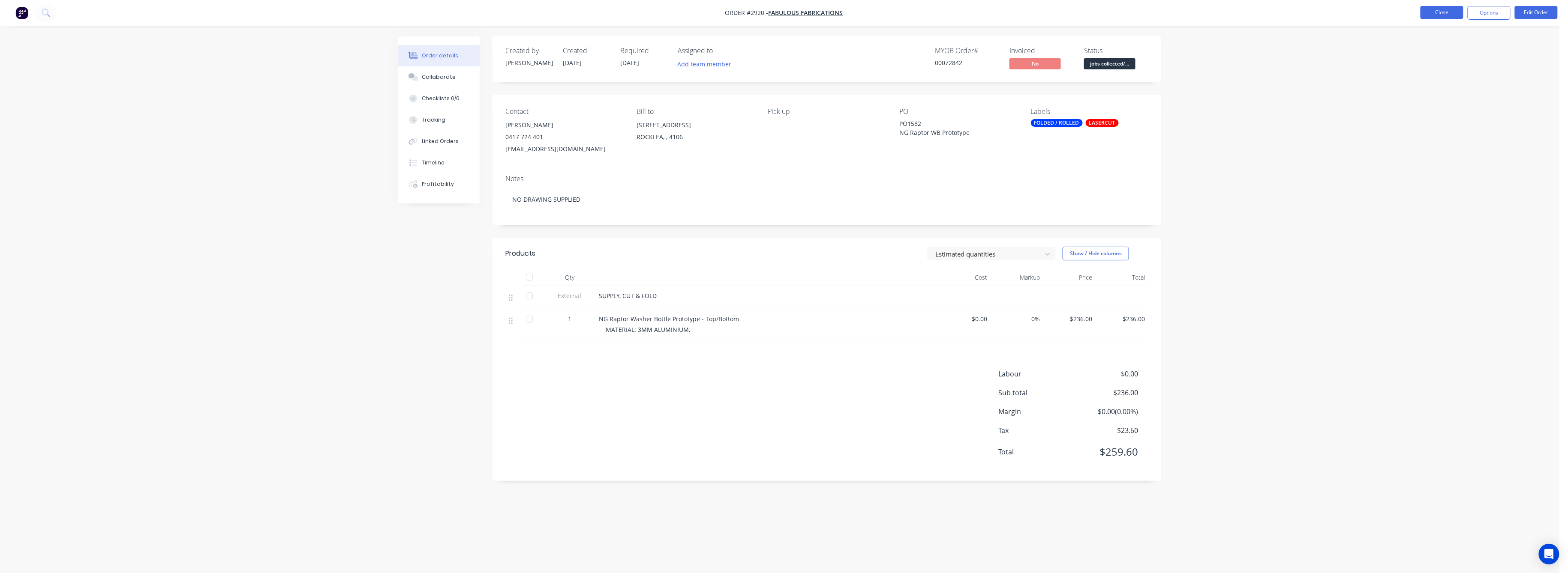
click at [1451, 11] on button "Close" at bounding box center [1442, 12] width 43 height 13
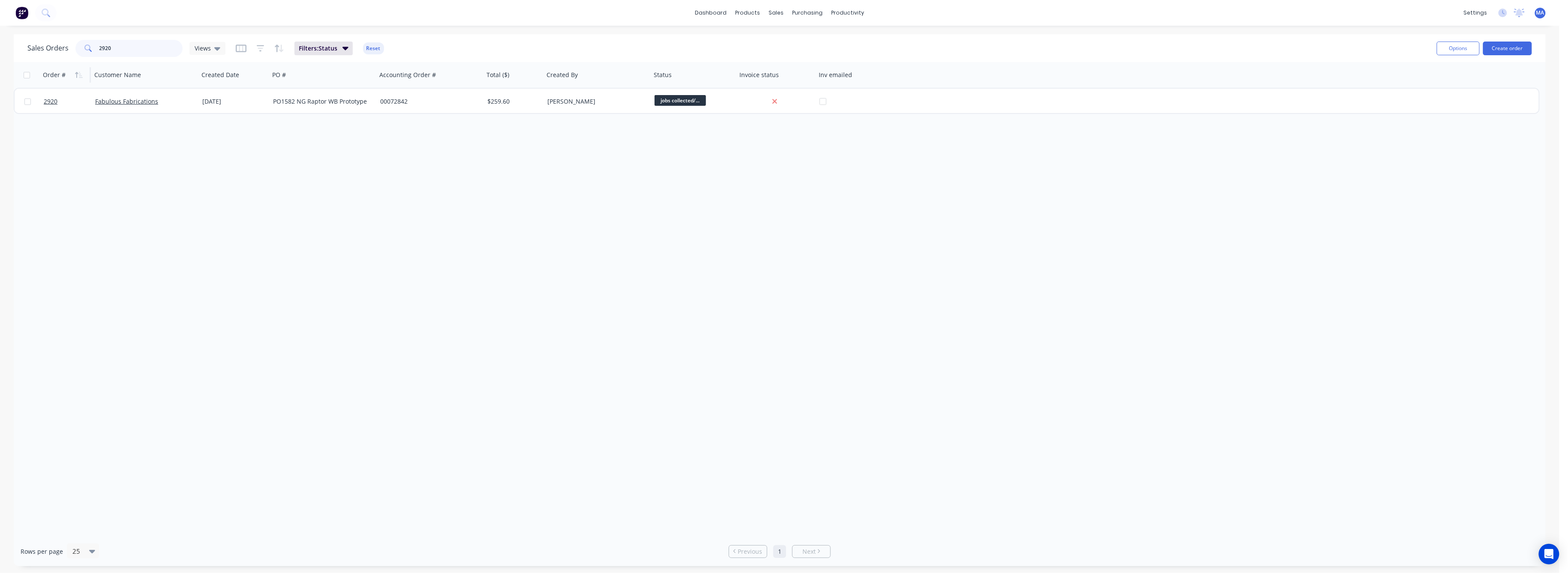
drag, startPoint x: 111, startPoint y: 48, endPoint x: 50, endPoint y: 78, distance: 68.0
click at [83, 52] on div "2920" at bounding box center [129, 48] width 107 height 17
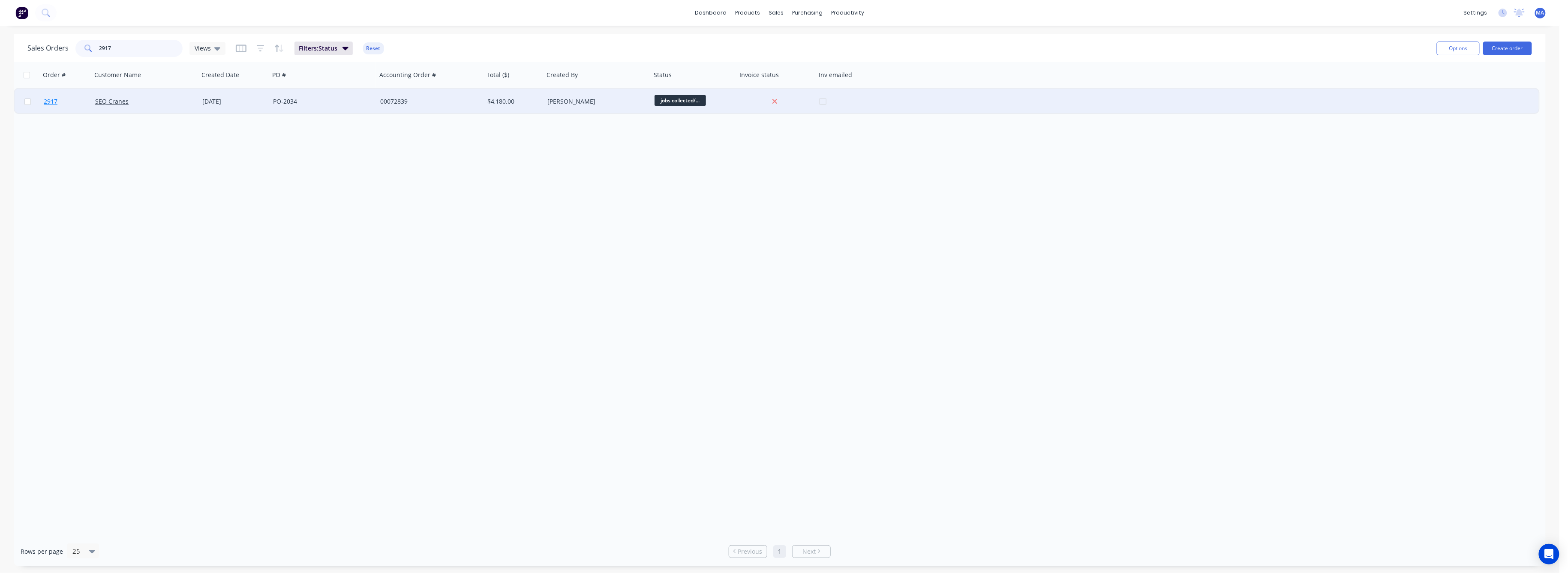
type input "2917"
click at [49, 99] on span "2917" at bounding box center [51, 102] width 14 height 9
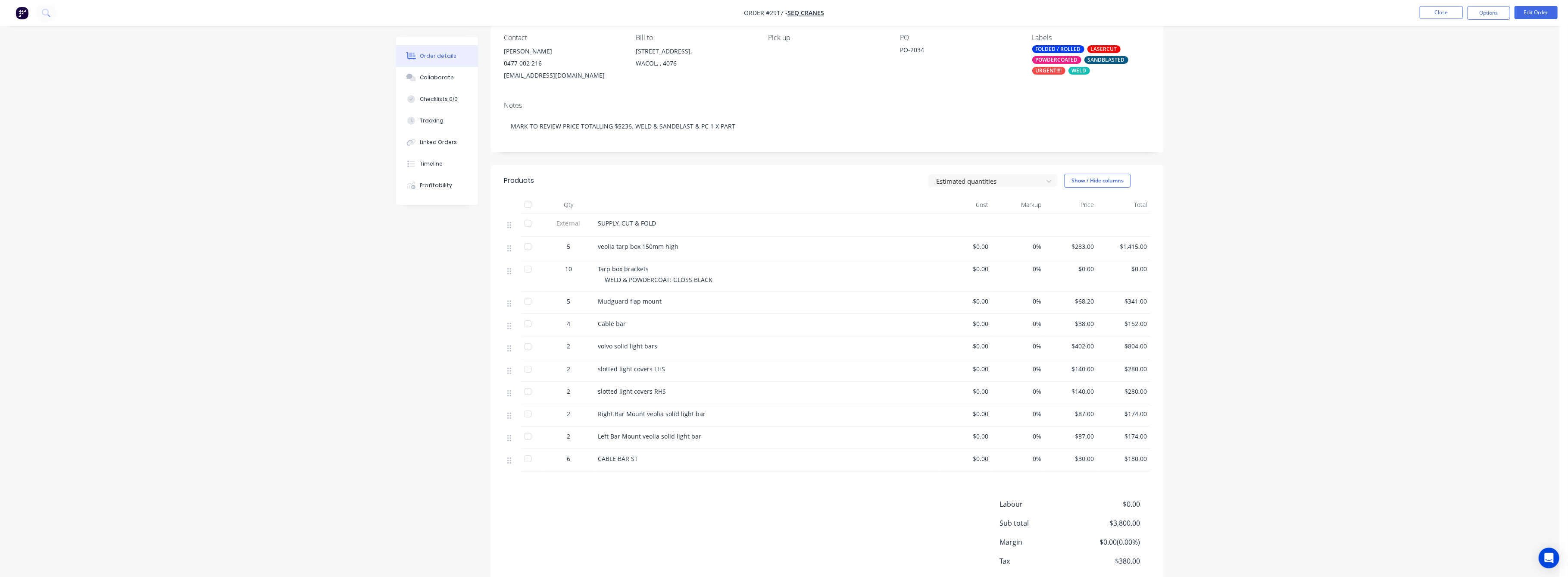
scroll to position [58, 0]
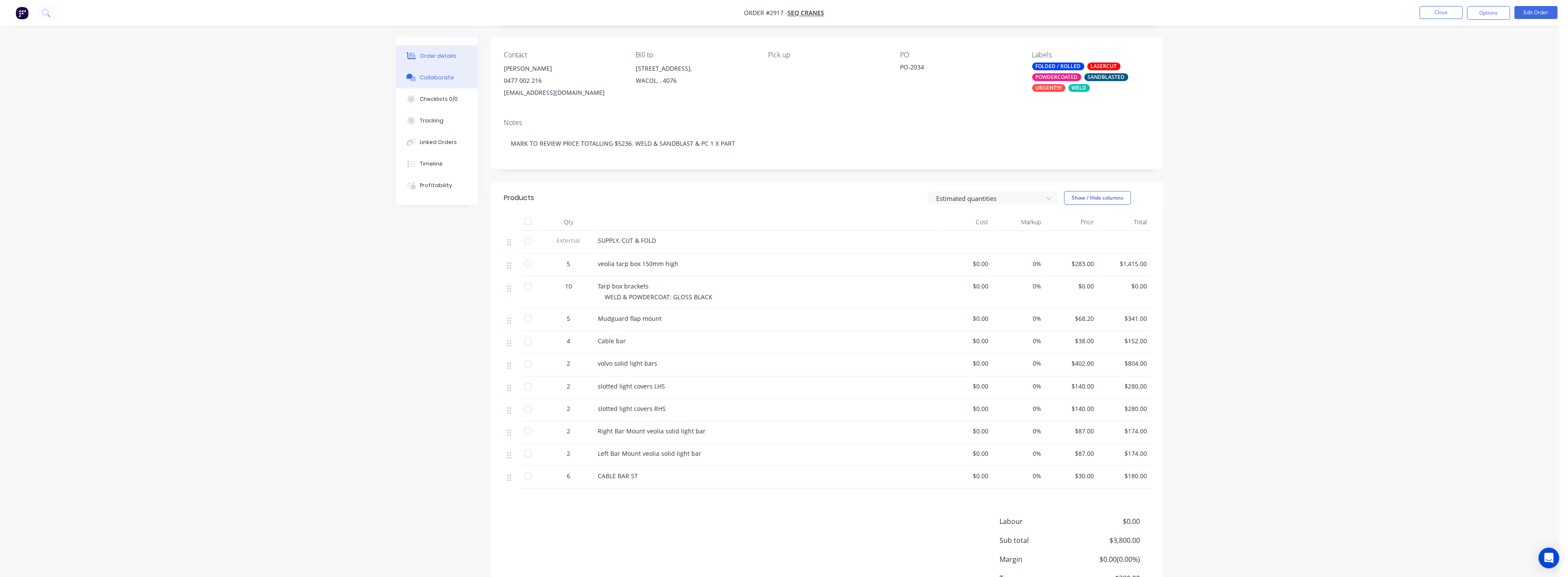
click at [435, 75] on div "Collaborate" at bounding box center [438, 77] width 34 height 8
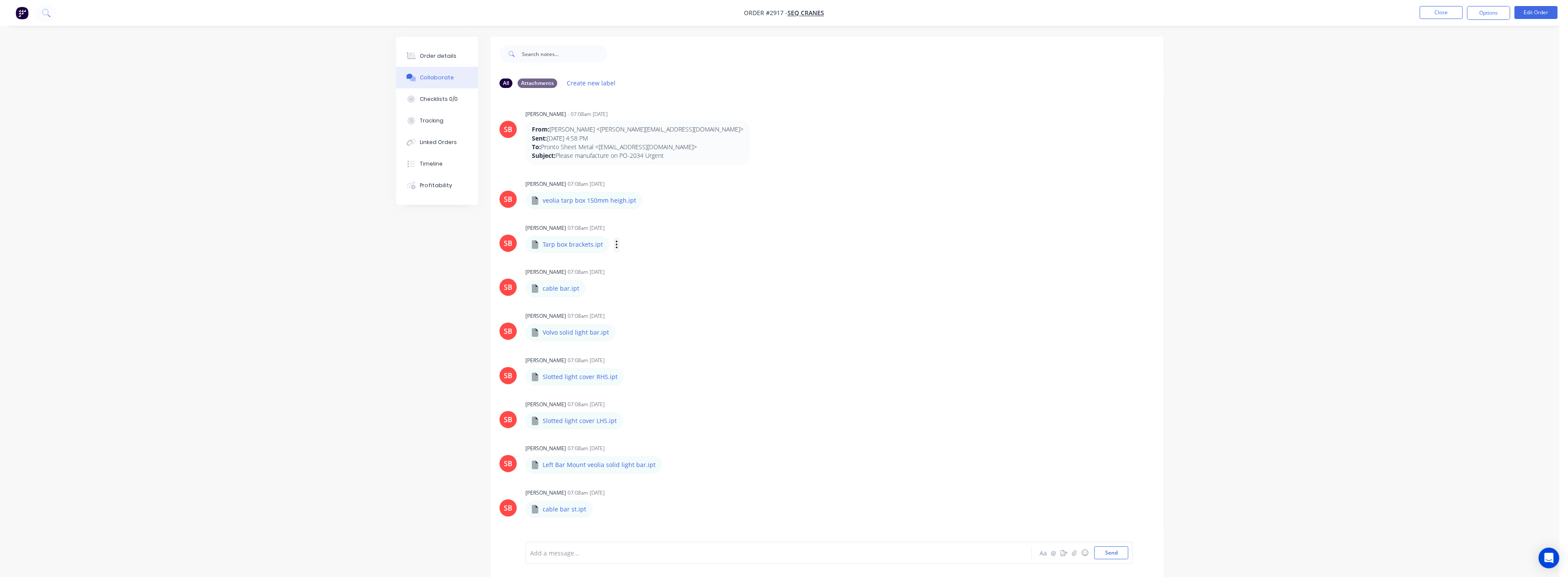
click at [616, 246] on icon "button" at bounding box center [617, 245] width 2 height 10
click at [646, 267] on button "Download" at bounding box center [673, 268] width 97 height 20
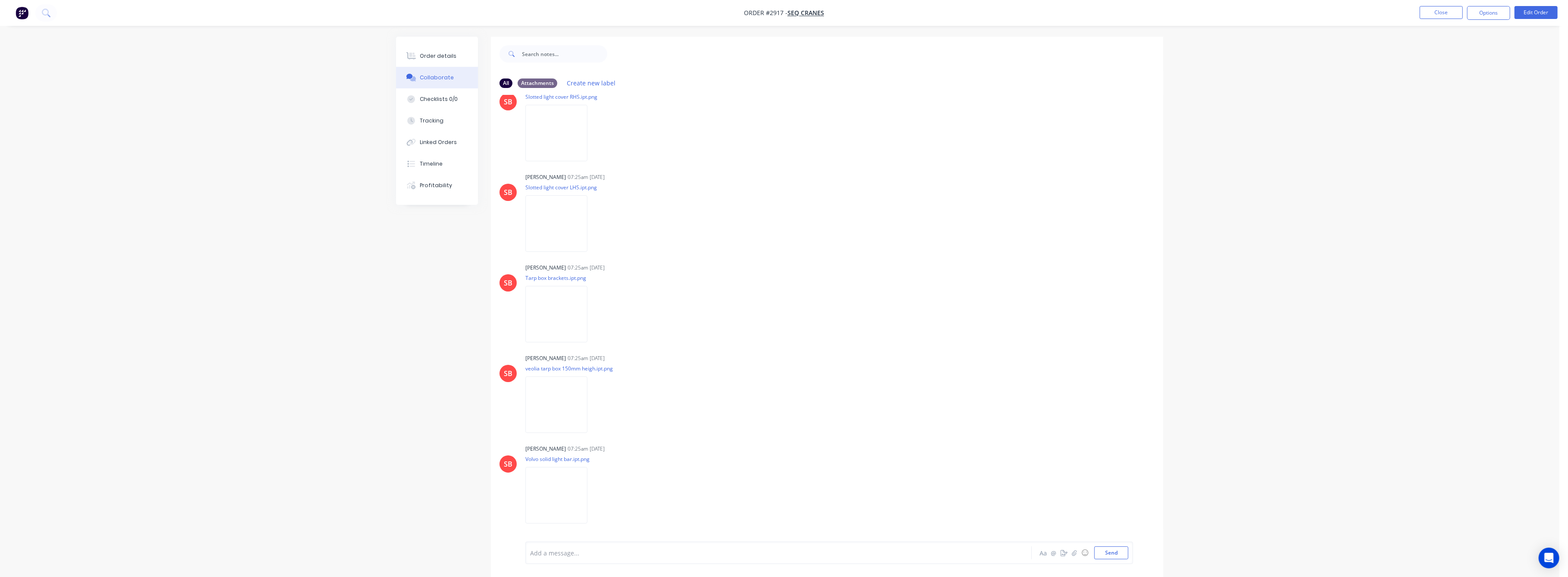
scroll to position [978, 0]
click at [588, 300] on img at bounding box center [556, 312] width 62 height 56
click at [443, 53] on div "Order details" at bounding box center [439, 56] width 37 height 8
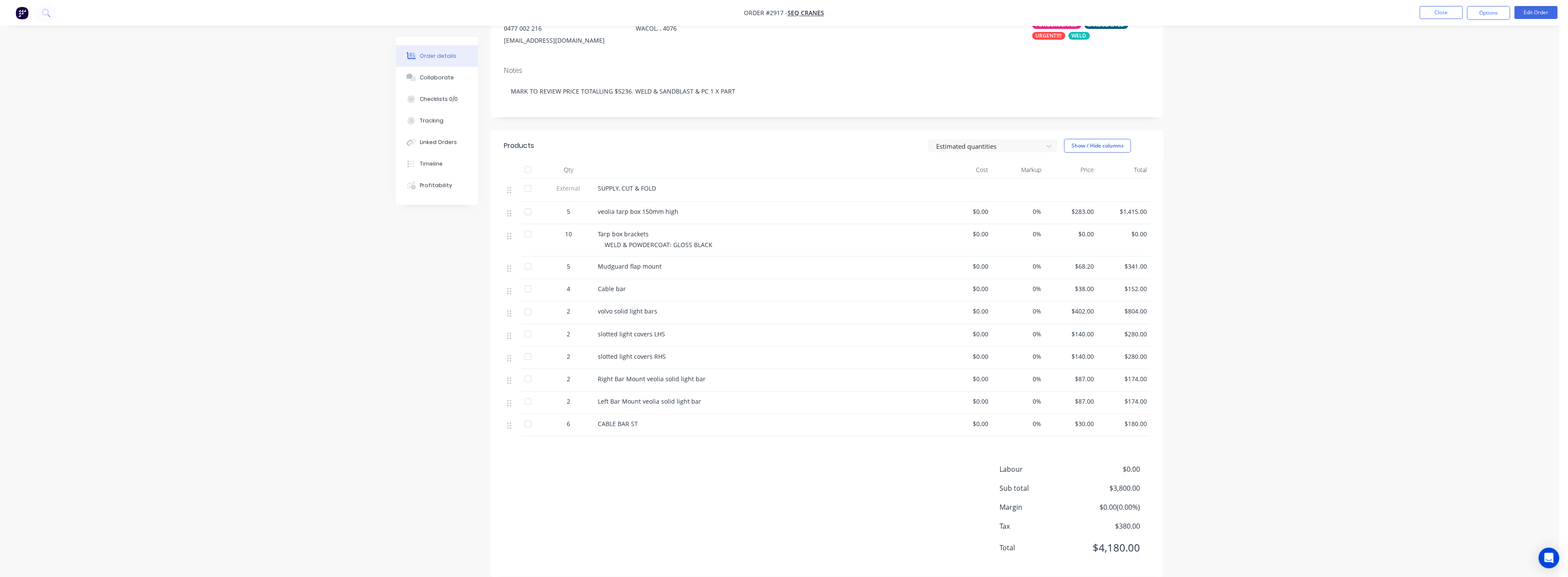
scroll to position [115, 0]
click at [435, 83] on button "Collaborate" at bounding box center [437, 77] width 82 height 21
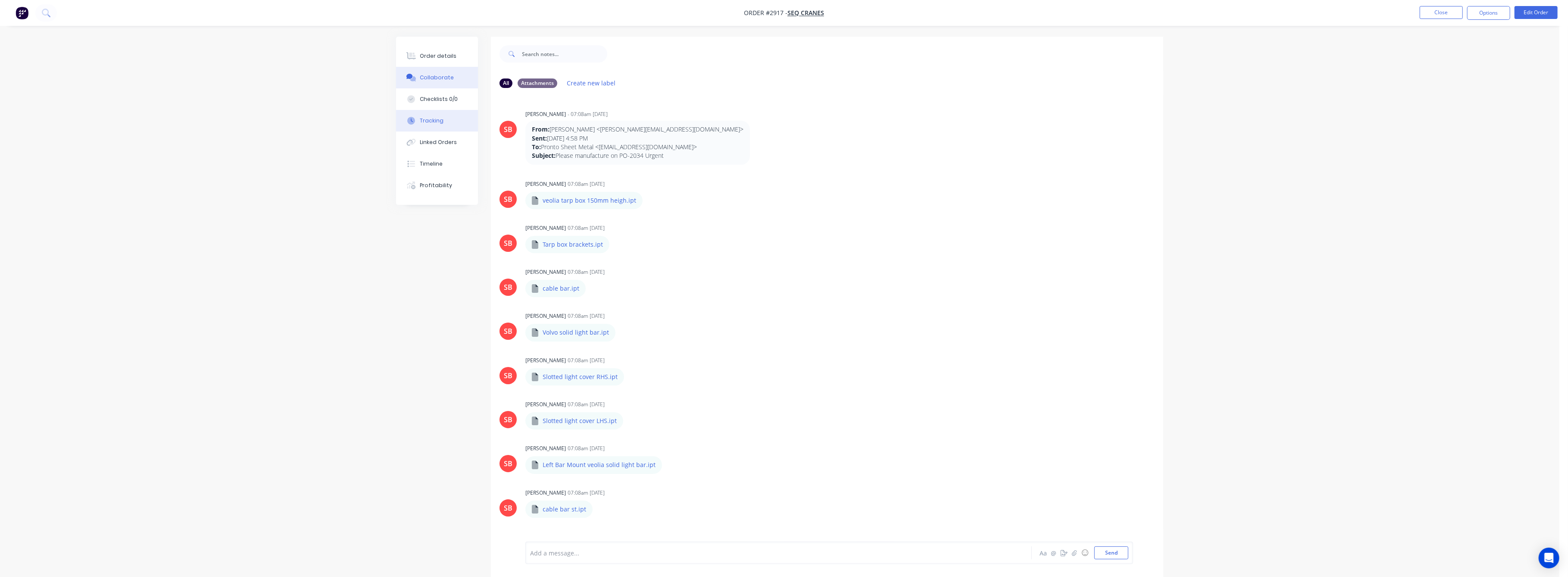
click at [432, 116] on button "Tracking" at bounding box center [437, 121] width 82 height 21
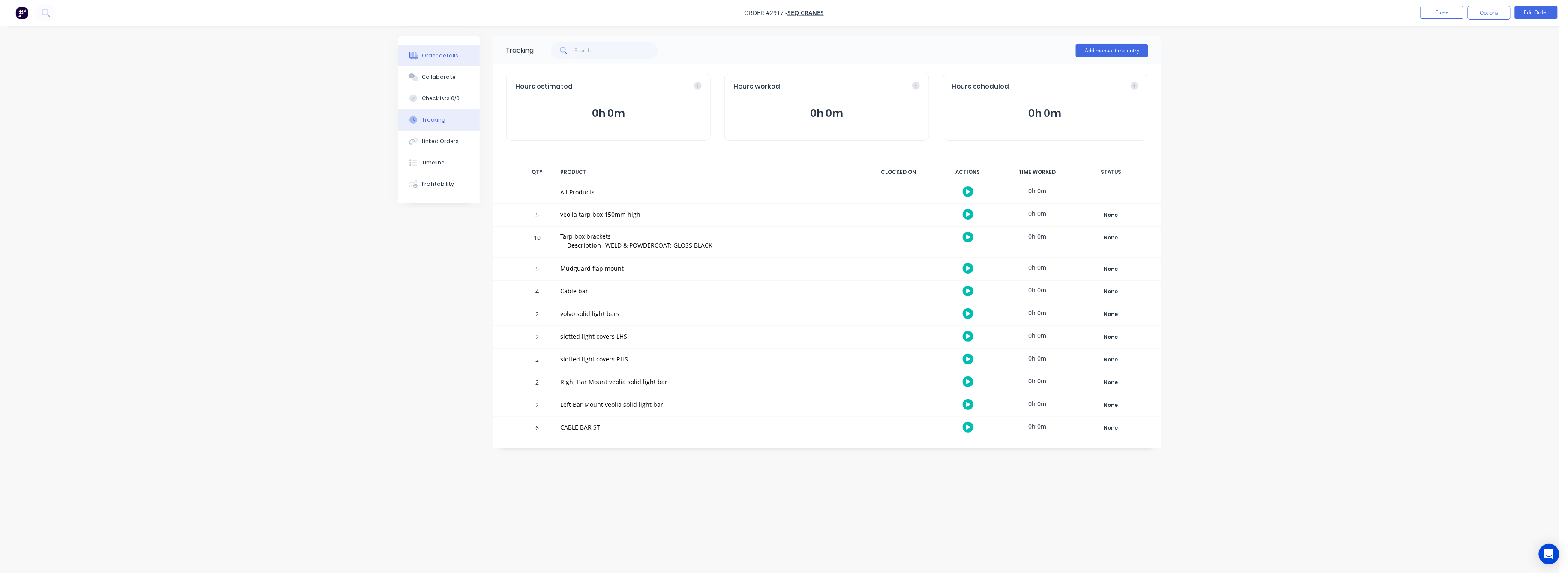
click at [441, 57] on div "Order details" at bounding box center [441, 55] width 37 height 8
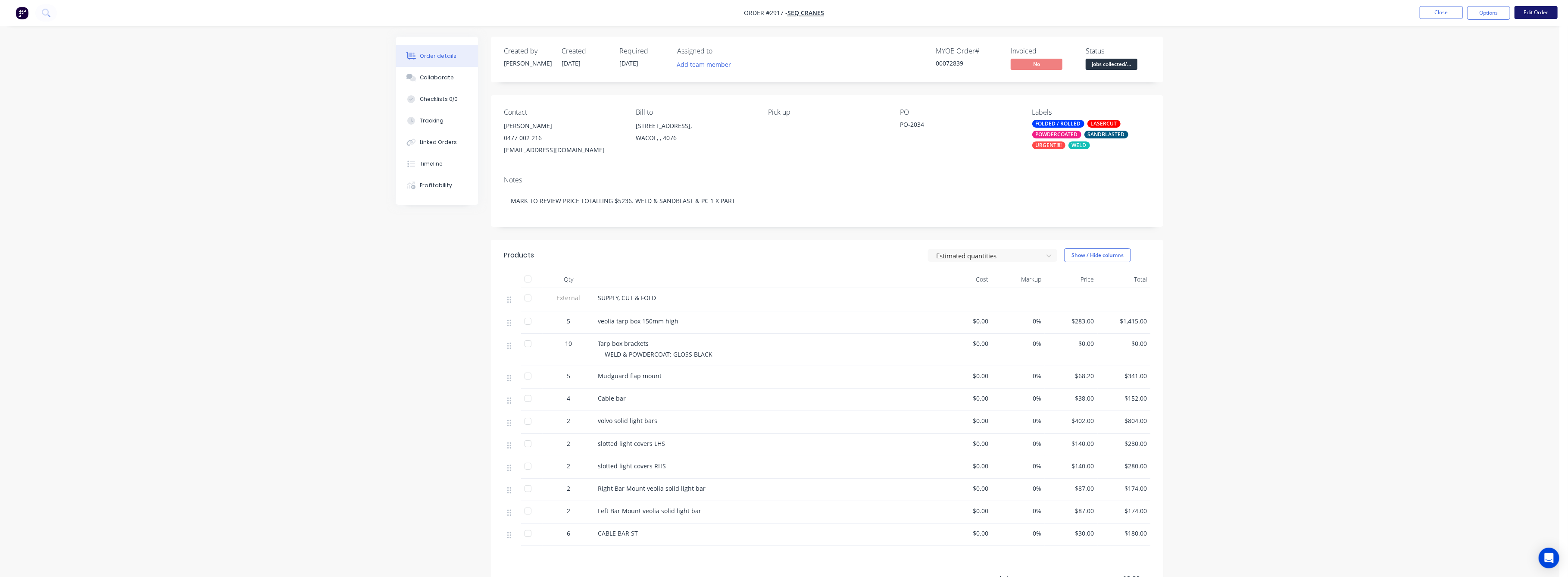
click at [1547, 8] on button "Edit Order" at bounding box center [1536, 12] width 43 height 13
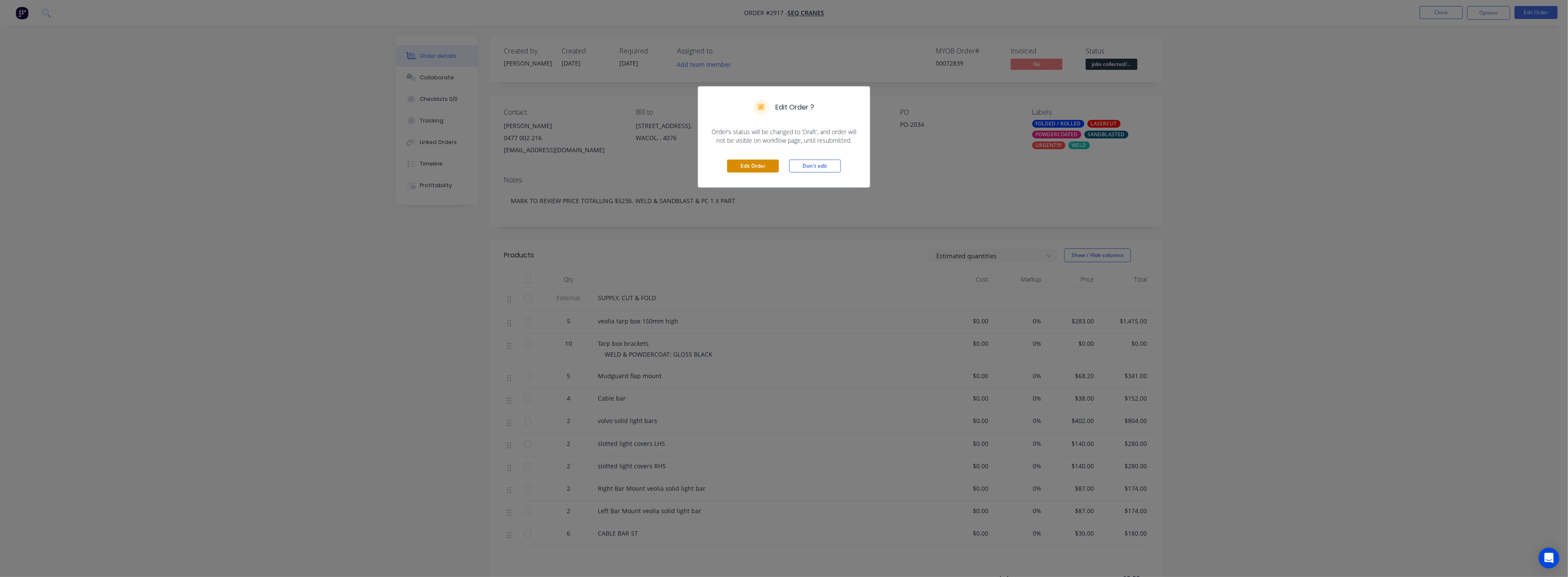
click at [734, 167] on button "Edit Order" at bounding box center [753, 166] width 52 height 13
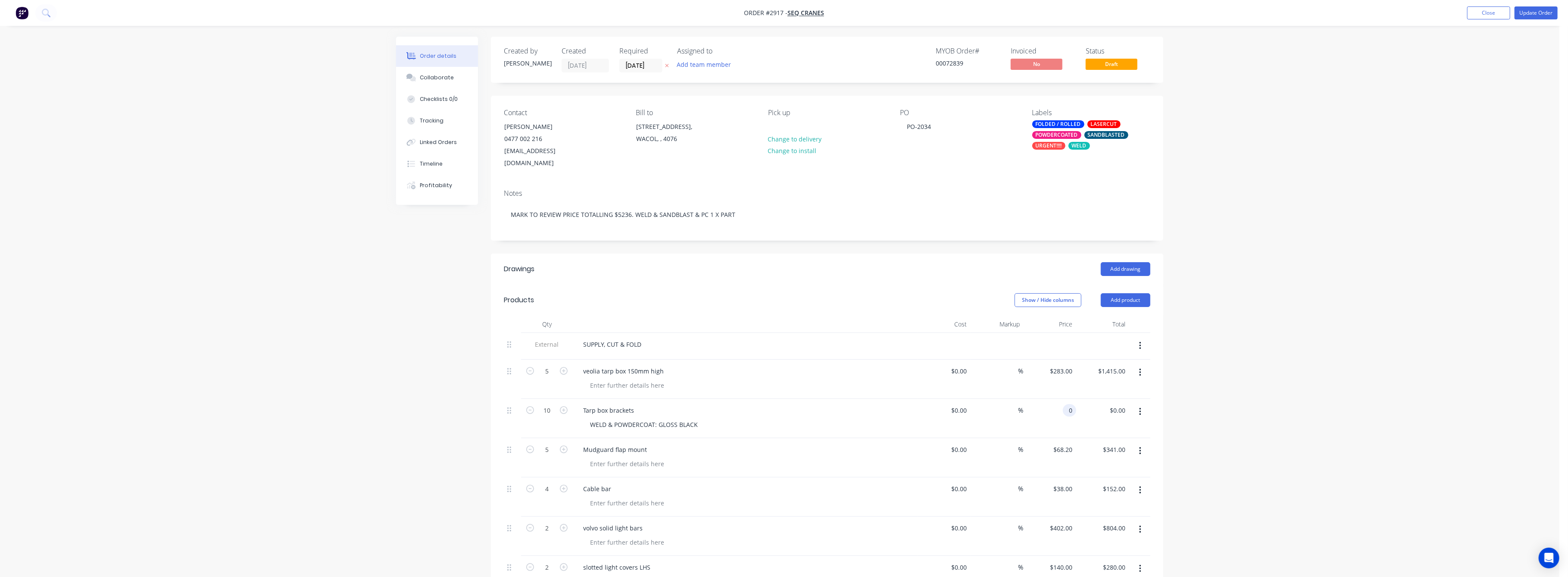
click at [1064, 409] on div "0 0" at bounding box center [1070, 410] width 13 height 12
type input "$145.00"
type input "$1,450.00"
drag, startPoint x: 1328, startPoint y: 436, endPoint x: 1327, endPoint y: 429, distance: 7.1
click at [1328, 434] on div "Order details Collaborate Checklists 0/0 Tracking Linked Orders Timeline Profit…" at bounding box center [780, 500] width 1559 height 1000
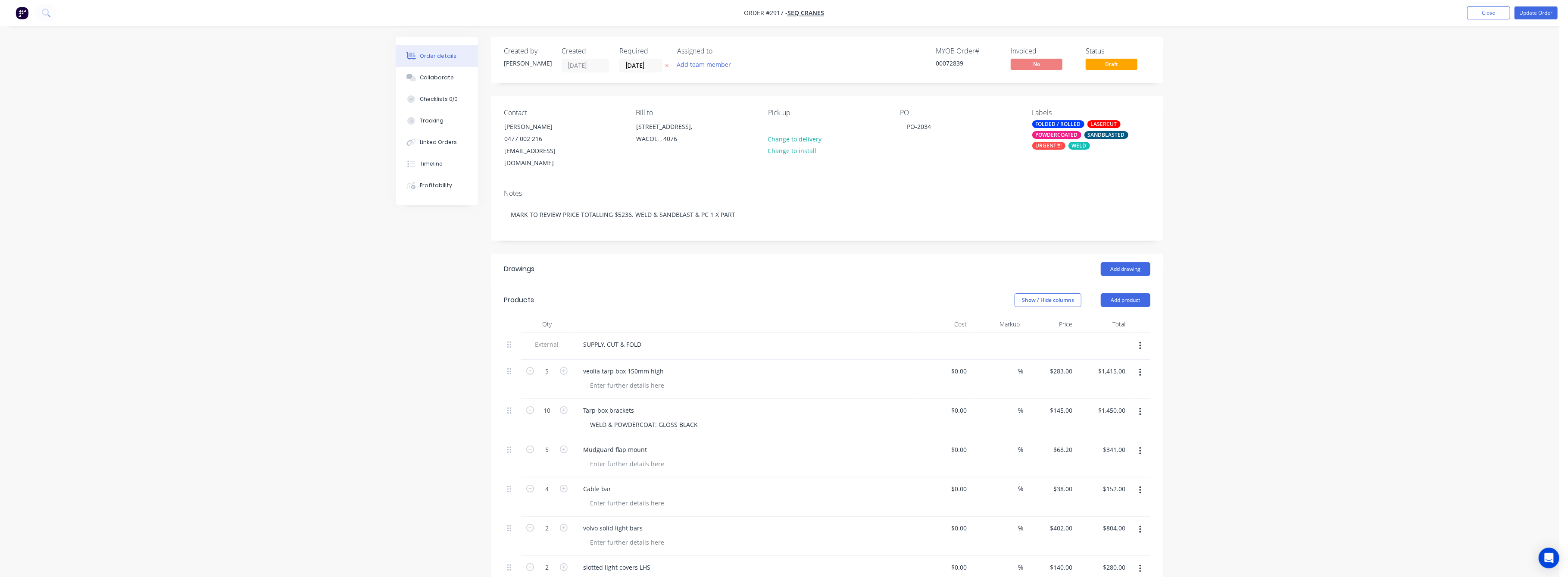
click at [1313, 338] on div "Order details Collaborate Checklists 0/0 Tracking Linked Orders Timeline Profit…" at bounding box center [780, 500] width 1559 height 1000
click at [1536, 10] on button "Update Order" at bounding box center [1536, 13] width 43 height 13
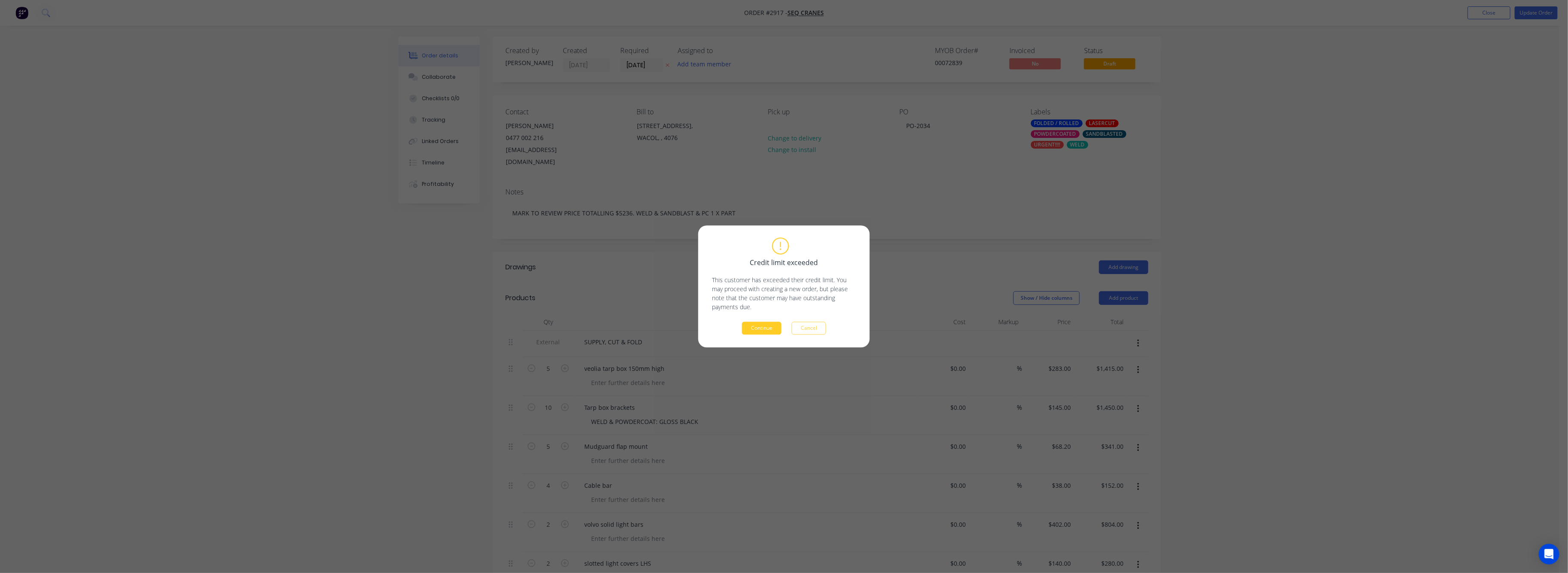
click at [758, 331] on button "Continue" at bounding box center [761, 328] width 40 height 13
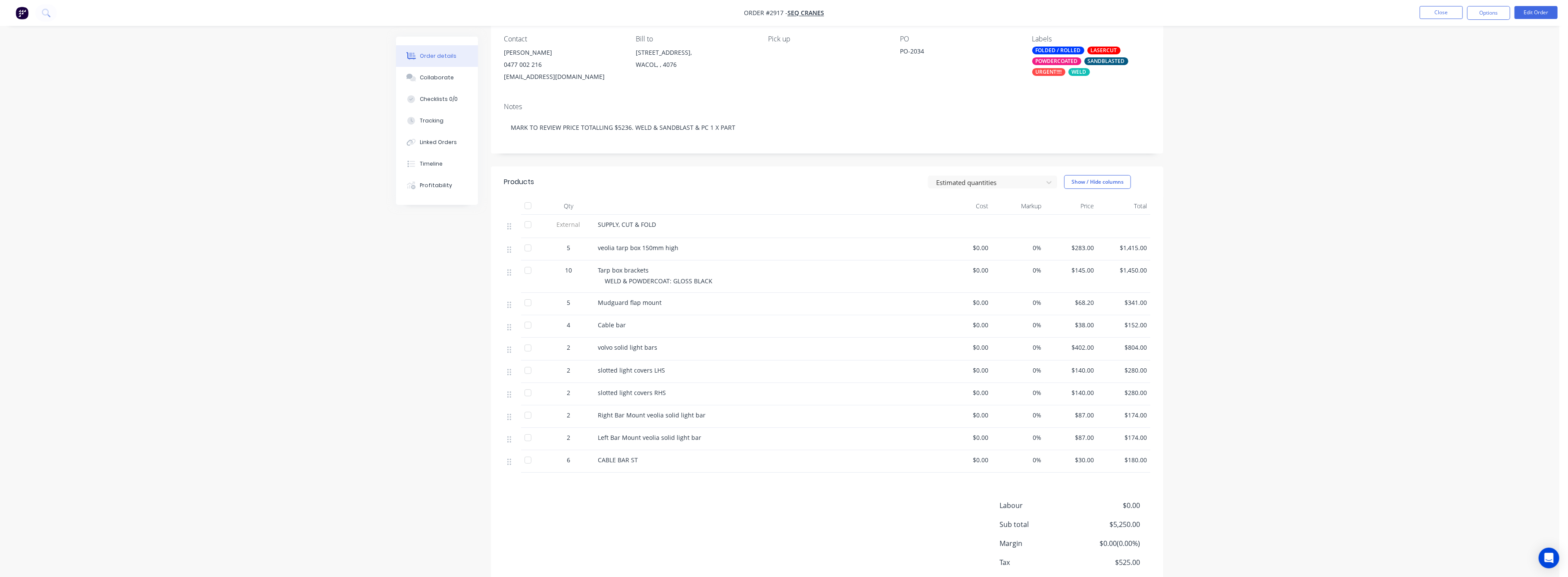
scroll to position [136, 0]
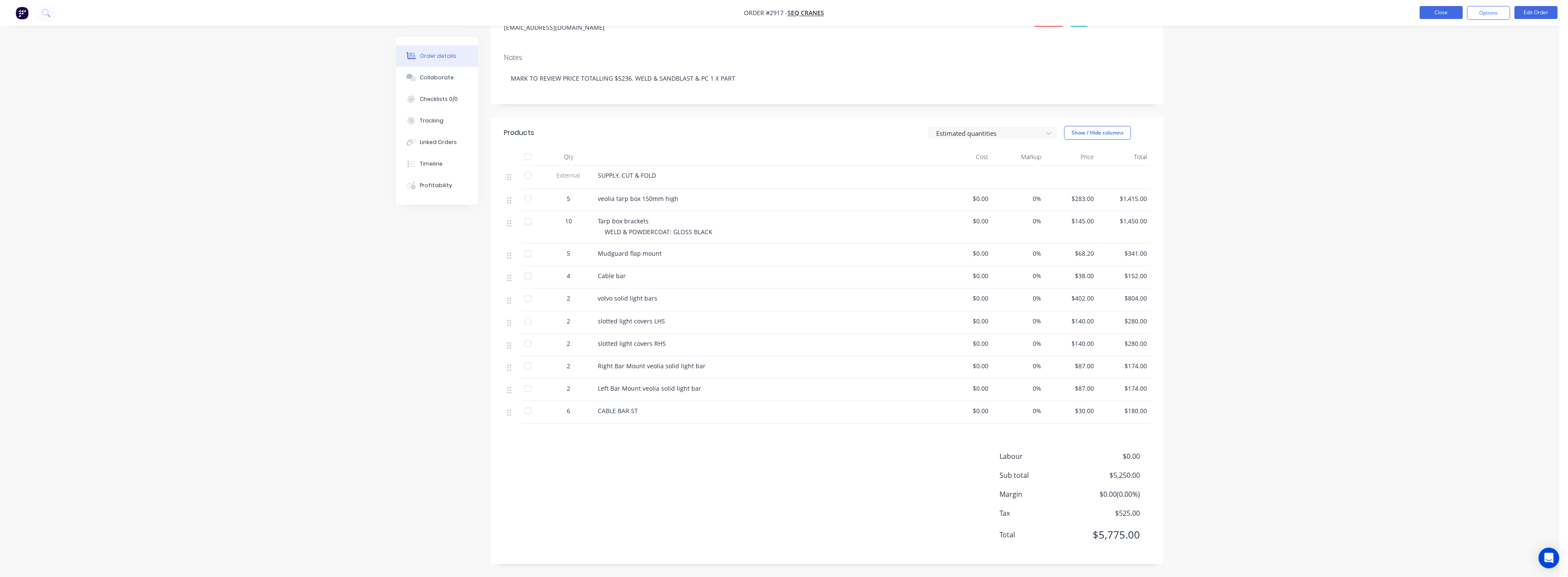
drag, startPoint x: 1443, startPoint y: 13, endPoint x: 1430, endPoint y: 12, distance: 13.0
click at [1430, 12] on button "Close" at bounding box center [1441, 12] width 43 height 13
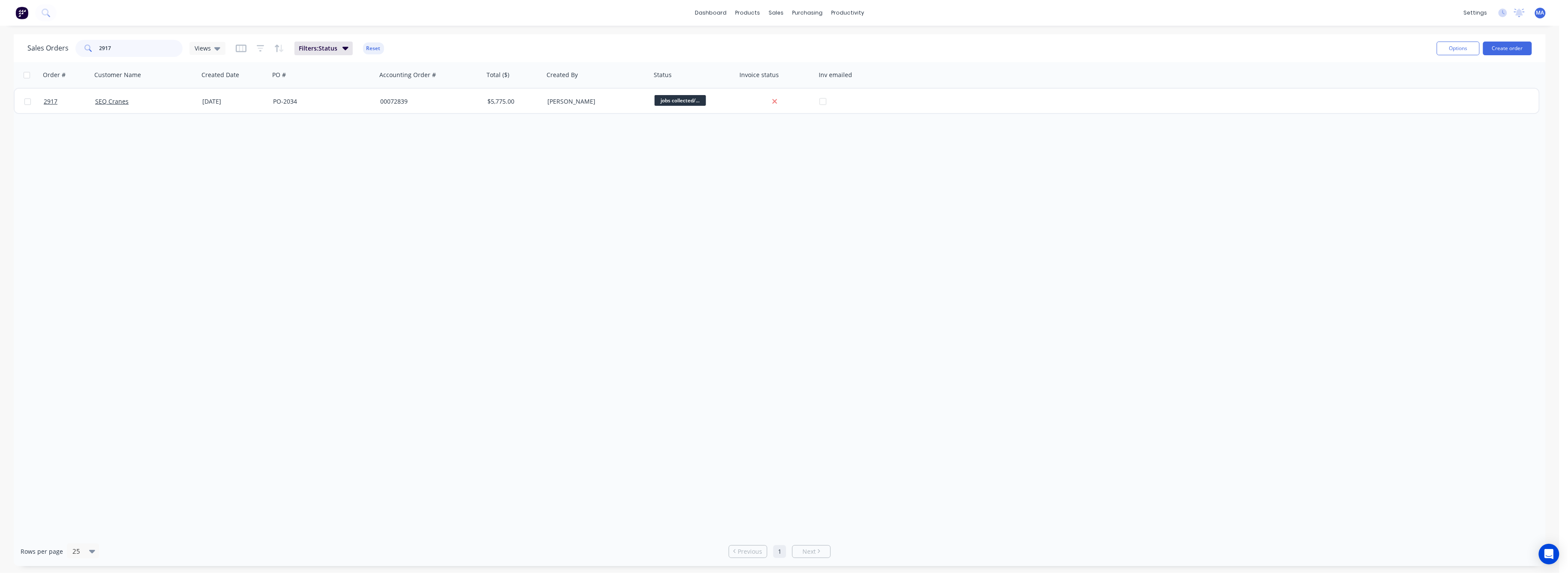
drag, startPoint x: 113, startPoint y: 48, endPoint x: 92, endPoint y: 47, distance: 21.0
click at [92, 47] on div "2917" at bounding box center [129, 48] width 107 height 17
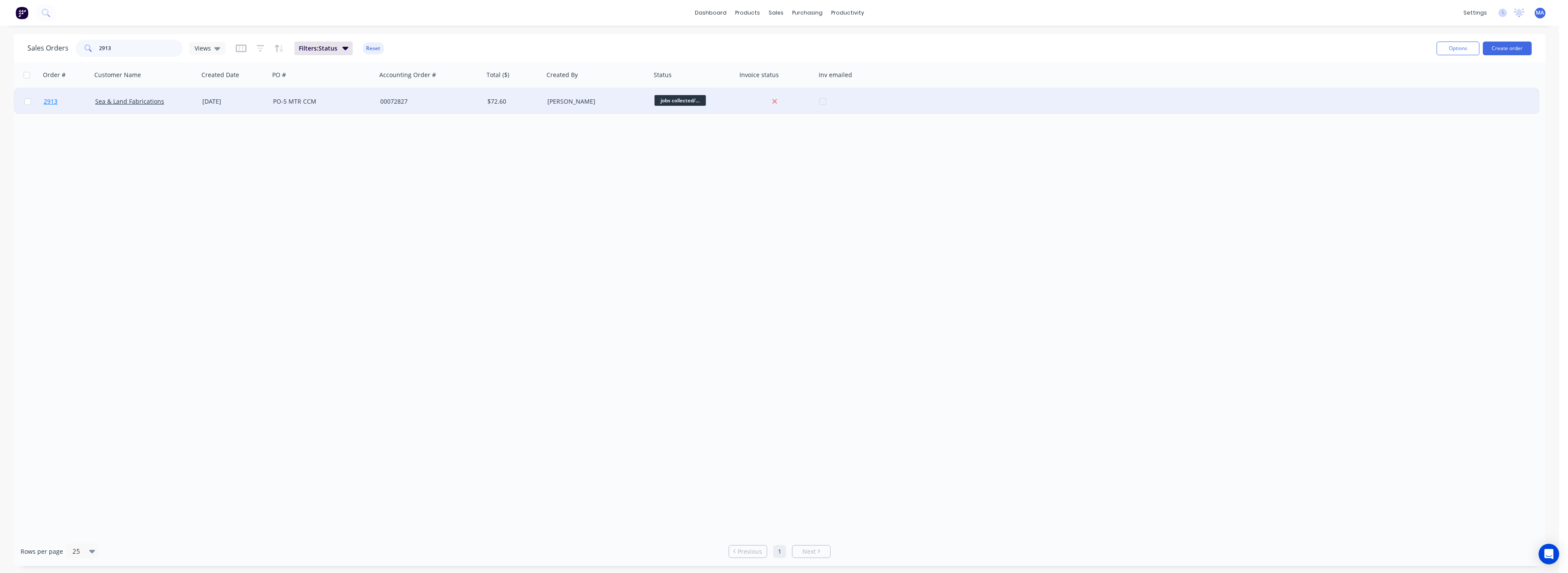
type input "2913"
click at [52, 101] on span "2913" at bounding box center [51, 102] width 14 height 9
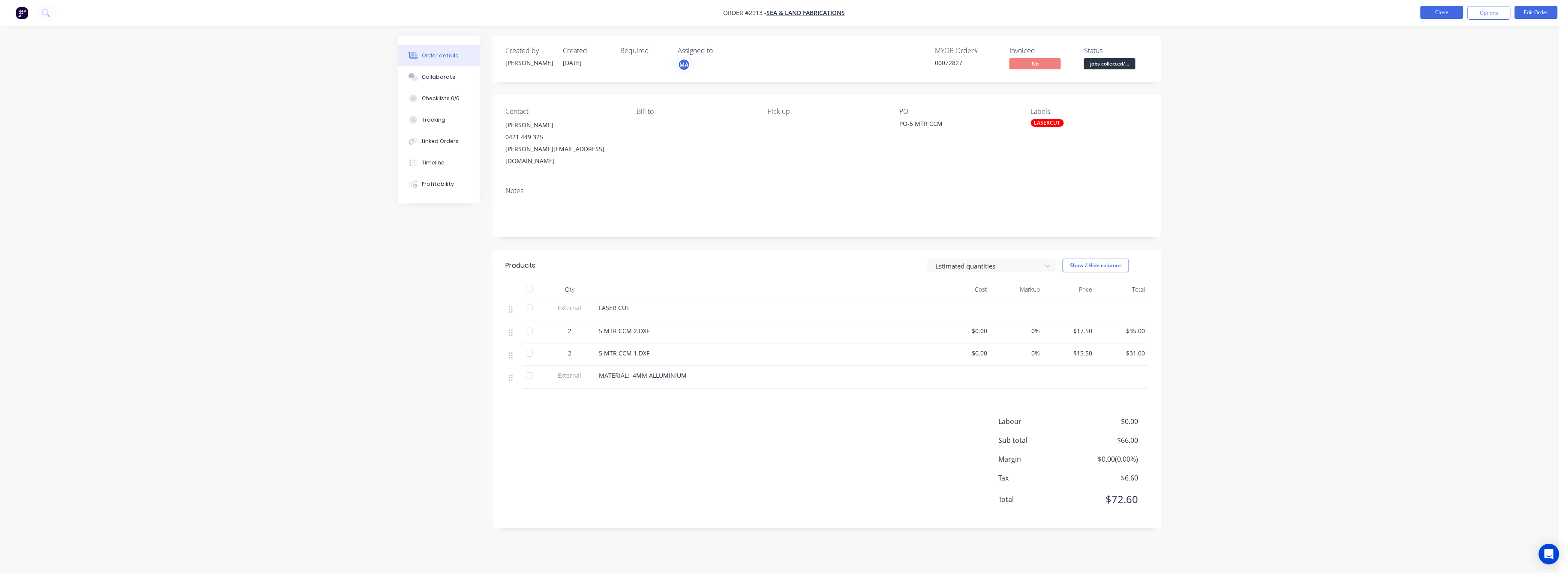
click at [1444, 9] on button "Close" at bounding box center [1442, 12] width 43 height 13
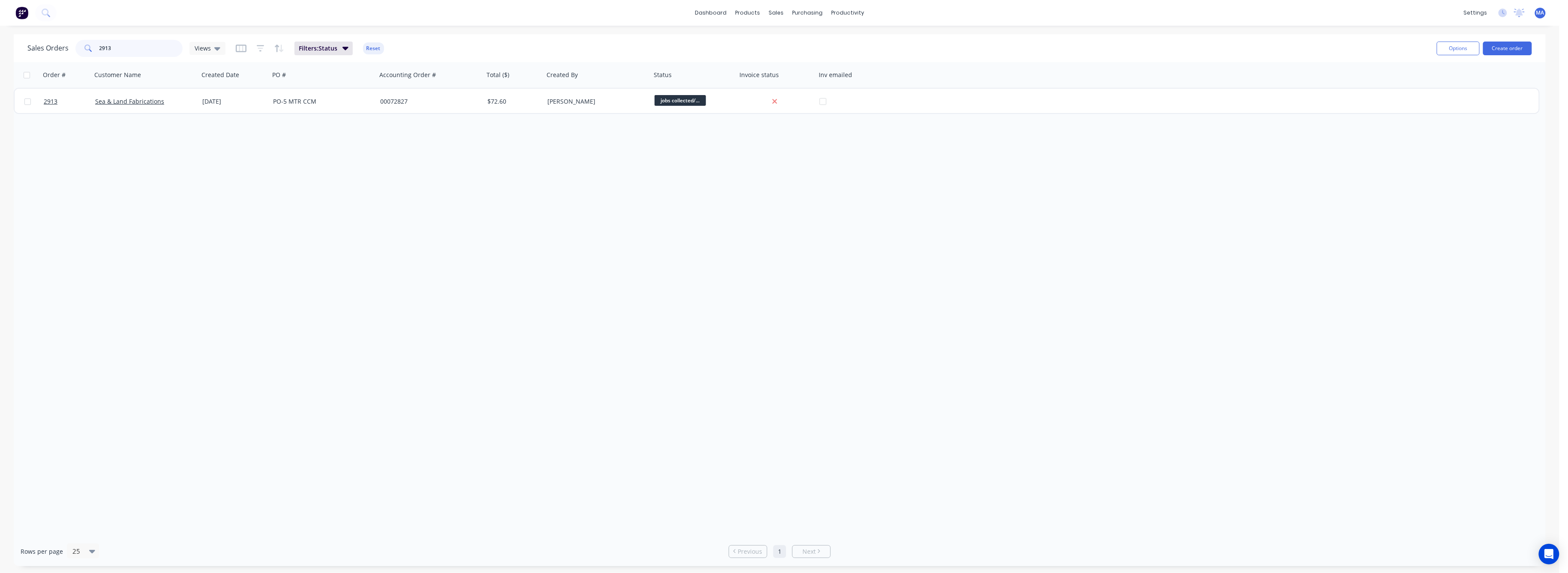
drag, startPoint x: 113, startPoint y: 44, endPoint x: 85, endPoint y: 58, distance: 31.3
click at [89, 50] on div "2913" at bounding box center [129, 48] width 107 height 17
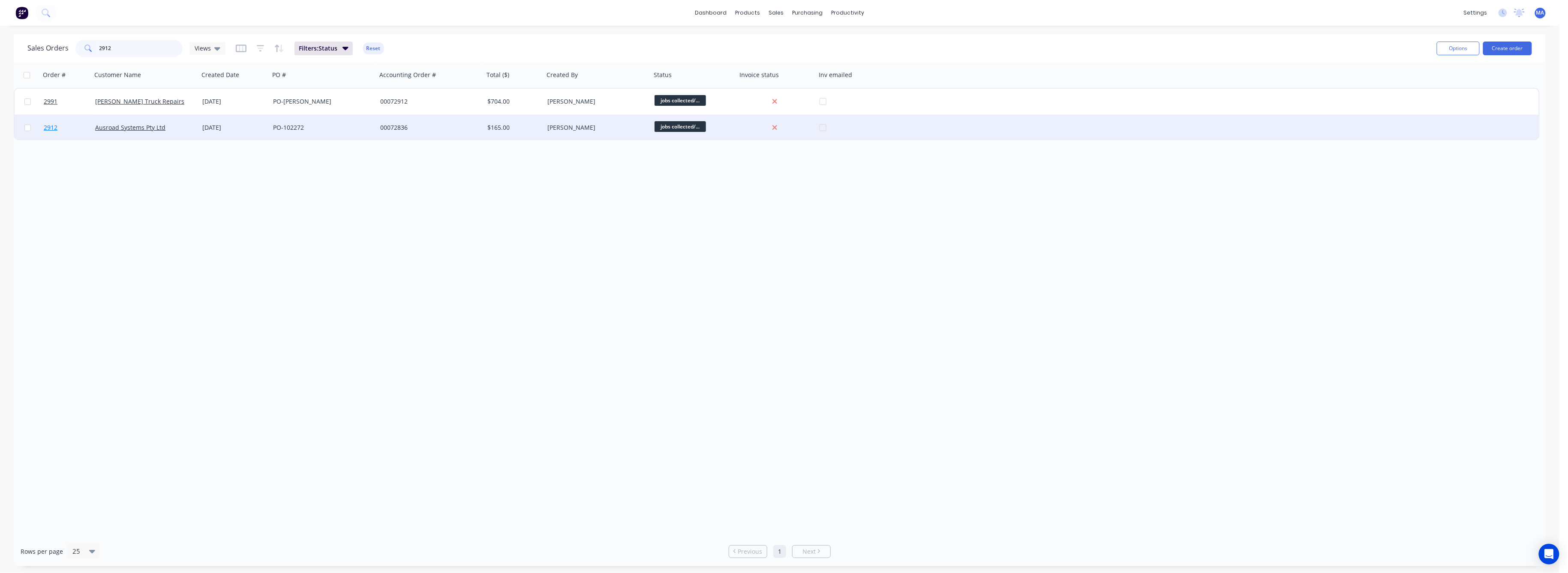
type input "2912"
click at [52, 126] on span "2912" at bounding box center [51, 128] width 14 height 9
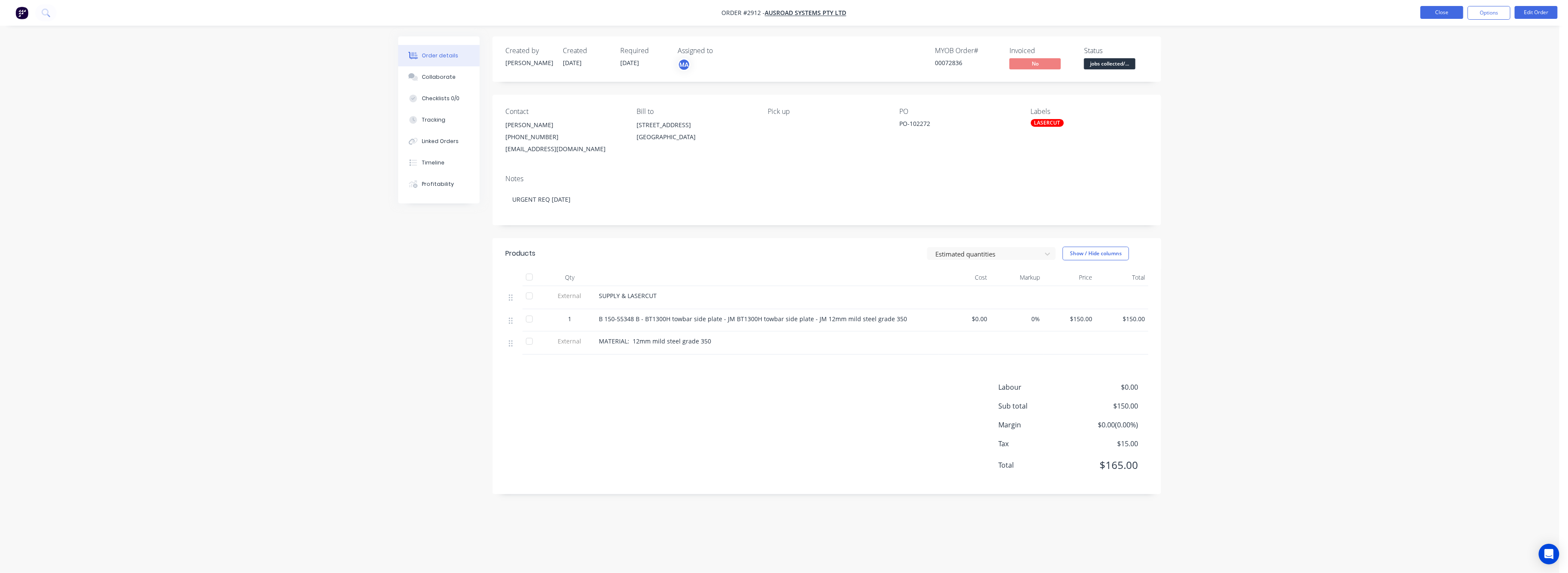
click at [1446, 11] on button "Close" at bounding box center [1442, 12] width 43 height 13
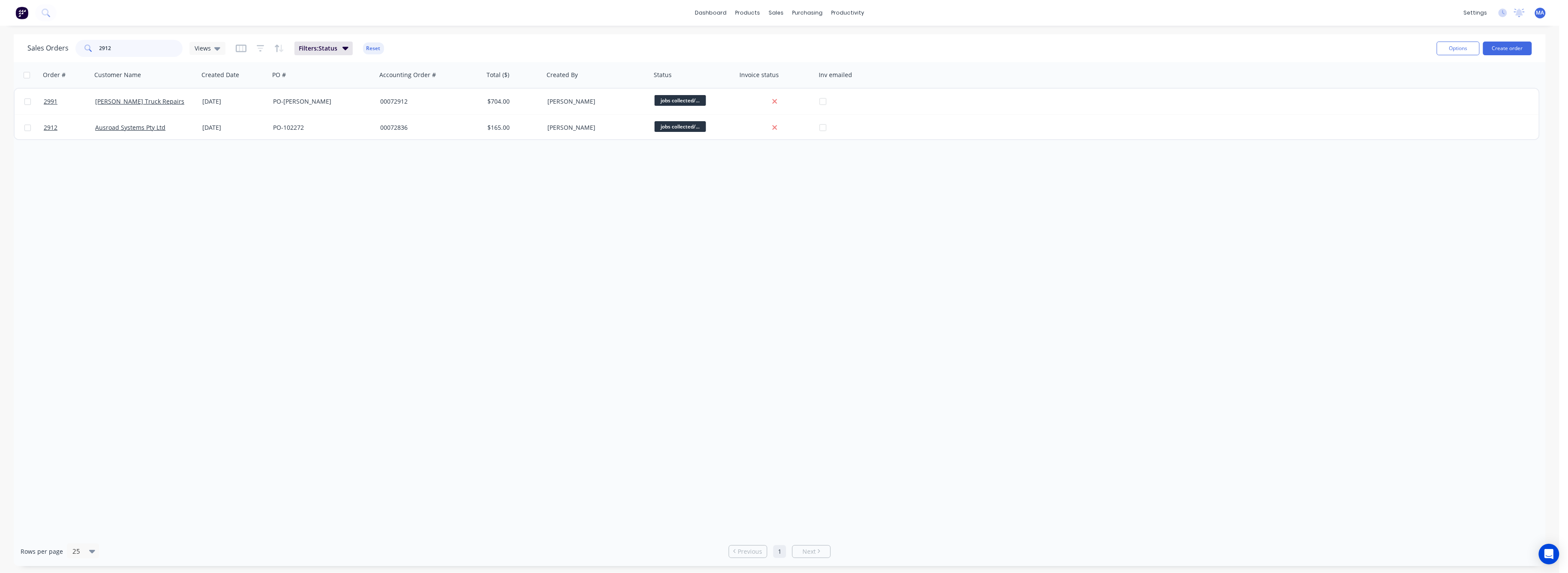
drag, startPoint x: 110, startPoint y: 49, endPoint x: 70, endPoint y: 59, distance: 41.2
click at [81, 53] on div "2912" at bounding box center [129, 48] width 107 height 17
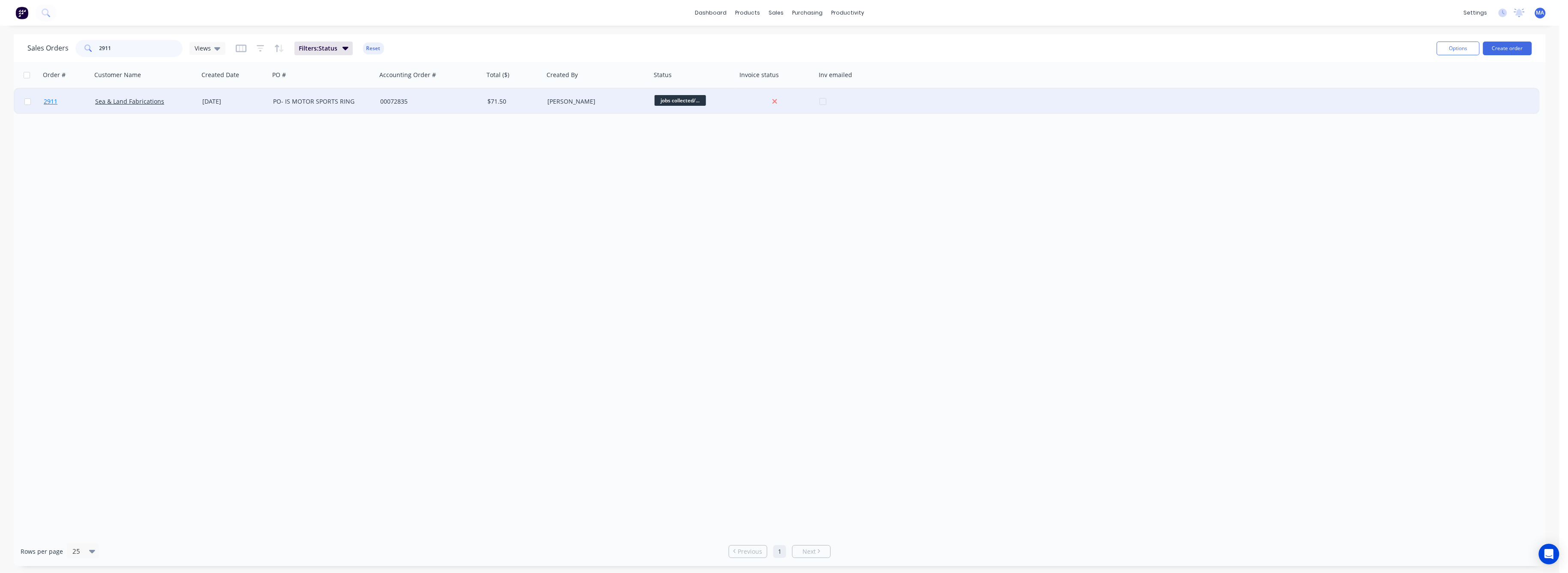
type input "2911"
click at [49, 100] on span "2911" at bounding box center [51, 102] width 14 height 9
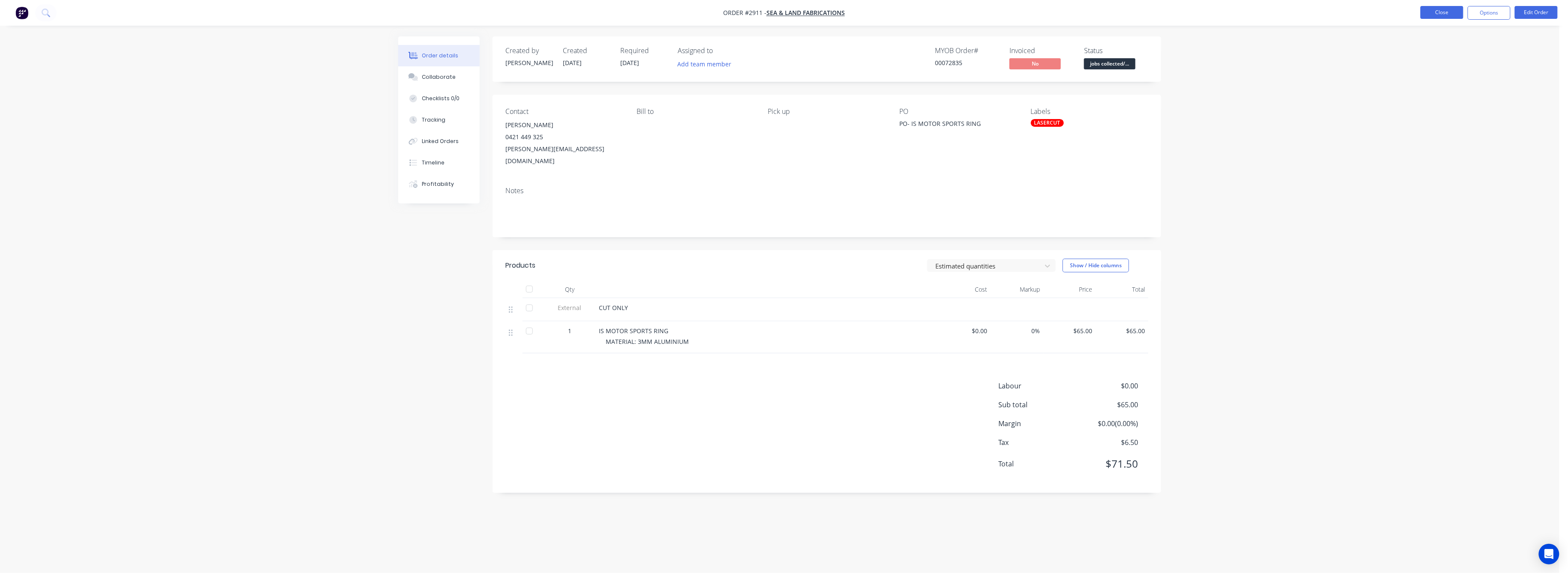
click at [1446, 11] on button "Close" at bounding box center [1442, 12] width 43 height 13
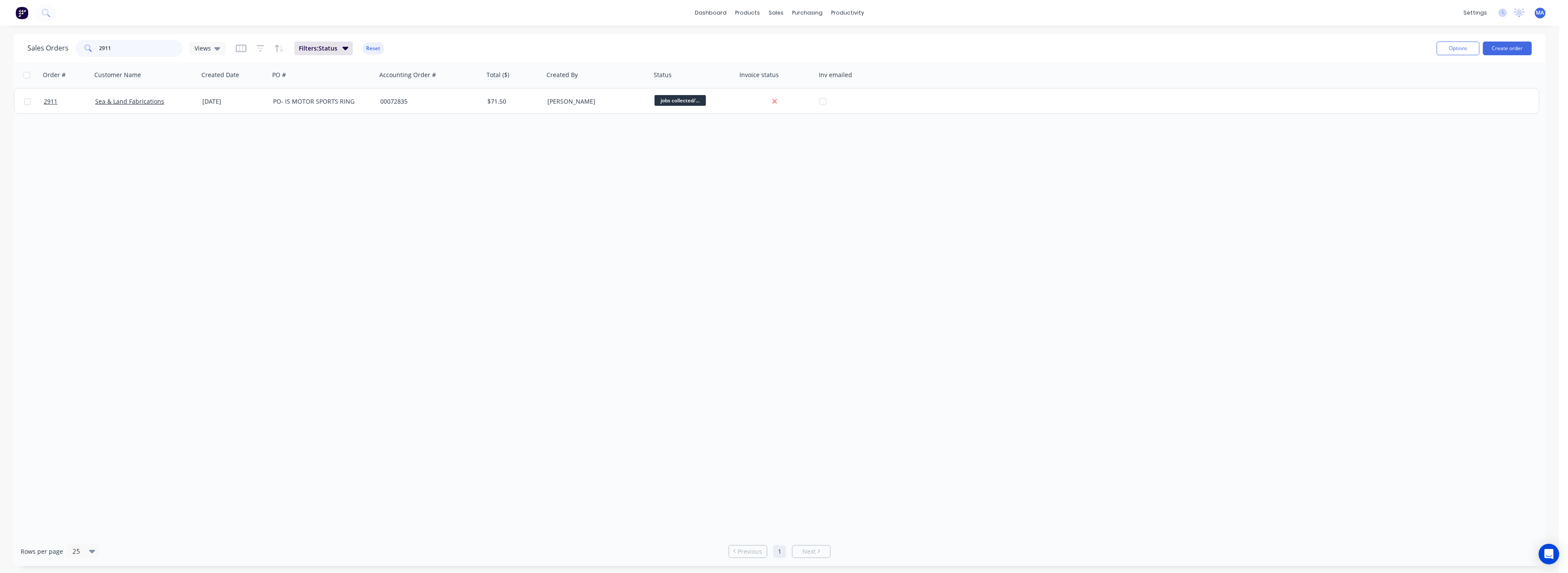
drag, startPoint x: 111, startPoint y: 49, endPoint x: 55, endPoint y: 60, distance: 57.1
click at [87, 51] on div "2911" at bounding box center [129, 48] width 107 height 17
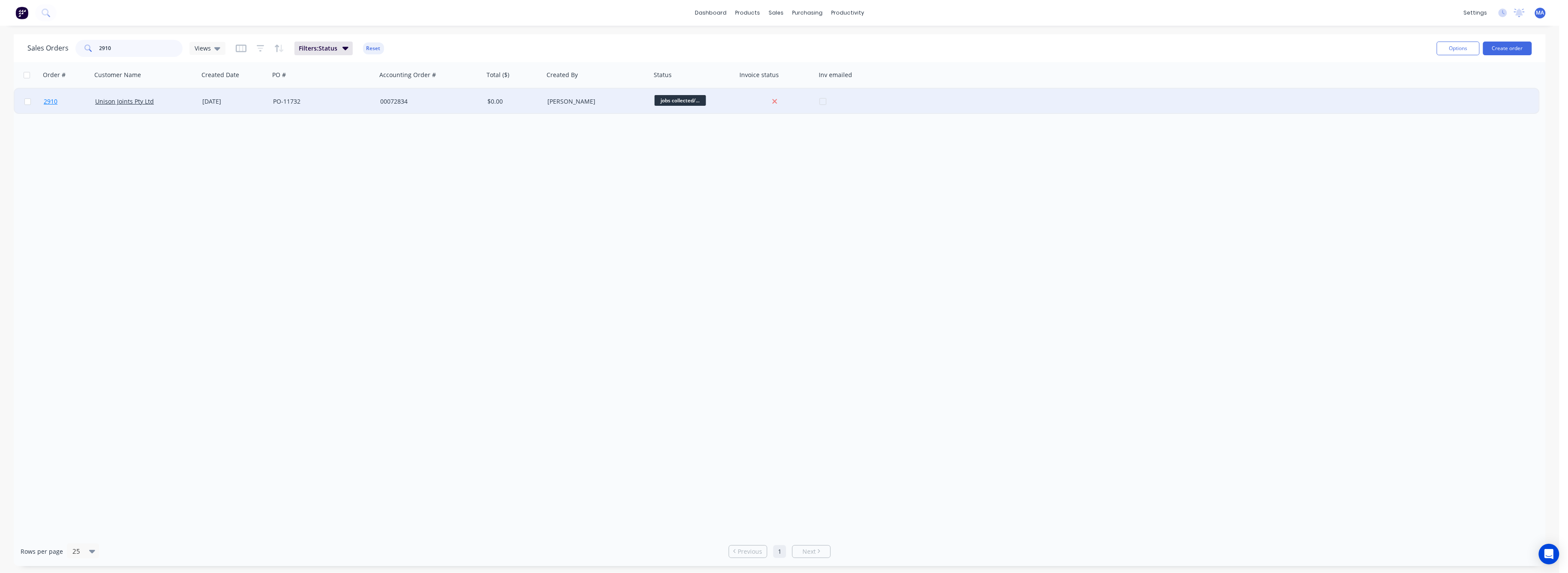
type input "2910"
click at [48, 98] on span "2910" at bounding box center [51, 102] width 14 height 9
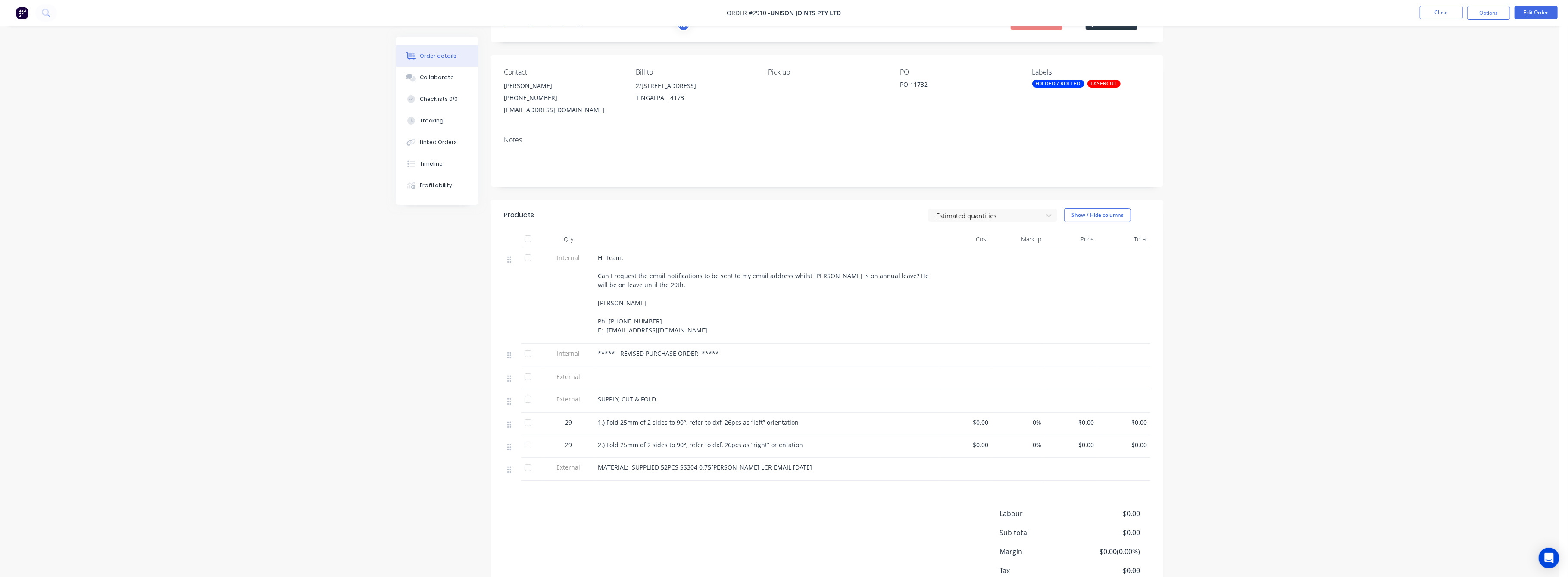
scroll to position [99, 0]
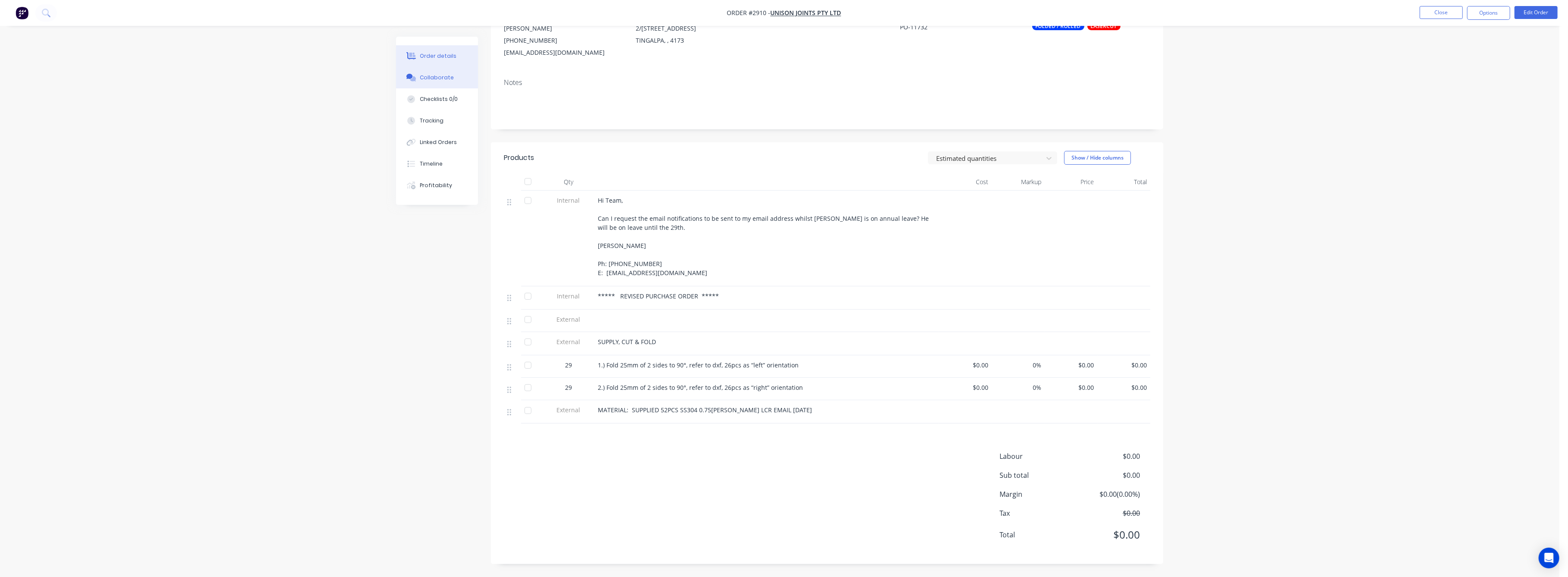
click at [436, 76] on div "Collaborate" at bounding box center [438, 77] width 34 height 8
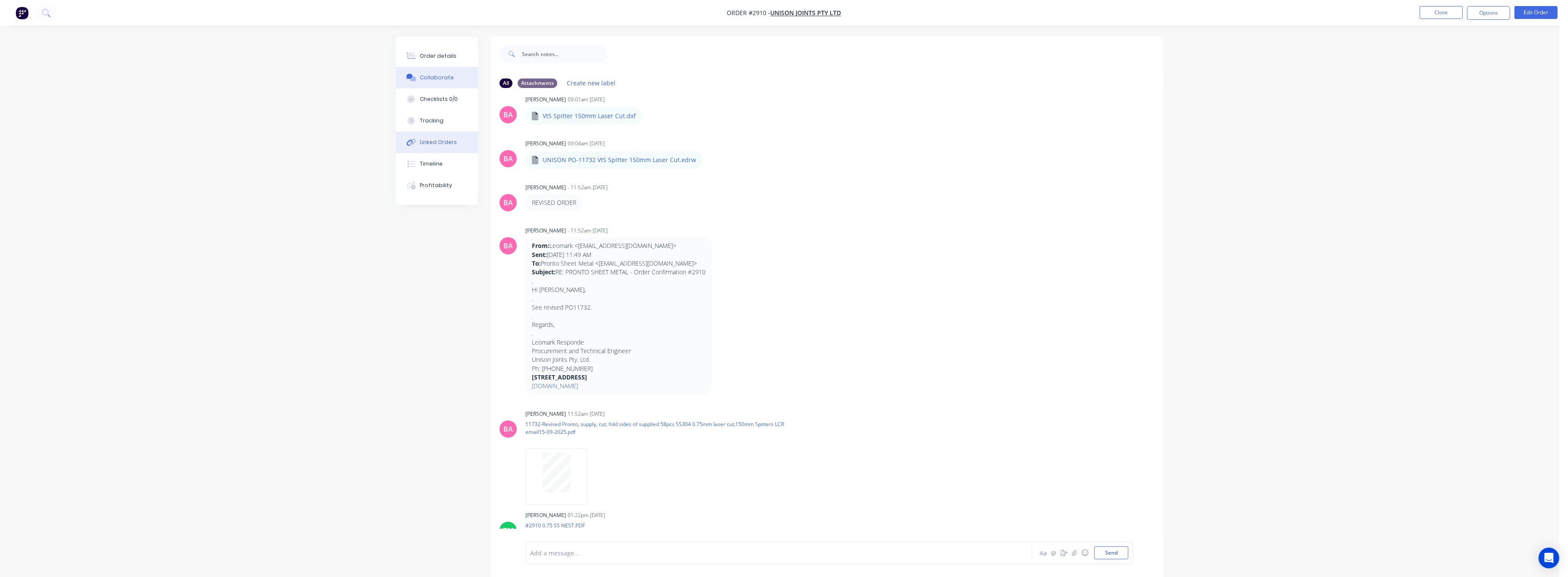
scroll to position [425, 0]
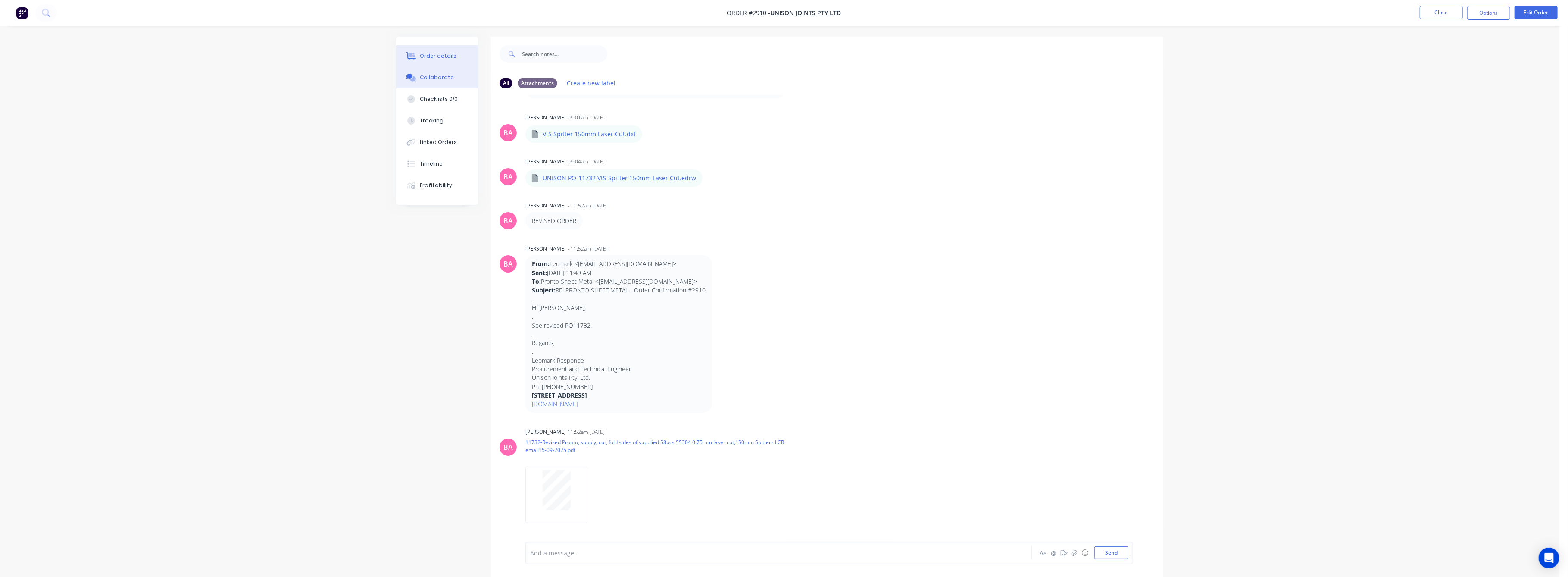
click at [438, 53] on div "Order details" at bounding box center [439, 56] width 37 height 8
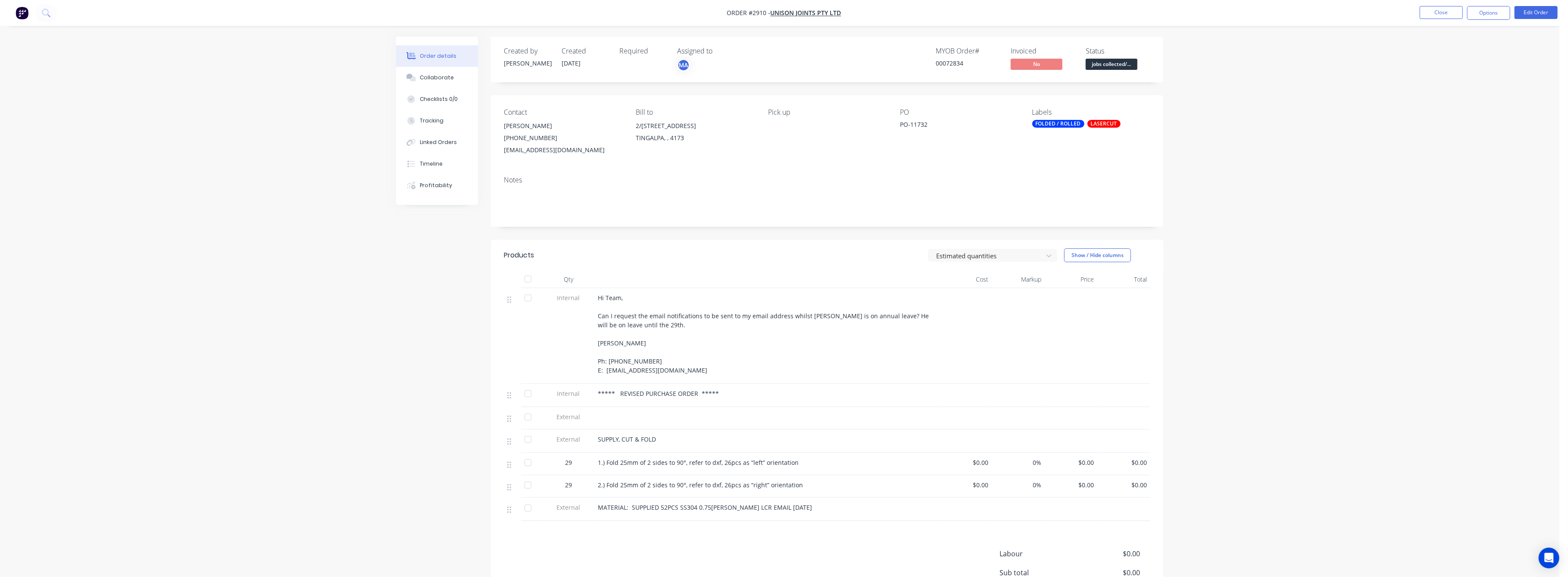
scroll to position [99, 0]
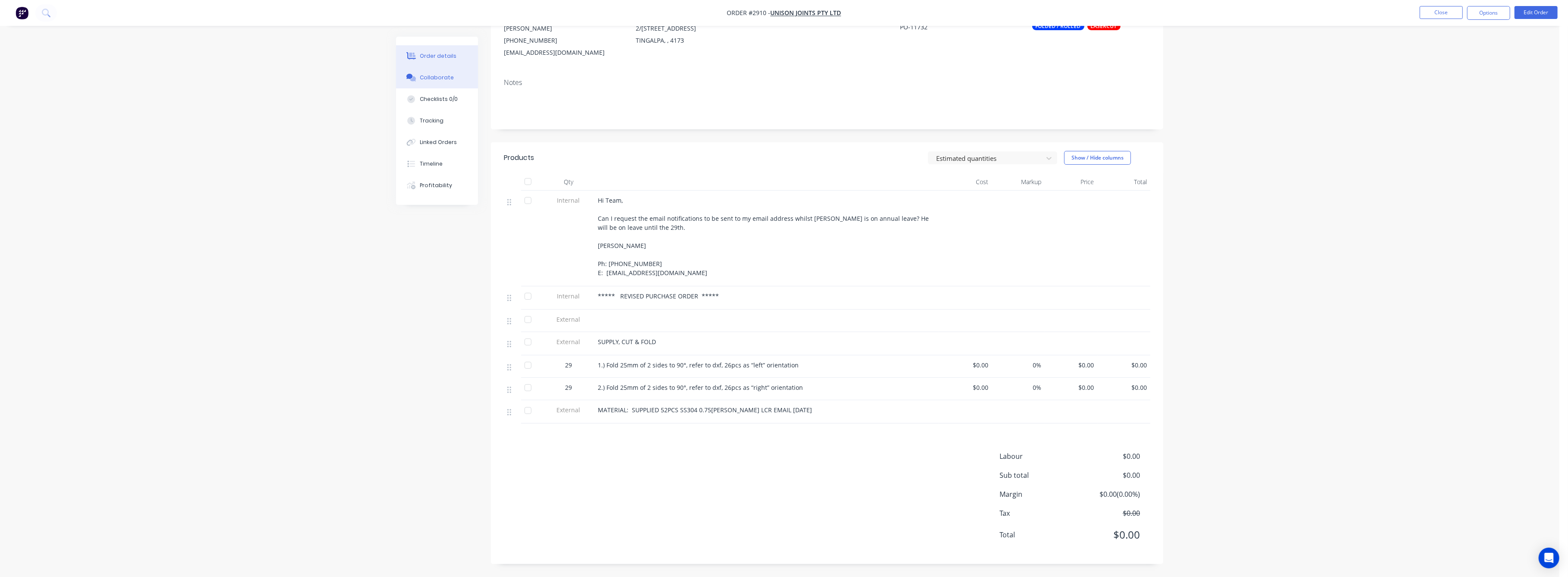
click at [433, 80] on div "Collaborate" at bounding box center [438, 77] width 34 height 8
click at [447, 59] on div "Order details" at bounding box center [443, 56] width 37 height 8
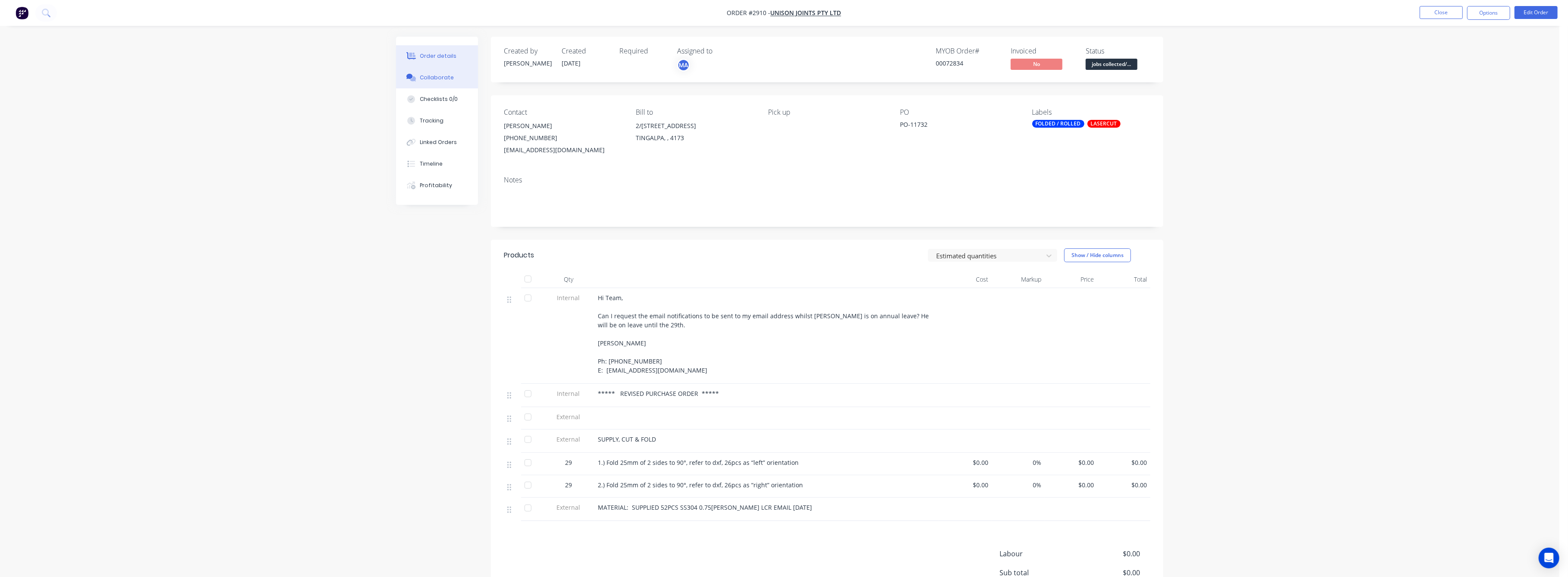
click at [445, 78] on div "Collaborate" at bounding box center [438, 77] width 34 height 8
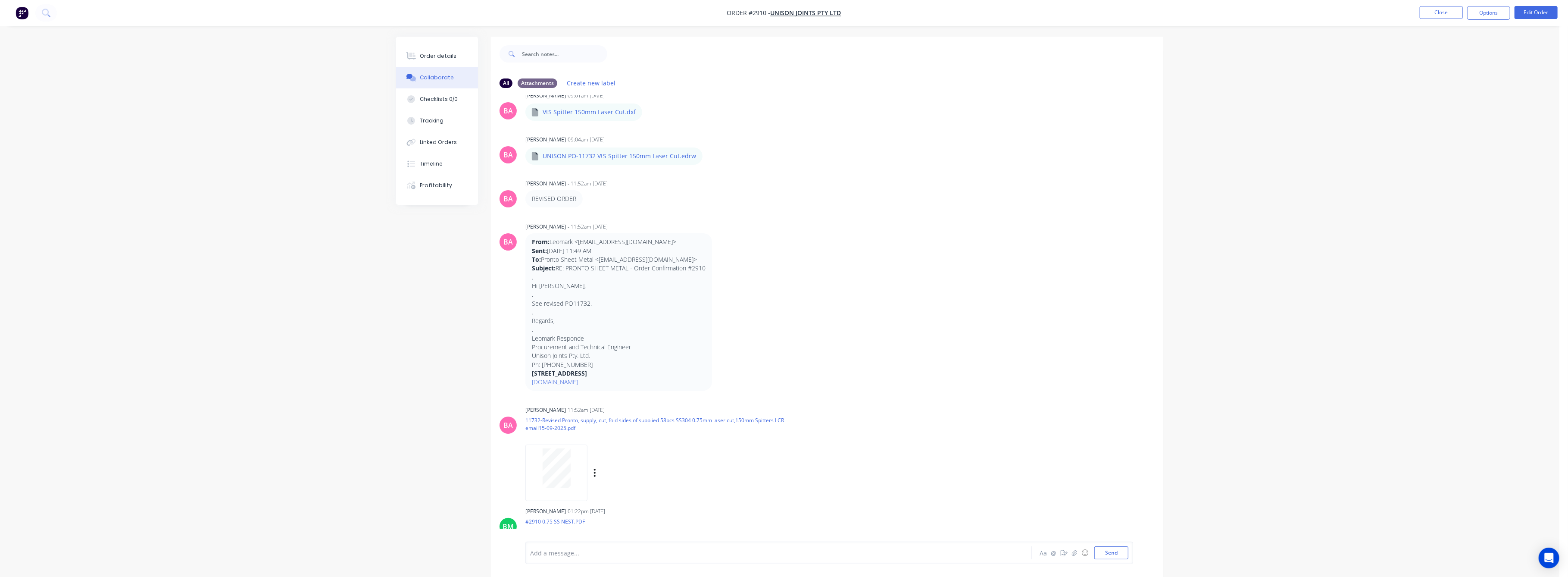
scroll to position [460, 0]
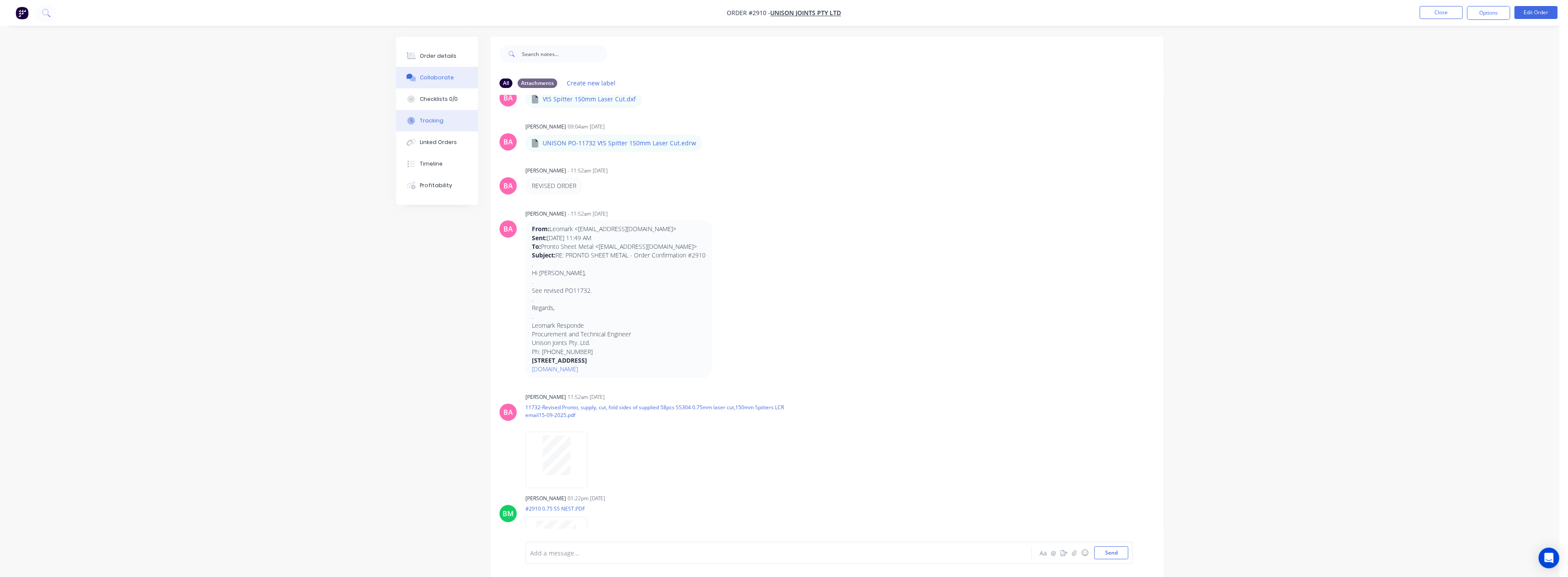
click at [426, 120] on div "Tracking" at bounding box center [432, 121] width 24 height 8
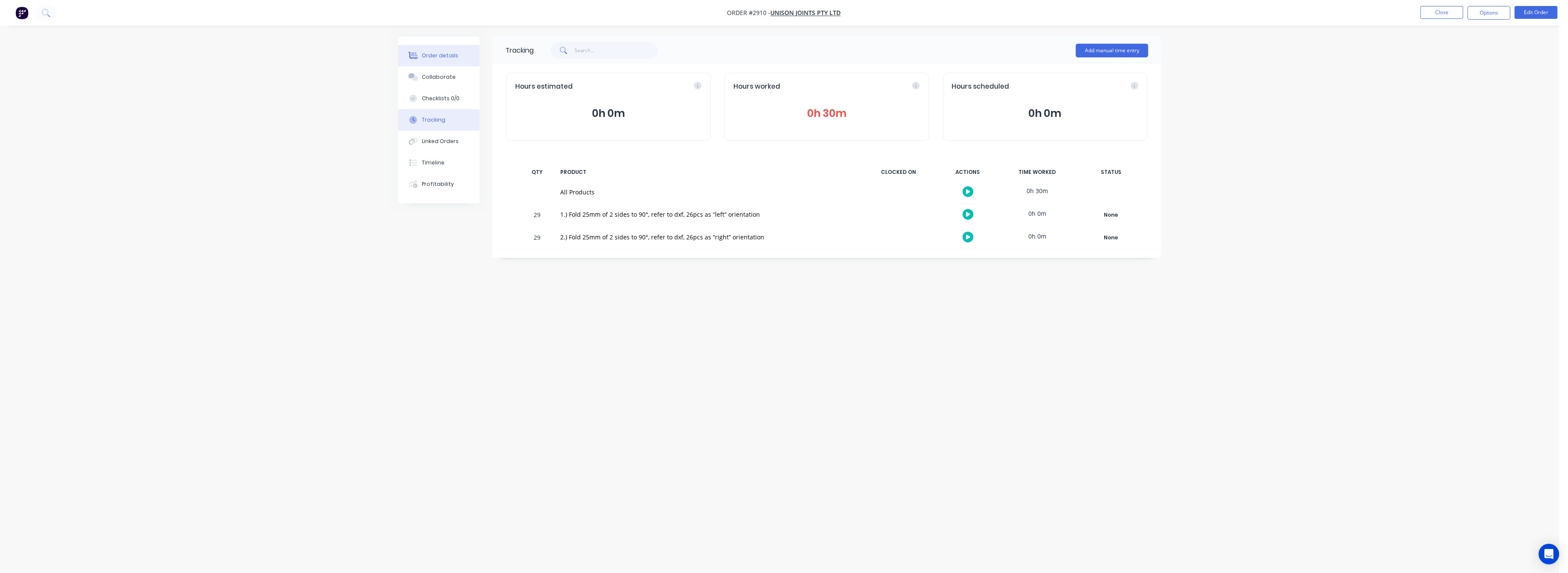
click at [438, 57] on div "Order details" at bounding box center [441, 55] width 37 height 8
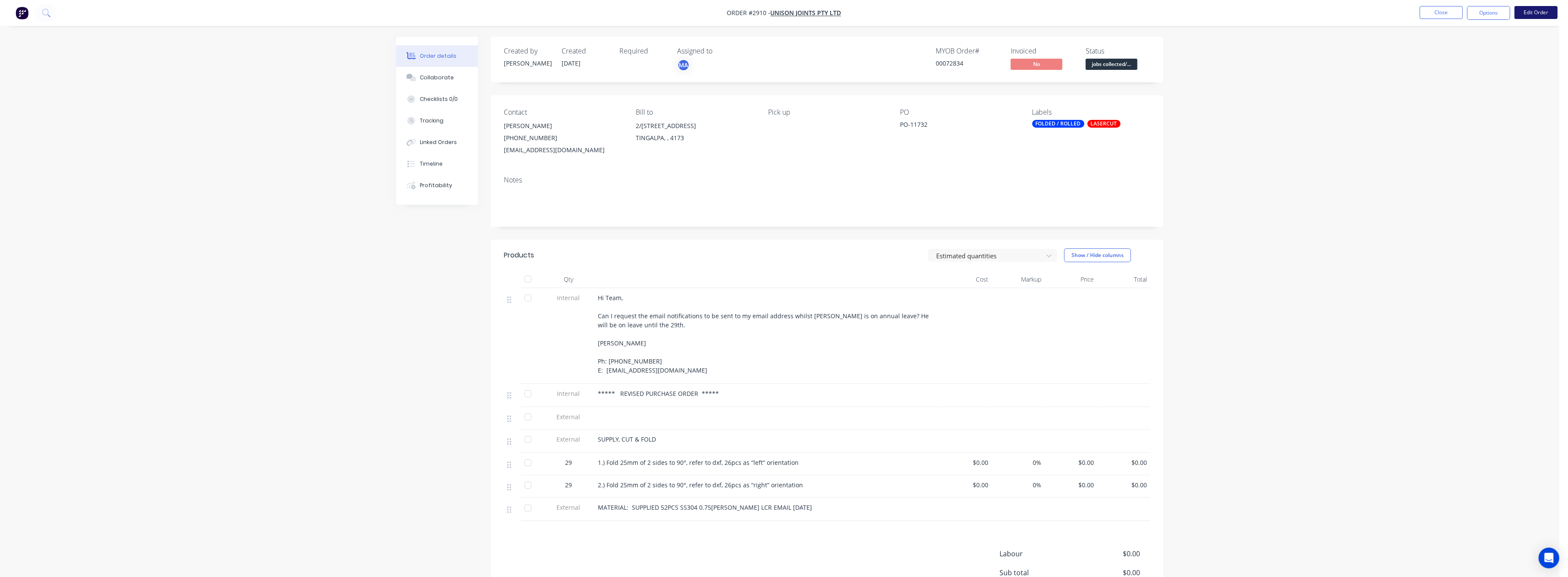
click at [1540, 12] on button "Edit Order" at bounding box center [1536, 12] width 43 height 13
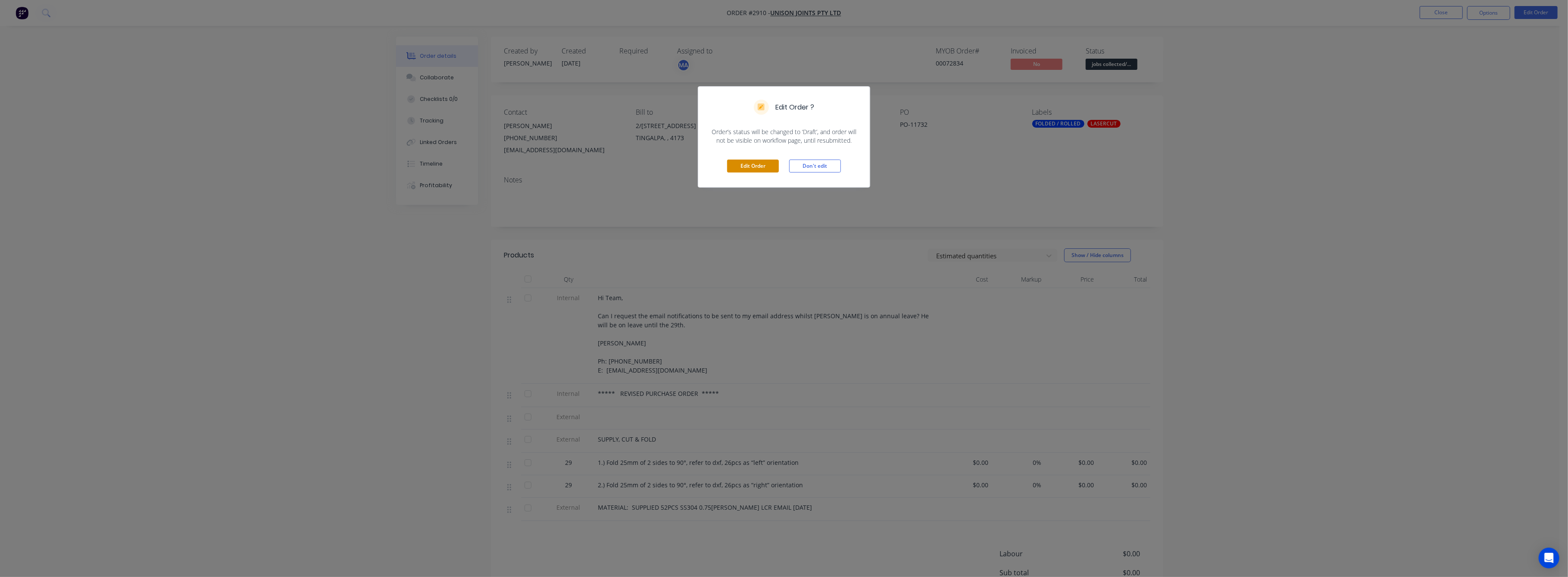
click at [763, 170] on button "Edit Order" at bounding box center [753, 166] width 52 height 13
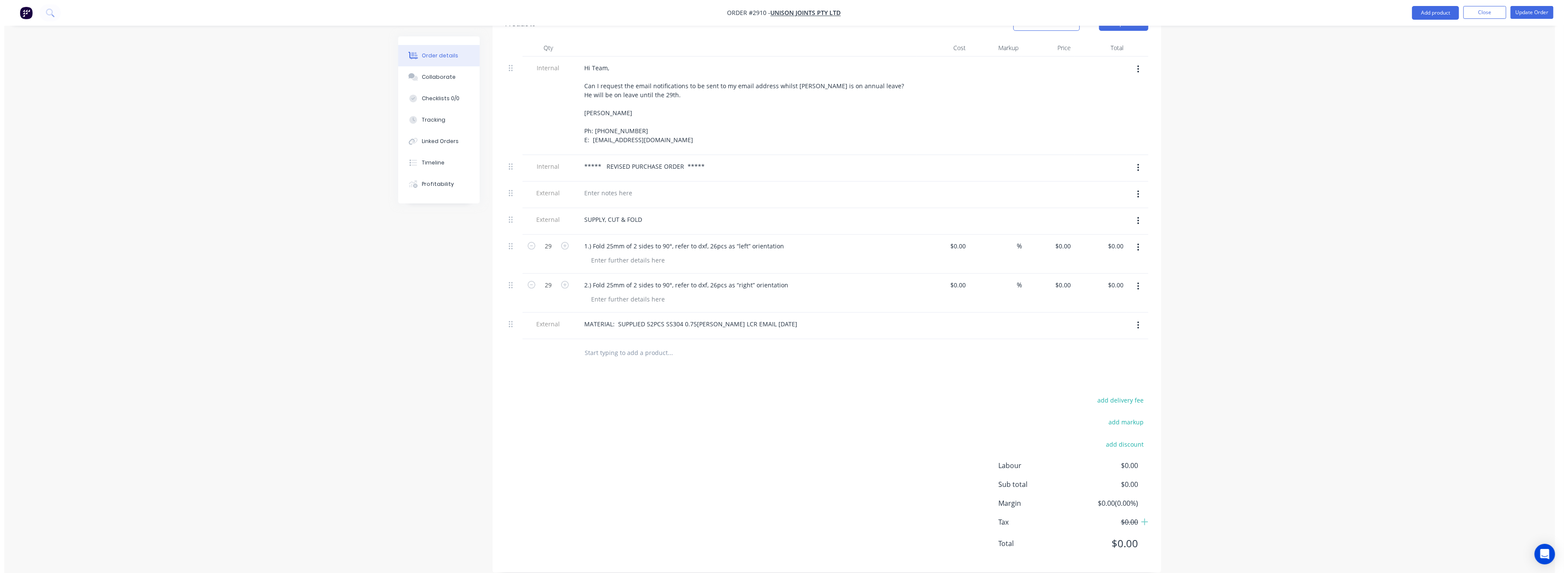
scroll to position [274, 0]
click at [1118, 240] on input "0.00" at bounding box center [1115, 246] width 16 height 12
type input "344.375"
type input "$11.8752"
type input "$344.38"
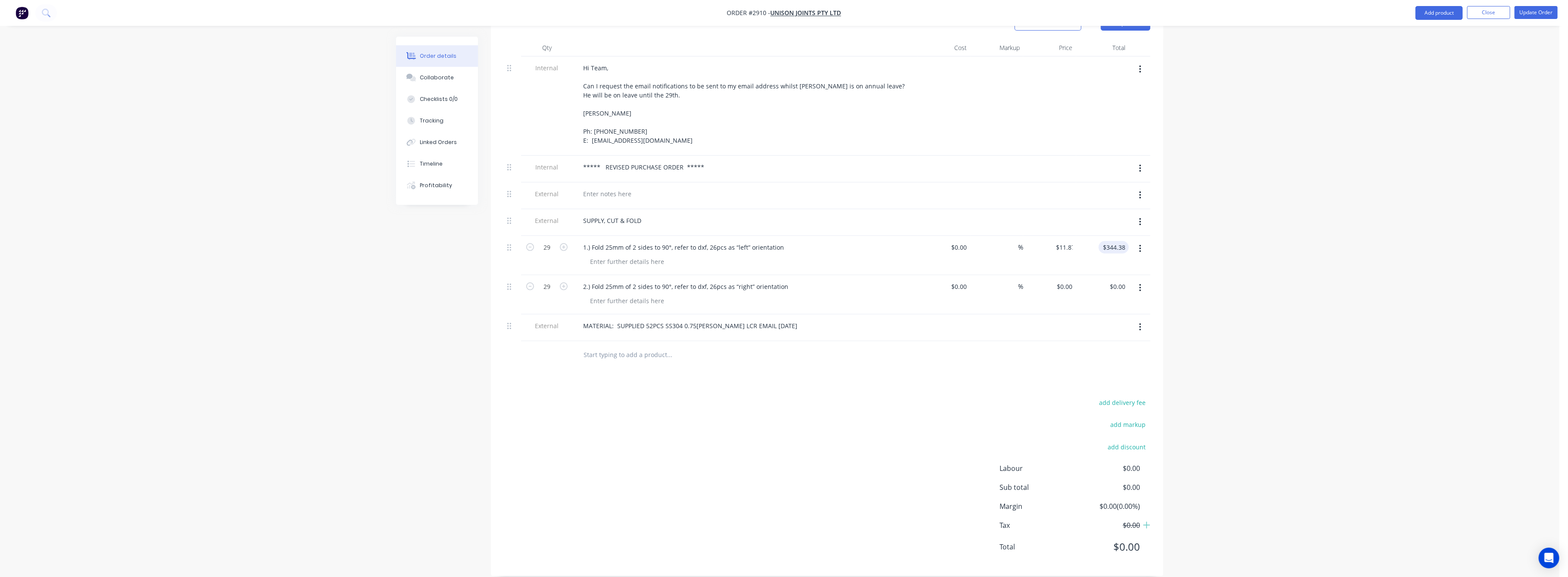
click at [1235, 251] on div "Order details Collaborate Checklists 0/0 Tracking Linked Orders Timeline Profit…" at bounding box center [780, 156] width 1559 height 866
click at [1123, 281] on input "0.00" at bounding box center [1119, 287] width 20 height 12
type input "344.38"
type input "$11.8752"
type input "$344.38"
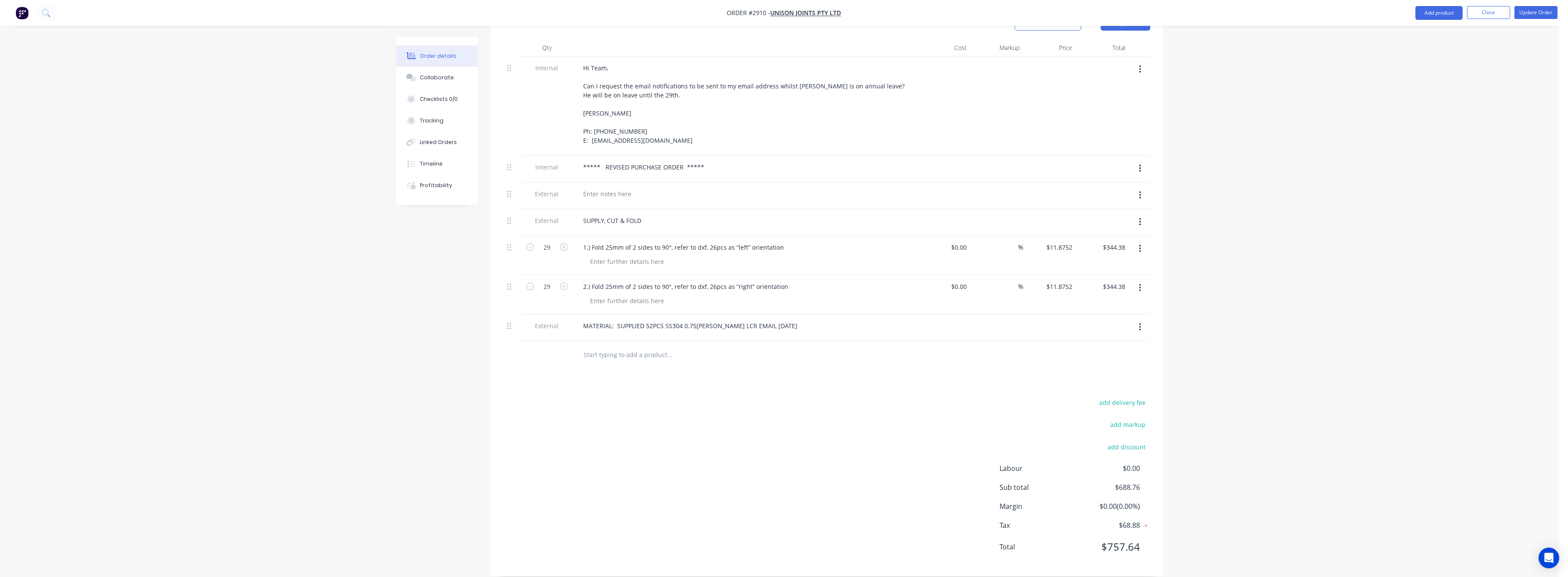
drag, startPoint x: 1352, startPoint y: 357, endPoint x: 1347, endPoint y: 348, distance: 10.3
click at [1351, 355] on div "Order details Collaborate Checklists 0/0 Tracking Linked Orders Timeline Profit…" at bounding box center [780, 156] width 1559 height 866
click at [1528, 12] on button "Update Order" at bounding box center [1536, 12] width 43 height 13
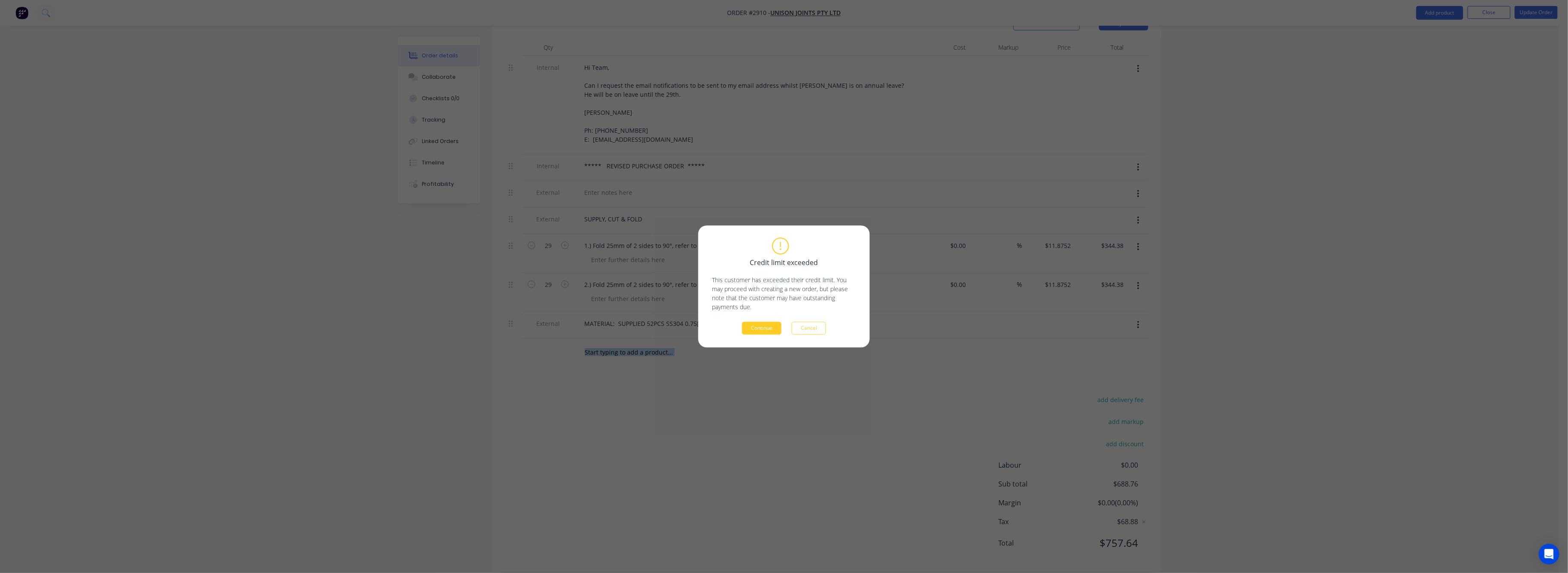
click at [763, 327] on button "Continue" at bounding box center [761, 328] width 40 height 13
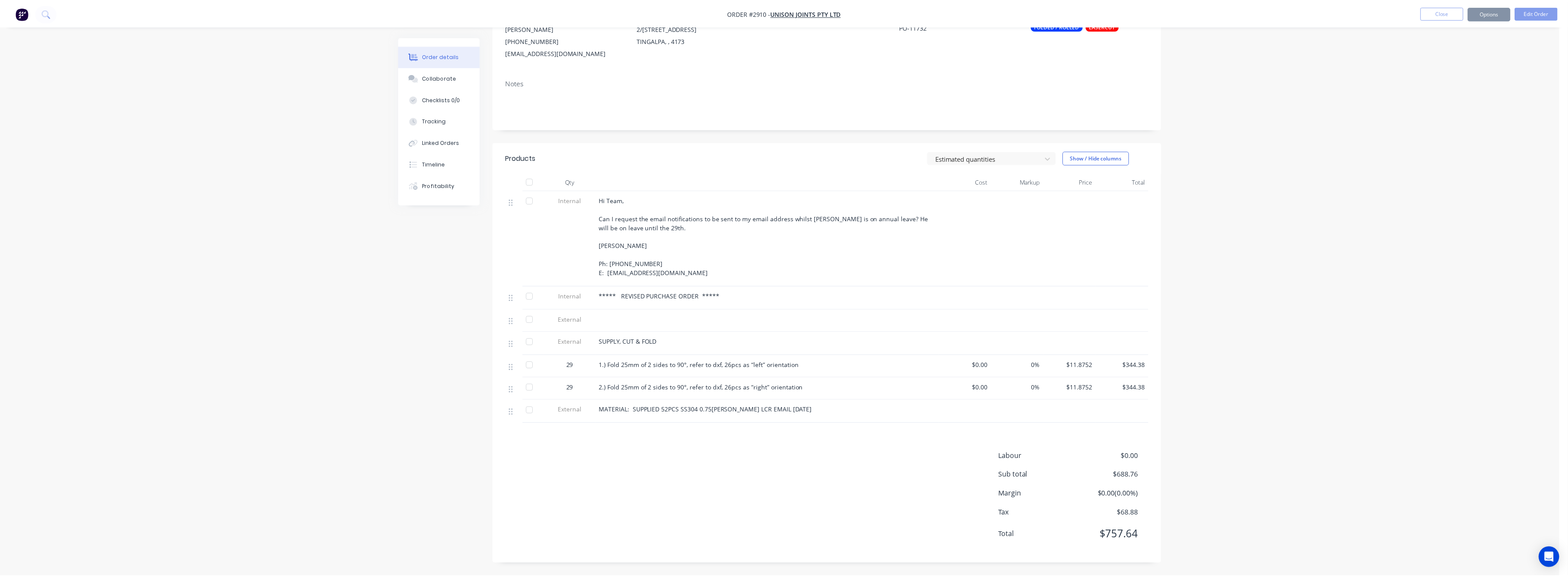
scroll to position [99, 0]
drag, startPoint x: 1435, startPoint y: 14, endPoint x: 1424, endPoint y: 15, distance: 11.0
click at [1424, 15] on button "Close" at bounding box center [1441, 12] width 43 height 13
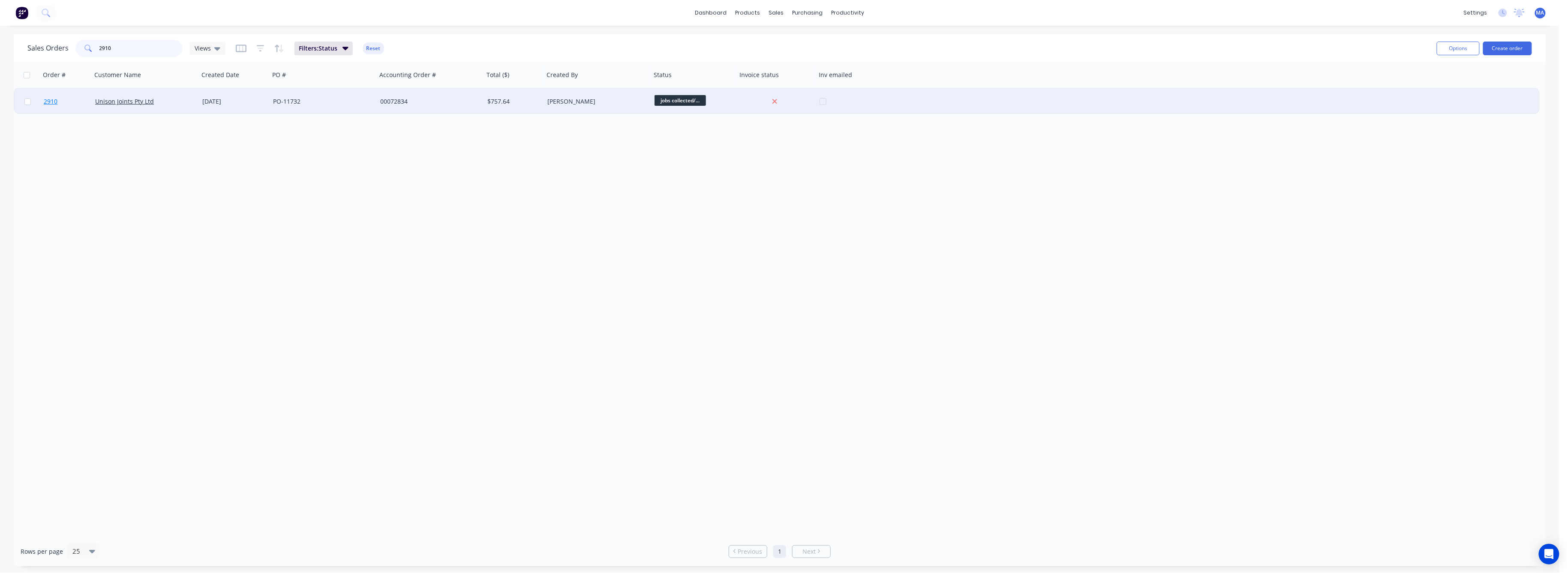
drag, startPoint x: 114, startPoint y: 46, endPoint x: 47, endPoint y: 106, distance: 89.9
click at [71, 67] on div "Sales Orders 2910 Views Filters: Status Reset Options Create order Order # Cust…" at bounding box center [780, 300] width 1532 height 532
type input "2908"
click at [52, 99] on span "2908" at bounding box center [51, 102] width 14 height 9
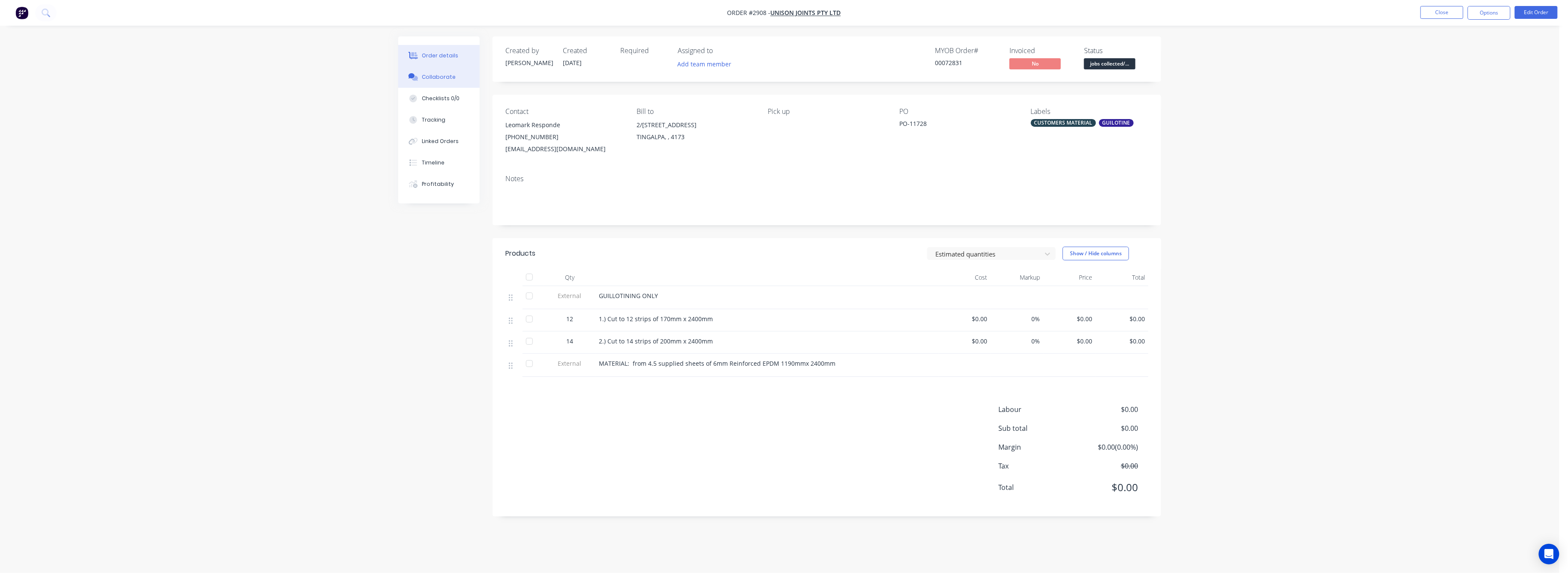
click at [447, 78] on div "Collaborate" at bounding box center [439, 77] width 34 height 8
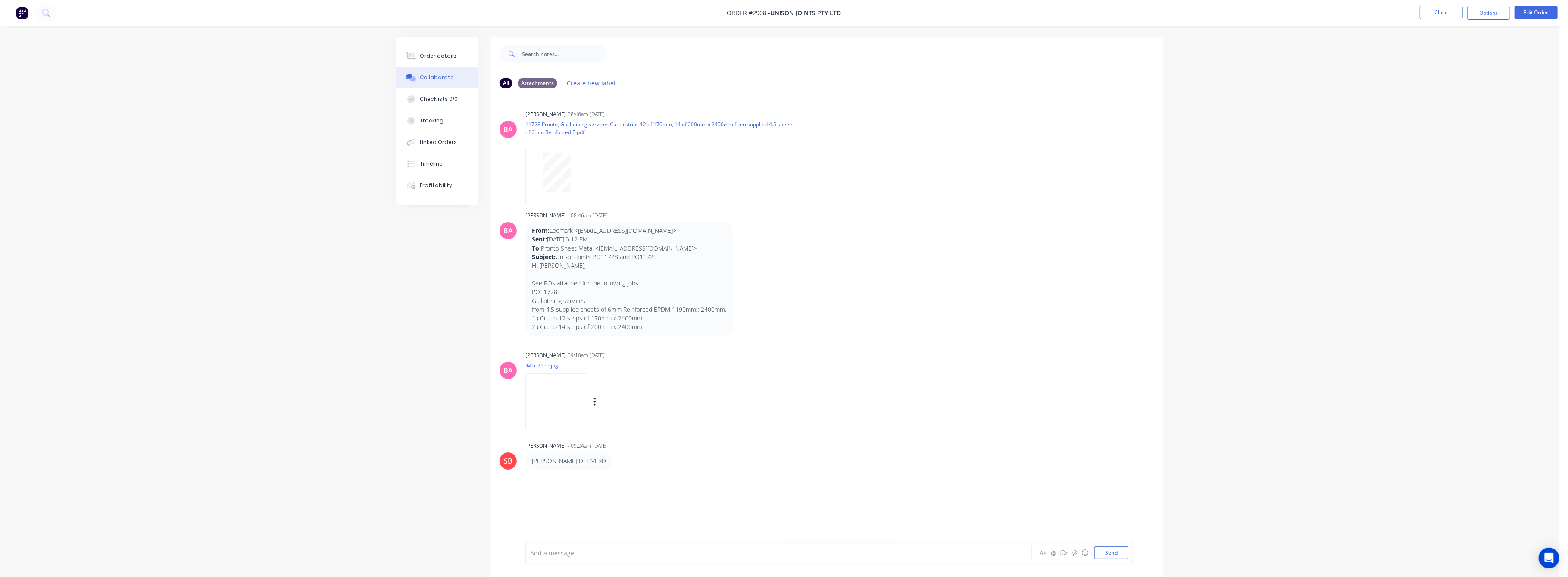
click at [556, 409] on img at bounding box center [556, 402] width 62 height 56
click at [443, 57] on div "Order details" at bounding box center [439, 56] width 37 height 8
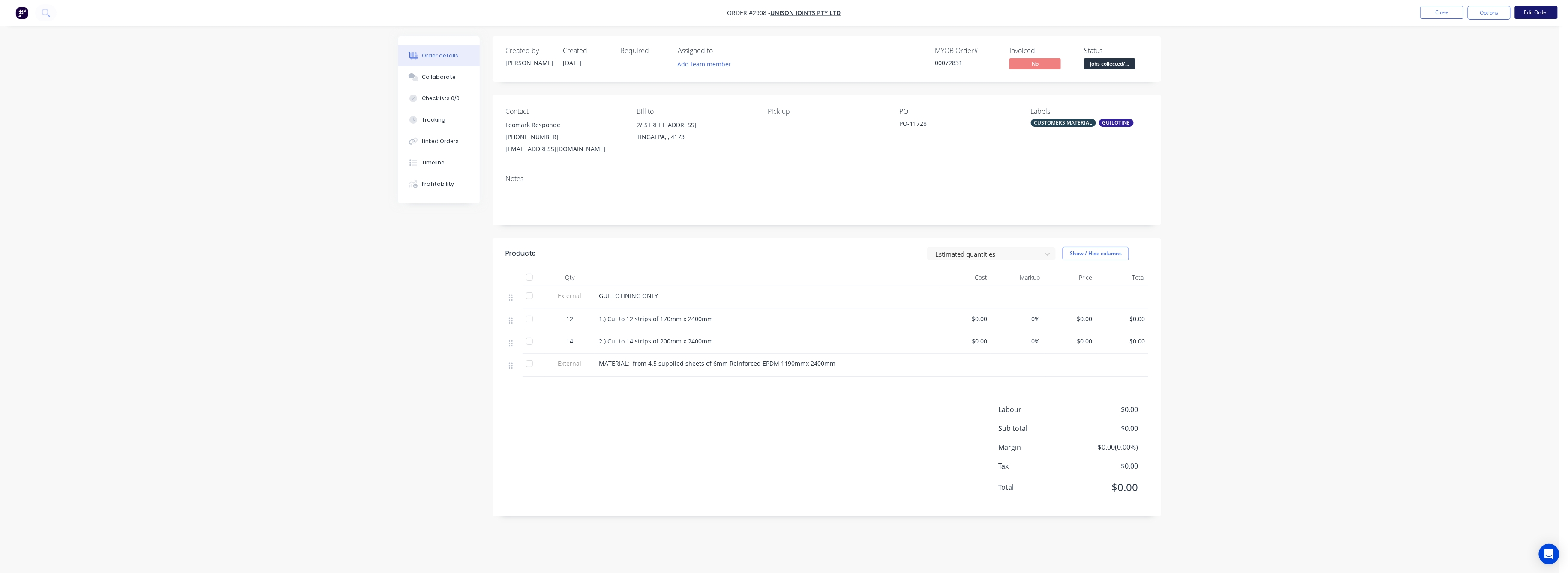
click at [1534, 12] on button "Edit Order" at bounding box center [1536, 12] width 43 height 13
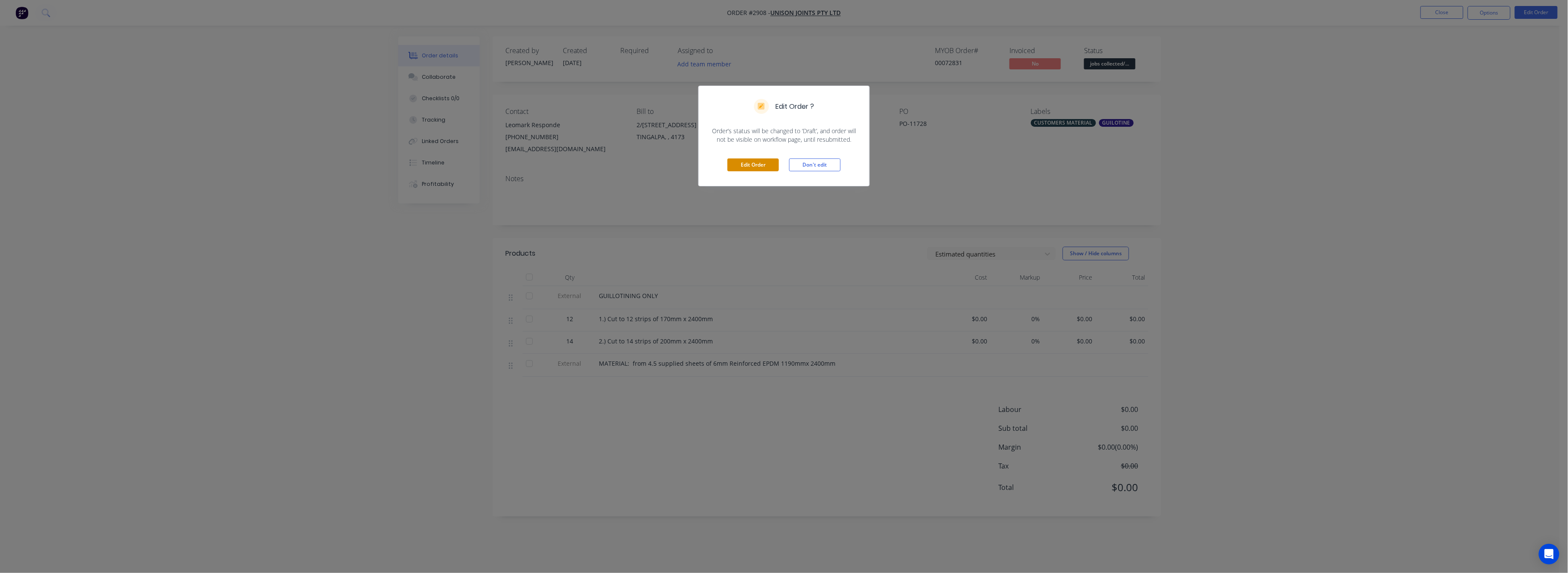
click at [754, 161] on button "Edit Order" at bounding box center [753, 165] width 52 height 13
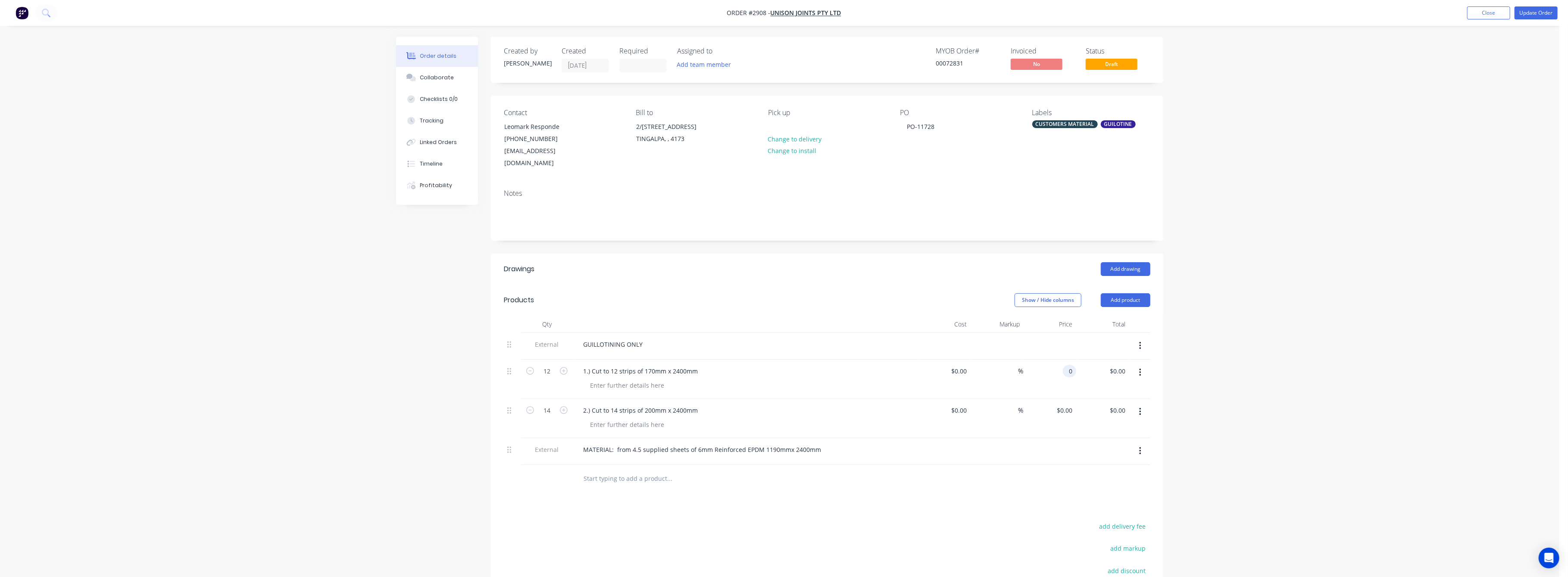
click at [1067, 365] on input "0" at bounding box center [1071, 371] width 10 height 12
type input "$9.00"
type input "$108.00"
drag, startPoint x: 1060, startPoint y: 402, endPoint x: 1072, endPoint y: 411, distance: 15.0
click at [1061, 405] on div "0 $0.00" at bounding box center [1050, 418] width 53 height 39
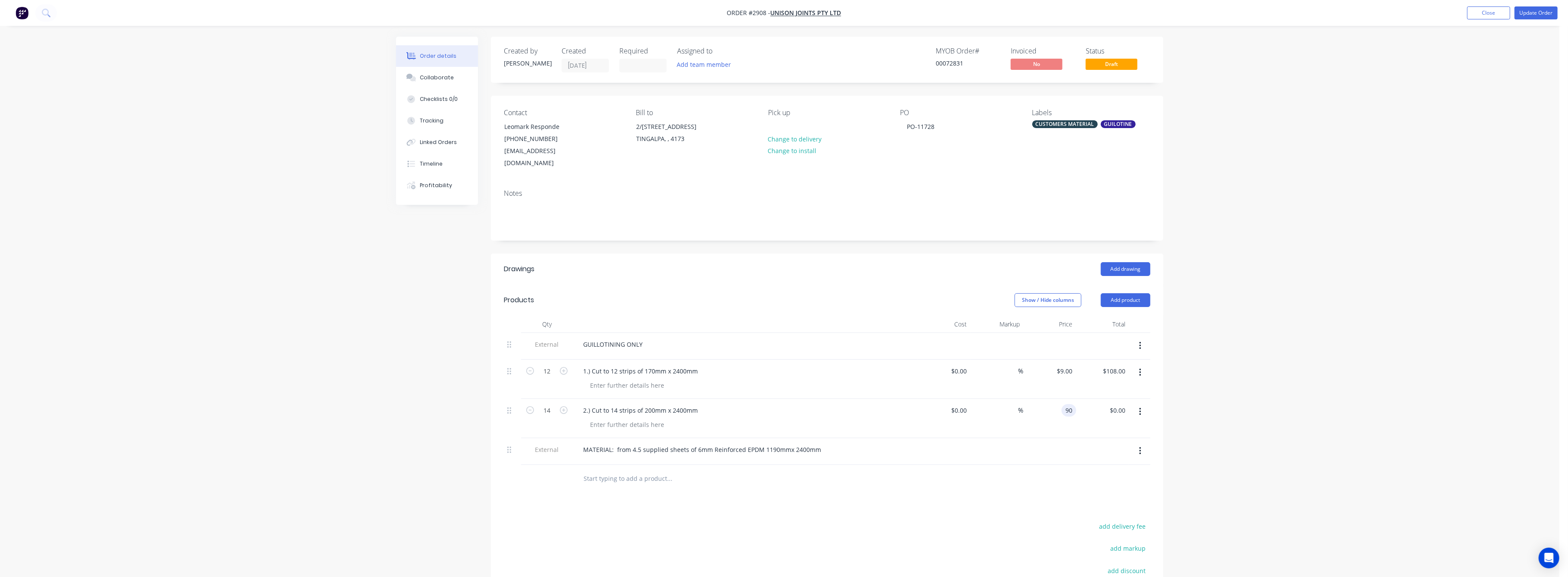
type input "$90.00"
type input "$1,260.00"
drag, startPoint x: 1247, startPoint y: 405, endPoint x: 1315, endPoint y: 388, distance: 70.1
click at [1254, 401] on div "Order details Collaborate Checklists 0/0 Tracking Linked Orders Timeline Profit…" at bounding box center [780, 356] width 1559 height 713
type input "$9.00"
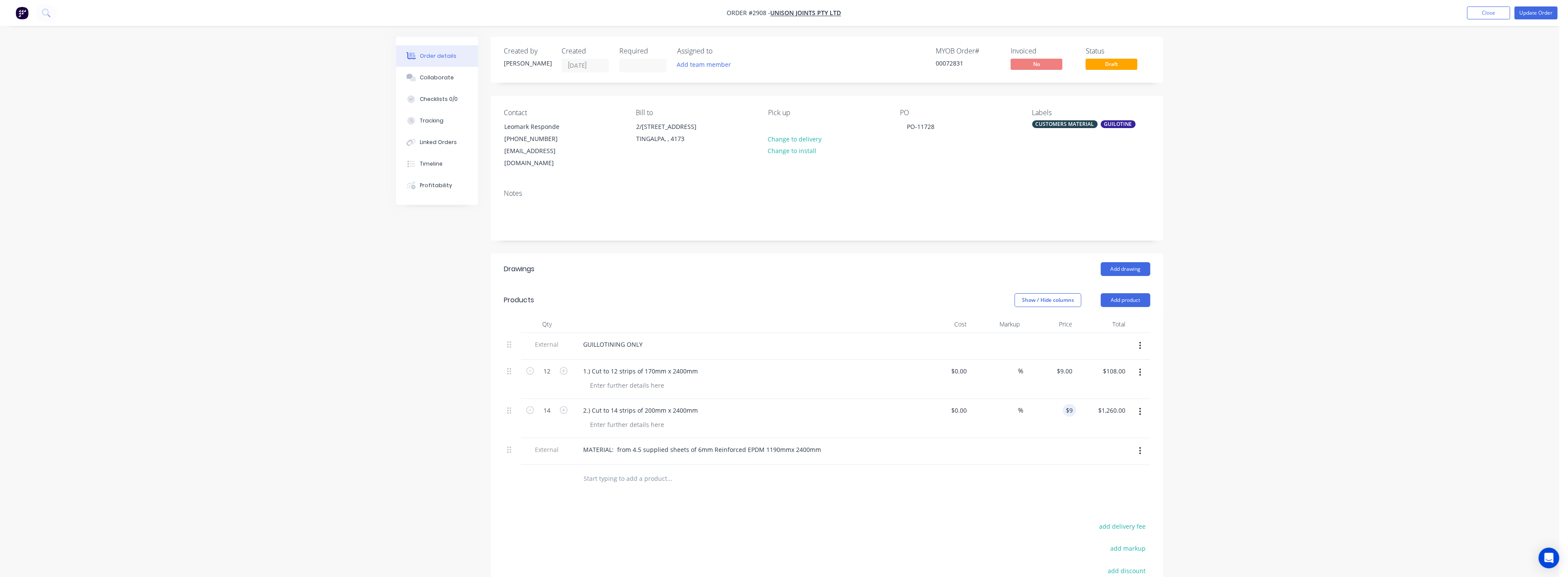
type input "$126.00"
drag, startPoint x: 1280, startPoint y: 426, endPoint x: 1298, endPoint y: 402, distance: 30.0
click at [1280, 424] on div "Order details Collaborate Checklists 0/0 Tracking Linked Orders Timeline Profit…" at bounding box center [780, 356] width 1559 height 713
drag, startPoint x: 1460, startPoint y: 161, endPoint x: 1518, endPoint y: 70, distance: 107.9
click at [1474, 142] on div "Order details Collaborate Checklists 0/0 Tracking Linked Orders Timeline Profit…" at bounding box center [780, 356] width 1559 height 713
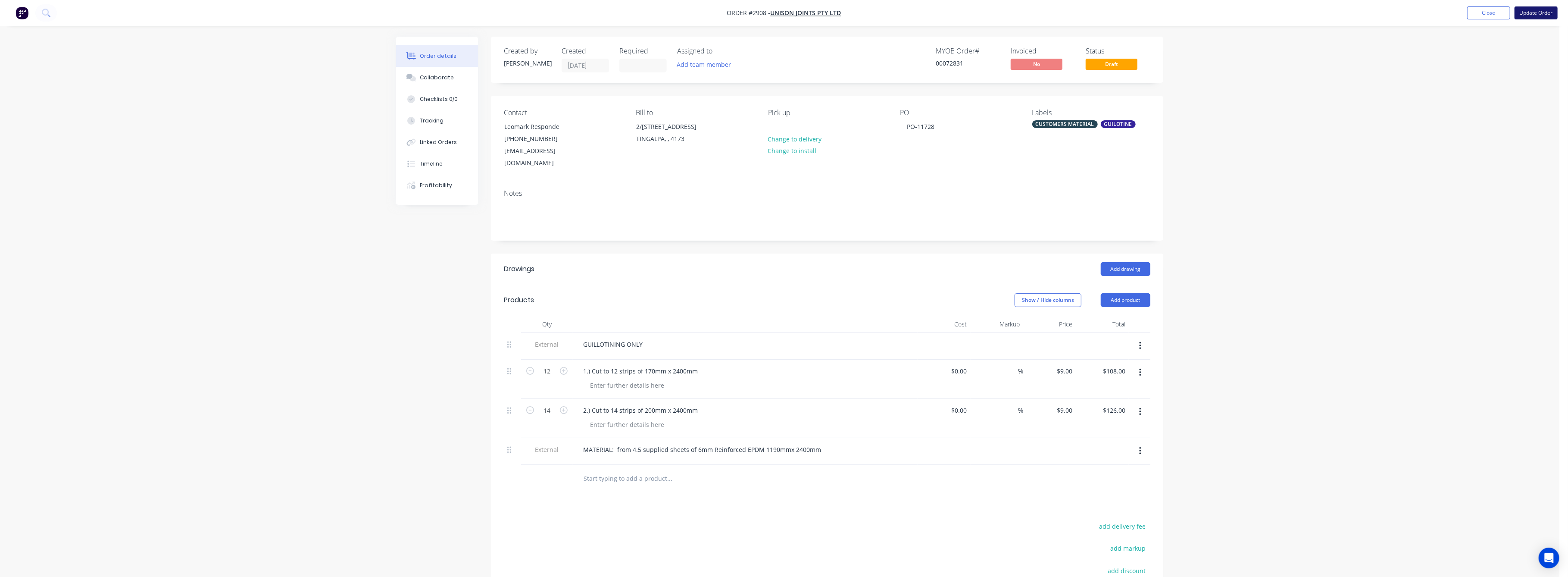
click at [1527, 15] on button "Update Order" at bounding box center [1536, 13] width 43 height 13
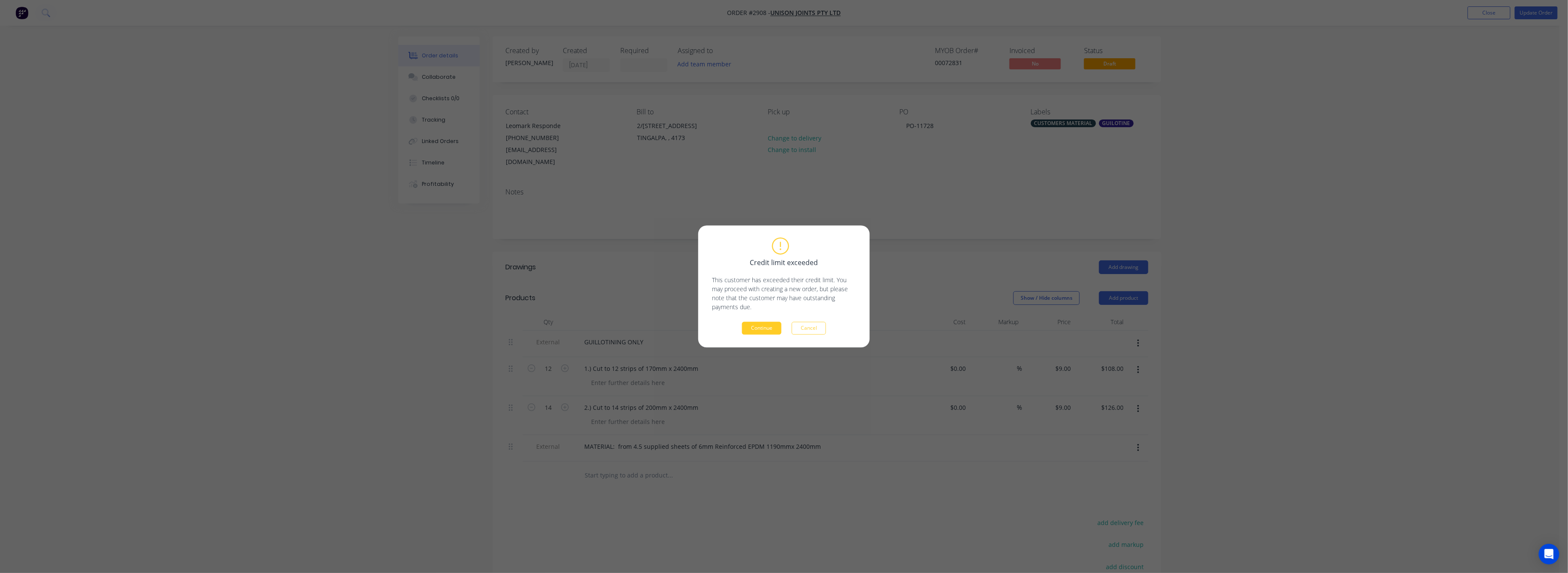
click at [758, 325] on button "Continue" at bounding box center [761, 328] width 40 height 13
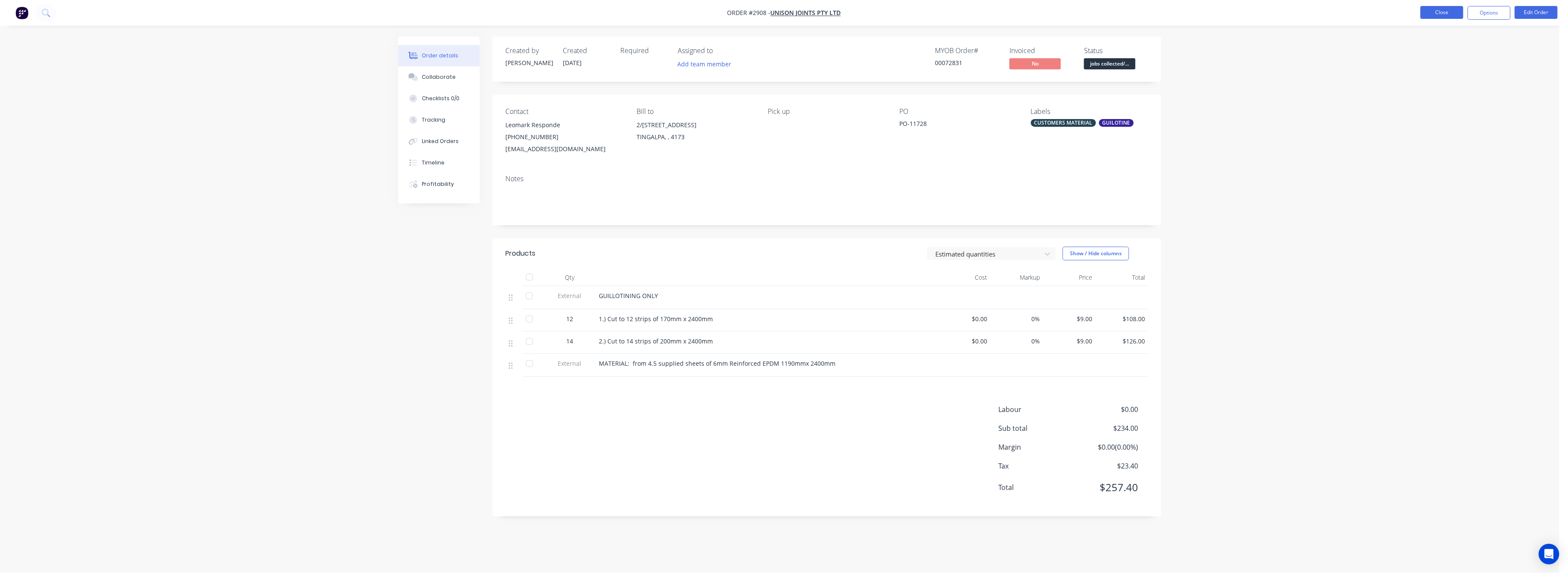
click at [1435, 12] on button "Close" at bounding box center [1442, 12] width 43 height 13
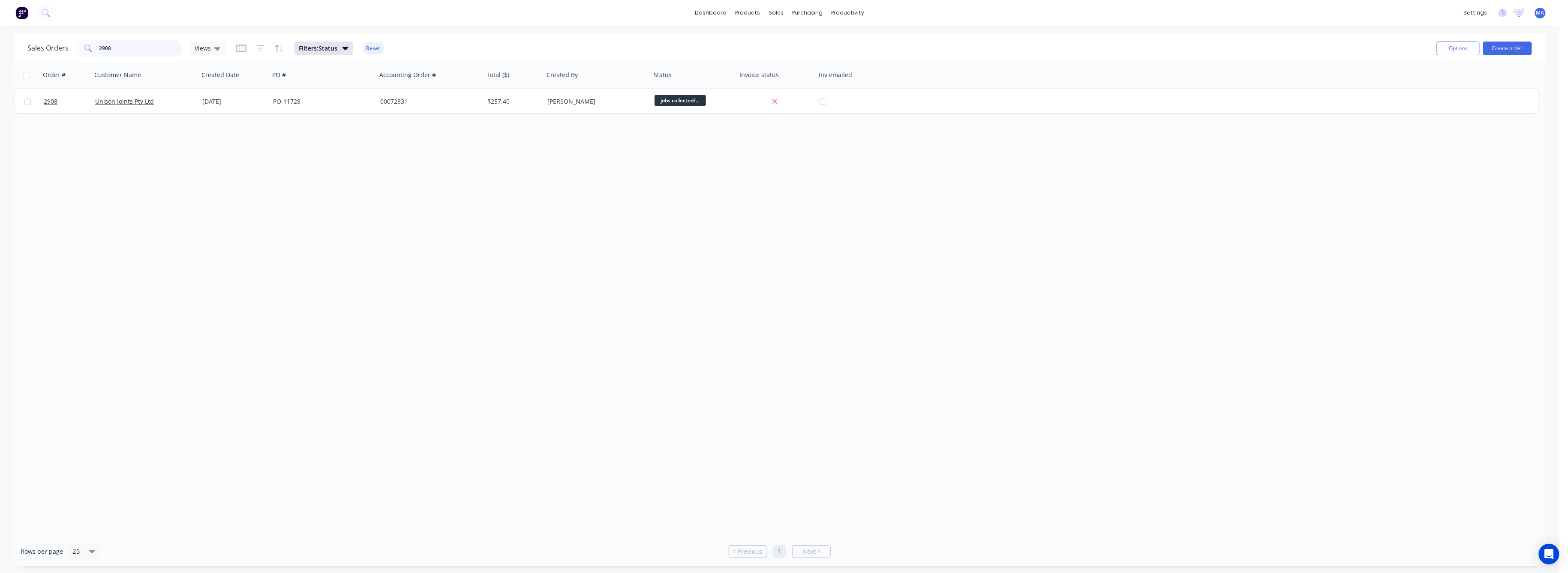
click at [103, 46] on input "2908" at bounding box center [141, 48] width 83 height 17
drag, startPoint x: 120, startPoint y: 49, endPoint x: 52, endPoint y: 72, distance: 71.8
click at [71, 57] on div "Sales Orders 2908 Views Filters: Status Reset" at bounding box center [729, 48] width 1402 height 21
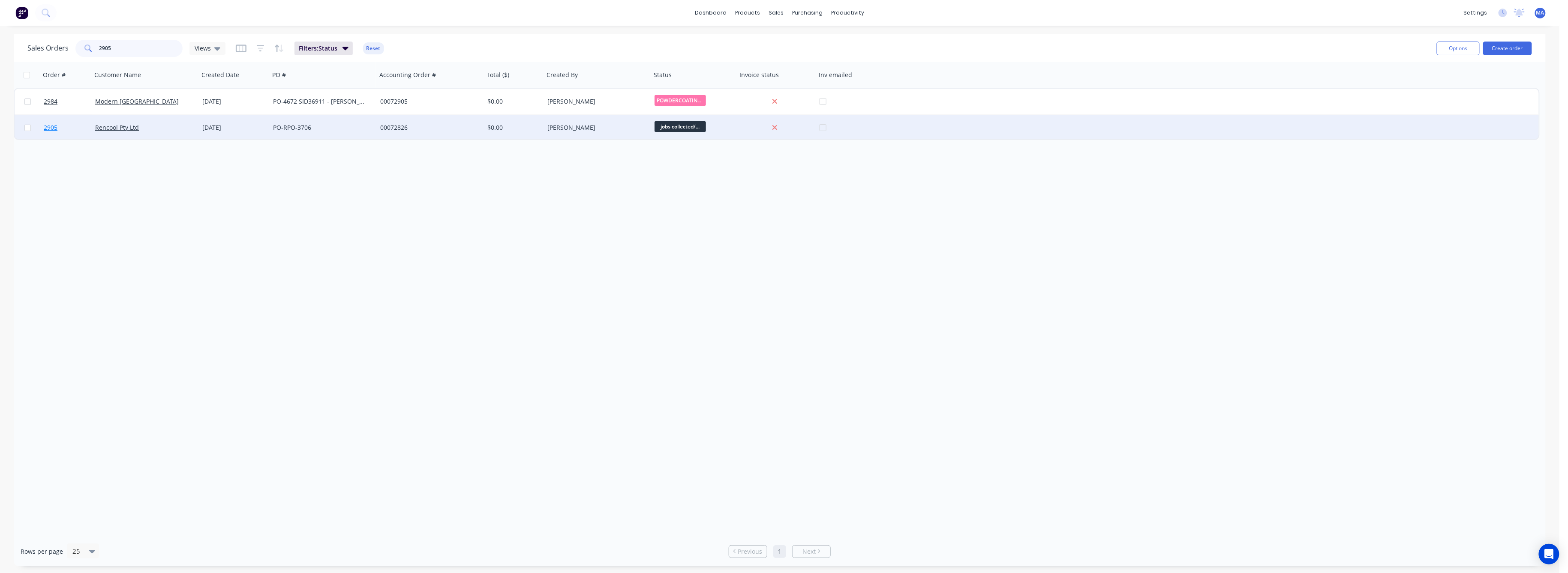
type input "2905"
click at [49, 127] on span "2905" at bounding box center [51, 128] width 14 height 9
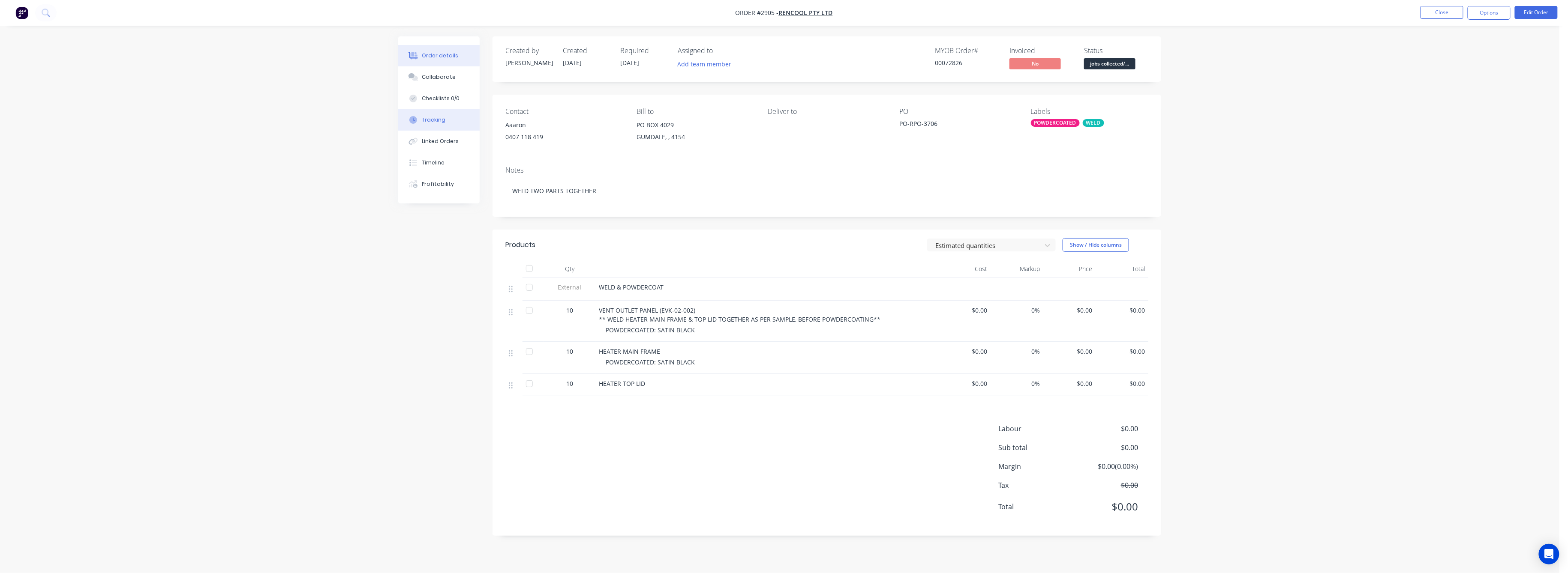
click at [432, 122] on div "Tracking" at bounding box center [434, 120] width 24 height 8
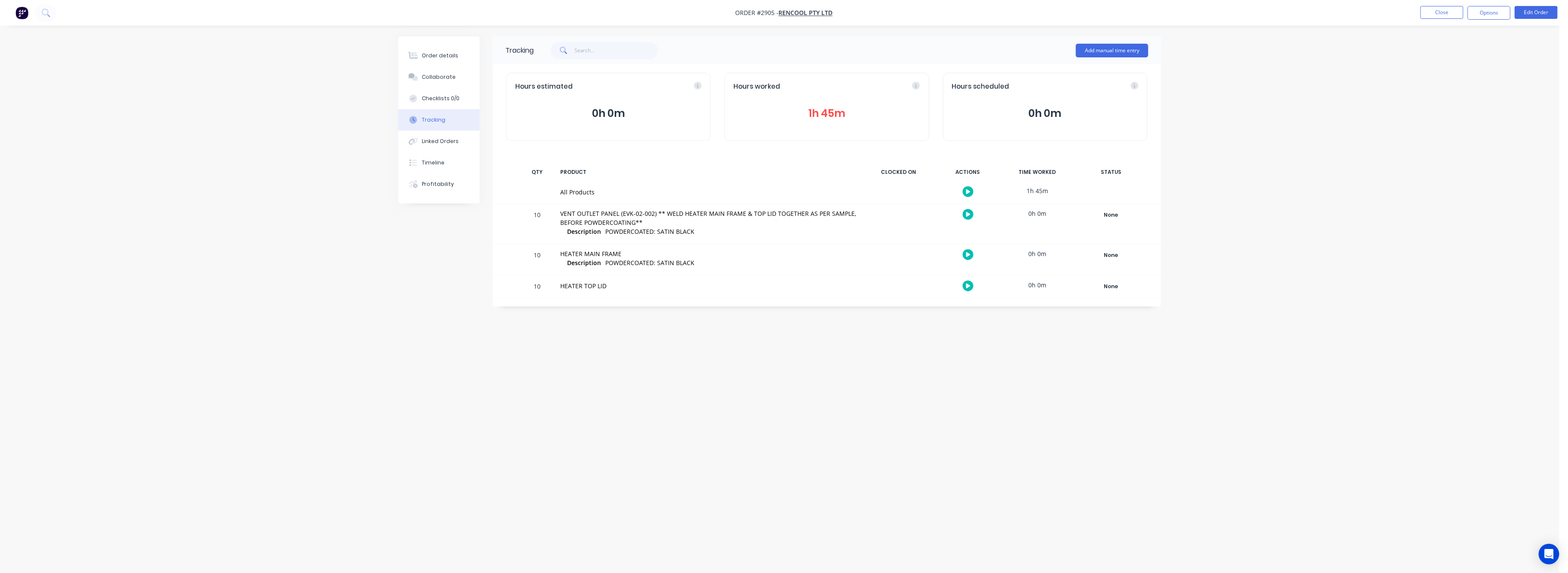
click at [813, 108] on button "1h 45m" at bounding box center [827, 113] width 186 height 16
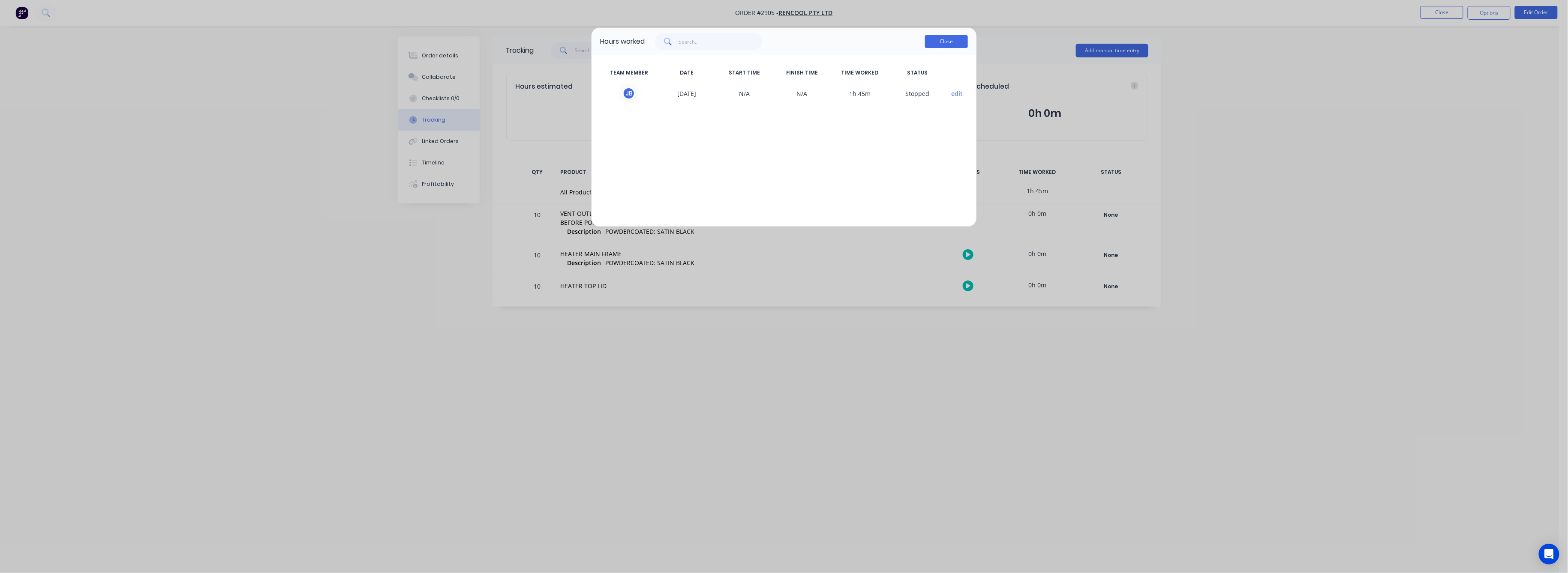
click at [949, 42] on button "Close" at bounding box center [947, 41] width 43 height 13
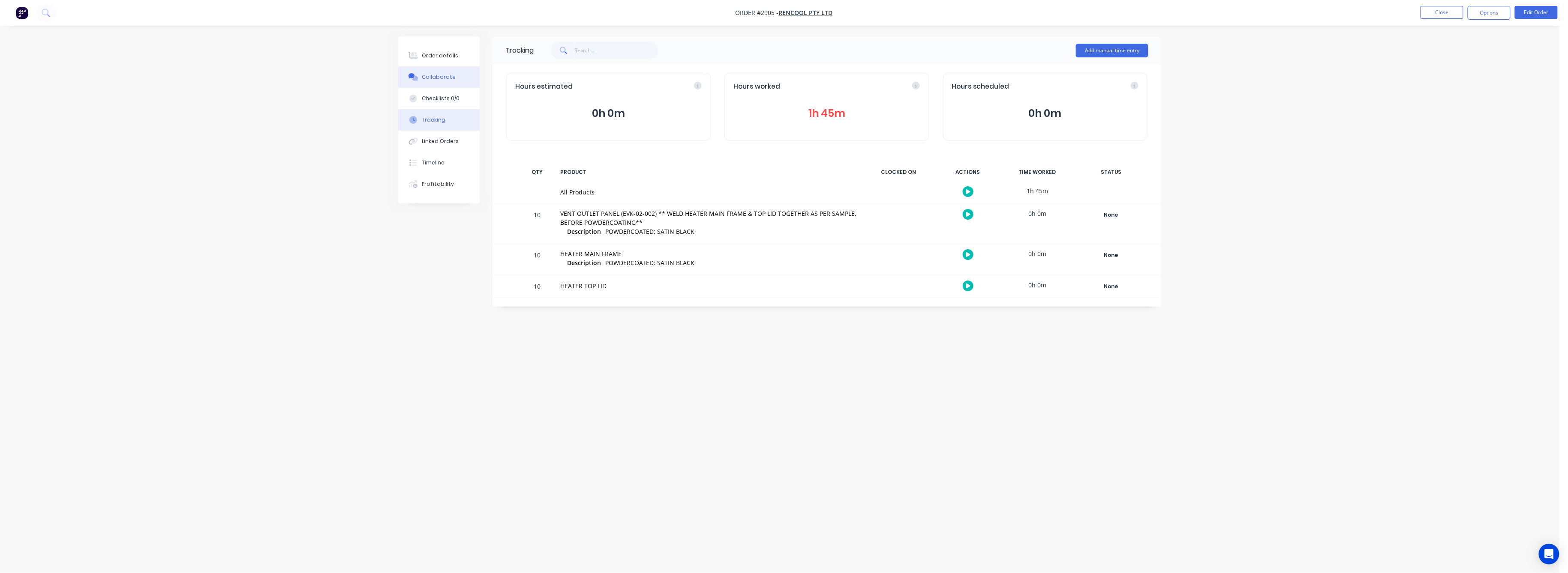
click at [441, 75] on div "Collaborate" at bounding box center [439, 77] width 34 height 8
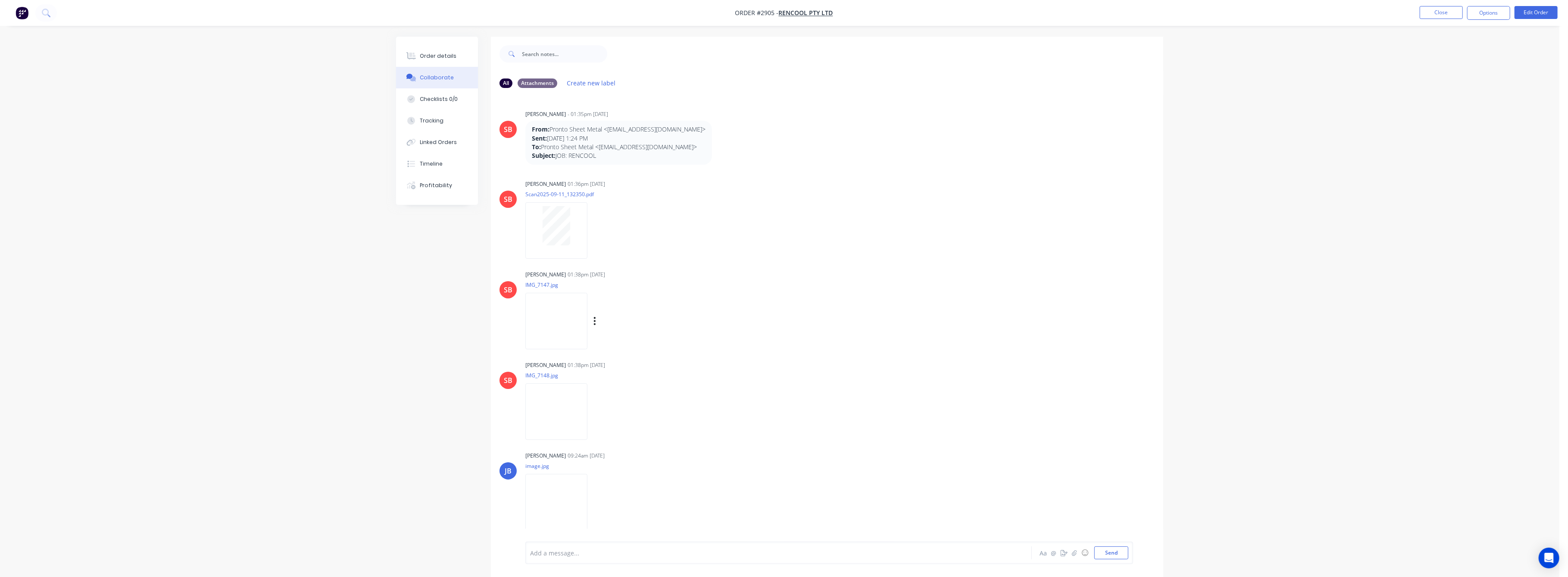
click at [570, 336] on img at bounding box center [556, 321] width 62 height 56
click at [566, 501] on img at bounding box center [556, 502] width 62 height 56
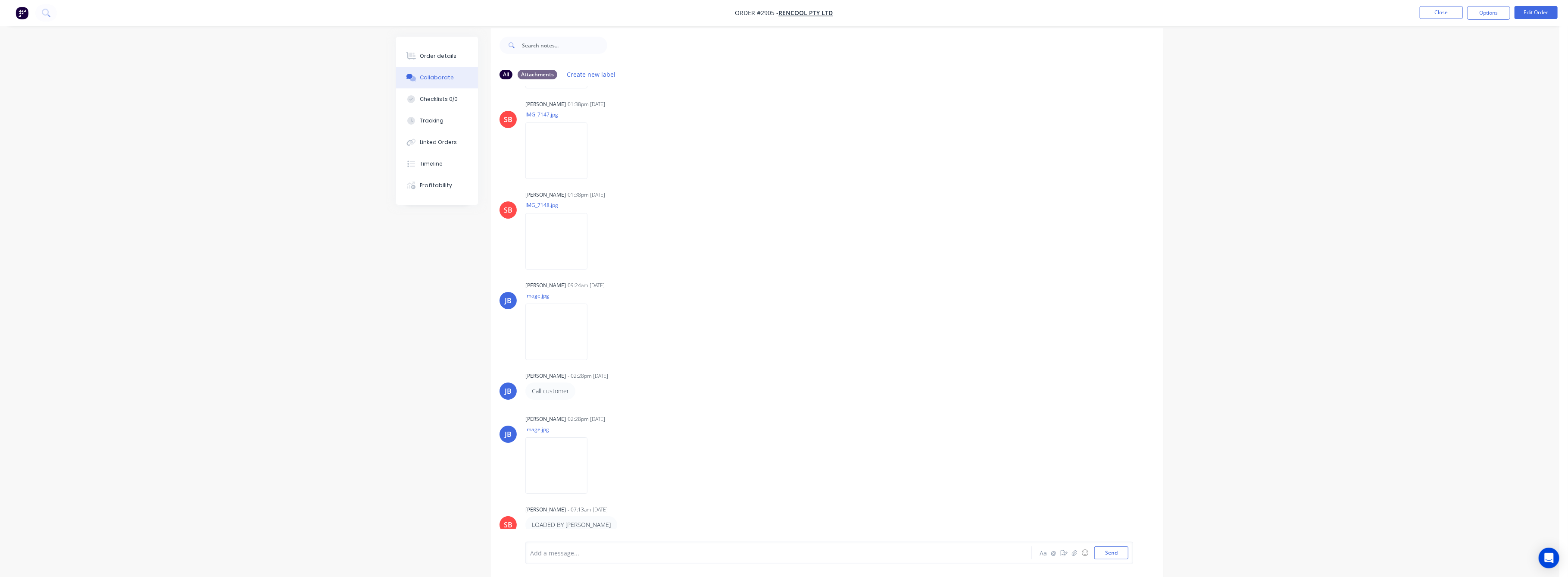
scroll to position [13, 0]
click at [573, 456] on img at bounding box center [556, 461] width 62 height 56
click at [427, 58] on div "Order details" at bounding box center [439, 56] width 37 height 8
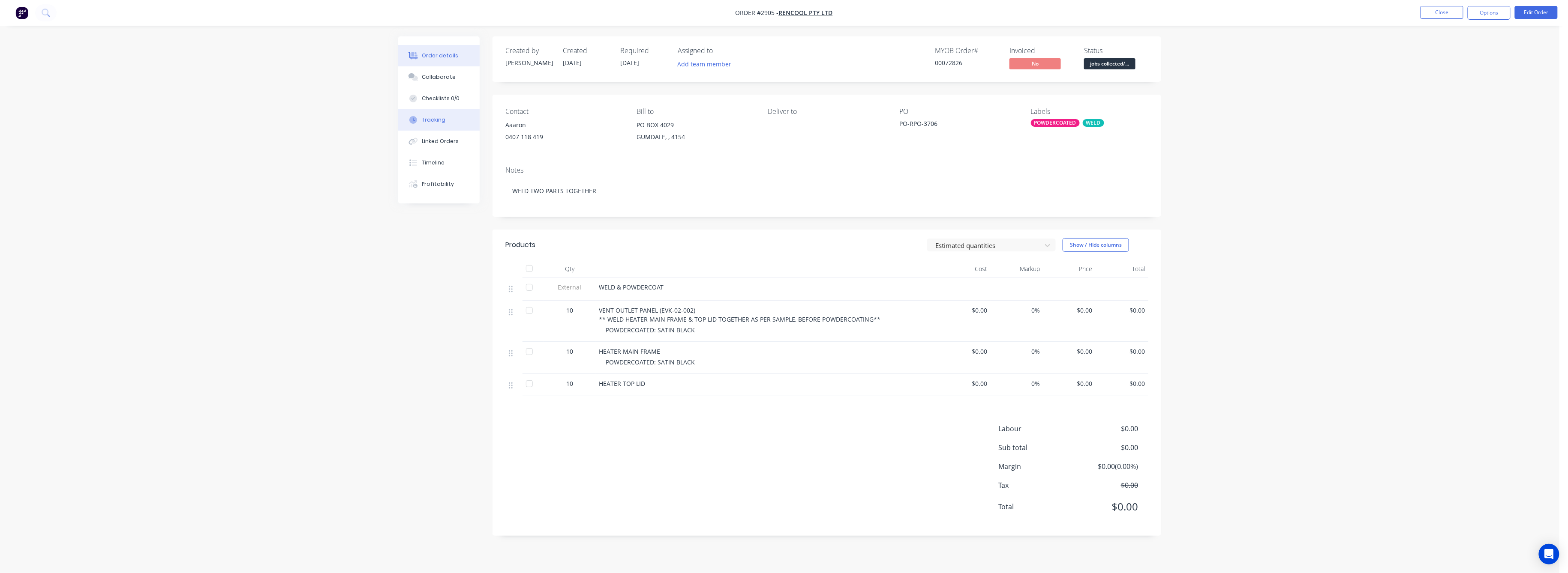
click at [439, 116] on div "Tracking" at bounding box center [434, 120] width 24 height 8
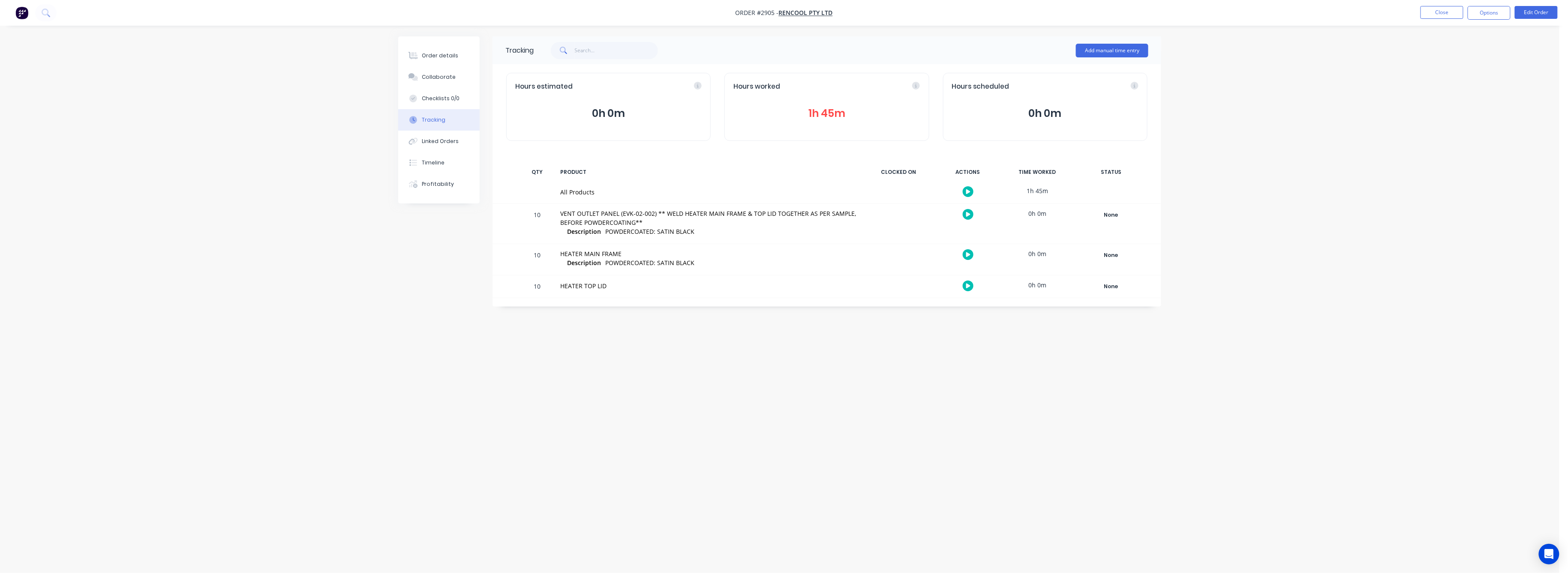
click at [817, 113] on button "1h 45m" at bounding box center [827, 113] width 186 height 16
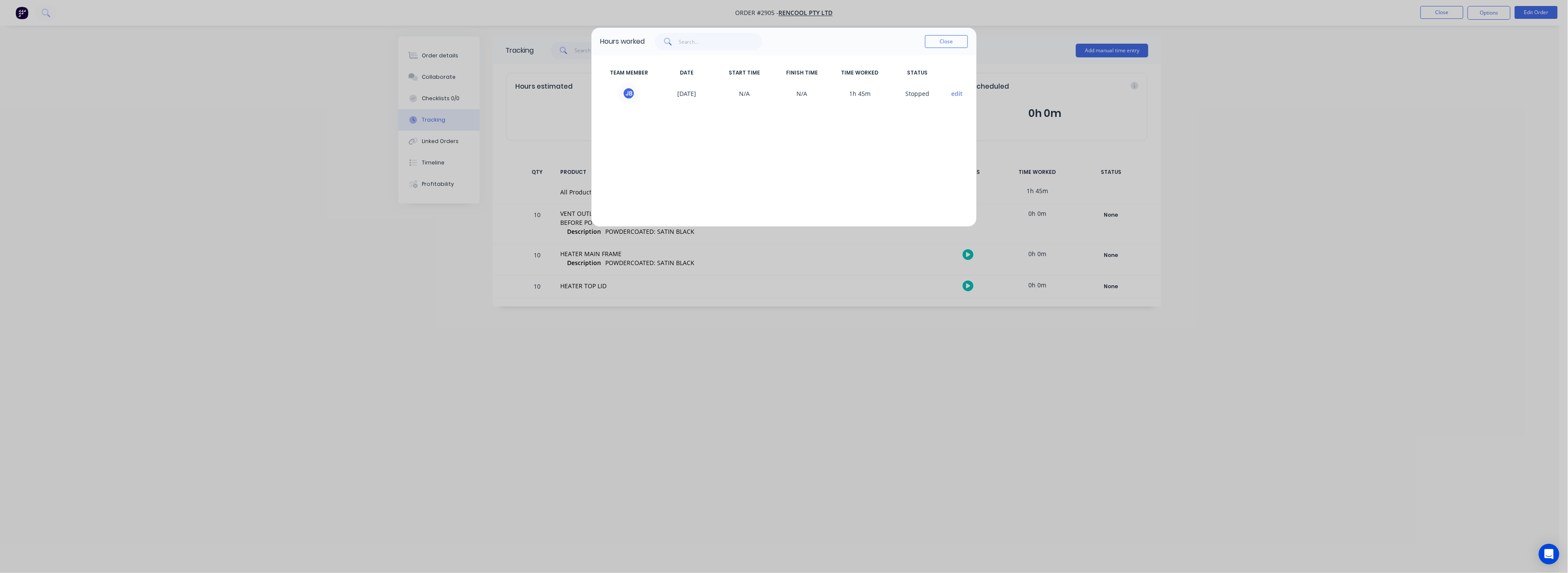
click at [441, 54] on div "Hours worked Close TEAM MEMBER DATE START TIME FINISH TIME TIME WORKED STATUS […" at bounding box center [784, 286] width 1568 height 573
click at [956, 37] on button "Close" at bounding box center [947, 41] width 43 height 13
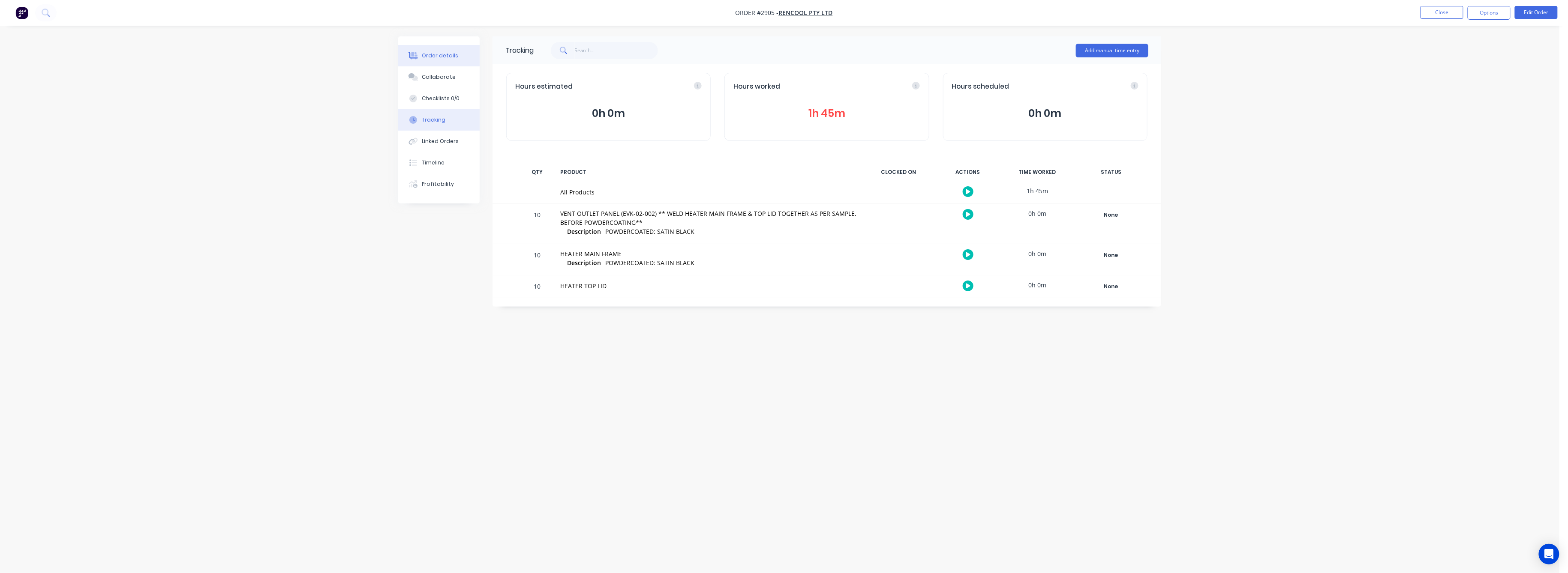
click at [438, 57] on div "Order details" at bounding box center [441, 55] width 37 height 8
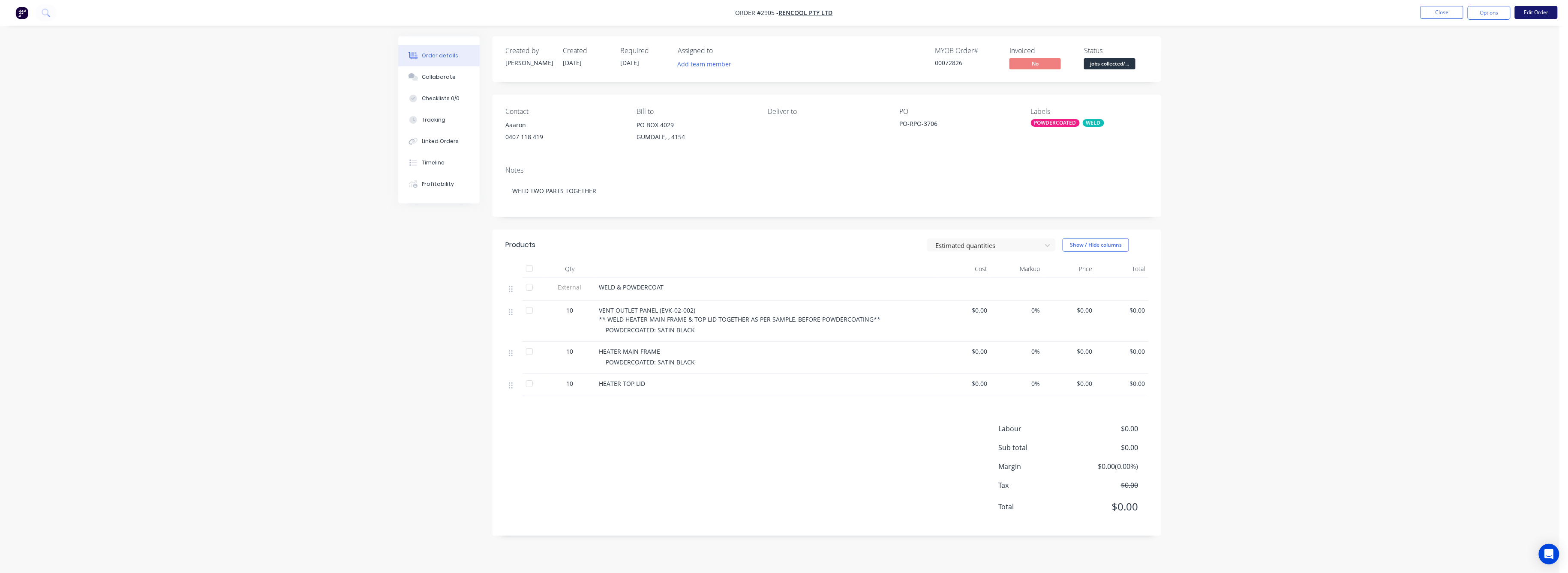
click at [1532, 15] on button "Edit Order" at bounding box center [1536, 12] width 43 height 13
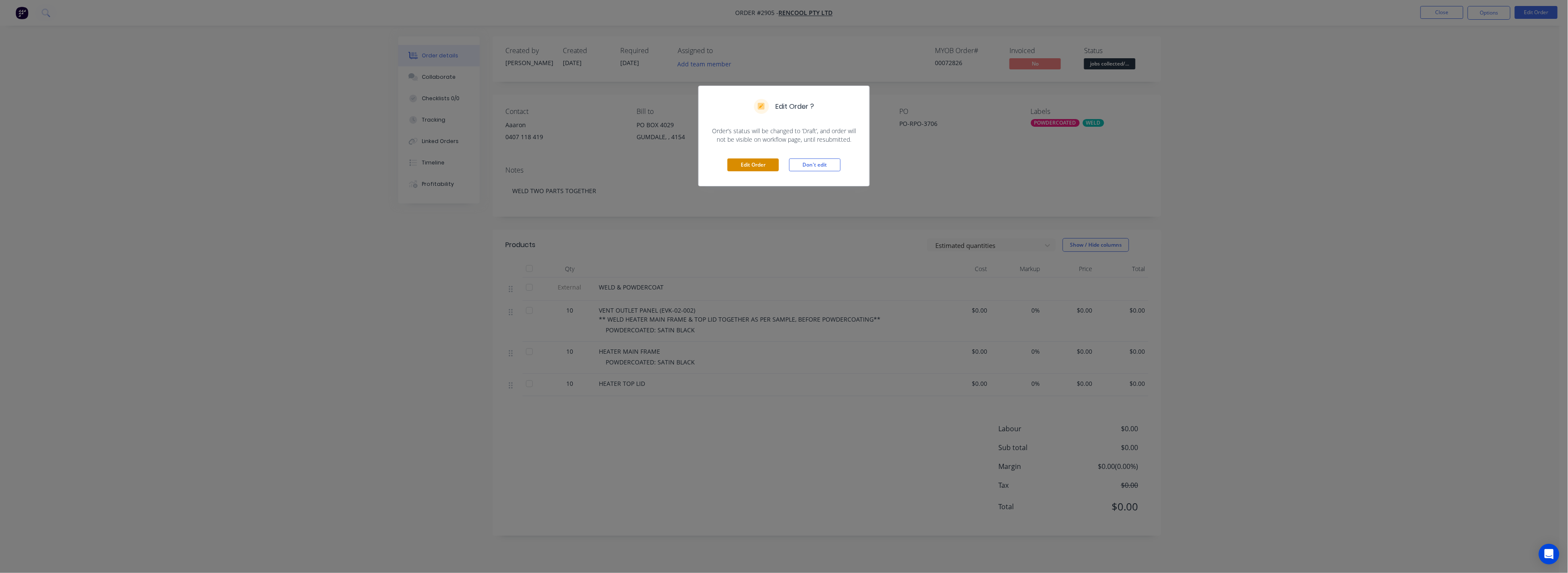
drag, startPoint x: 753, startPoint y: 165, endPoint x: 821, endPoint y: 244, distance: 104.2
click at [753, 164] on button "Edit Order" at bounding box center [753, 165] width 52 height 13
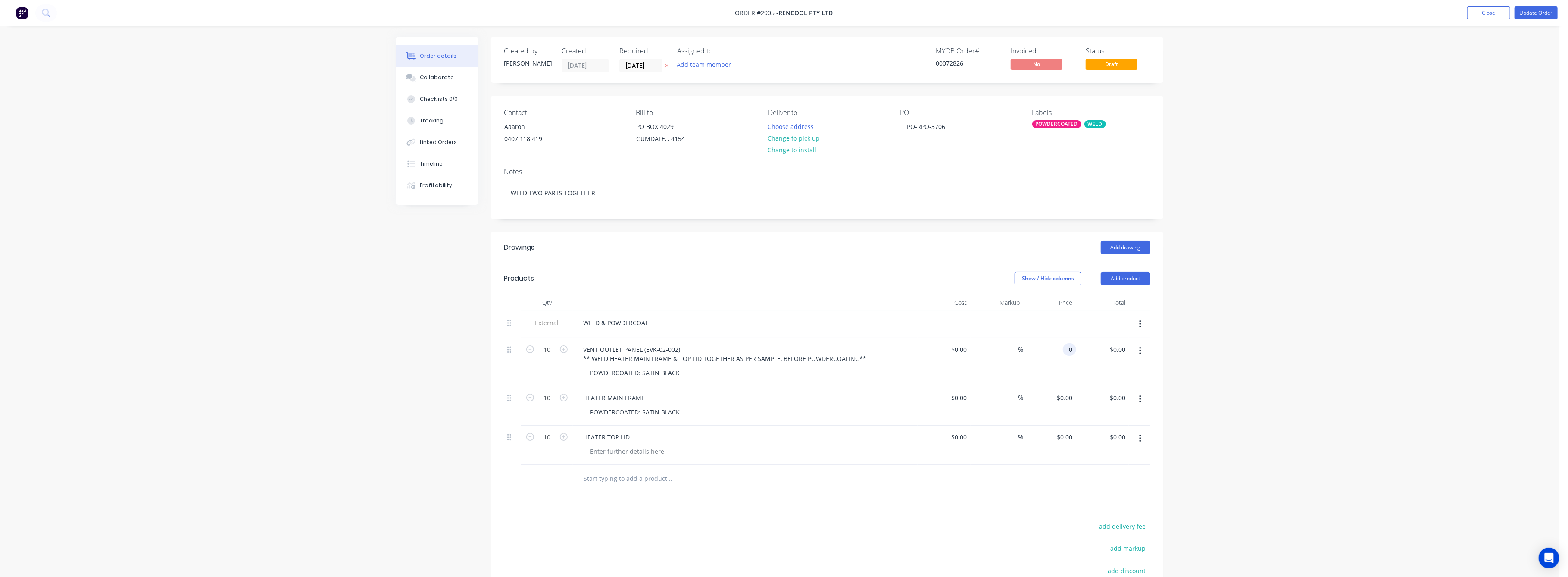
drag, startPoint x: 1067, startPoint y: 347, endPoint x: 1073, endPoint y: 356, distance: 10.8
click at [1069, 348] on input "0" at bounding box center [1071, 350] width 10 height 12
type input "$0.00"
click at [1116, 349] on input "0.00" at bounding box center [1119, 350] width 20 height 12
type input "300"
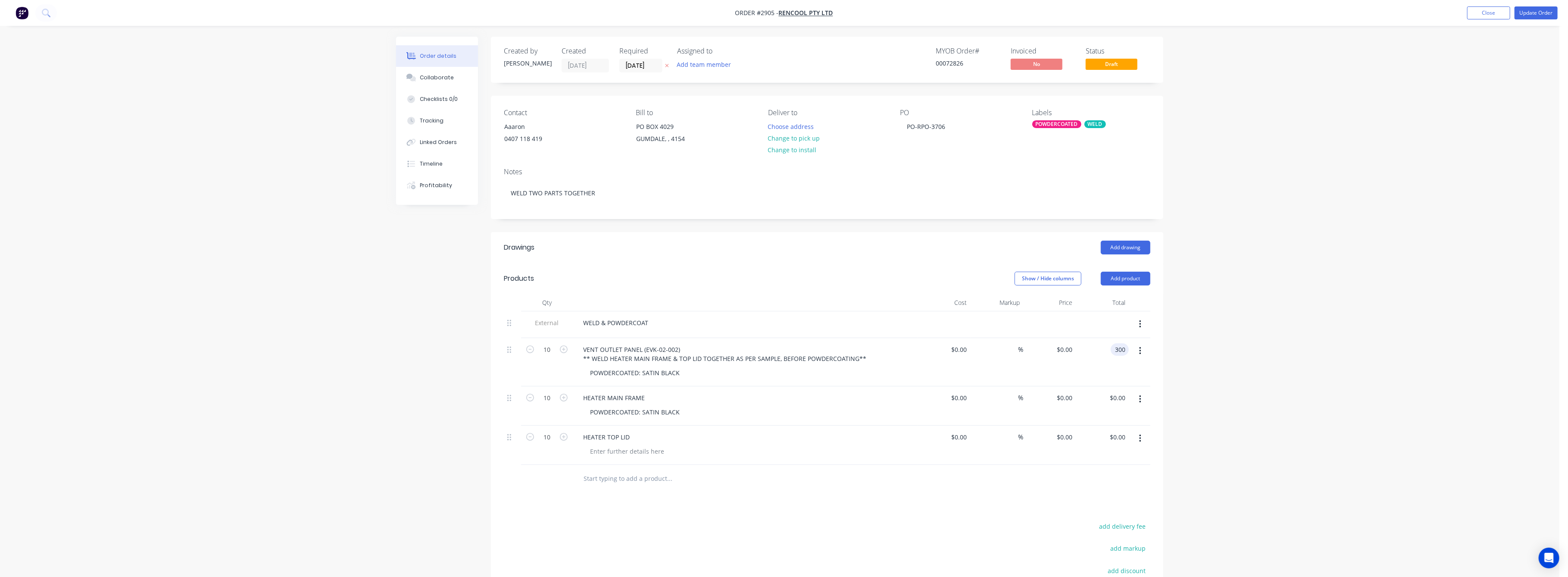
type input "$30.00"
type input "$300.00"
drag, startPoint x: 1209, startPoint y: 416, endPoint x: 1178, endPoint y: 413, distance: 31.1
click at [1209, 413] on div "Order details Collaborate Checklists 0/0 Tracking Linked Orders Timeline Profit…" at bounding box center [780, 356] width 1559 height 713
click at [435, 74] on div "Collaborate" at bounding box center [438, 77] width 34 height 8
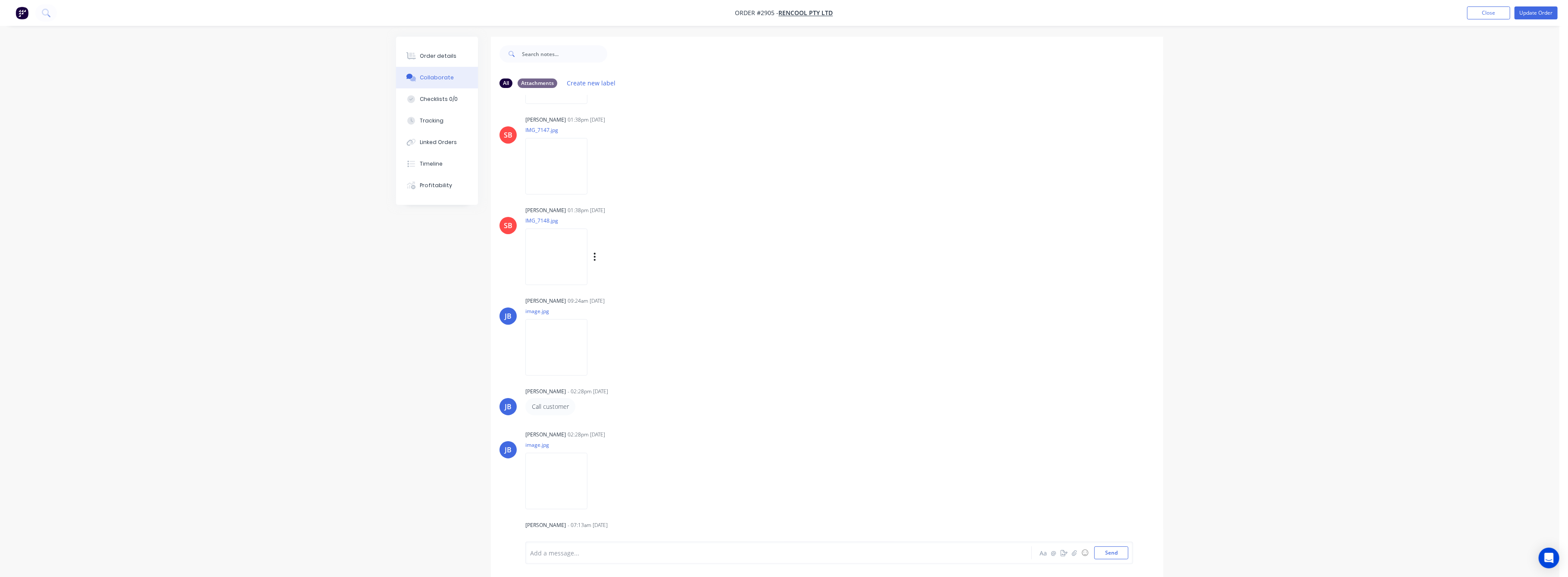
scroll to position [162, 0]
click at [432, 123] on div "Tracking" at bounding box center [432, 121] width 24 height 8
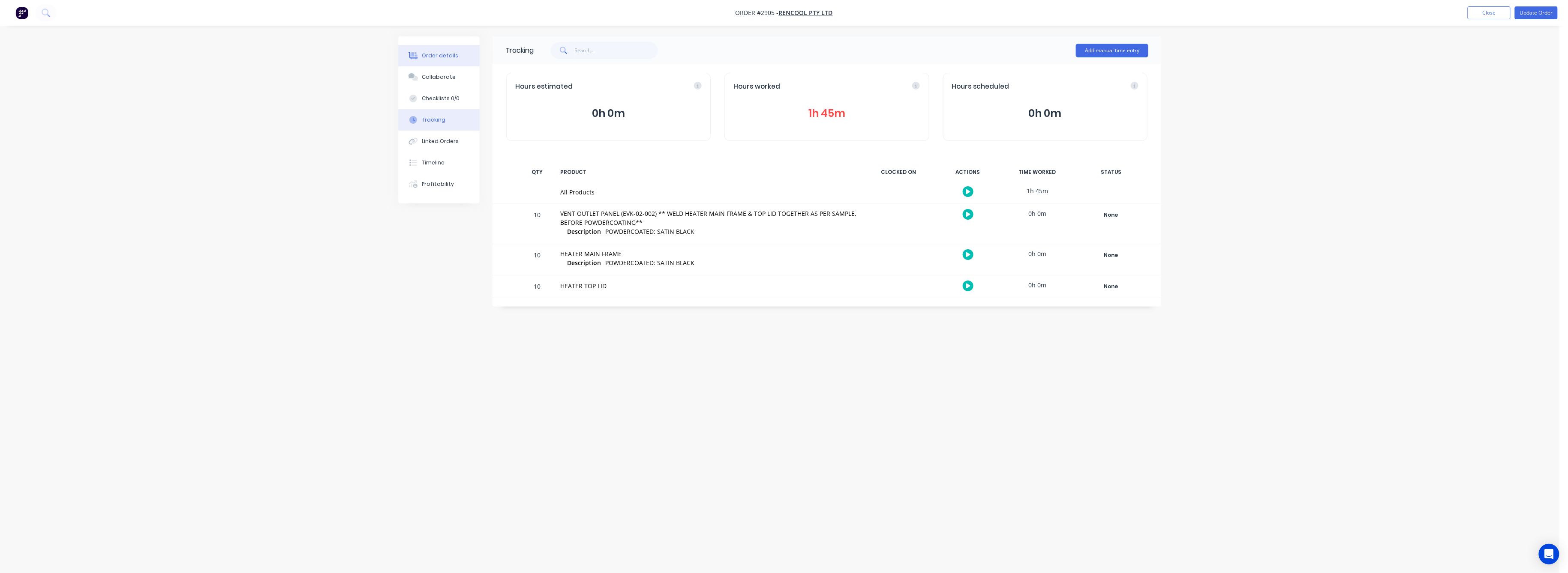
click at [443, 57] on div "Order details" at bounding box center [441, 55] width 37 height 8
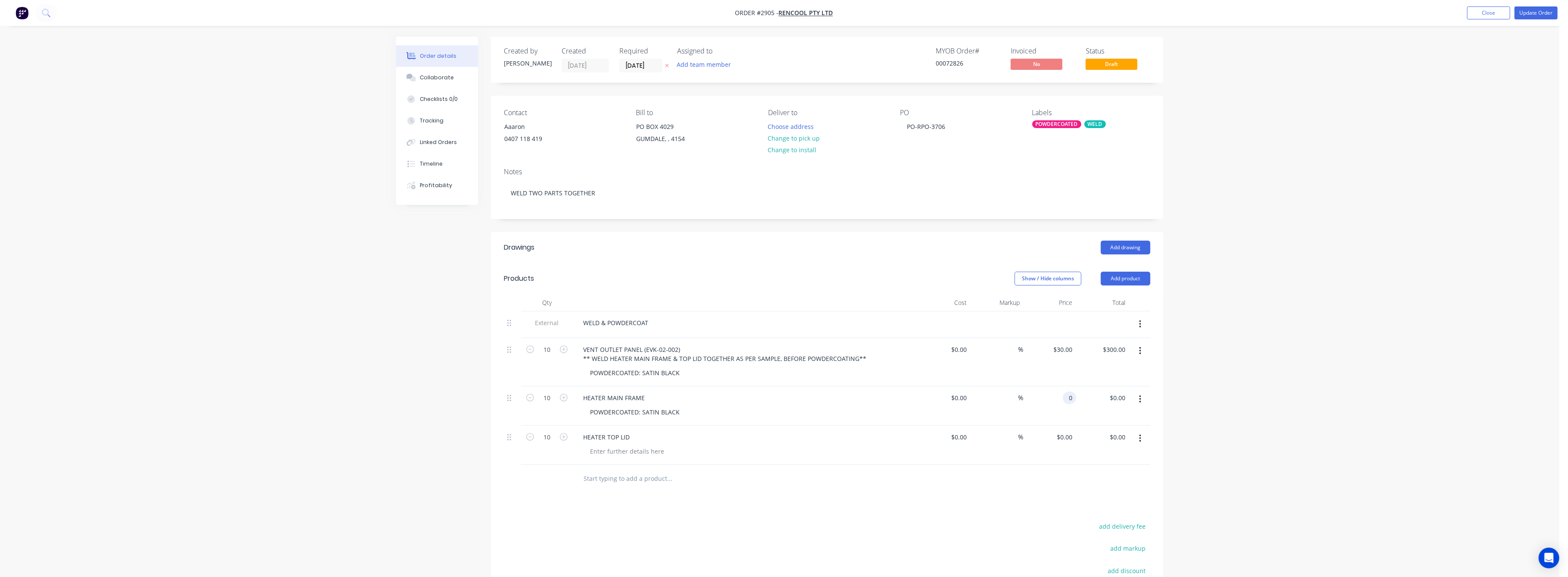
click at [1072, 398] on input "0" at bounding box center [1071, 398] width 10 height 12
type input "$25.00"
type input "$250.00"
click at [1247, 432] on div "Order details Collaborate Checklists 0/0 Tracking Linked Orders Timeline Profit…" at bounding box center [780, 356] width 1559 height 713
click at [1063, 442] on div "0 0" at bounding box center [1050, 445] width 53 height 39
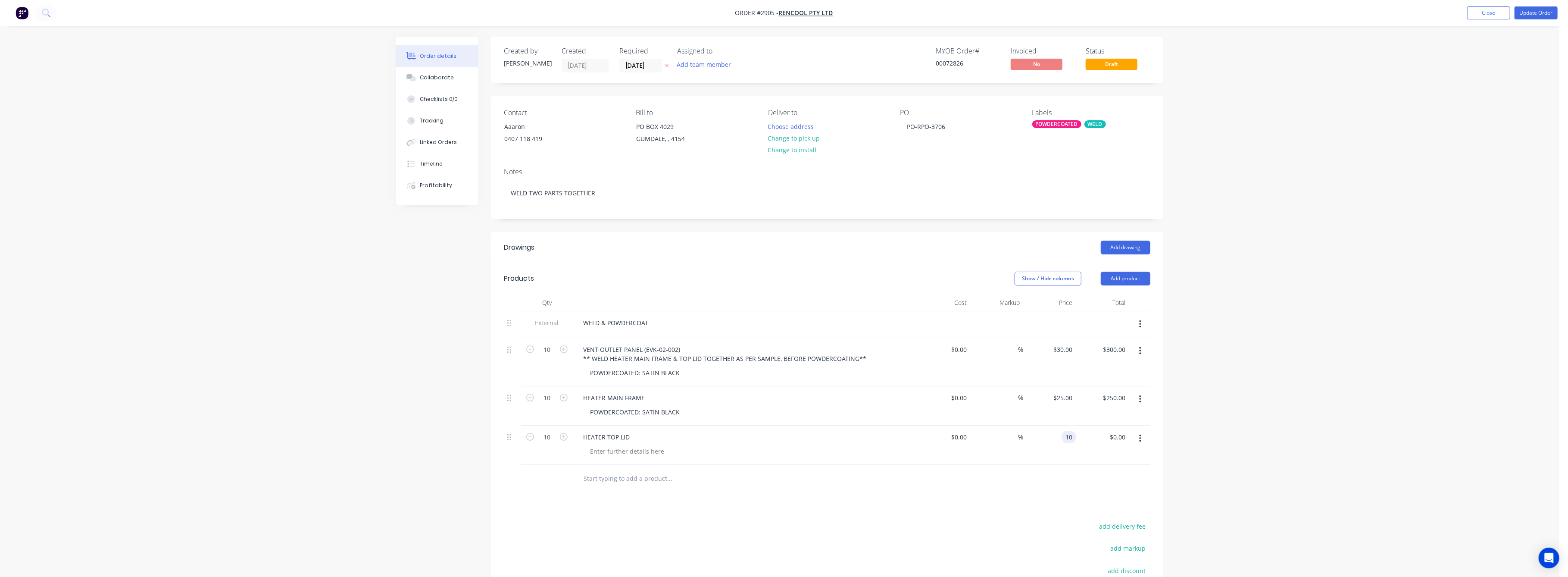
type input "$10.00"
type input "$100.00"
drag, startPoint x: 1411, startPoint y: 438, endPoint x: 1362, endPoint y: 410, distance: 56.4
click at [1397, 428] on div "Order details Collaborate Checklists 0/0 Tracking Linked Orders Timeline Profit…" at bounding box center [780, 356] width 1559 height 713
type input "$15.00"
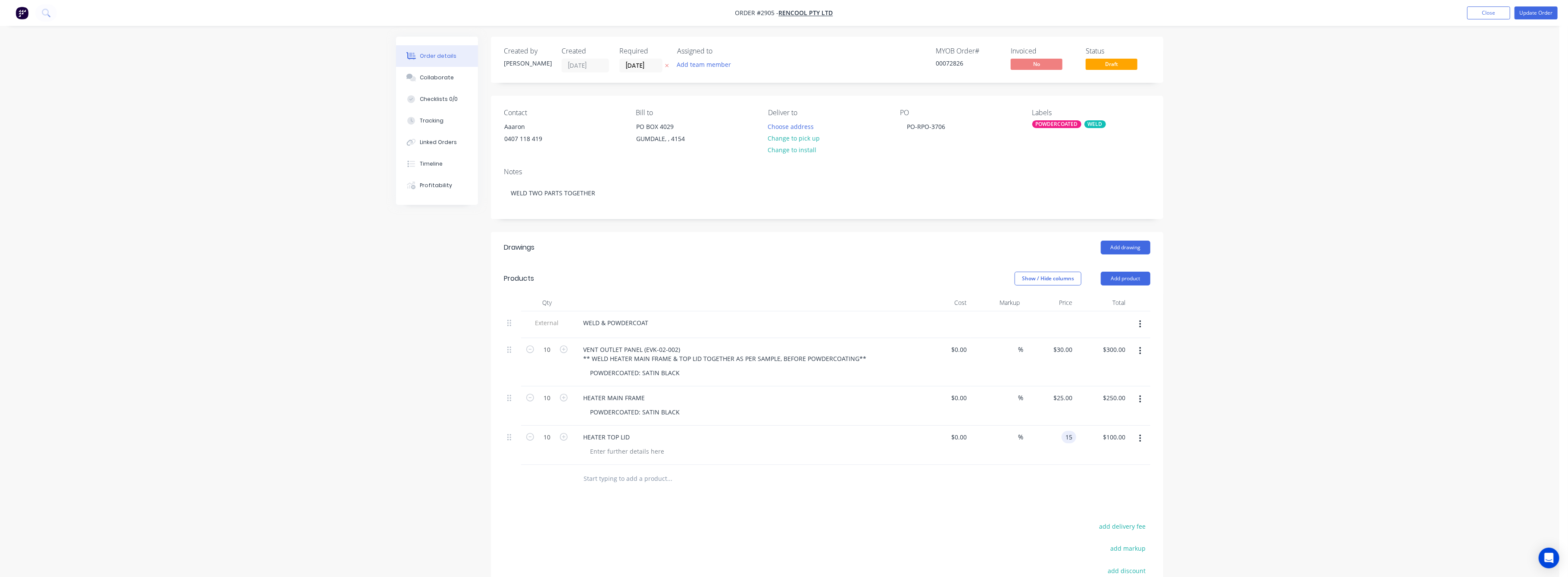
type input "$150.00"
drag, startPoint x: 1469, startPoint y: 498, endPoint x: 1384, endPoint y: 456, distance: 94.8
click at [1453, 480] on div "Order details Collaborate Checklists 0/0 Tracking Linked Orders Timeline Profit…" at bounding box center [780, 356] width 1559 height 713
drag, startPoint x: 1533, startPoint y: 12, endPoint x: 1519, endPoint y: 29, distance: 22.0
click at [1533, 14] on button "Update Order" at bounding box center [1536, 13] width 43 height 13
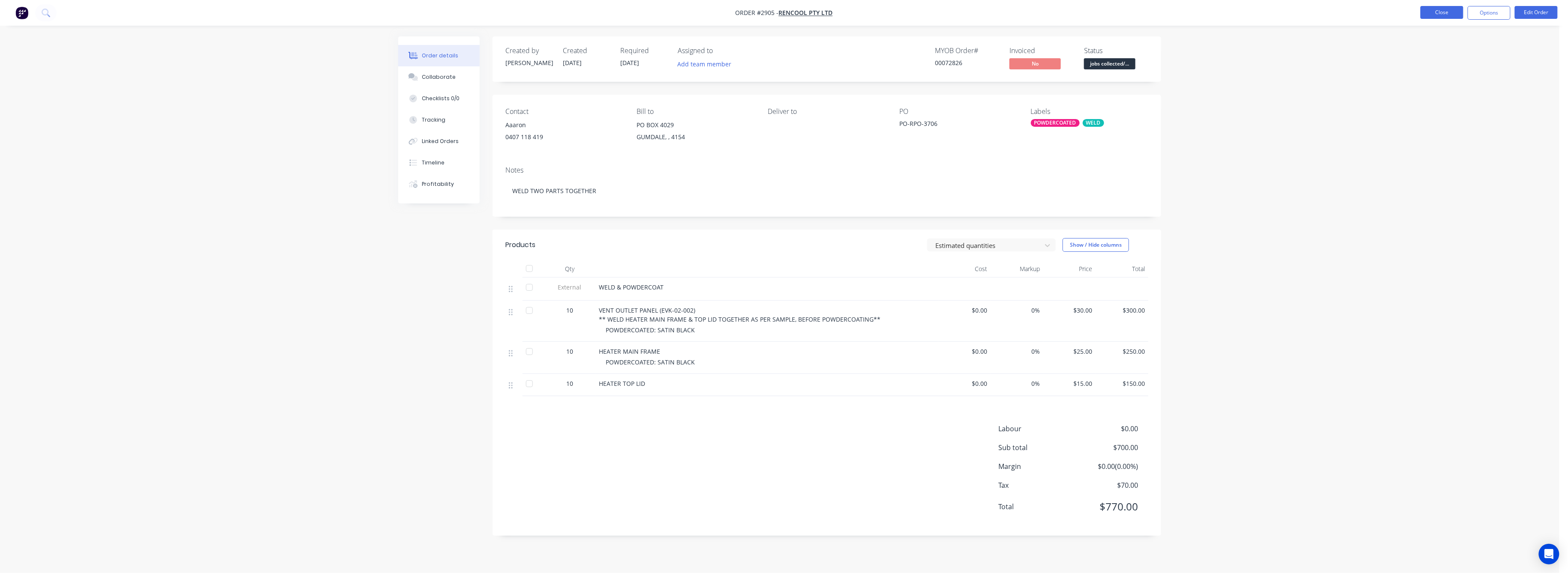
click at [1438, 11] on button "Close" at bounding box center [1442, 12] width 43 height 13
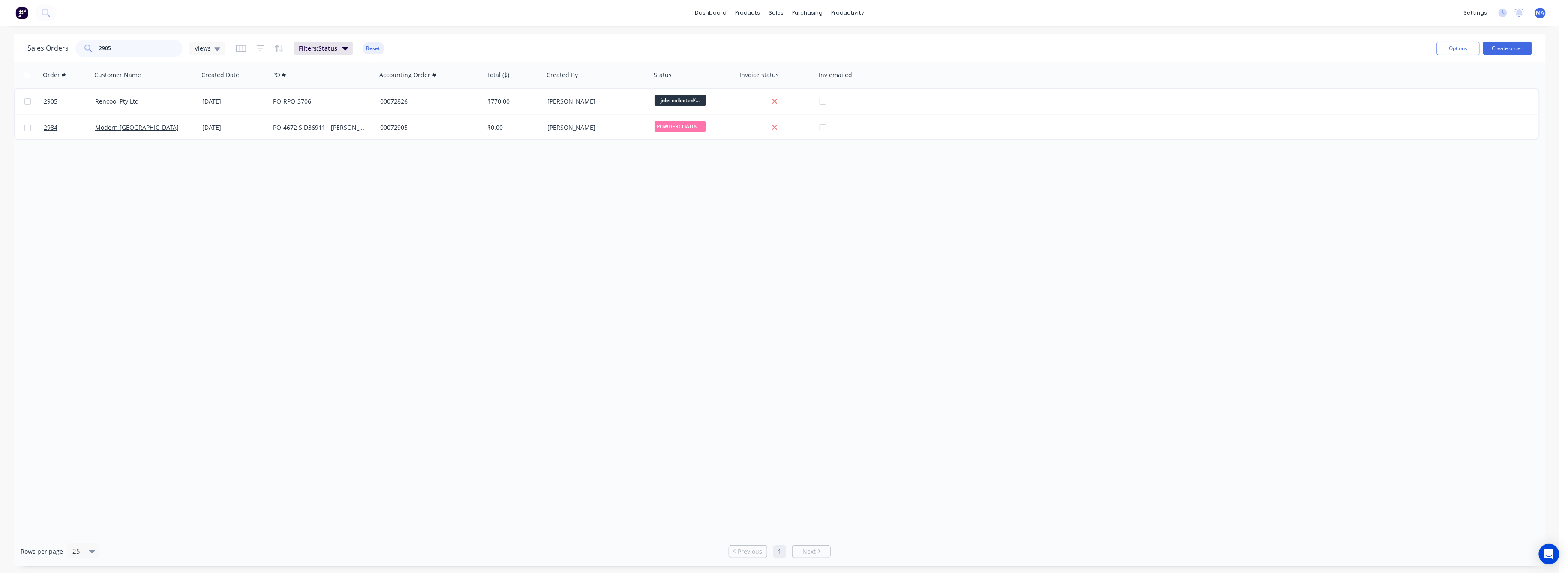
drag, startPoint x: 107, startPoint y: 47, endPoint x: 83, endPoint y: 54, distance: 25.0
click at [83, 51] on div "2905" at bounding box center [129, 48] width 107 height 17
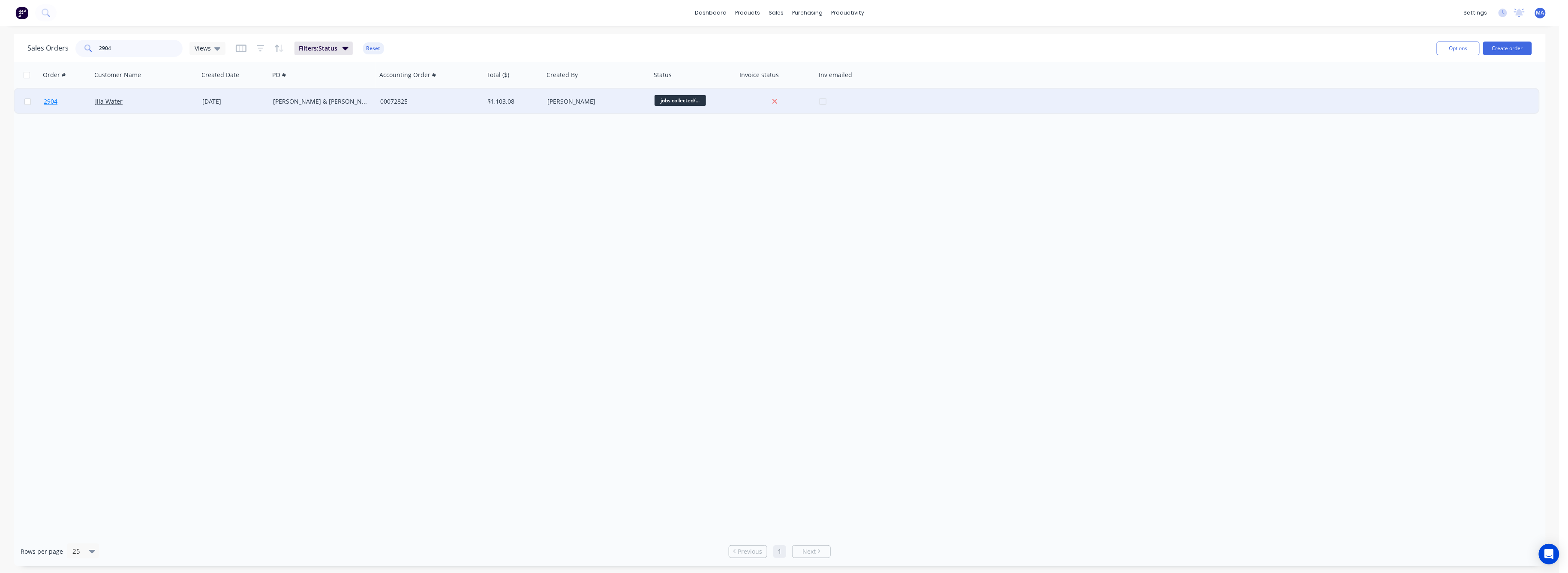
type input "2904"
click at [46, 100] on span "2904" at bounding box center [51, 102] width 14 height 9
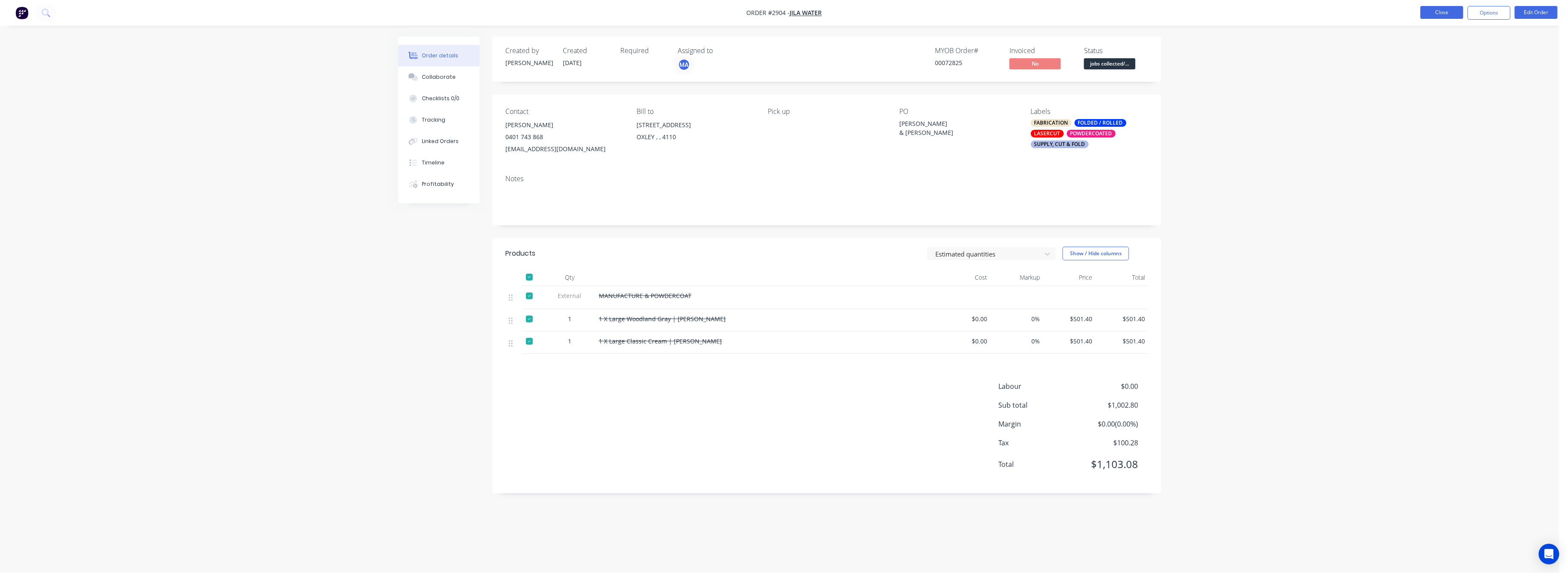
click at [1444, 6] on button "Close" at bounding box center [1442, 12] width 43 height 13
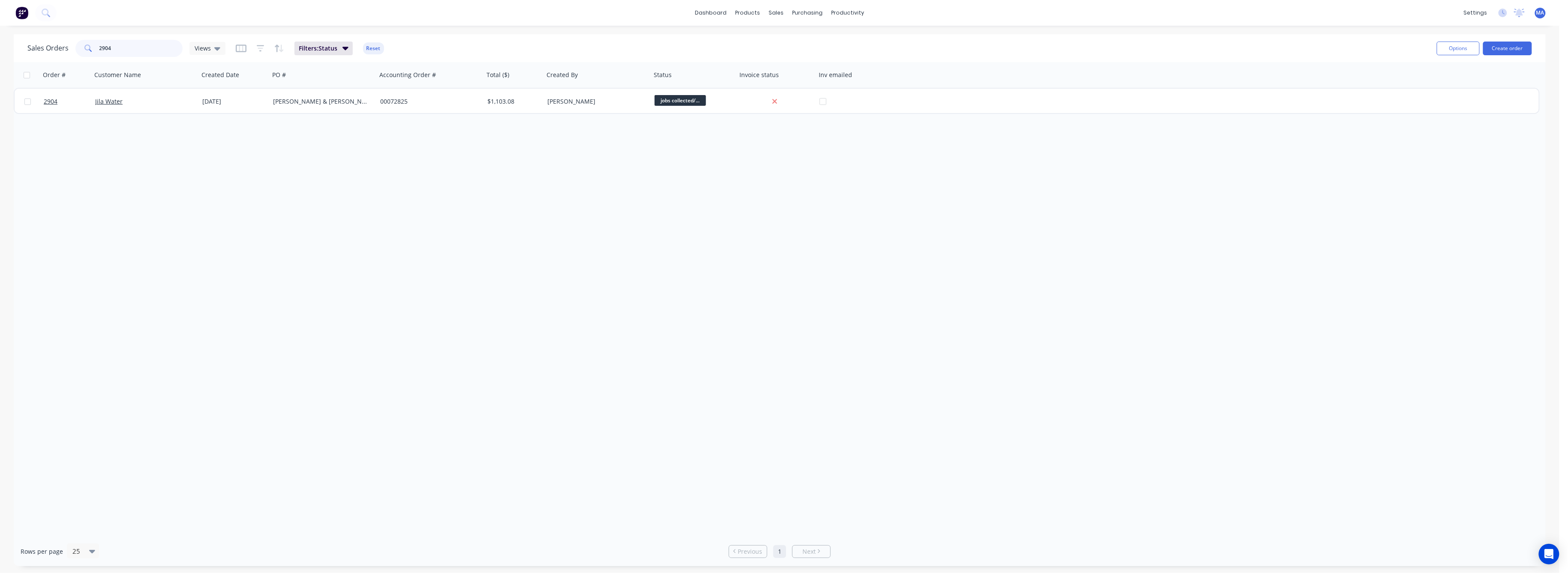
drag, startPoint x: 113, startPoint y: 48, endPoint x: 85, endPoint y: 59, distance: 30.1
click at [87, 57] on div "Sales Orders 2904 Views Filters: Status Reset" at bounding box center [729, 48] width 1402 height 21
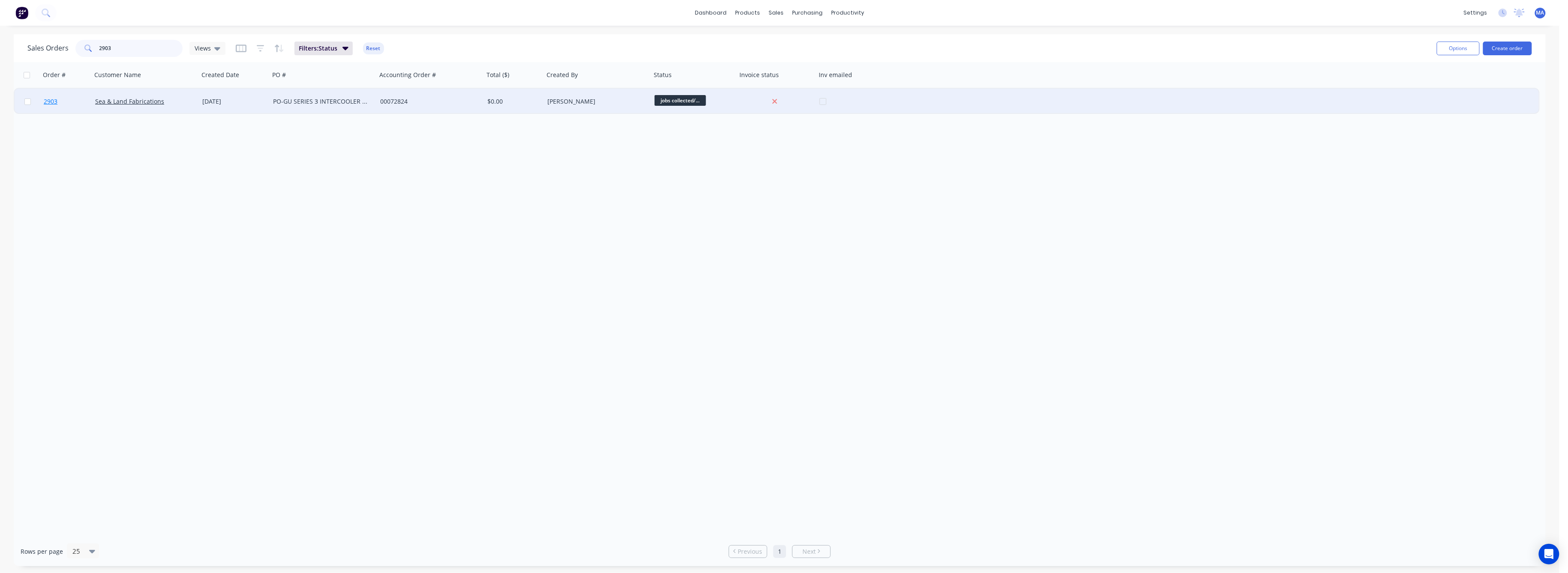
type input "2903"
click at [52, 99] on span "2903" at bounding box center [51, 102] width 14 height 9
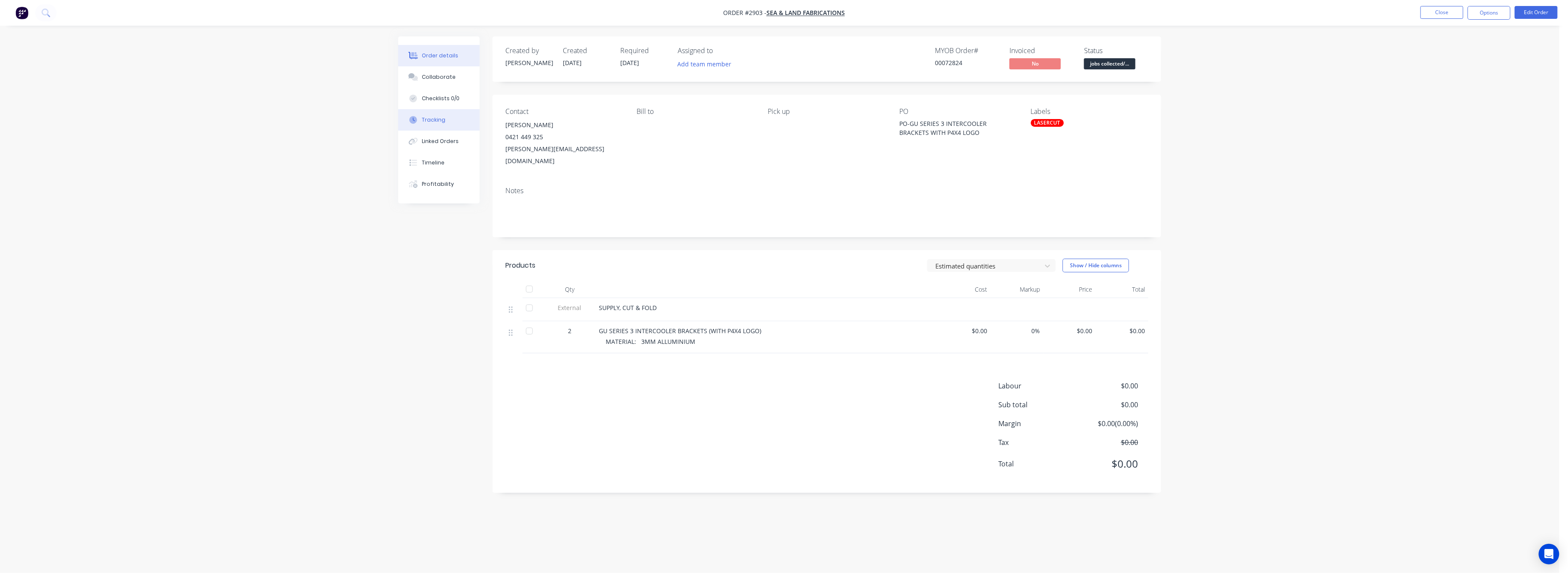
click at [434, 119] on div "Tracking" at bounding box center [434, 120] width 24 height 8
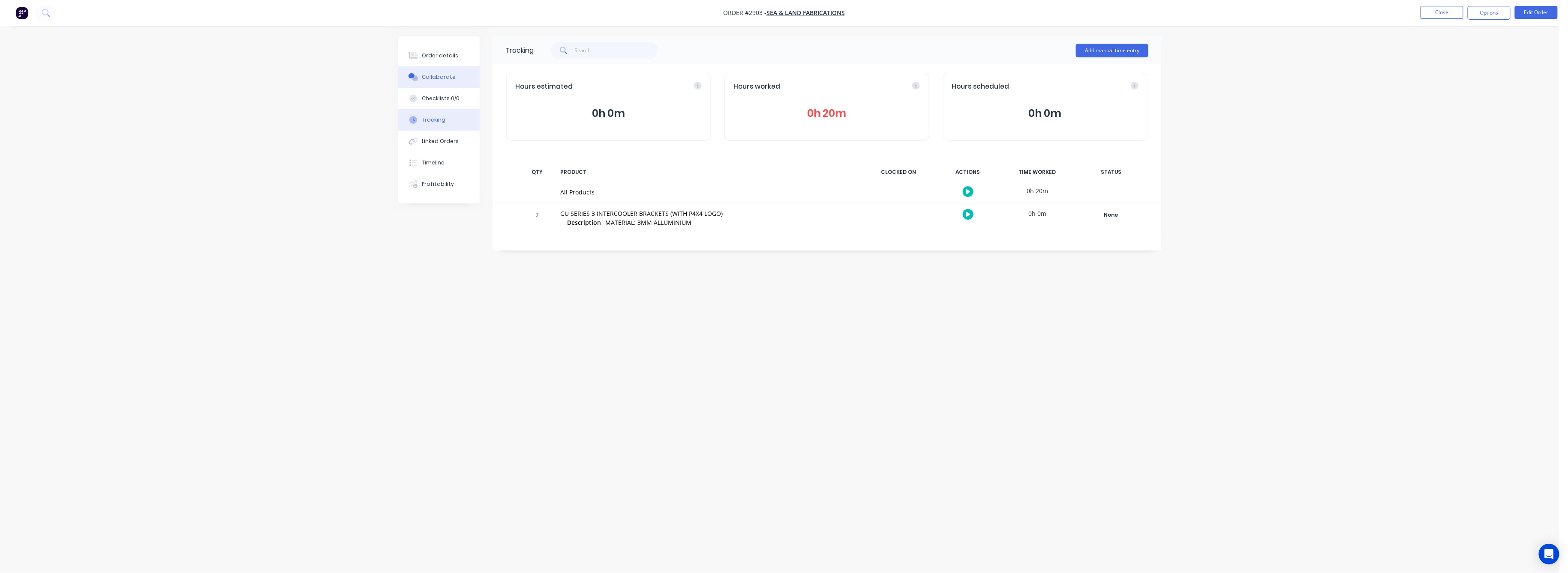
click at [431, 77] on div "Collaborate" at bounding box center [439, 77] width 34 height 8
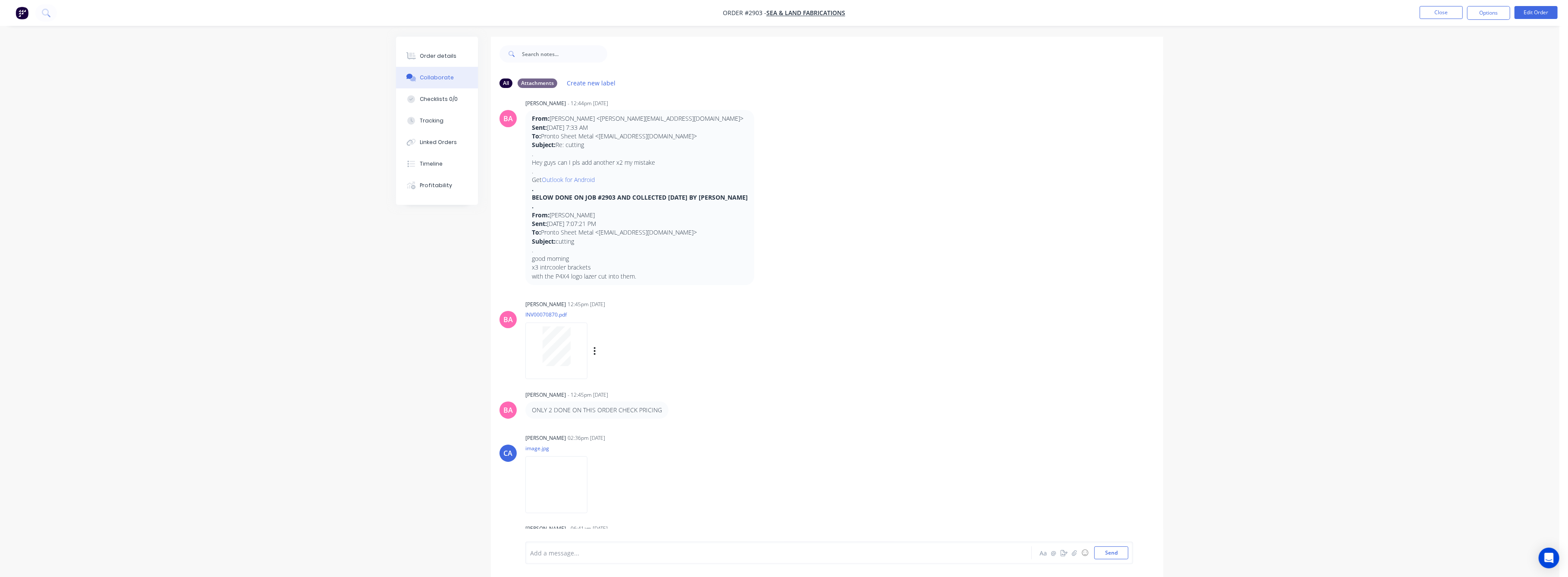
scroll to position [21, 0]
click at [573, 467] on img at bounding box center [556, 474] width 62 height 56
click at [435, 60] on button "Order details" at bounding box center [437, 56] width 82 height 21
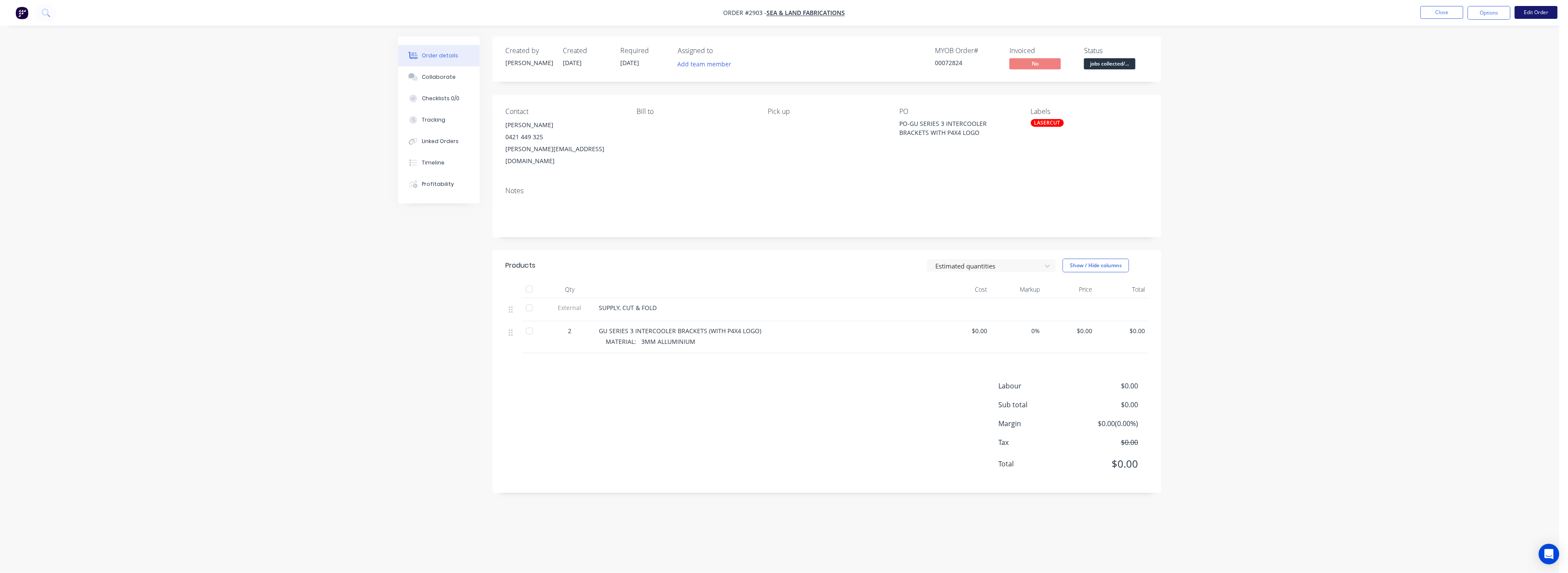
click at [1533, 12] on button "Edit Order" at bounding box center [1536, 12] width 43 height 13
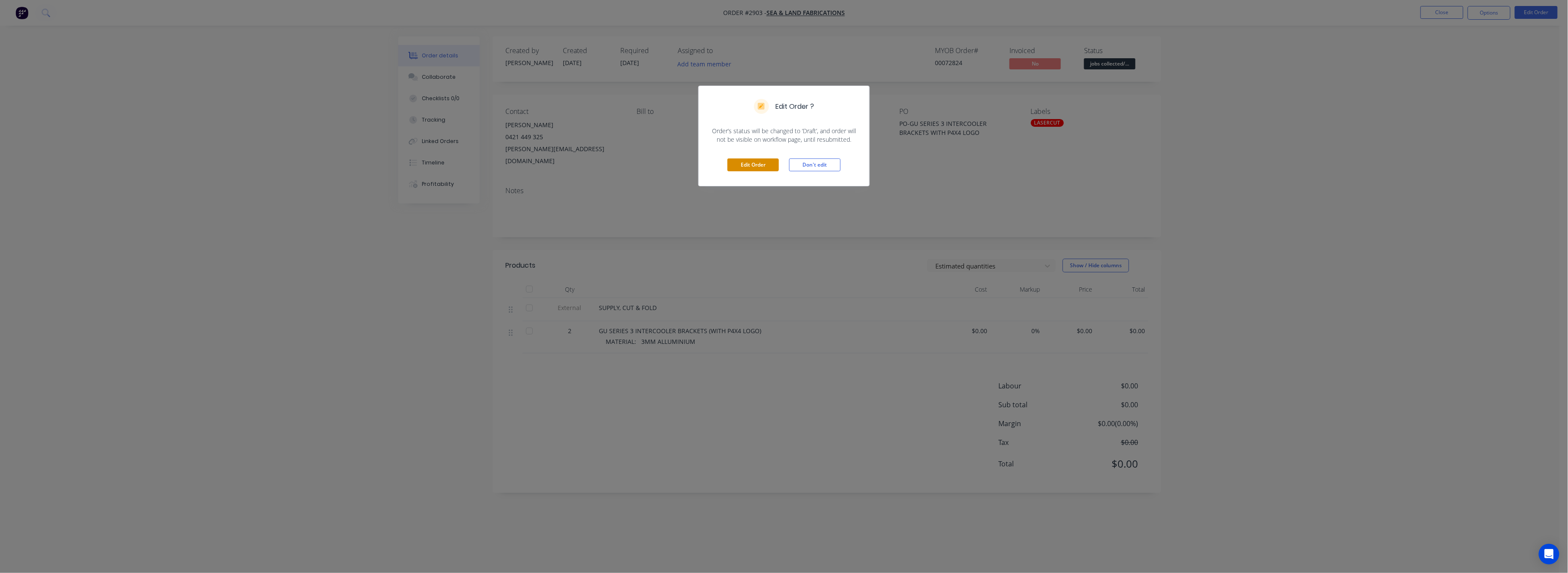
click at [760, 163] on button "Edit Order" at bounding box center [753, 165] width 52 height 13
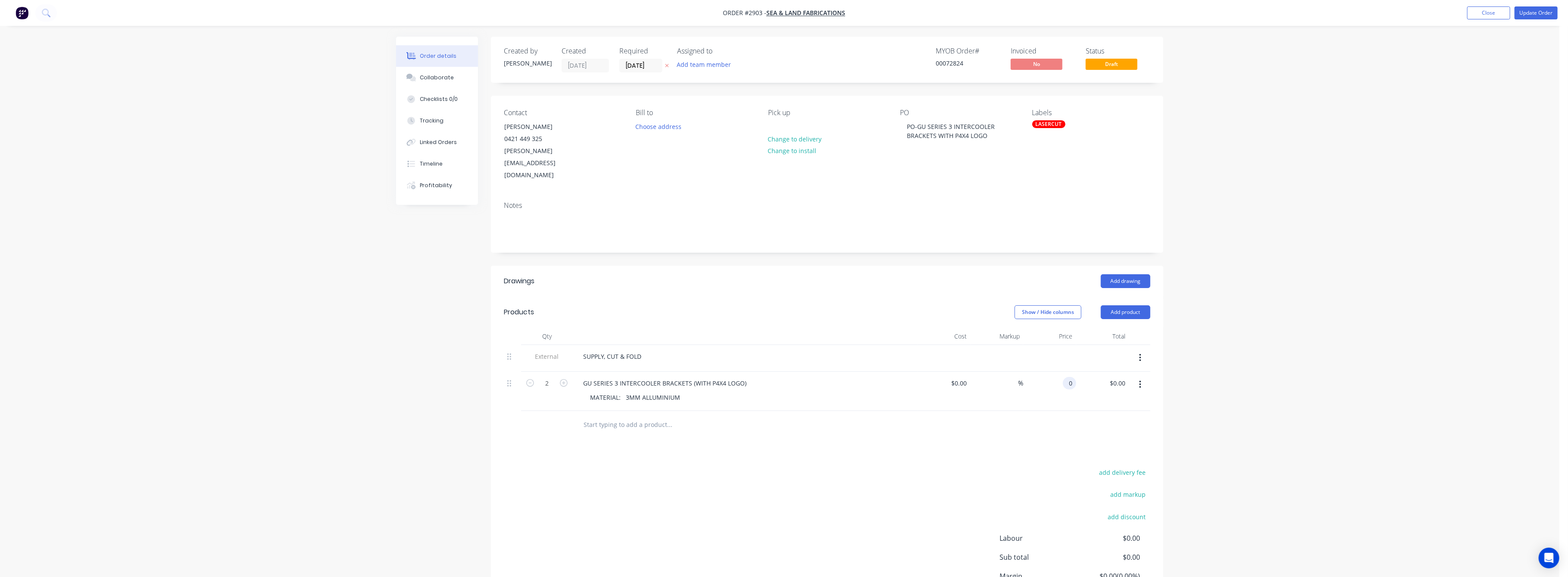
click at [1067, 377] on input "0" at bounding box center [1071, 383] width 10 height 12
type input "$39.00"
type input "$78.00"
click at [1299, 368] on div "Order details Collaborate Checklists 0/0 Tracking Linked Orders Timeline Profit…" at bounding box center [780, 330] width 1559 height 659
click at [1538, 10] on button "Update Order" at bounding box center [1536, 13] width 43 height 13
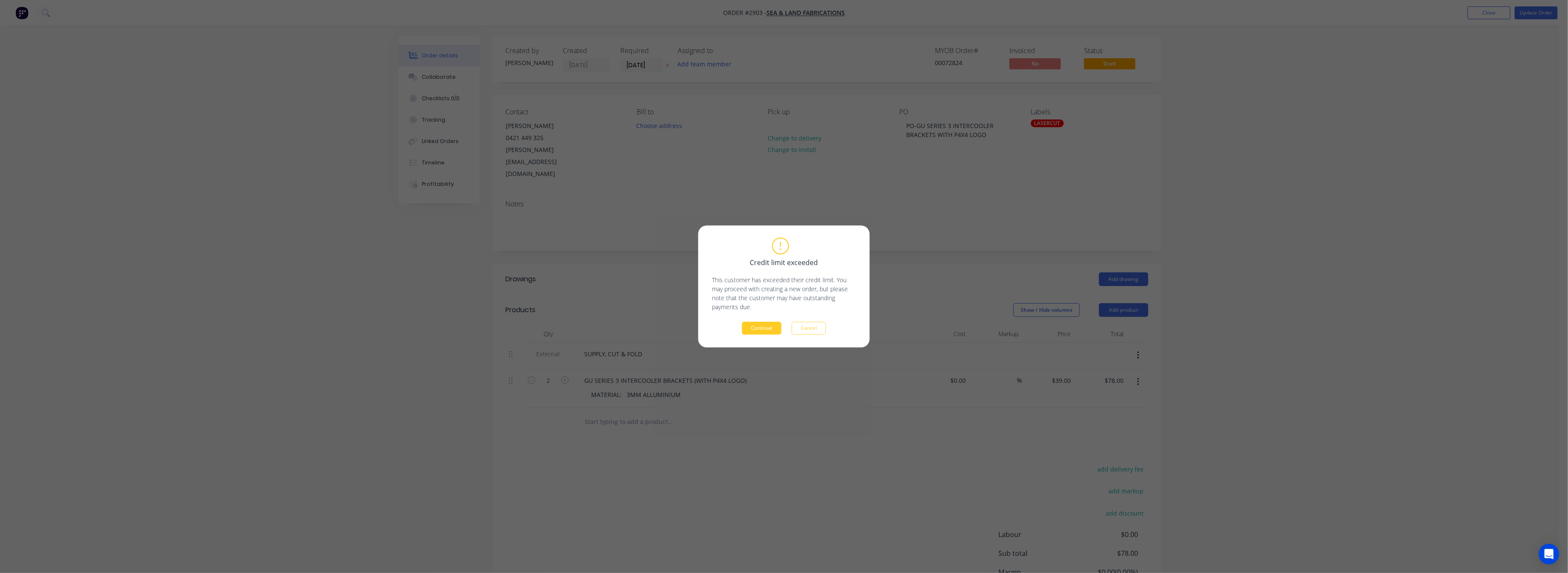
click at [748, 328] on button "Continue" at bounding box center [761, 328] width 40 height 13
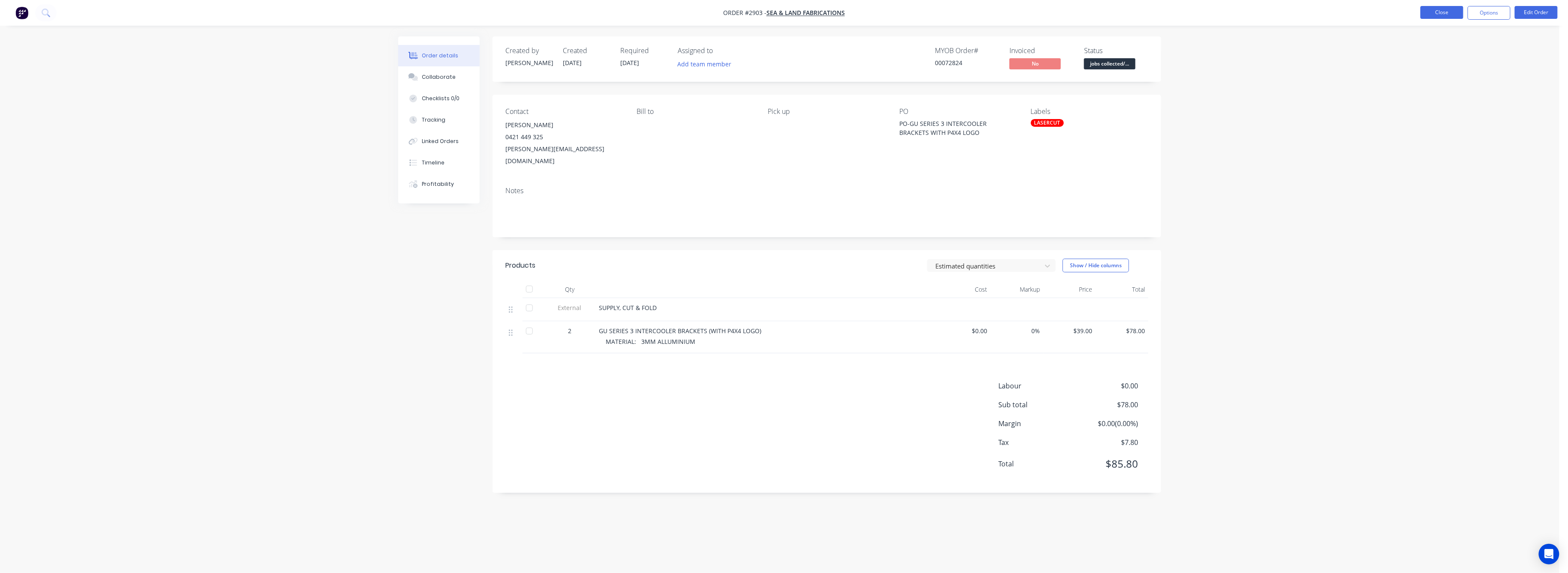
click at [1441, 10] on button "Close" at bounding box center [1442, 12] width 43 height 13
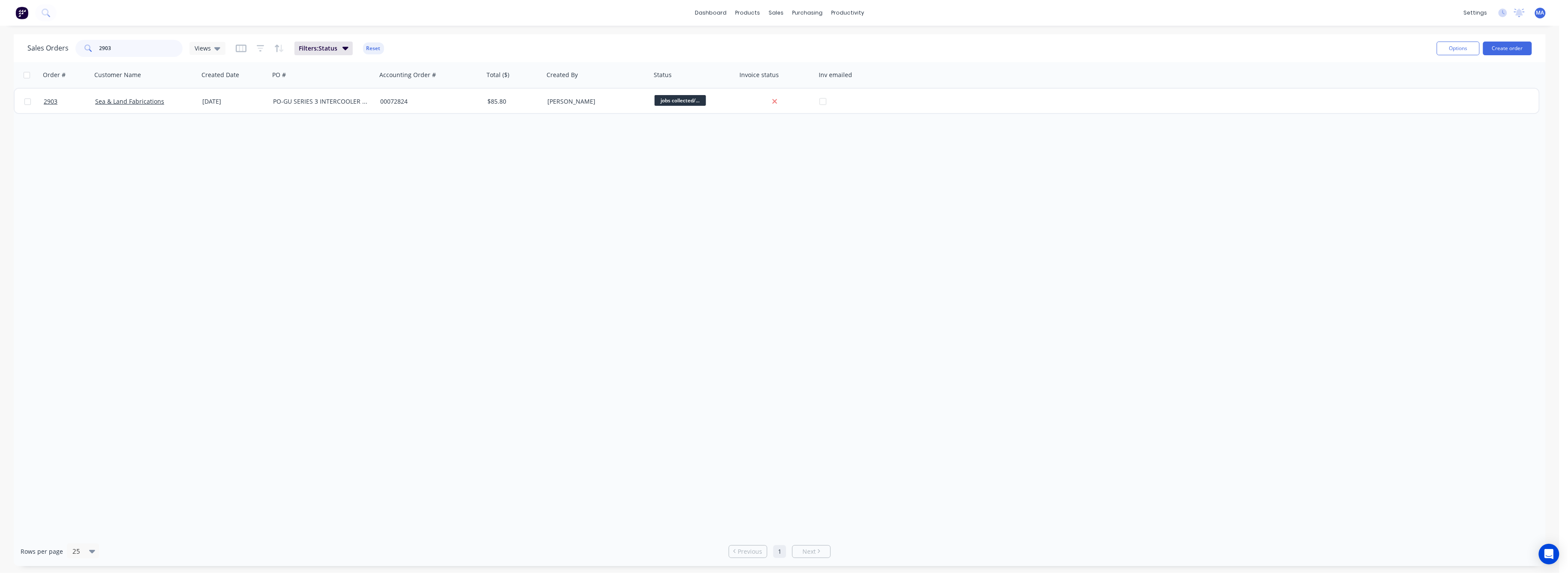
drag, startPoint x: 111, startPoint y: 49, endPoint x: 77, endPoint y: 56, distance: 34.7
click at [80, 50] on div "2903" at bounding box center [129, 48] width 107 height 17
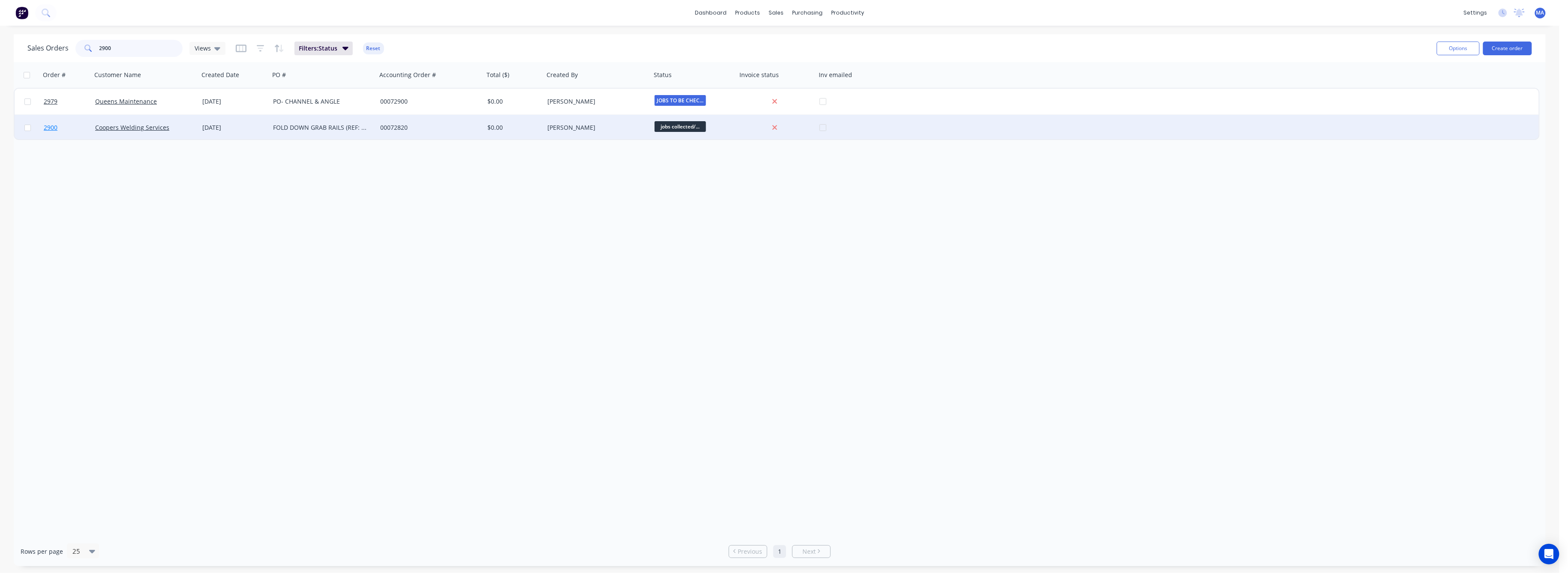
type input "2900"
click at [48, 128] on span "2900" at bounding box center [51, 128] width 14 height 9
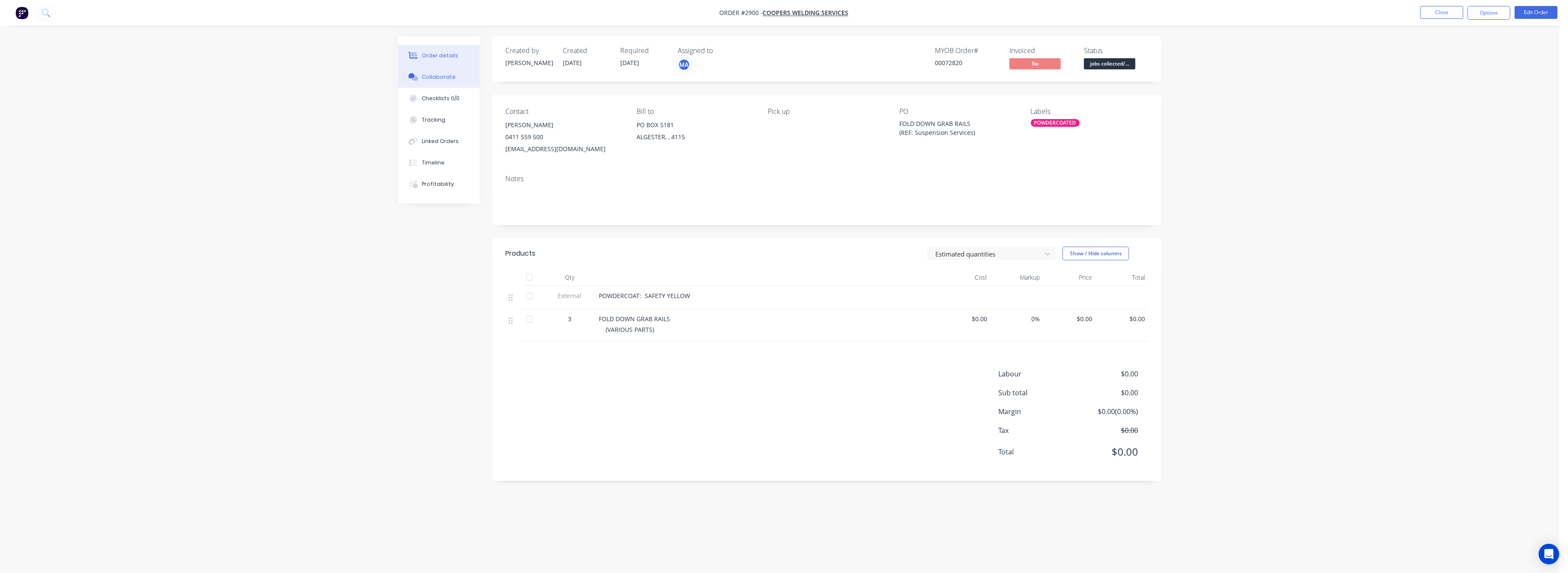
click at [429, 73] on button "Collaborate" at bounding box center [439, 77] width 82 height 21
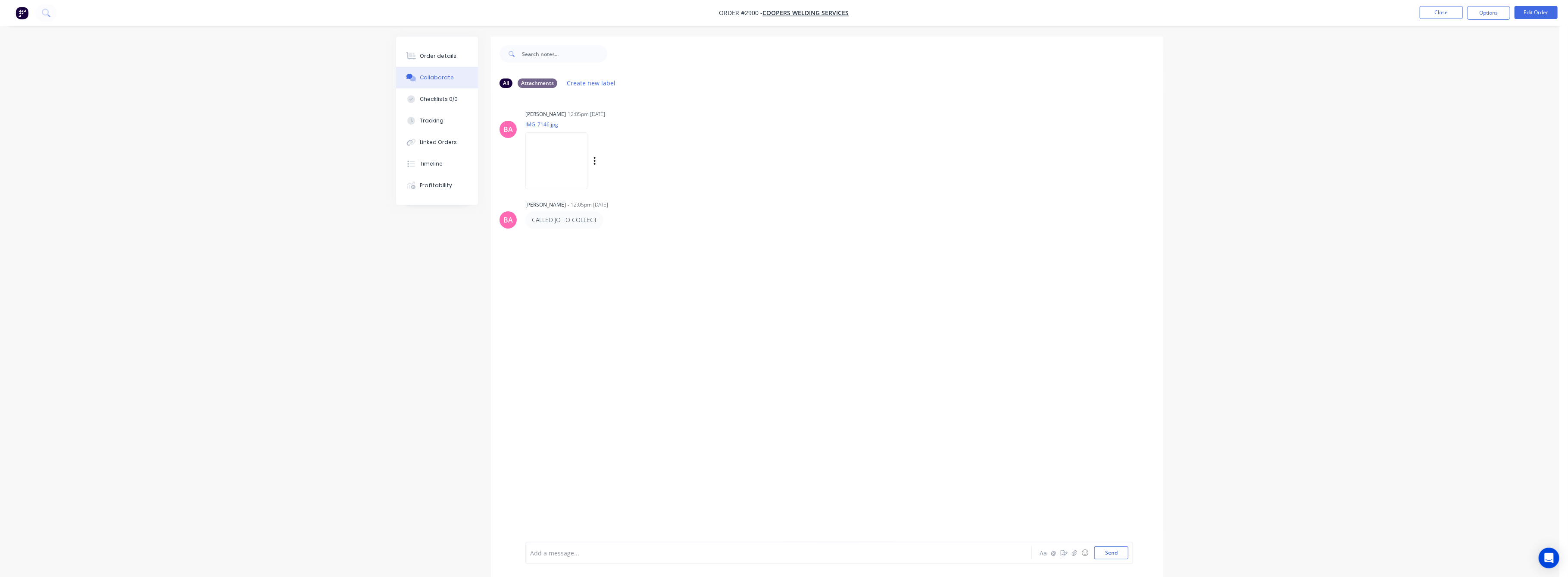
click at [562, 165] on img at bounding box center [556, 160] width 62 height 56
click at [1442, 14] on button "Close" at bounding box center [1441, 12] width 43 height 13
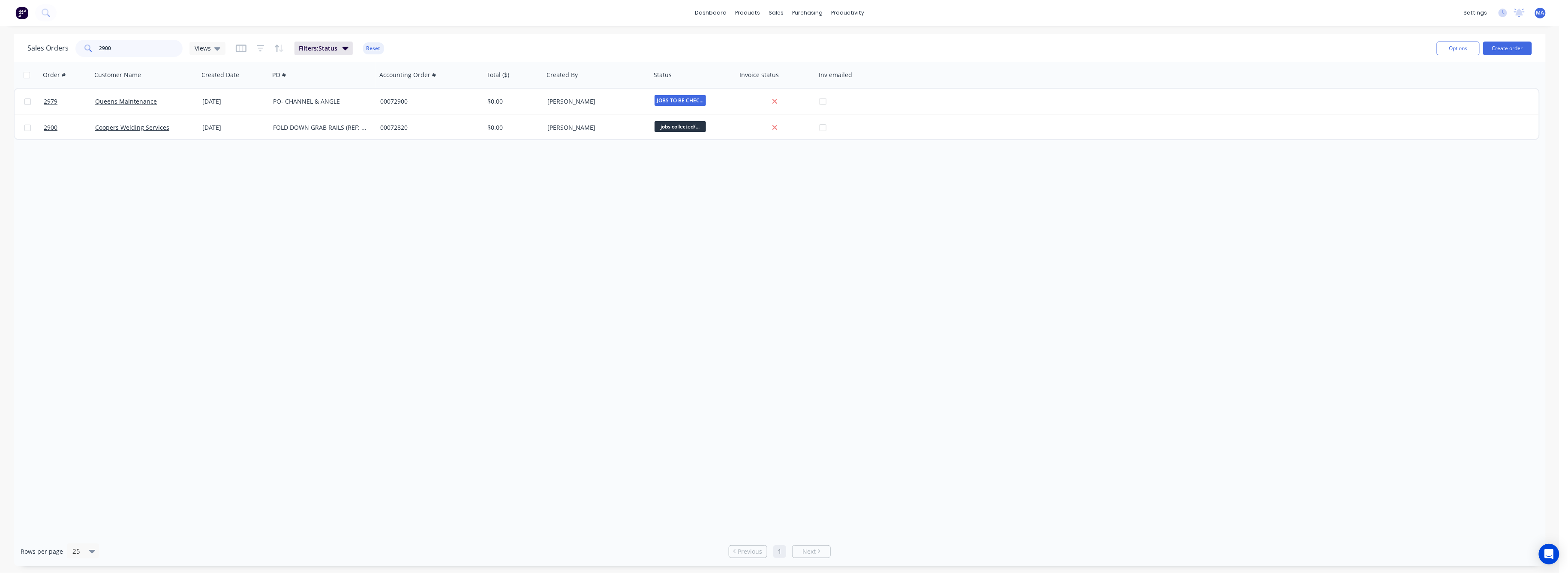
drag, startPoint x: 113, startPoint y: 49, endPoint x: 86, endPoint y: 47, distance: 27.1
click at [86, 47] on div "2900" at bounding box center [129, 48] width 107 height 17
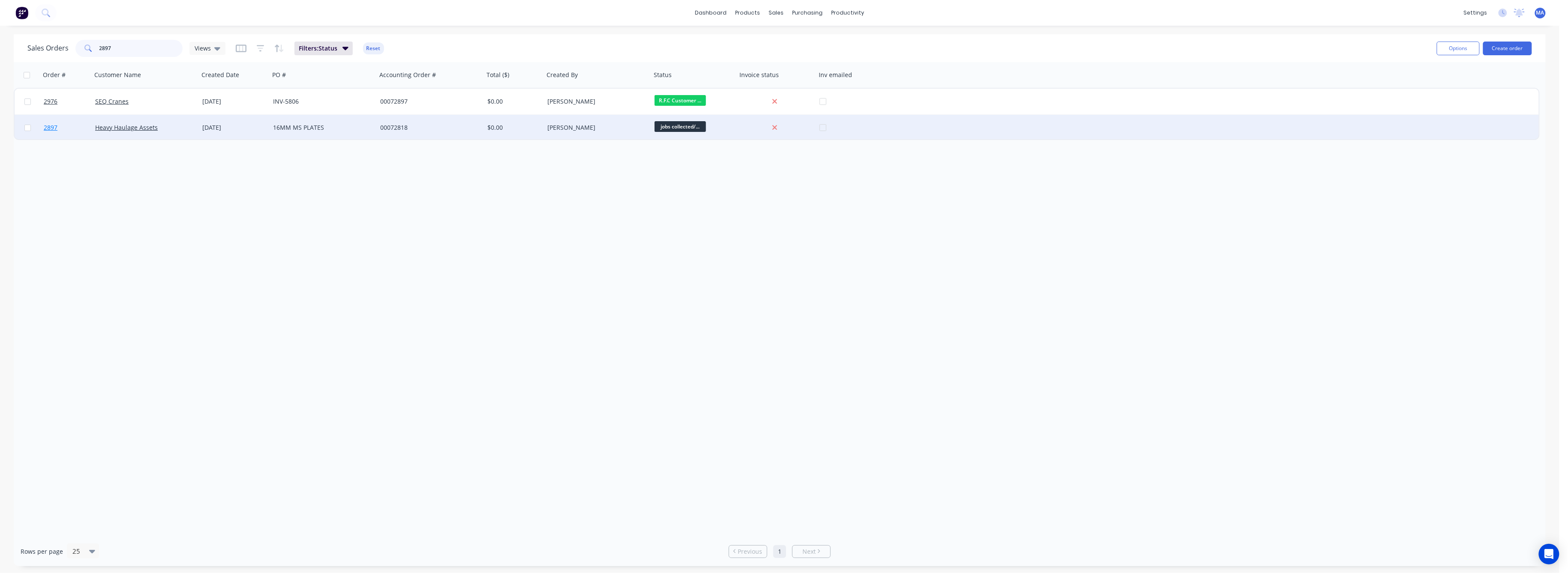
type input "2897"
click at [50, 125] on span "2897" at bounding box center [51, 128] width 14 height 9
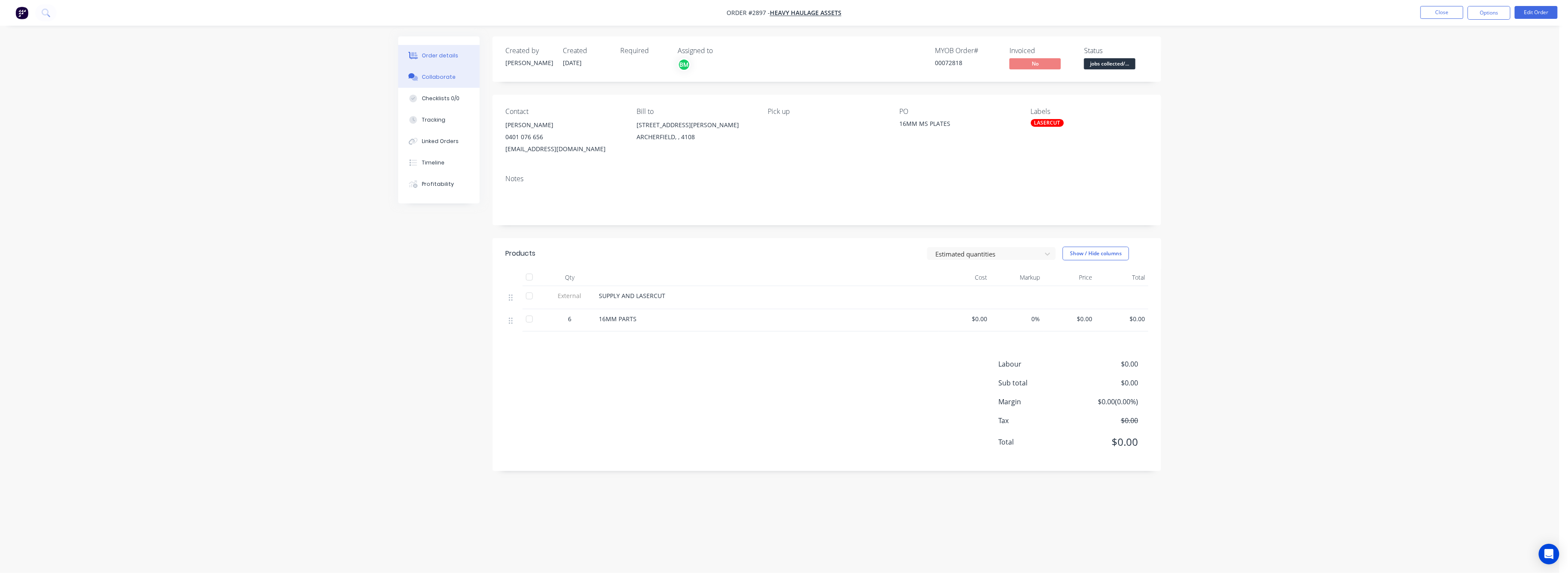
click at [437, 70] on button "Collaborate" at bounding box center [439, 77] width 82 height 21
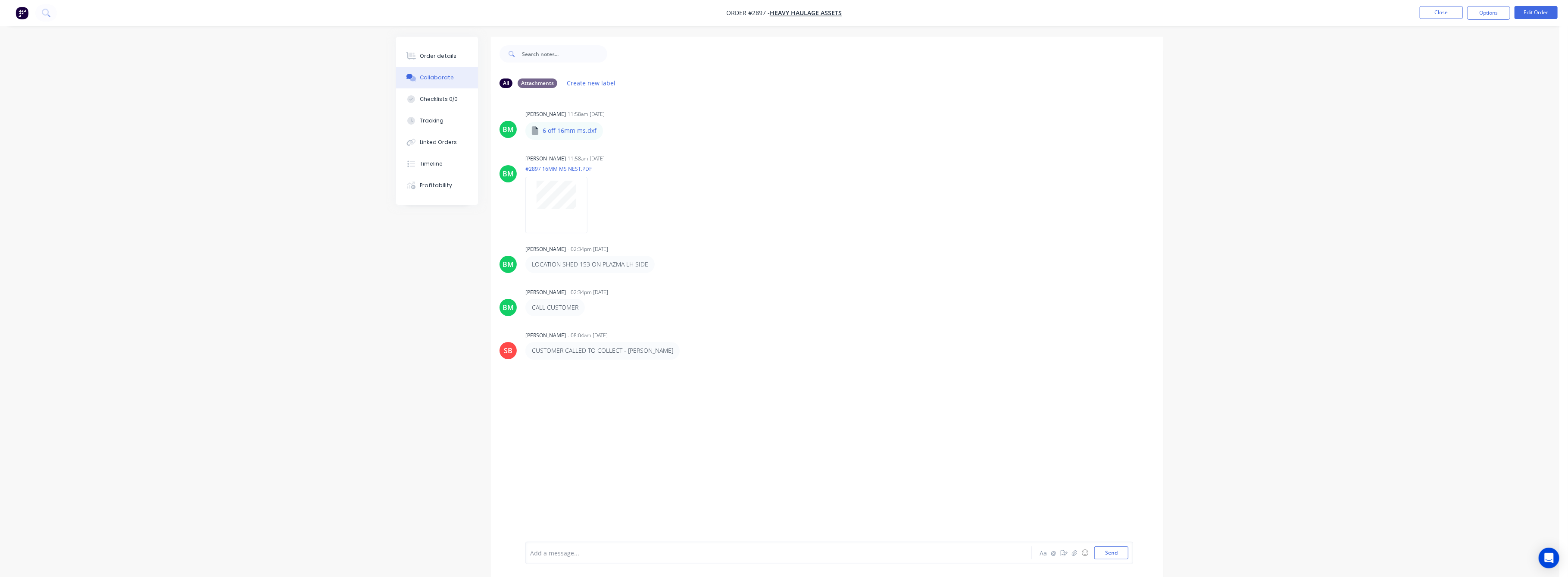
click at [438, 78] on div "Collaborate" at bounding box center [438, 77] width 34 height 8
click at [433, 55] on div "Order details" at bounding box center [439, 56] width 37 height 8
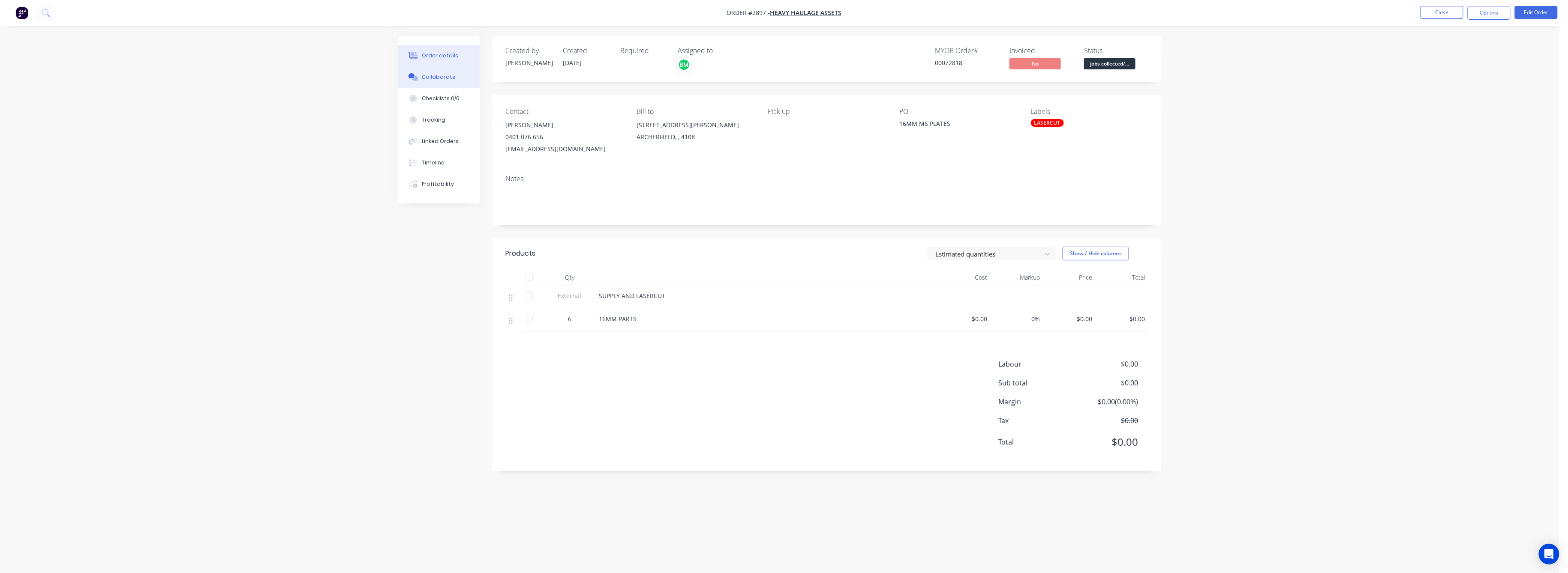
click at [439, 82] on button "Collaborate" at bounding box center [439, 77] width 82 height 21
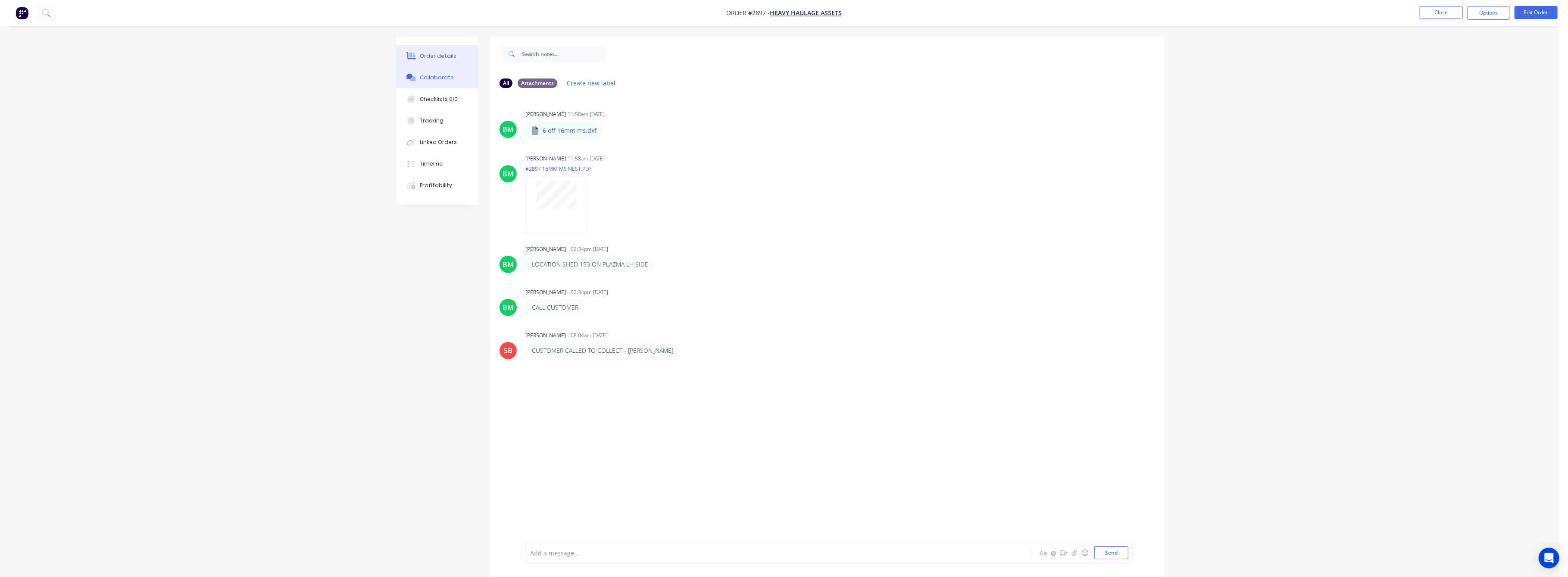
click at [439, 58] on div "Order details" at bounding box center [439, 56] width 37 height 8
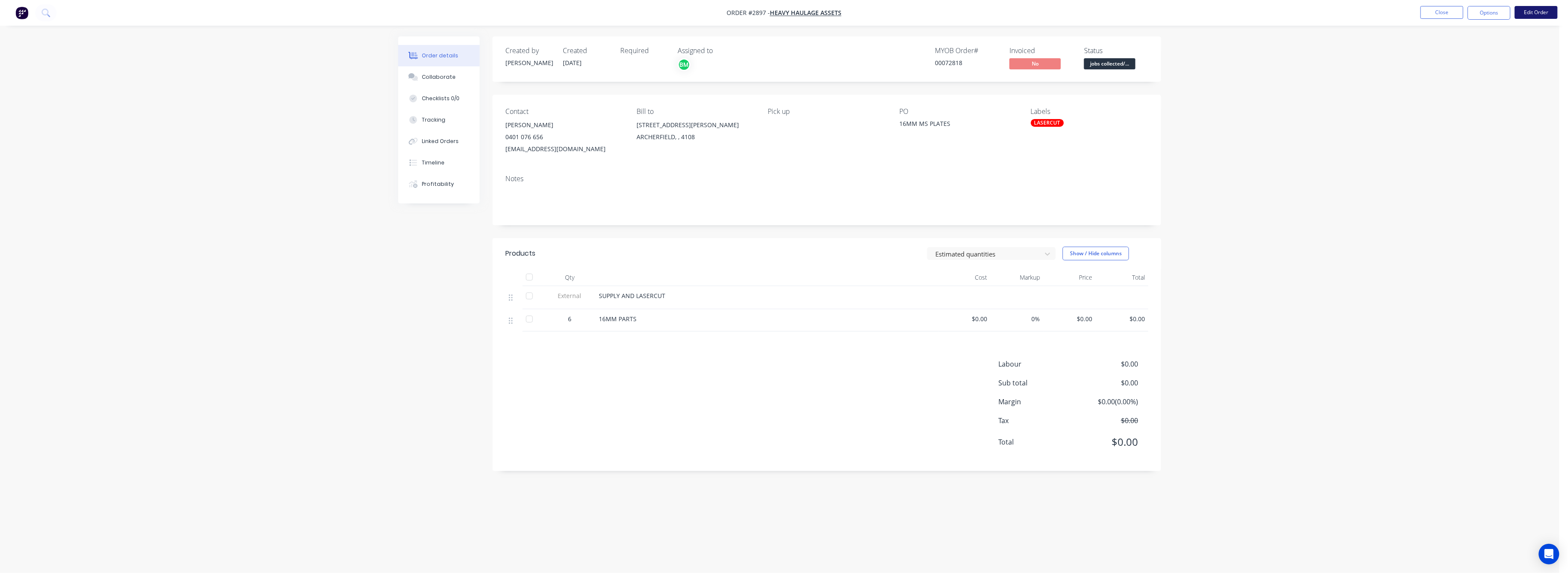
click at [1545, 11] on button "Edit Order" at bounding box center [1536, 12] width 43 height 13
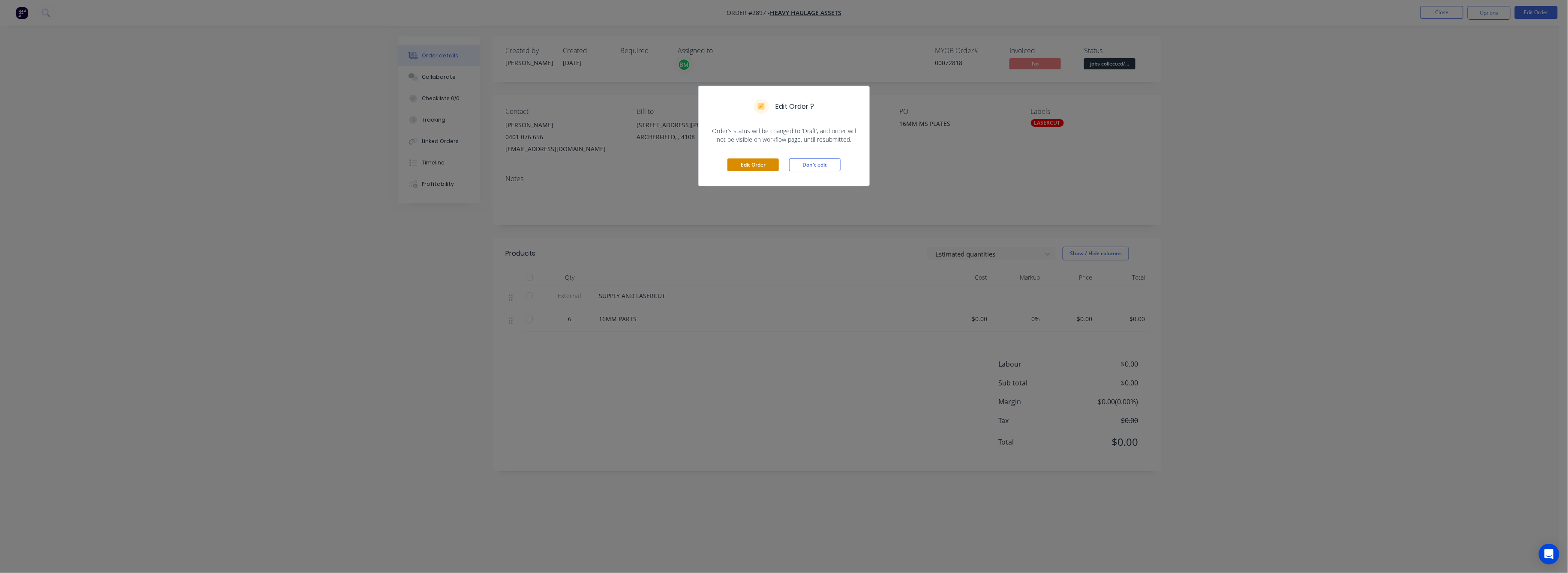
click at [752, 165] on button "Edit Order" at bounding box center [753, 165] width 52 height 13
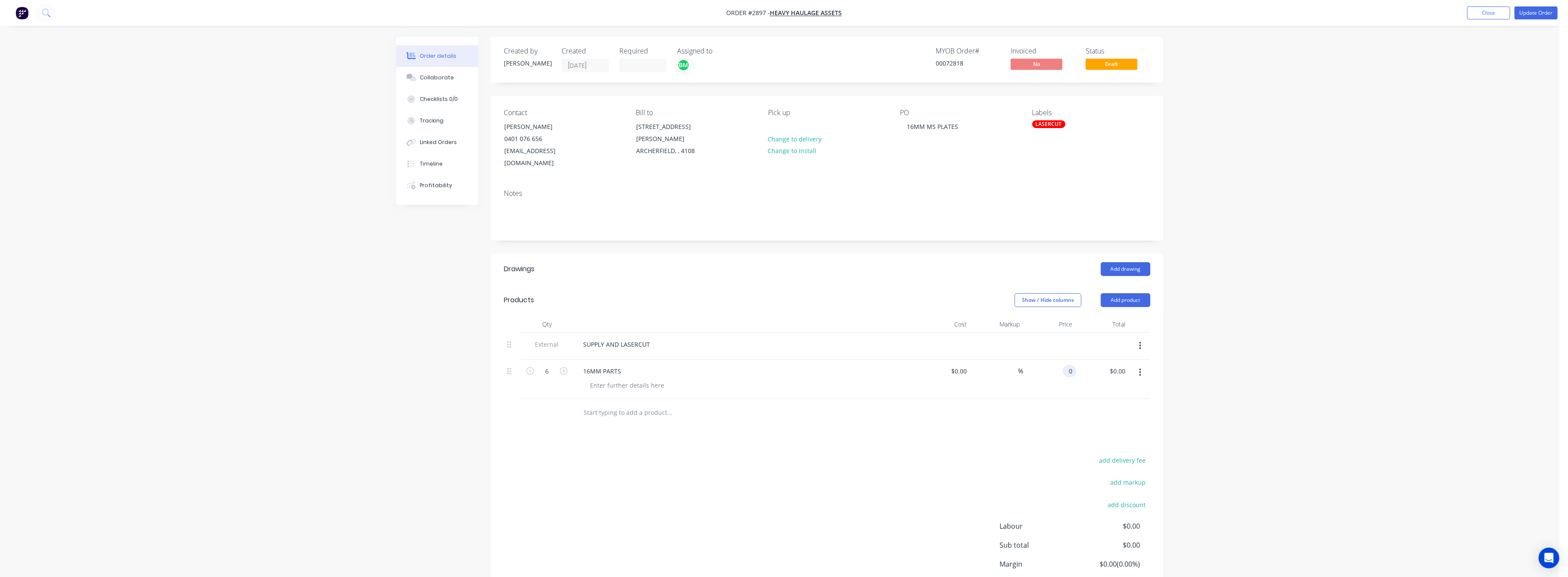
drag, startPoint x: 1063, startPoint y: 360, endPoint x: 1066, endPoint y: 370, distance: 10.4
click at [1064, 365] on div "0 0" at bounding box center [1070, 371] width 13 height 12
type input "$115.00"
type input "$690.00"
drag, startPoint x: 1246, startPoint y: 393, endPoint x: 1298, endPoint y: 341, distance: 73.5
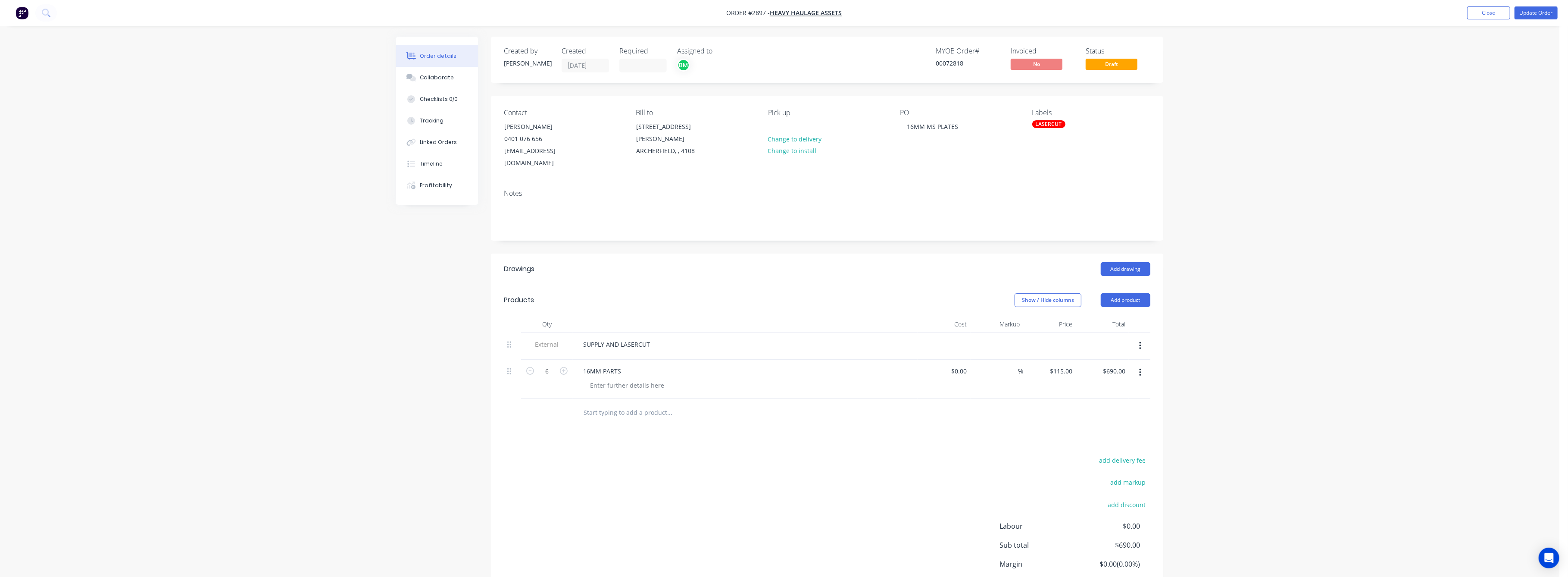
click at [1247, 393] on div "Order details Collaborate Checklists 0/0 Tracking Linked Orders Timeline Profit…" at bounding box center [780, 323] width 1559 height 647
drag, startPoint x: 1534, startPoint y: 11, endPoint x: 1529, endPoint y: 11, distance: 5.0
click at [1534, 10] on button "Update Order" at bounding box center [1536, 13] width 43 height 13
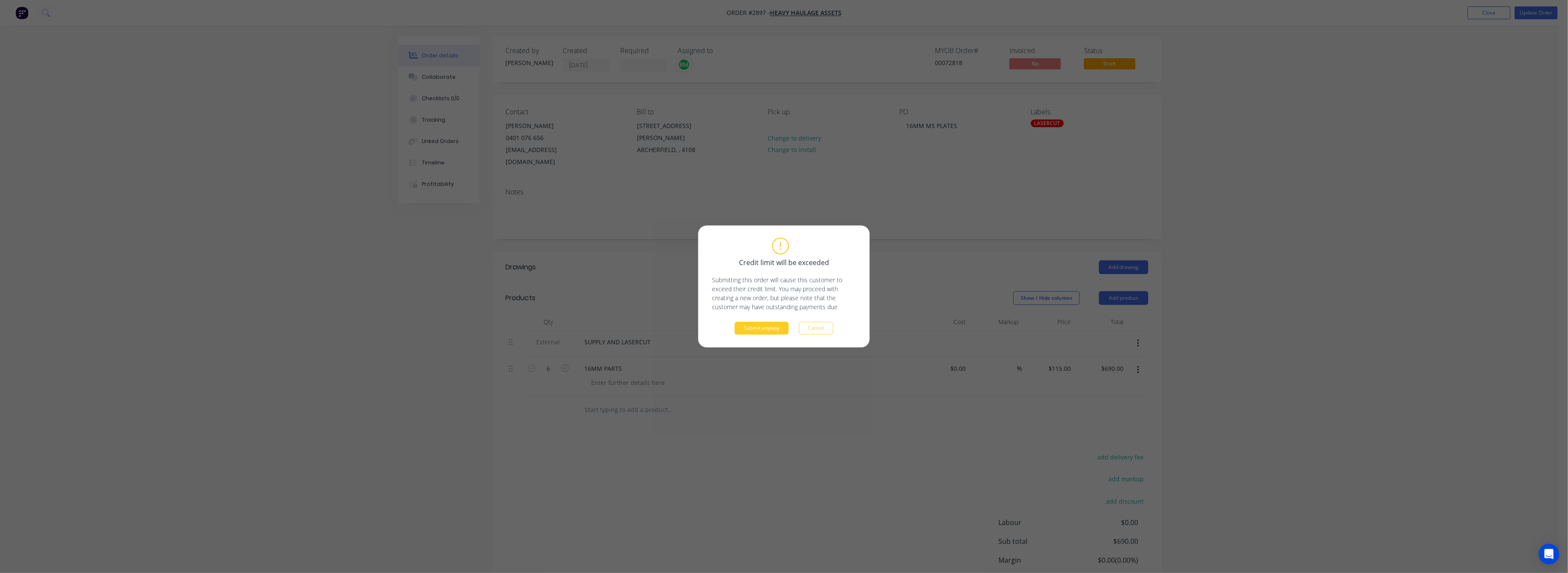
click at [757, 327] on button "Submit anyway" at bounding box center [761, 328] width 54 height 13
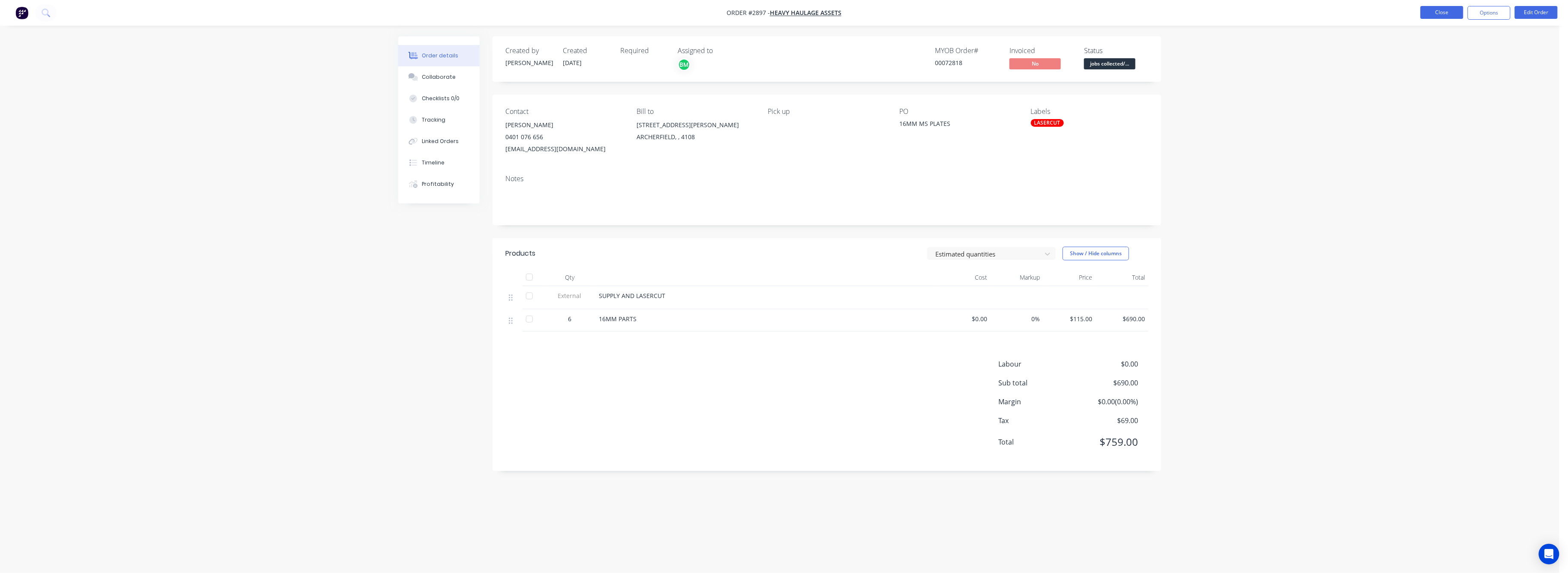
click at [1446, 12] on button "Close" at bounding box center [1442, 12] width 43 height 13
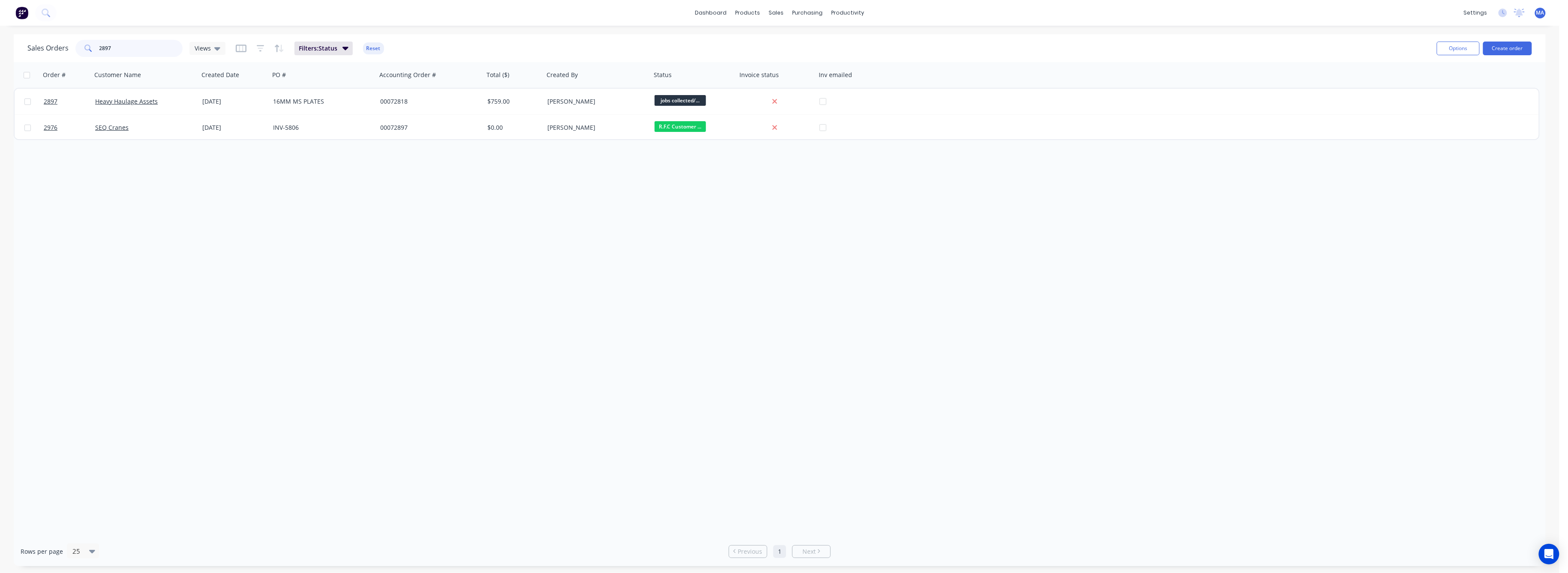
drag, startPoint x: 113, startPoint y: 49, endPoint x: 68, endPoint y: 58, distance: 45.9
click at [73, 53] on div "Sales Orders 2897 Views" at bounding box center [126, 48] width 198 height 17
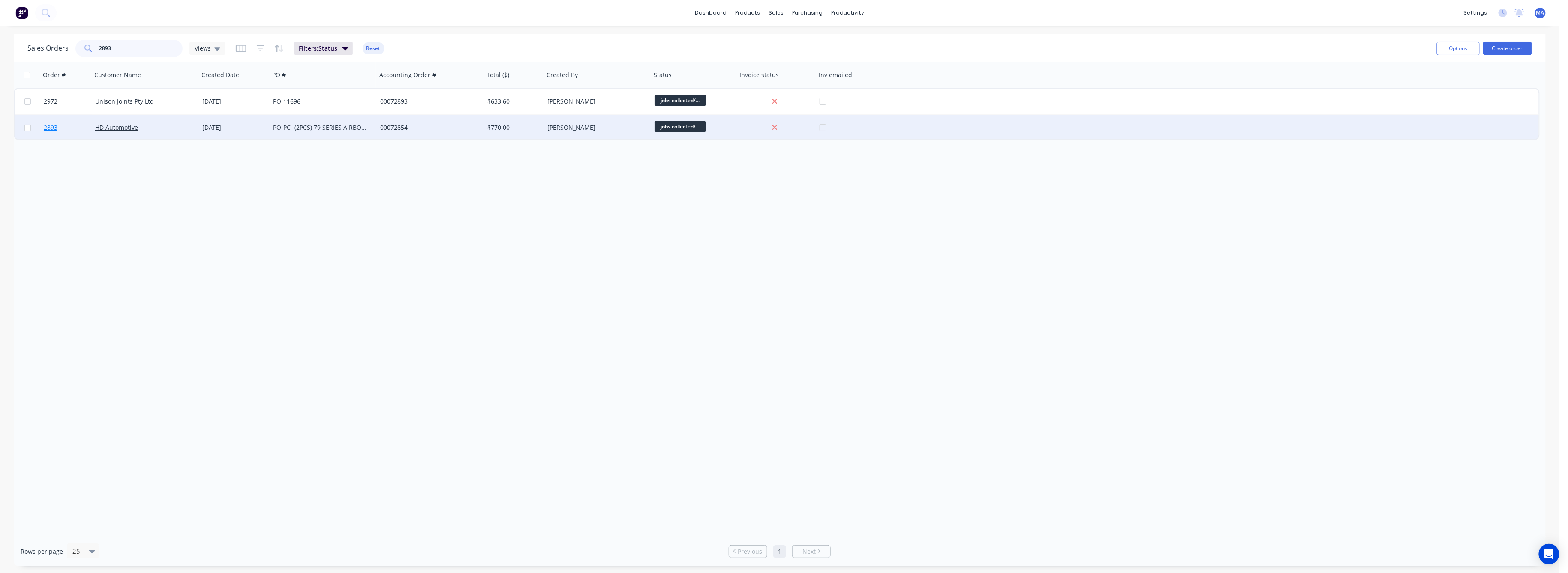
type input "2893"
click at [50, 129] on span "2893" at bounding box center [51, 128] width 14 height 9
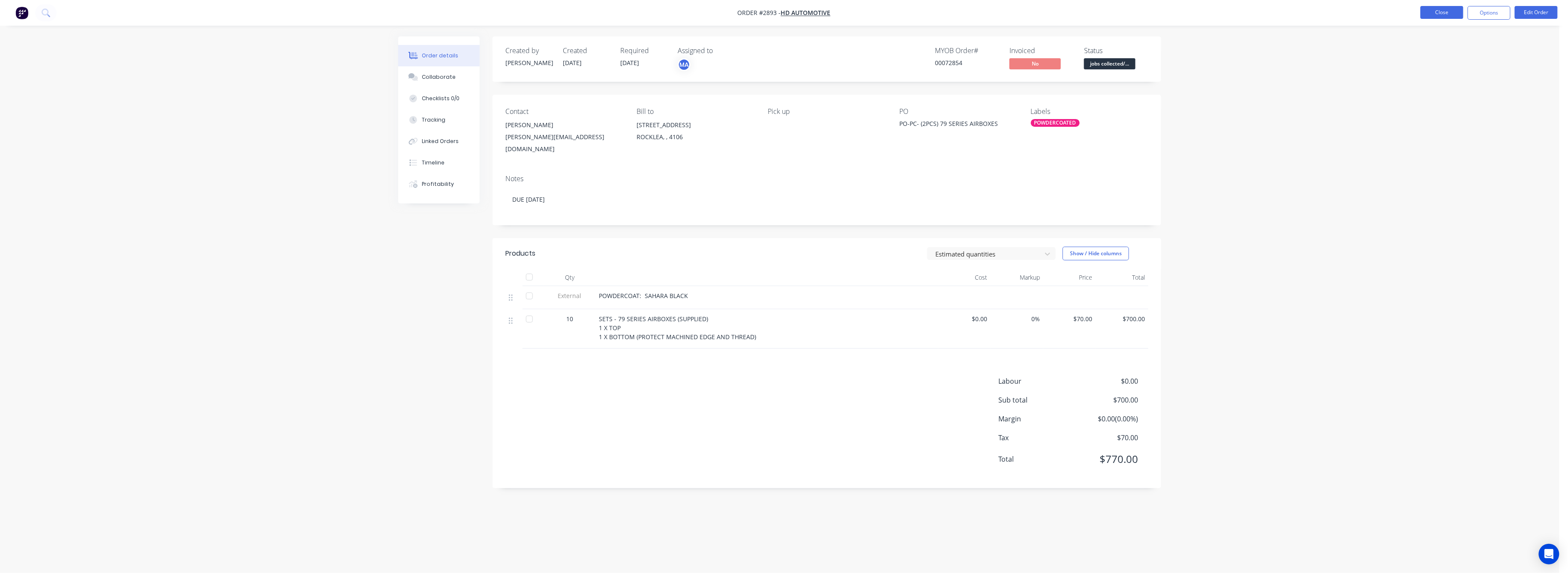
click at [1449, 12] on button "Close" at bounding box center [1442, 12] width 43 height 13
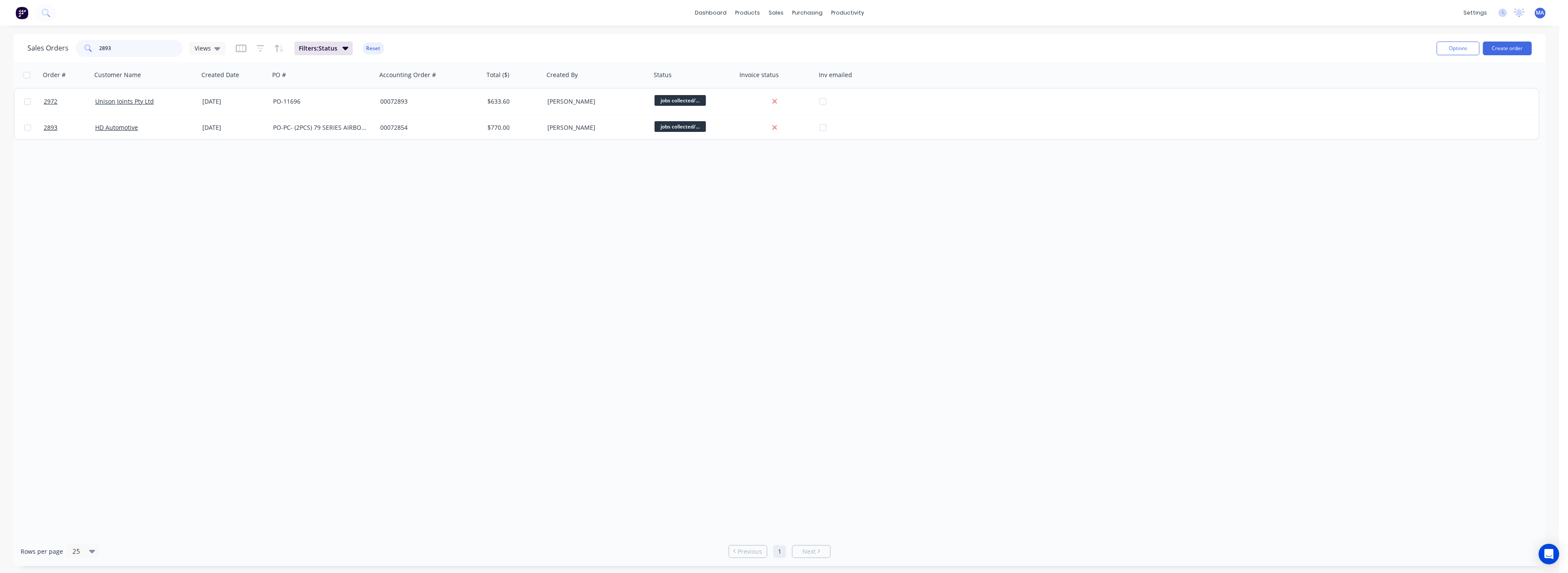
drag, startPoint x: 113, startPoint y: 46, endPoint x: 71, endPoint y: 54, distance: 42.8
click at [74, 52] on div "Sales Orders 2893 Views" at bounding box center [126, 48] width 198 height 17
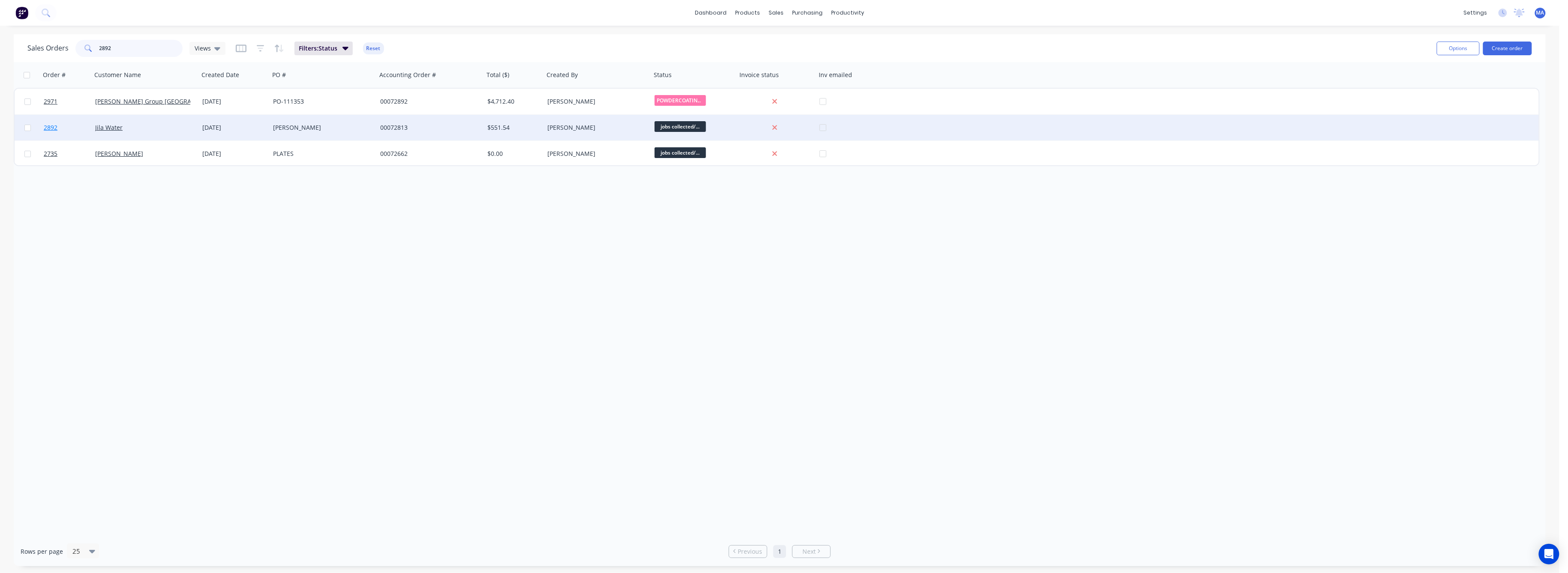
type input "2892"
click at [52, 128] on span "2892" at bounding box center [51, 128] width 14 height 9
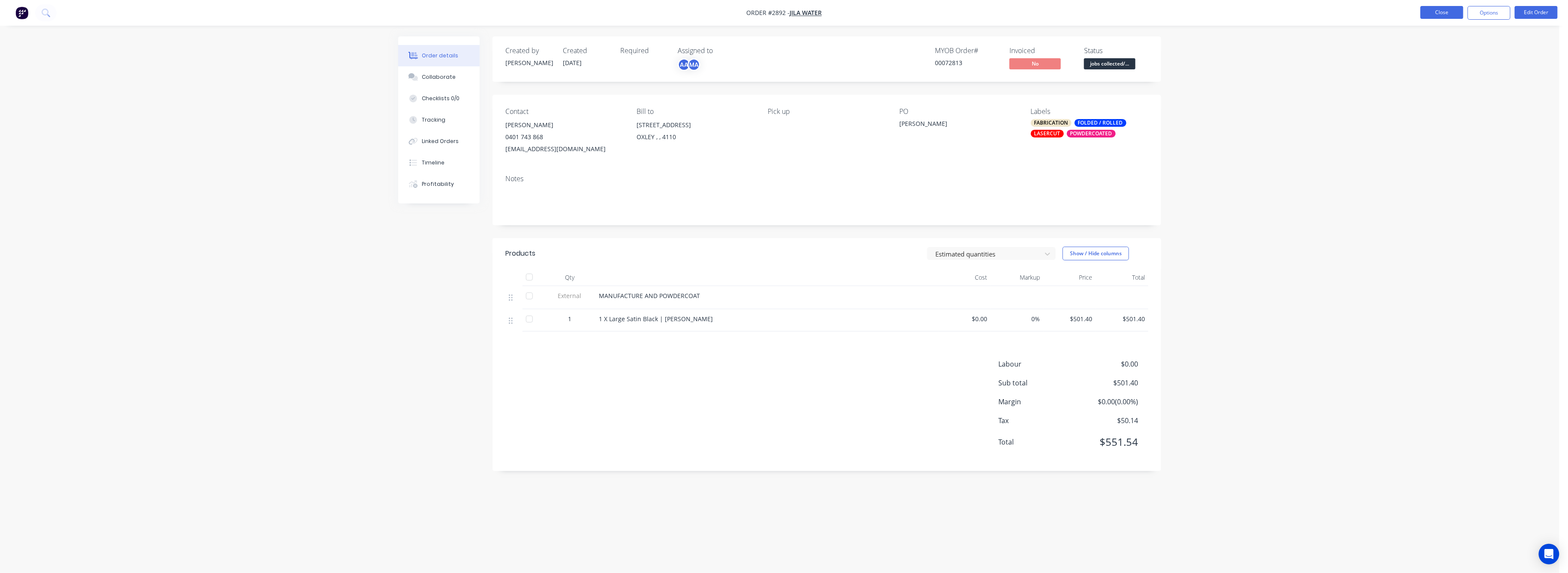
click at [1441, 12] on button "Close" at bounding box center [1442, 12] width 43 height 13
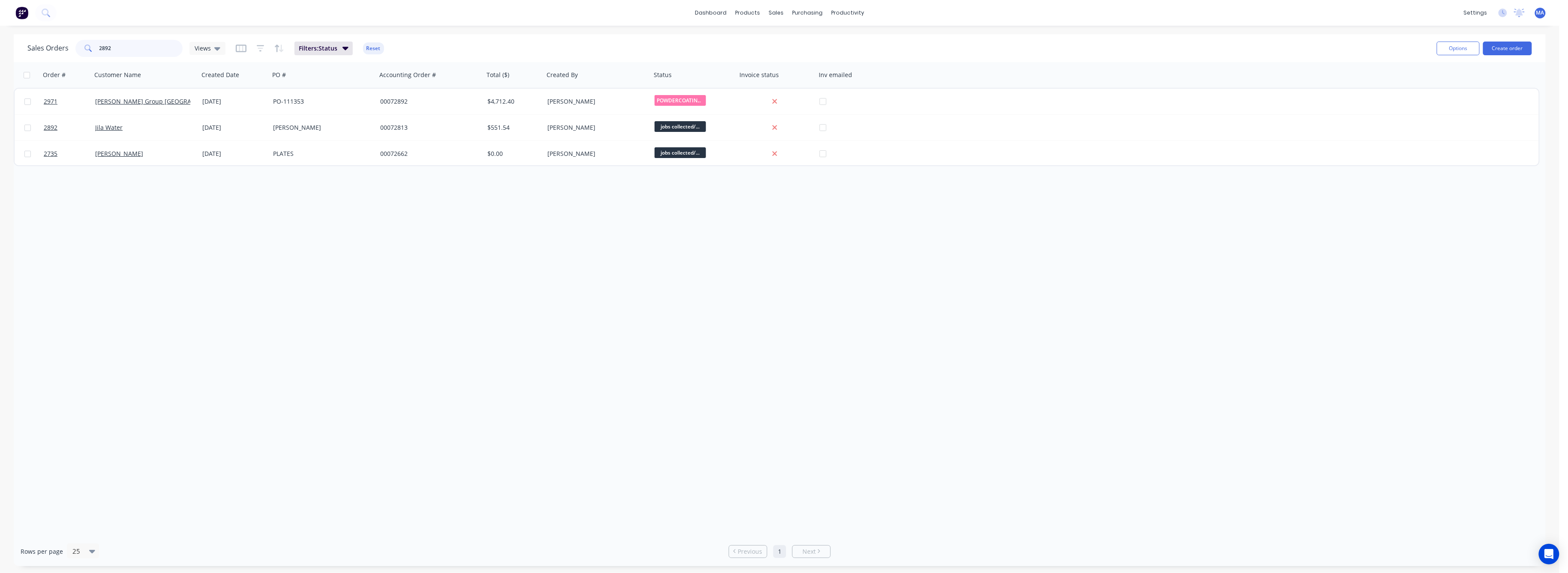
drag, startPoint x: 113, startPoint y: 46, endPoint x: 75, endPoint y: 63, distance: 41.6
click at [79, 58] on div "Sales Orders 2892 Views Filters: Status Reset Options Create order" at bounding box center [780, 48] width 1532 height 28
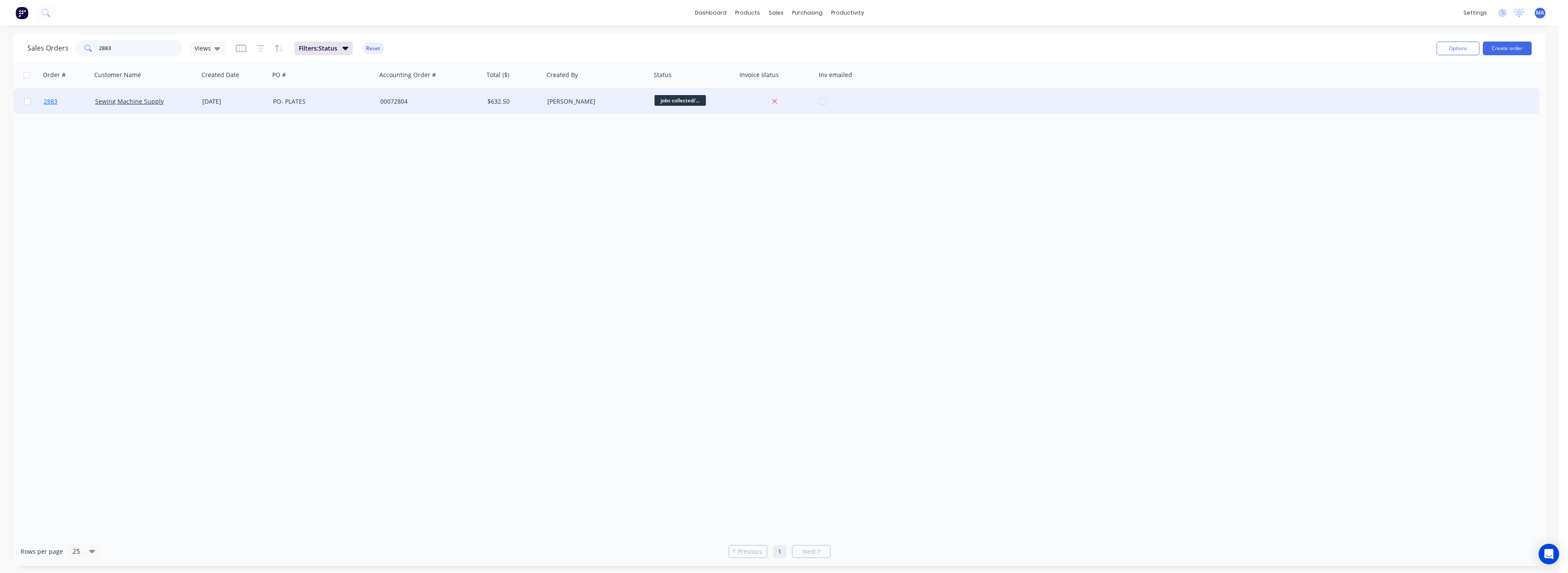
type input "2883"
click at [52, 100] on span "2883" at bounding box center [51, 102] width 14 height 9
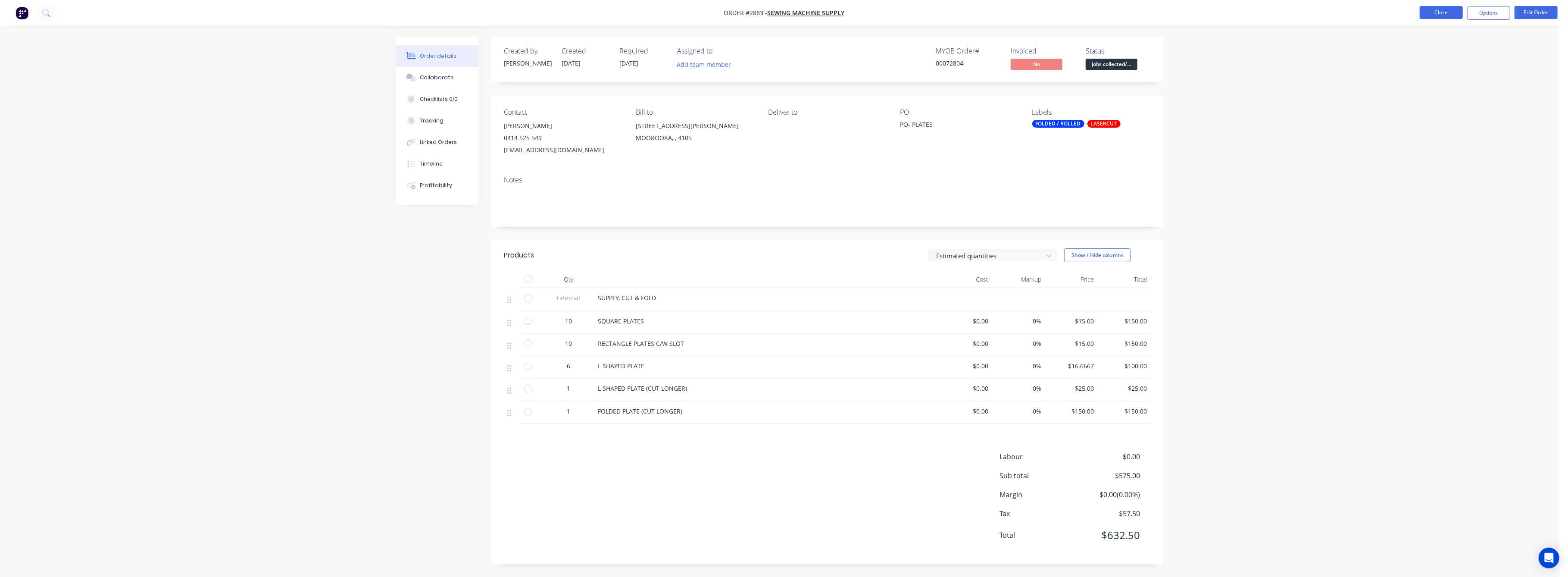
click at [1447, 16] on button "Close" at bounding box center [1441, 12] width 43 height 13
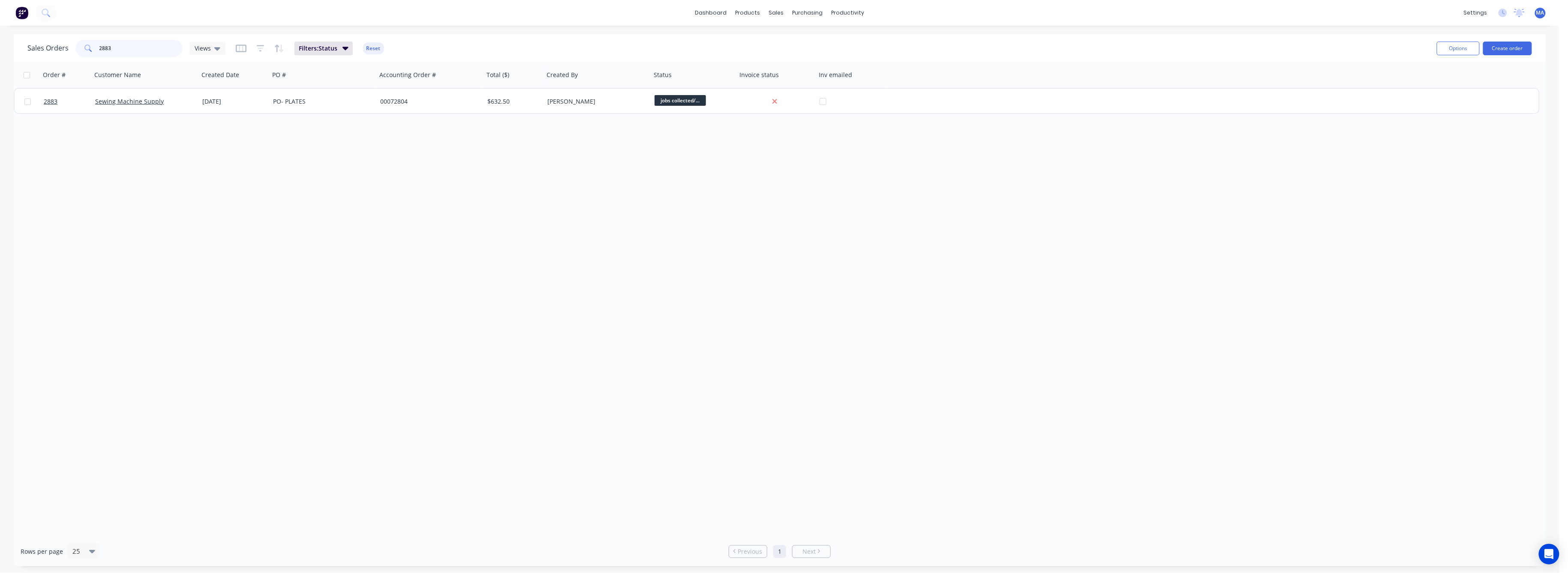
drag, startPoint x: 110, startPoint y: 50, endPoint x: 77, endPoint y: 49, distance: 33.0
click at [77, 49] on div "2883" at bounding box center [129, 48] width 107 height 17
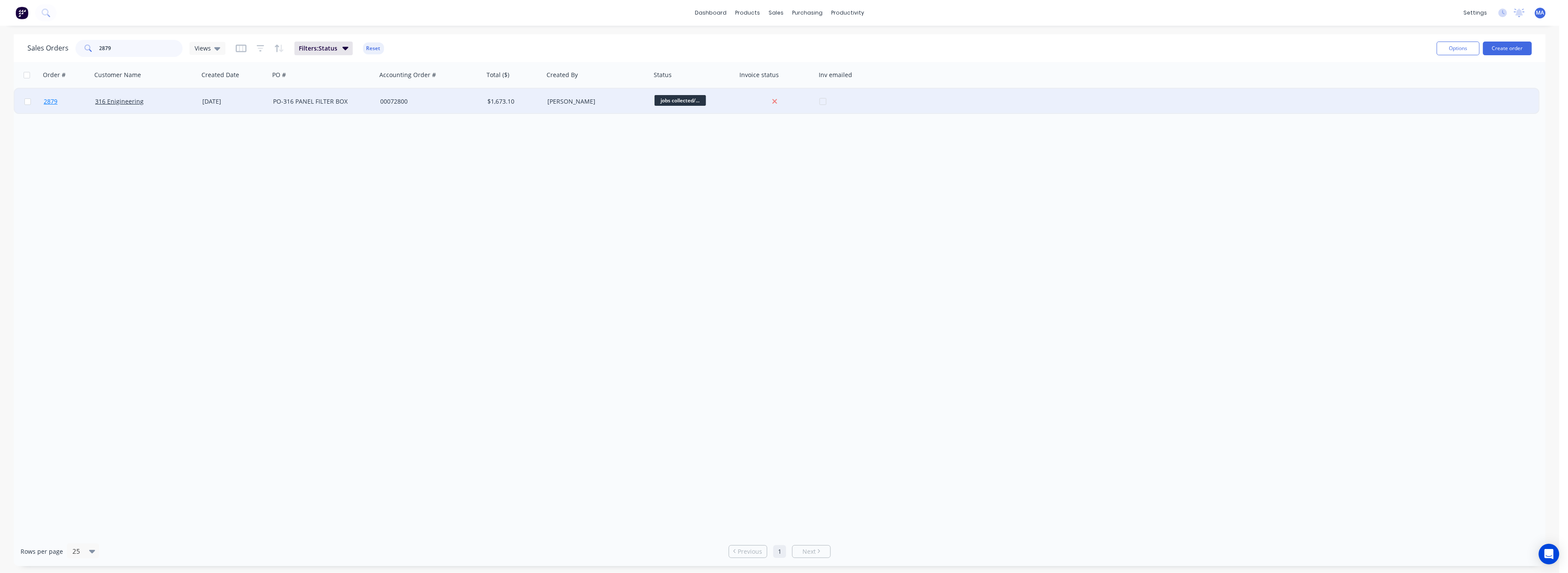
type input "2879"
click at [51, 100] on span "2879" at bounding box center [51, 102] width 14 height 9
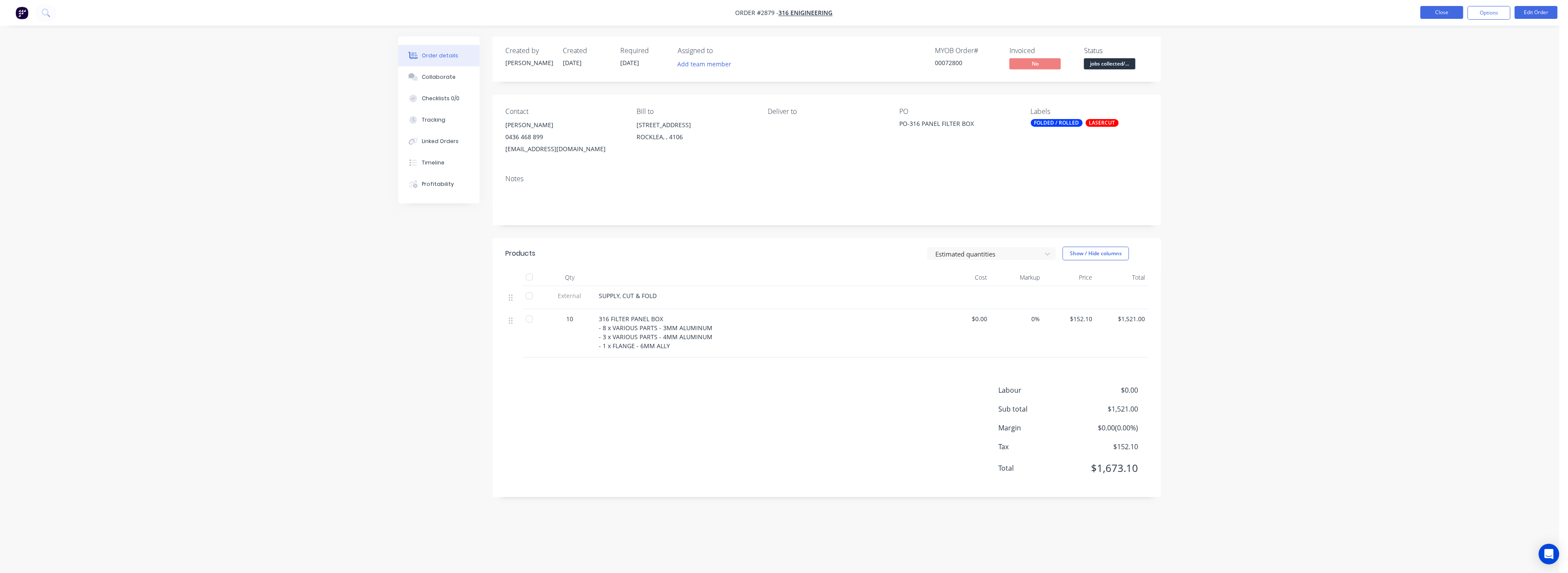
click at [1441, 14] on button "Close" at bounding box center [1442, 12] width 43 height 13
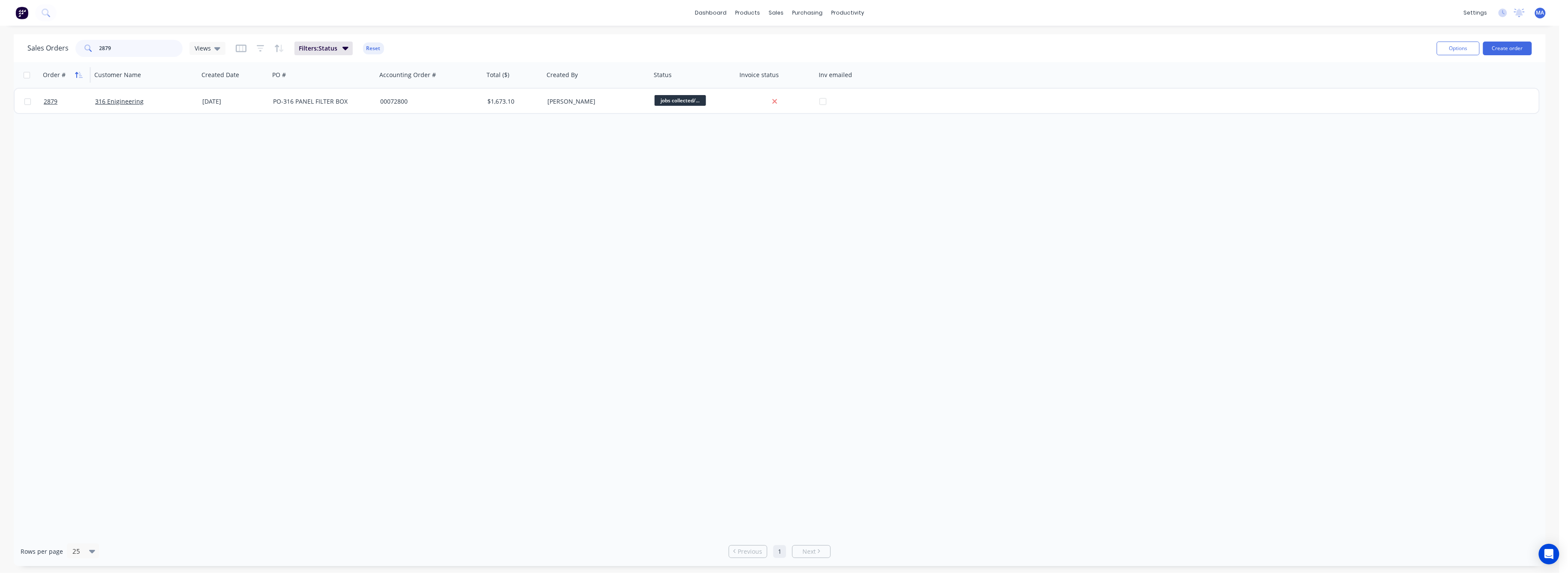
drag, startPoint x: 108, startPoint y: 49, endPoint x: 83, endPoint y: 72, distance: 34.0
click at [86, 52] on div "2879" at bounding box center [129, 48] width 107 height 17
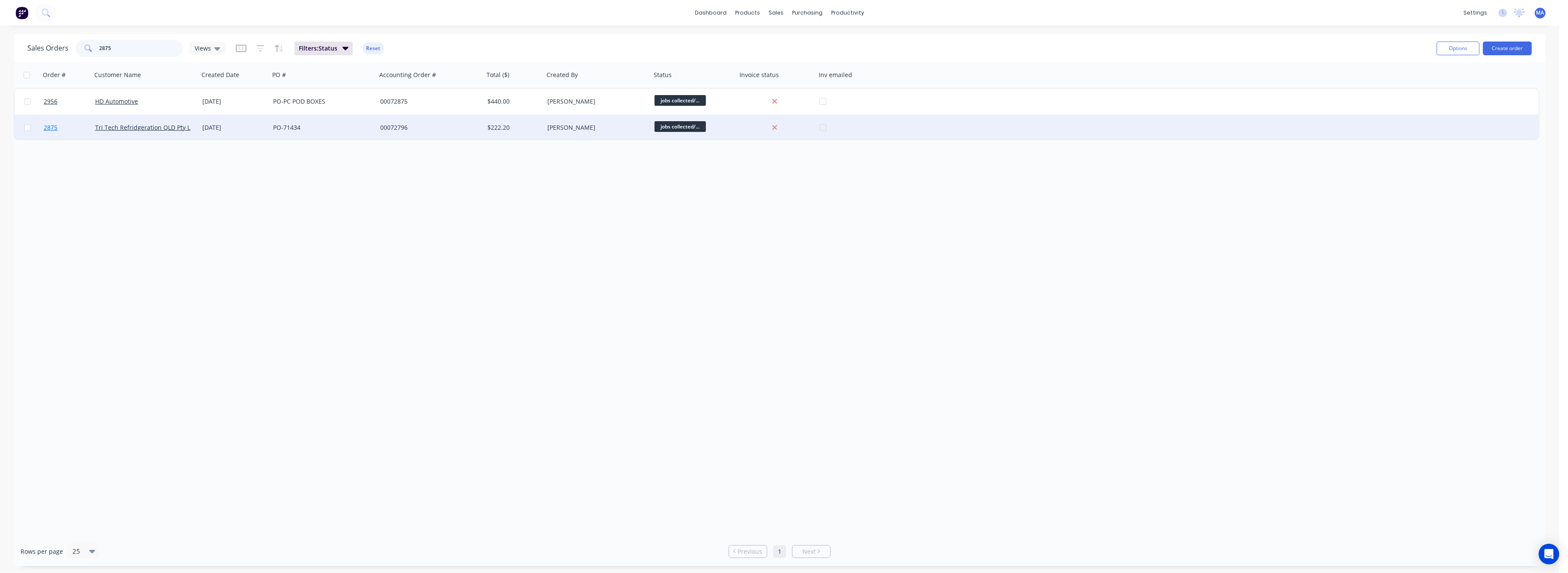
type input "2875"
click at [48, 128] on span "2875" at bounding box center [51, 128] width 14 height 9
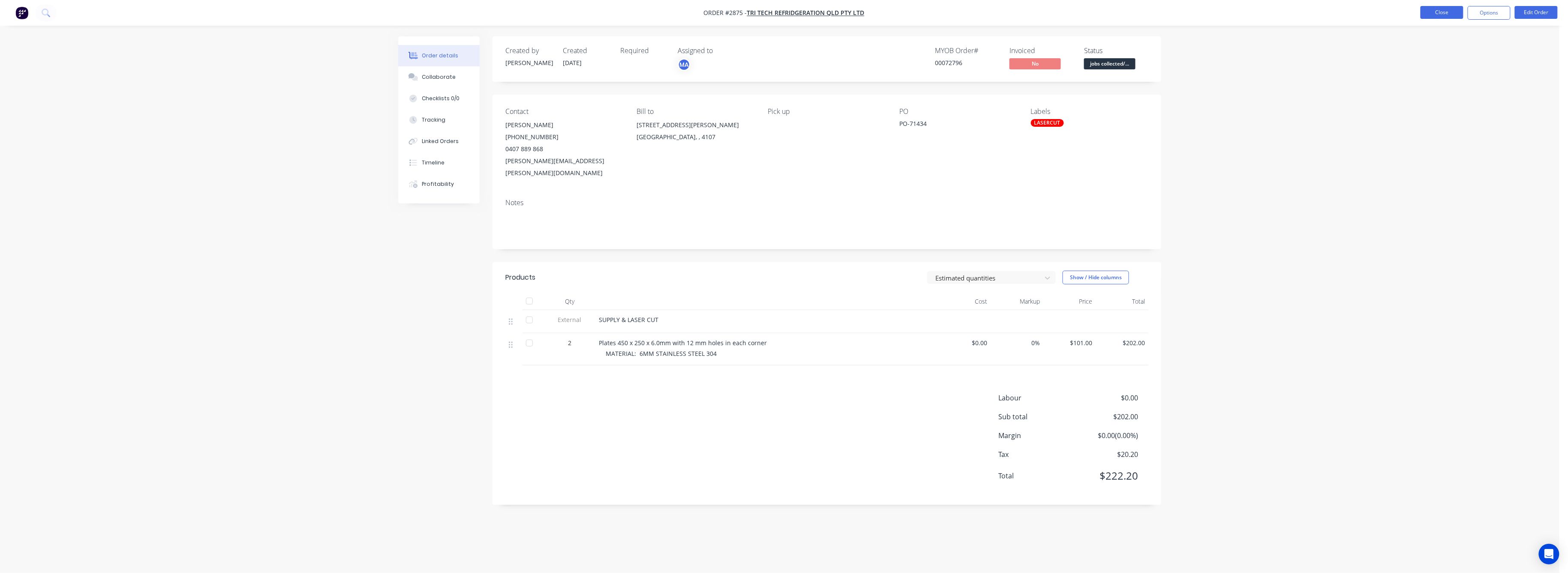
click at [1438, 12] on button "Close" at bounding box center [1442, 12] width 43 height 13
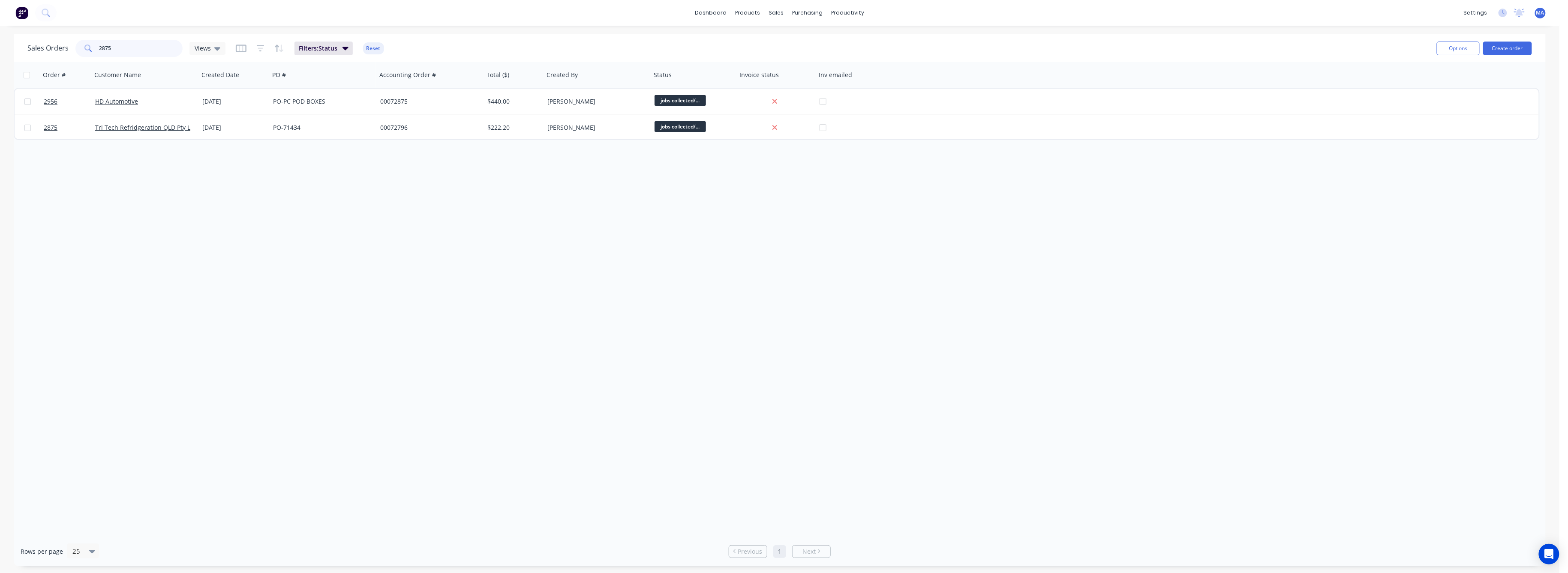
drag, startPoint x: 109, startPoint y: 49, endPoint x: 86, endPoint y: 55, distance: 23.8
click at [87, 50] on div "2875" at bounding box center [129, 48] width 107 height 17
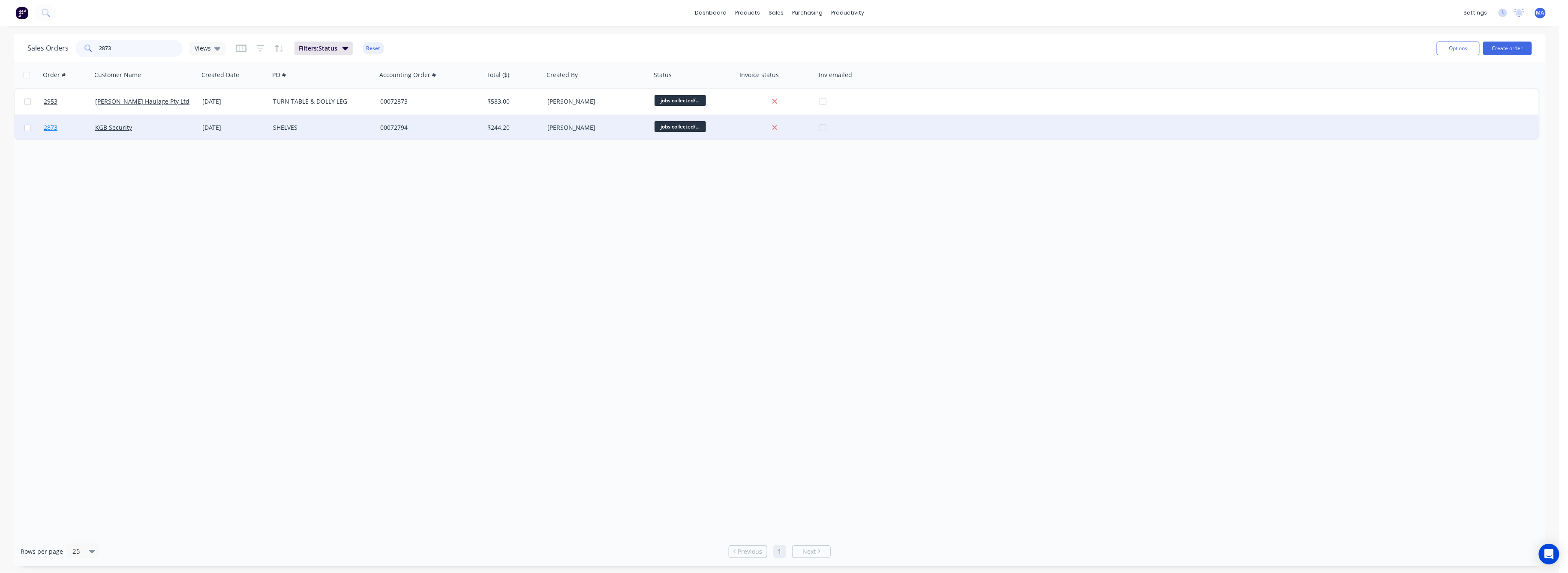
type input "2873"
click at [52, 127] on span "2873" at bounding box center [51, 128] width 14 height 9
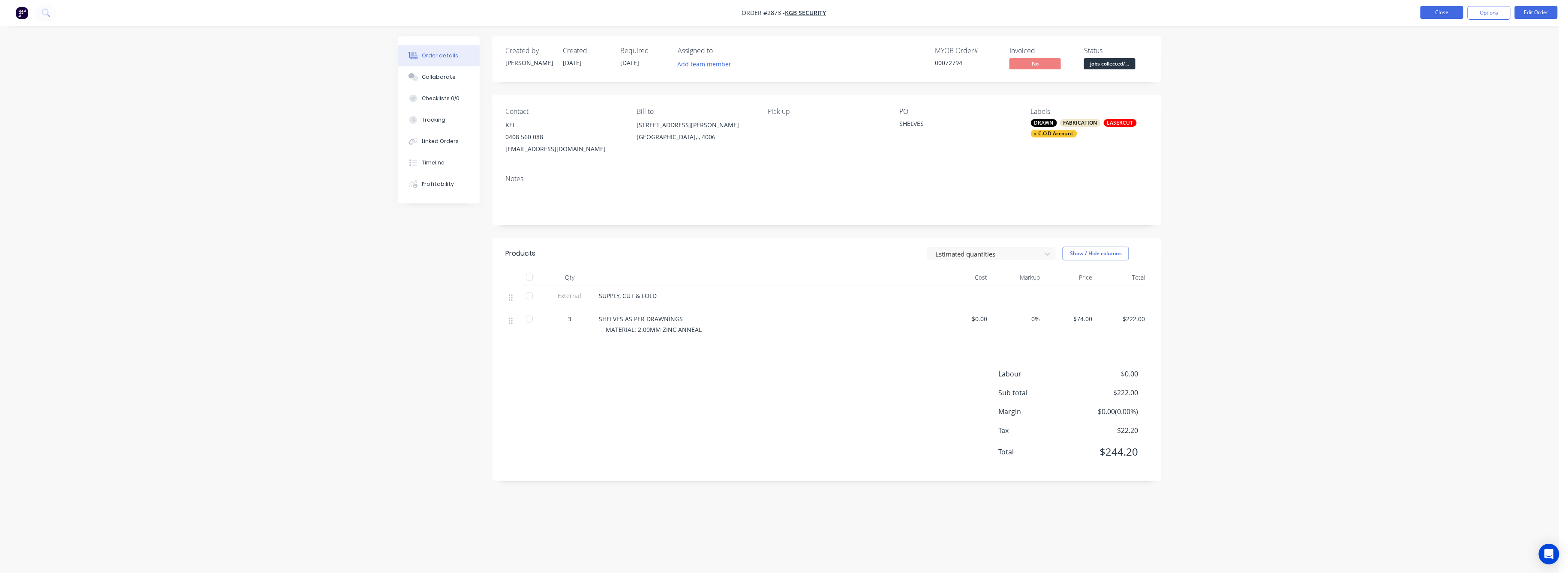
click at [1438, 10] on button "Close" at bounding box center [1442, 12] width 43 height 13
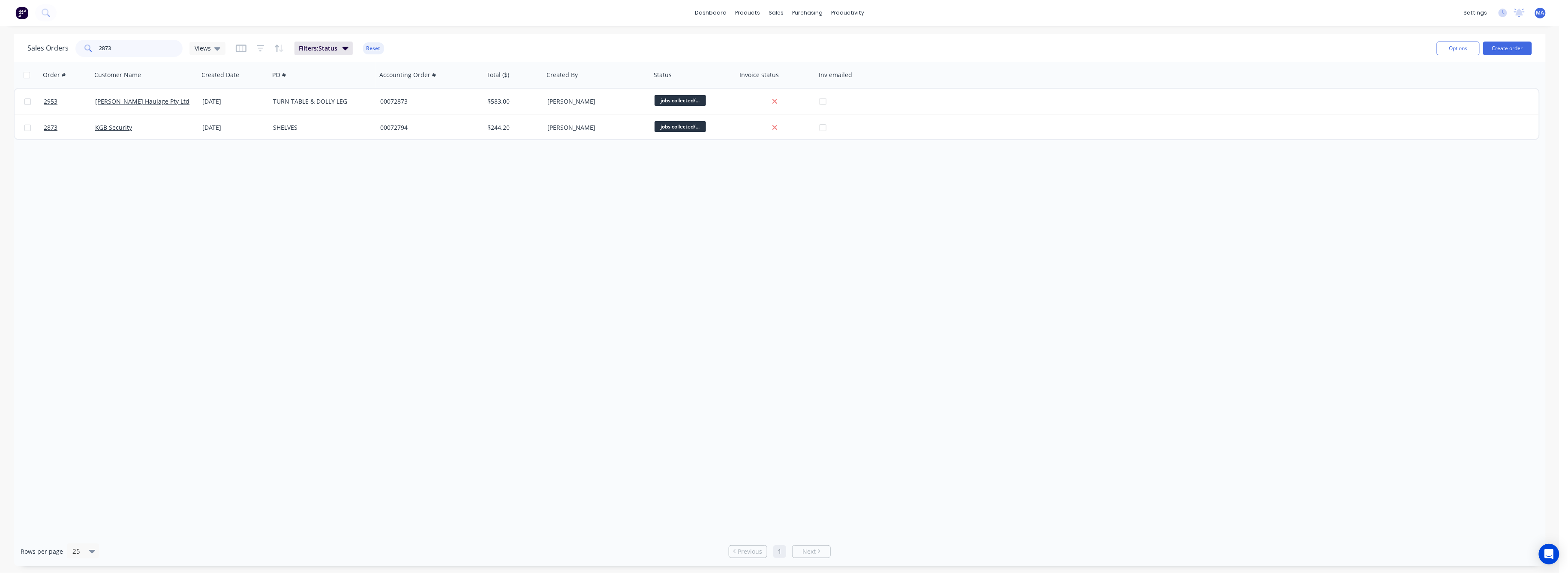
drag, startPoint x: 113, startPoint y: 49, endPoint x: 72, endPoint y: 49, distance: 41.0
click at [73, 47] on div "Sales Orders 2873 Views" at bounding box center [126, 48] width 198 height 17
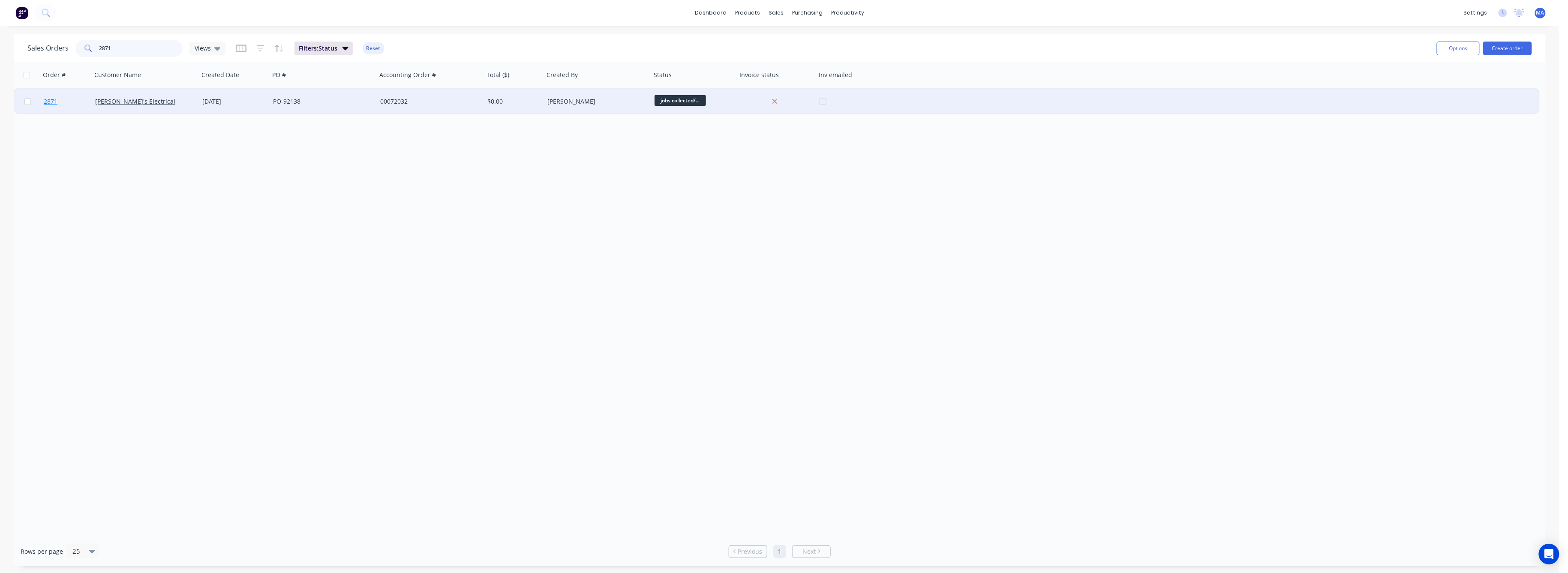
type input "2871"
click at [53, 99] on span "2871" at bounding box center [51, 102] width 14 height 9
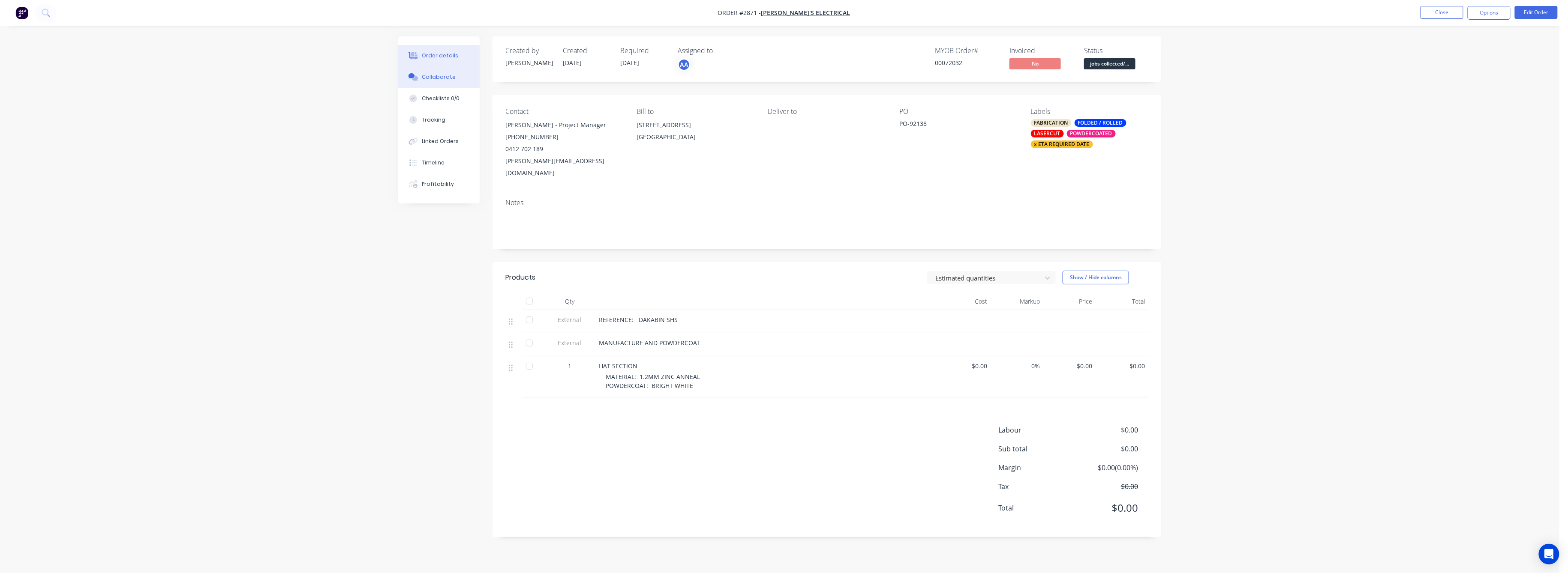
drag, startPoint x: 431, startPoint y: 77, endPoint x: 435, endPoint y: 85, distance: 8.9
click at [431, 77] on div "Collaborate" at bounding box center [439, 77] width 34 height 8
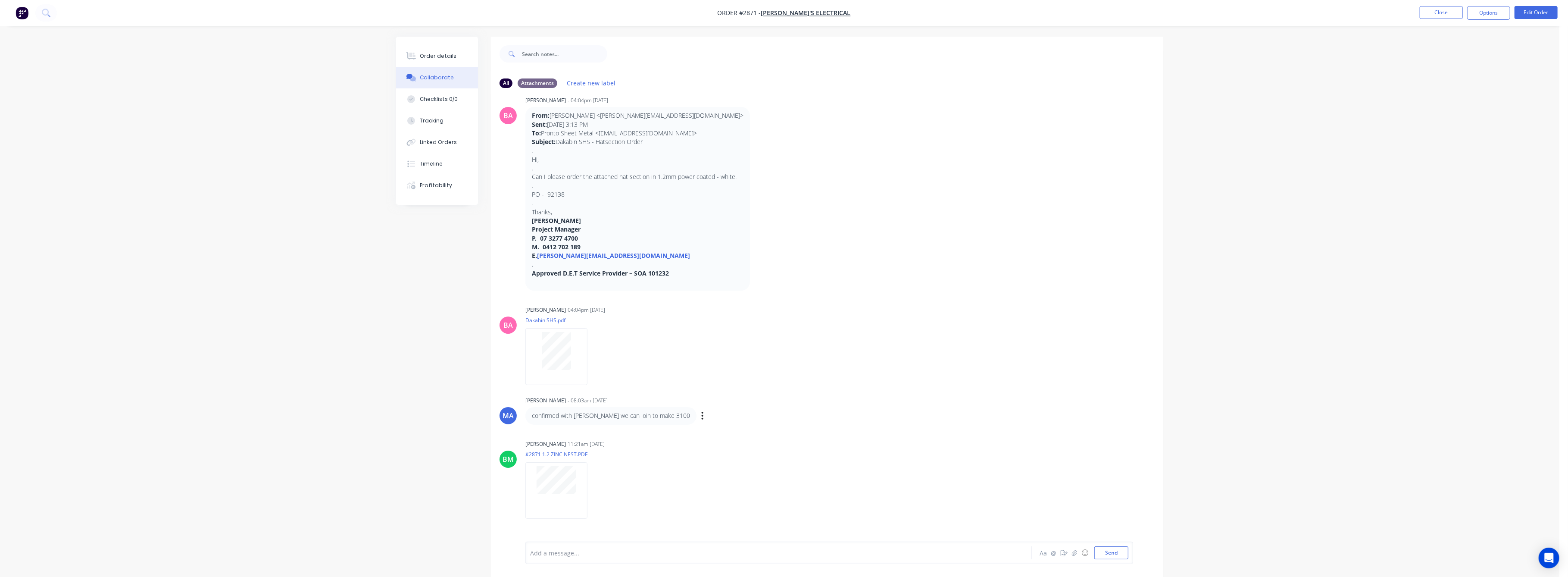
scroll to position [39, 0]
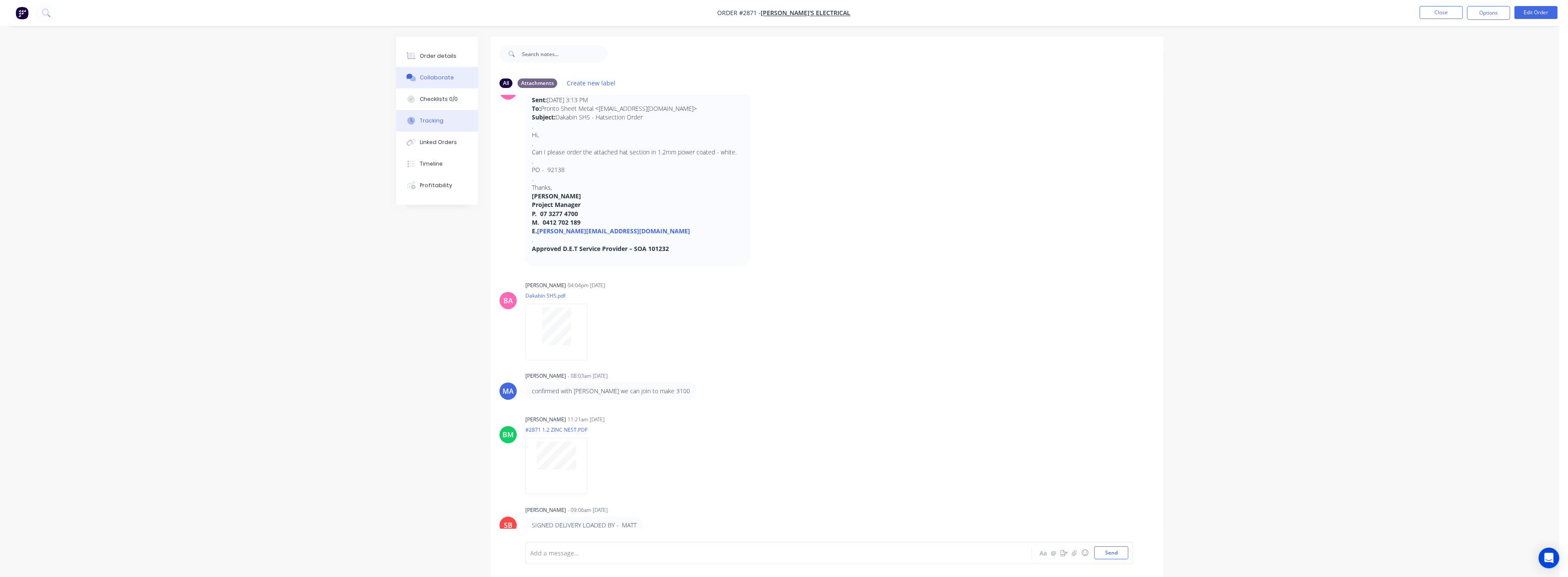
click at [431, 119] on div "Tracking" at bounding box center [432, 121] width 24 height 8
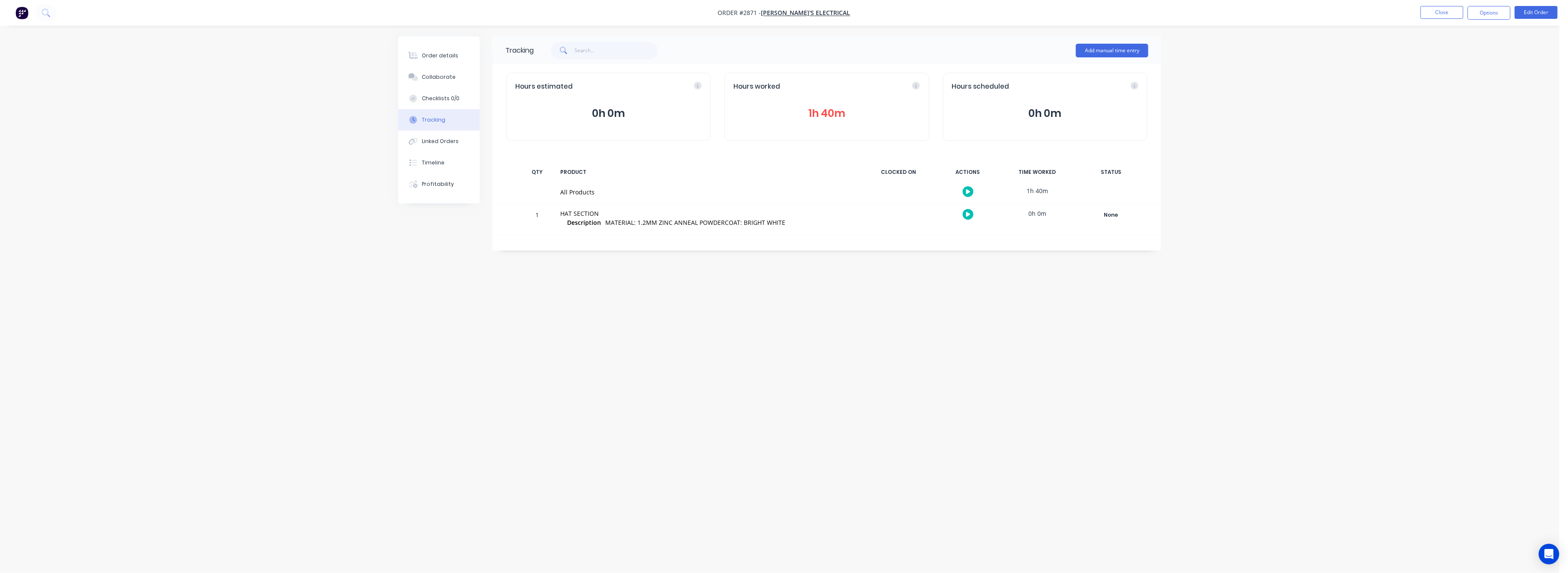
click at [847, 106] on button "1h 40m" at bounding box center [827, 113] width 186 height 16
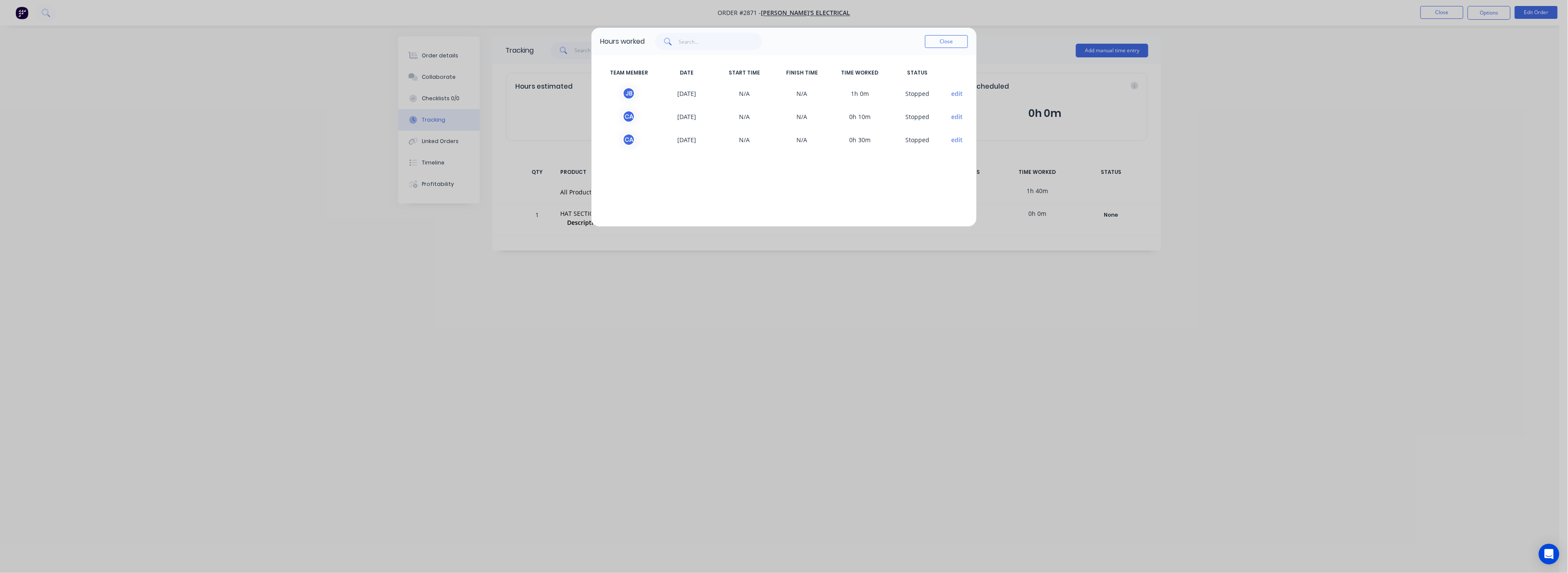
drag, startPoint x: 950, startPoint y: 40, endPoint x: 918, endPoint y: 40, distance: 32.0
click at [950, 40] on button "Close" at bounding box center [947, 41] width 43 height 13
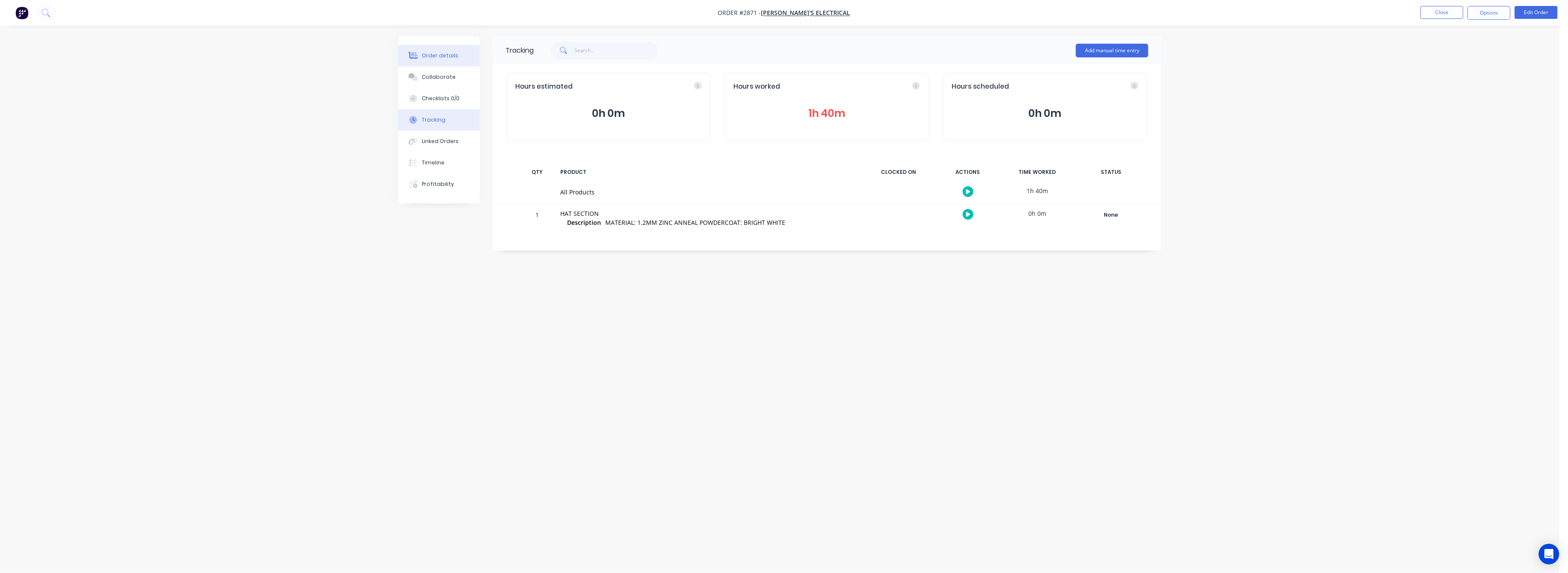
click at [435, 57] on div "Order details" at bounding box center [441, 55] width 37 height 8
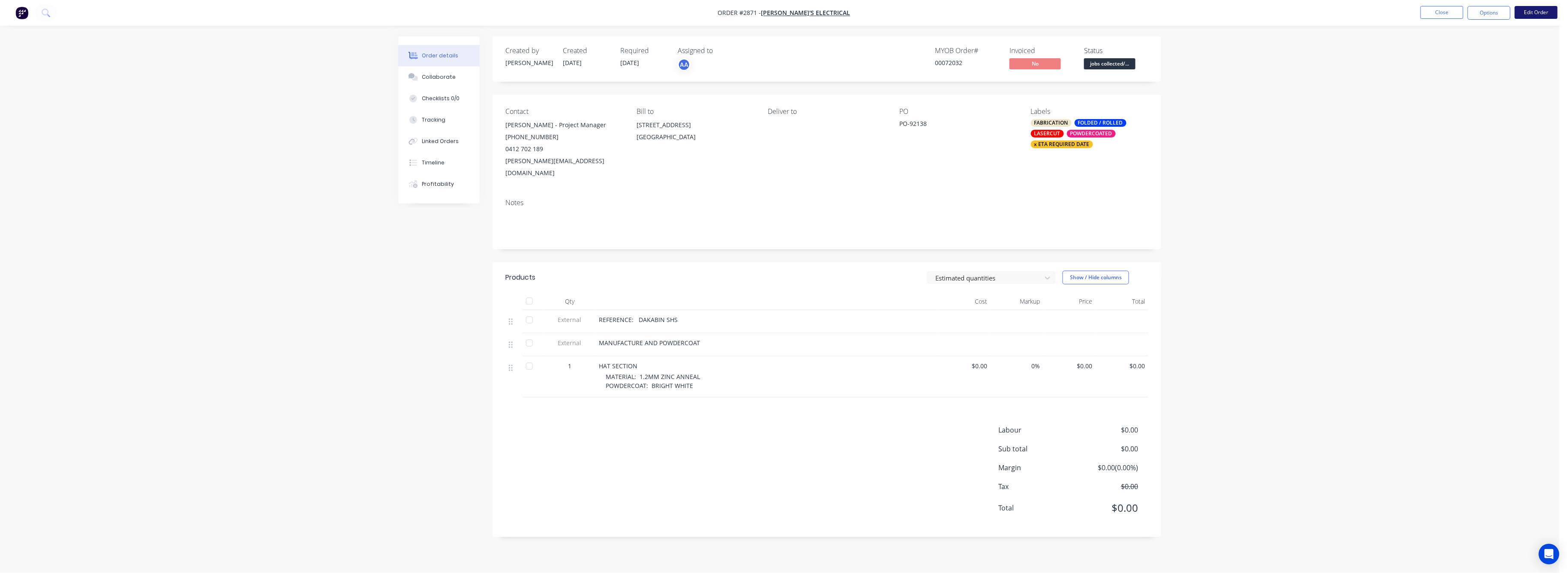
click at [1533, 12] on button "Edit Order" at bounding box center [1536, 12] width 43 height 13
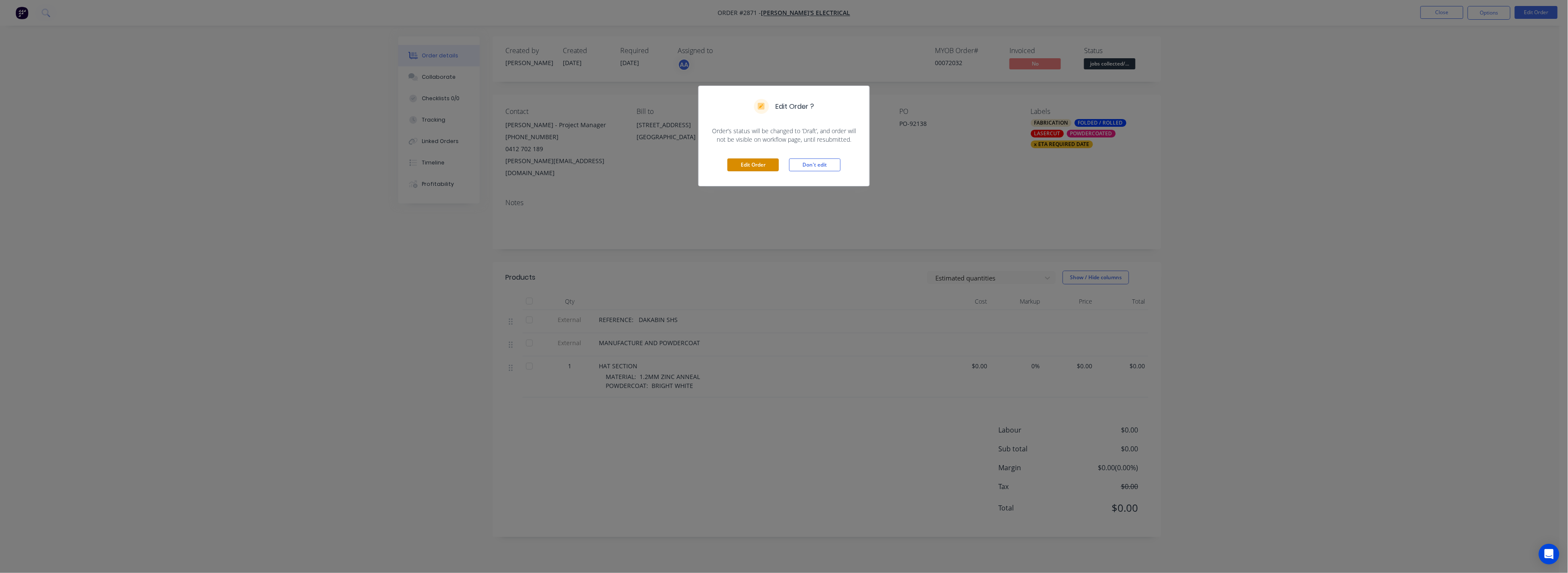
drag, startPoint x: 740, startPoint y: 162, endPoint x: 753, endPoint y: 181, distance: 23.0
click at [741, 165] on button "Edit Order" at bounding box center [753, 165] width 52 height 13
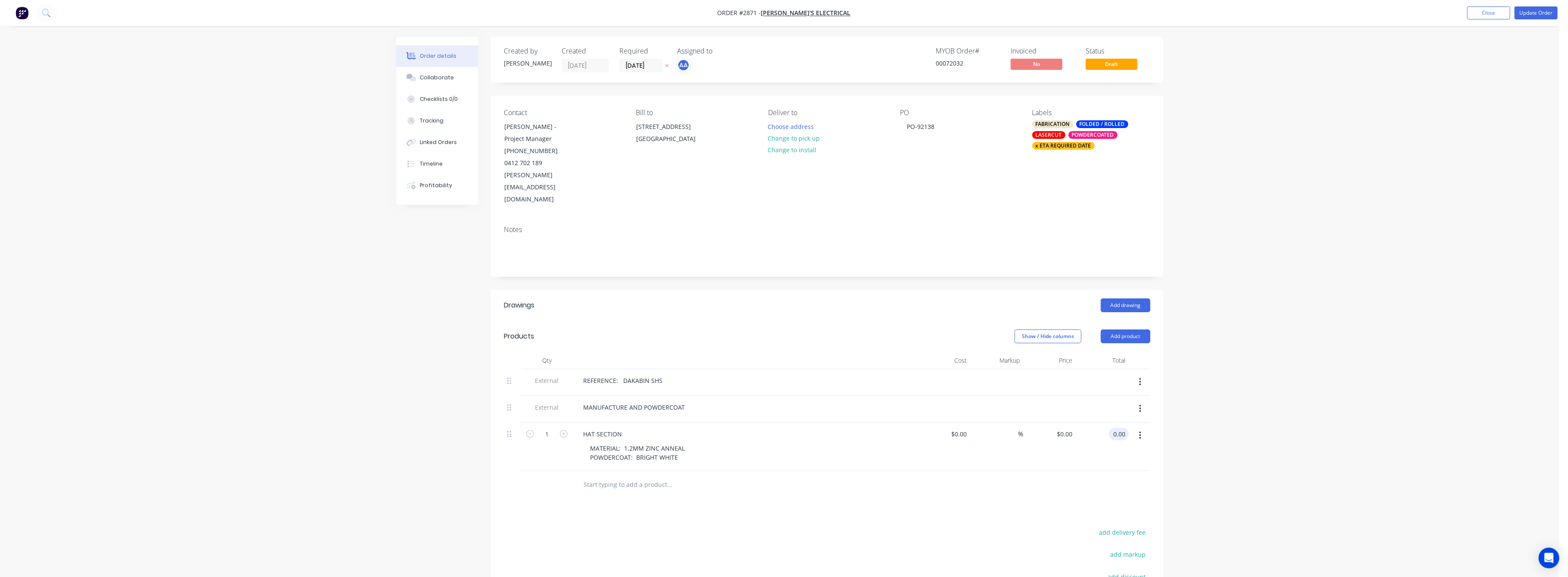
click at [1118, 428] on input "0.00" at bounding box center [1121, 434] width 17 height 12
type input "530"
type input "$530.00"
drag, startPoint x: 1318, startPoint y: 413, endPoint x: 1343, endPoint y: 399, distance: 28.7
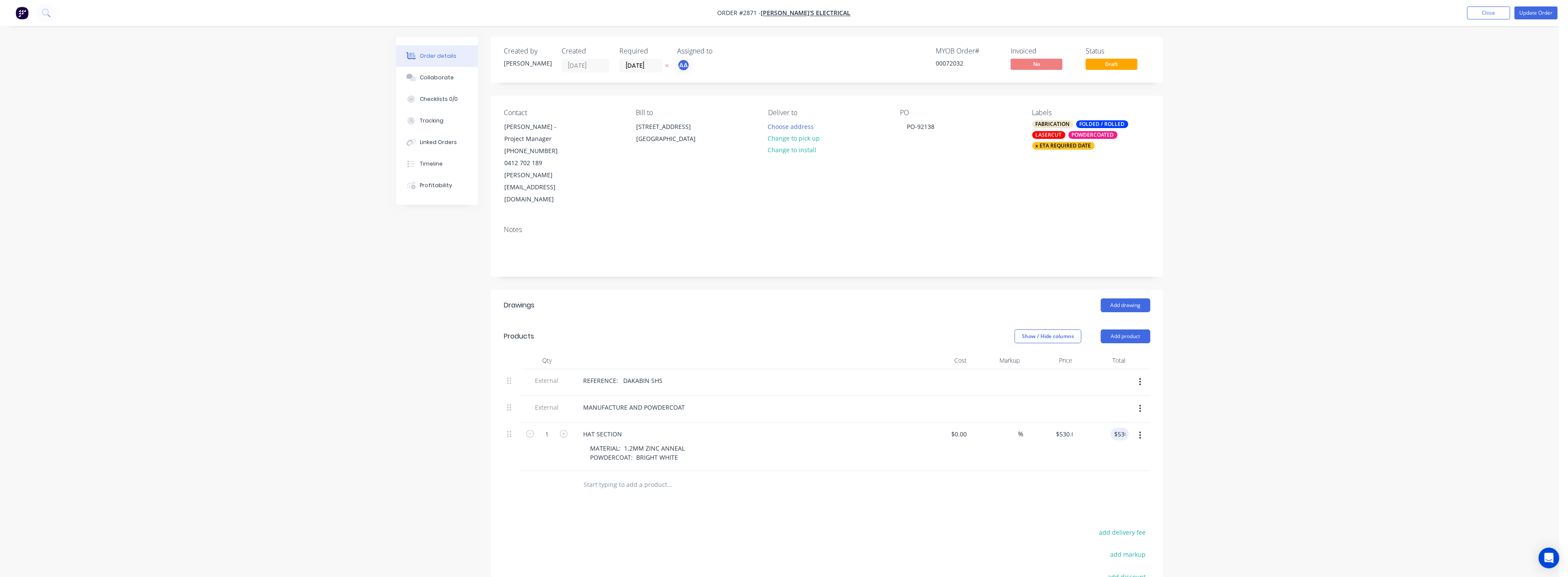
click at [1334, 403] on div "Order details Collaborate Checklists 0/0 Tracking Linked Orders Timeline Profit…" at bounding box center [780, 360] width 1559 height 719
click at [1537, 10] on button "Update Order" at bounding box center [1536, 13] width 43 height 13
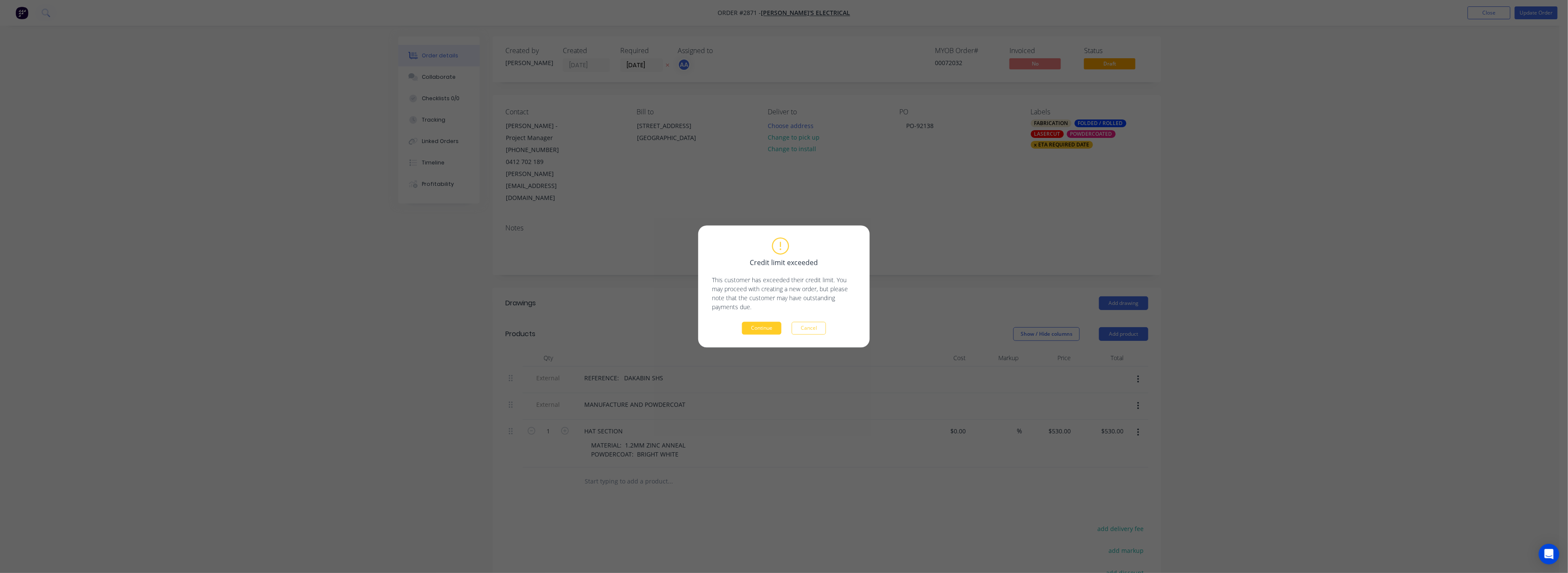
click at [757, 332] on button "Continue" at bounding box center [761, 328] width 40 height 13
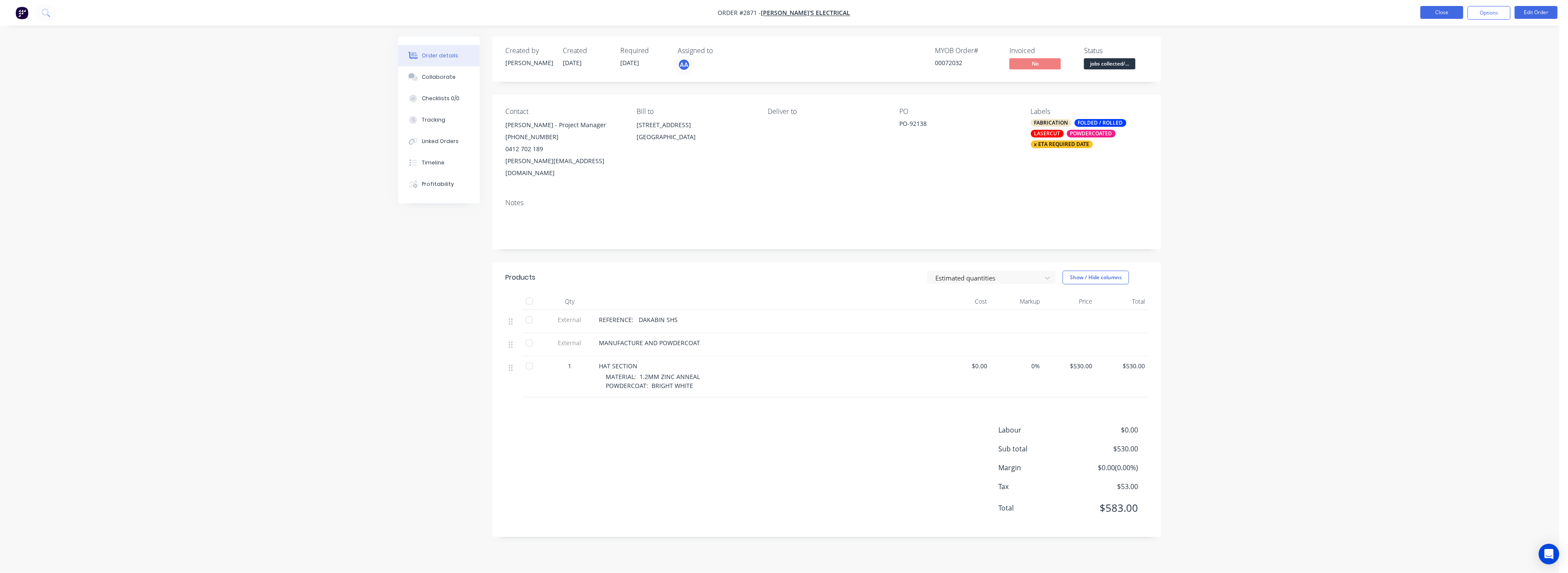
drag, startPoint x: 1453, startPoint y: 11, endPoint x: 1437, endPoint y: 11, distance: 16.0
click at [1437, 11] on button "Close" at bounding box center [1442, 12] width 43 height 13
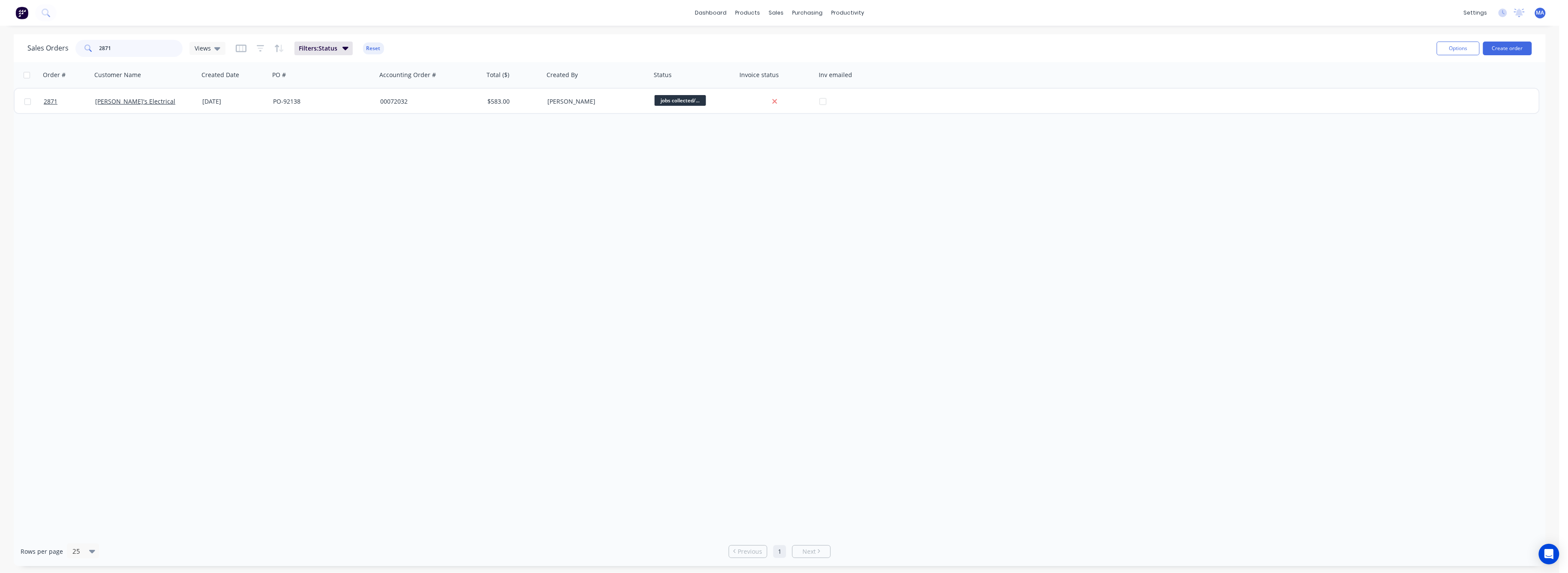
drag, startPoint x: 111, startPoint y: 49, endPoint x: 83, endPoint y: 57, distance: 29.1
click at [86, 52] on div "2871" at bounding box center [129, 48] width 107 height 17
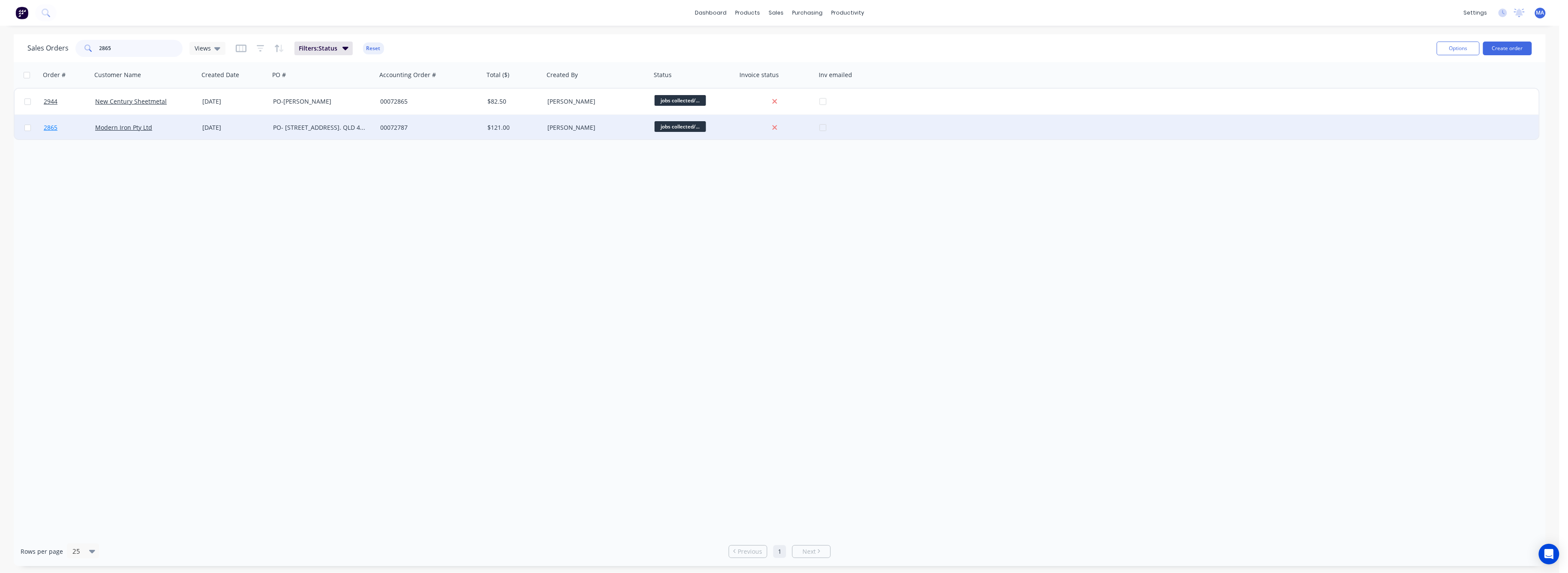
type input "2865"
click at [53, 125] on span "2865" at bounding box center [51, 128] width 14 height 9
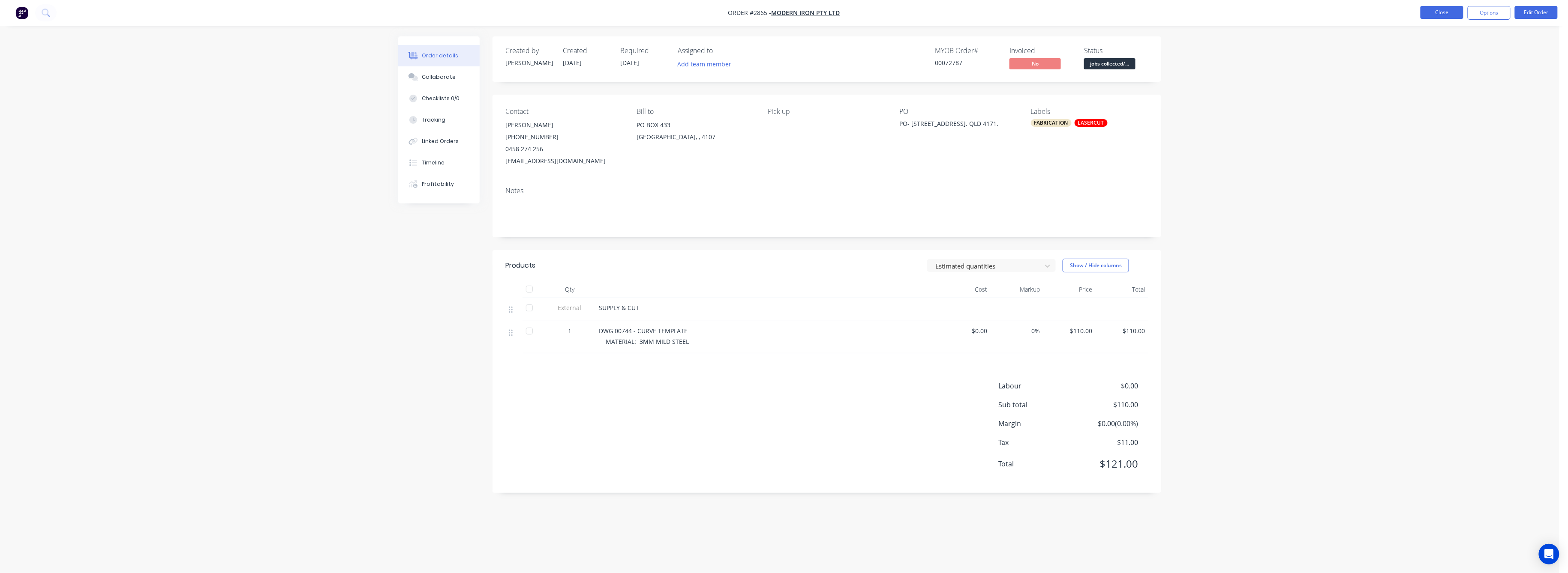
click at [1444, 11] on button "Close" at bounding box center [1442, 12] width 43 height 13
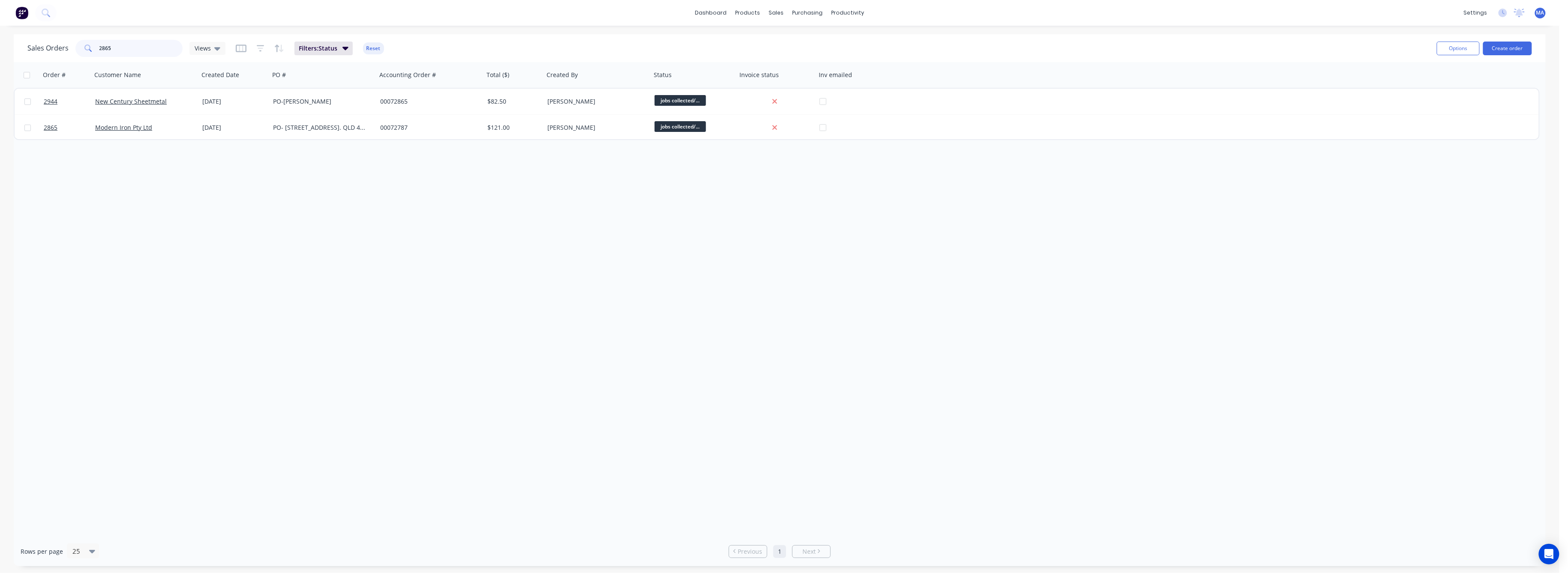
drag, startPoint x: 108, startPoint y: 49, endPoint x: 93, endPoint y: 50, distance: 15.0
click at [93, 50] on div "2865" at bounding box center [129, 48] width 107 height 17
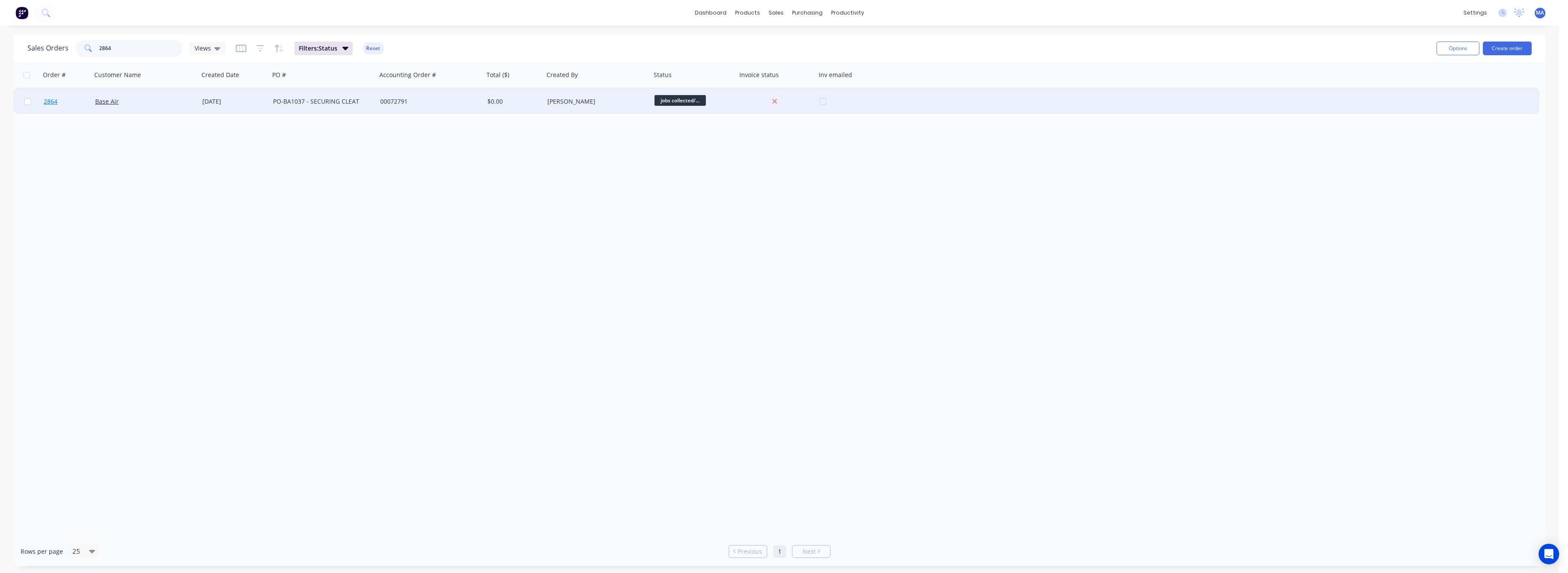
type input "2864"
click at [52, 100] on span "2864" at bounding box center [51, 102] width 14 height 9
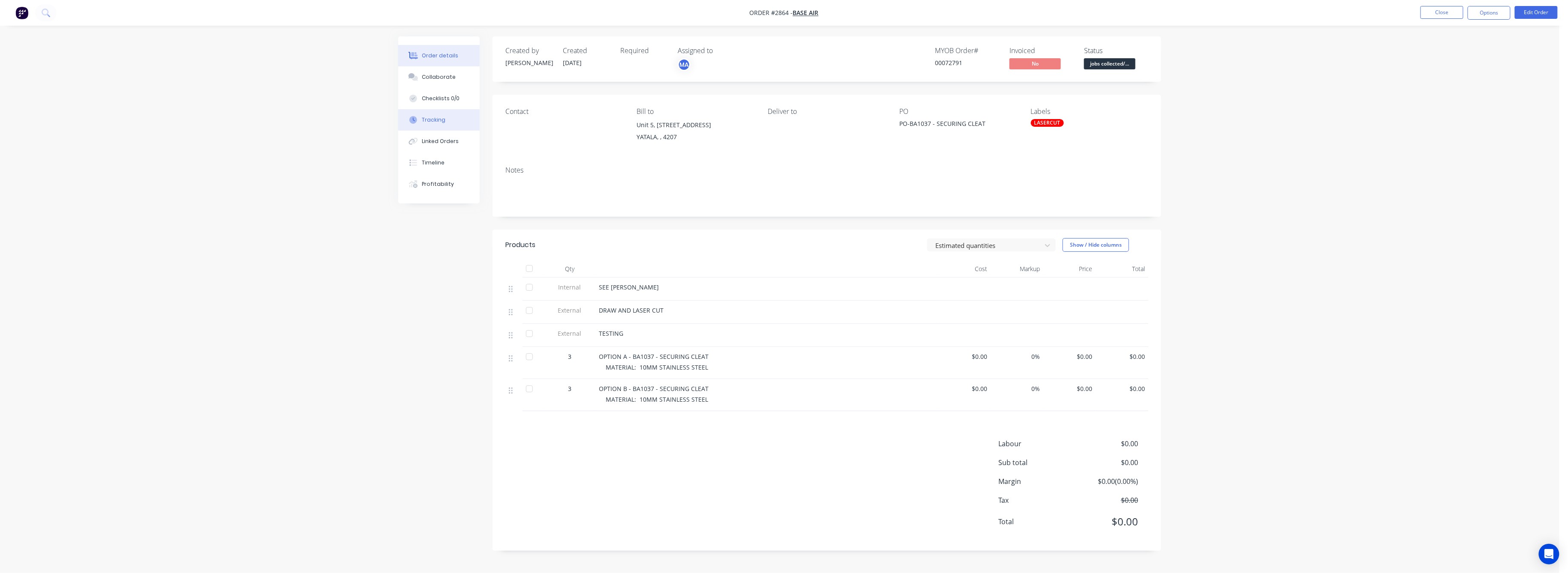
click at [438, 115] on button "Tracking" at bounding box center [439, 120] width 82 height 21
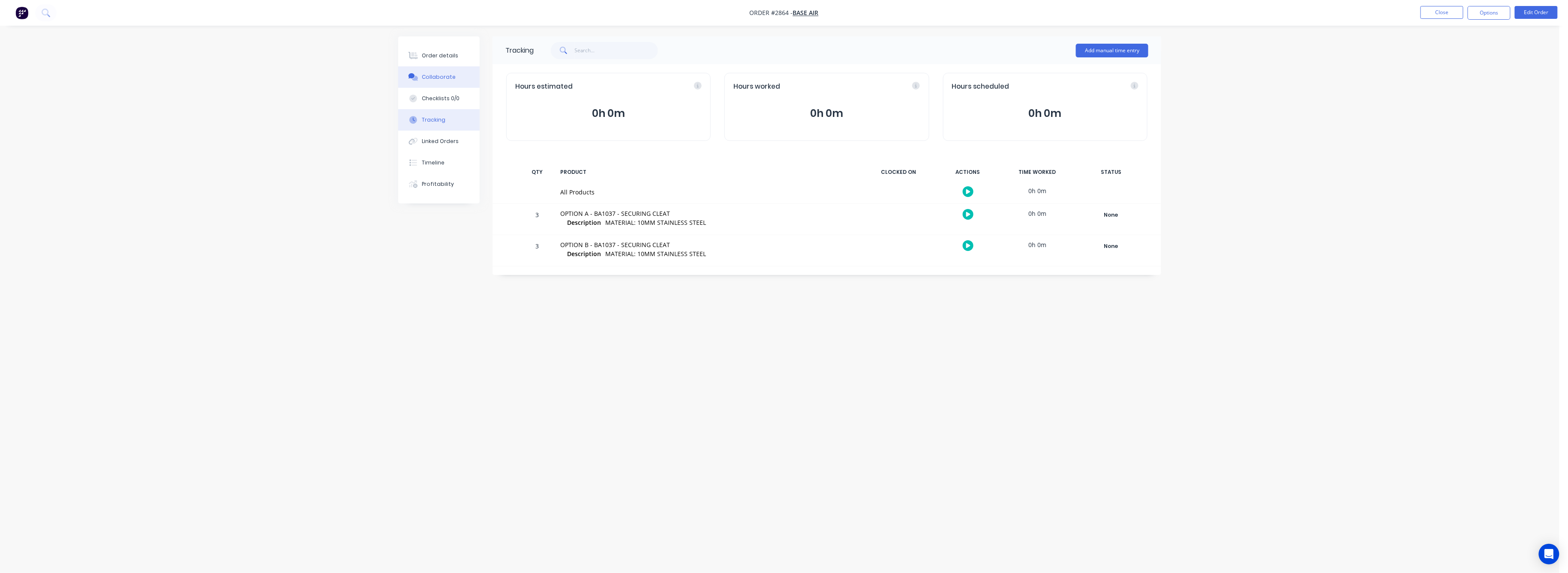
click at [438, 72] on button "Collaborate" at bounding box center [439, 77] width 82 height 21
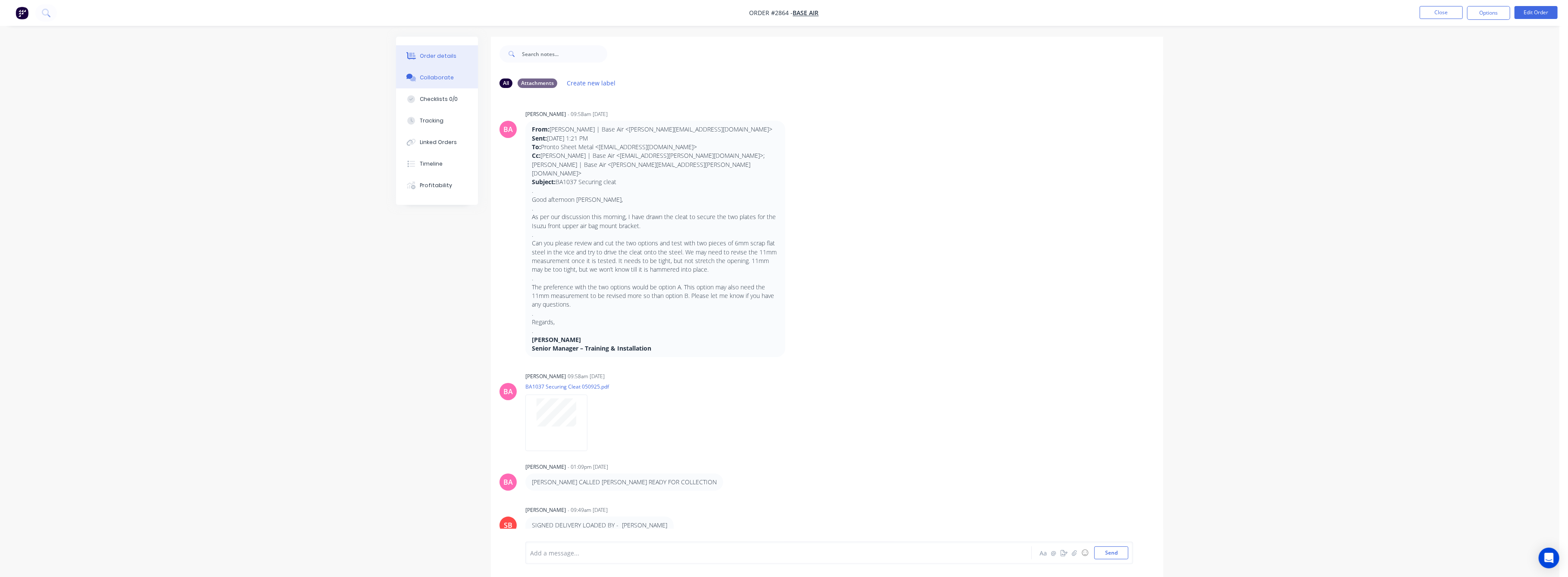
drag, startPoint x: 438, startPoint y: 53, endPoint x: 444, endPoint y: 58, distance: 7.8
click at [439, 53] on div "Order details" at bounding box center [439, 56] width 37 height 8
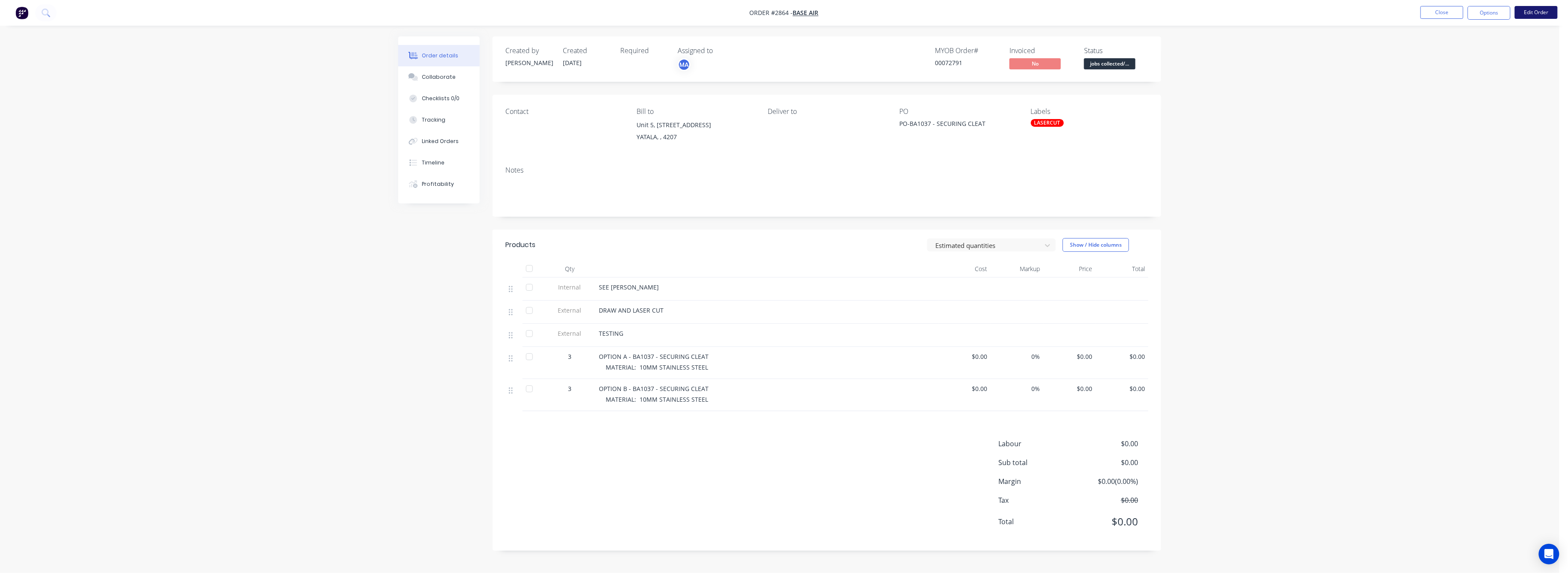
click at [1538, 15] on button "Edit Order" at bounding box center [1536, 12] width 43 height 13
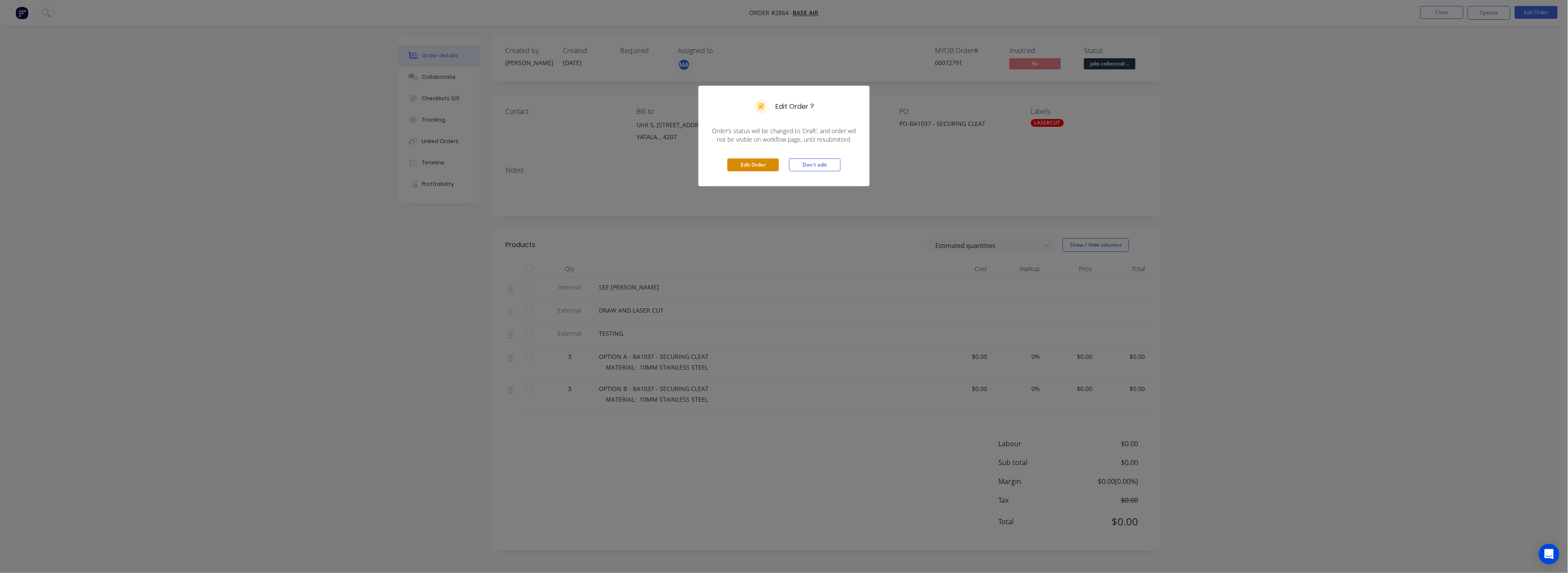
drag, startPoint x: 757, startPoint y: 158, endPoint x: 795, endPoint y: 222, distance: 74.4
click at [756, 159] on button "Edit Order" at bounding box center [753, 165] width 52 height 13
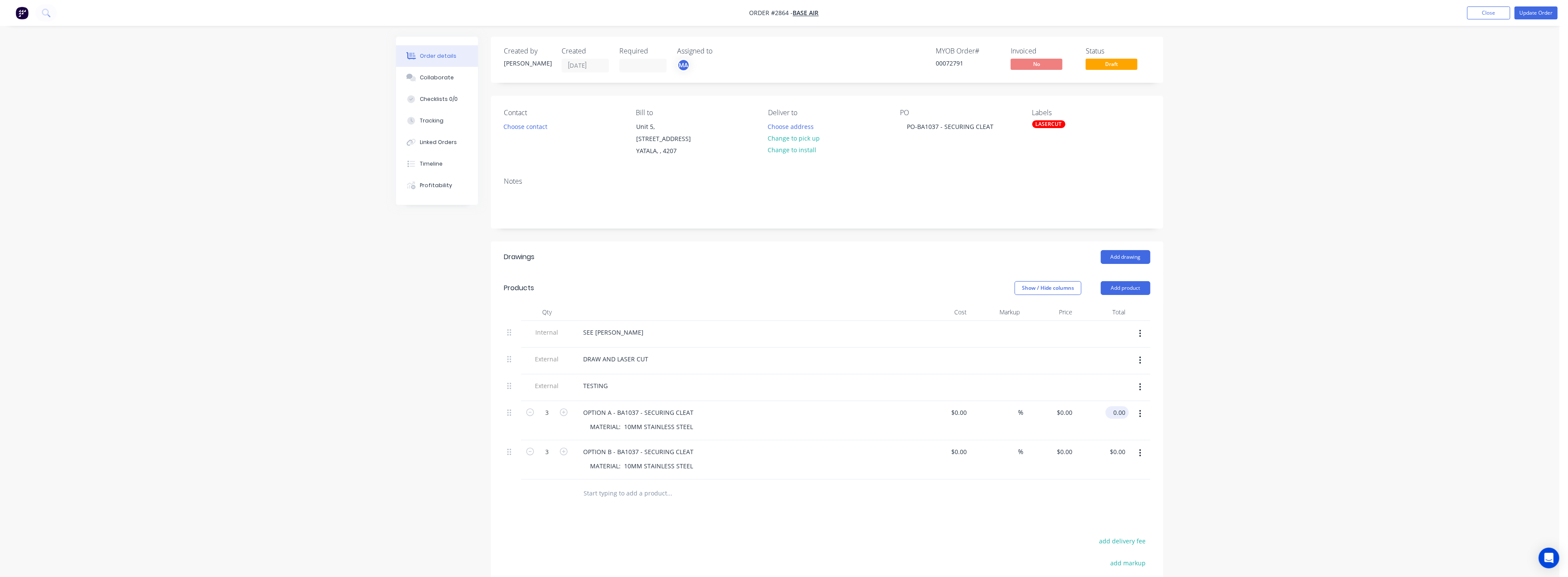
click at [1121, 406] on input "0.00" at bounding box center [1119, 412] width 20 height 12
type input "150"
type input "$50.00"
type input "$150.00"
drag, startPoint x: 1252, startPoint y: 419, endPoint x: 1121, endPoint y: 419, distance: 131.0
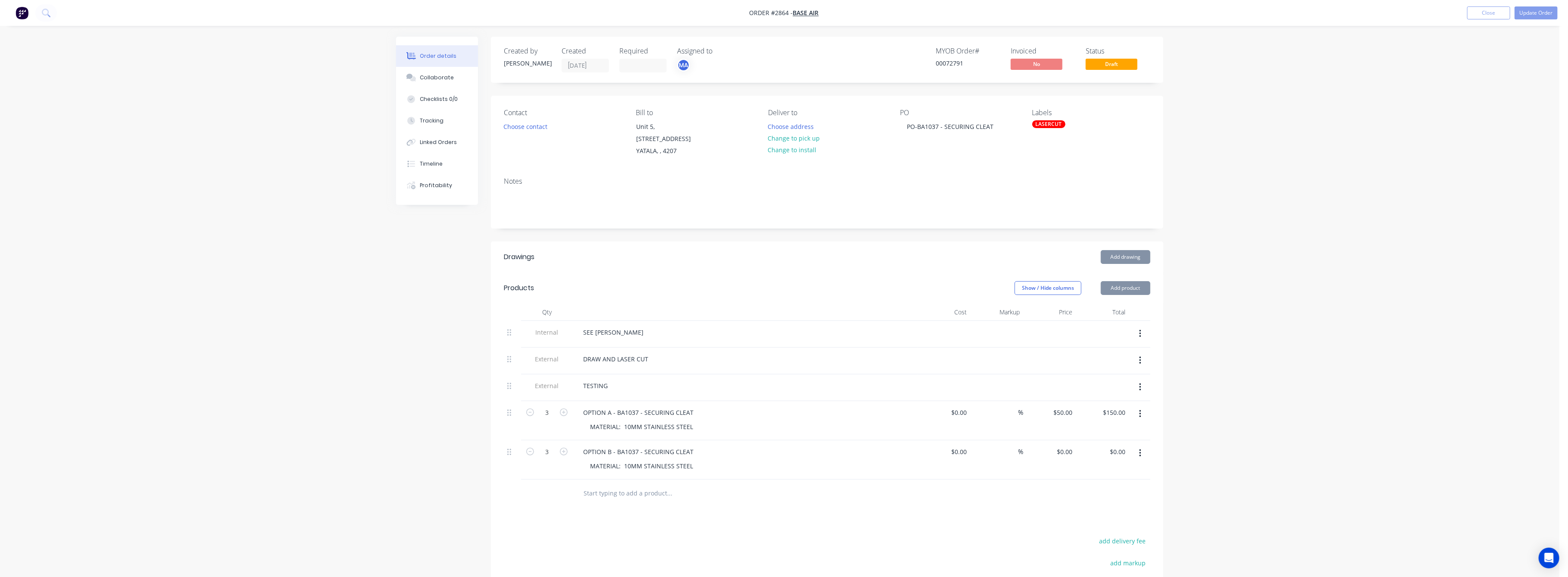
click at [1207, 417] on div "Order details Collaborate Checklists 0/0 Tracking Linked Orders Timeline Profit…" at bounding box center [780, 364] width 1559 height 728
click at [1116, 445] on input "0.00" at bounding box center [1119, 451] width 20 height 12
type input "150"
type input "$50.00"
type input "$150.00"
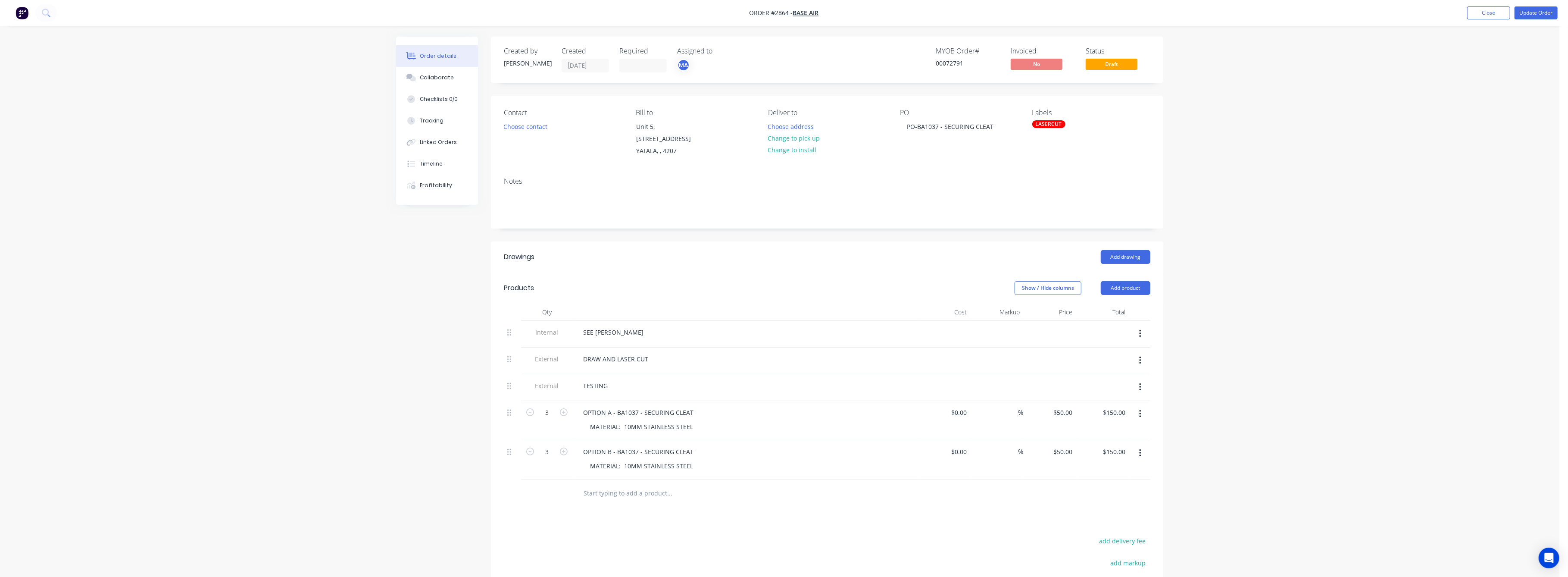
drag, startPoint x: 1299, startPoint y: 473, endPoint x: 1286, endPoint y: 453, distance: 23.9
click at [1294, 463] on div "Order details Collaborate Checklists 0/0 Tracking Linked Orders Timeline Profit…" at bounding box center [780, 364] width 1559 height 728
click at [1530, 10] on button "Update Order" at bounding box center [1536, 13] width 43 height 13
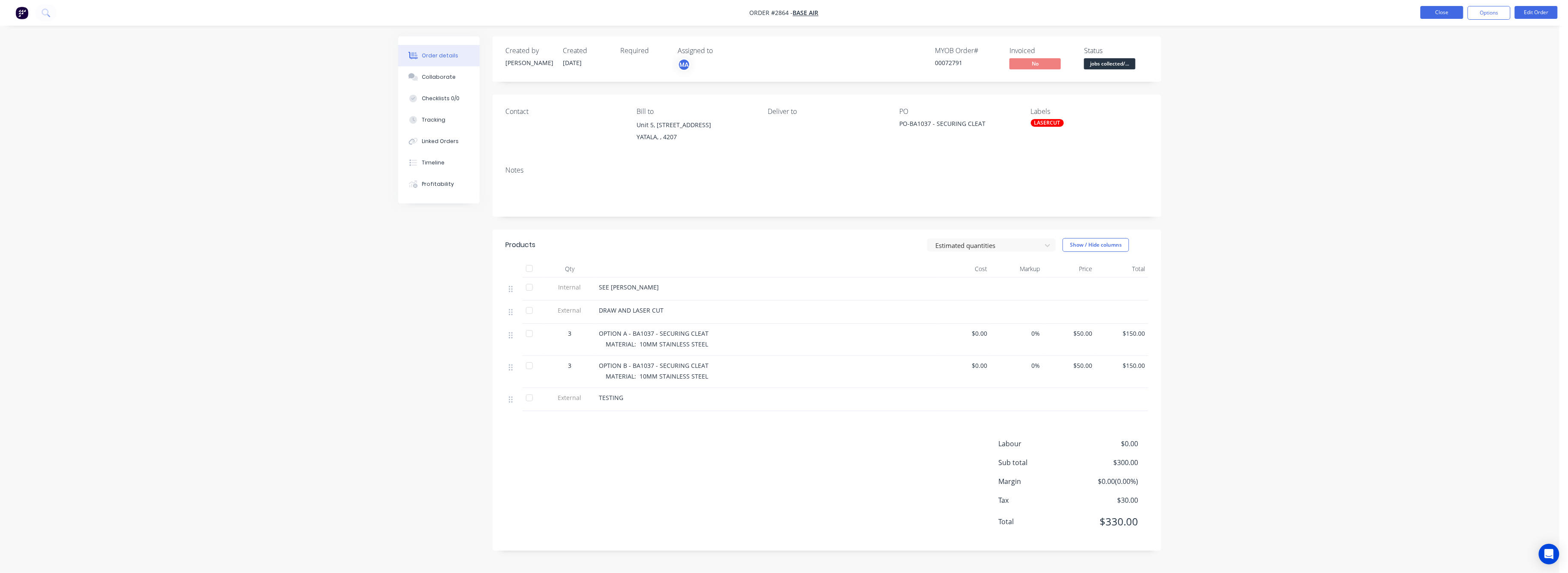
click at [1440, 10] on button "Close" at bounding box center [1442, 12] width 43 height 13
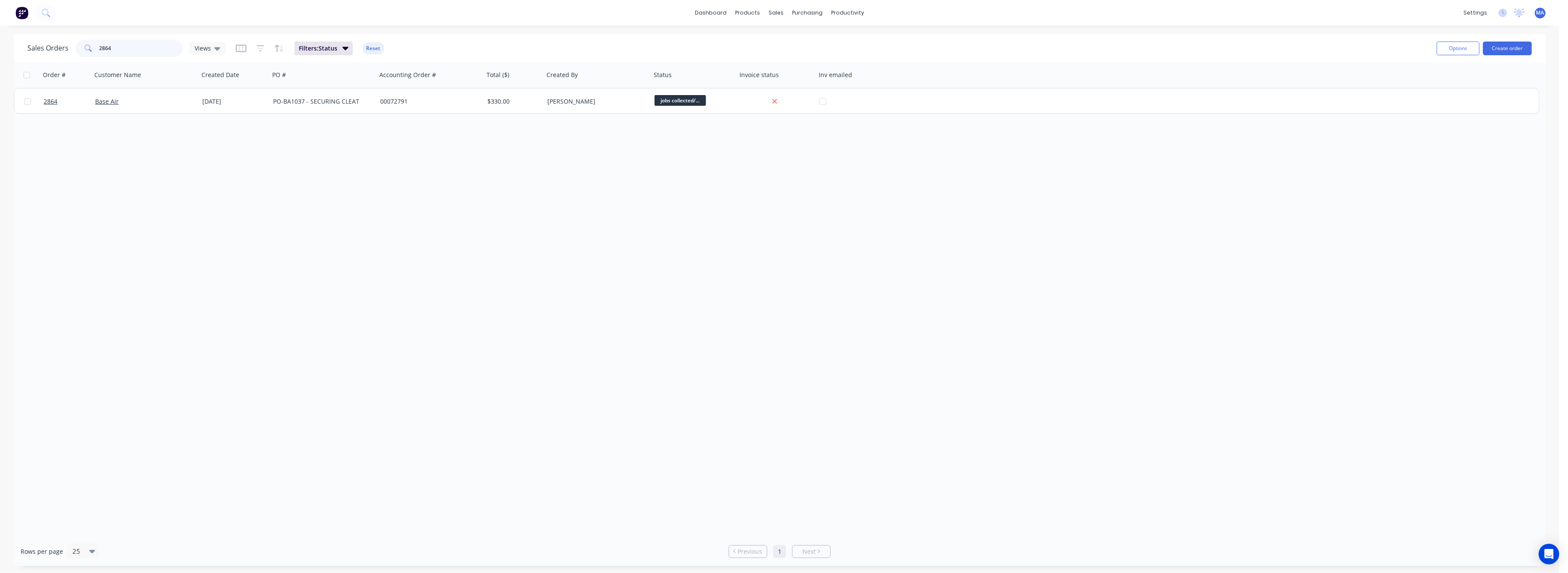
drag, startPoint x: 113, startPoint y: 50, endPoint x: 92, endPoint y: 59, distance: 22.8
click at [93, 55] on div "2864" at bounding box center [129, 48] width 107 height 17
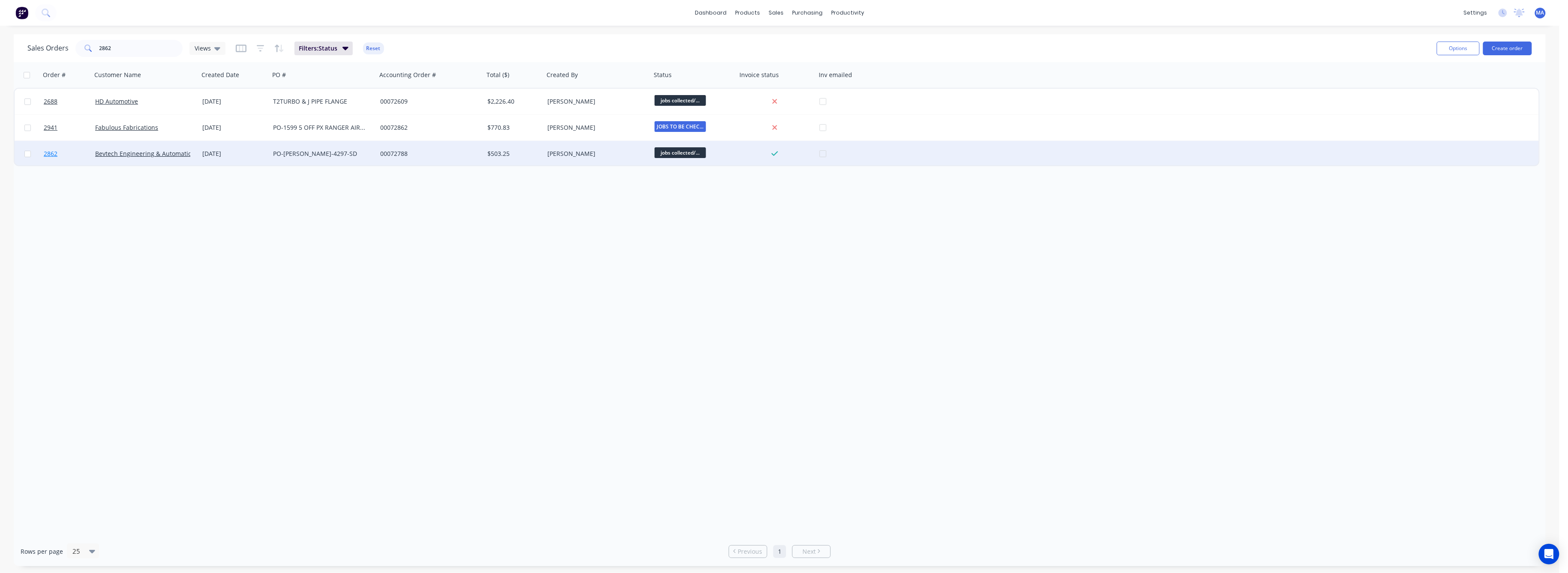
click at [47, 150] on span "2862" at bounding box center [51, 154] width 14 height 9
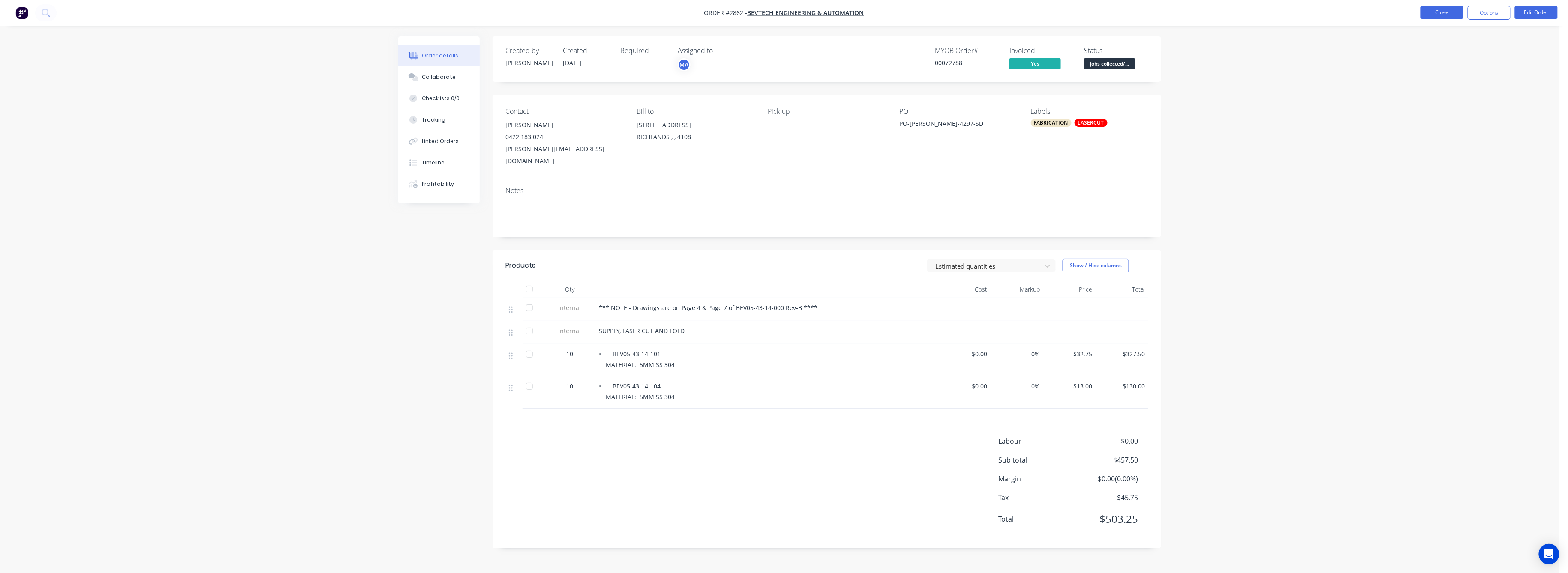
click at [1442, 9] on button "Close" at bounding box center [1442, 12] width 43 height 13
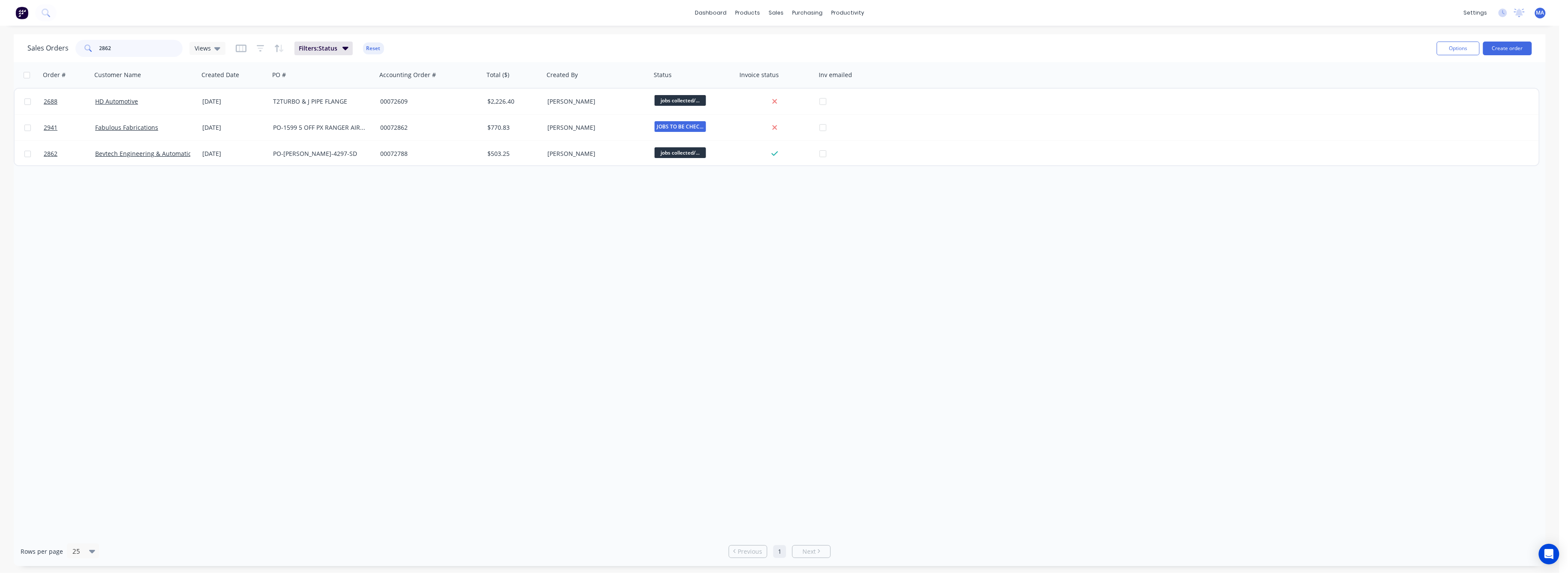
drag, startPoint x: 111, startPoint y: 45, endPoint x: 84, endPoint y: 58, distance: 30.0
click at [87, 52] on div "2862" at bounding box center [129, 48] width 107 height 17
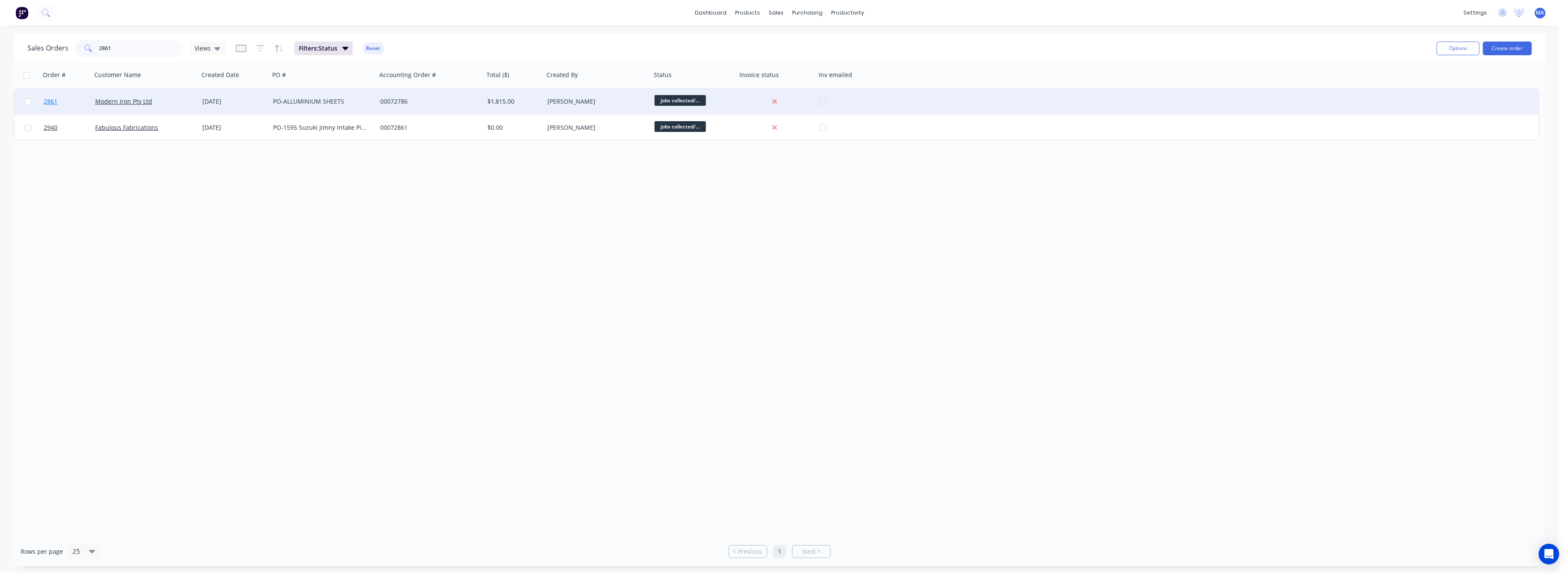
click at [51, 100] on span "2861" at bounding box center [51, 102] width 14 height 9
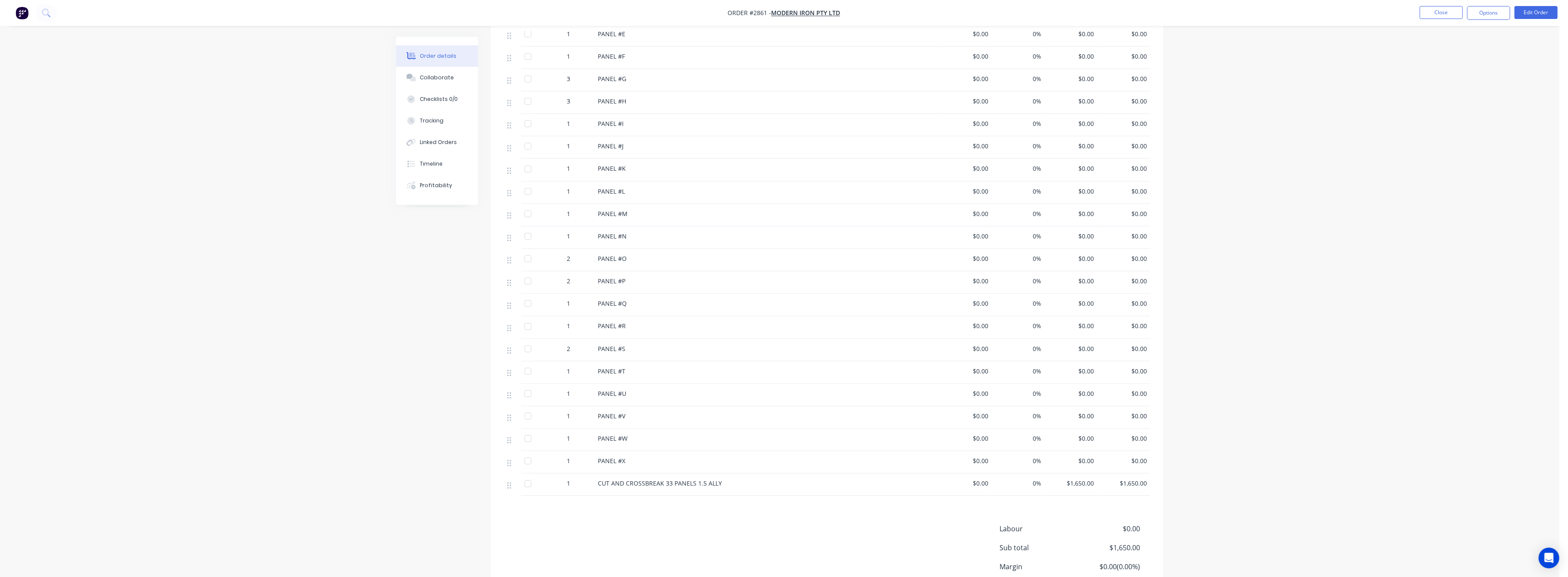
scroll to position [483, 0]
click at [1457, 11] on button "Close" at bounding box center [1441, 12] width 43 height 13
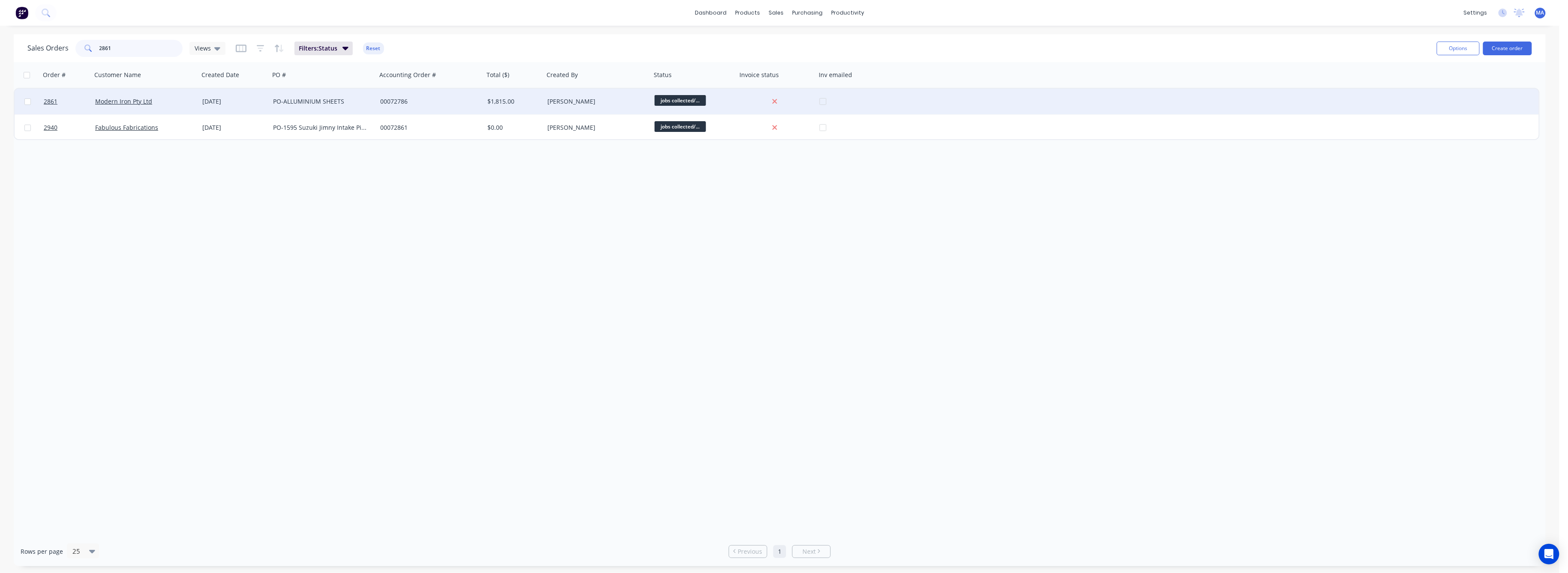
drag, startPoint x: 111, startPoint y: 46, endPoint x: 38, endPoint y: 92, distance: 86.3
click at [91, 52] on div "2861" at bounding box center [129, 48] width 107 height 17
click at [52, 95] on link "2859" at bounding box center [69, 102] width 52 height 26
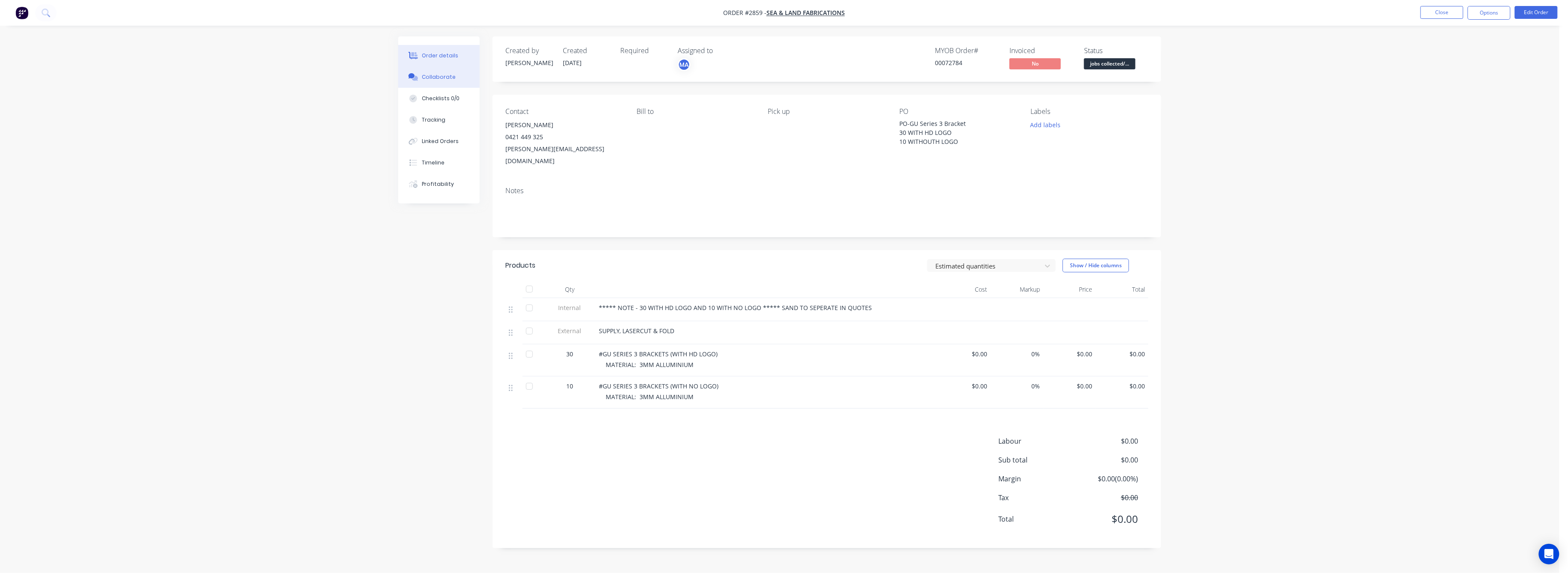
click at [435, 72] on button "Collaborate" at bounding box center [439, 77] width 82 height 21
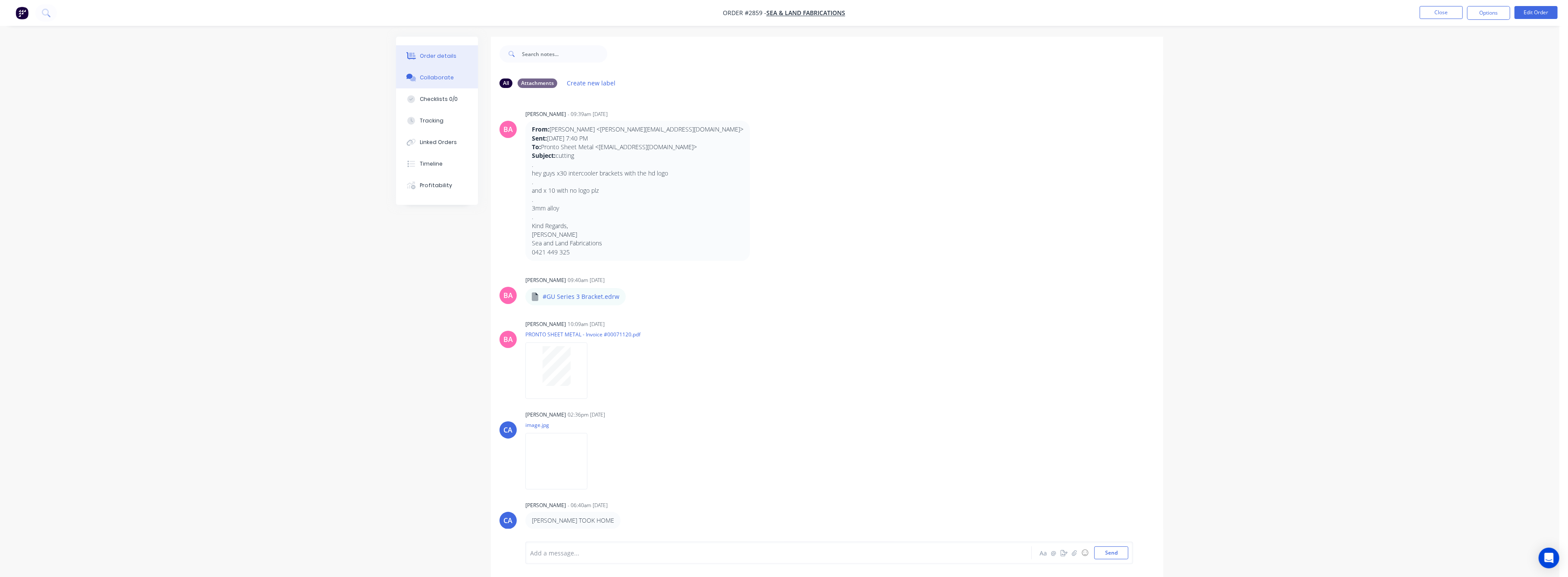
click at [442, 52] on div "Order details" at bounding box center [439, 56] width 37 height 8
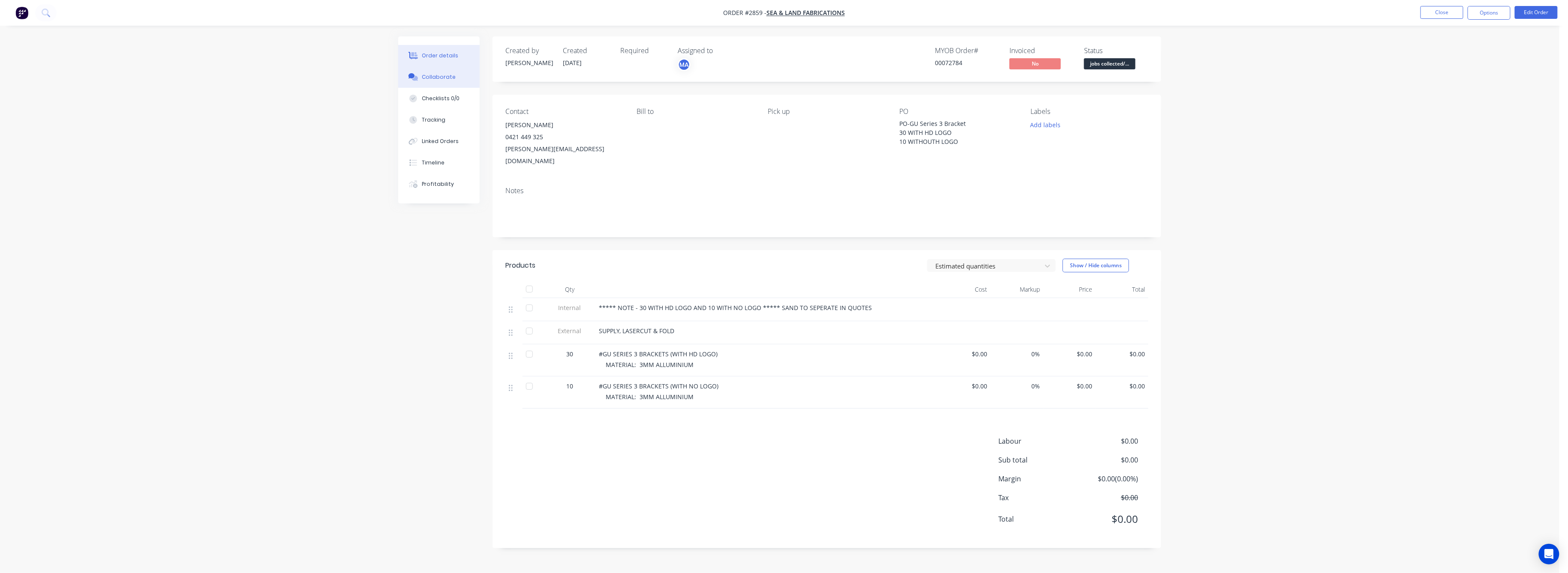
click at [440, 80] on div "Collaborate" at bounding box center [439, 77] width 34 height 8
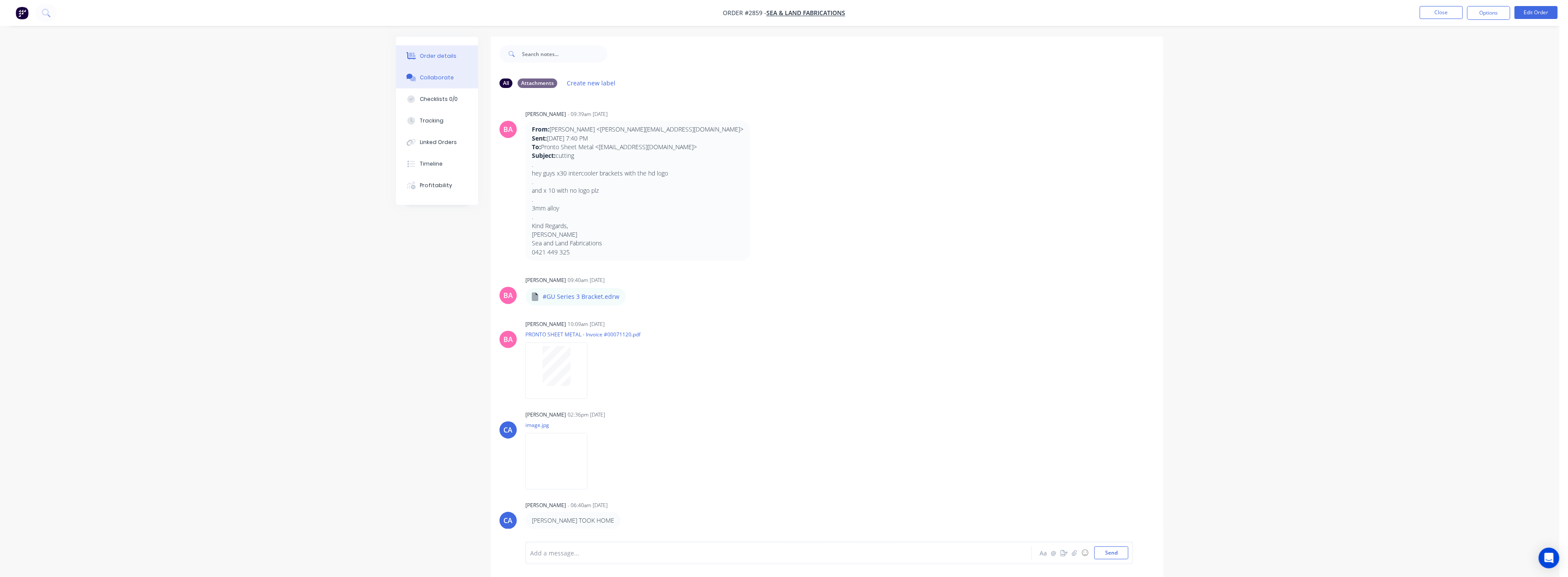
drag, startPoint x: 433, startPoint y: 52, endPoint x: 441, endPoint y: 63, distance: 13.6
click at [435, 51] on button "Order details" at bounding box center [437, 56] width 82 height 21
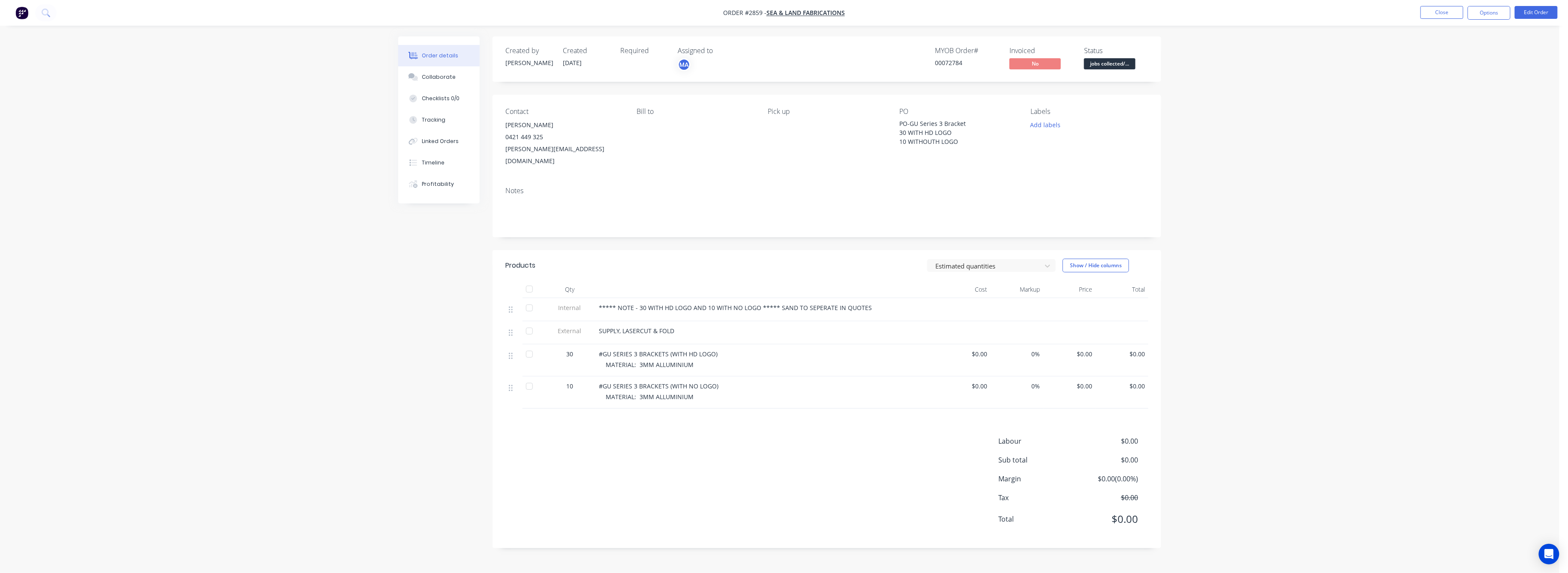
click at [1092, 350] on span "$0.00" at bounding box center [1069, 354] width 46 height 9
click at [1522, 10] on button "Edit Order" at bounding box center [1536, 12] width 43 height 13
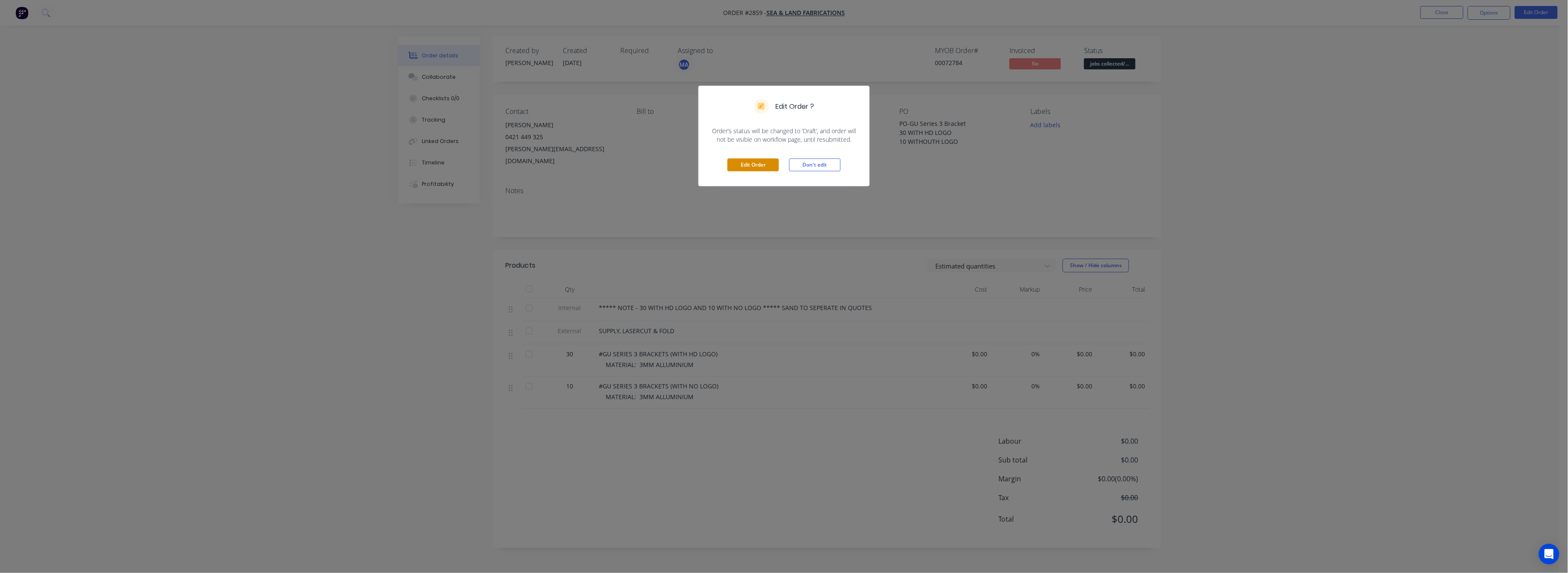
click at [746, 164] on button "Edit Order" at bounding box center [753, 165] width 52 height 13
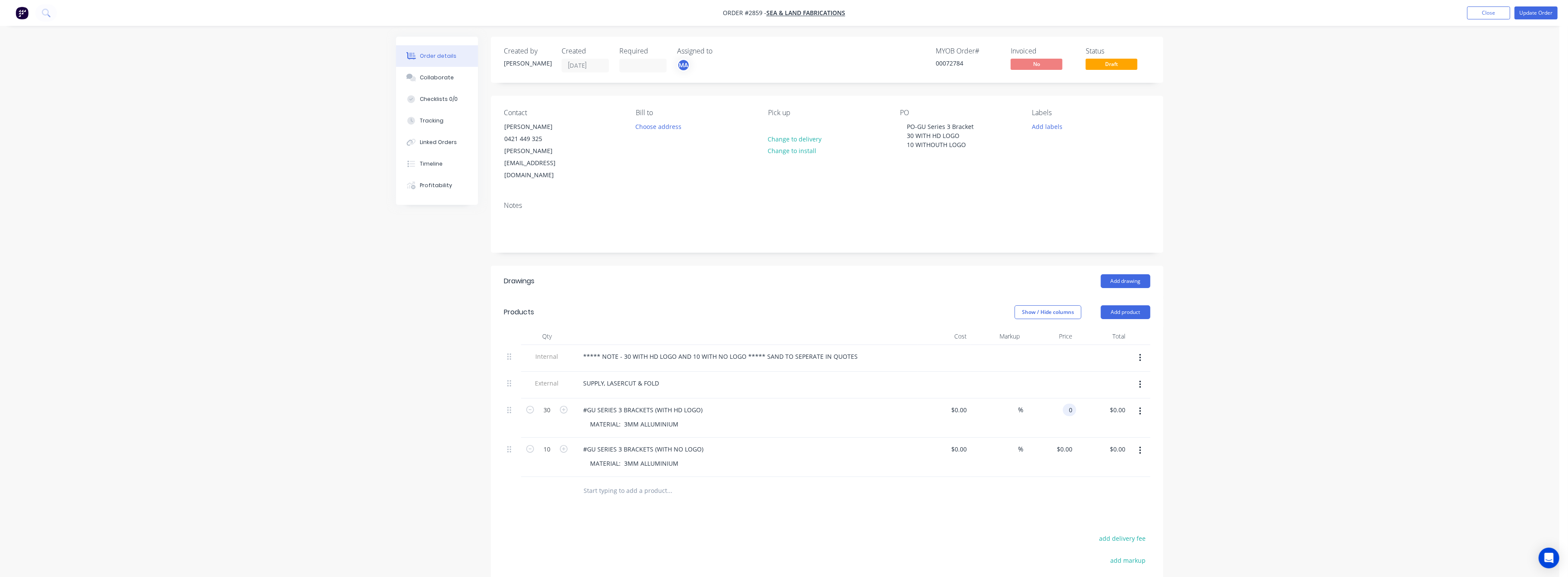
drag, startPoint x: 1066, startPoint y: 385, endPoint x: 1070, endPoint y: 387, distance: 4.5
click at [1067, 404] on input "0" at bounding box center [1071, 410] width 10 height 12
click at [1196, 392] on div "Order details Collaborate Checklists 0/0 Tracking Linked Orders Timeline Profit…" at bounding box center [780, 363] width 1559 height 725
drag, startPoint x: 1056, startPoint y: 424, endPoint x: 1061, endPoint y: 436, distance: 13.0
click at [1058, 438] on div "0 0" at bounding box center [1050, 458] width 53 height 39
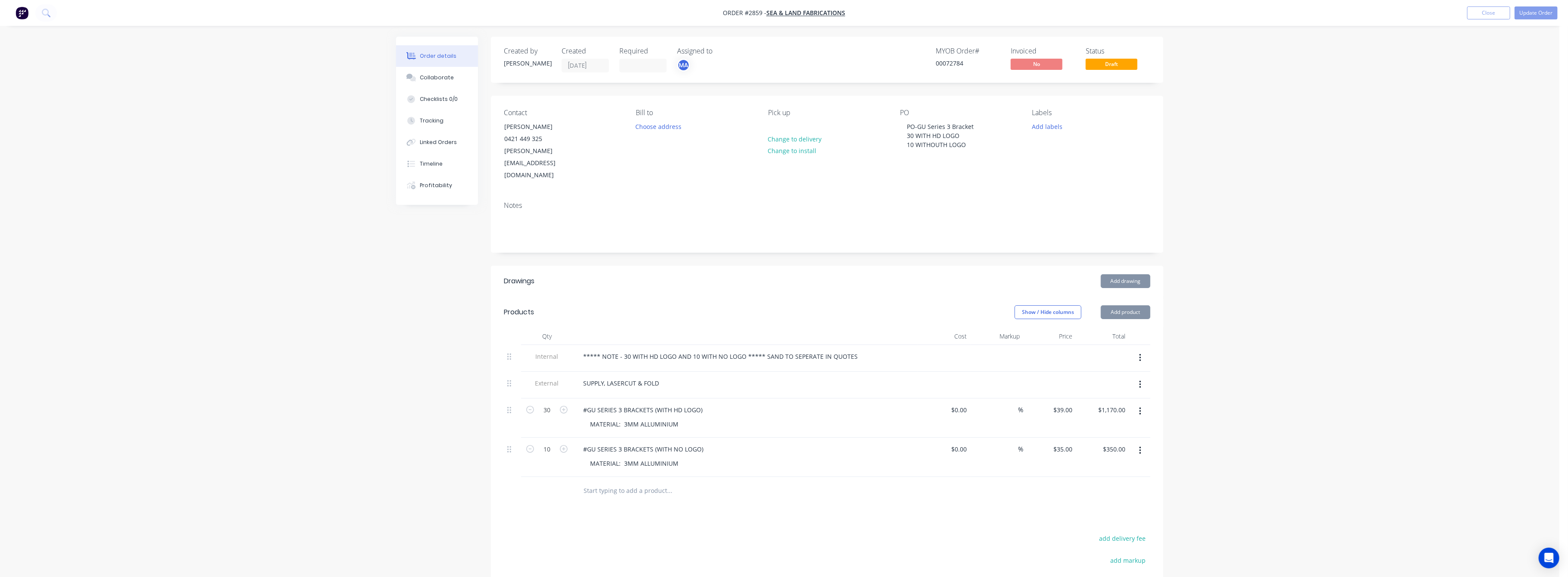
drag, startPoint x: 1100, startPoint y: 437, endPoint x: 1353, endPoint y: 401, distance: 255.5
click at [1170, 429] on div "Order details Collaborate Checklists 0/0 Tracking Linked Orders Timeline Profit…" at bounding box center [780, 381] width 785 height 688
click at [1542, 13] on button "Update Order" at bounding box center [1536, 13] width 43 height 13
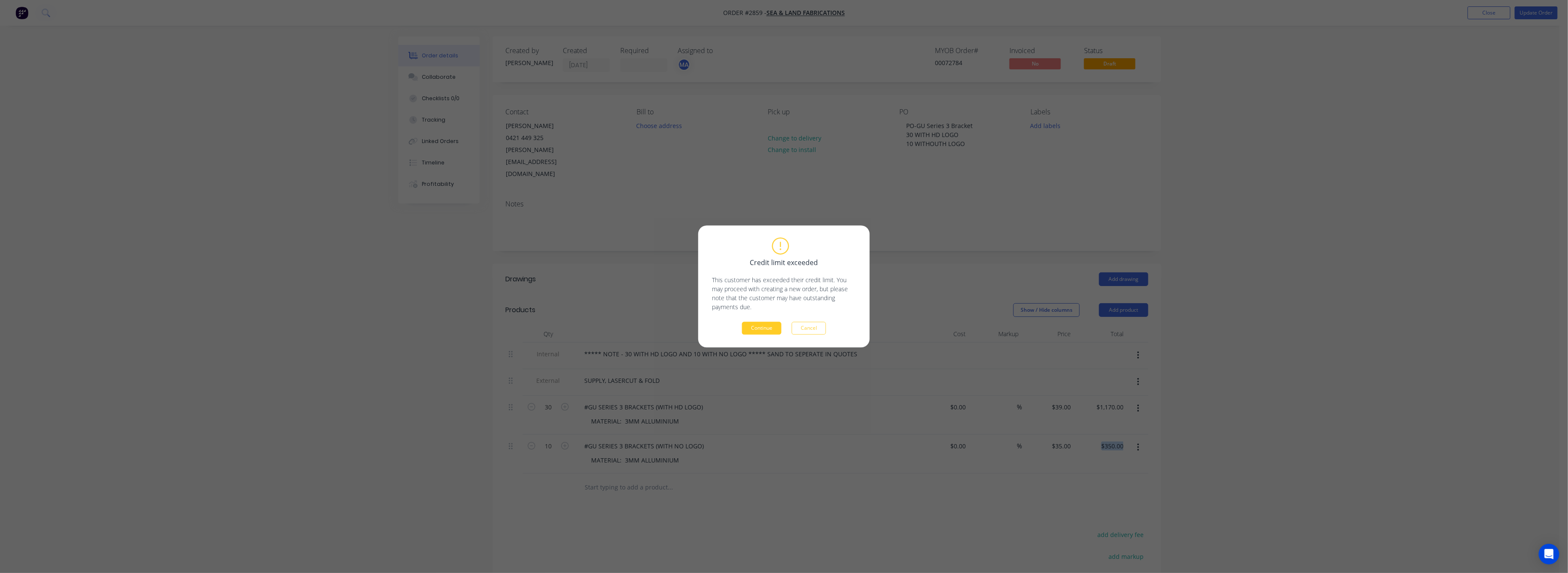
click at [757, 327] on button "Continue" at bounding box center [761, 328] width 40 height 13
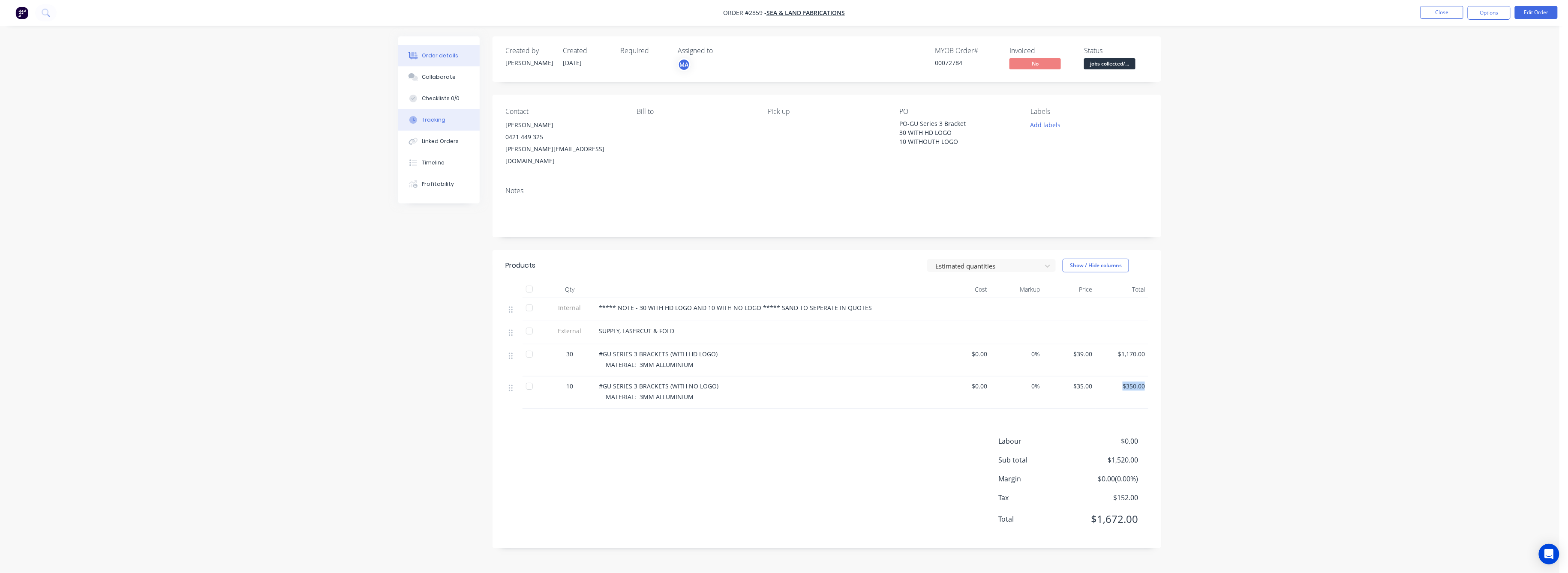
click at [434, 119] on div "Tracking" at bounding box center [434, 120] width 24 height 8
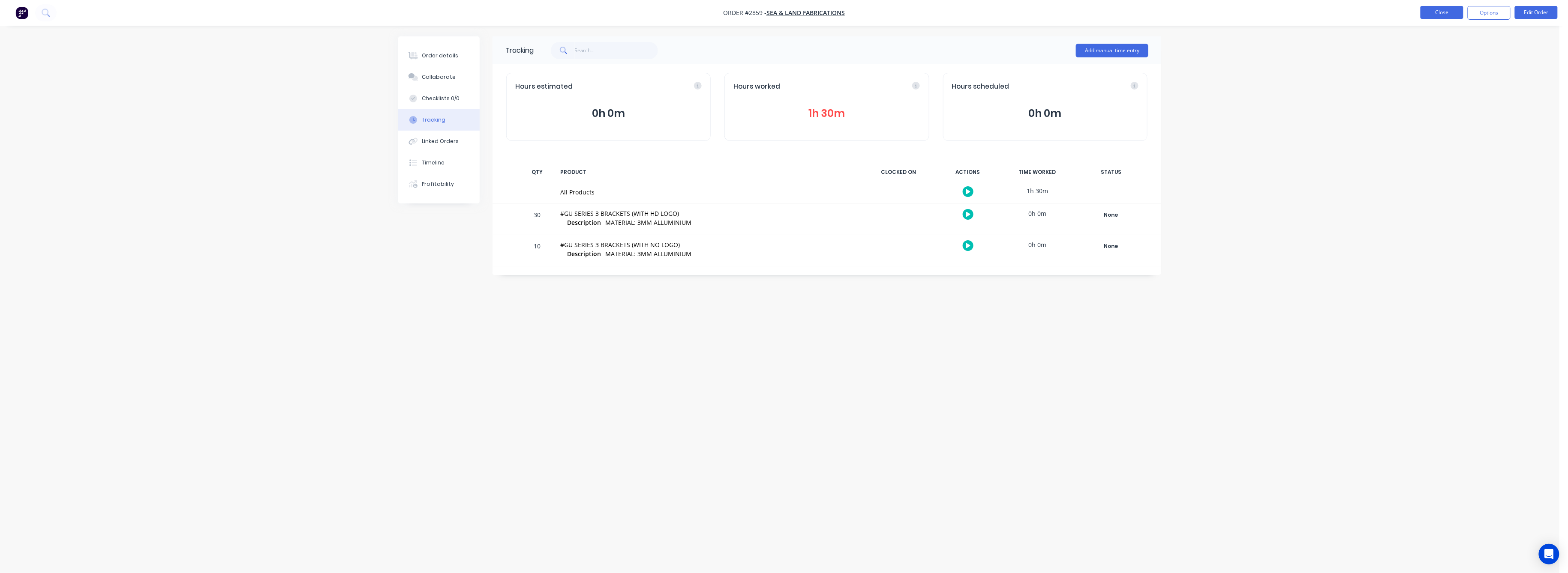
click at [1446, 14] on button "Close" at bounding box center [1442, 12] width 43 height 13
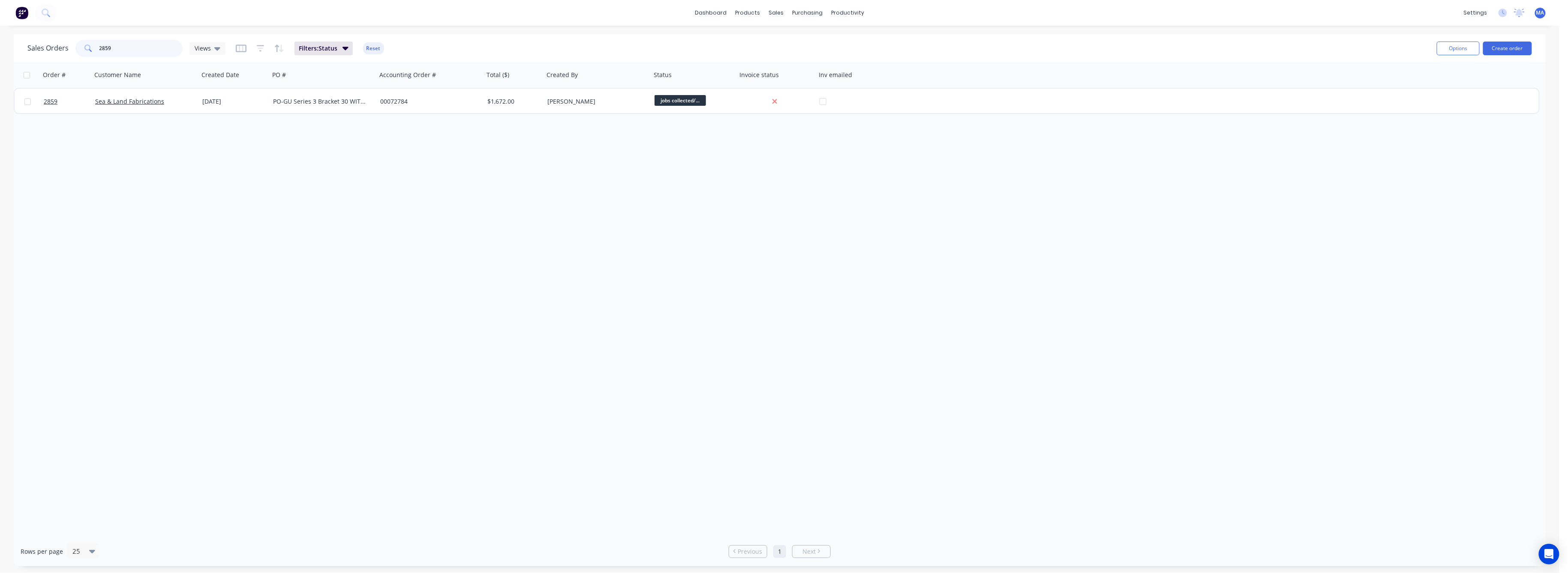
drag, startPoint x: 108, startPoint y: 44, endPoint x: 83, endPoint y: 55, distance: 27.3
click at [88, 49] on div "2859" at bounding box center [129, 48] width 107 height 17
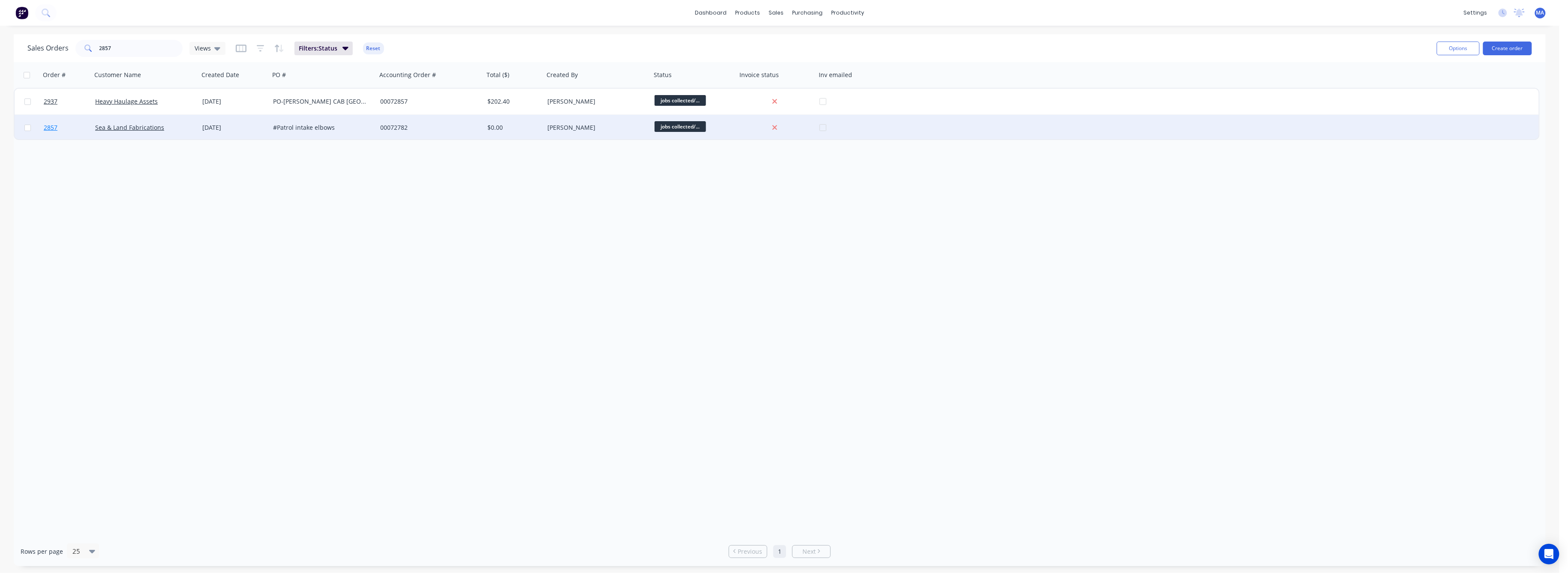
click at [54, 127] on span "2857" at bounding box center [51, 128] width 14 height 9
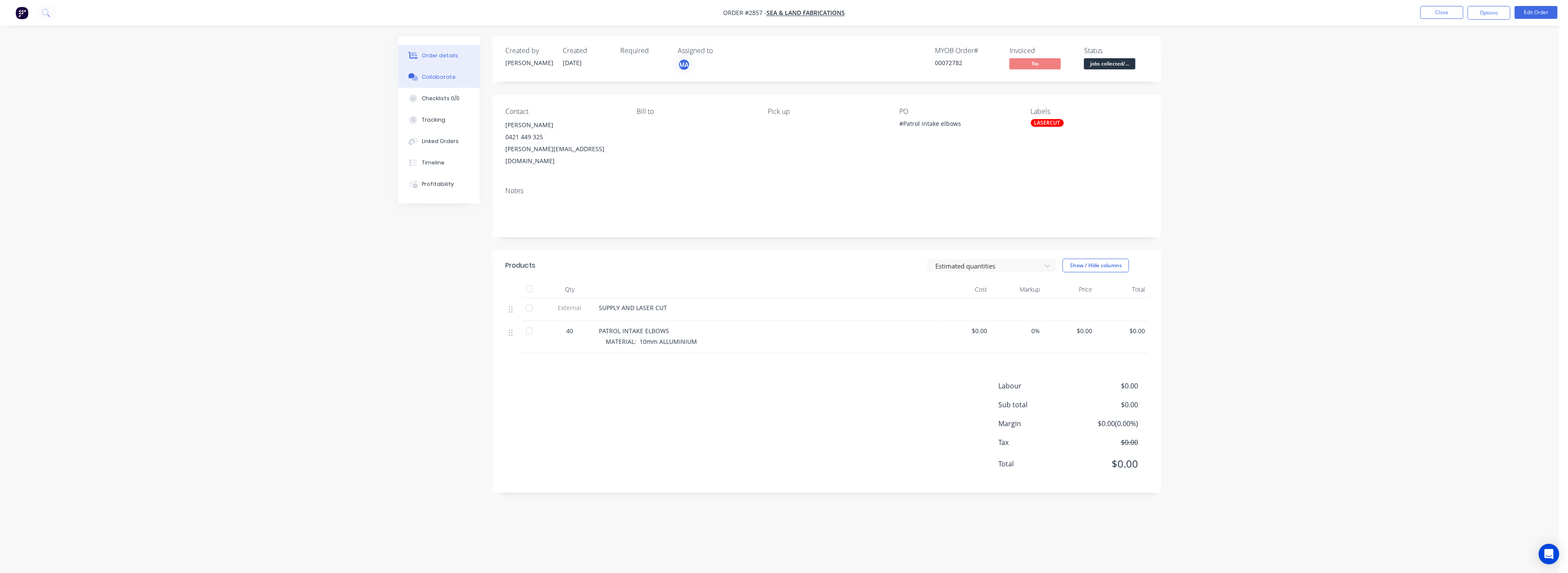
click at [437, 70] on button "Collaborate" at bounding box center [439, 77] width 82 height 21
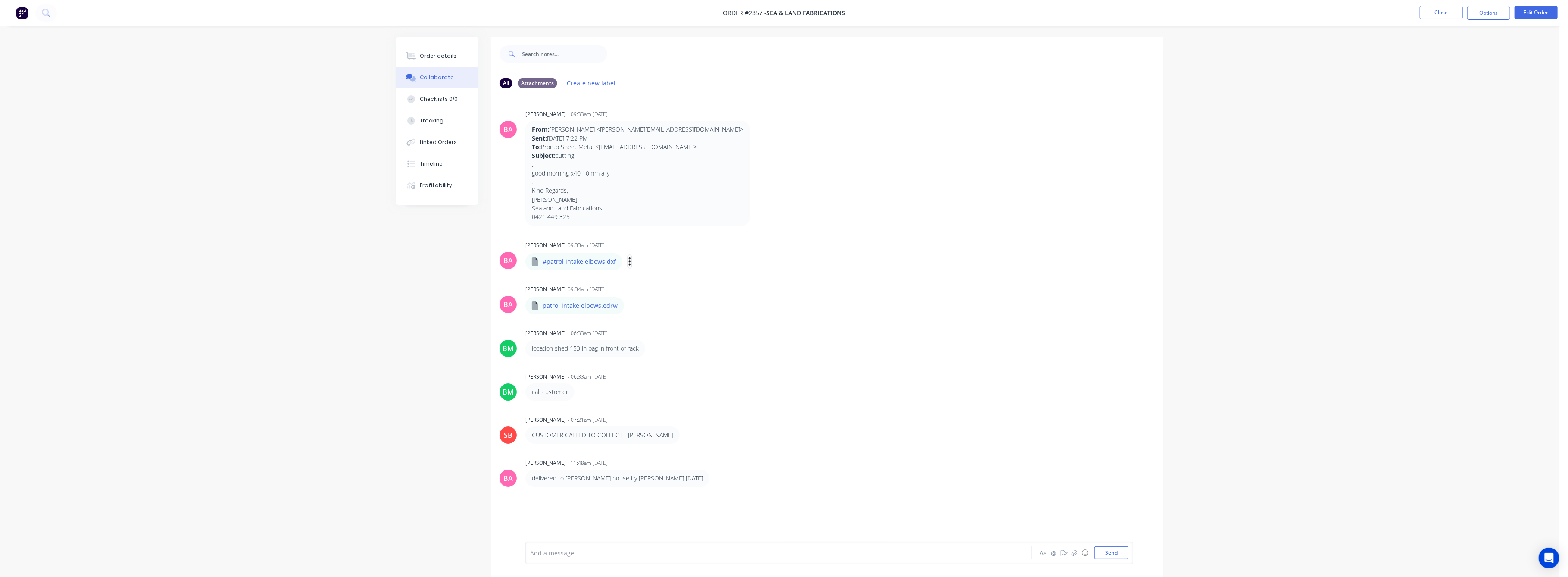
click at [629, 259] on icon "button" at bounding box center [630, 262] width 2 height 10
click at [655, 284] on button "Download" at bounding box center [686, 285] width 97 height 20
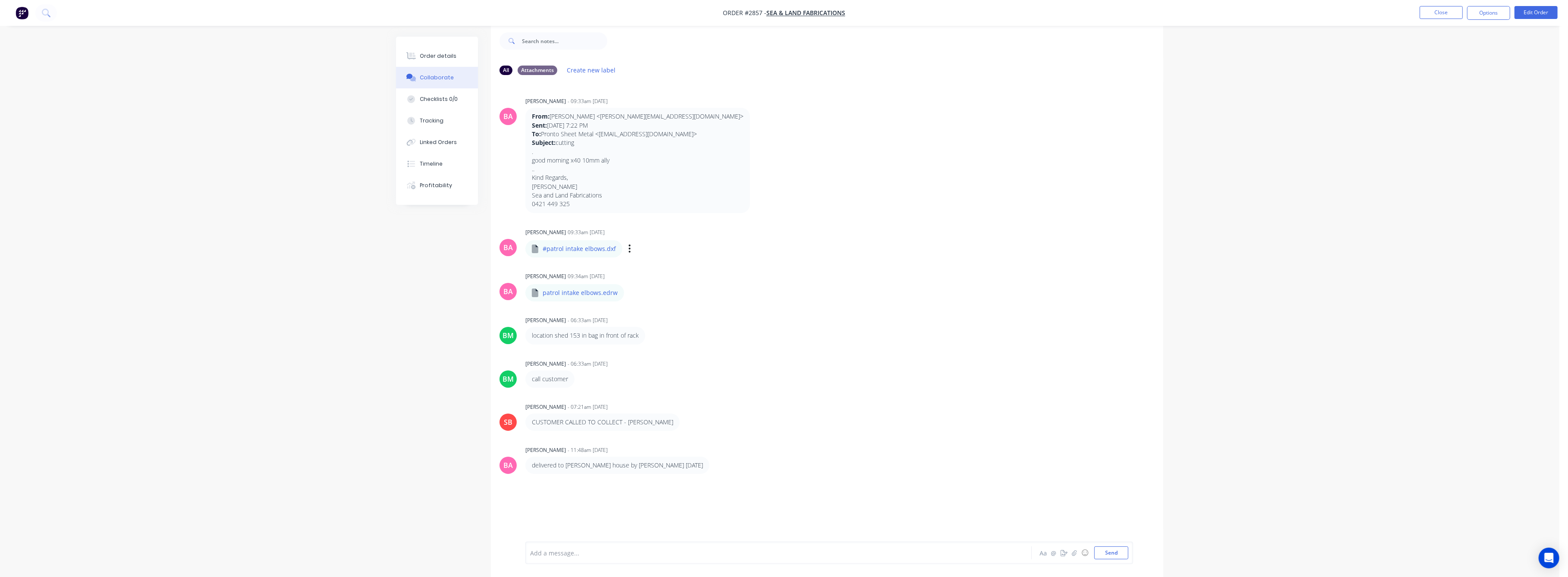
click at [1241, 333] on div "Order details Collaborate Checklists 0/0 Tracking Linked Orders Timeline Profit…" at bounding box center [780, 282] width 1559 height 590
click at [439, 54] on div "Order details" at bounding box center [439, 56] width 37 height 8
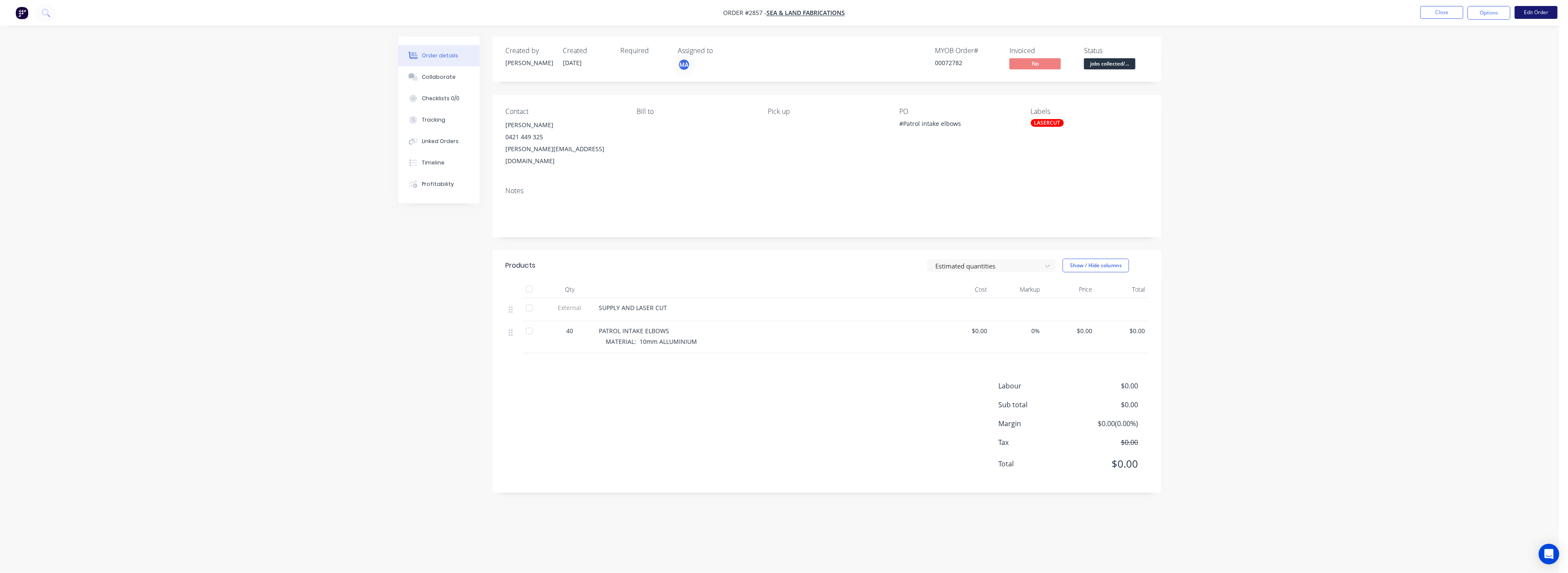
click at [1532, 12] on button "Edit Order" at bounding box center [1536, 12] width 43 height 13
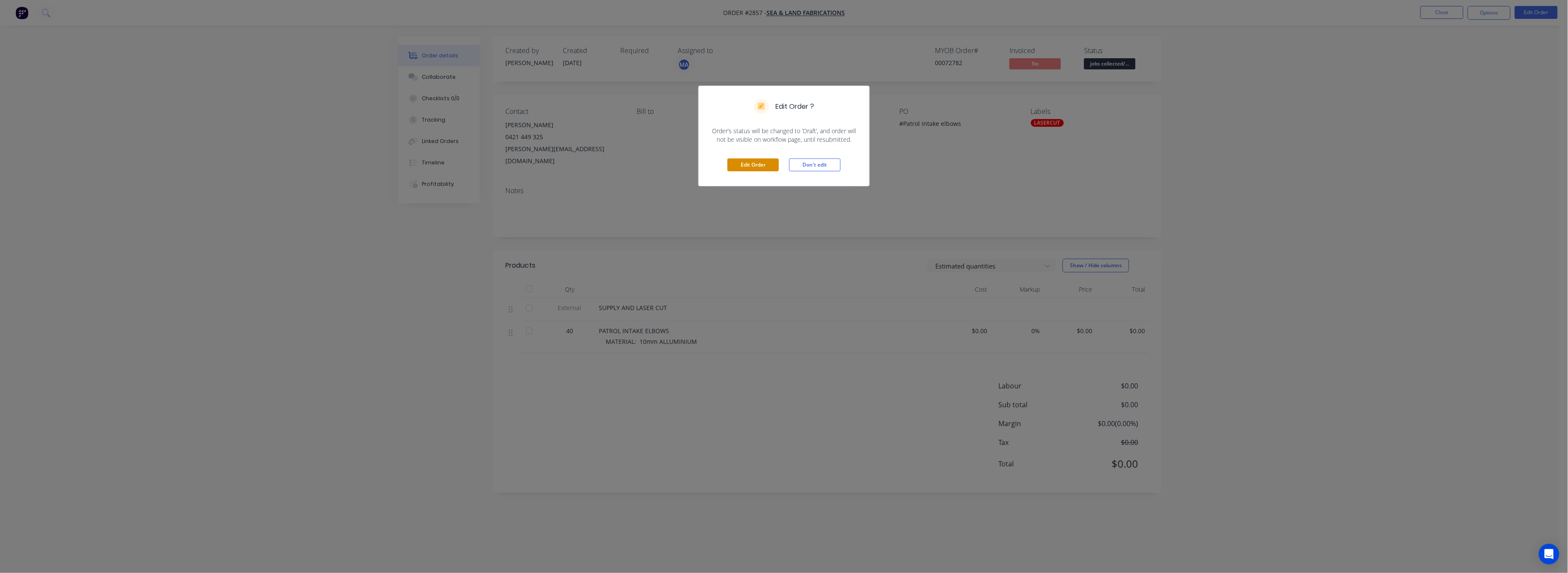
click at [758, 167] on button "Edit Order" at bounding box center [753, 165] width 52 height 13
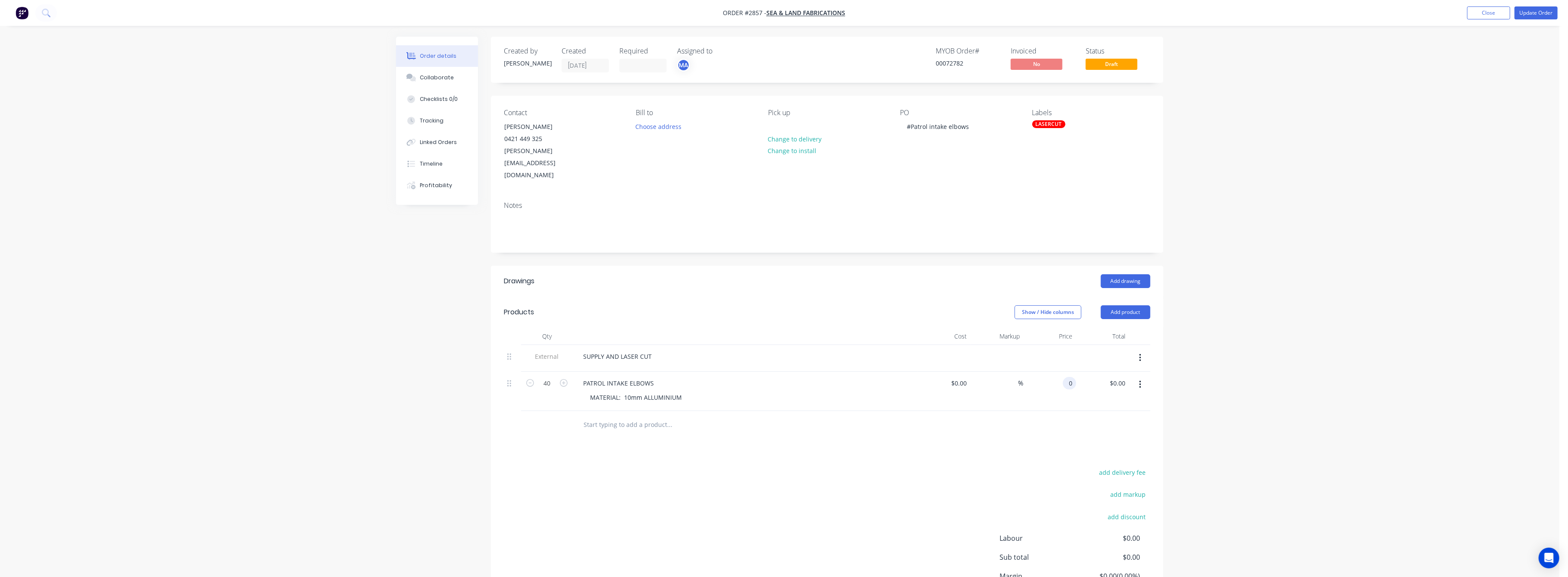
drag, startPoint x: 1064, startPoint y: 363, endPoint x: 1066, endPoint y: 383, distance: 20.1
click at [1064, 372] on div "0 0" at bounding box center [1050, 391] width 53 height 39
drag, startPoint x: 1073, startPoint y: 358, endPoint x: 1069, endPoint y: 365, distance: 8.1
click at [1073, 377] on input "0" at bounding box center [1071, 383] width 10 height 12
drag, startPoint x: 1370, startPoint y: 421, endPoint x: 1452, endPoint y: 250, distance: 189.6
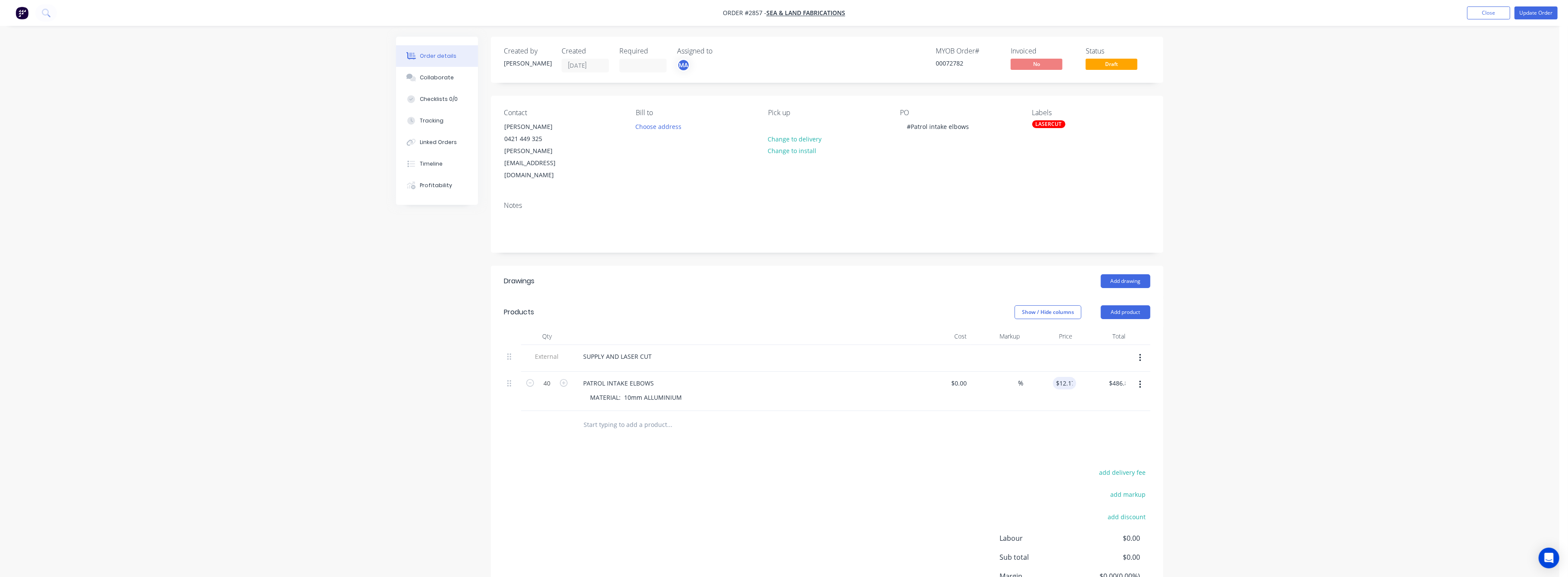
click at [1400, 341] on div "Order details Collaborate Checklists 0/0 Tracking Linked Orders Timeline Profit…" at bounding box center [780, 330] width 1559 height 659
click at [1539, 12] on button "Update Order" at bounding box center [1536, 13] width 43 height 13
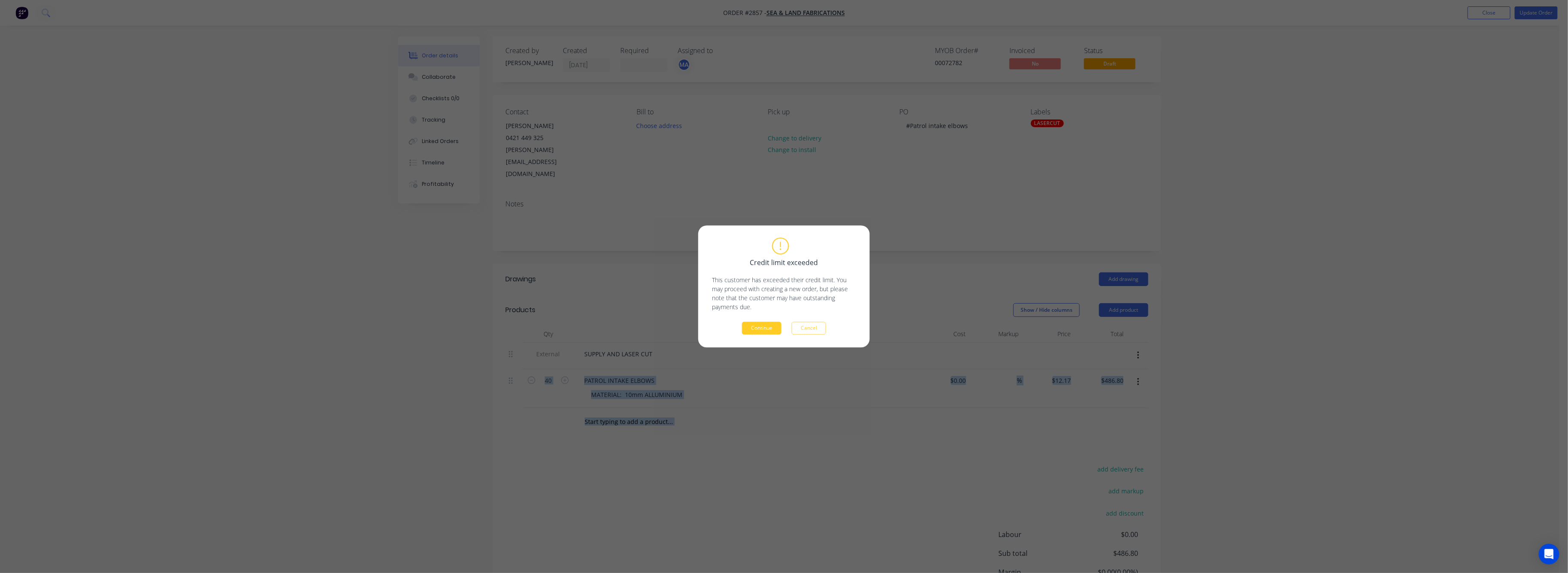
click at [751, 333] on button "Continue" at bounding box center [761, 328] width 40 height 13
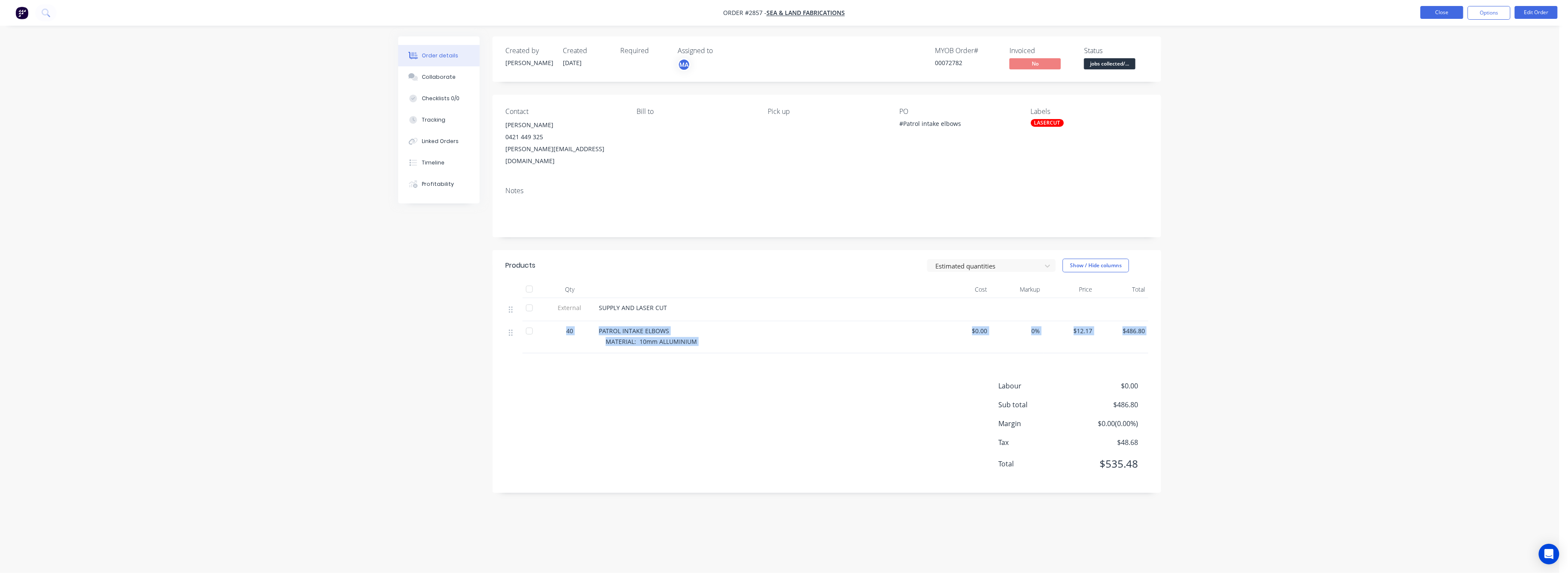
click at [1449, 12] on button "Close" at bounding box center [1442, 12] width 43 height 13
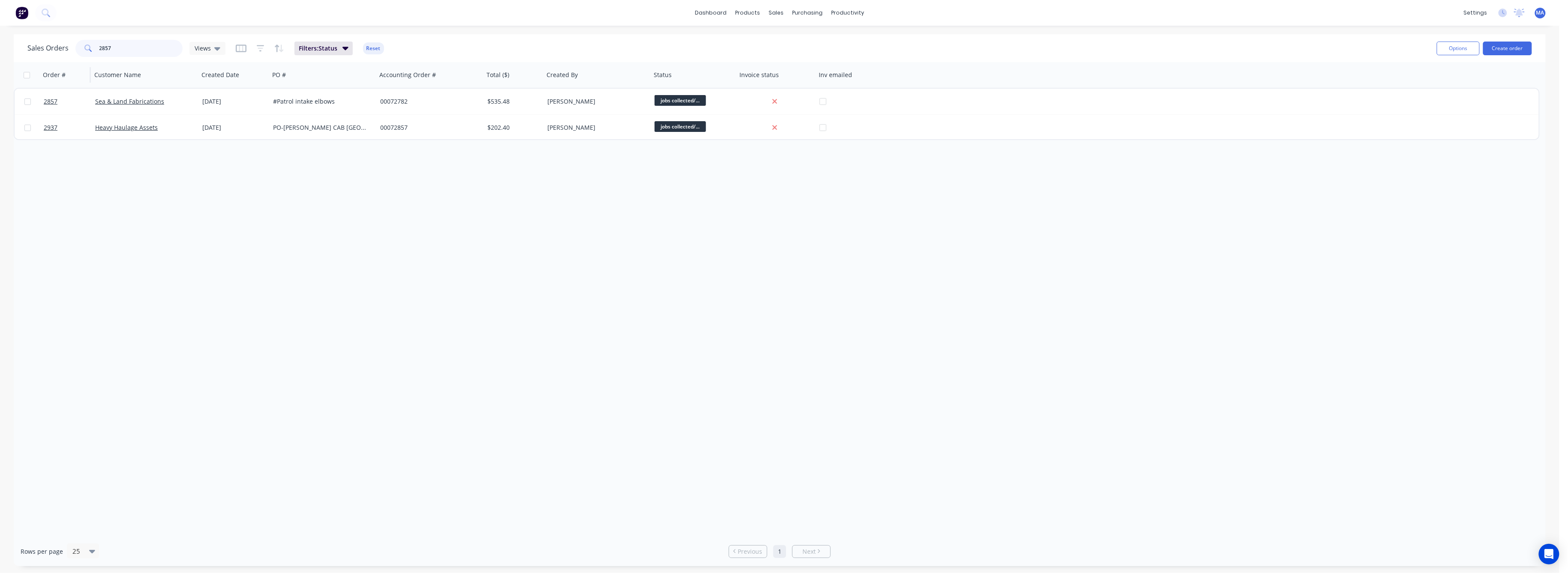
drag, startPoint x: 111, startPoint y: 47, endPoint x: 76, endPoint y: 63, distance: 38.5
click at [82, 52] on div "2857" at bounding box center [129, 48] width 107 height 17
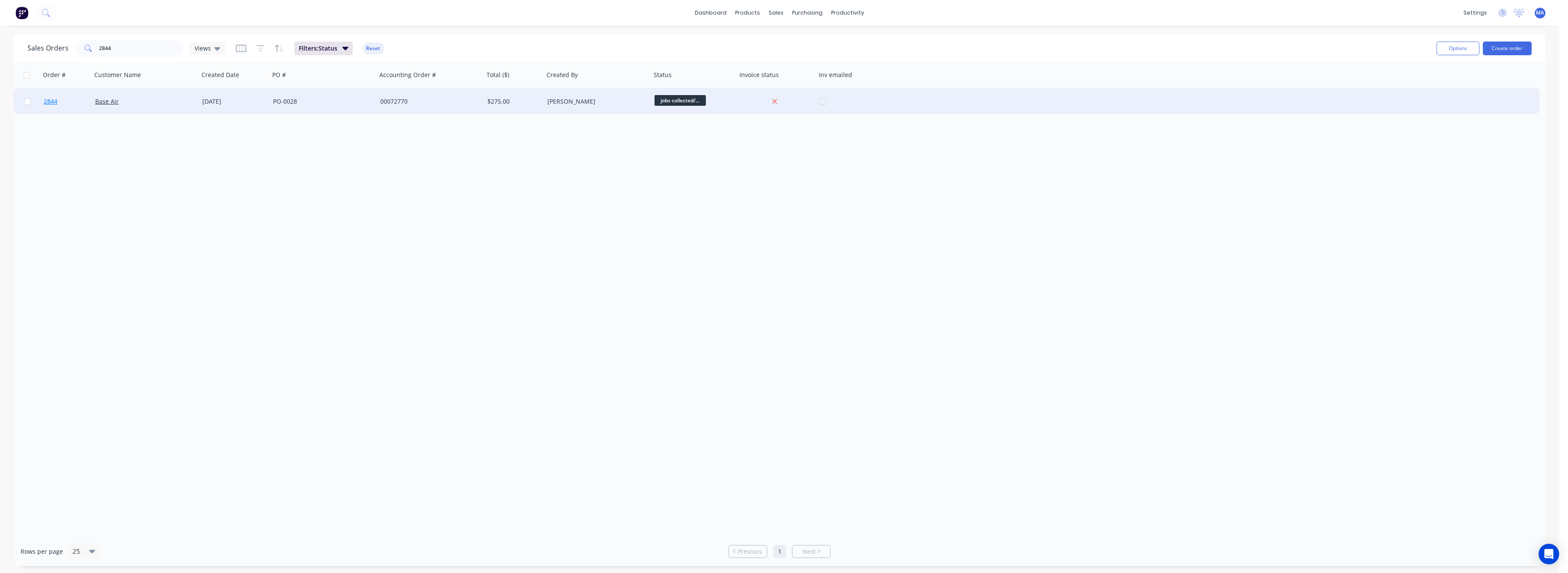
click at [50, 100] on span "2844" at bounding box center [51, 102] width 14 height 9
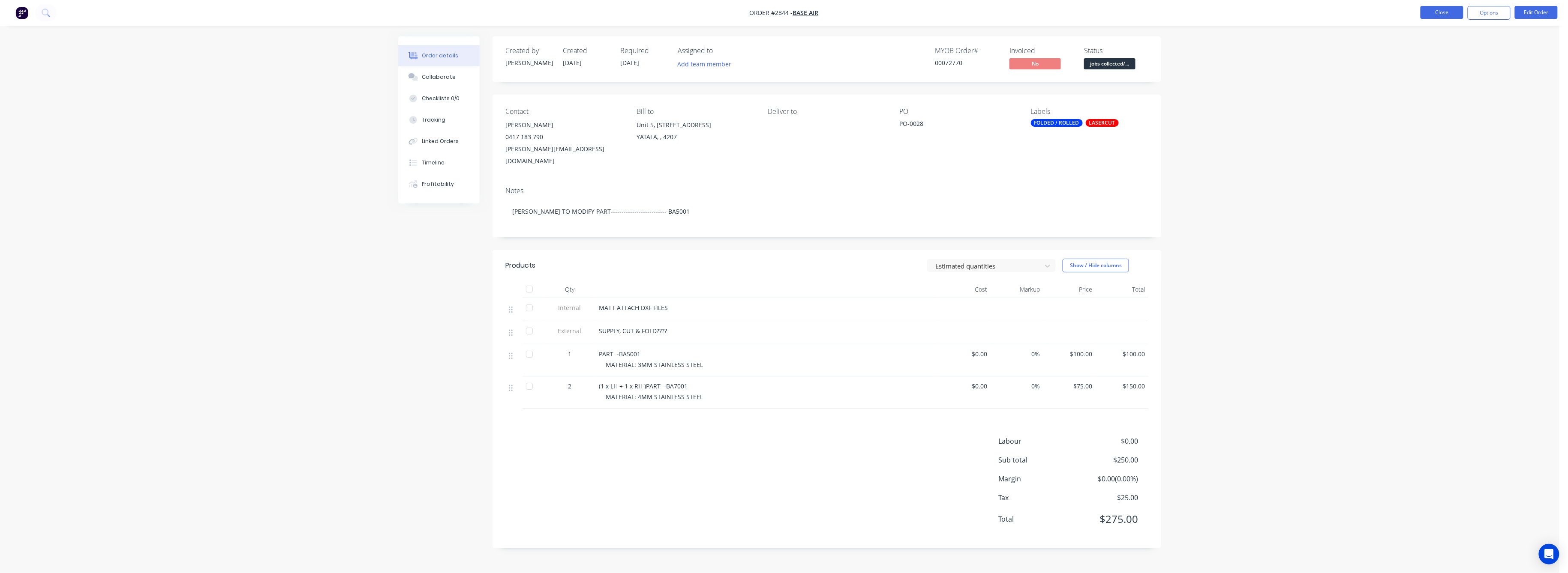
click at [1437, 15] on button "Close" at bounding box center [1442, 12] width 43 height 13
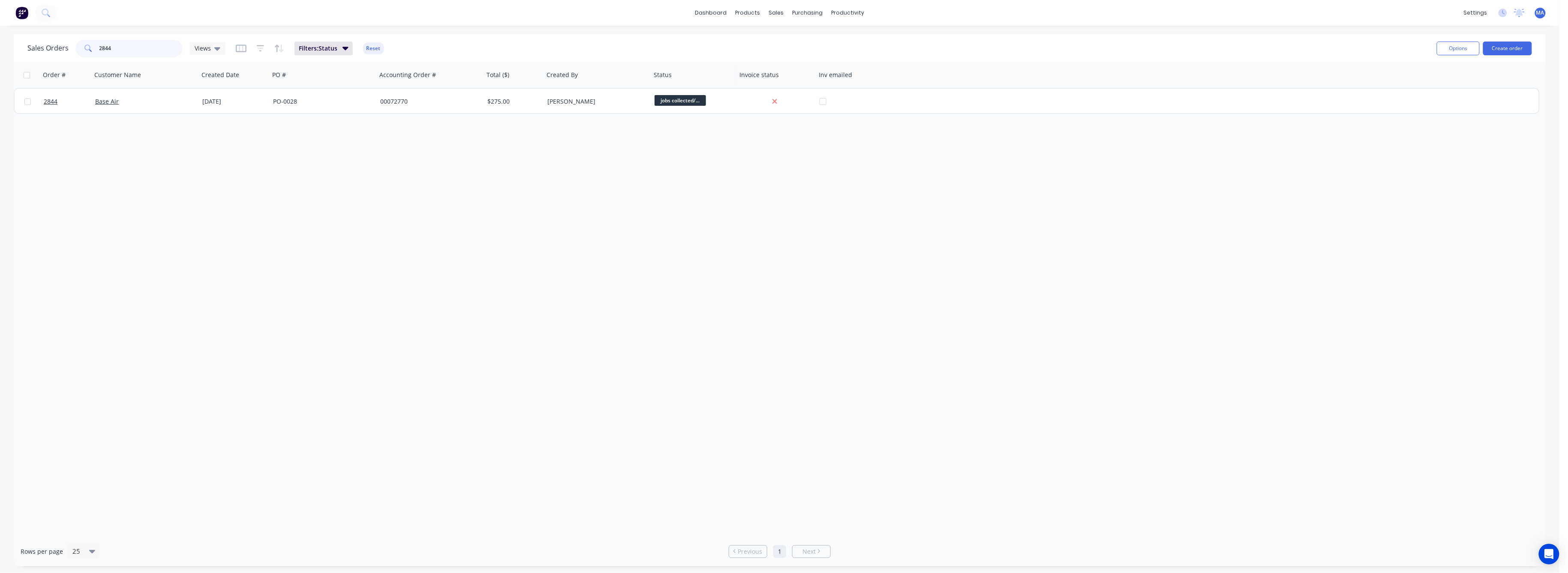
drag, startPoint x: 111, startPoint y: 49, endPoint x: 85, endPoint y: 56, distance: 26.9
click at [86, 54] on div "2844" at bounding box center [129, 48] width 107 height 17
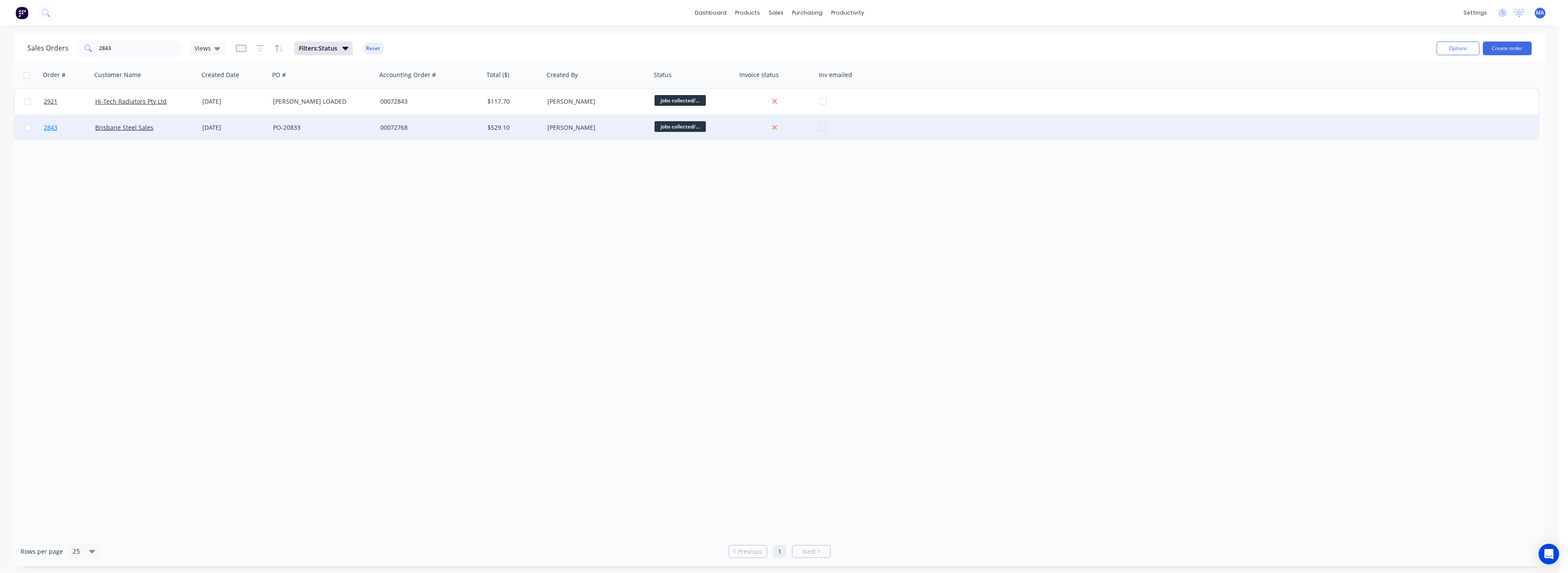
click at [53, 126] on span "2843" at bounding box center [51, 128] width 14 height 9
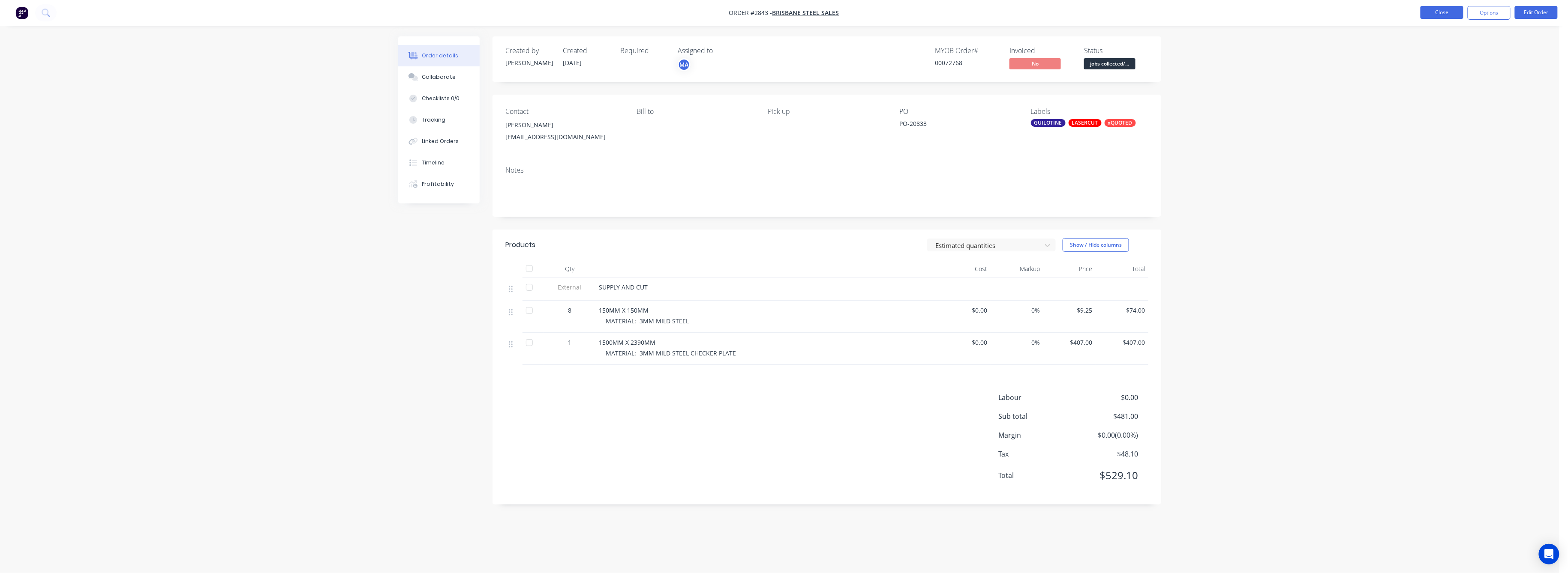
click at [1446, 10] on button "Close" at bounding box center [1442, 12] width 43 height 13
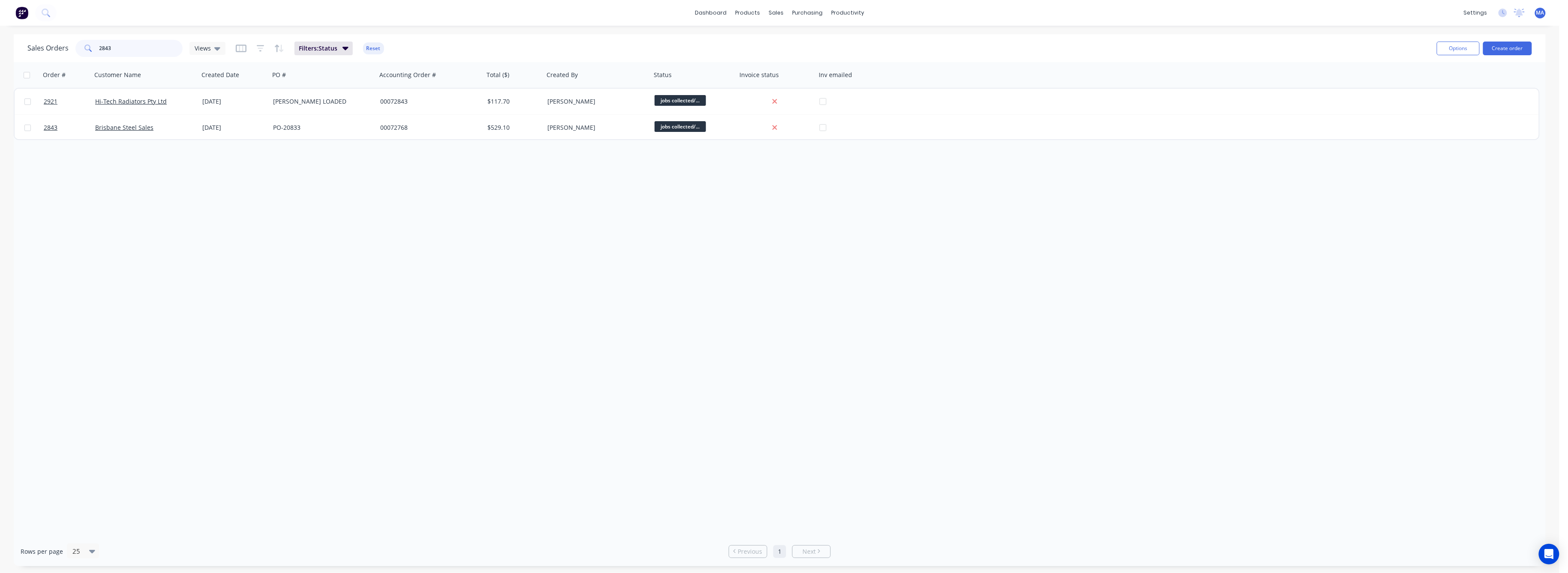
drag, startPoint x: 114, startPoint y: 47, endPoint x: 83, endPoint y: 65, distance: 35.8
click at [79, 52] on div "2843" at bounding box center [129, 48] width 107 height 17
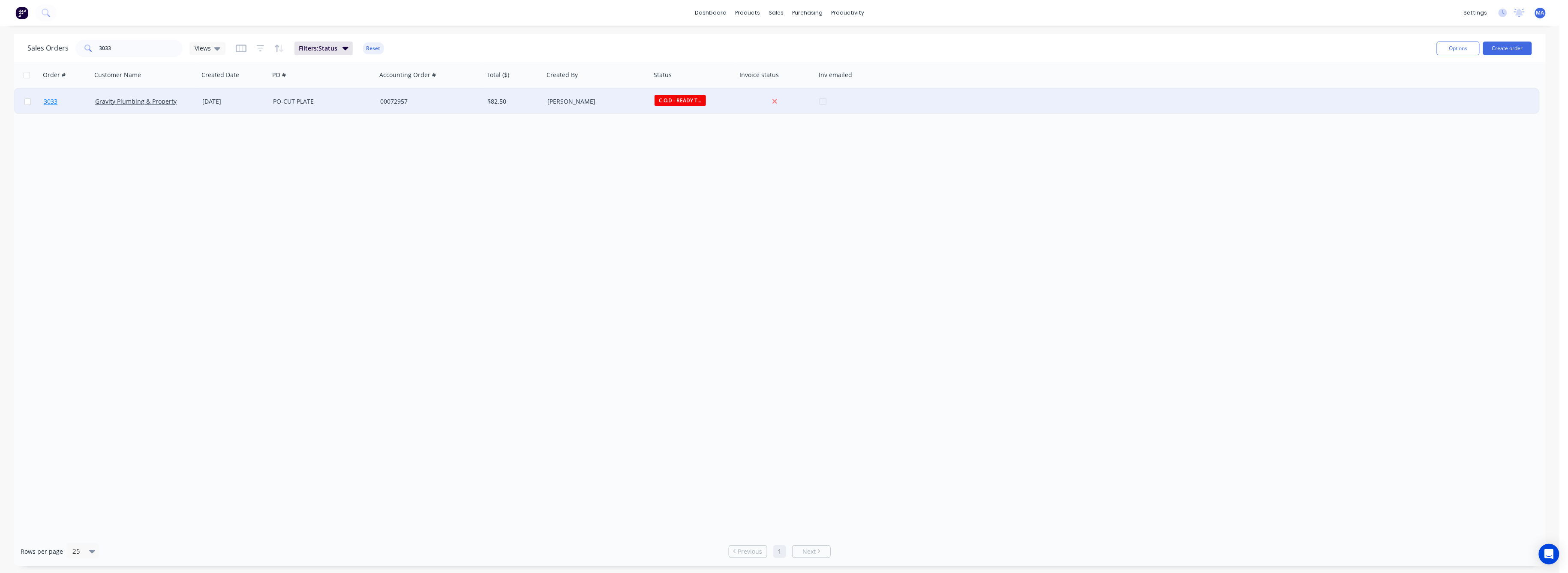
click at [49, 100] on span "3033" at bounding box center [51, 102] width 14 height 9
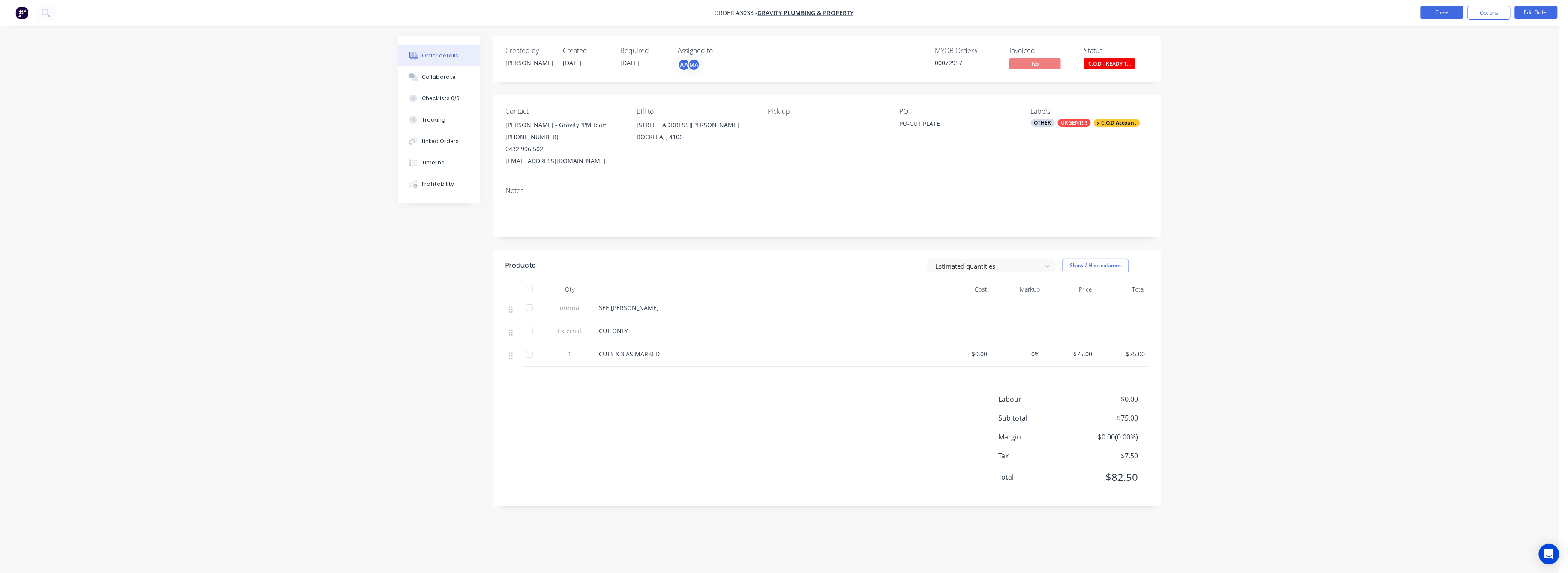
click at [1428, 6] on button "Close" at bounding box center [1442, 12] width 43 height 13
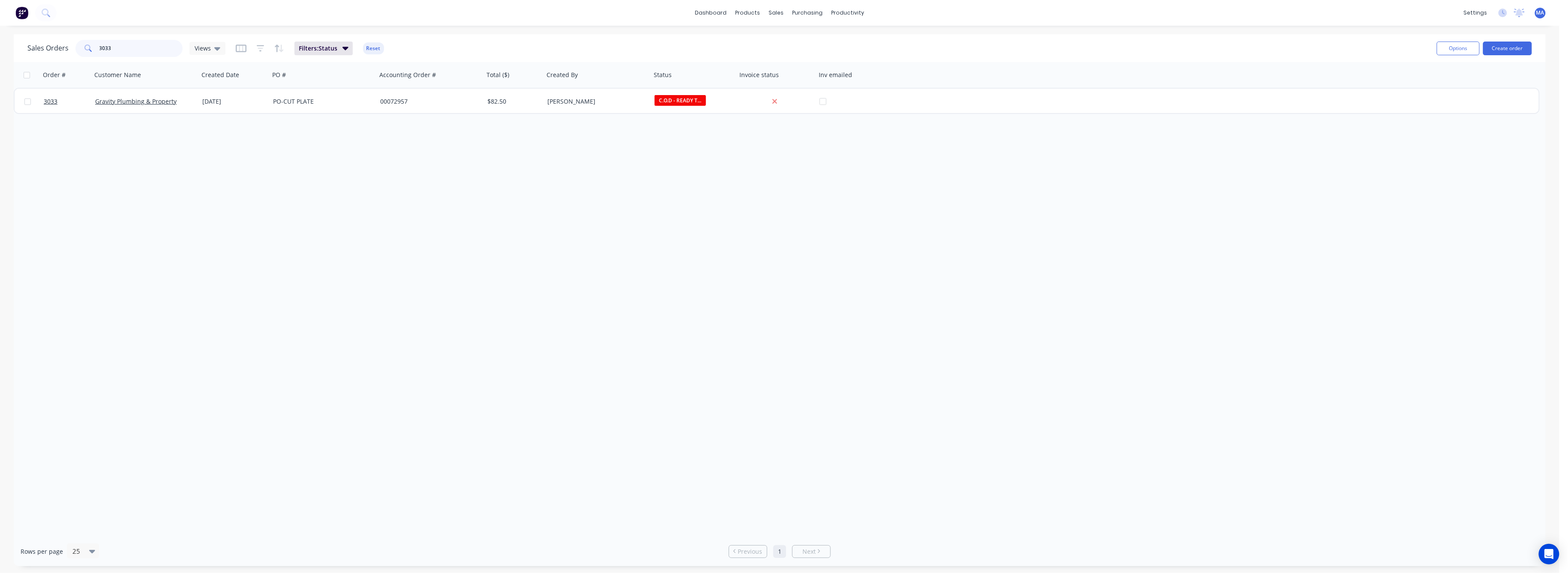
drag, startPoint x: 114, startPoint y: 49, endPoint x: 85, endPoint y: 59, distance: 30.7
click at [93, 50] on div "3033" at bounding box center [129, 48] width 107 height 17
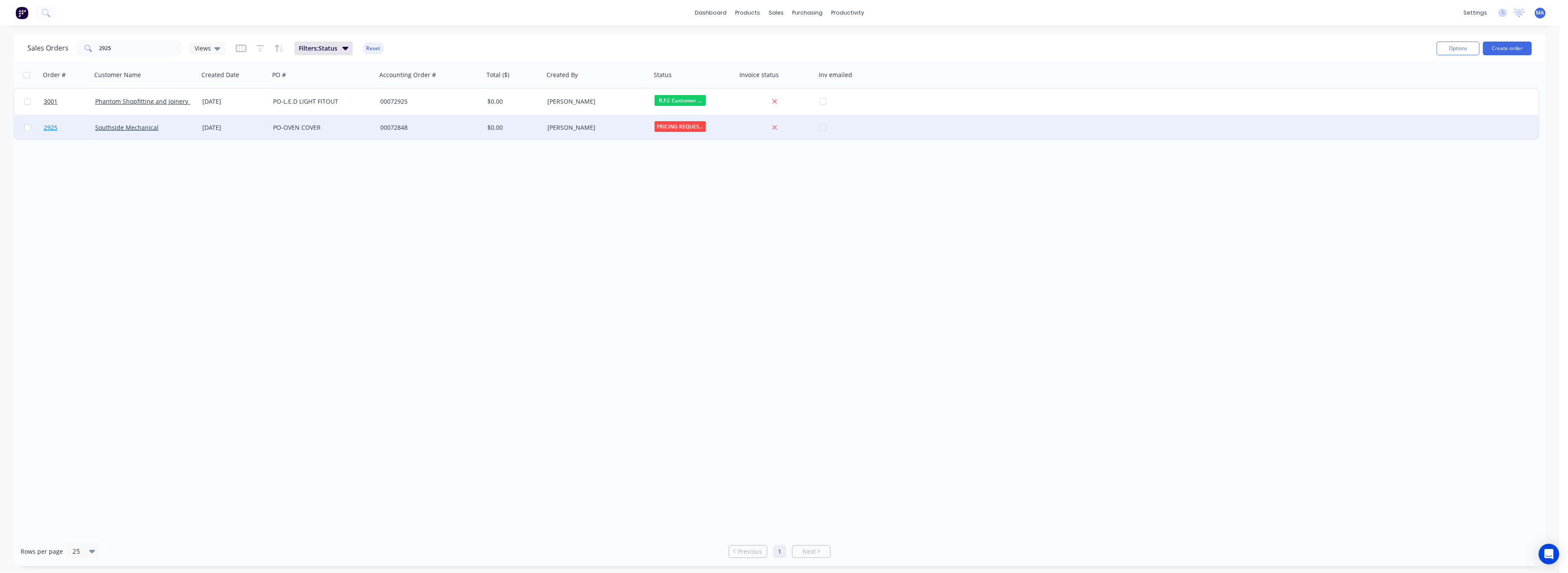
click at [49, 125] on span "2925" at bounding box center [51, 128] width 14 height 9
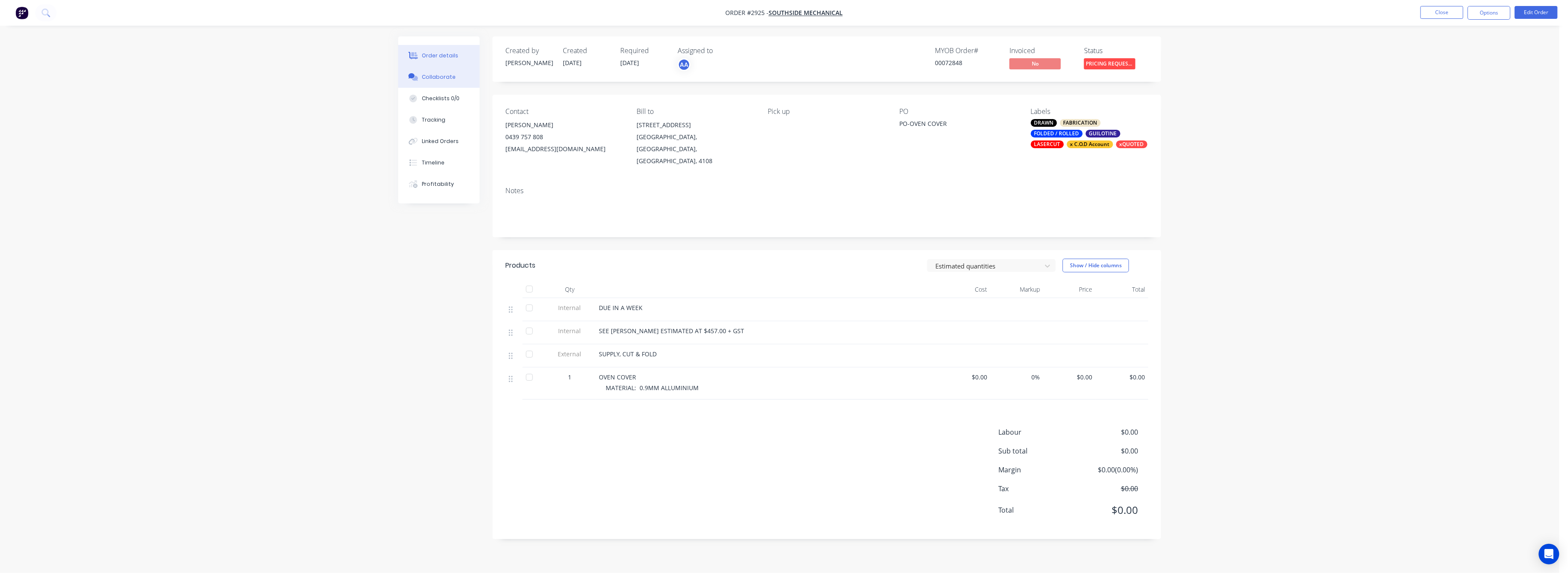
click at [435, 72] on button "Collaborate" at bounding box center [439, 77] width 82 height 21
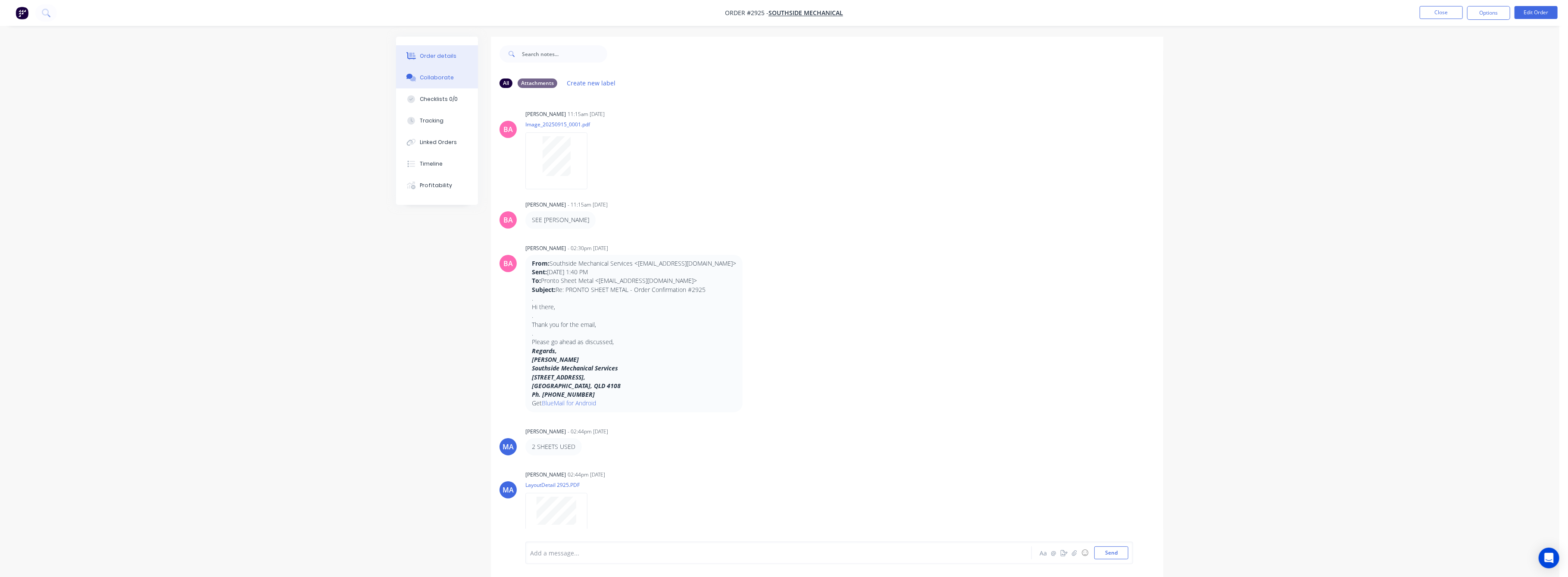
drag, startPoint x: 436, startPoint y: 51, endPoint x: 442, endPoint y: 61, distance: 11.7
click at [436, 51] on button "Order details" at bounding box center [437, 56] width 82 height 21
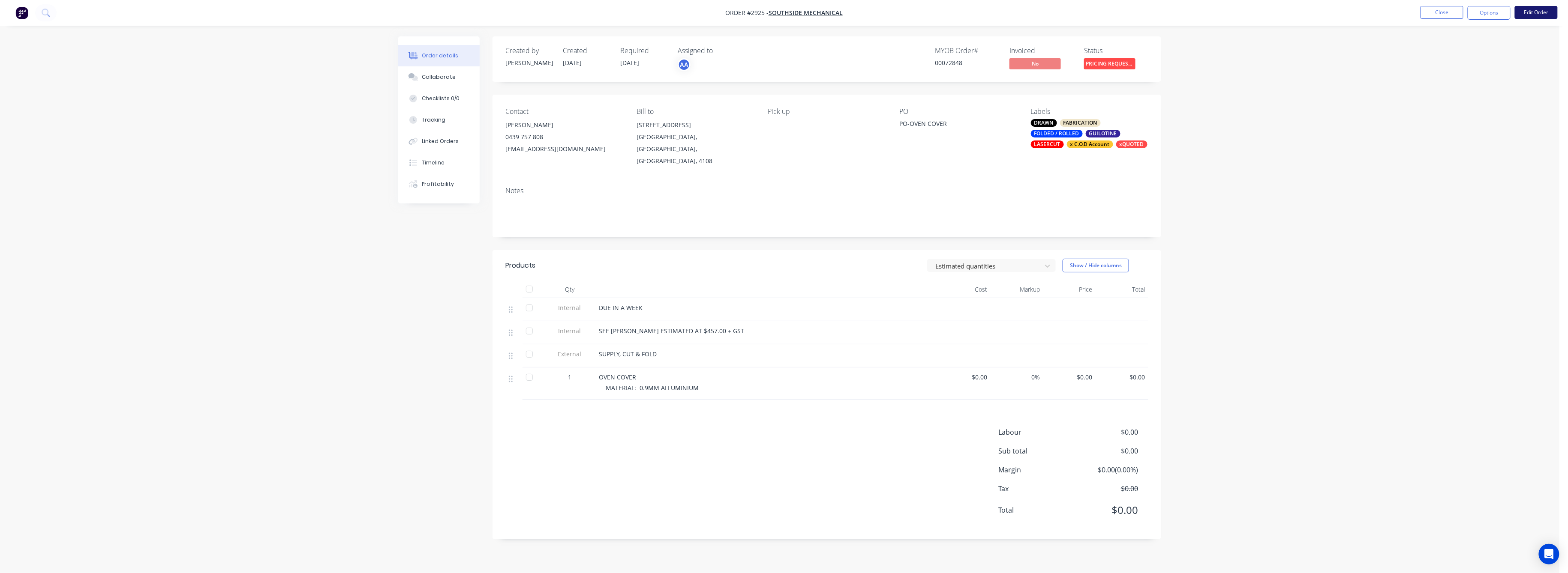
click at [1528, 11] on button "Edit Order" at bounding box center [1536, 12] width 43 height 13
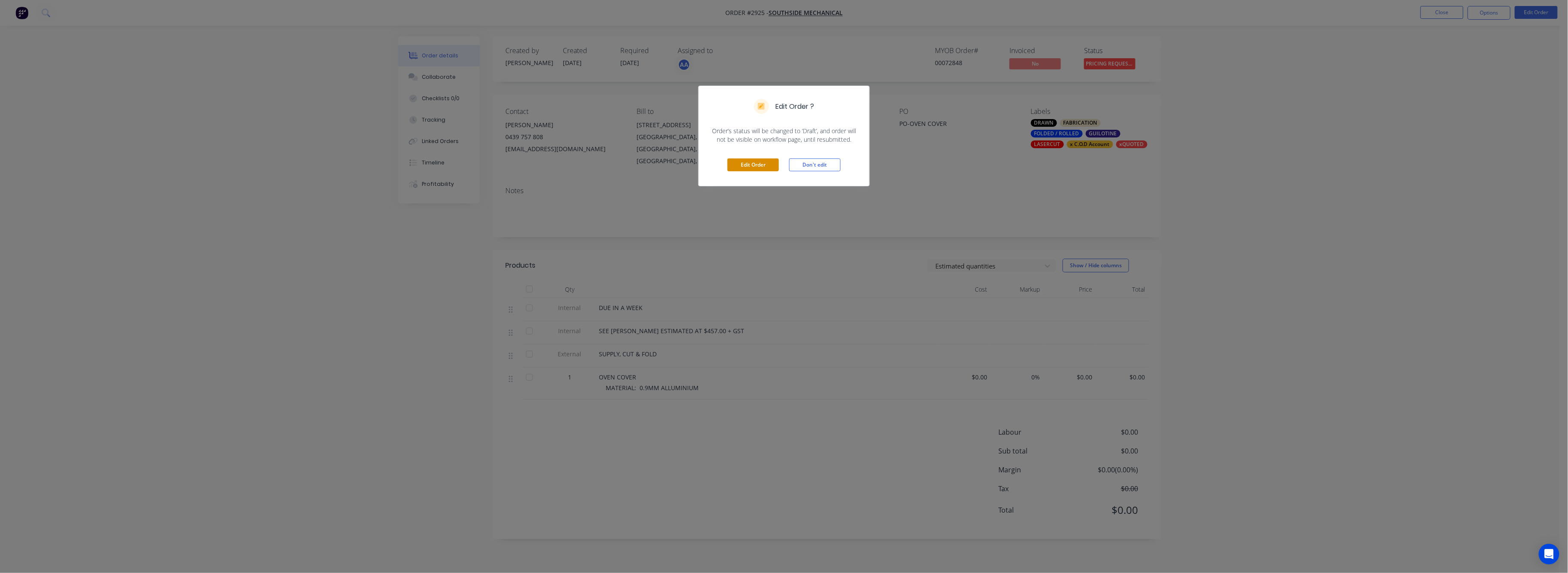
click at [745, 164] on button "Edit Order" at bounding box center [753, 165] width 52 height 13
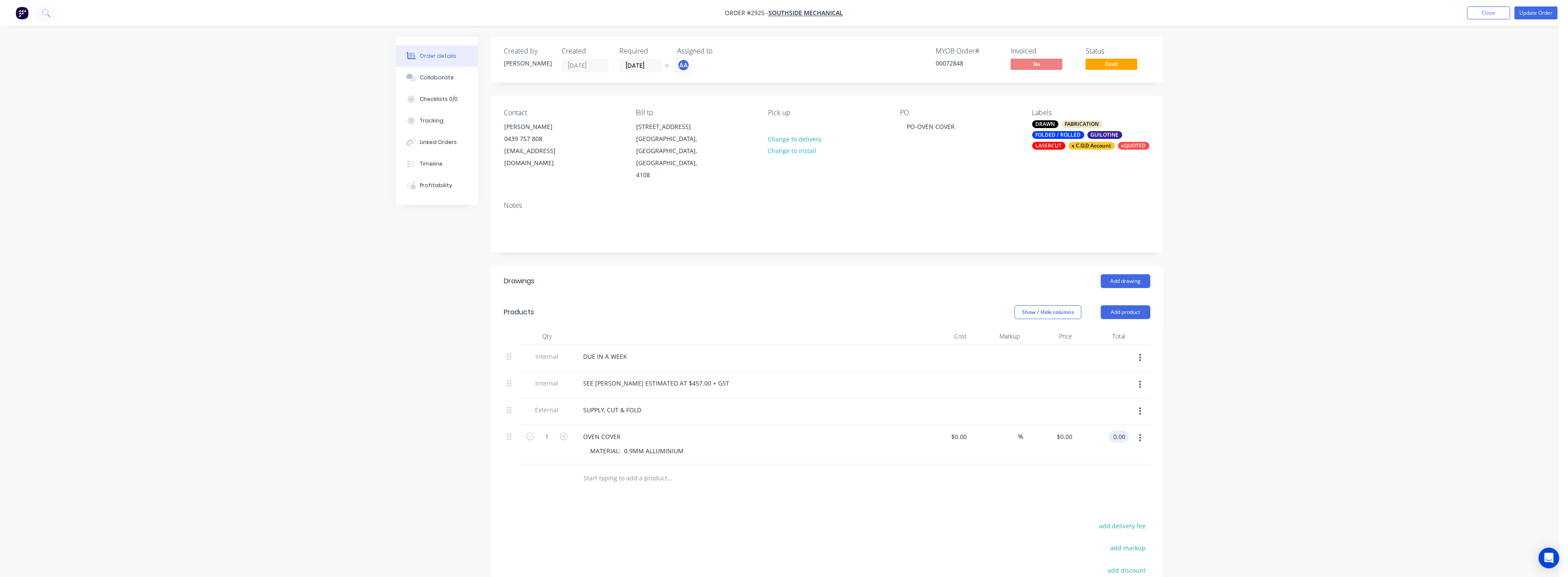
click at [1113, 431] on input "0.00" at bounding box center [1121, 437] width 17 height 12
drag, startPoint x: 1309, startPoint y: 409, endPoint x: 1309, endPoint y: 390, distance: 19.0
click at [1309, 394] on div "Order details Collaborate Checklists 0/0 Tracking Linked Orders Timeline Profit…" at bounding box center [780, 356] width 1559 height 712
click at [1544, 8] on button "Update Order" at bounding box center [1536, 13] width 43 height 13
drag, startPoint x: 1491, startPoint y: 8, endPoint x: 1311, endPoint y: 61, distance: 187.6
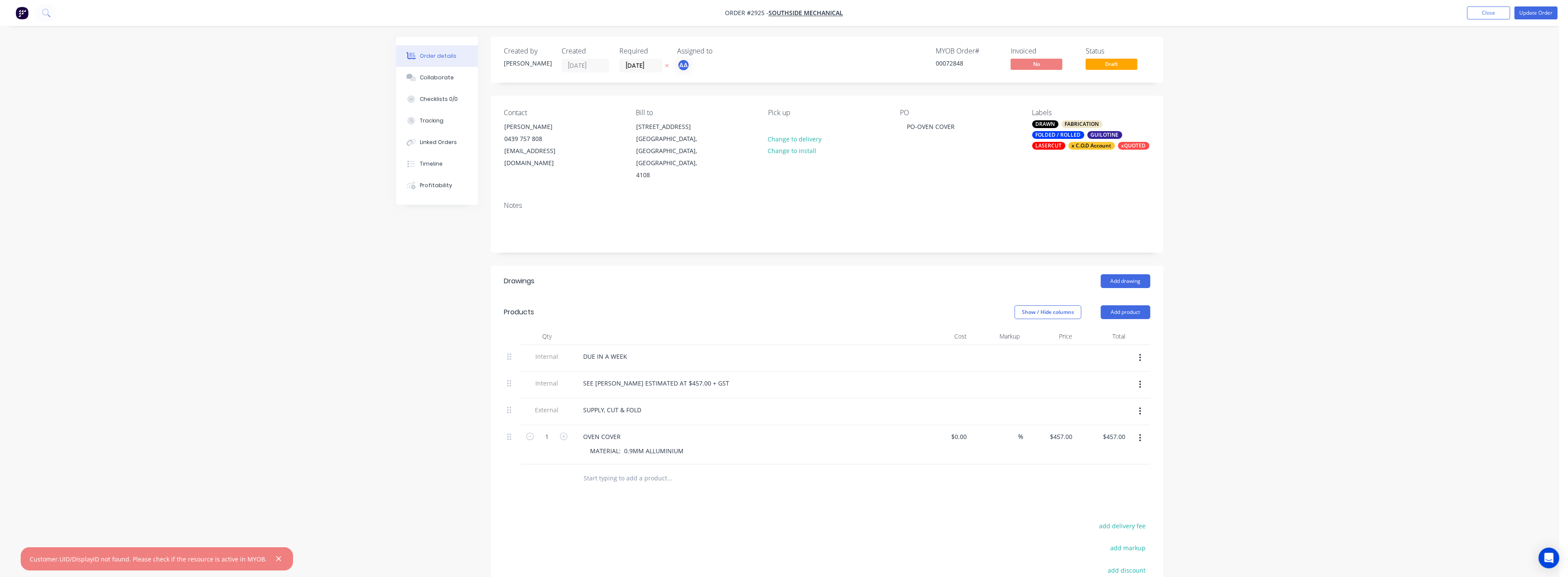
click at [1484, 8] on button "Close" at bounding box center [1488, 13] width 43 height 13
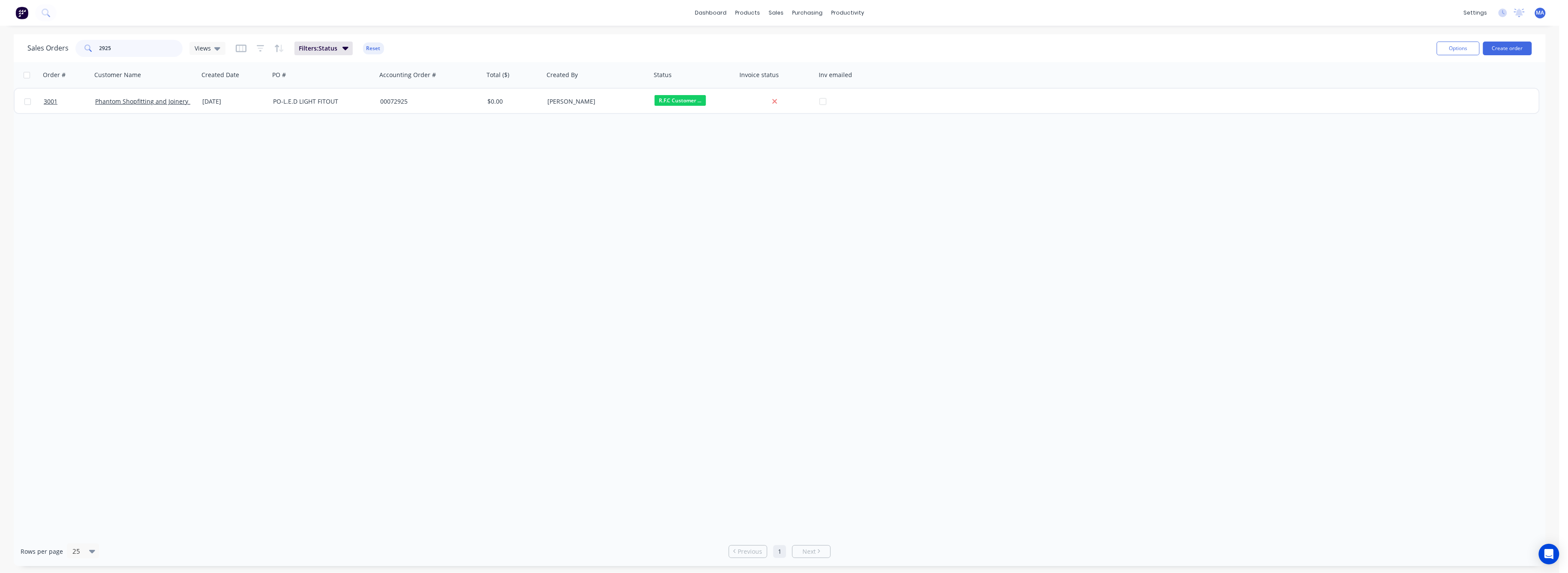
drag, startPoint x: 111, startPoint y: 50, endPoint x: 85, endPoint y: 49, distance: 26.0
click at [85, 49] on div "2925" at bounding box center [129, 48] width 107 height 17
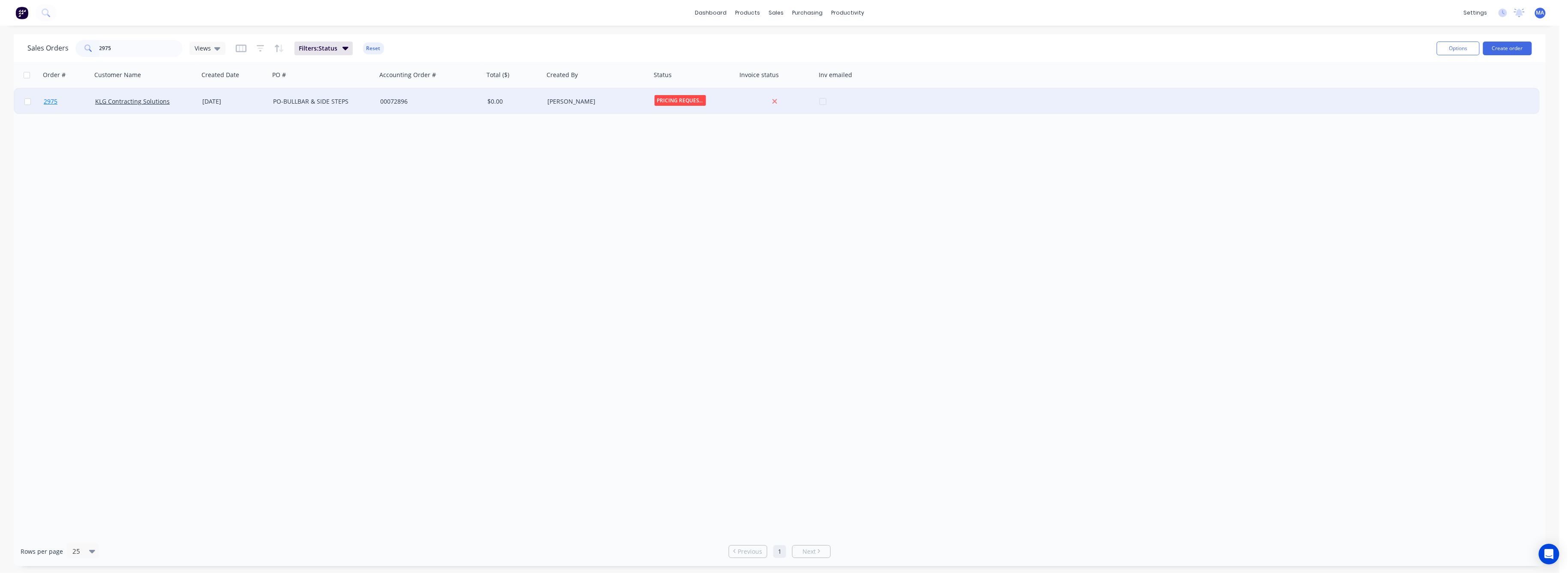
click at [56, 100] on span "2975" at bounding box center [51, 102] width 14 height 9
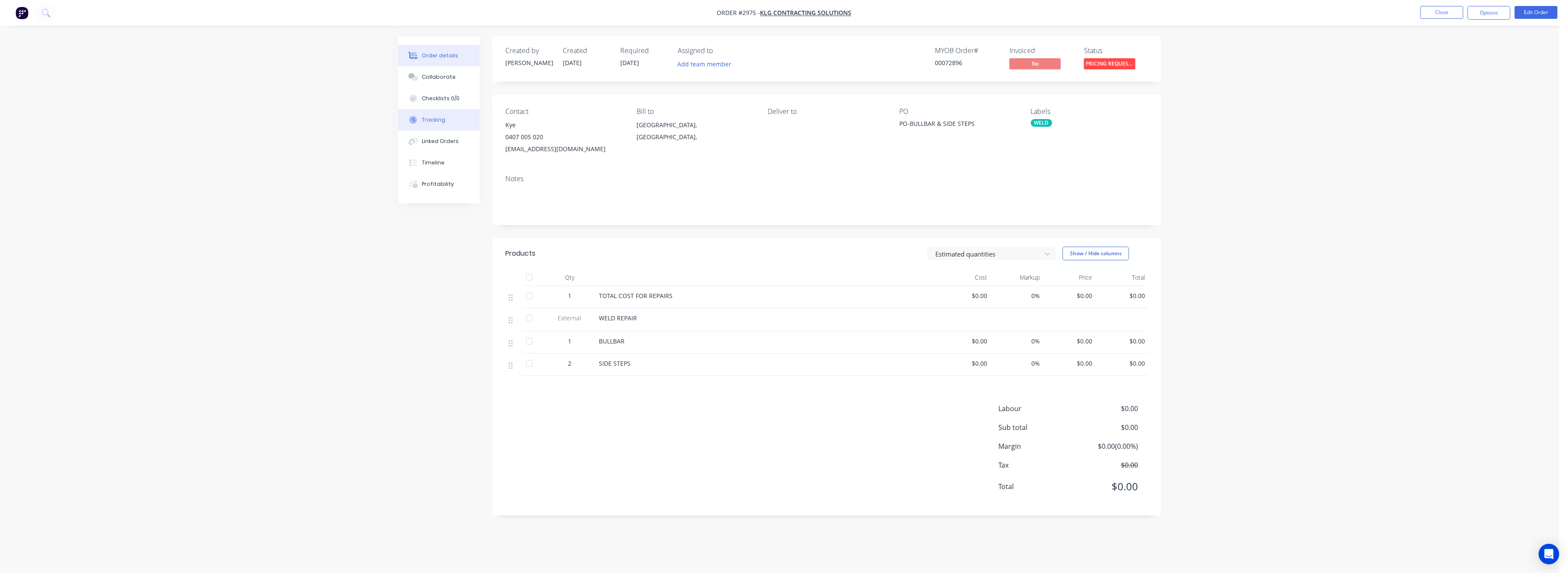
click at [432, 119] on div "Tracking" at bounding box center [434, 120] width 24 height 8
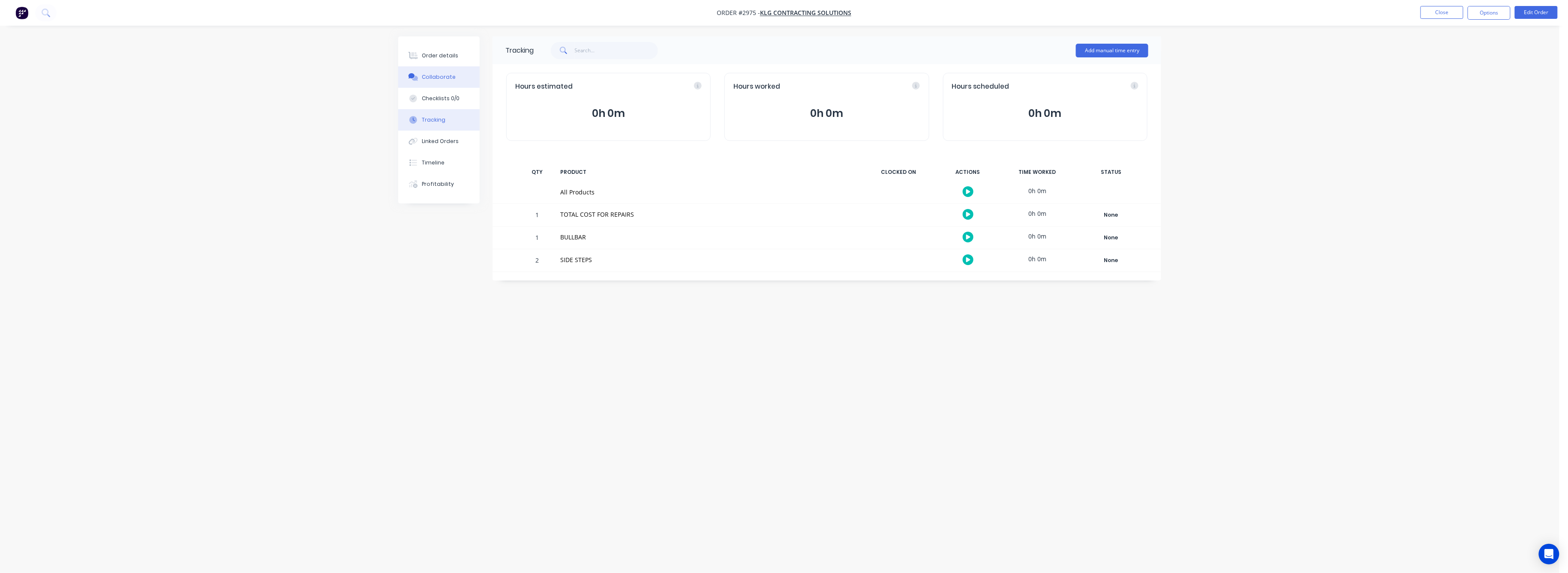
click at [429, 78] on div "Collaborate" at bounding box center [439, 77] width 34 height 8
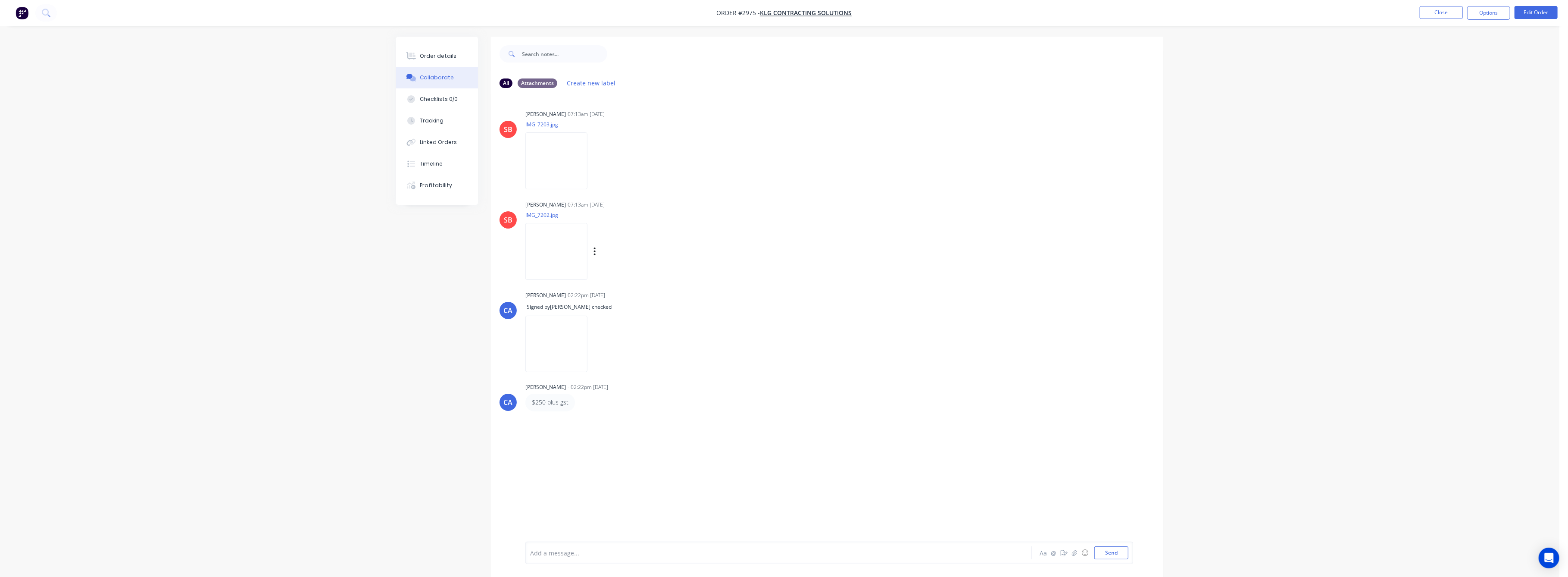
click at [556, 259] on img at bounding box center [556, 251] width 62 height 56
click at [425, 49] on button "Order details" at bounding box center [437, 56] width 82 height 21
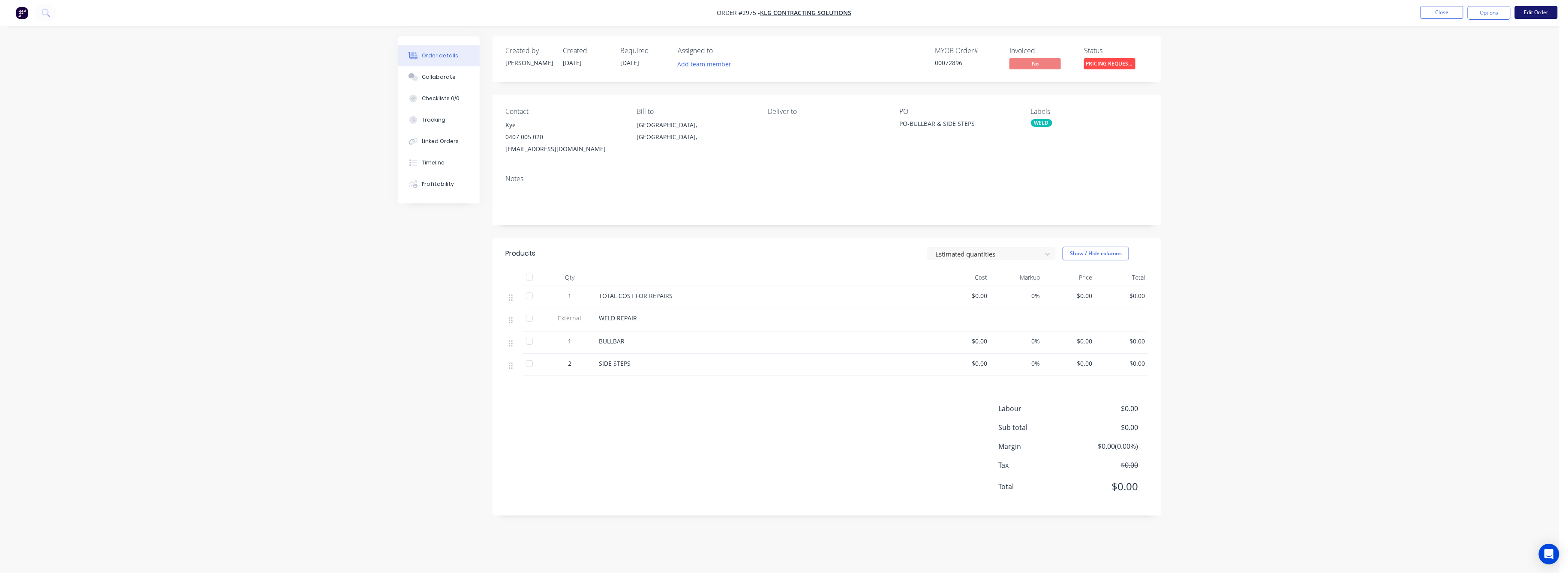
click at [1537, 9] on button "Edit Order" at bounding box center [1536, 12] width 43 height 13
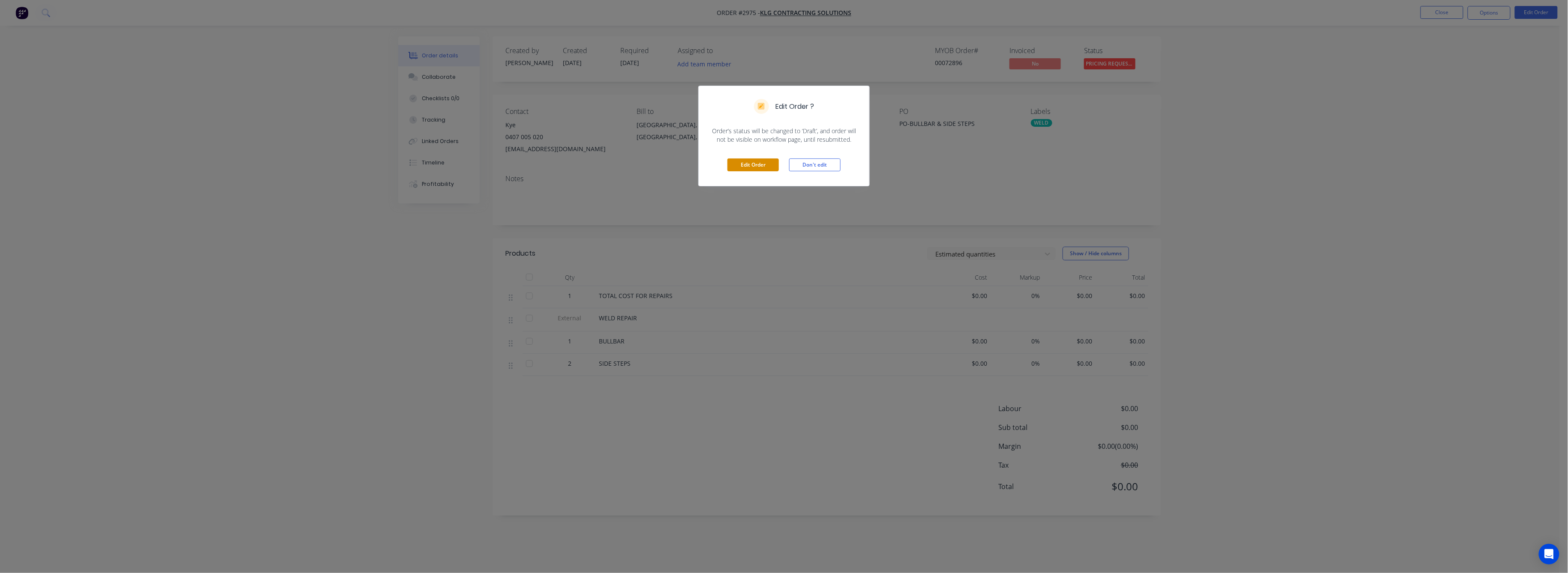
click at [763, 164] on button "Edit Order" at bounding box center [753, 165] width 52 height 13
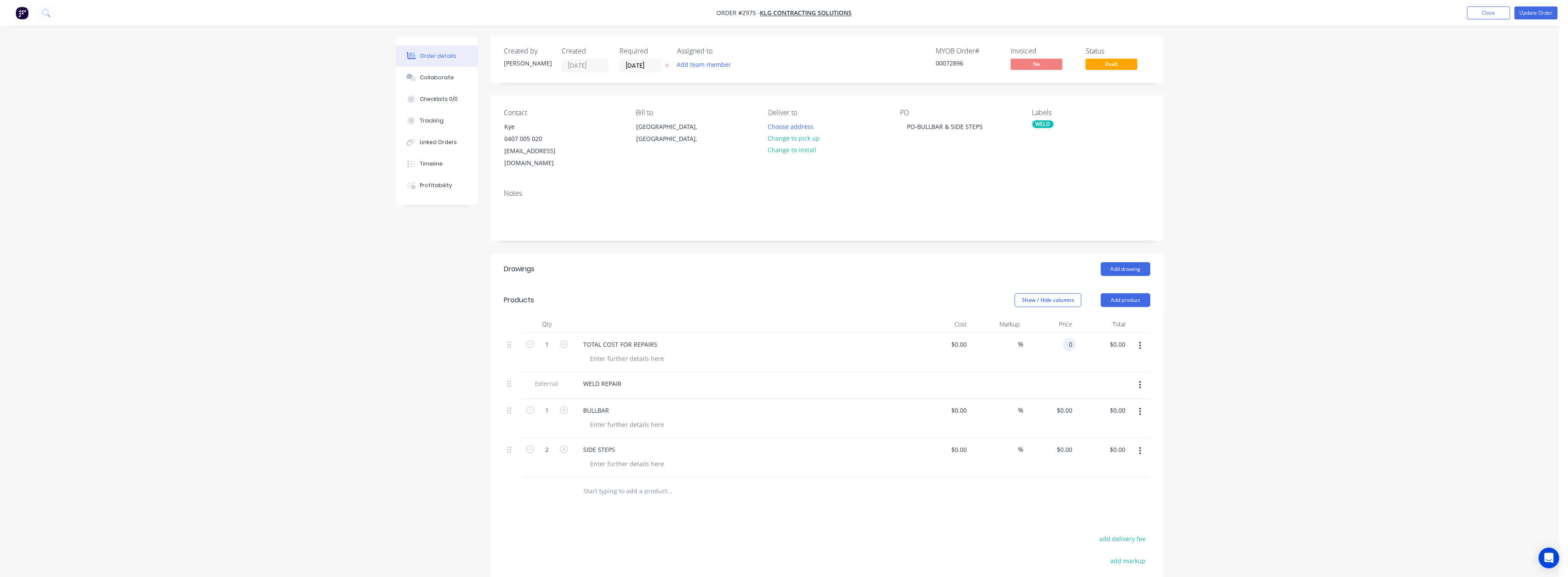
click at [1071, 338] on input "0" at bounding box center [1071, 344] width 10 height 12
click at [1260, 355] on div "Order details Collaborate Checklists 0/0 Tracking Linked Orders Timeline Profit…" at bounding box center [780, 363] width 1559 height 725
click at [1536, 13] on button "Update Order" at bounding box center [1536, 13] width 43 height 13
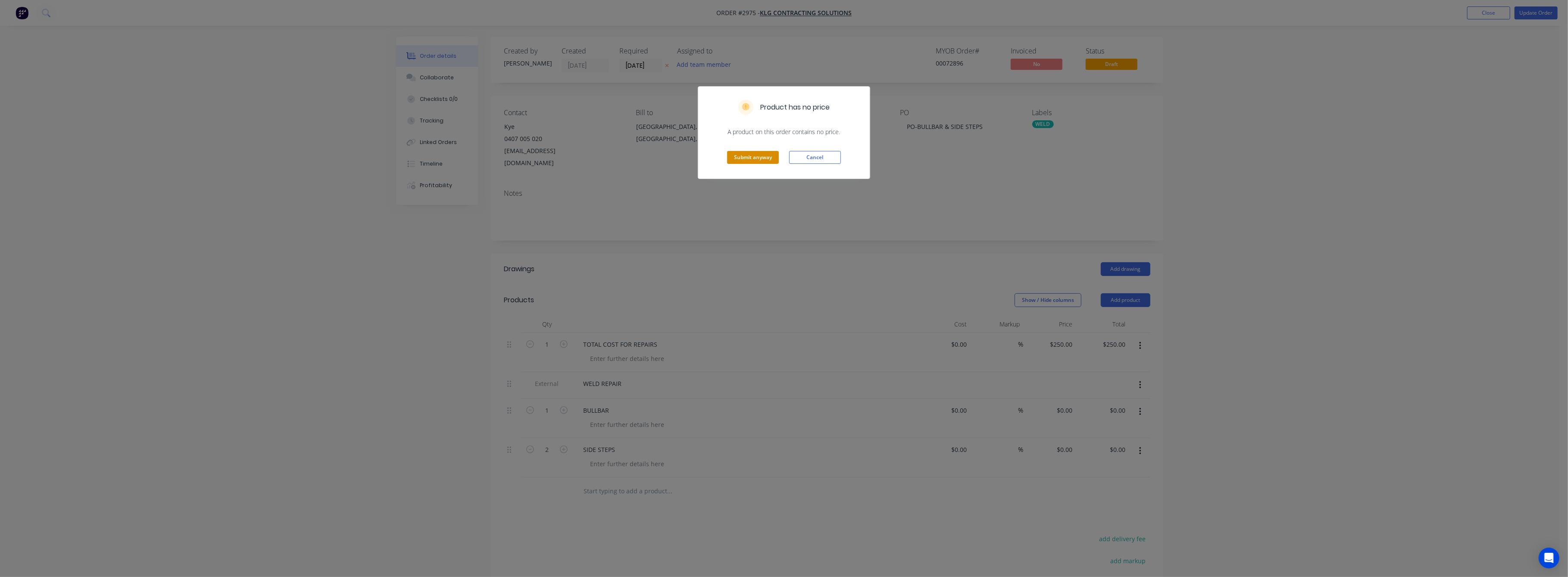
click at [753, 161] on button "Submit anyway" at bounding box center [753, 157] width 52 height 13
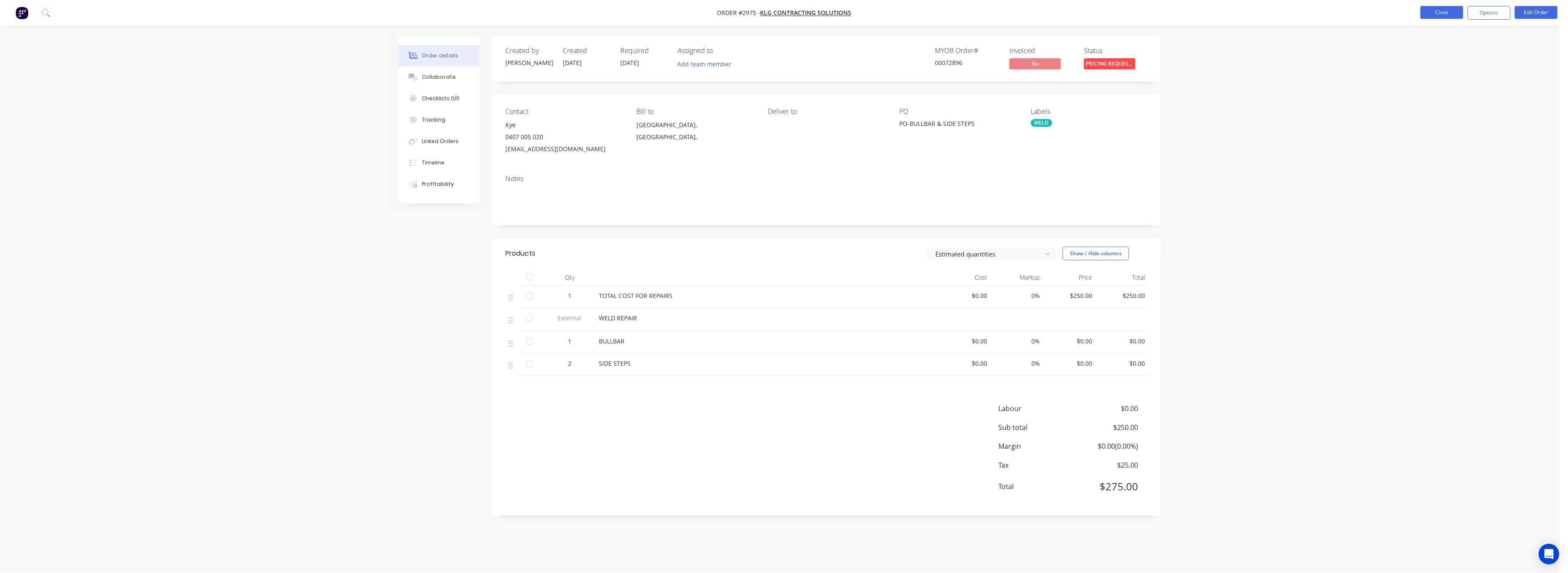
click at [1441, 14] on button "Close" at bounding box center [1442, 12] width 43 height 13
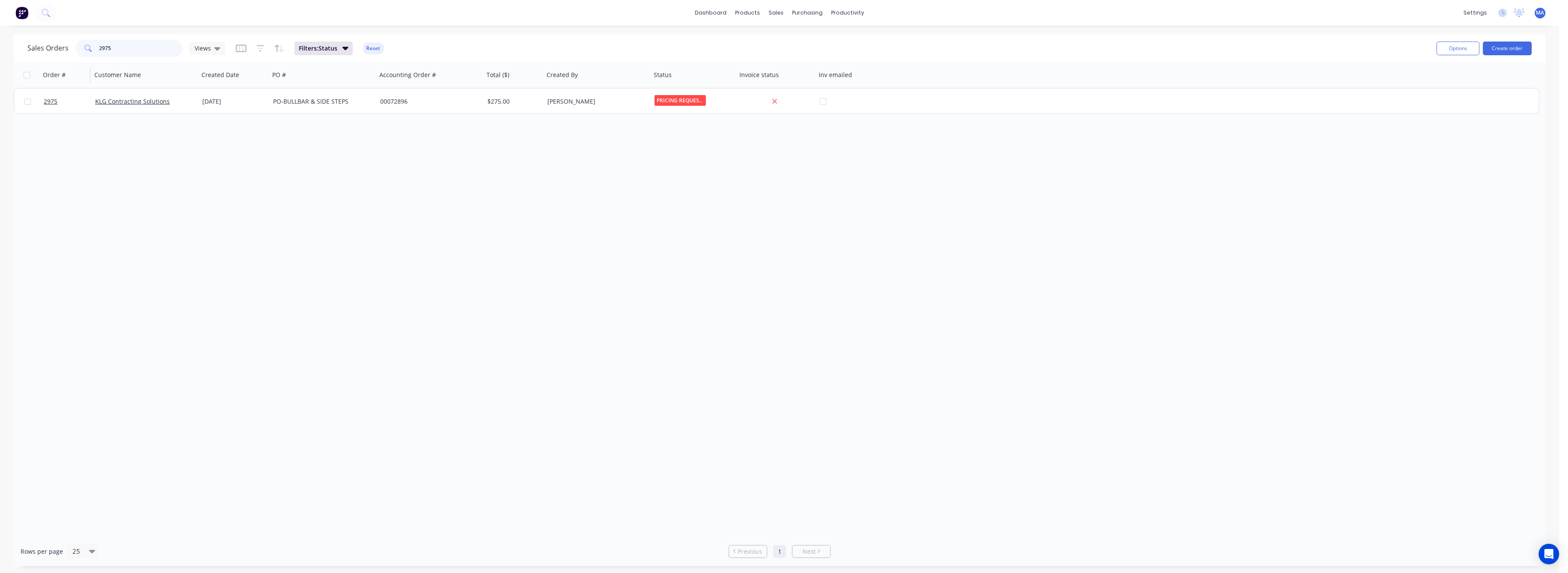
drag, startPoint x: 108, startPoint y: 46, endPoint x: 80, endPoint y: 64, distance: 33.3
click at [82, 60] on div "Sales Orders 2975 Views Filters: Status Reset Options Create order" at bounding box center [780, 48] width 1532 height 28
